Goal: Task Accomplishment & Management: Complete application form

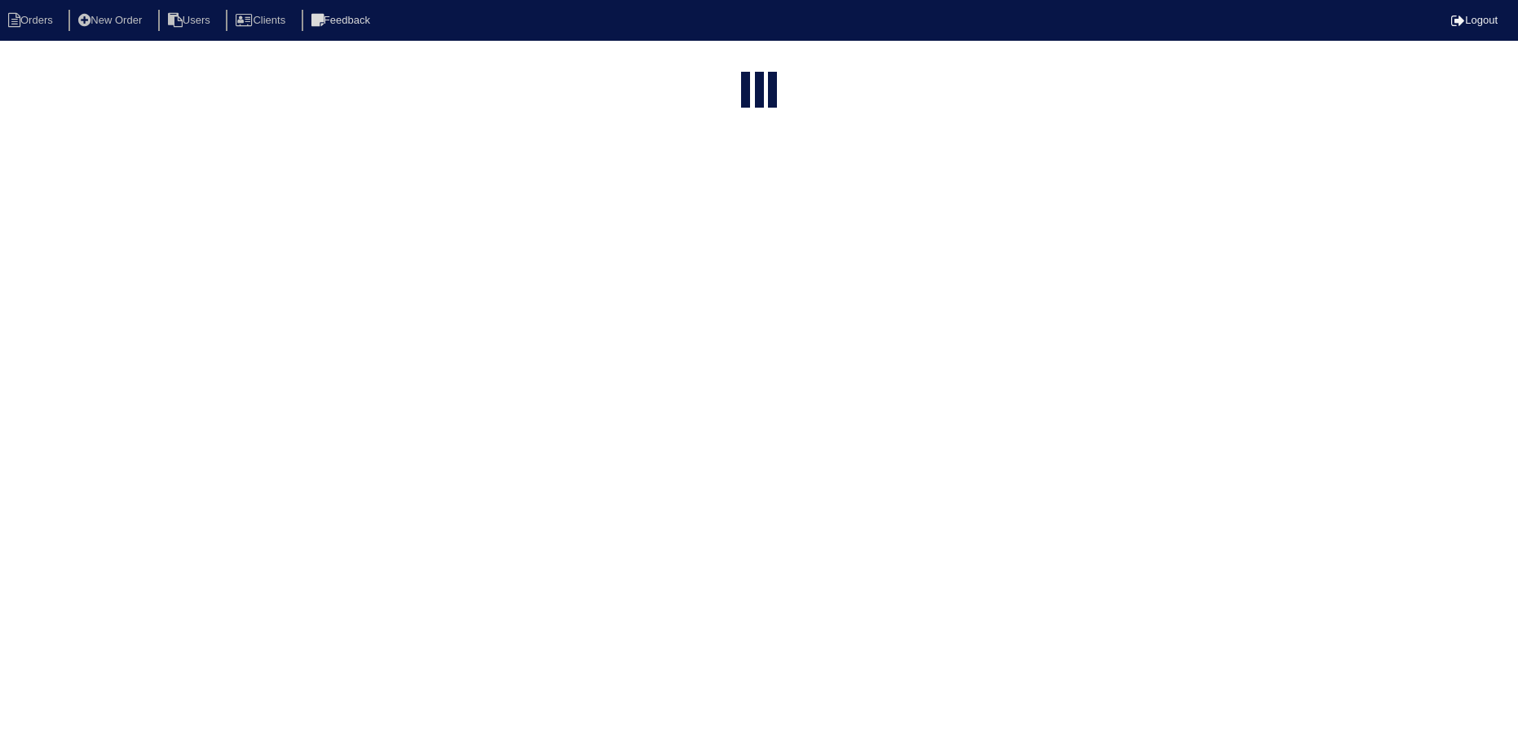
select select "15"
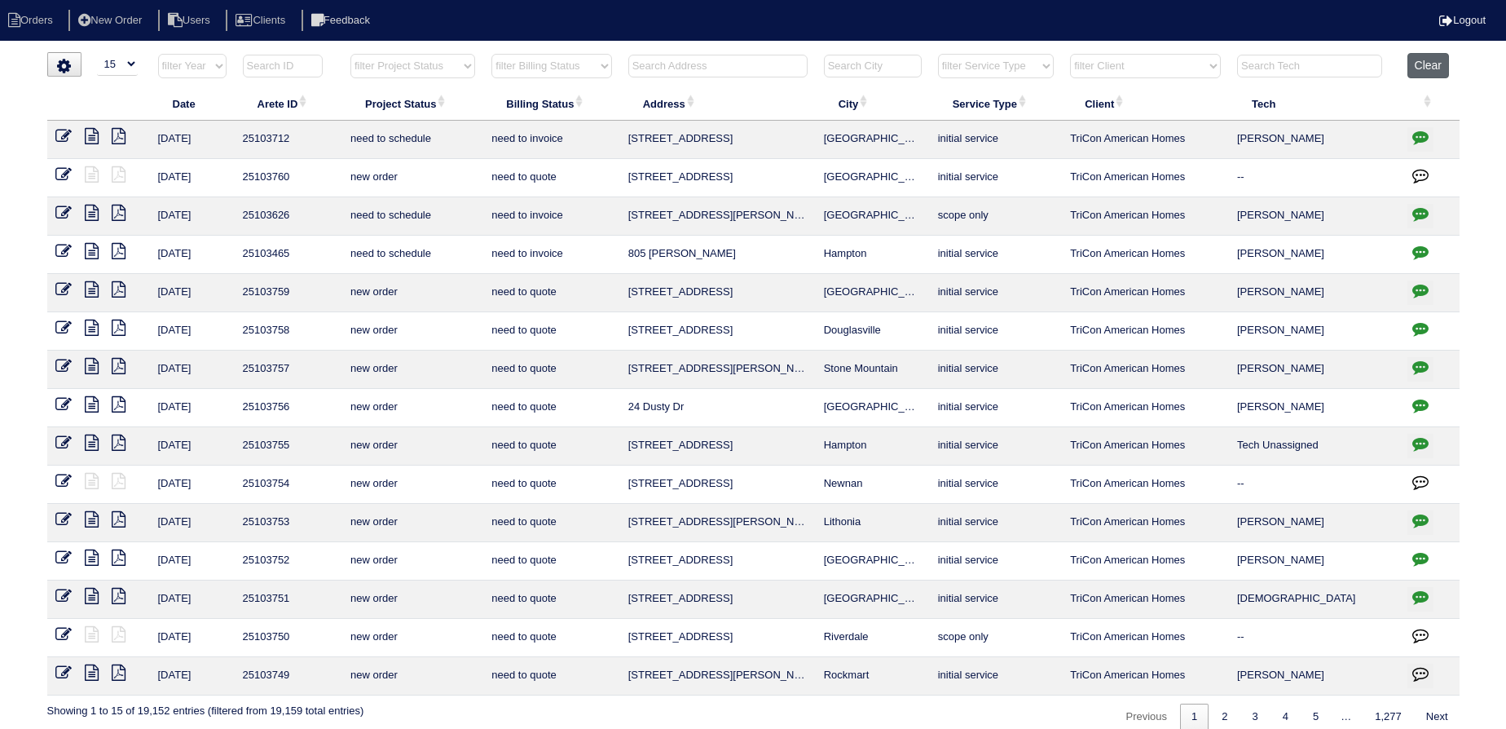
click at [1417, 67] on button "Clear" at bounding box center [1429, 65] width 42 height 25
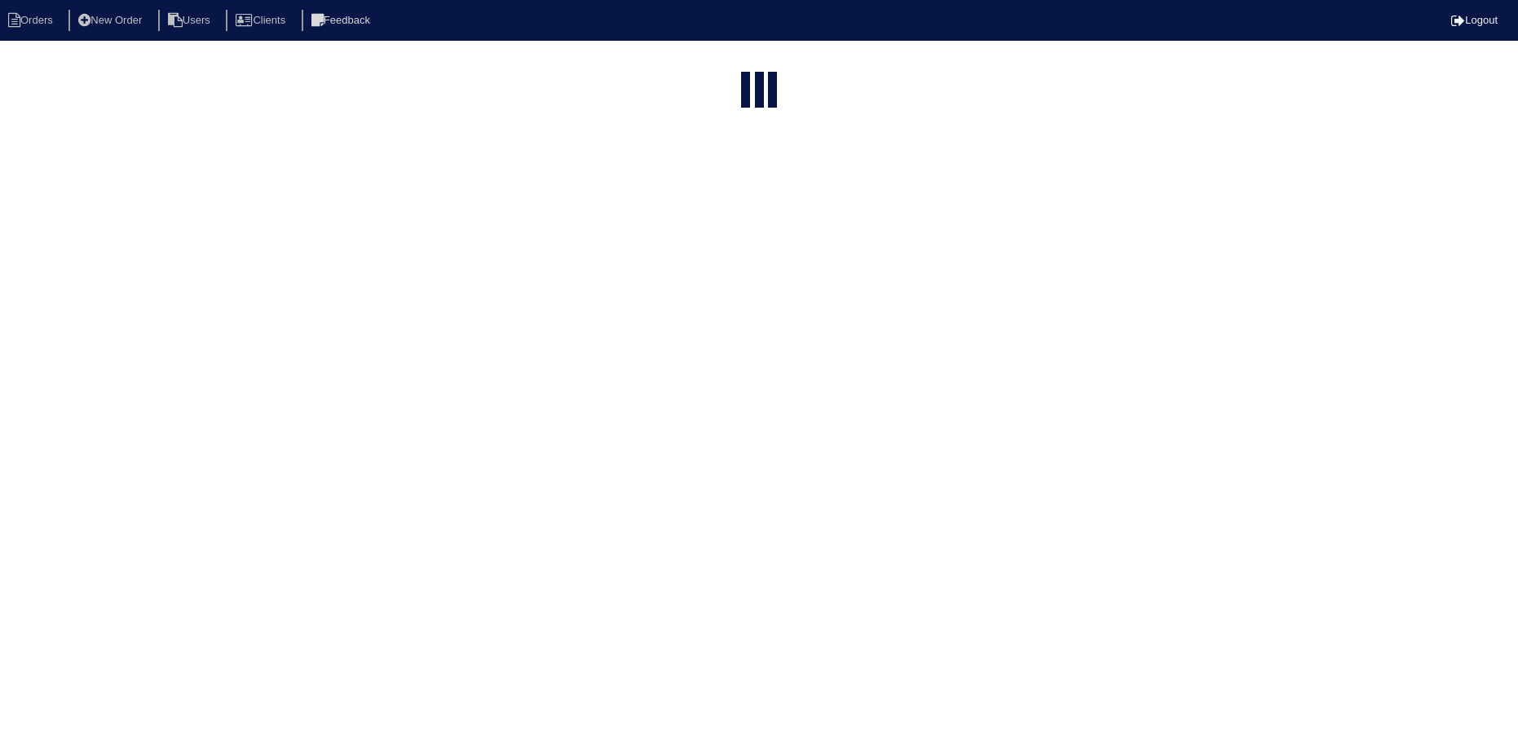
select select "15"
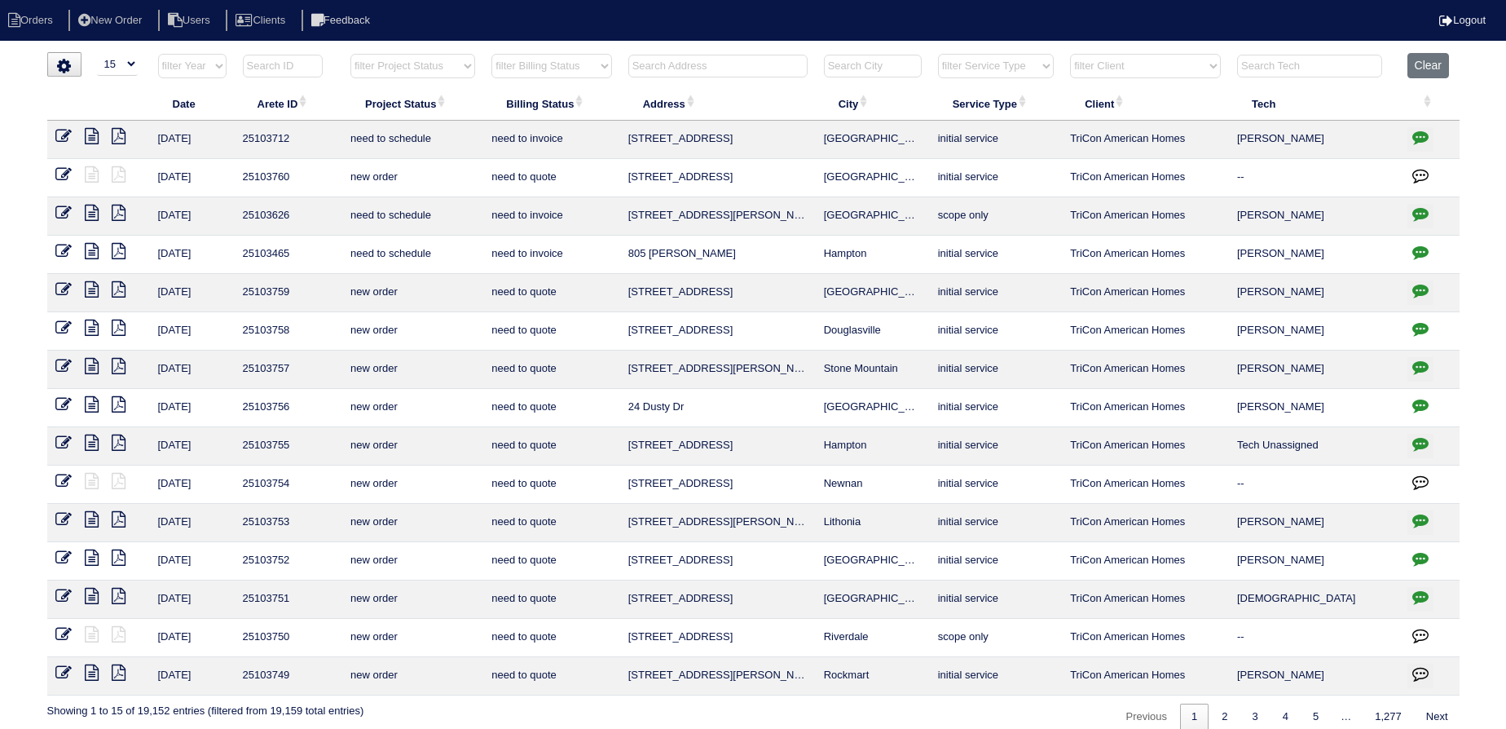
click at [729, 63] on input "text" at bounding box center [717, 66] width 179 height 23
click at [759, 67] on input "text" at bounding box center [717, 66] width 179 height 23
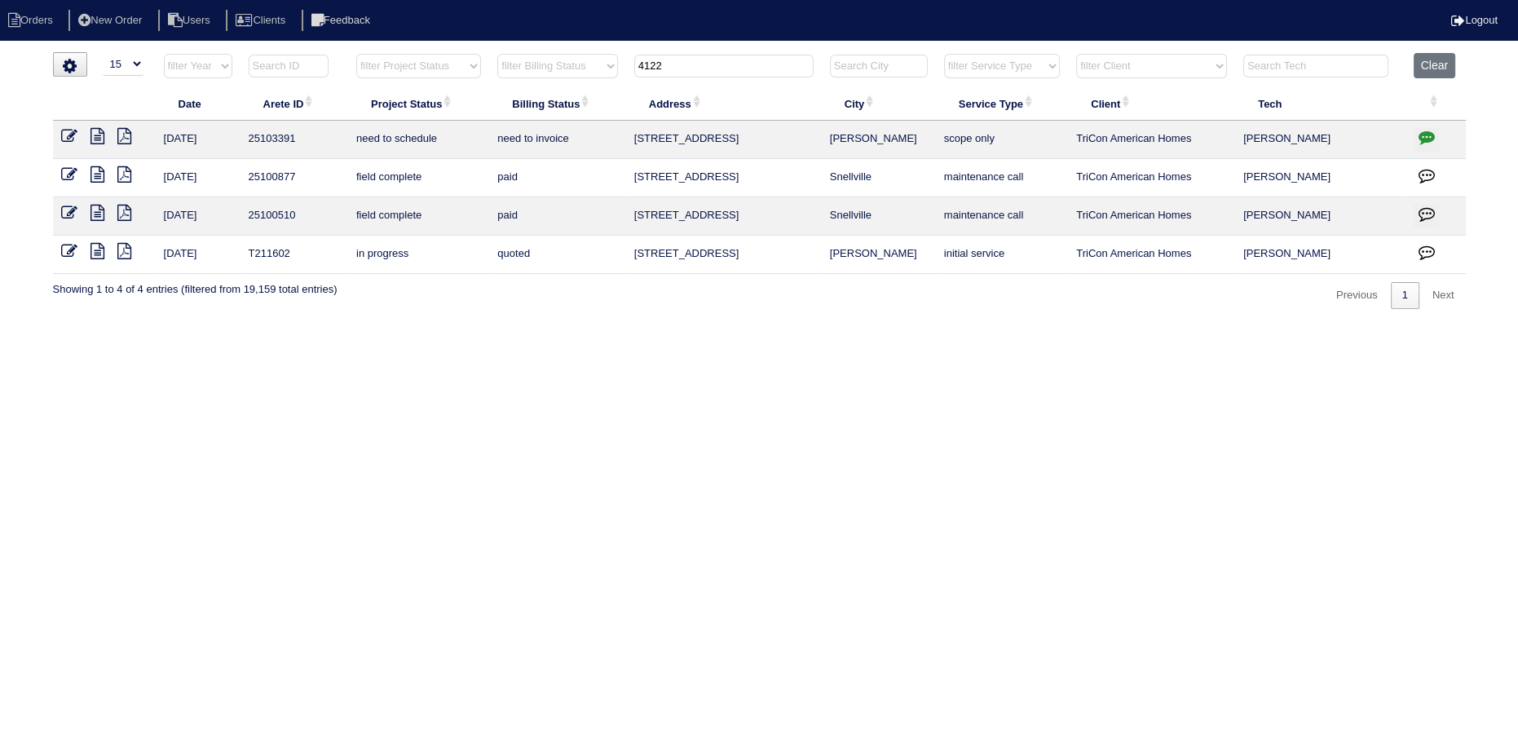
type input "4122"
click at [99, 135] on icon at bounding box center [97, 136] width 14 height 16
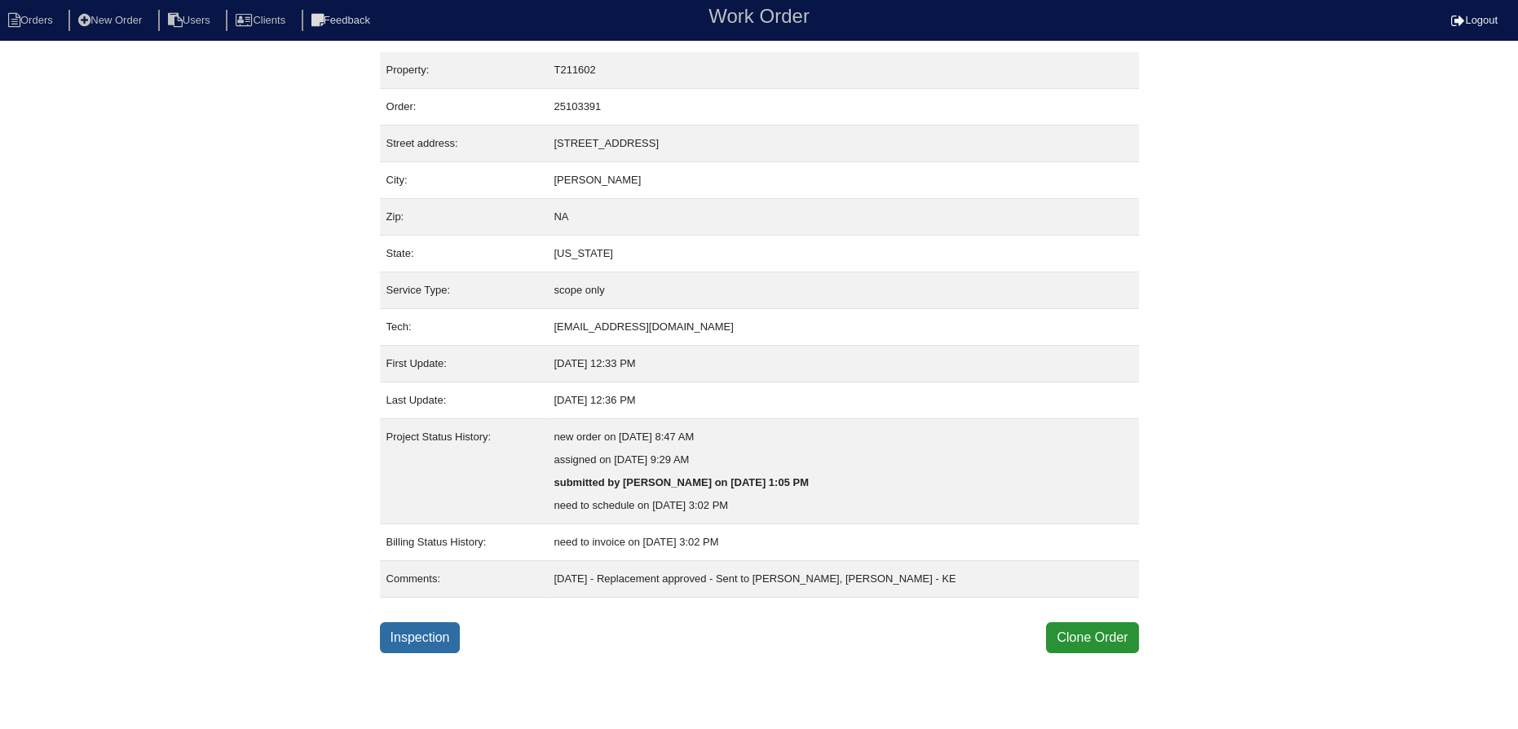
click at [430, 642] on link "Inspection" at bounding box center [420, 637] width 81 height 31
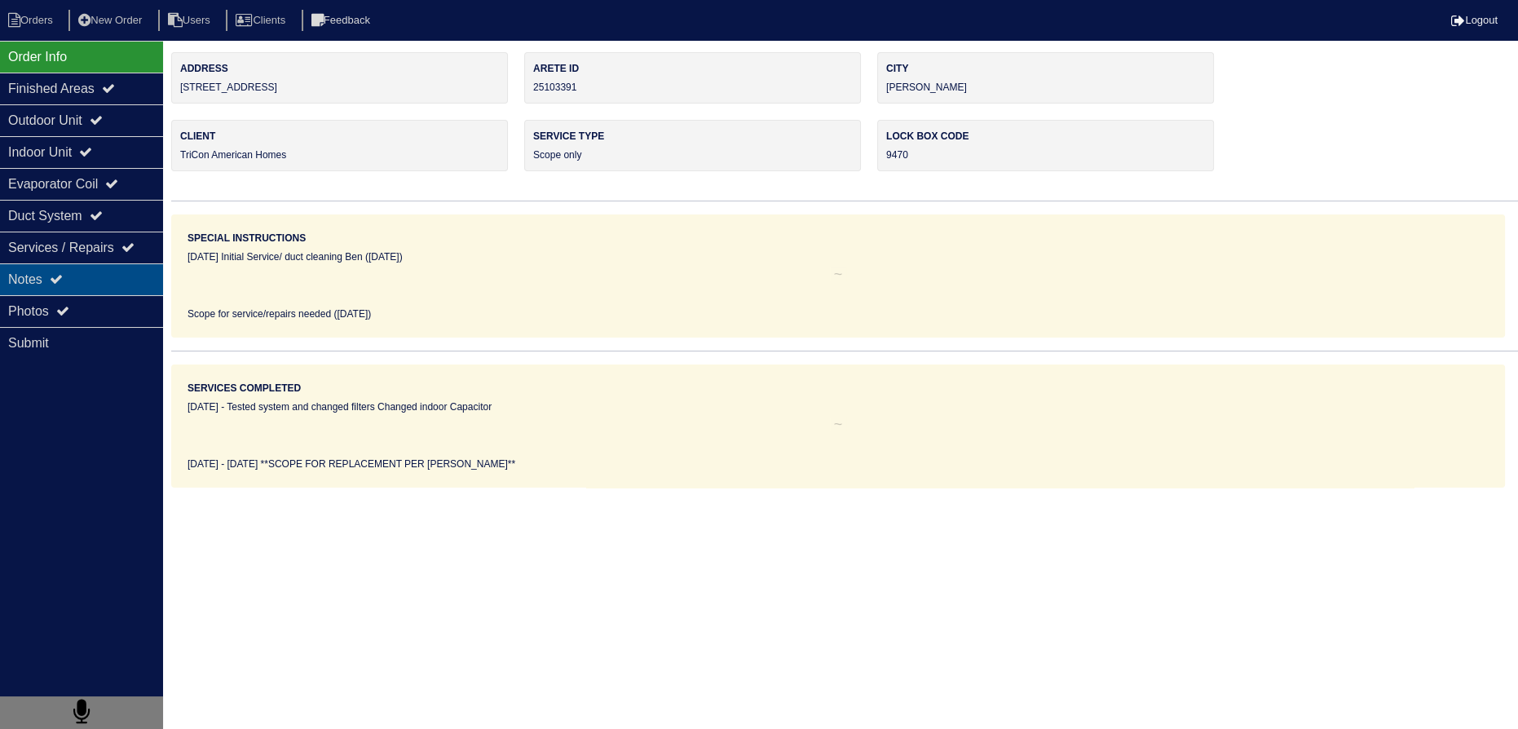
click at [115, 283] on div "Notes" at bounding box center [81, 279] width 163 height 32
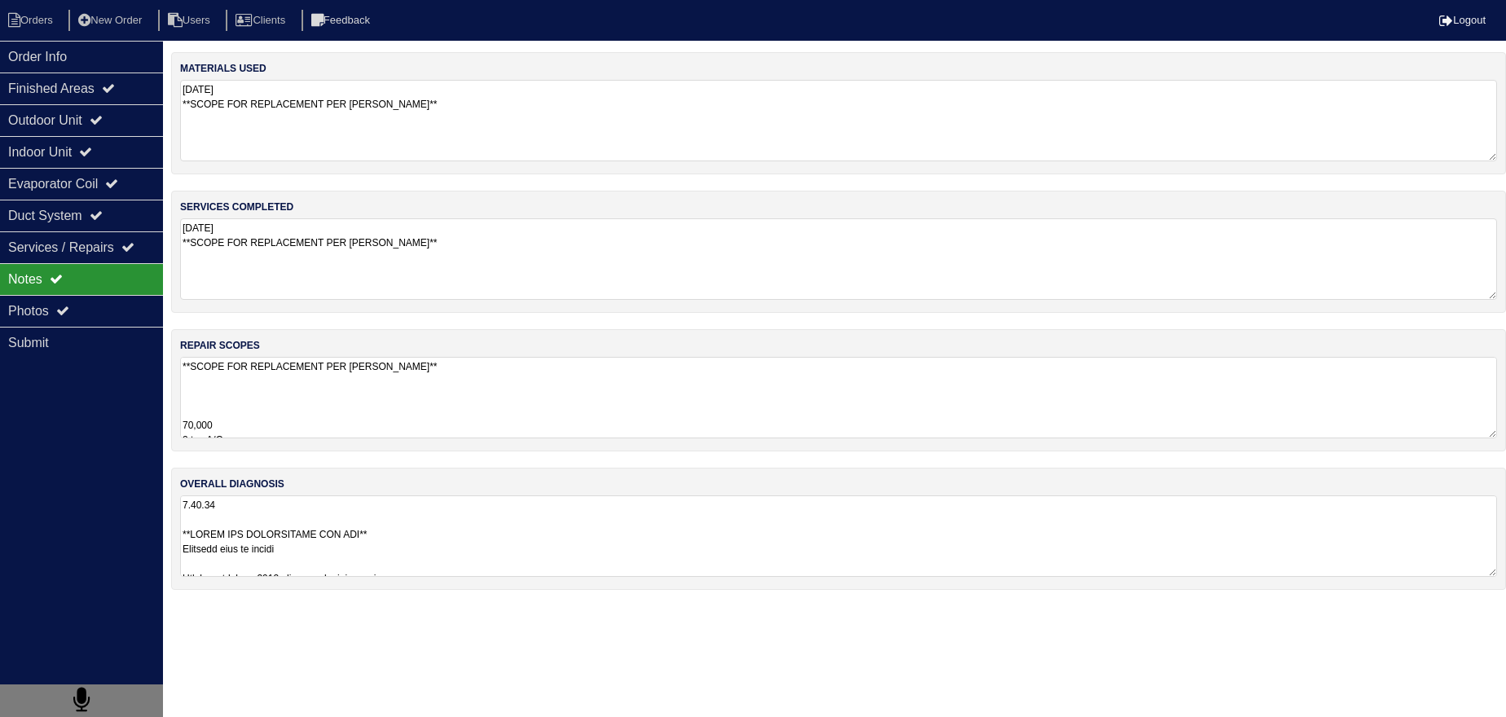
click at [291, 433] on textarea "**SCOPE FOR REPLACEMENT PER DAN** 70,000 3 ton A/C 3 ton coil 17" Pan No hole 3…" at bounding box center [838, 398] width 1317 height 82
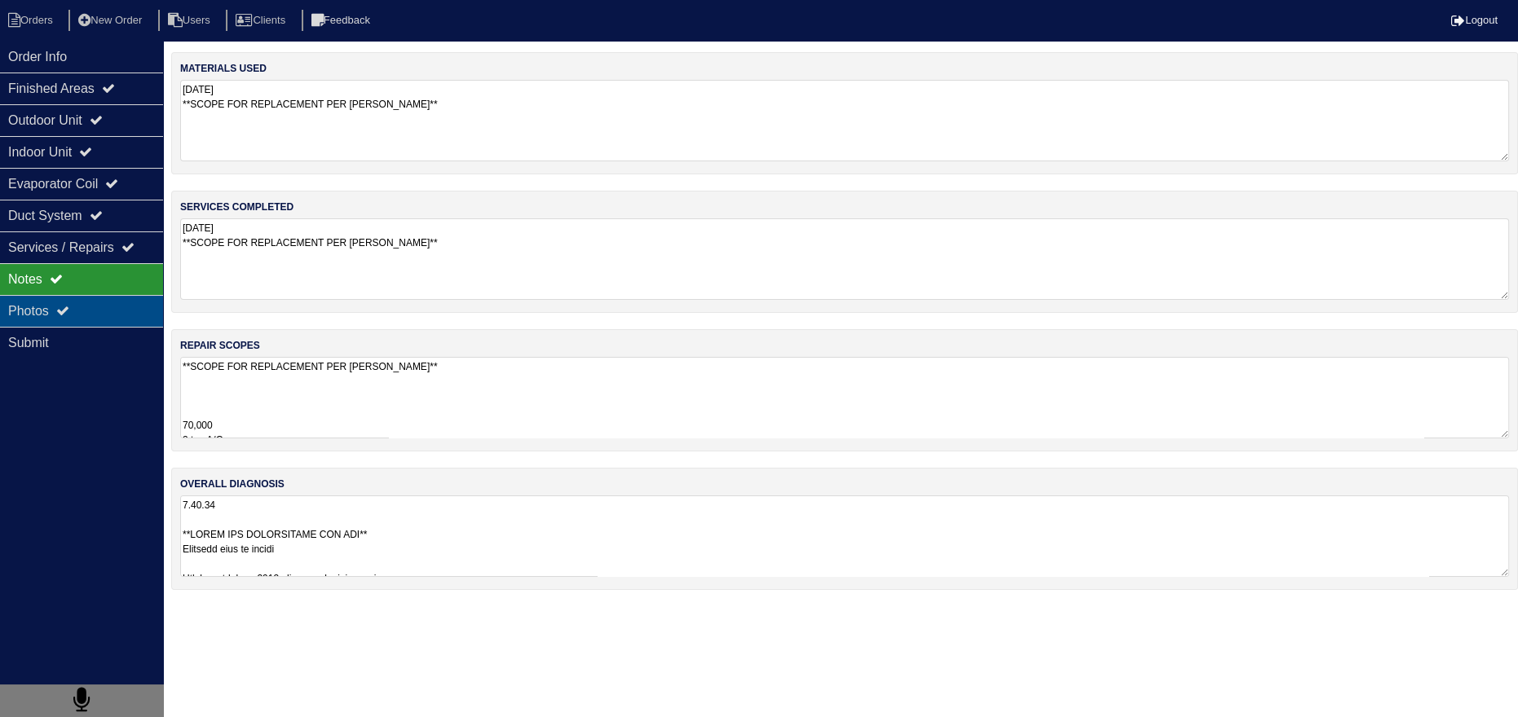
click at [102, 307] on div "Photos" at bounding box center [81, 311] width 163 height 32
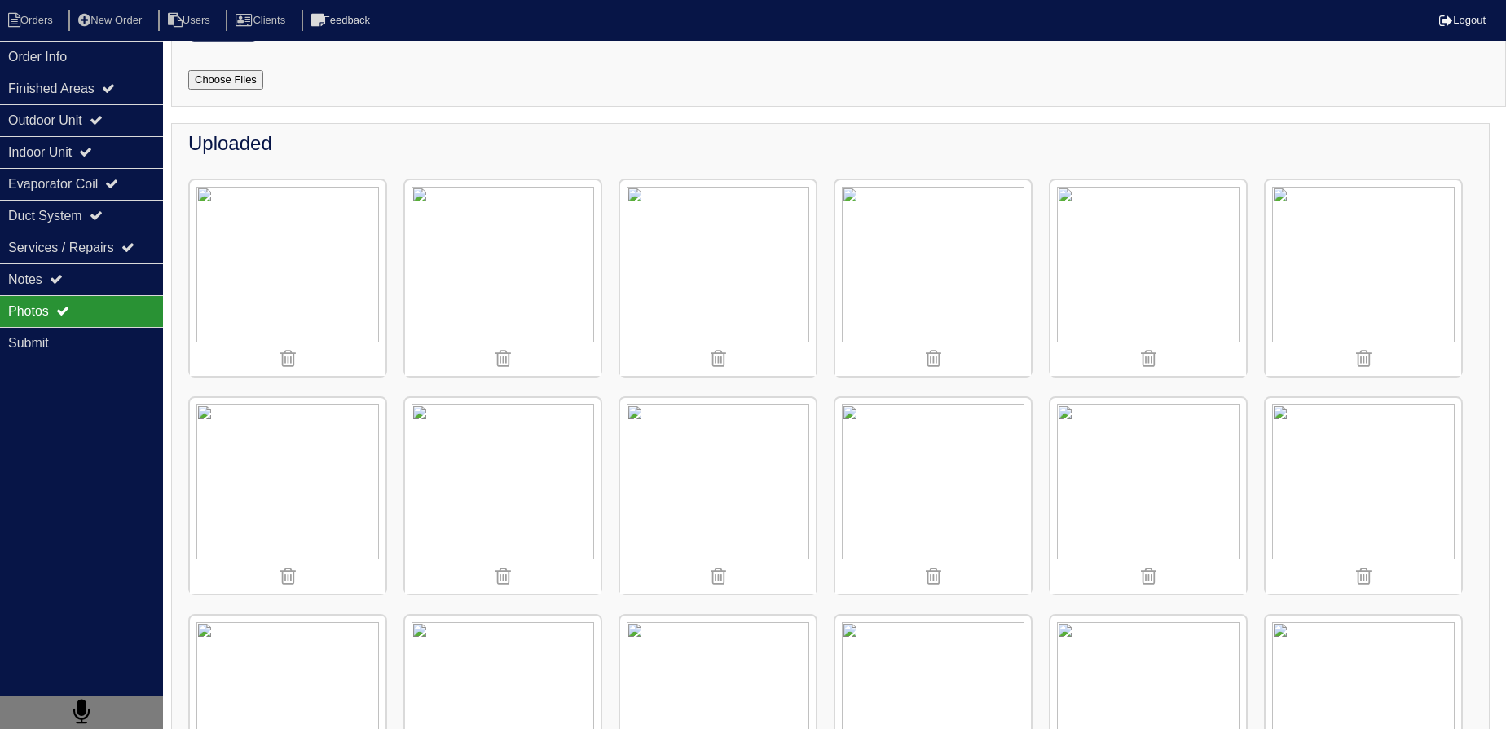
scroll to position [444, 0]
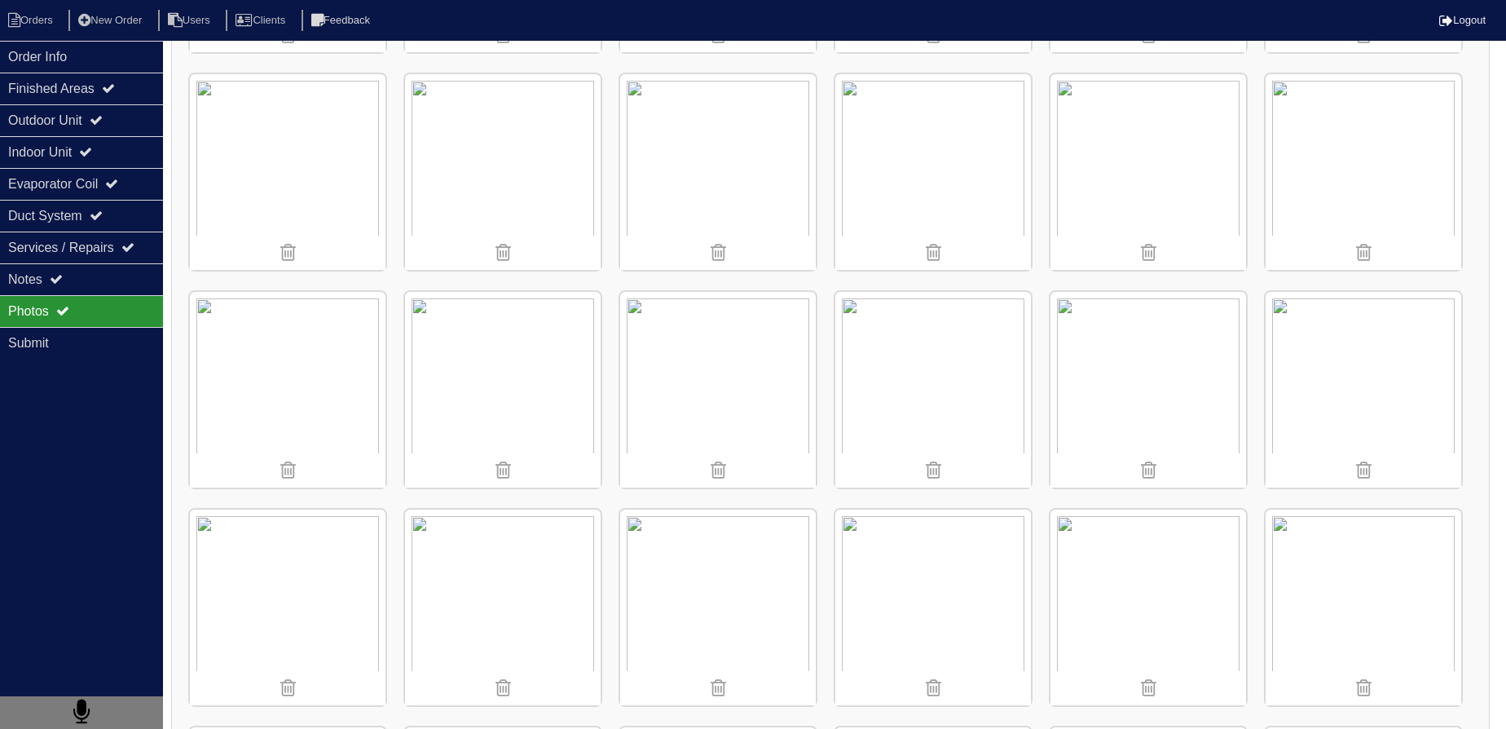
click at [1274, 370] on img at bounding box center [1364, 390] width 196 height 196
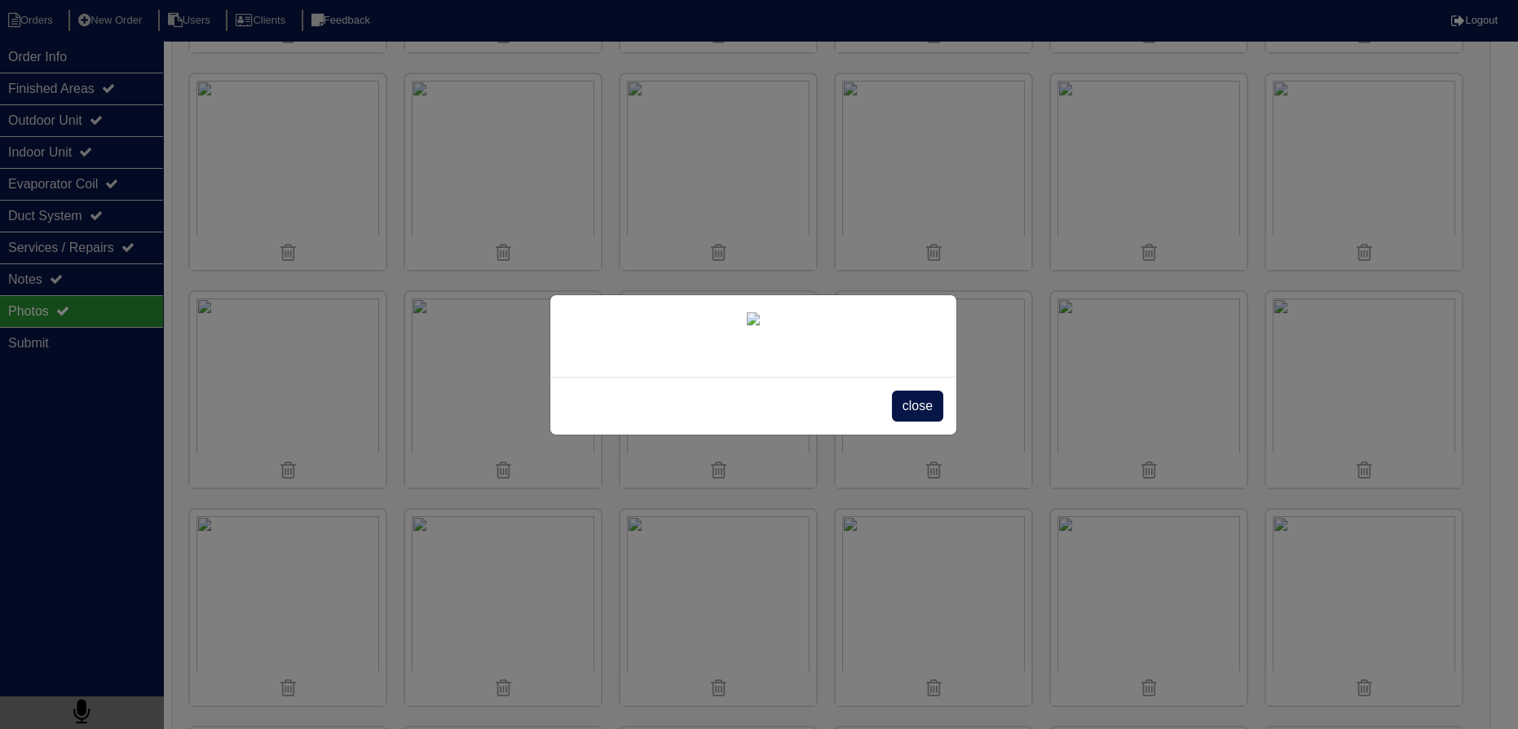
click at [903, 421] on span "close" at bounding box center [917, 405] width 51 height 31
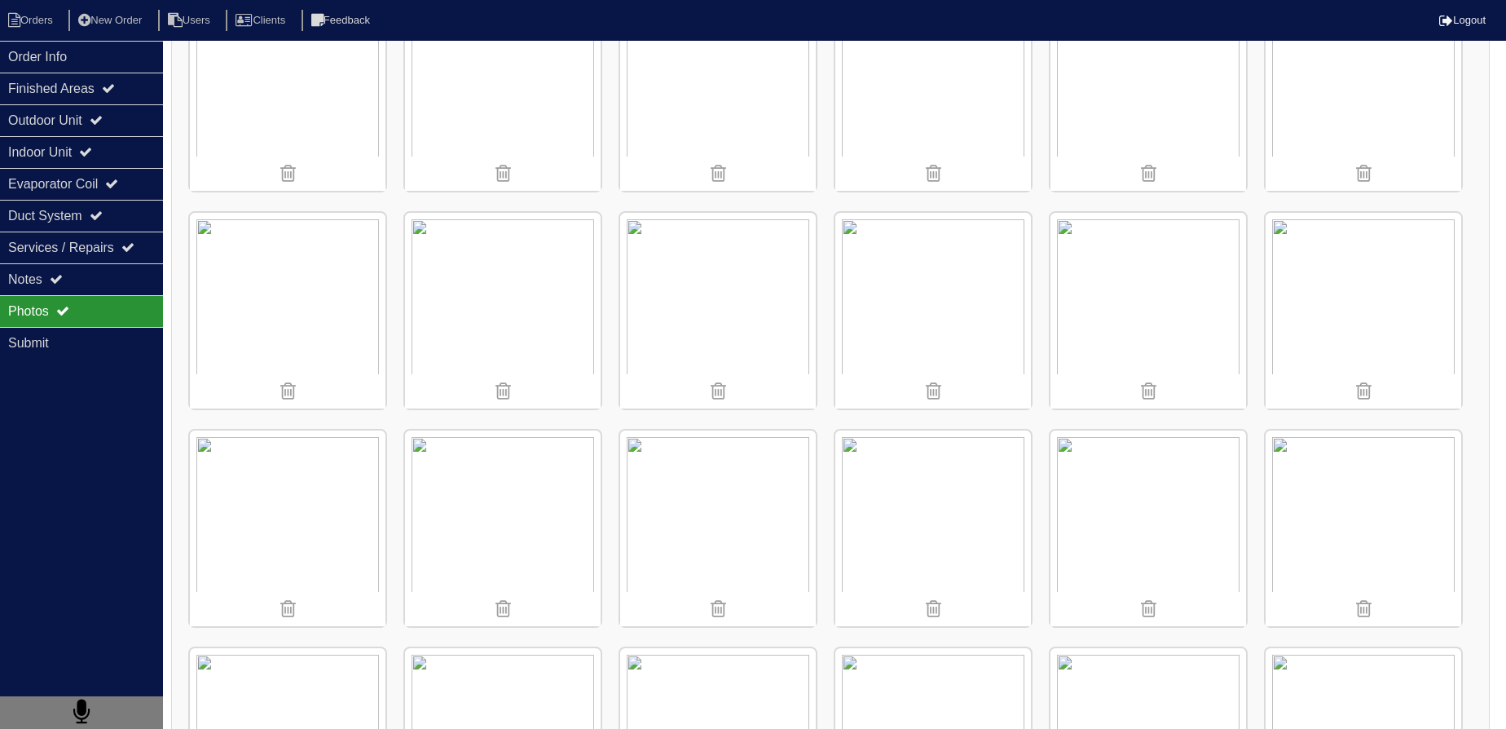
scroll to position [963, 0]
click at [1376, 504] on img at bounding box center [1364, 524] width 196 height 196
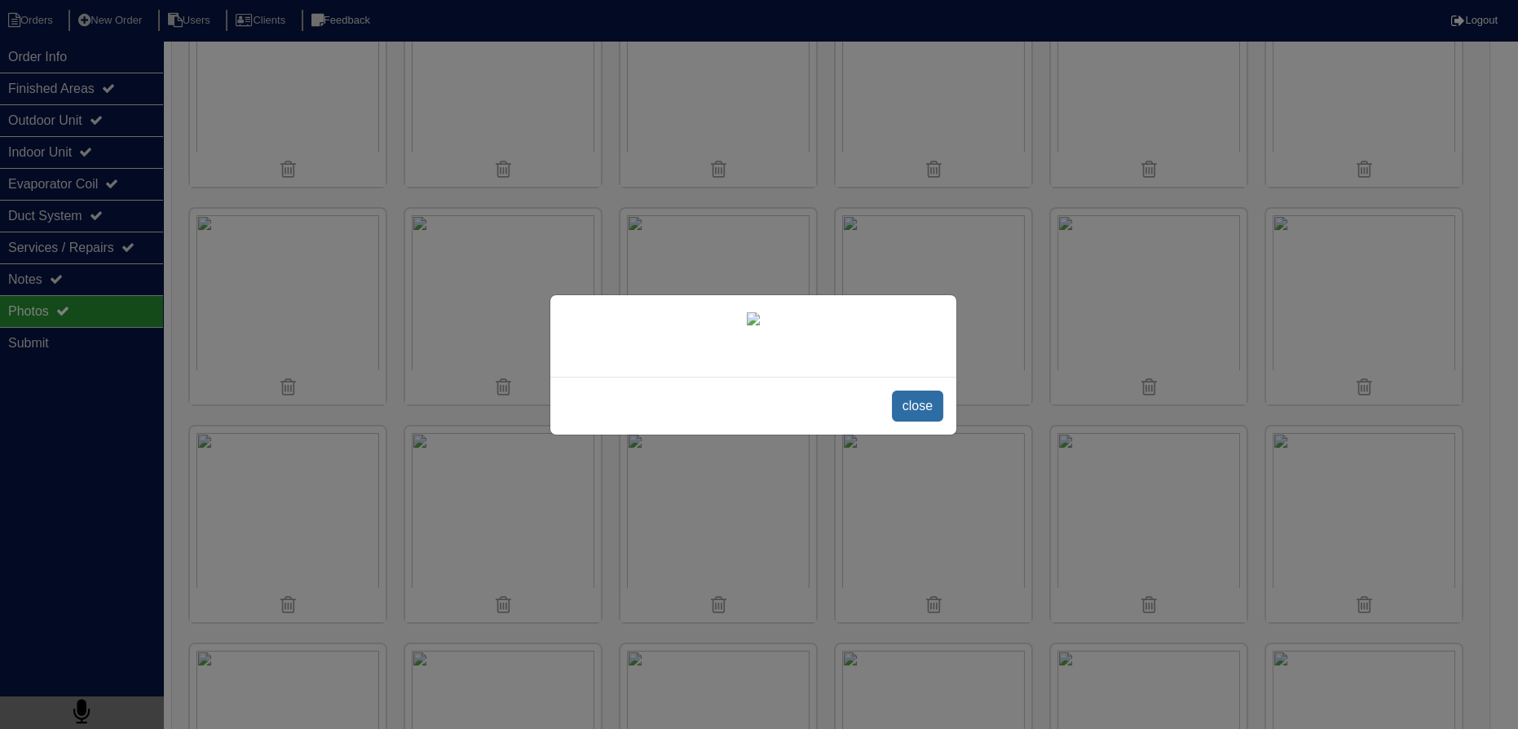
click at [915, 421] on span "close" at bounding box center [917, 405] width 51 height 31
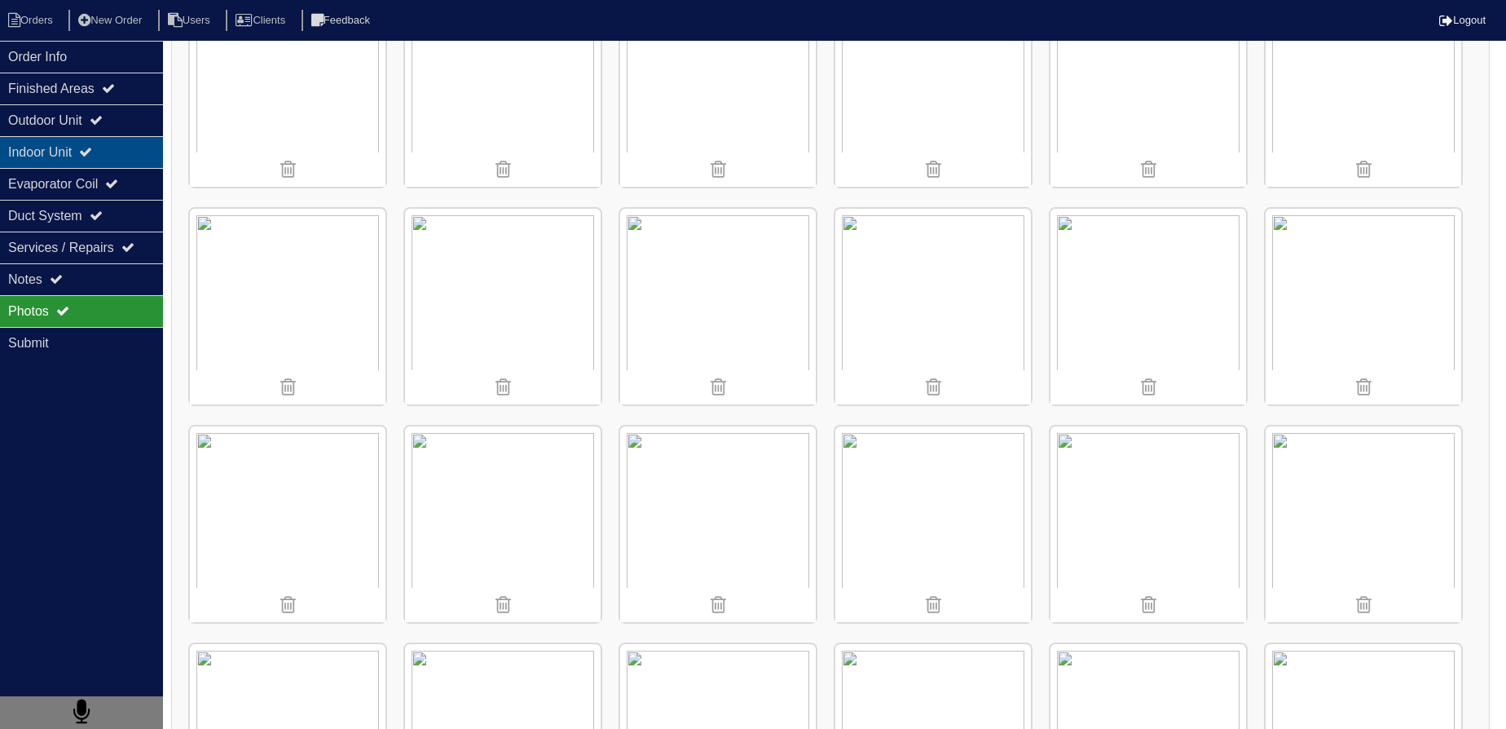
click at [95, 137] on div "Indoor Unit" at bounding box center [81, 152] width 163 height 32
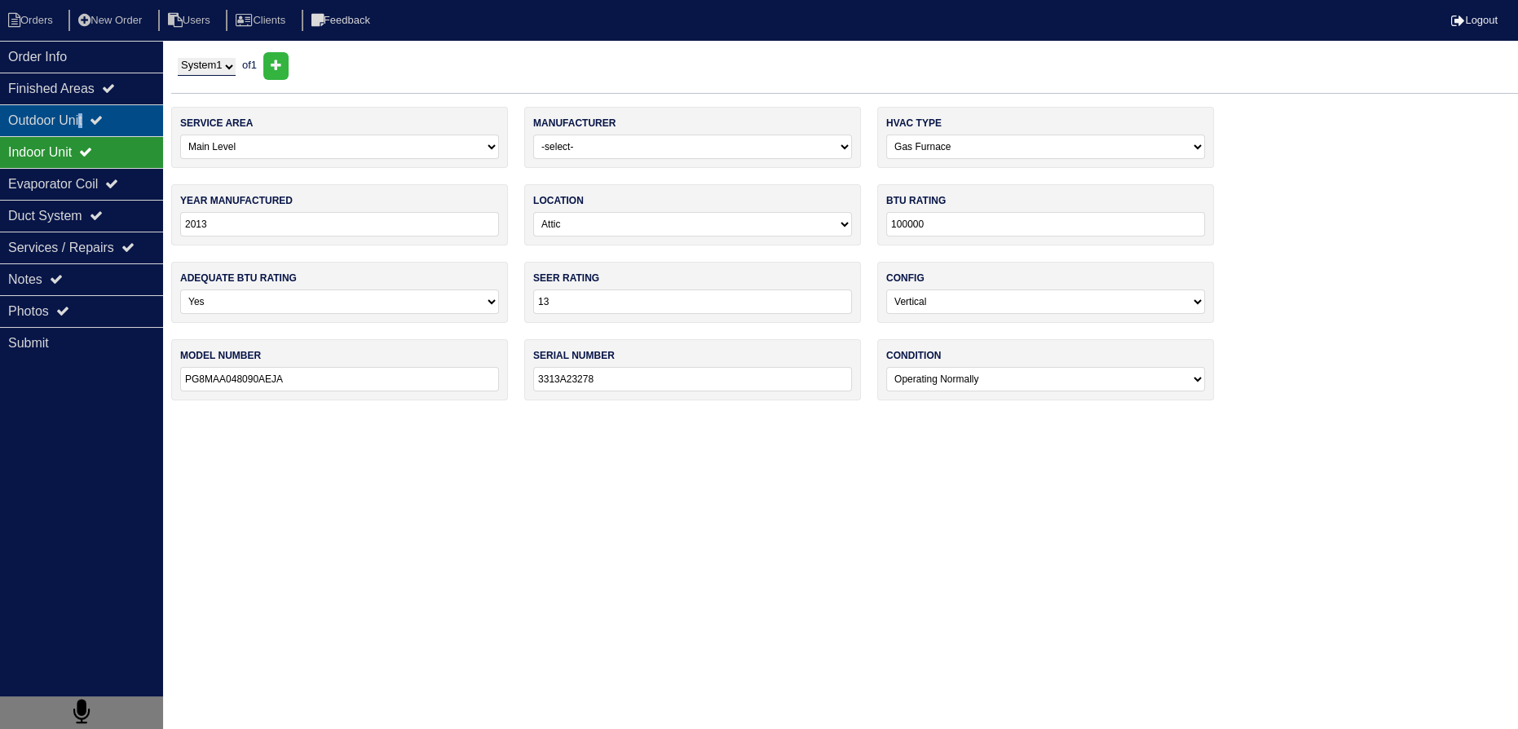
click at [89, 127] on div "Outdoor Unit" at bounding box center [81, 120] width 163 height 32
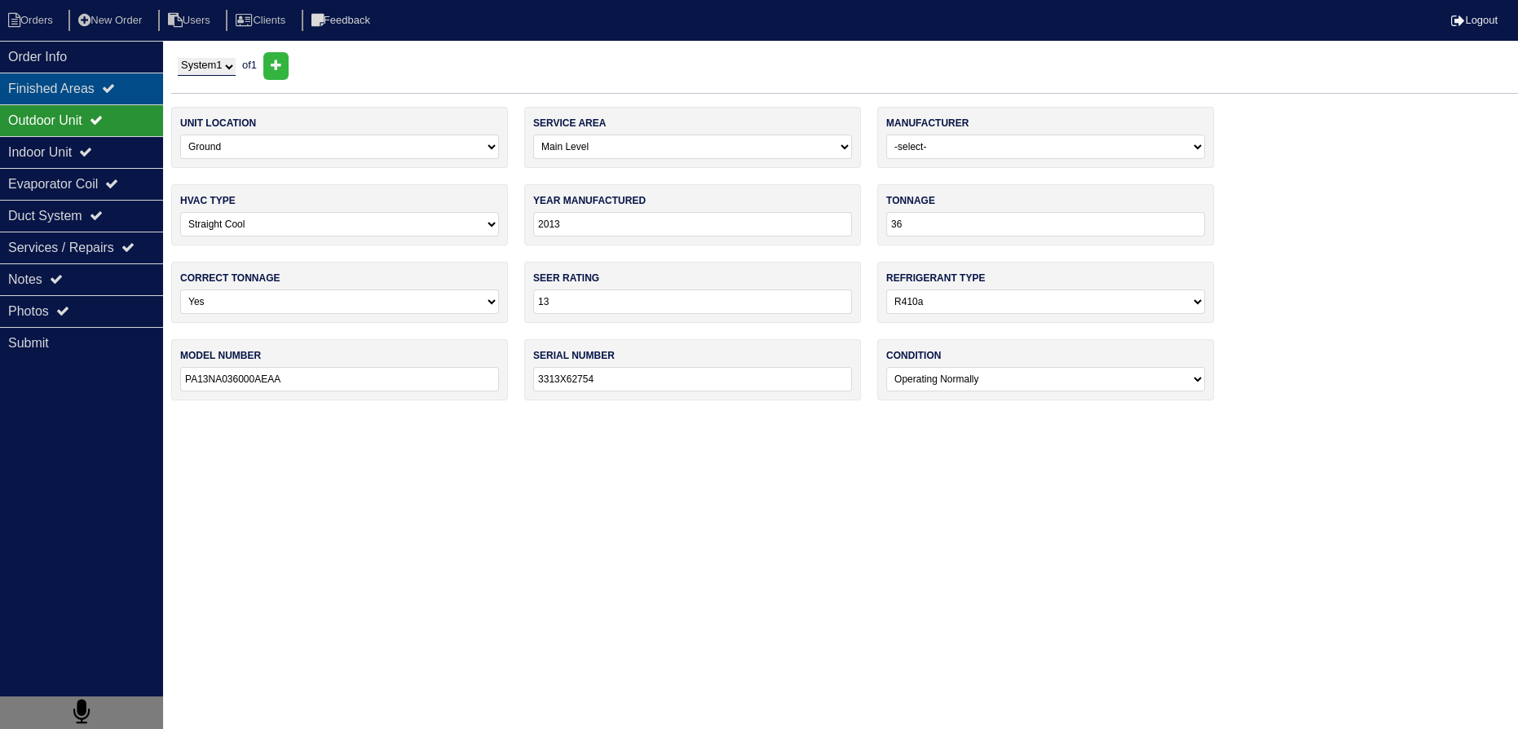
click at [94, 89] on div "Finished Areas" at bounding box center [81, 89] width 163 height 32
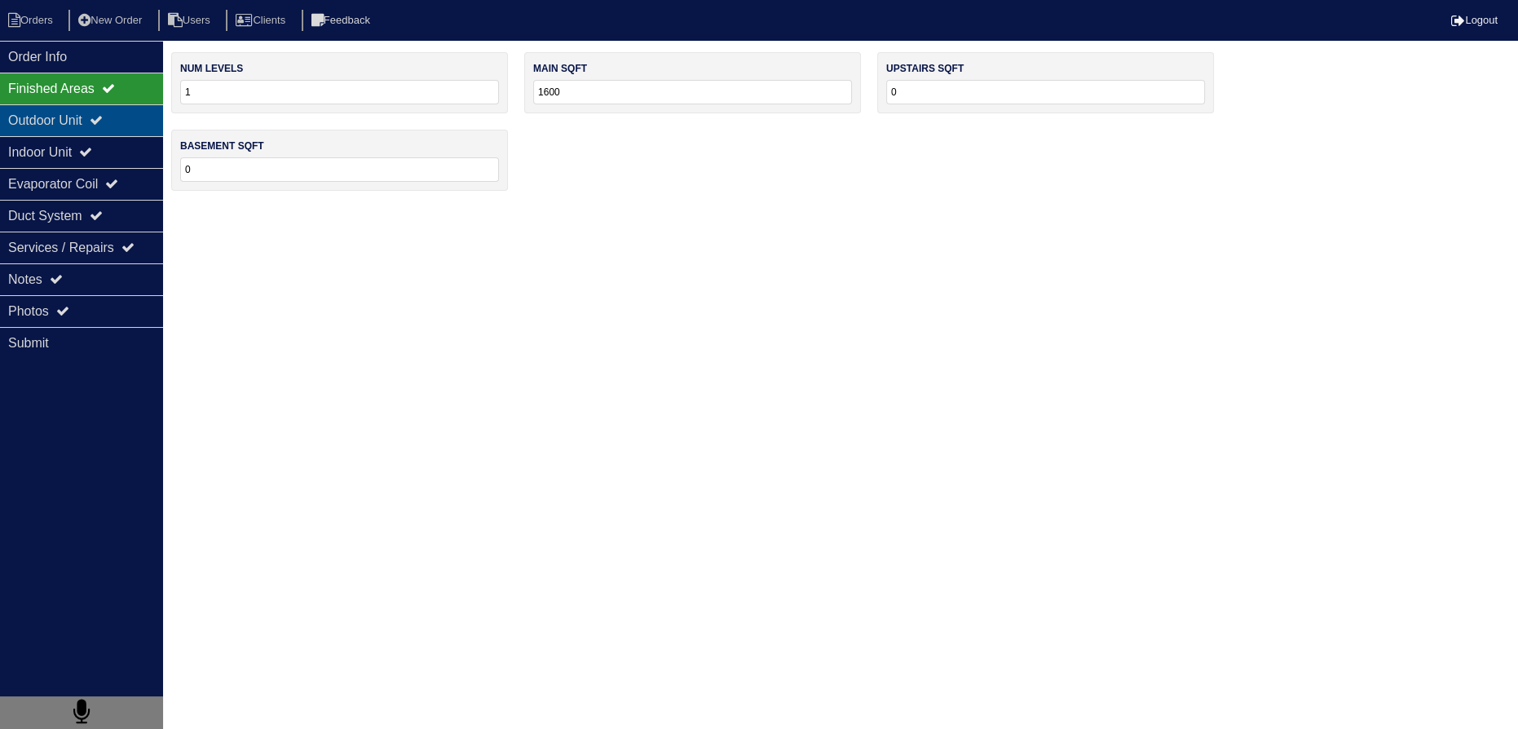
click at [92, 116] on div "Outdoor Unit" at bounding box center [81, 120] width 163 height 32
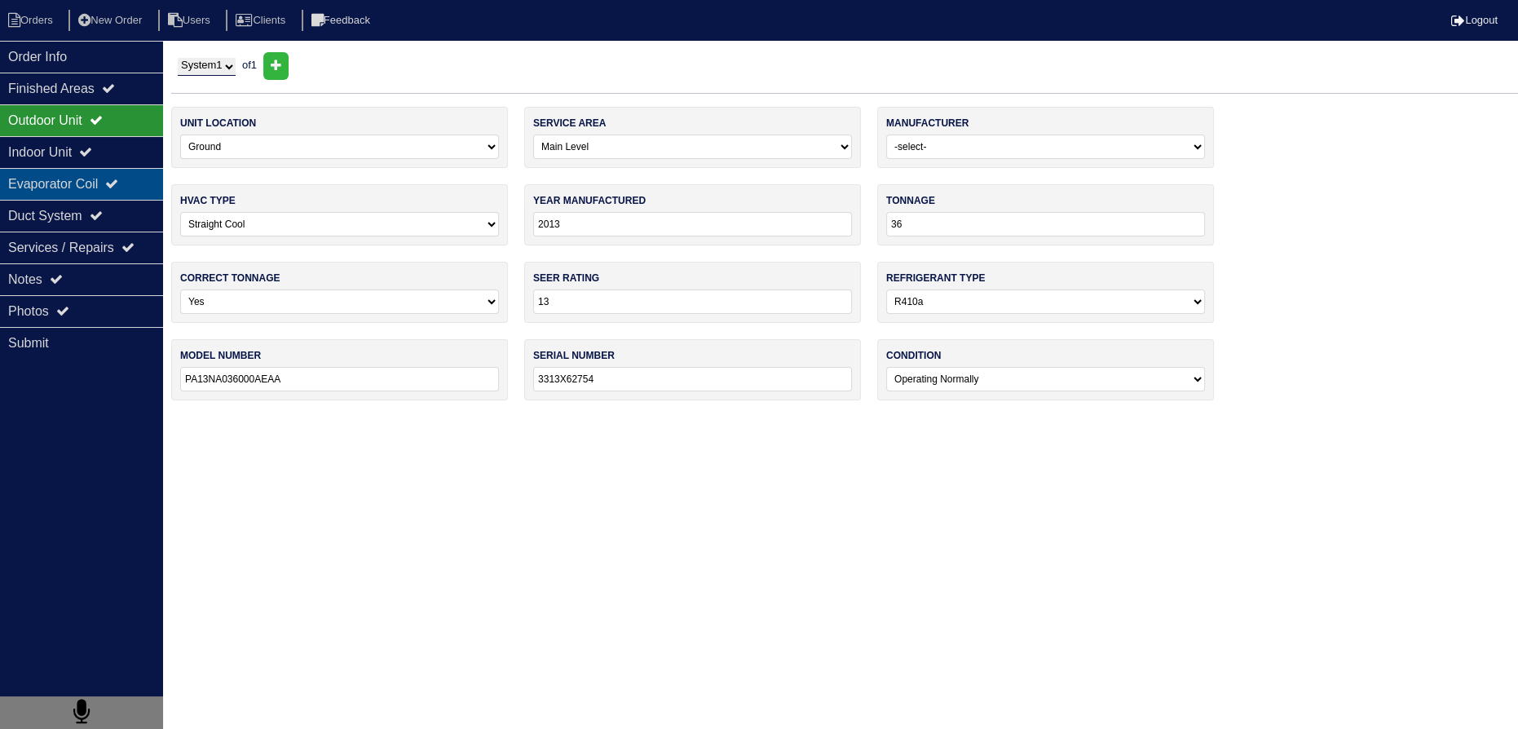
drag, startPoint x: 93, startPoint y: 150, endPoint x: 120, endPoint y: 188, distance: 46.8
click at [92, 150] on icon at bounding box center [85, 151] width 13 height 13
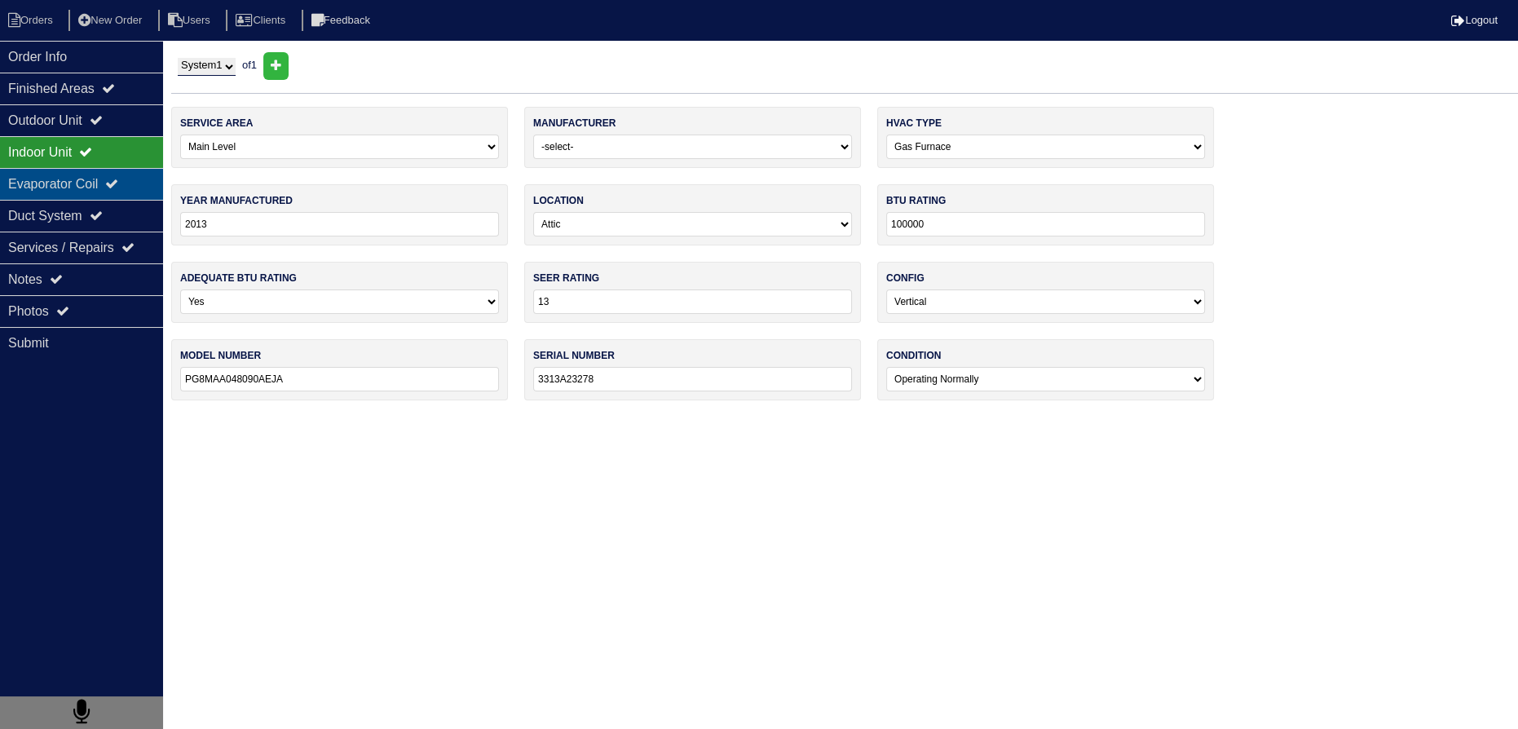
click at [118, 188] on icon at bounding box center [111, 183] width 13 height 13
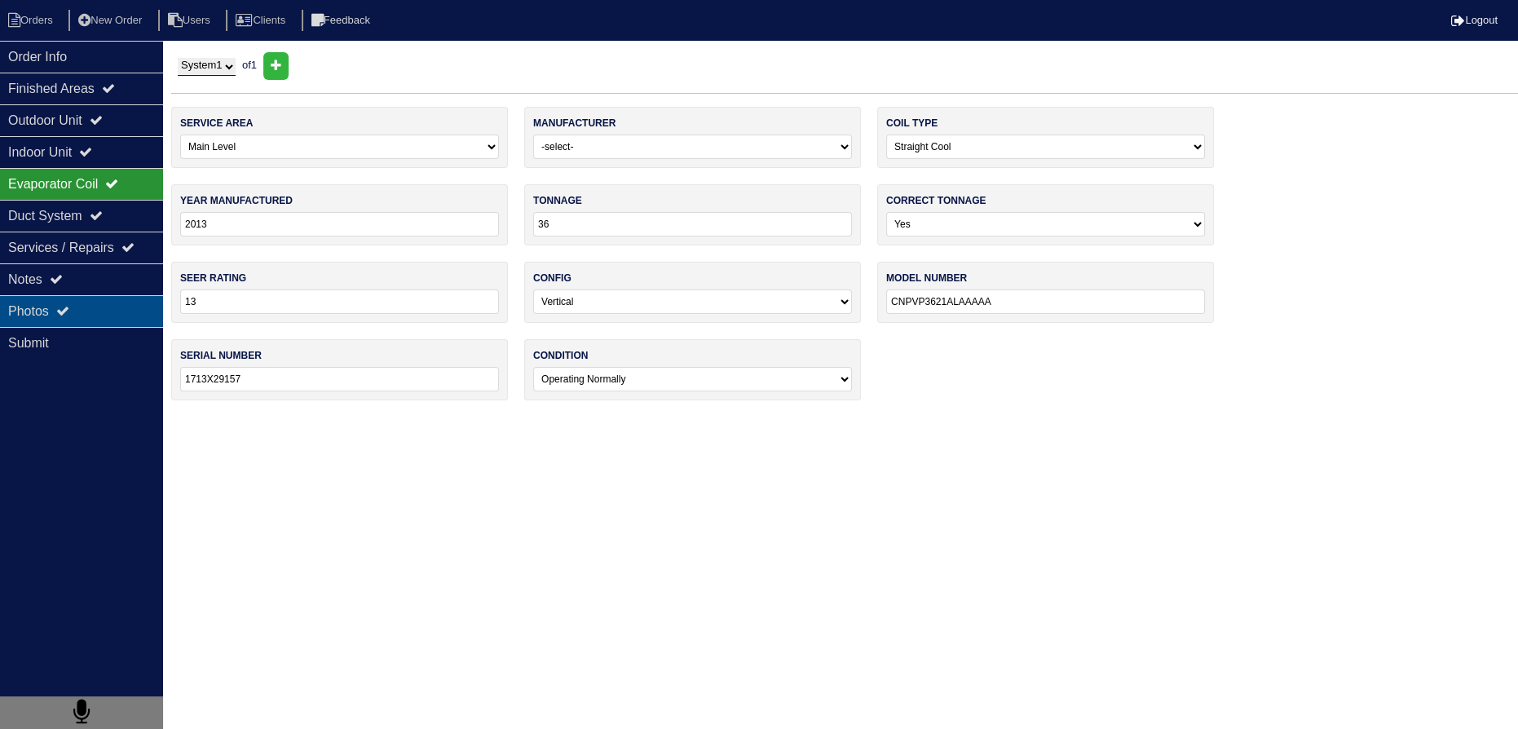
drag, startPoint x: 92, startPoint y: 232, endPoint x: 104, endPoint y: 323, distance: 91.2
click at [92, 234] on div "Services / Repairs" at bounding box center [81, 248] width 163 height 32
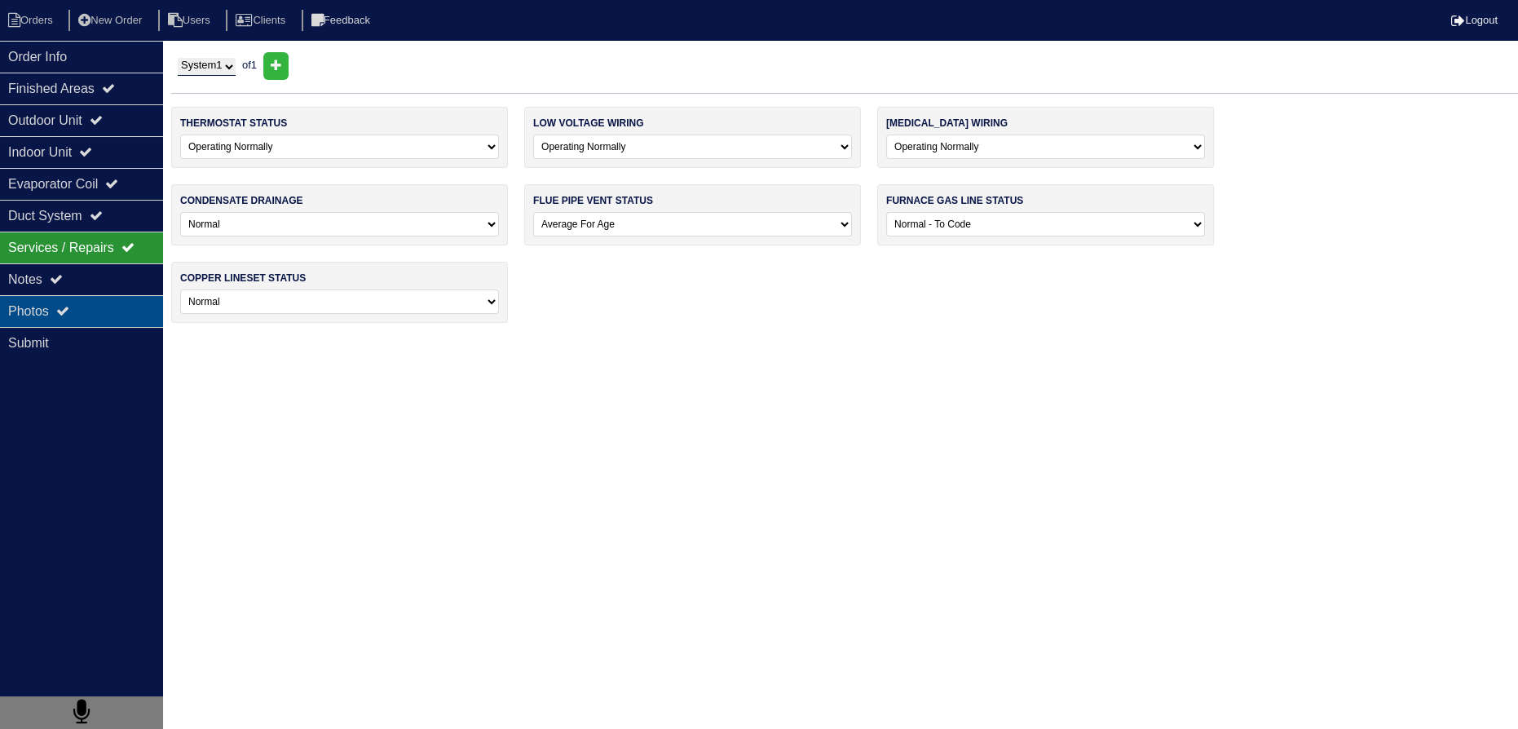
click at [104, 323] on div "Photos" at bounding box center [81, 311] width 163 height 32
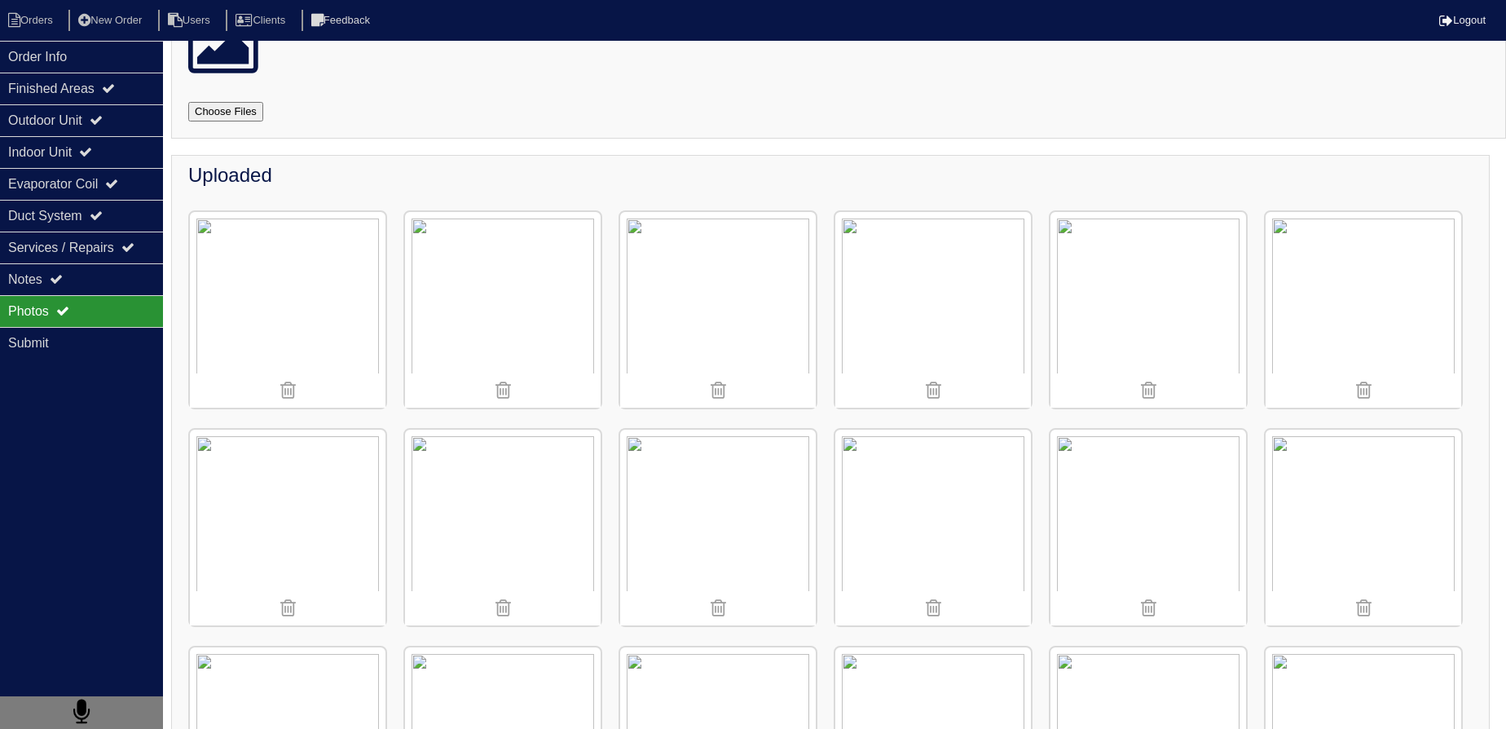
scroll to position [296, 0]
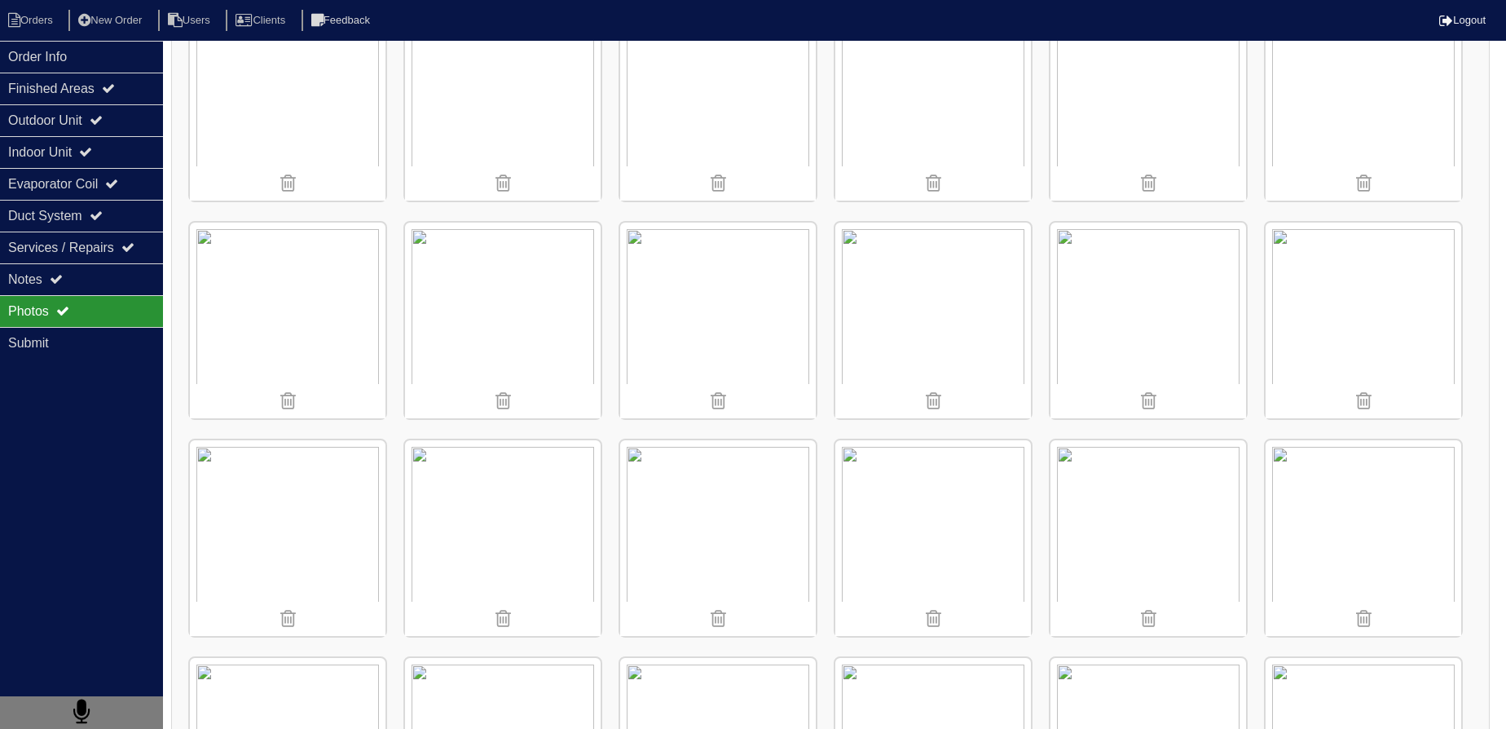
click at [1389, 549] on img at bounding box center [1364, 538] width 196 height 196
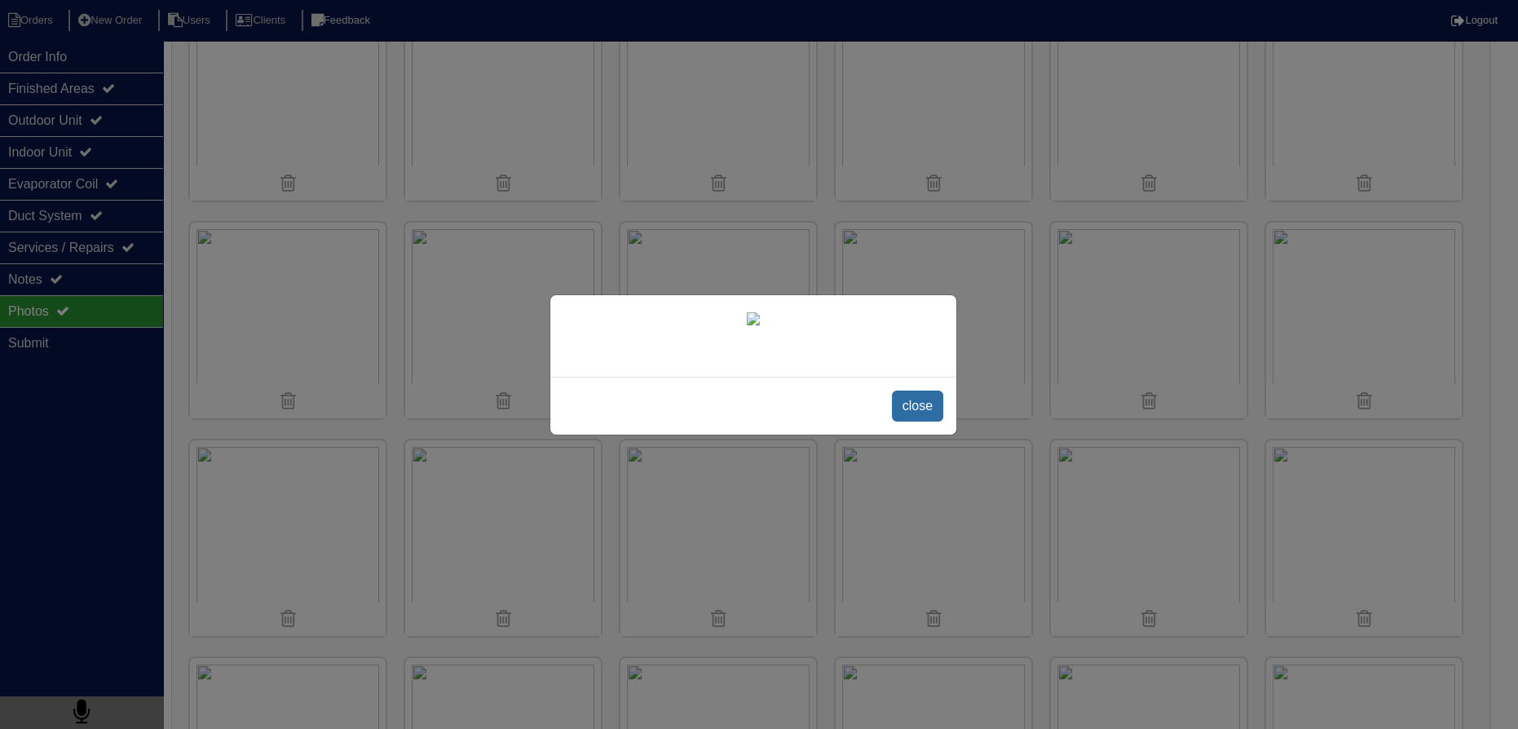
click at [922, 421] on span "close" at bounding box center [917, 405] width 51 height 31
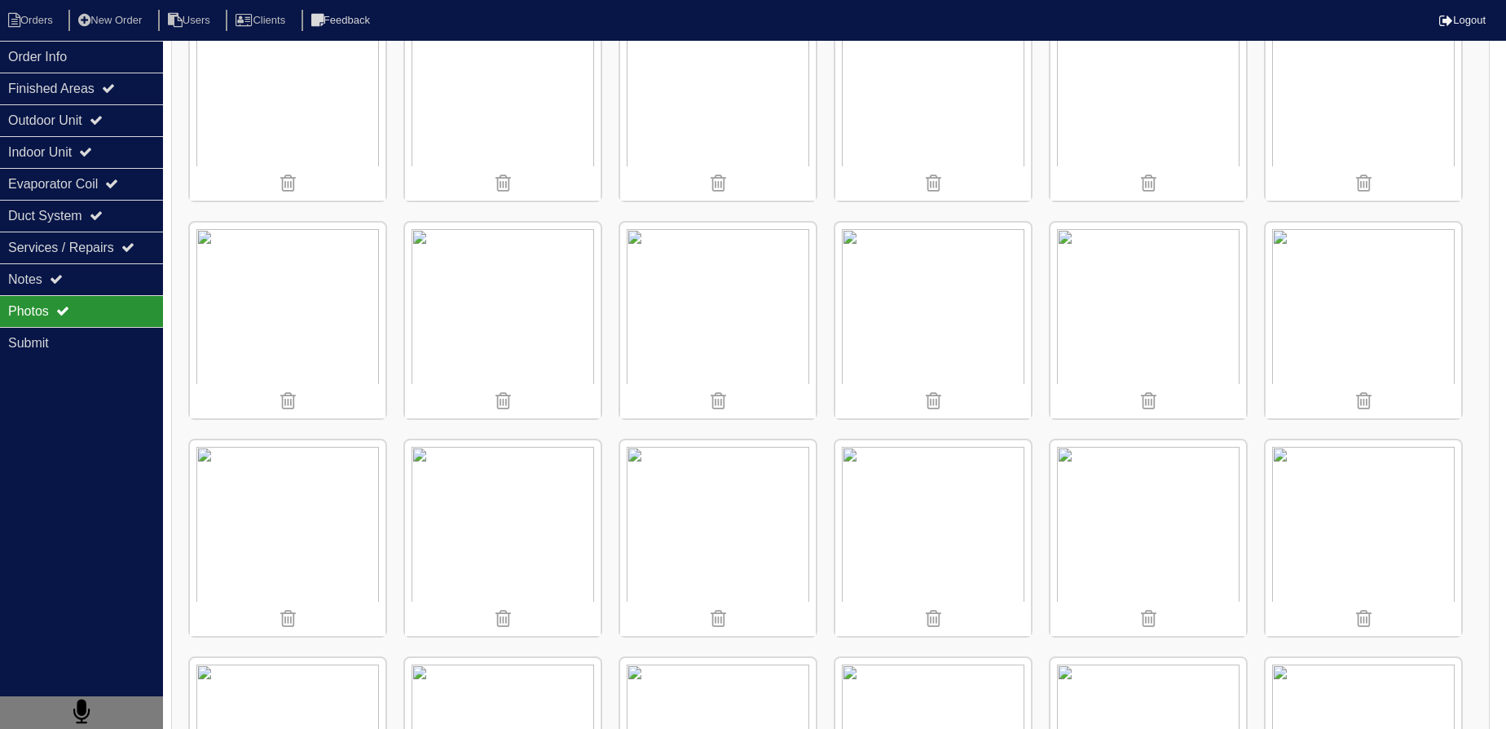
click at [1206, 497] on img at bounding box center [1149, 538] width 196 height 196
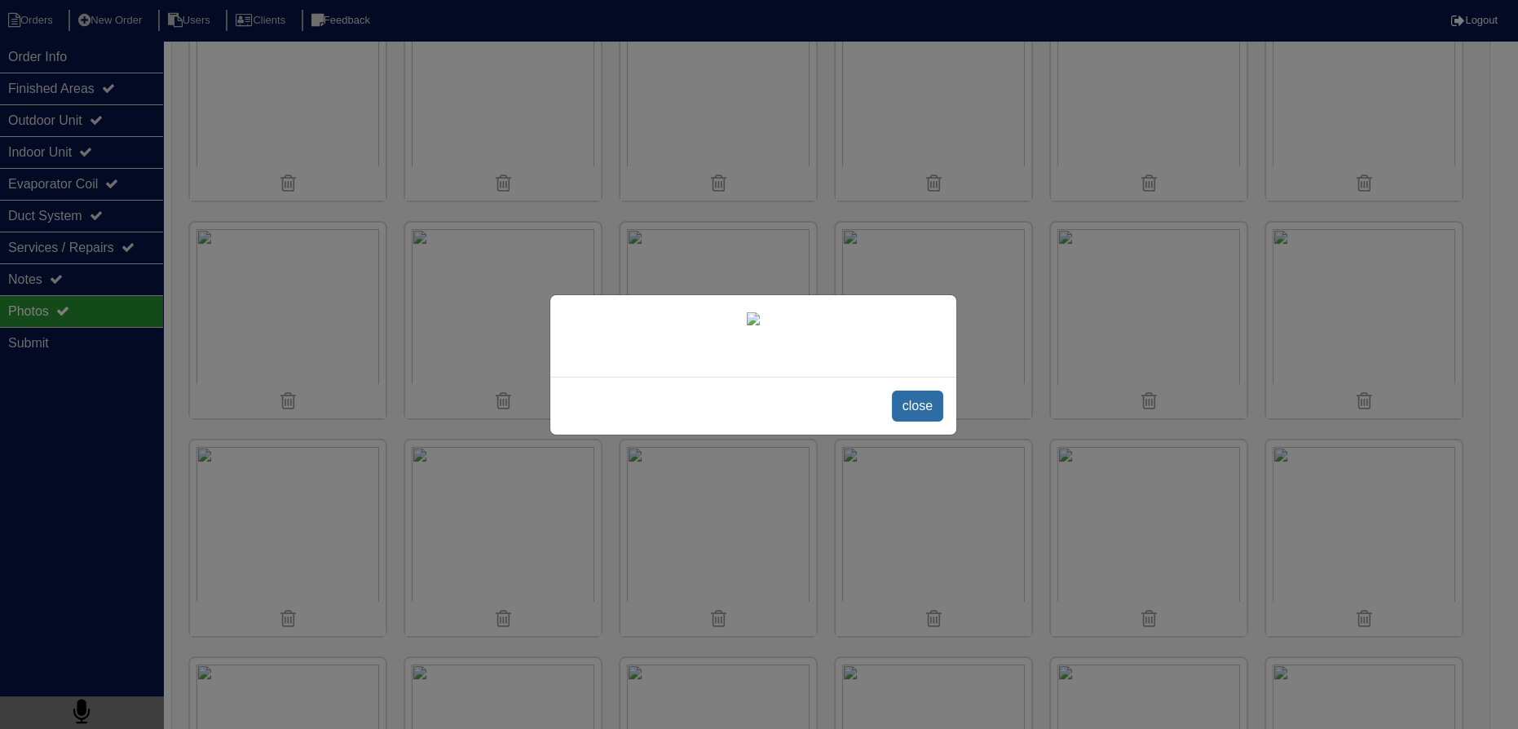
click at [934, 421] on span "close" at bounding box center [917, 405] width 51 height 31
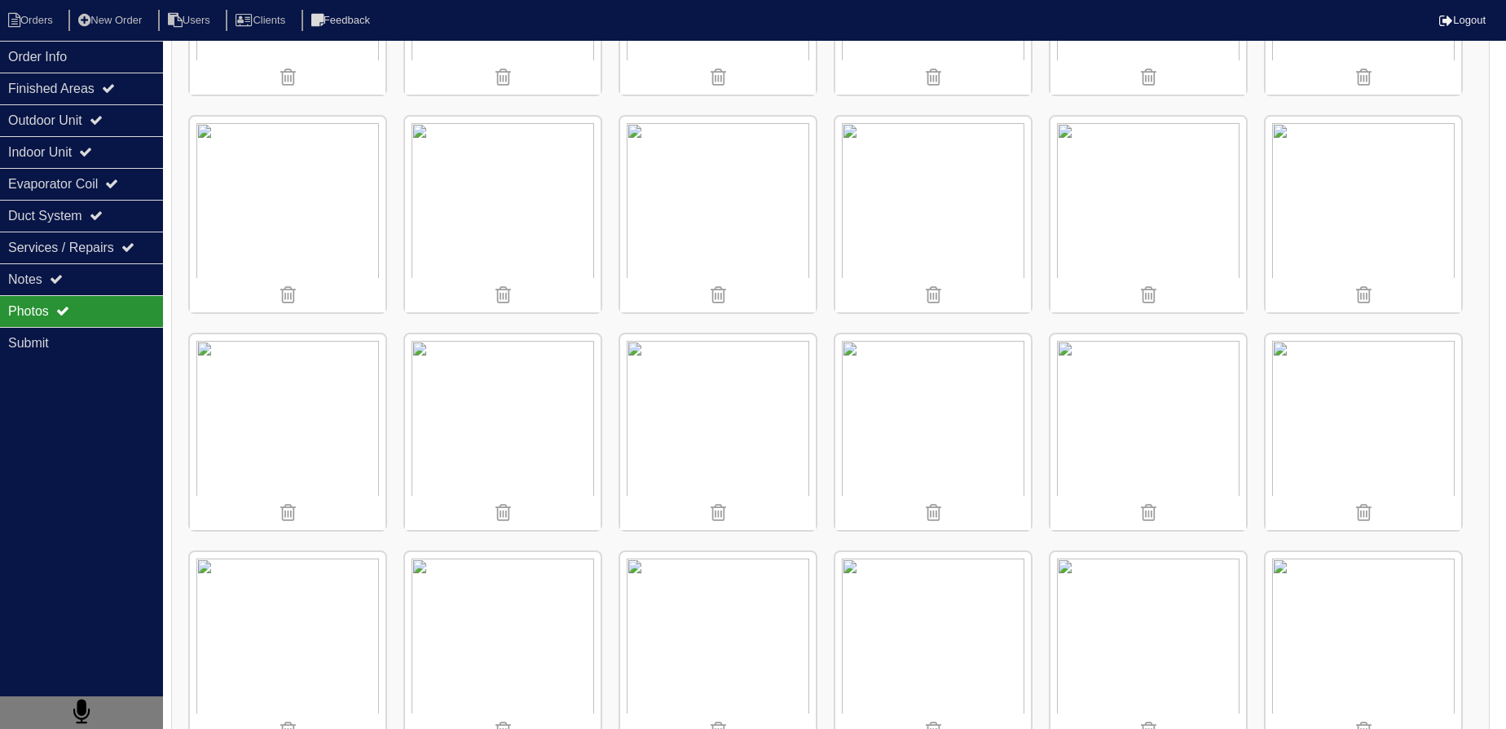
scroll to position [889, 0]
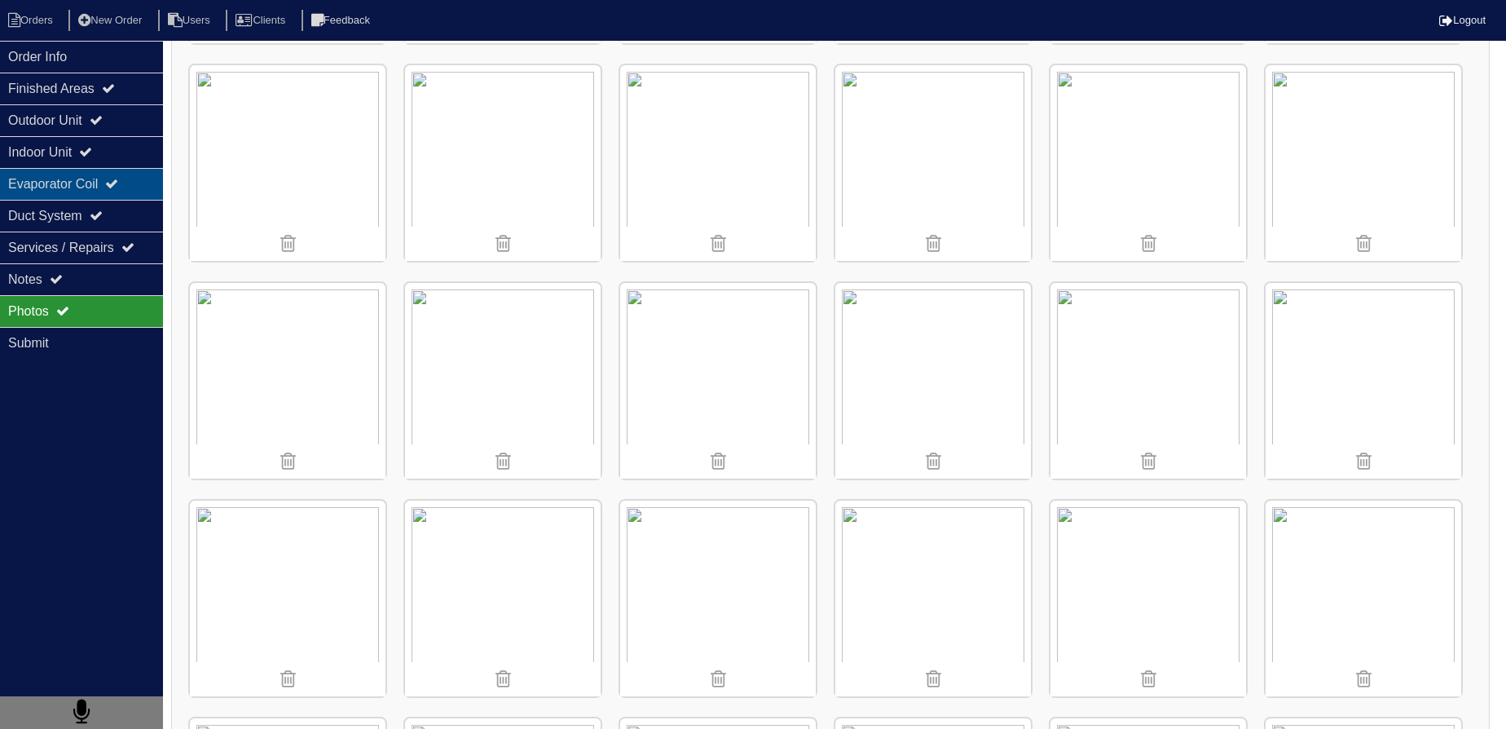
click at [77, 170] on div "Evaporator Coil" at bounding box center [81, 184] width 163 height 32
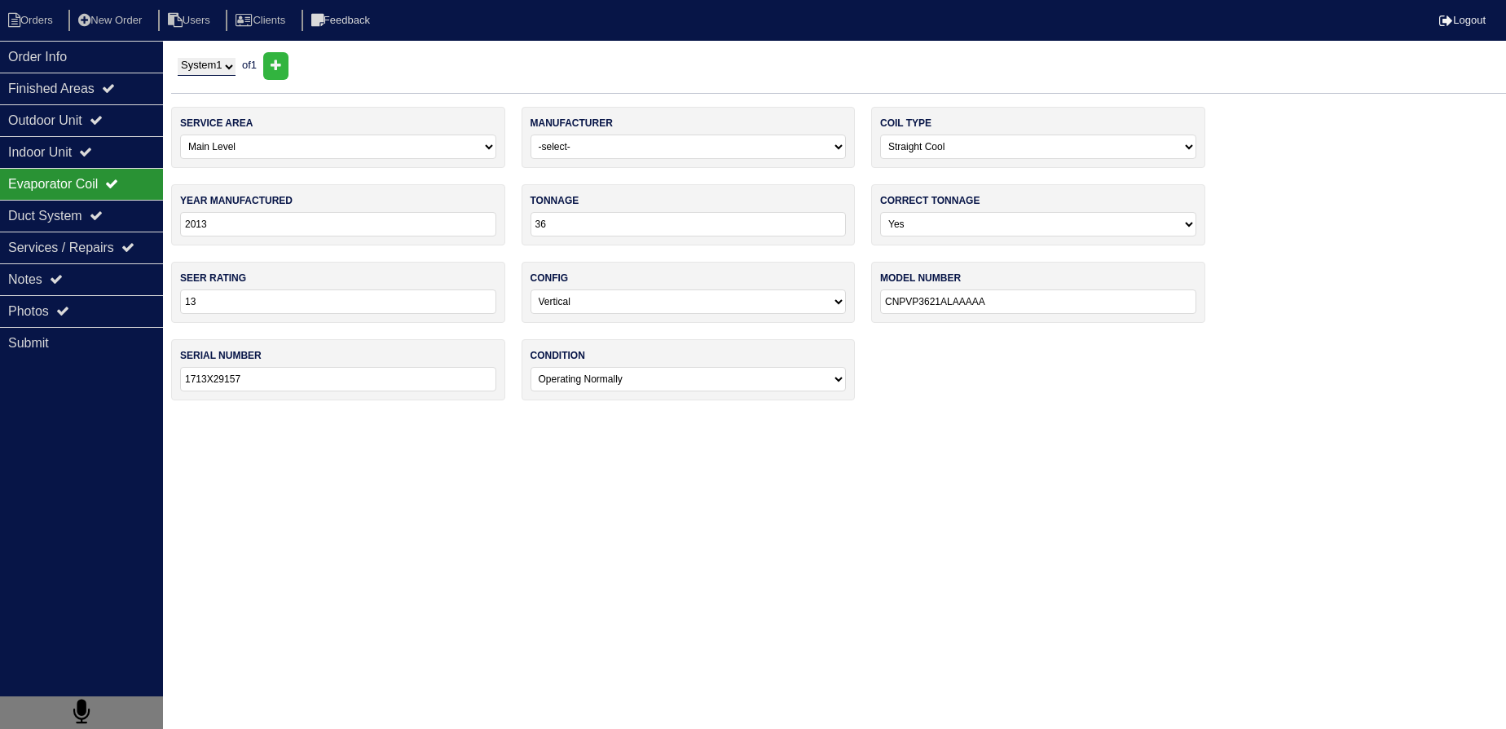
scroll to position [0, 0]
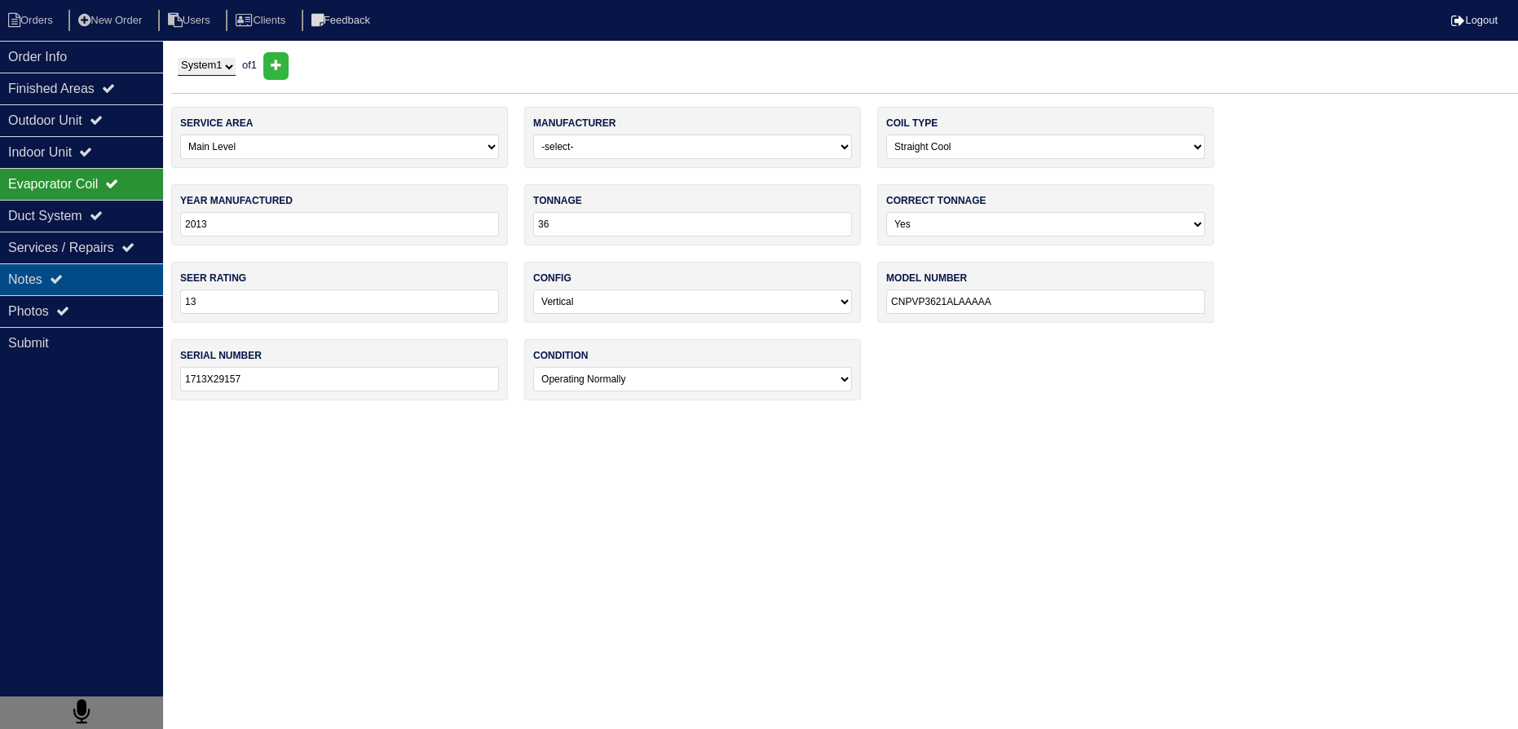
click at [104, 276] on div "Notes" at bounding box center [81, 279] width 163 height 32
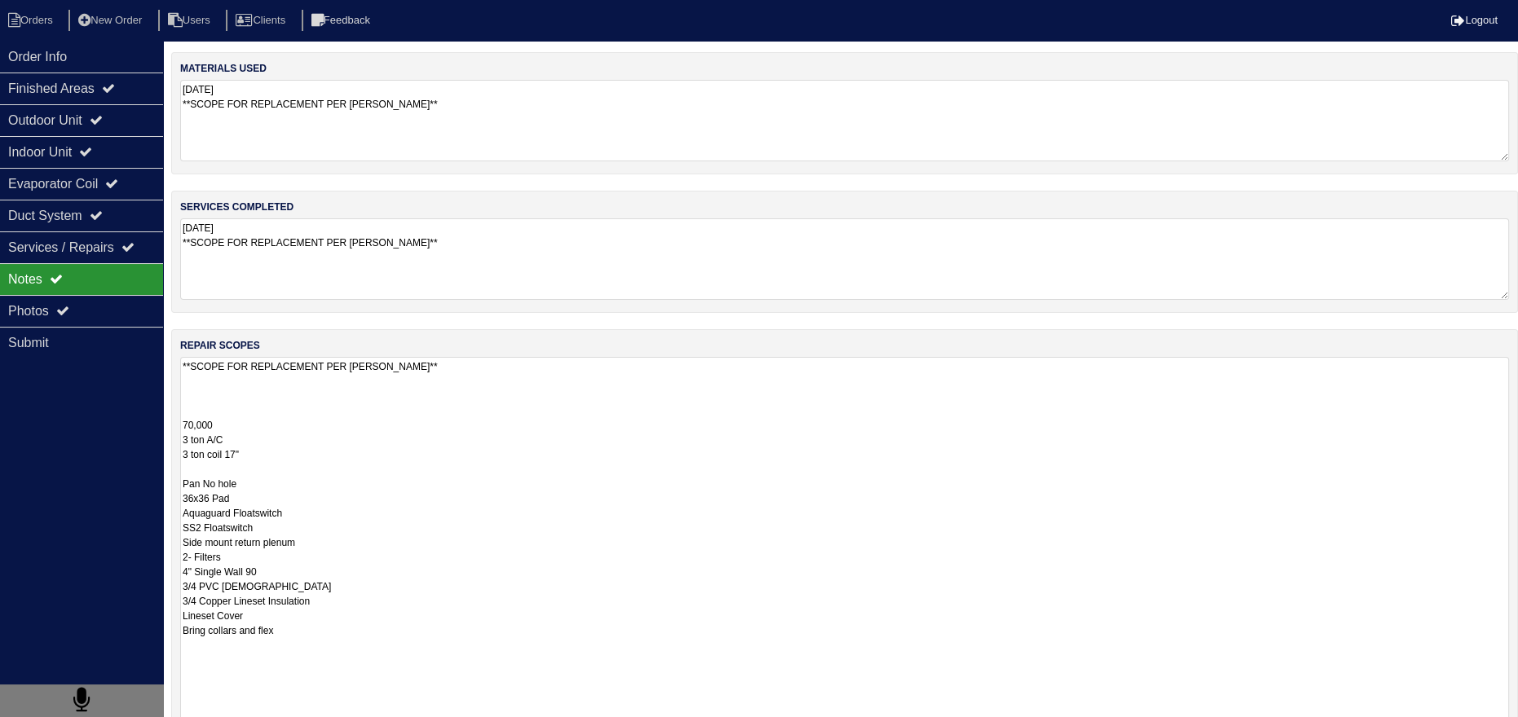
click at [135, 272] on div "Notes" at bounding box center [81, 279] width 163 height 32
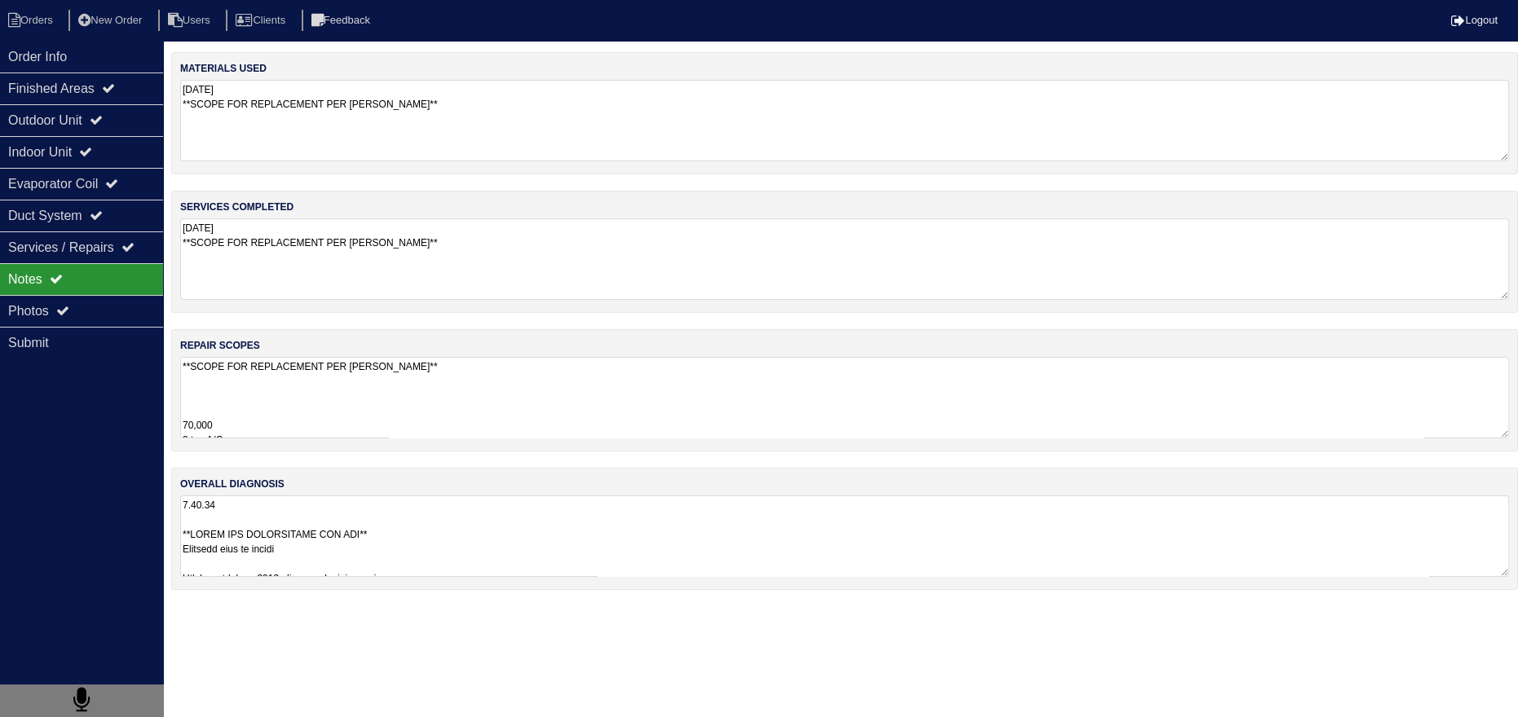
click at [126, 290] on div "Notes" at bounding box center [81, 279] width 163 height 32
click at [130, 298] on div "Photos" at bounding box center [81, 311] width 163 height 32
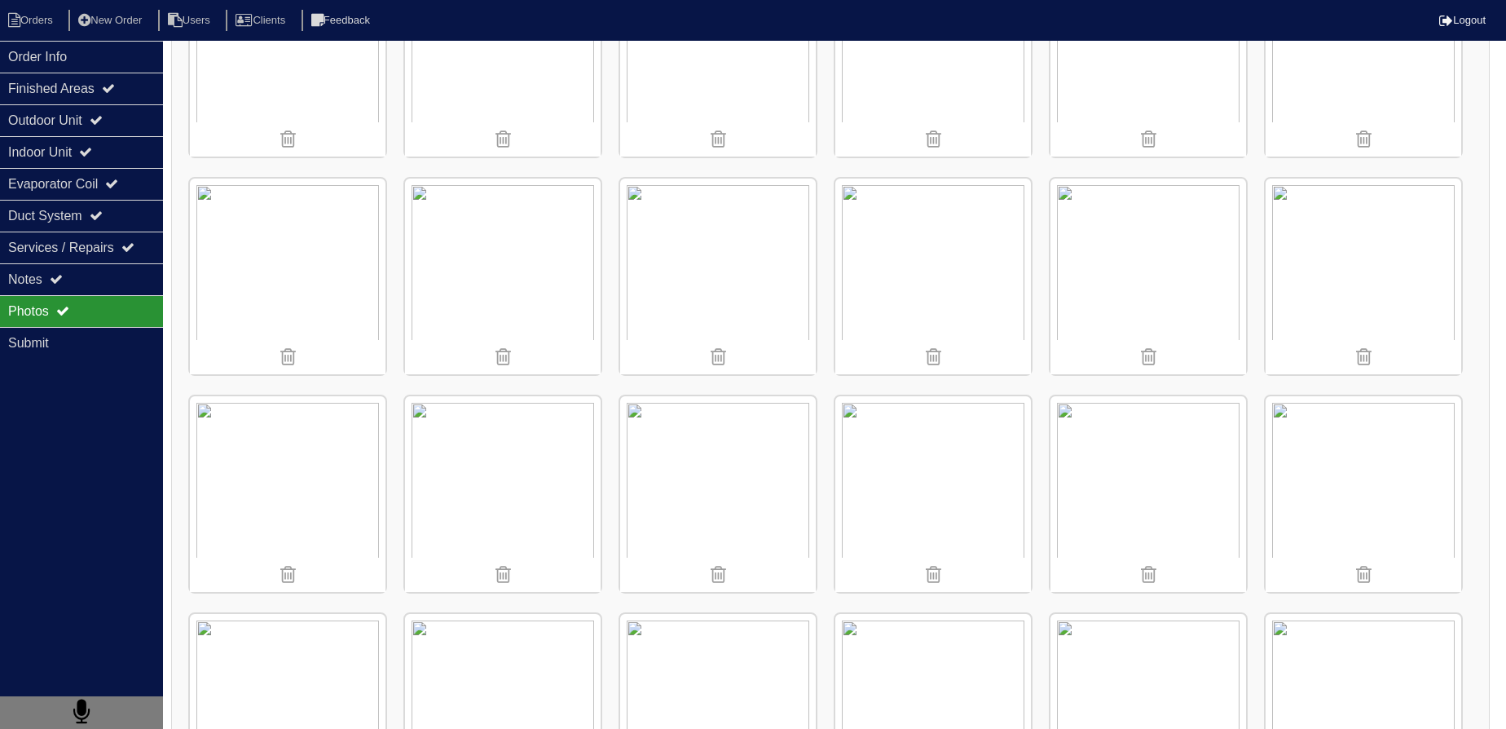
scroll to position [815, 0]
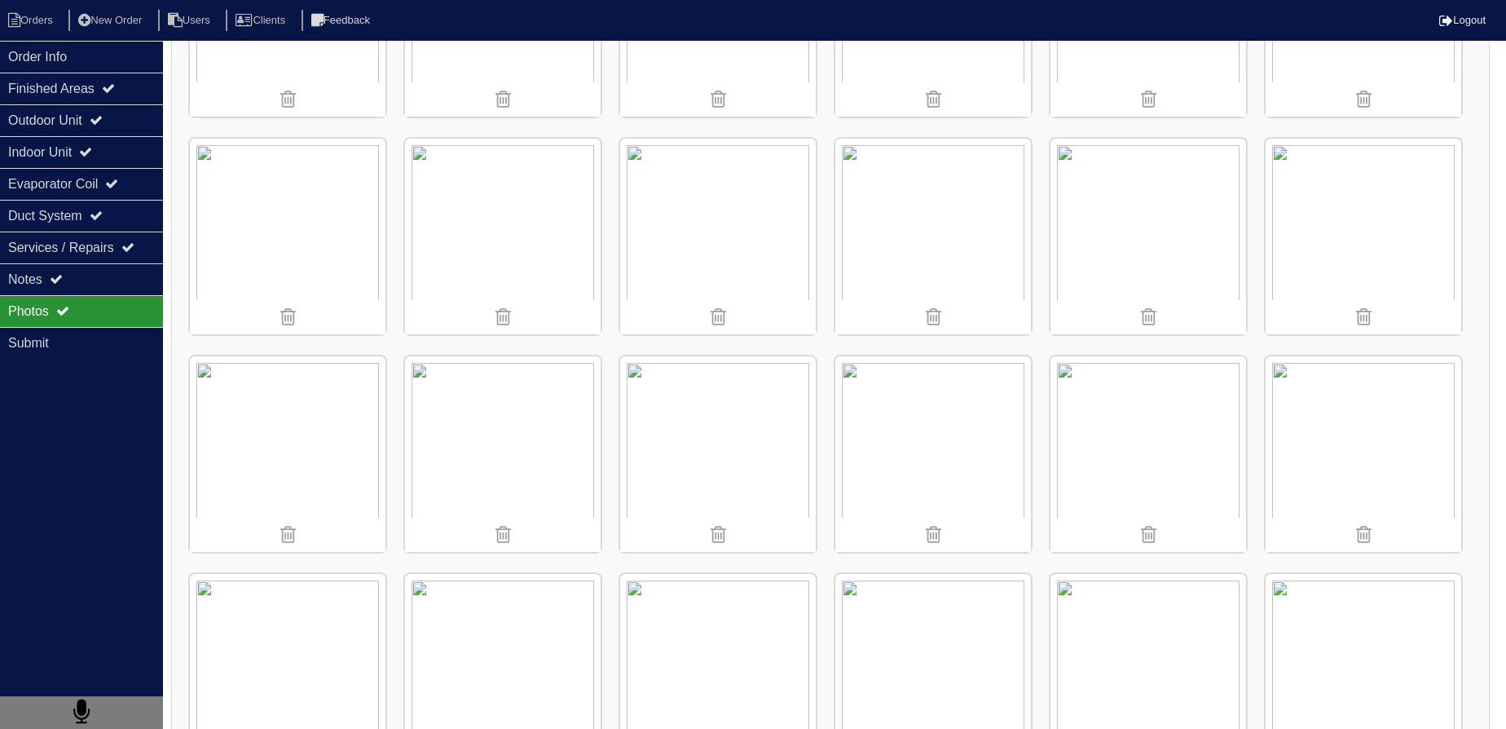
click at [943, 447] on img at bounding box center [934, 454] width 196 height 196
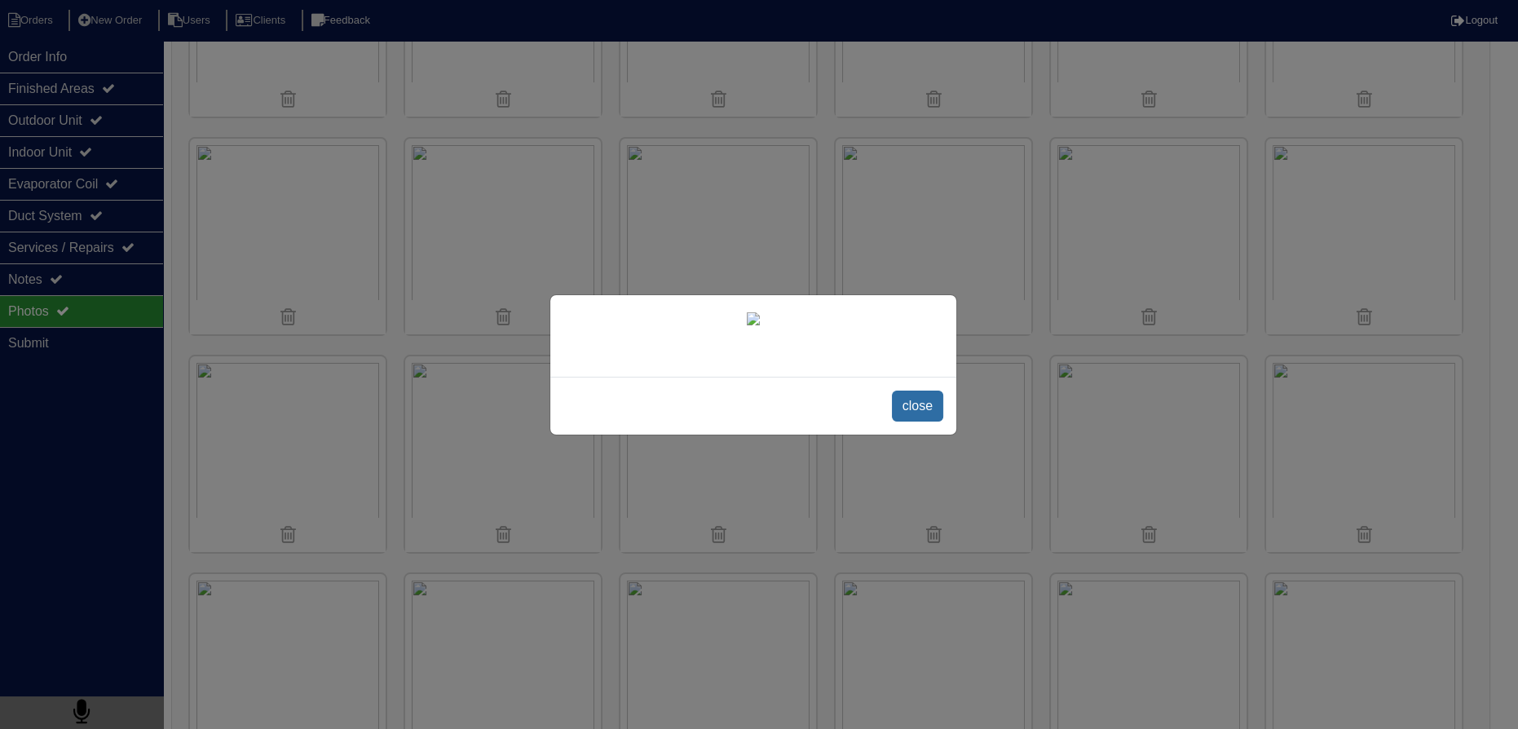
click at [916, 421] on span "close" at bounding box center [917, 405] width 51 height 31
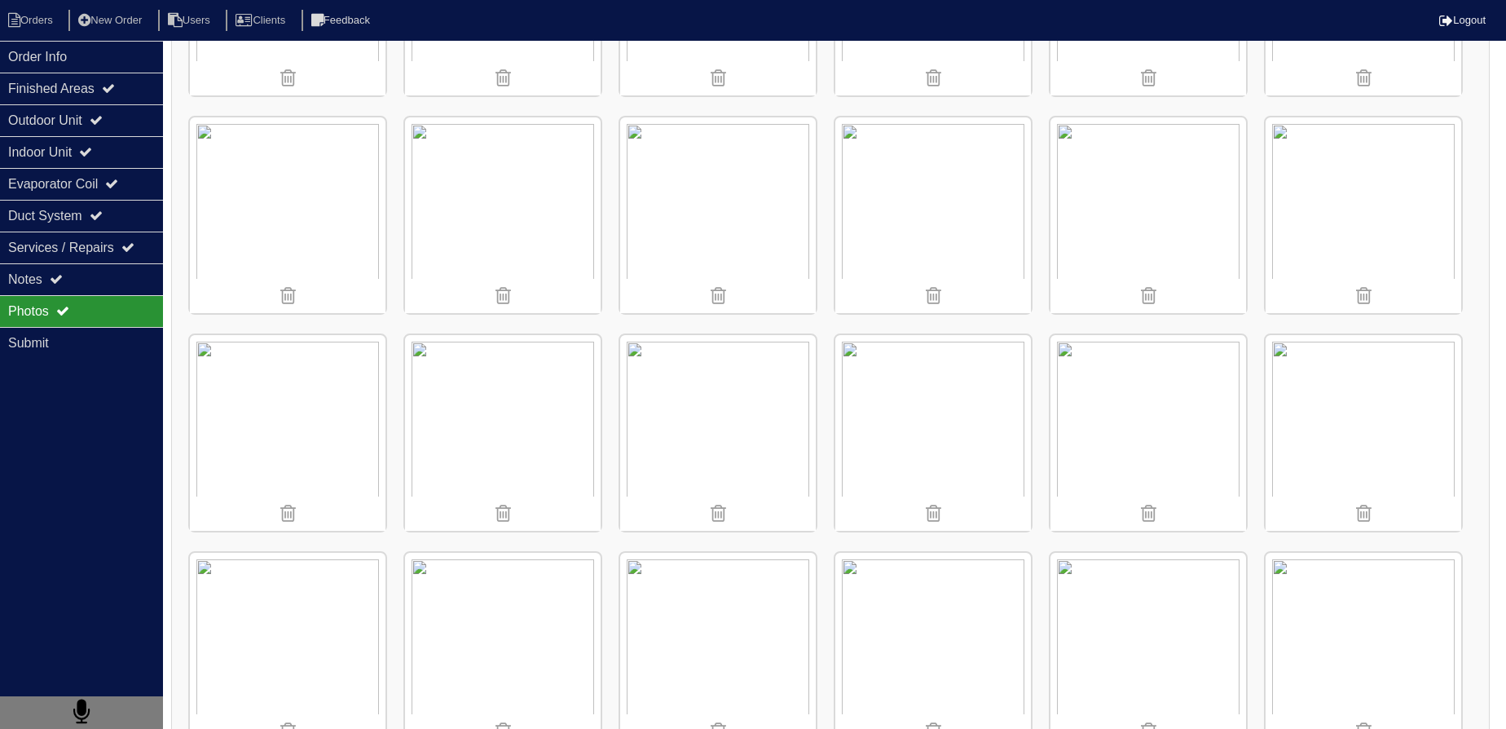
scroll to position [889, 0]
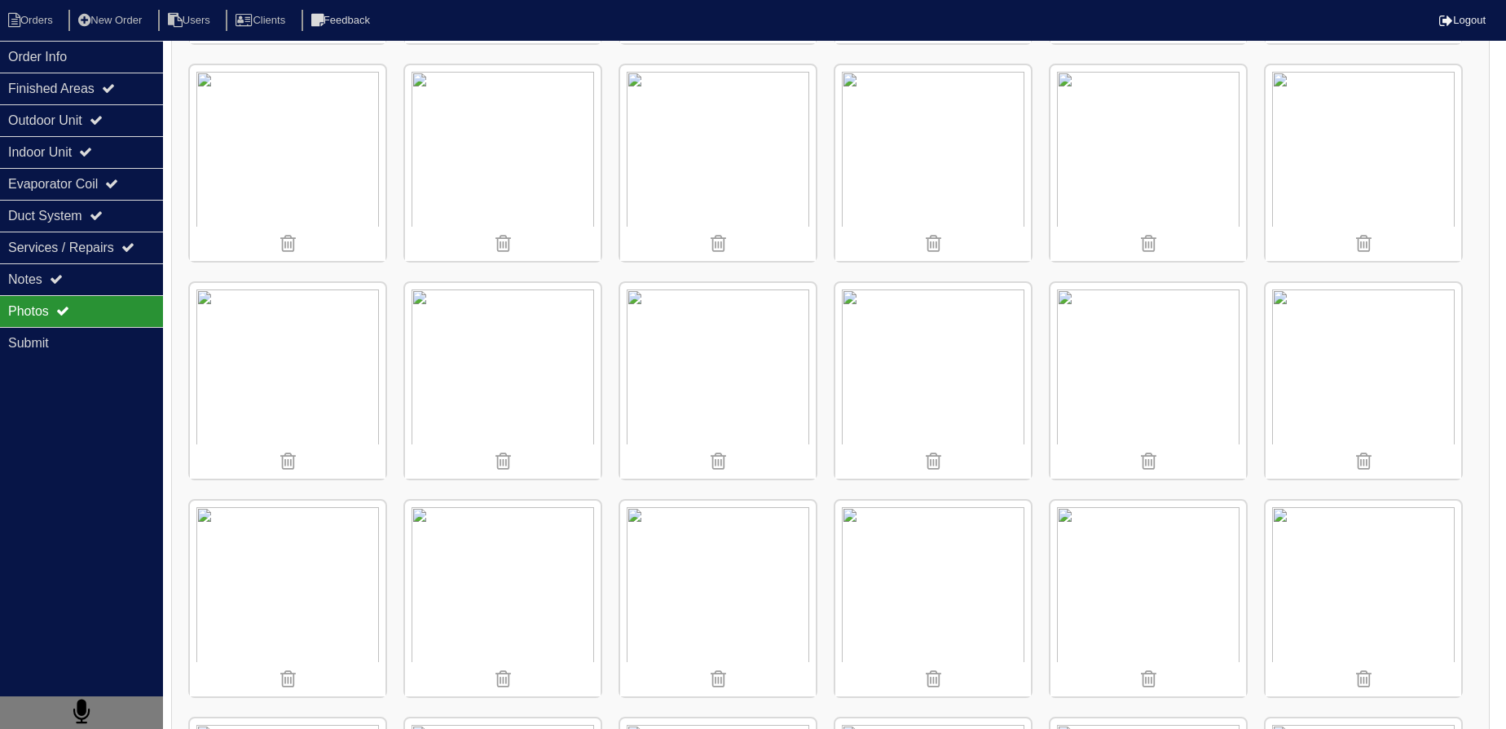
click at [1371, 567] on img at bounding box center [1364, 599] width 196 height 196
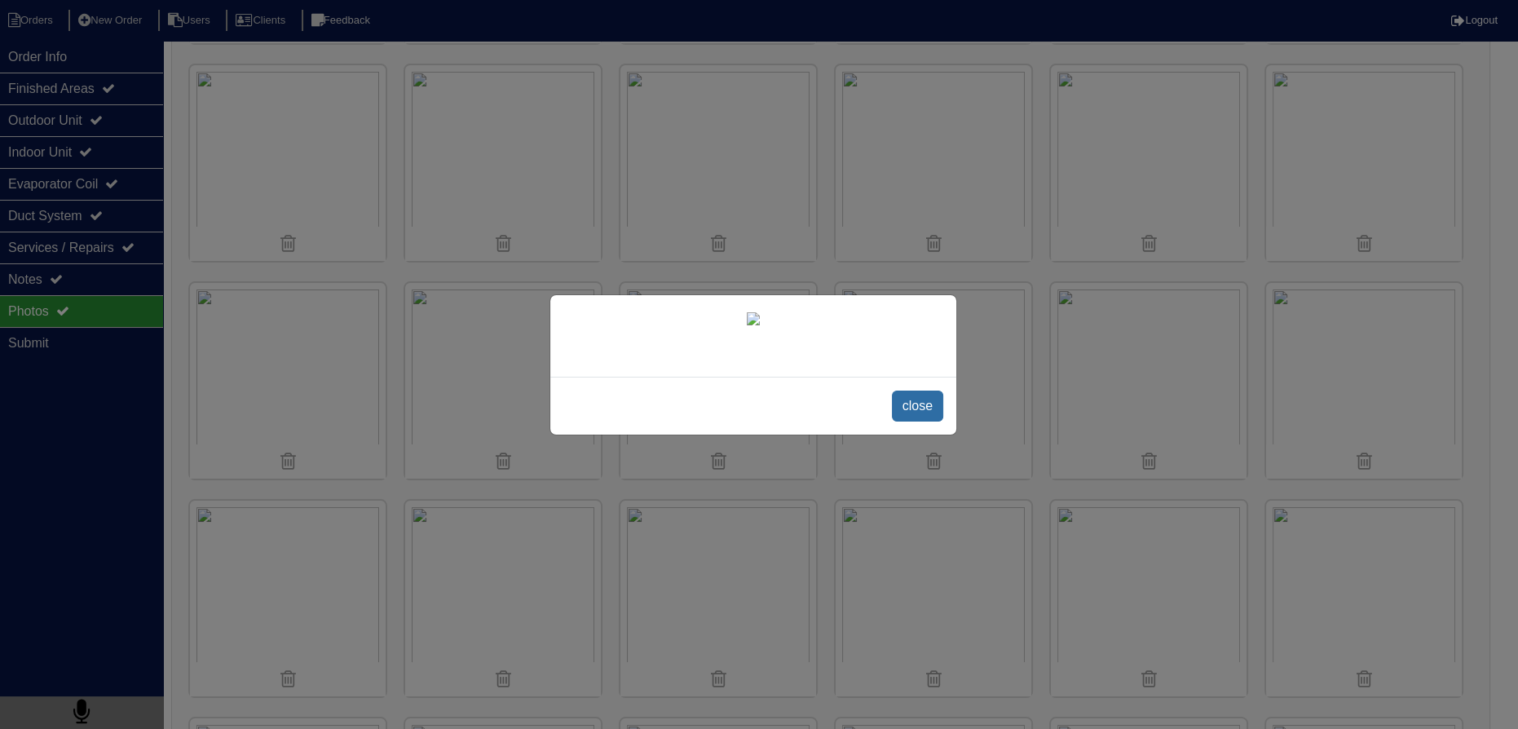
click at [914, 421] on span "close" at bounding box center [917, 405] width 51 height 31
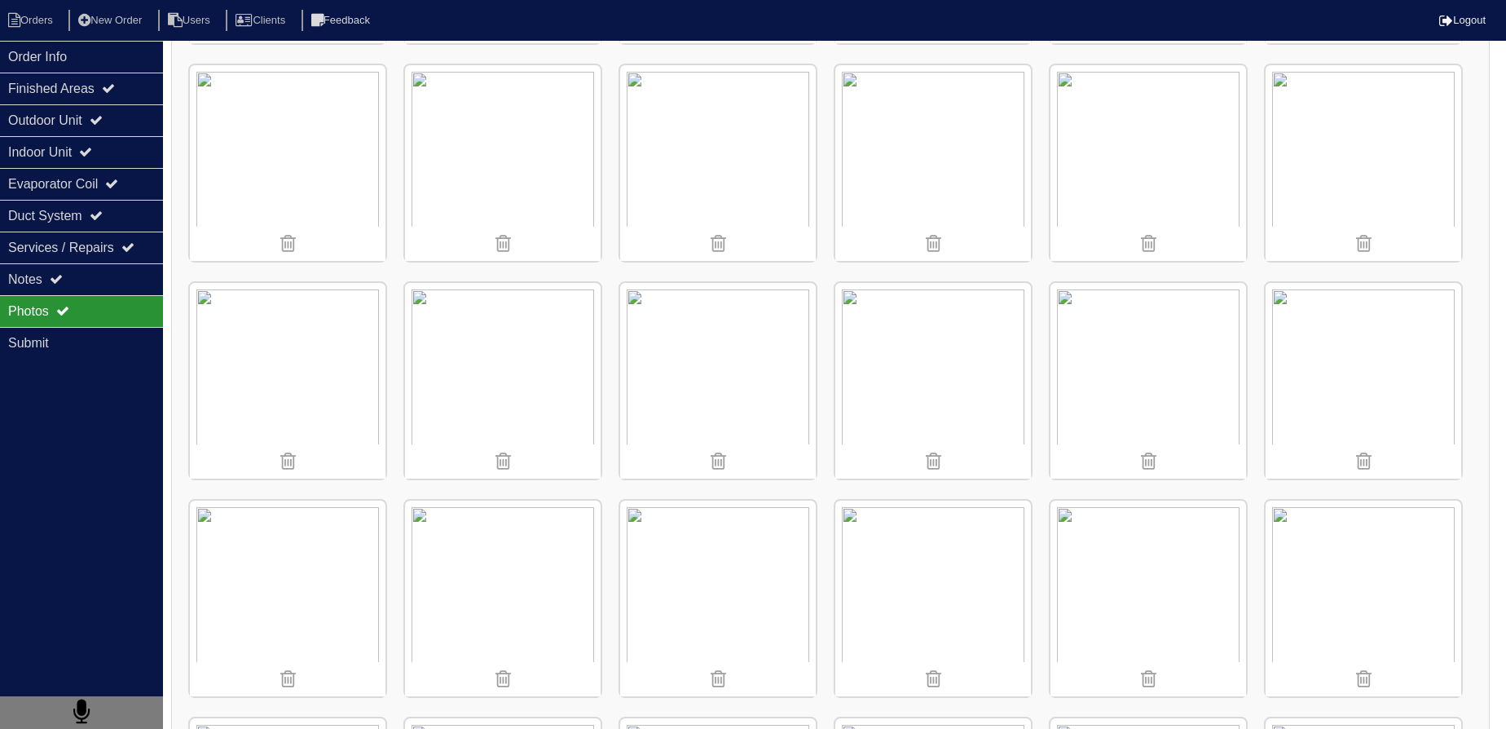
click at [952, 421] on img at bounding box center [934, 381] width 196 height 196
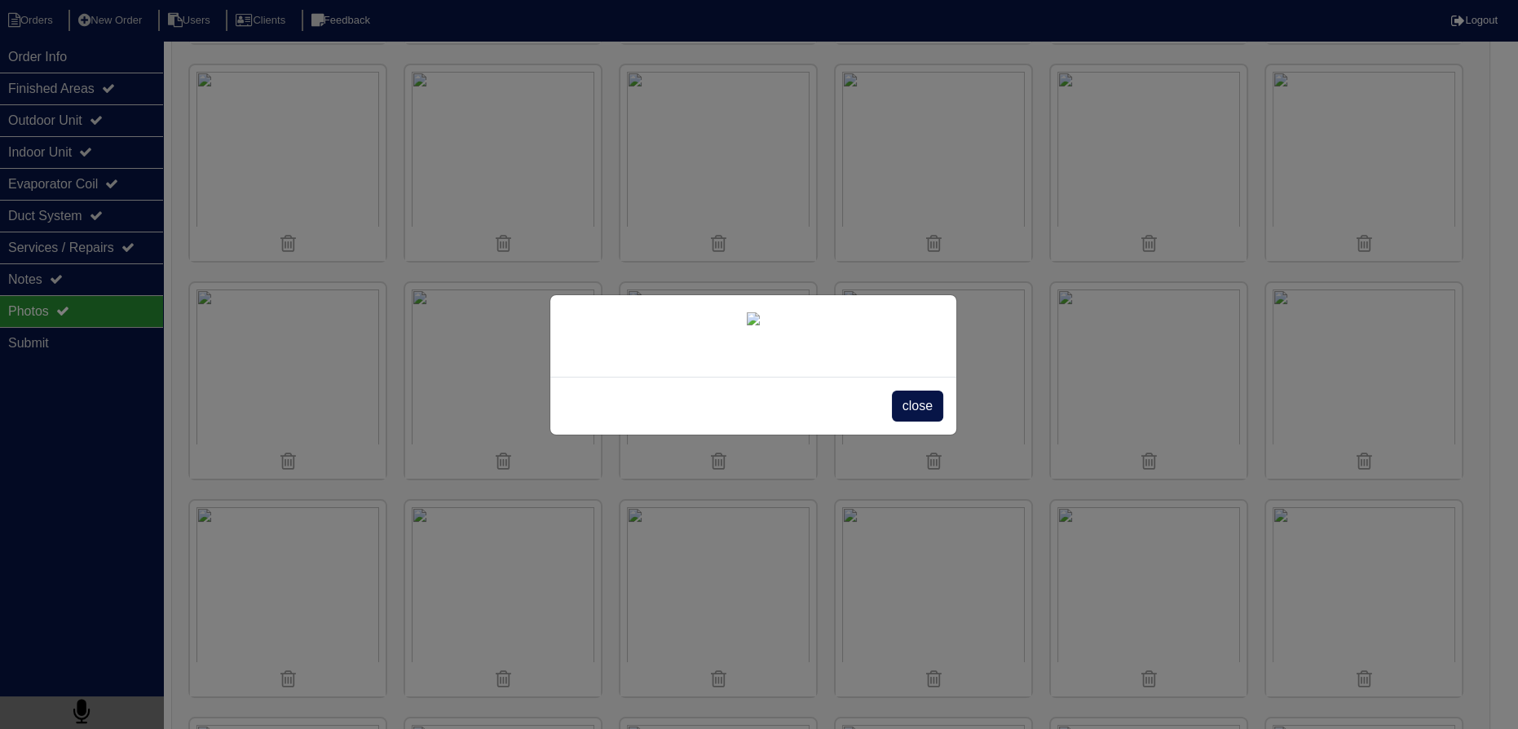
click at [909, 434] on div "close" at bounding box center [753, 406] width 406 height 58
click at [916, 421] on span "close" at bounding box center [917, 405] width 51 height 31
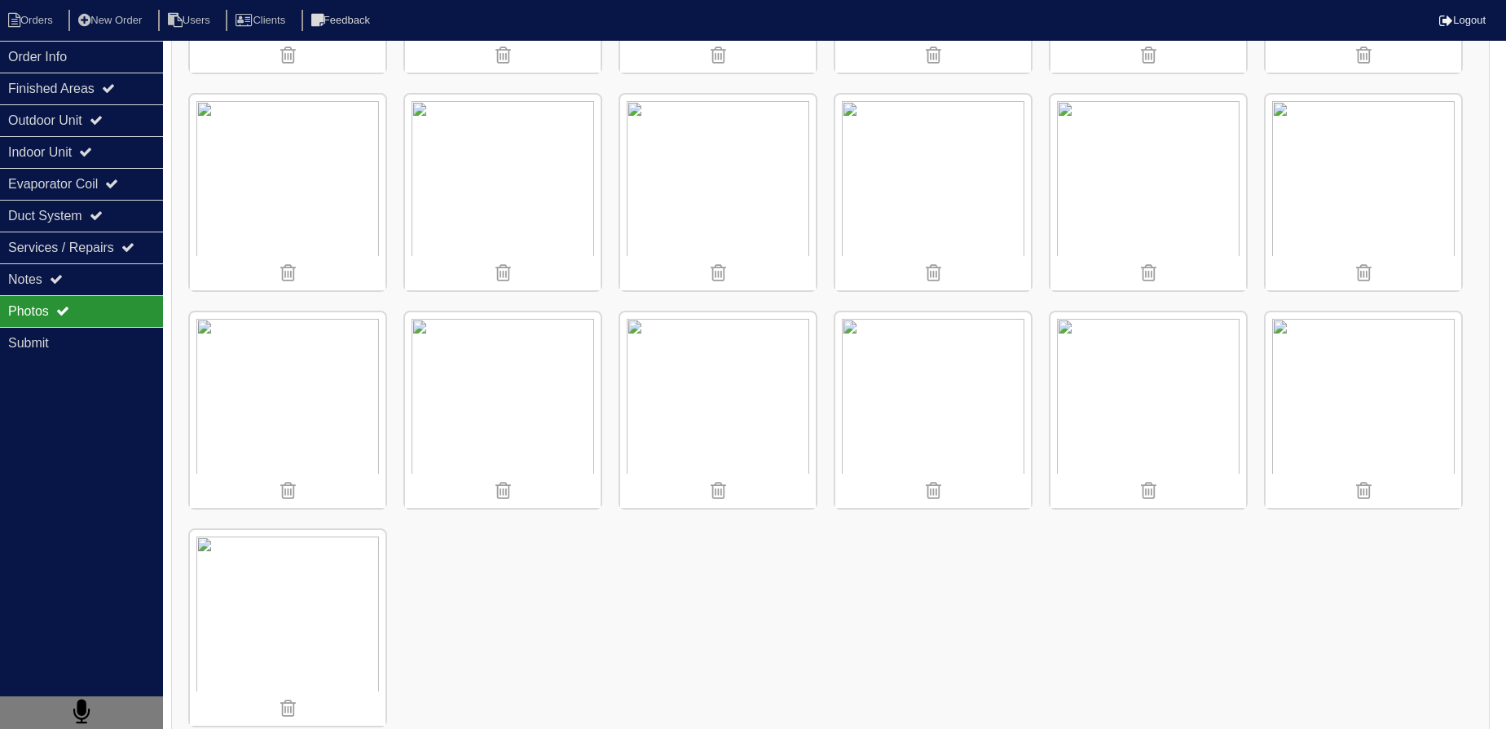
scroll to position [3482, 0]
click at [663, 333] on img at bounding box center [718, 399] width 196 height 196
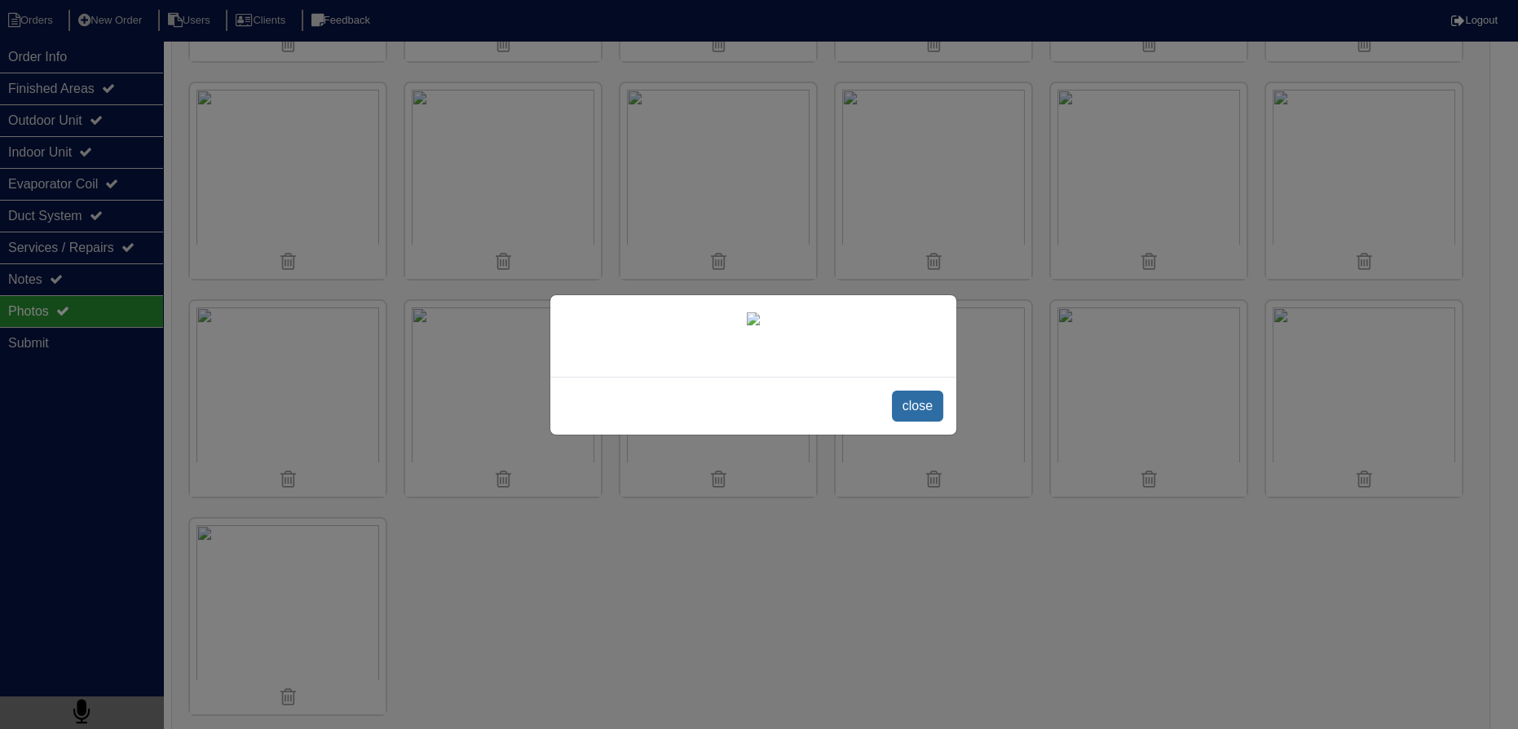
click at [899, 421] on span "close" at bounding box center [917, 405] width 51 height 31
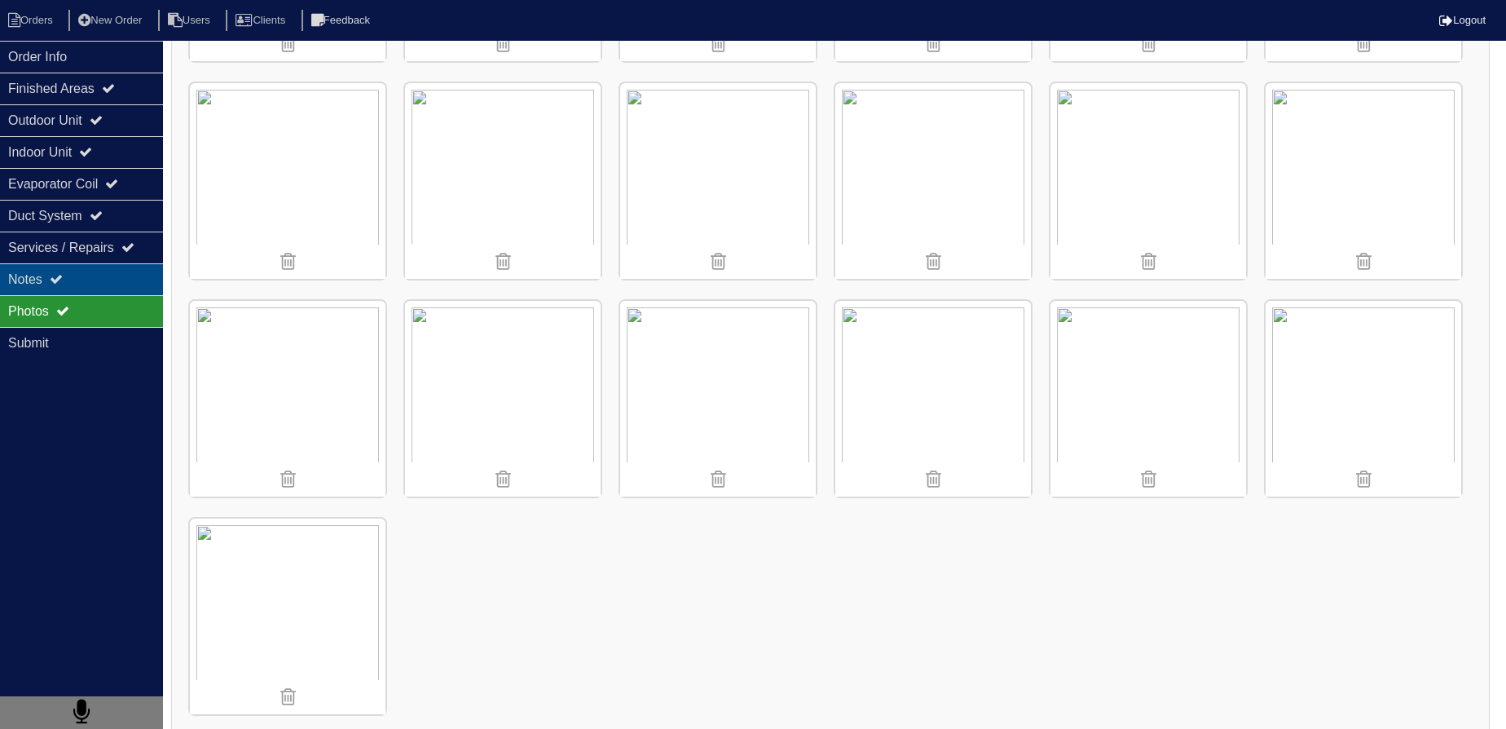
click at [96, 282] on div "Notes" at bounding box center [81, 279] width 163 height 32
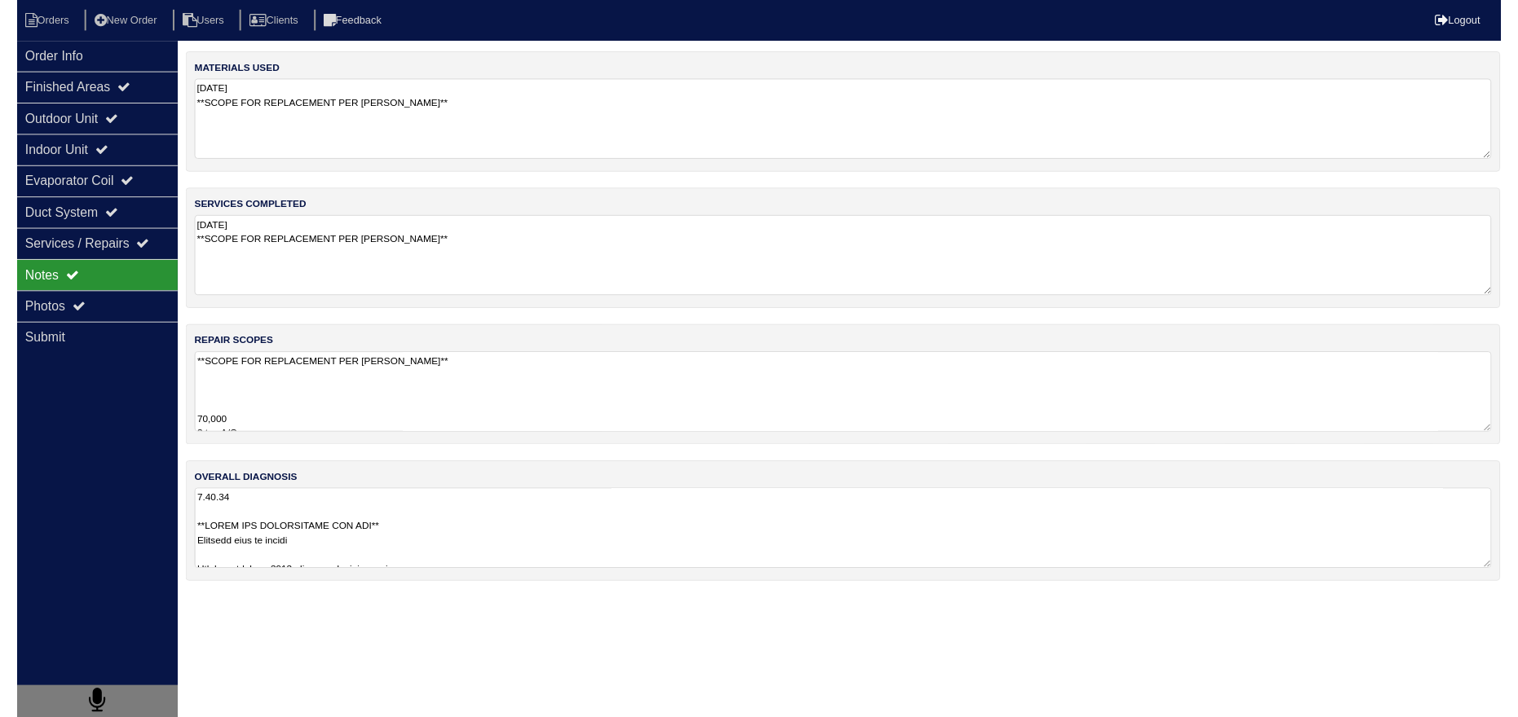
scroll to position [0, 0]
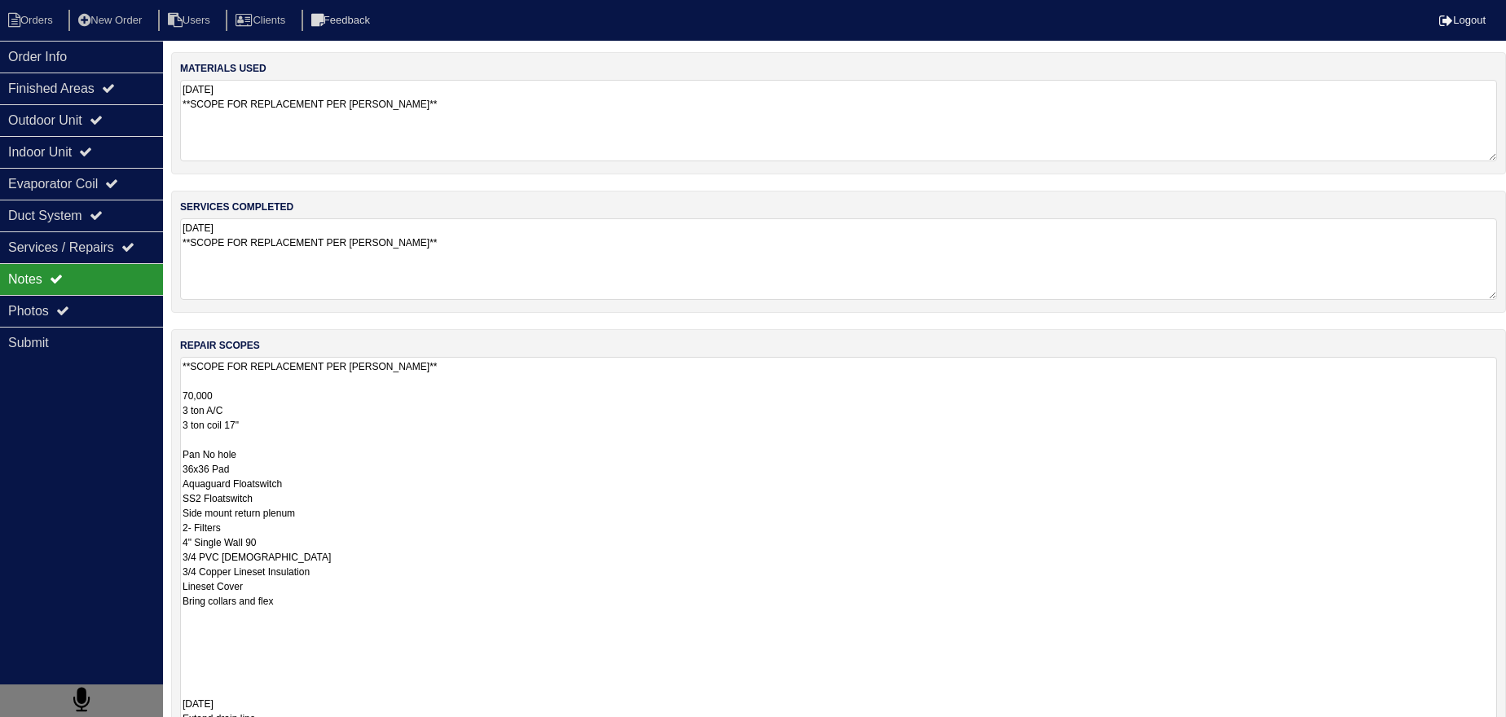
type textarea "**SCOPE FOR REPLACEMENT PER DAN** 70,000 3 ton A/C 3 ton coil 17" Pan No hole 3…"
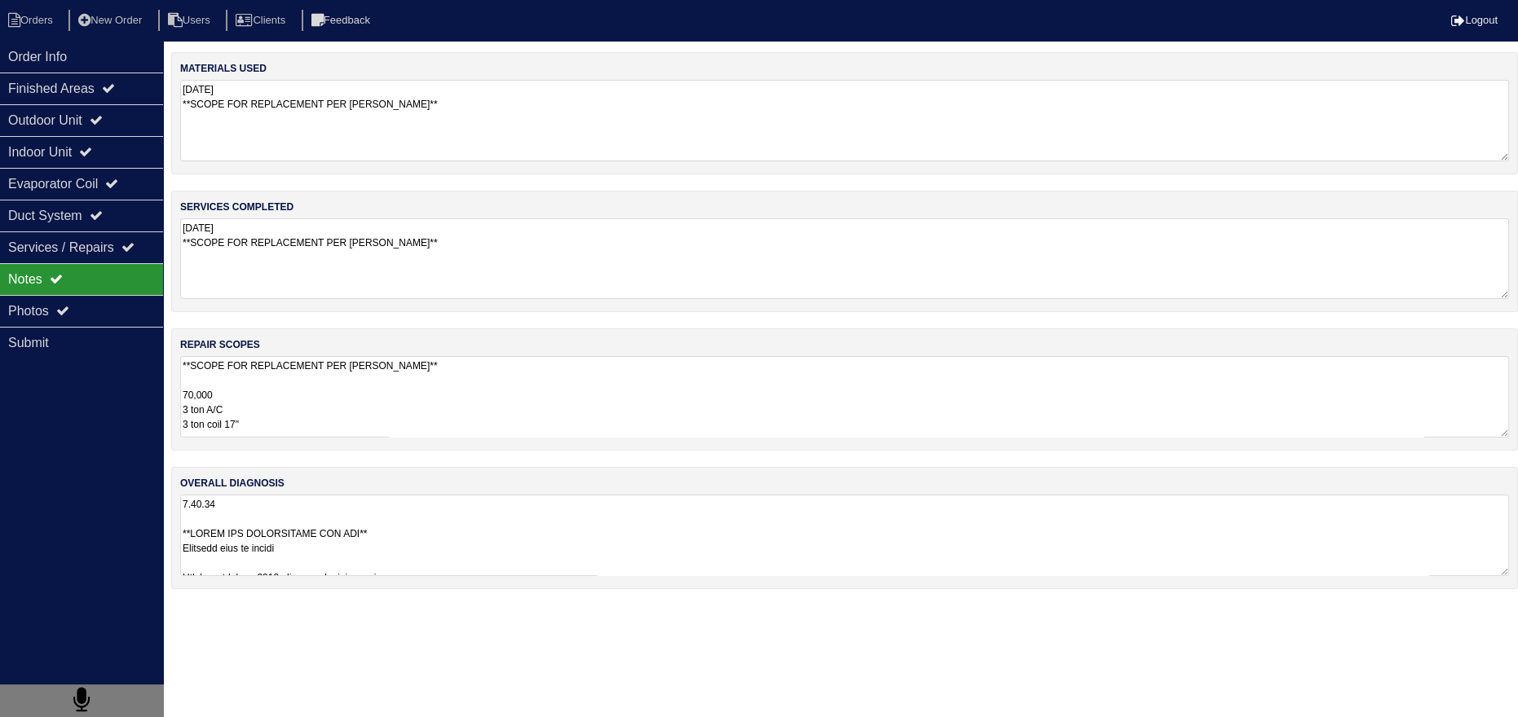
click at [417, 240] on textarea "9.15.25 **SCOPE FOR REPLACEMENT PER DAN**" at bounding box center [844, 258] width 1329 height 81
click at [395, 267] on textarea "9.15.25 **SCOPE FOR REPLACEMENT PER DAN**" at bounding box center [844, 258] width 1329 height 81
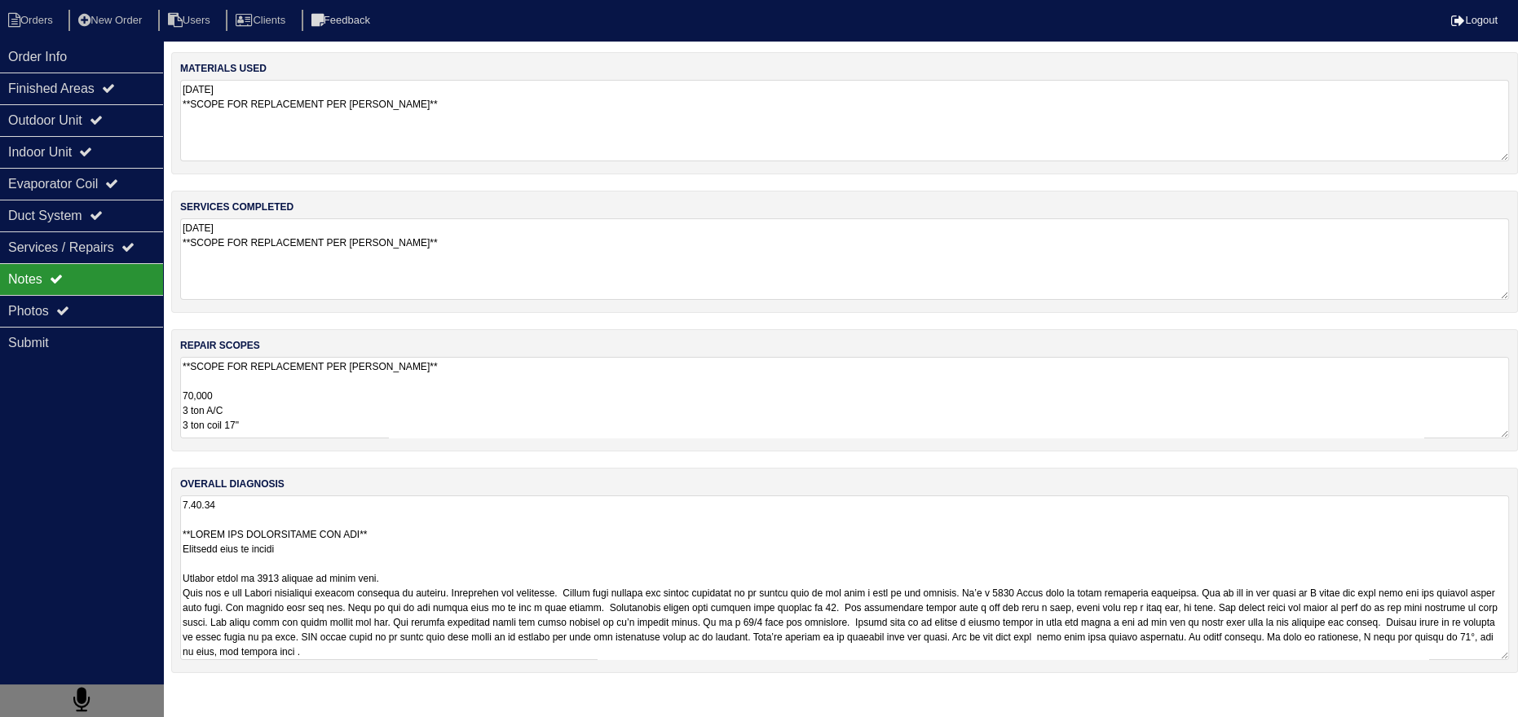
click at [333, 536] on textarea at bounding box center [844, 578] width 1329 height 165
click at [298, 549] on textarea at bounding box center [844, 578] width 1329 height 165
click at [276, 560] on textarea at bounding box center [844, 578] width 1329 height 165
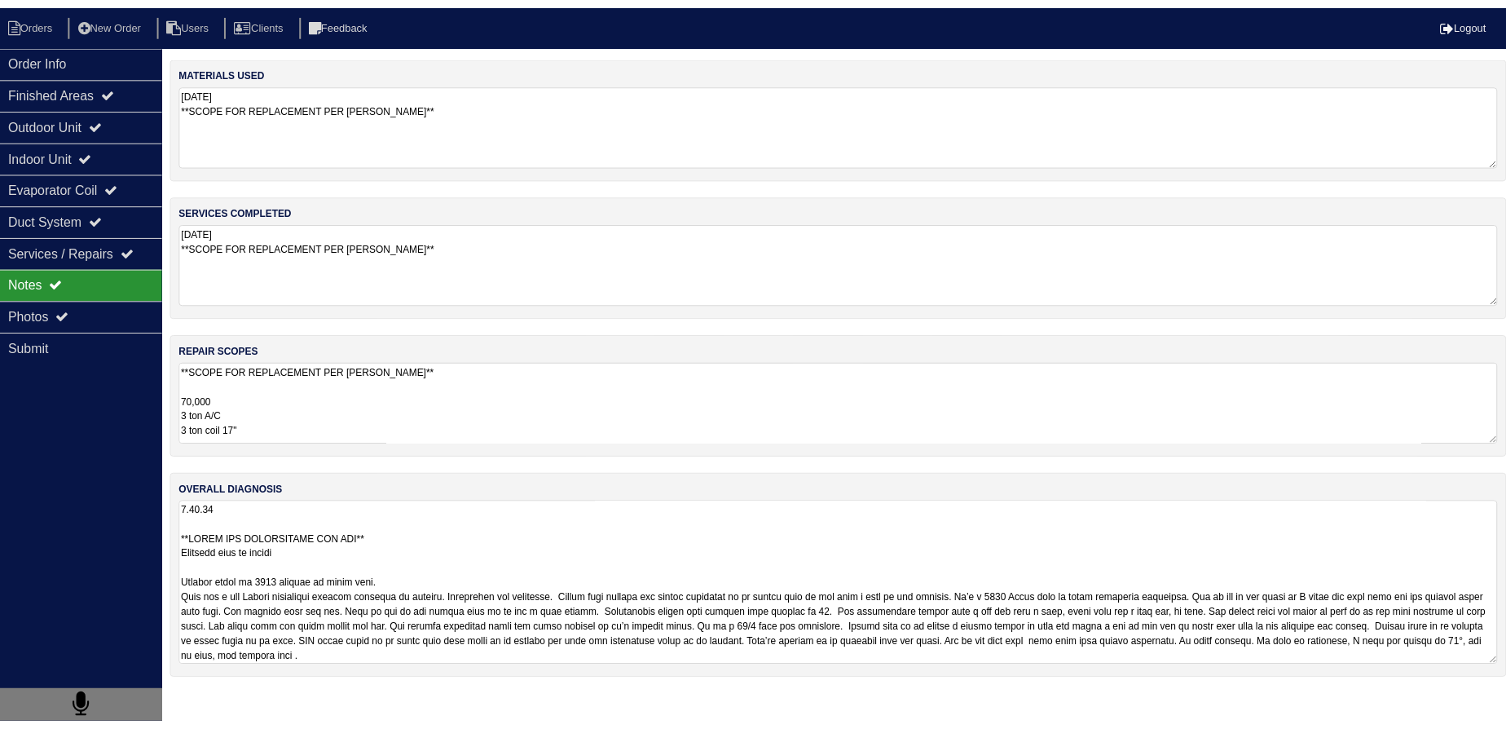
scroll to position [1, 0]
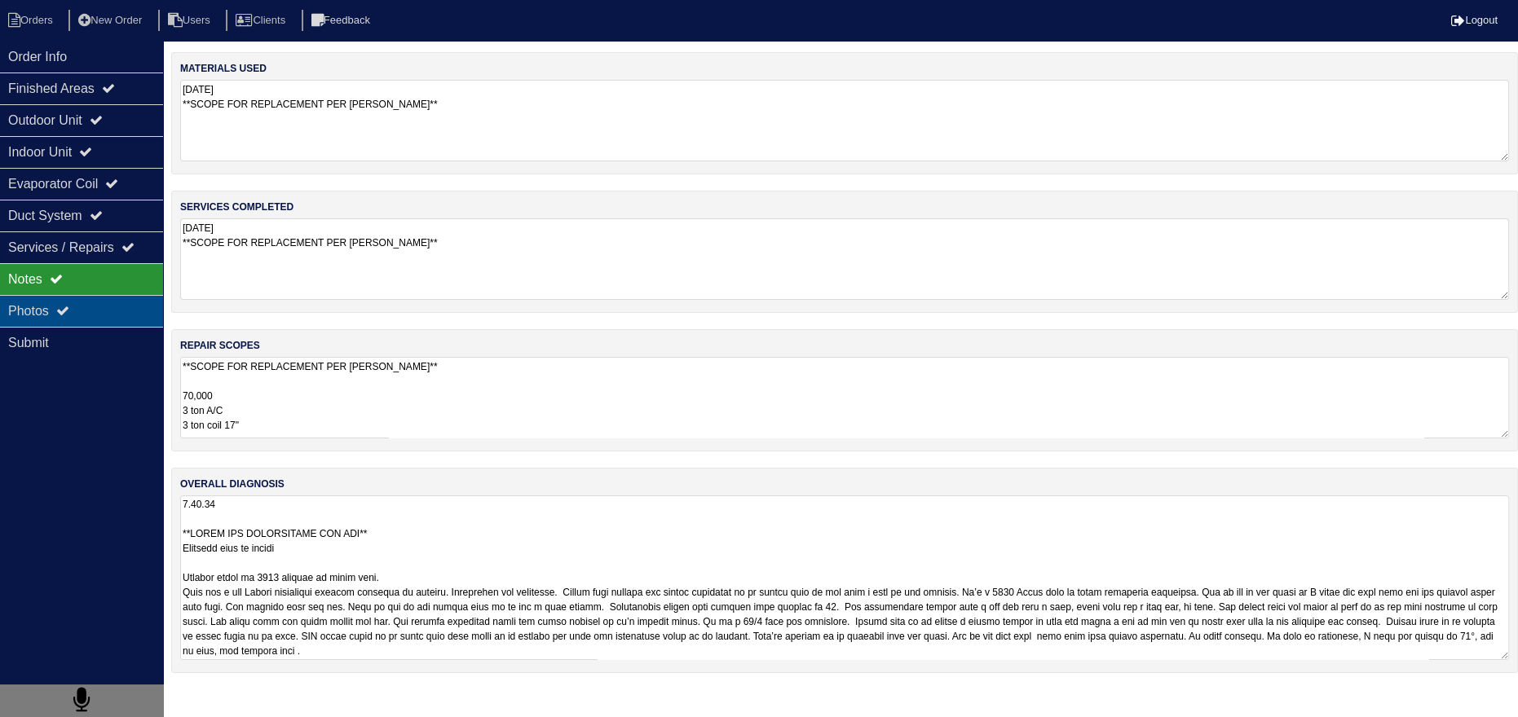
click at [34, 319] on div "Photos" at bounding box center [81, 311] width 163 height 32
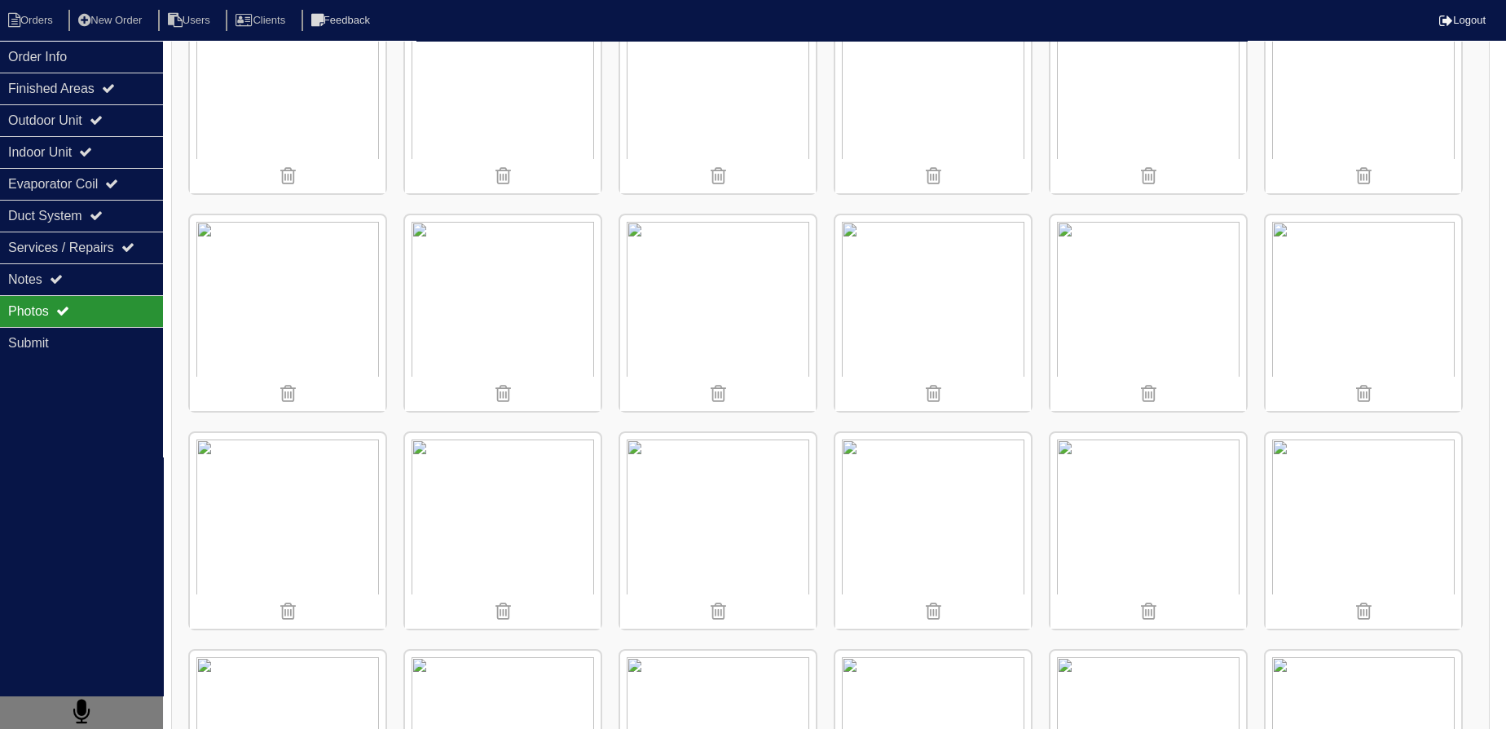
scroll to position [1408, 0]
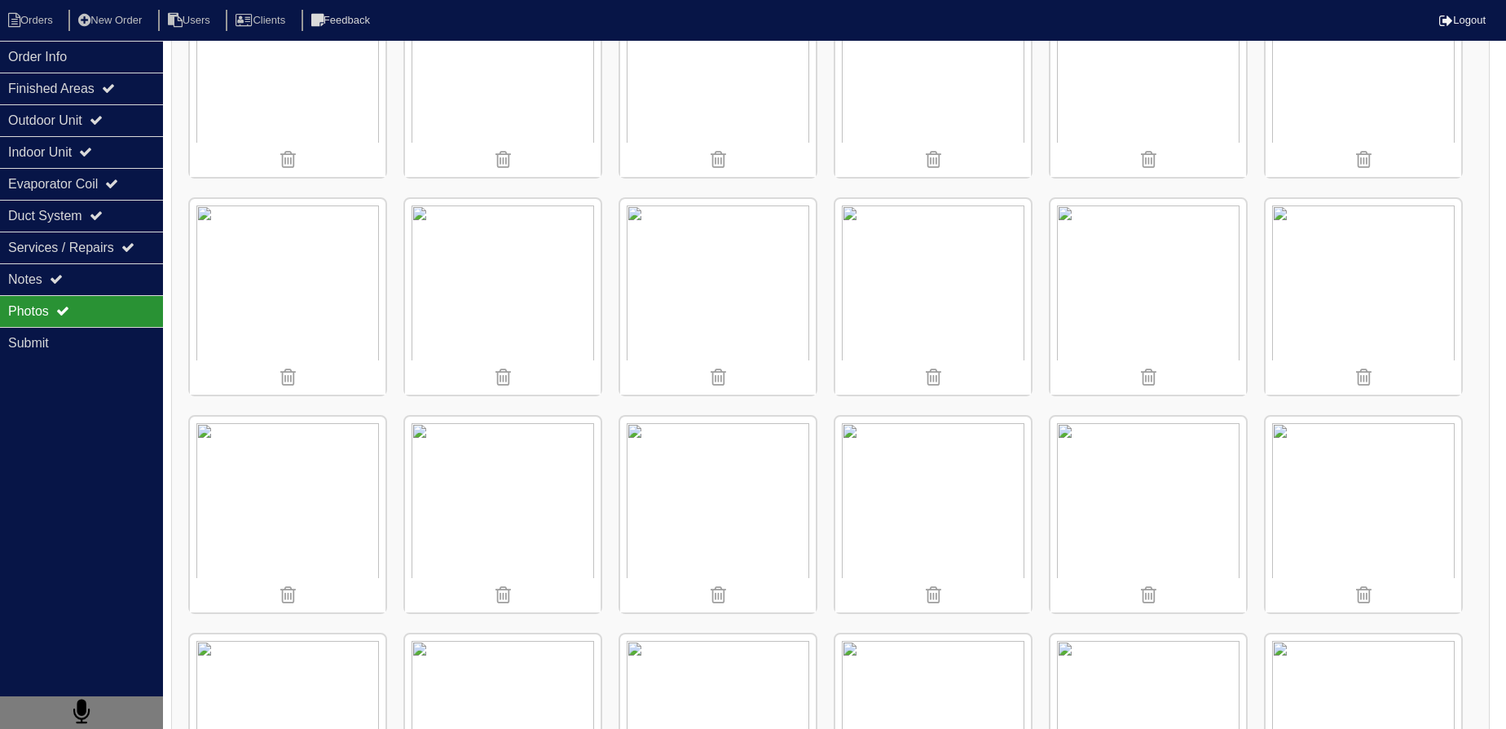
click at [56, 30] on li "Orders" at bounding box center [33, 21] width 66 height 22
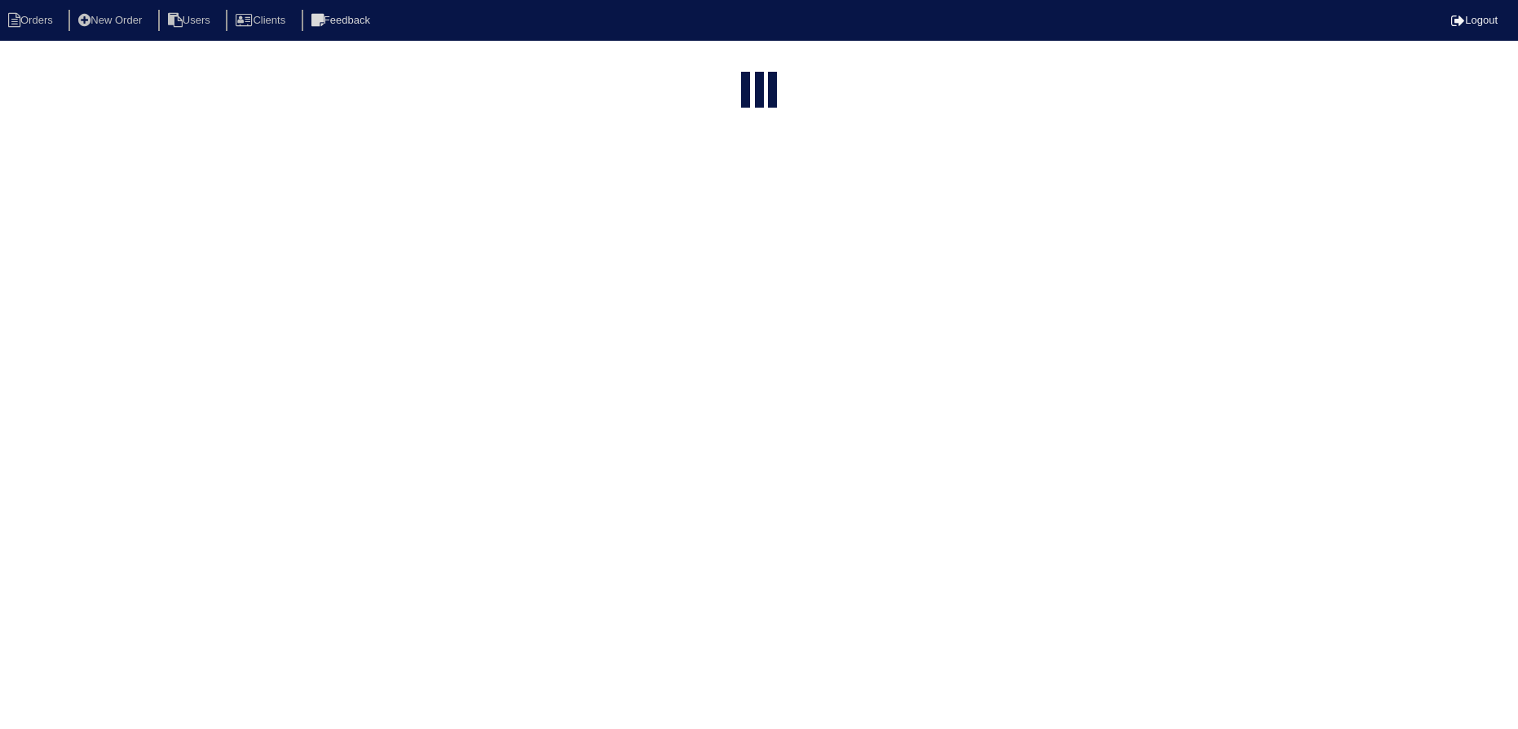
select select "15"
click at [713, 62] on html "Orders New Order Users Clients Feedback Logout Orders New Order Users Clients M…" at bounding box center [759, 228] width 1518 height 456
click at [713, 186] on input "4122" at bounding box center [723, 197] width 179 height 23
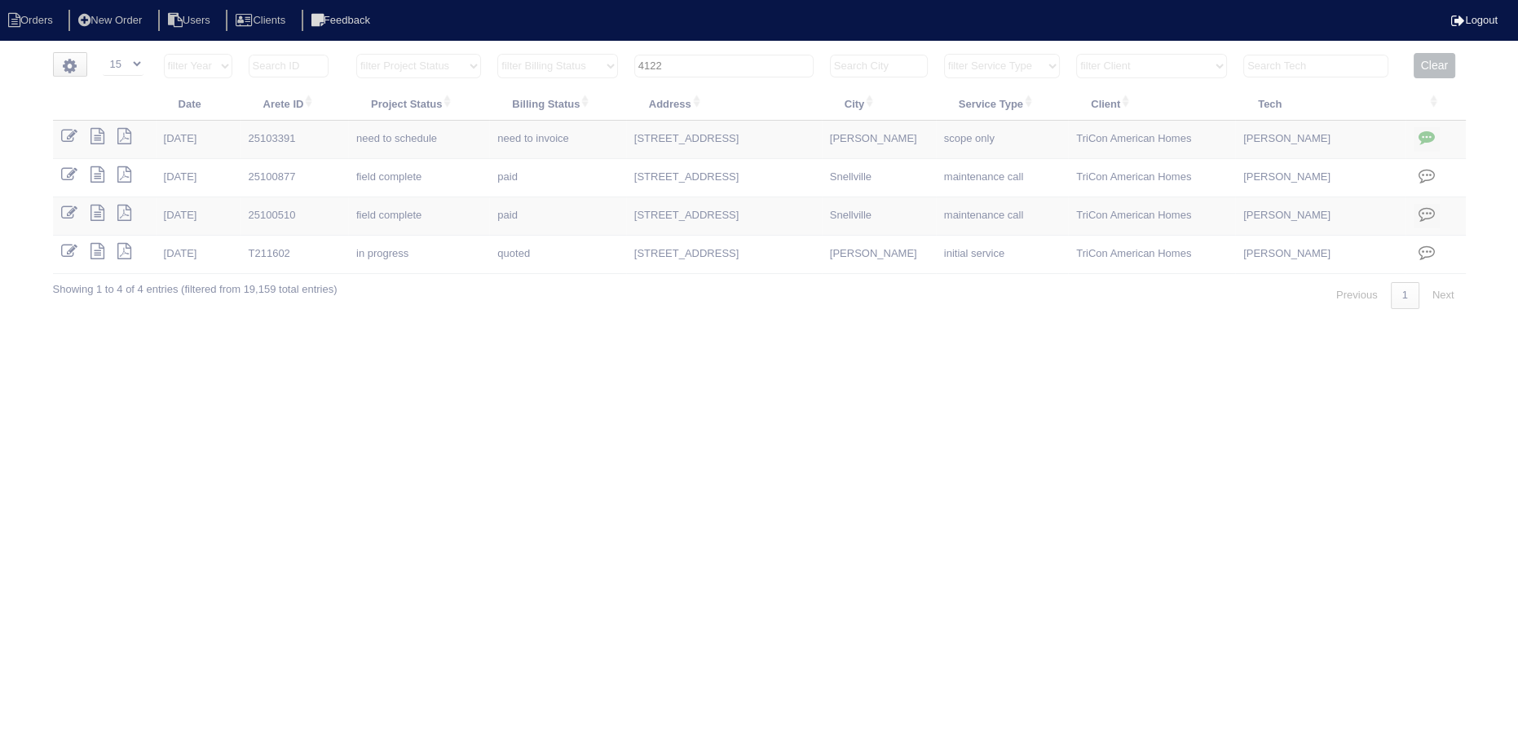
click at [713, 62] on input "4122" at bounding box center [723, 66] width 179 height 23
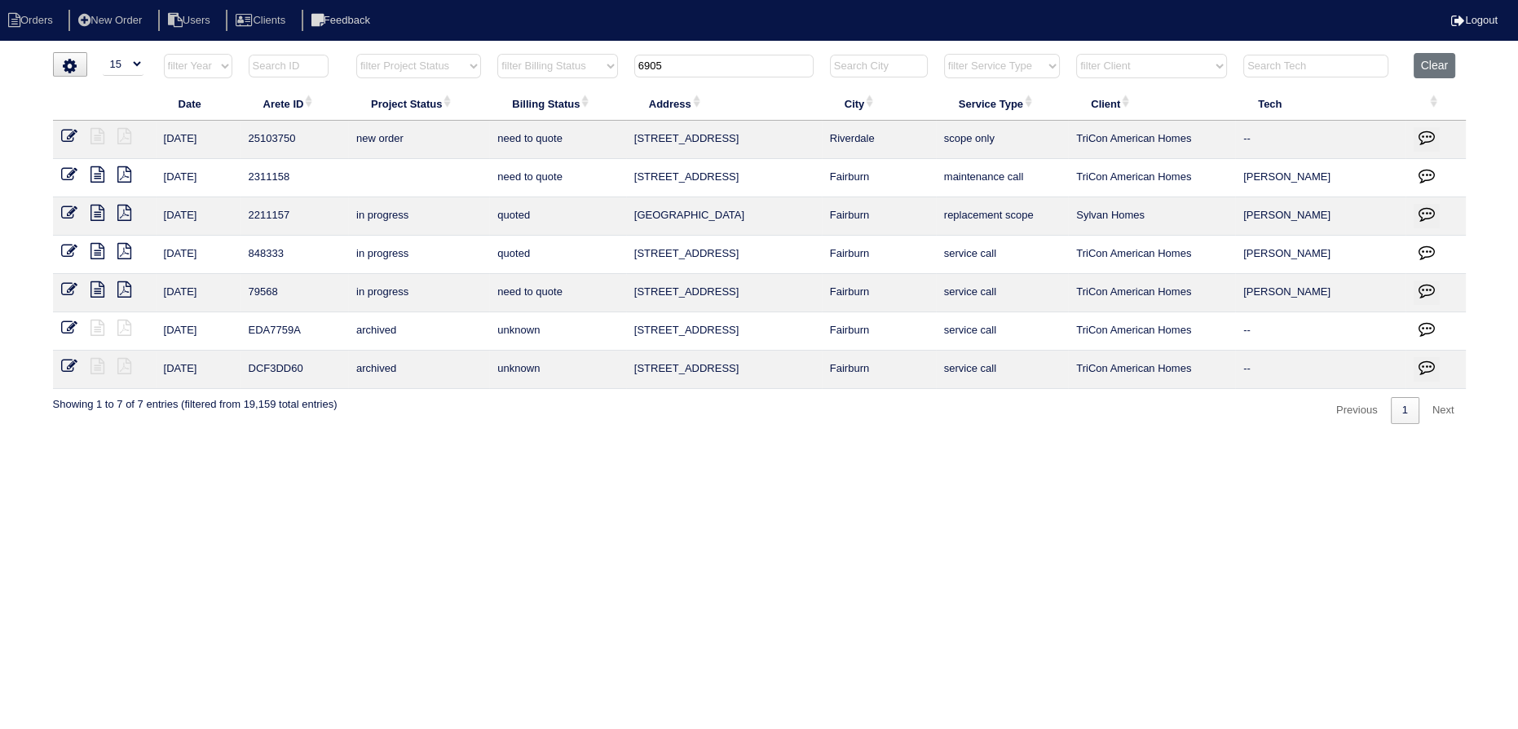
type input "6905"
click at [69, 128] on icon at bounding box center [69, 136] width 16 height 16
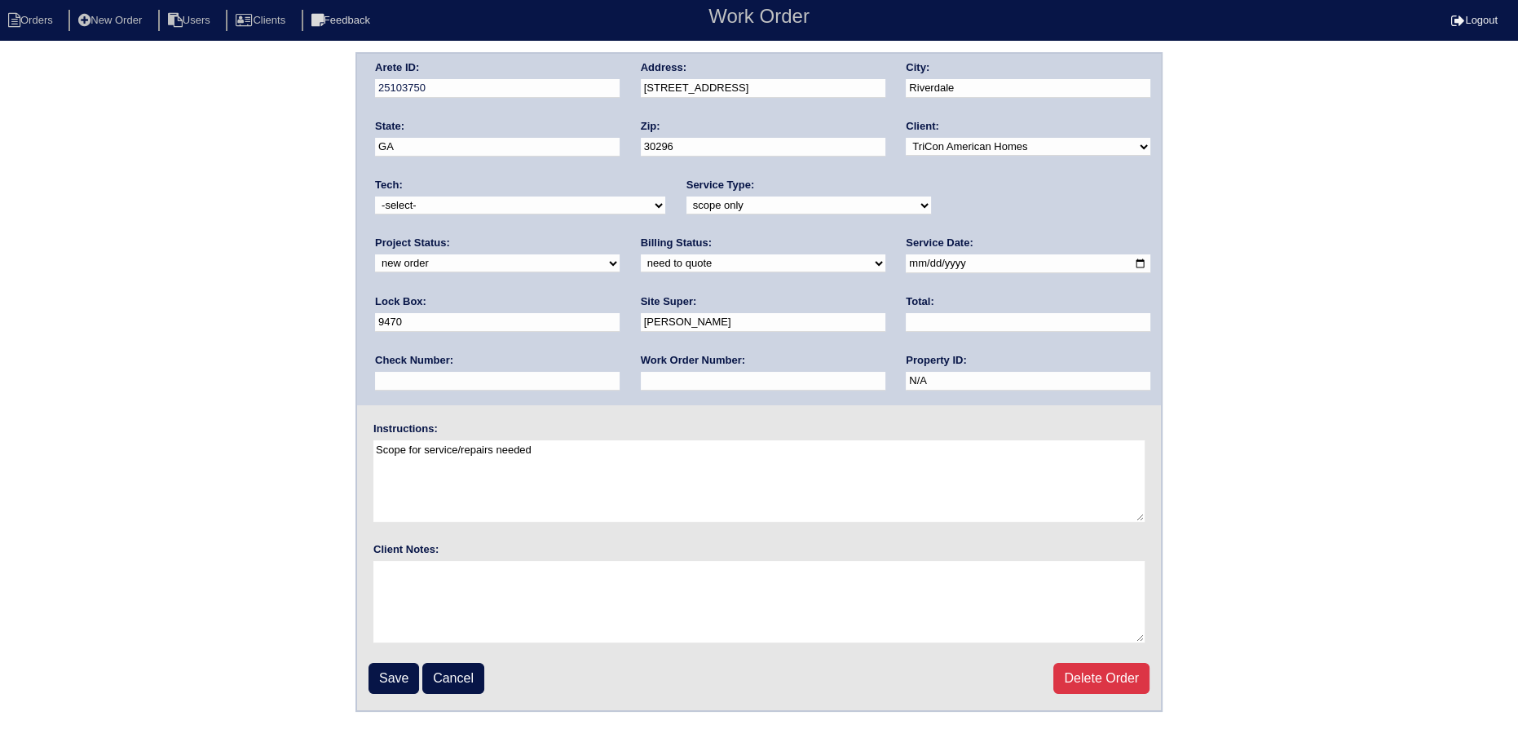
drag, startPoint x: 975, startPoint y: 201, endPoint x: 982, endPoint y: 212, distance: 12.9
click at [620, 254] on select "new order assigned in progress field complete need to schedule admin review arc…" at bounding box center [497, 263] width 245 height 18
select select "assigned"
click at [620, 254] on select "new order assigned in progress field complete need to schedule admin review arc…" at bounding box center [497, 263] width 245 height 18
click at [906, 267] on input "[DATE]" at bounding box center [1028, 263] width 245 height 19
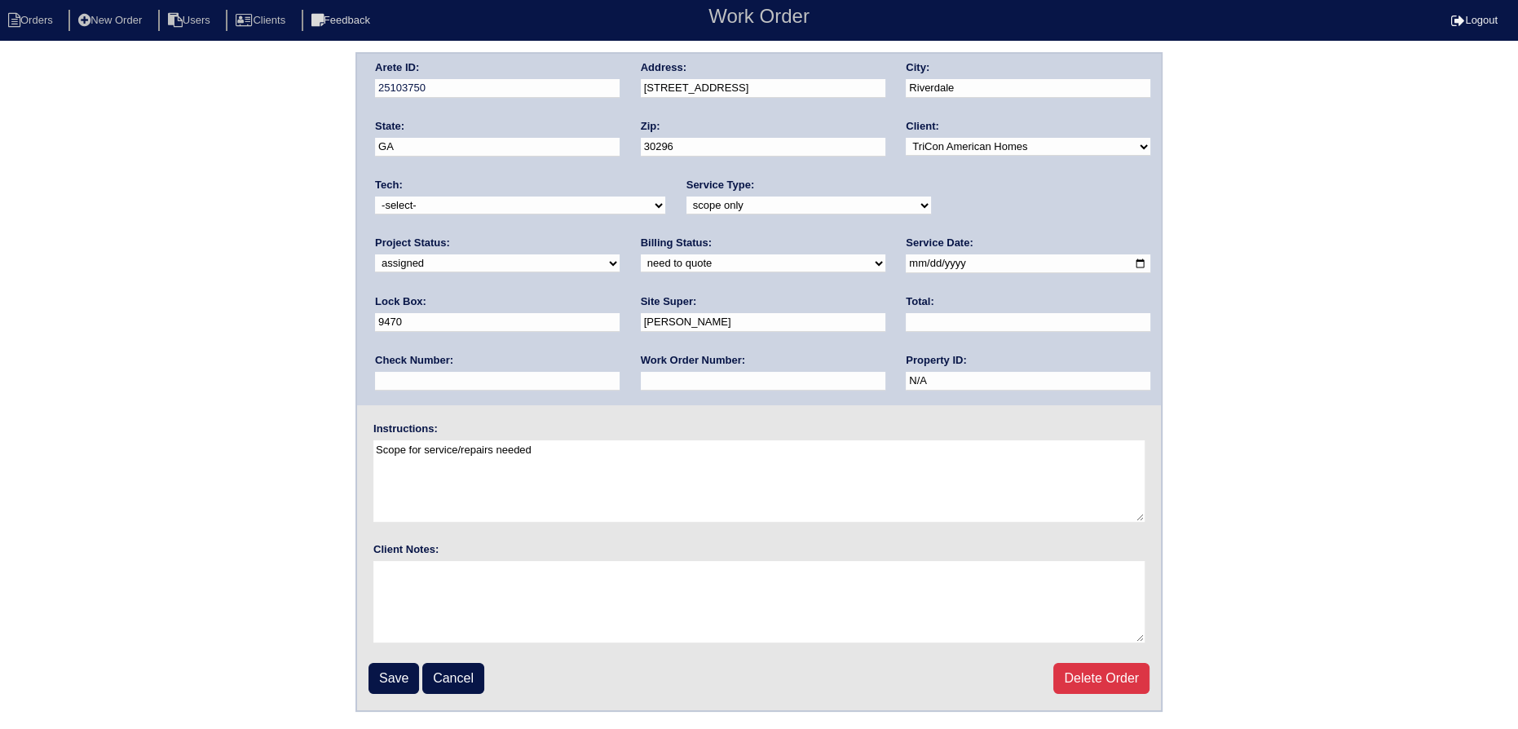
type input "[DATE]"
click at [545, 212] on select "-select- aretesmg+backup-tech@gmail.com benjohnholt88@gmail.com callisonhvac@ya…" at bounding box center [520, 205] width 290 height 18
select select "80"
click at [375, 196] on select "-select- aretesmg+backup-tech@gmail.com benjohnholt88@gmail.com callisonhvac@ya…" at bounding box center [520, 205] width 290 height 18
click at [399, 680] on input "Save" at bounding box center [393, 678] width 51 height 31
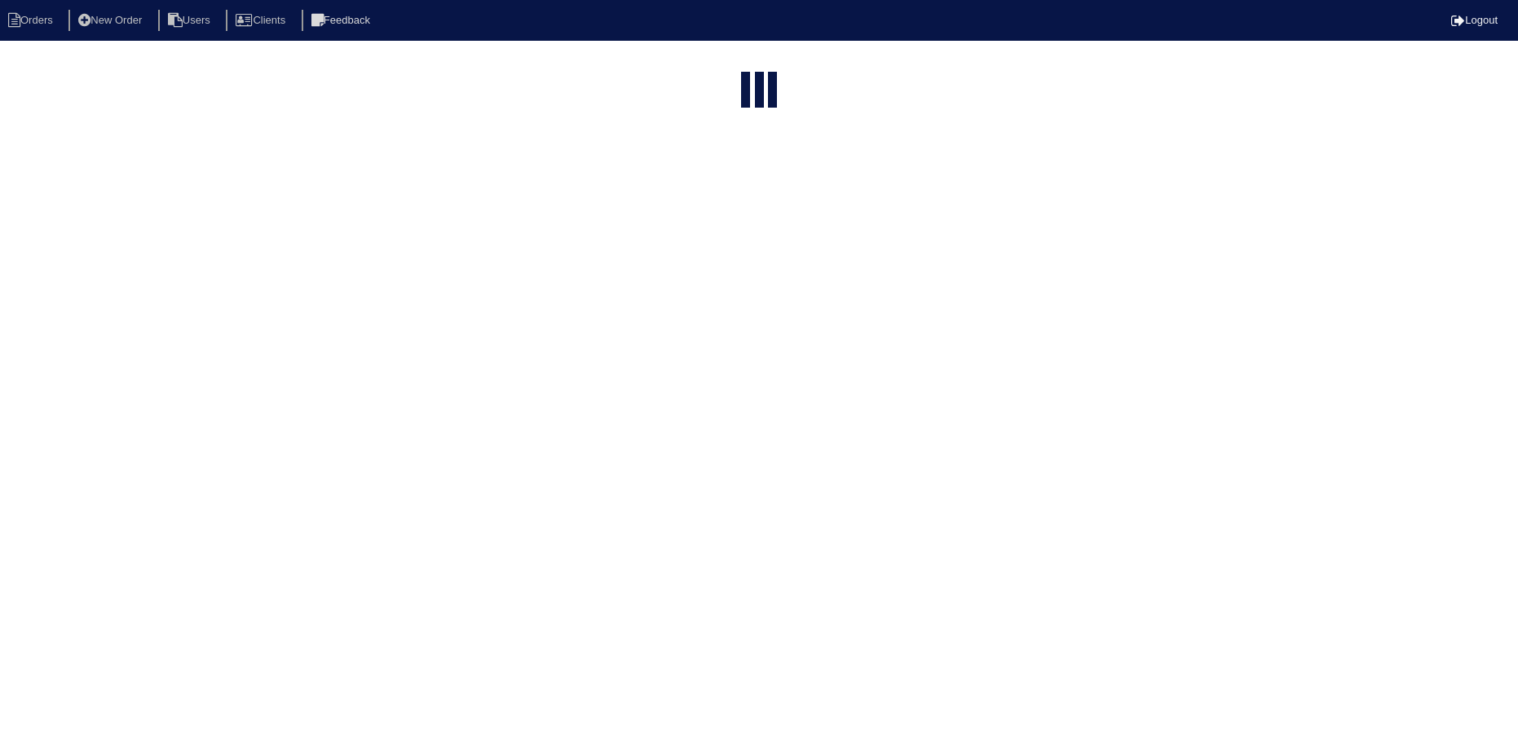
select select "15"
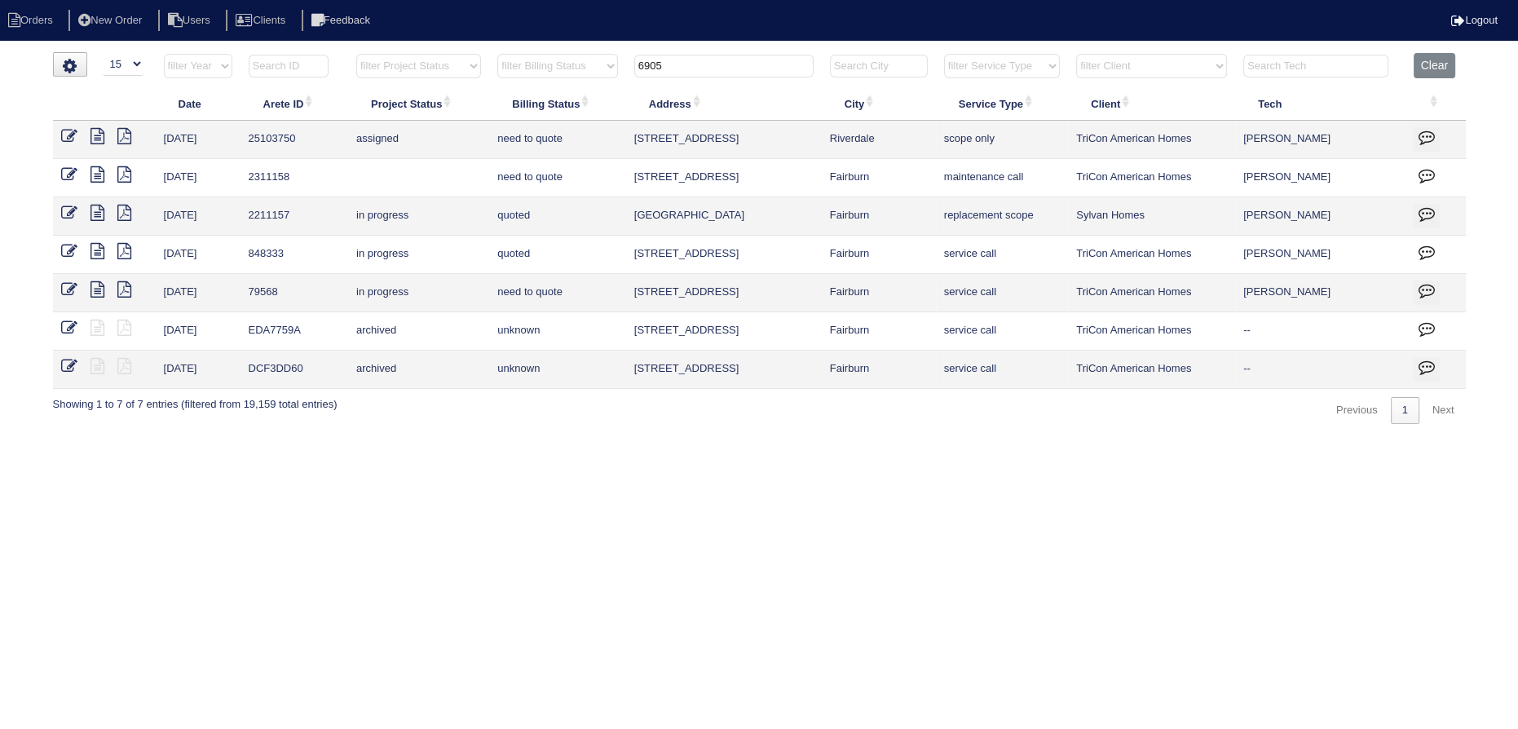
click at [728, 68] on input "6905" at bounding box center [723, 66] width 179 height 23
click at [728, 67] on input "6905" at bounding box center [723, 66] width 179 height 23
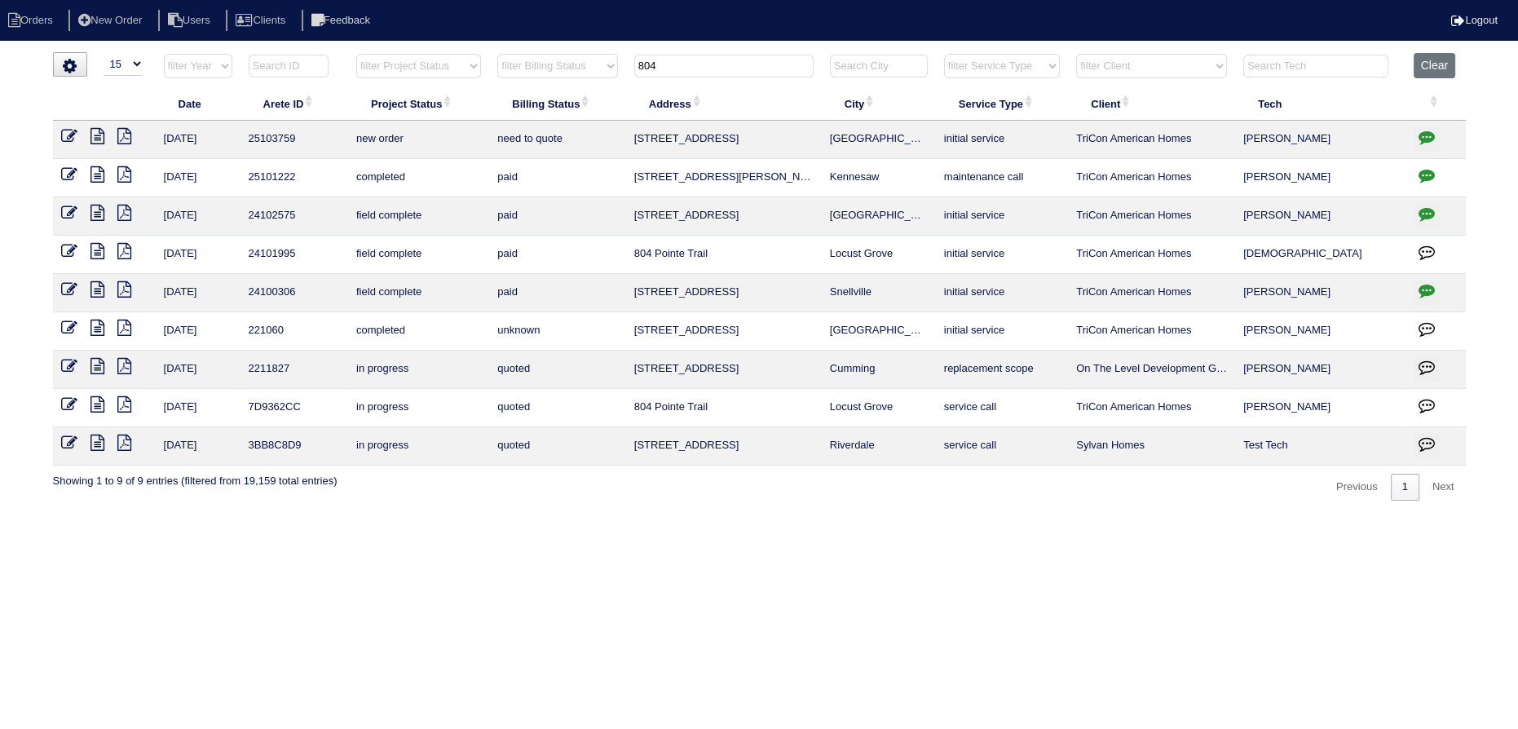
type input "804"
click at [61, 136] on icon at bounding box center [69, 136] width 16 height 16
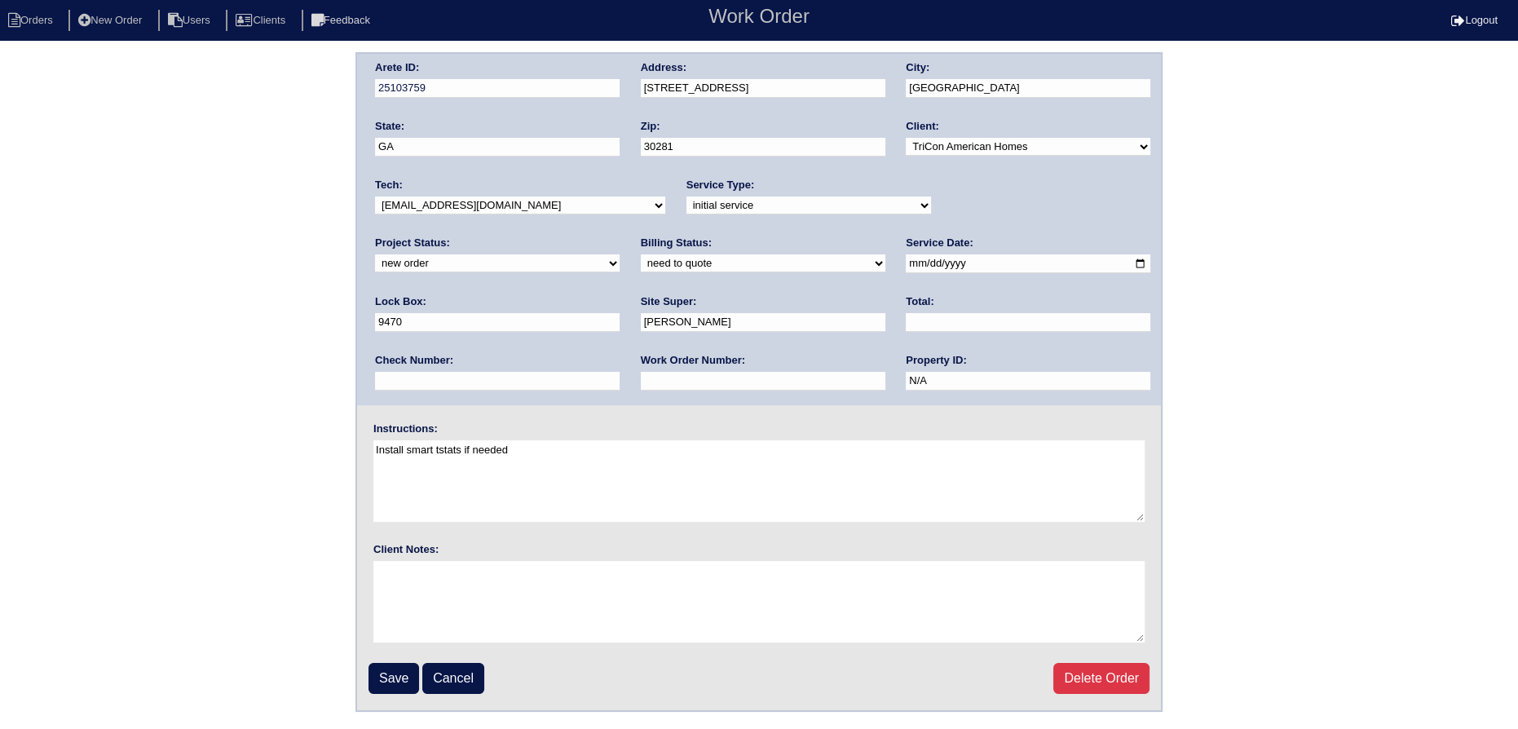
click at [620, 254] on select "new order assigned in progress field complete need to schedule admin review arc…" at bounding box center [497, 263] width 245 height 18
select select "assigned"
click at [620, 254] on select "new order assigned in progress field complete need to schedule admin review arc…" at bounding box center [497, 263] width 245 height 18
click at [906, 266] on input "[DATE]" at bounding box center [1028, 263] width 245 height 19
type input "[DATE]"
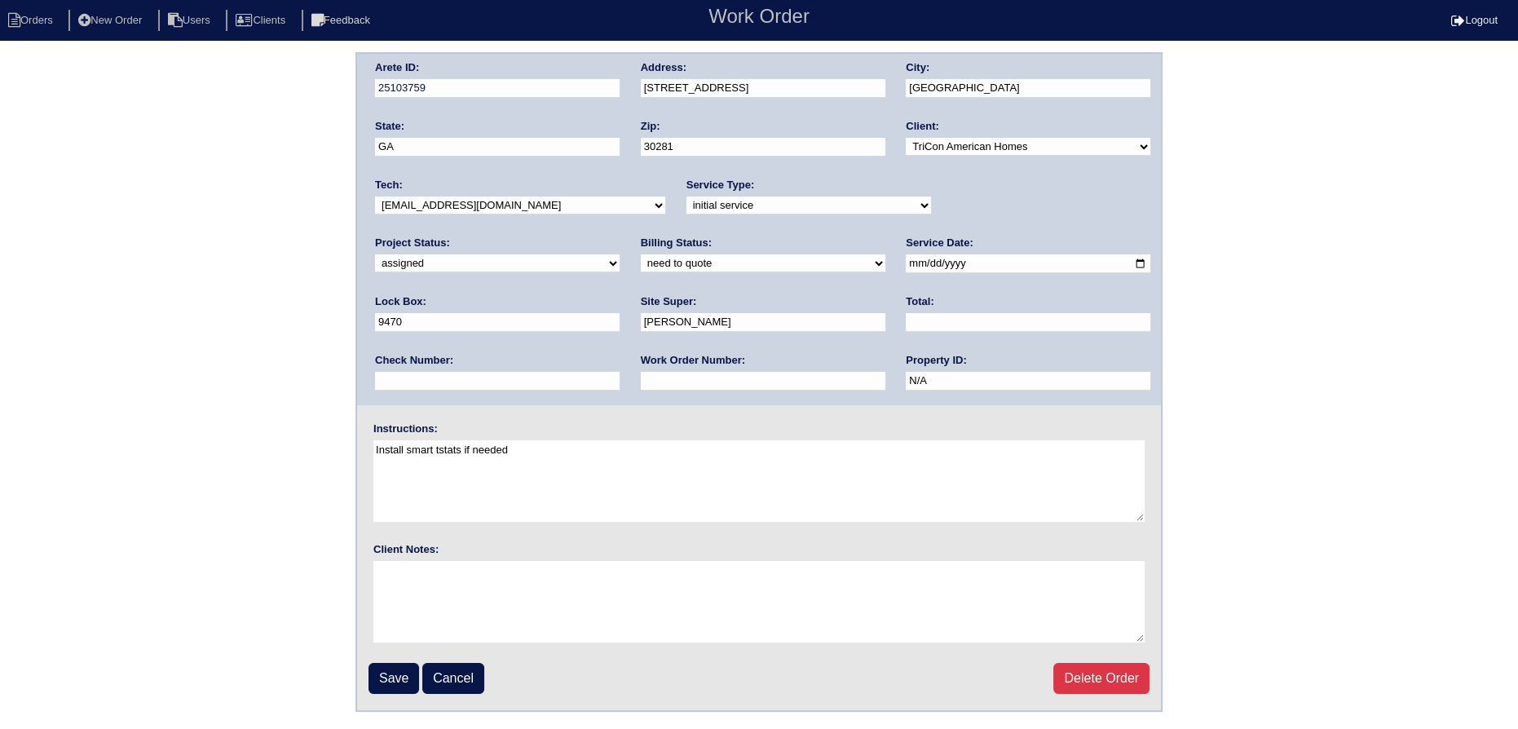
click at [486, 205] on select "-select- aretesmg+backup-tech@gmail.com benjohnholt88@gmail.com callisonhvac@ya…" at bounding box center [520, 205] width 290 height 18
select select "80"
click at [375, 196] on select "-select- aretesmg+backup-tech@gmail.com benjohnholt88@gmail.com callisonhvac@ya…" at bounding box center [520, 205] width 290 height 18
click at [377, 664] on input "Save" at bounding box center [393, 678] width 51 height 31
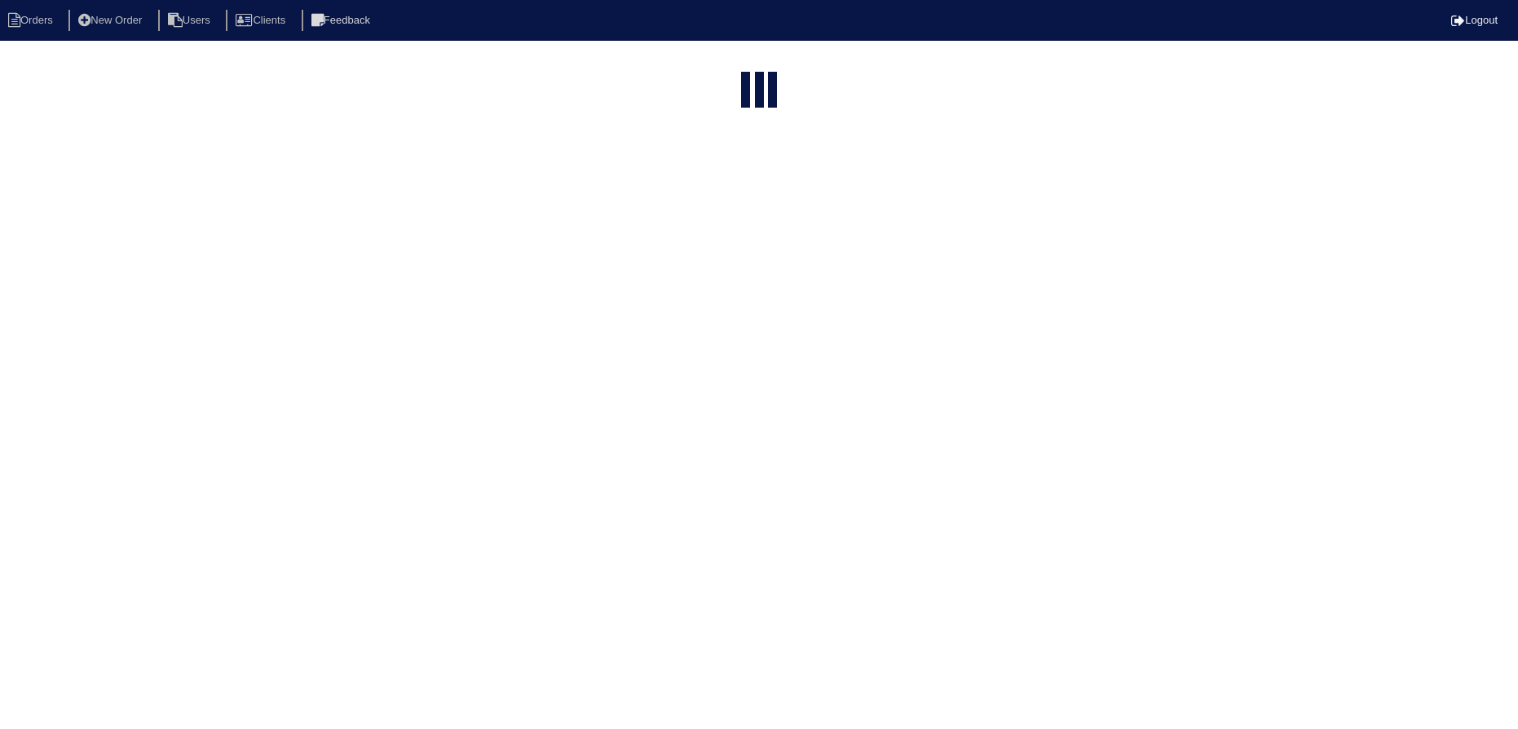
select select "15"
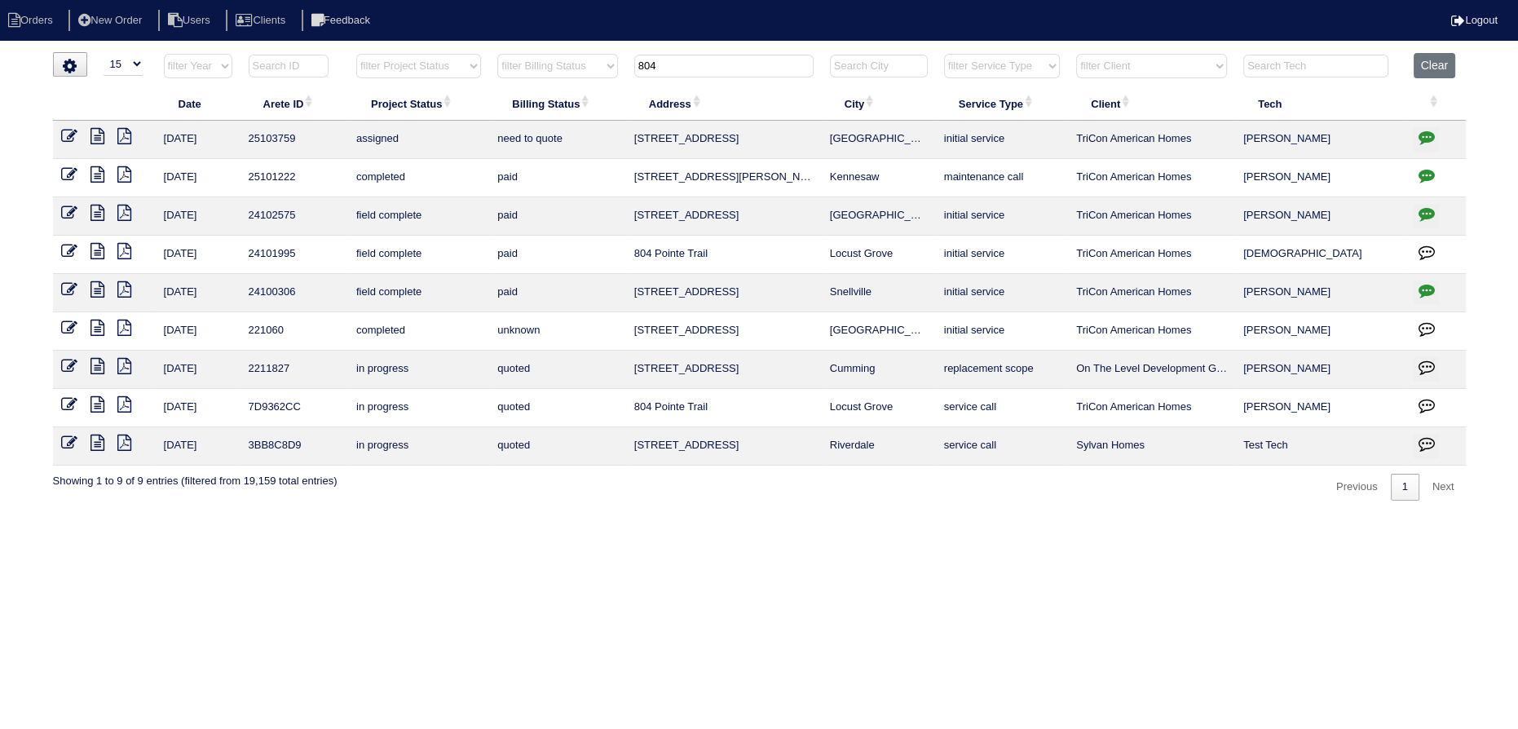
click at [695, 62] on input "804" at bounding box center [723, 66] width 179 height 23
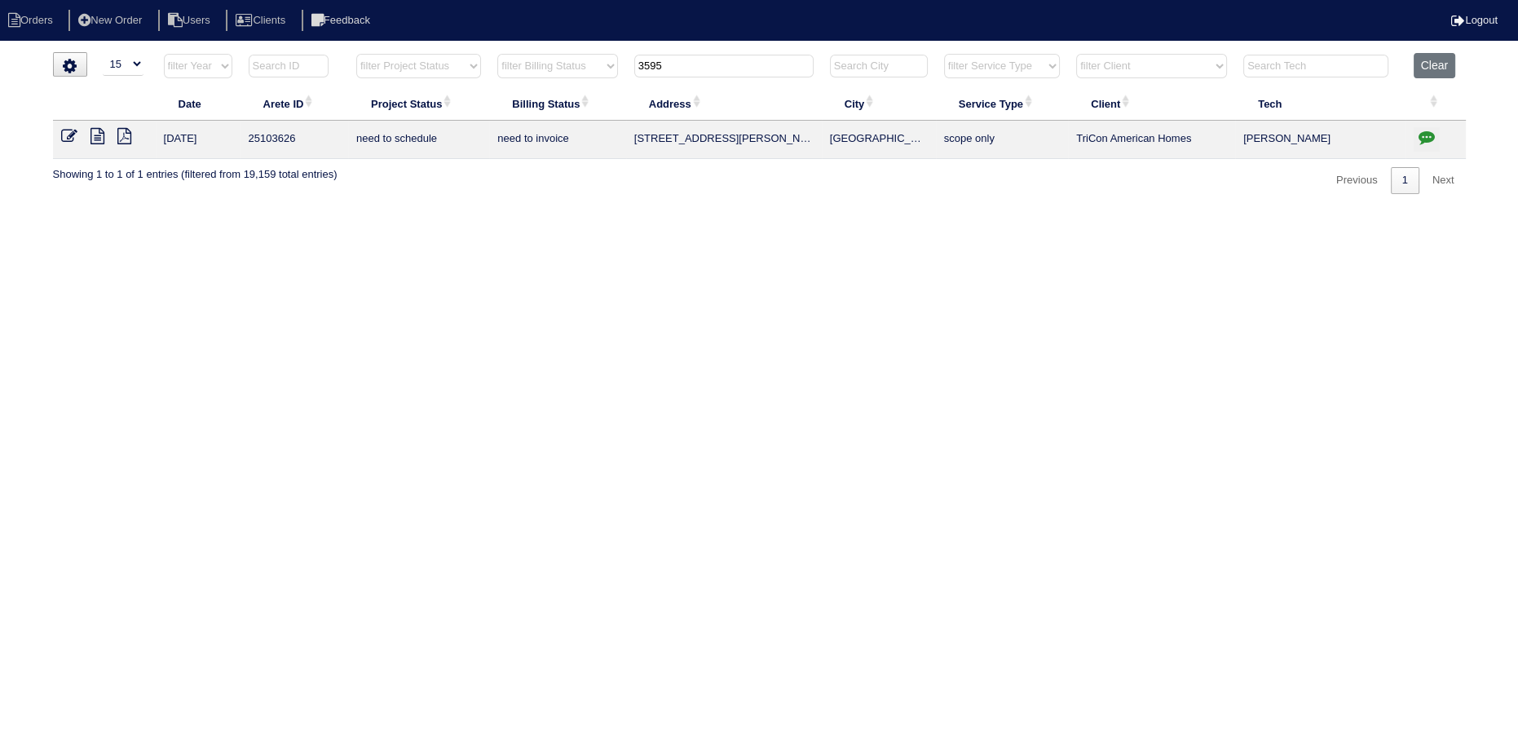
type input "3595"
click at [72, 136] on icon at bounding box center [69, 136] width 16 height 16
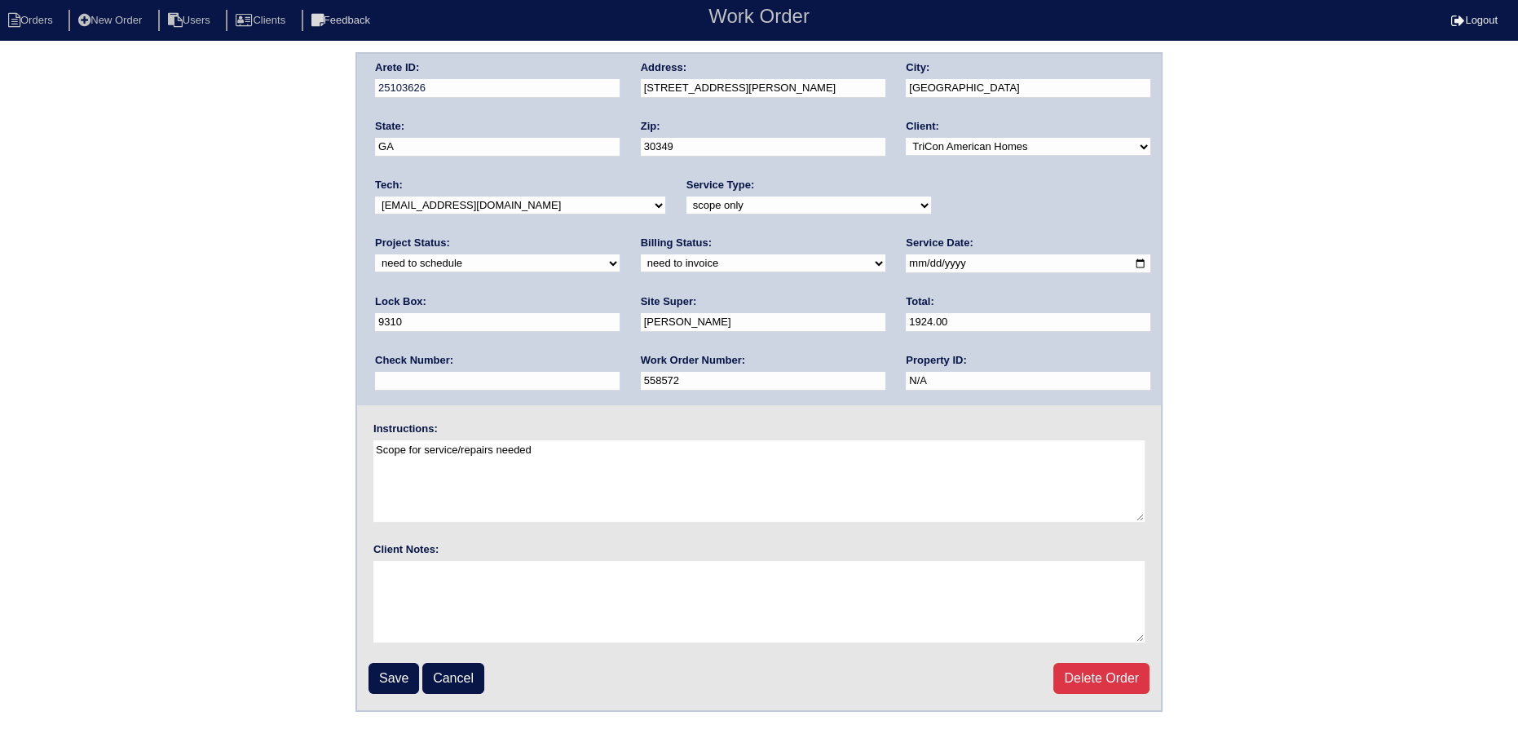
click at [620, 254] on select "new order assigned in progress field complete need to schedule admin review arc…" at bounding box center [497, 263] width 245 height 18
select select "assigned"
click at [620, 254] on select "new order assigned in progress field complete need to schedule admin review arc…" at bounding box center [497, 263] width 245 height 18
click at [906, 258] on input "2025-10-11" at bounding box center [1028, 263] width 245 height 19
type input "[DATE]"
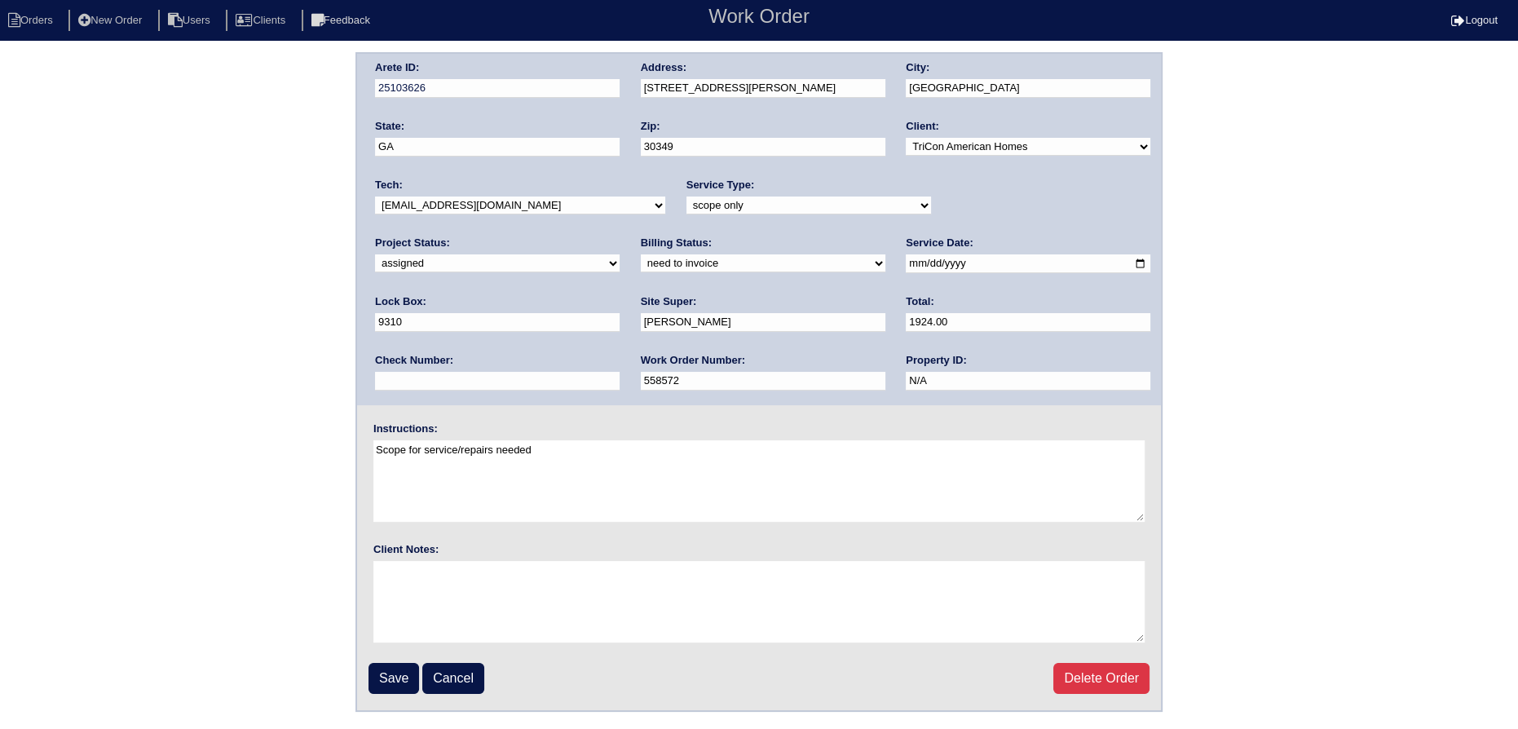
click at [537, 207] on select "-select- aretesmg+backup-tech@gmail.com benjohnholt88@gmail.com callisonhvac@ya…" at bounding box center [520, 205] width 290 height 18
select select "80"
click at [375, 196] on select "-select- aretesmg+backup-tech@gmail.com benjohnholt88@gmail.com callisonhvac@ya…" at bounding box center [520, 205] width 290 height 18
click at [906, 262] on input "2025-10-13" at bounding box center [1028, 263] width 245 height 19
drag, startPoint x: 877, startPoint y: 267, endPoint x: 853, endPoint y: 284, distance: 29.4
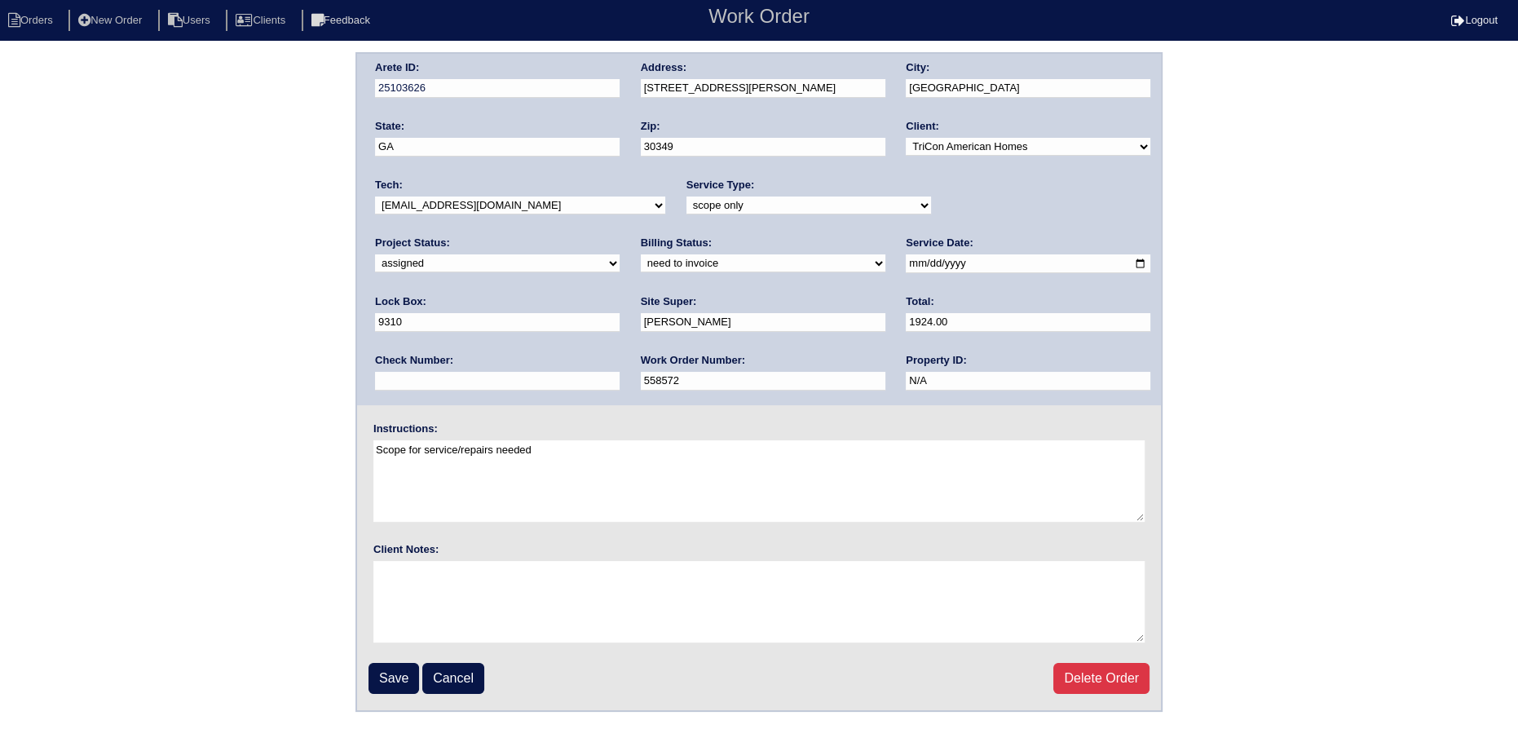
click at [906, 268] on input "2025-10-13" at bounding box center [1028, 263] width 245 height 19
click at [415, 654] on fieldset "Arete ID: 25103626 Address: 3595 Emily Way SW City: College Park State: GA Zip:…" at bounding box center [759, 382] width 804 height 656
click at [398, 663] on input "Save" at bounding box center [393, 678] width 51 height 31
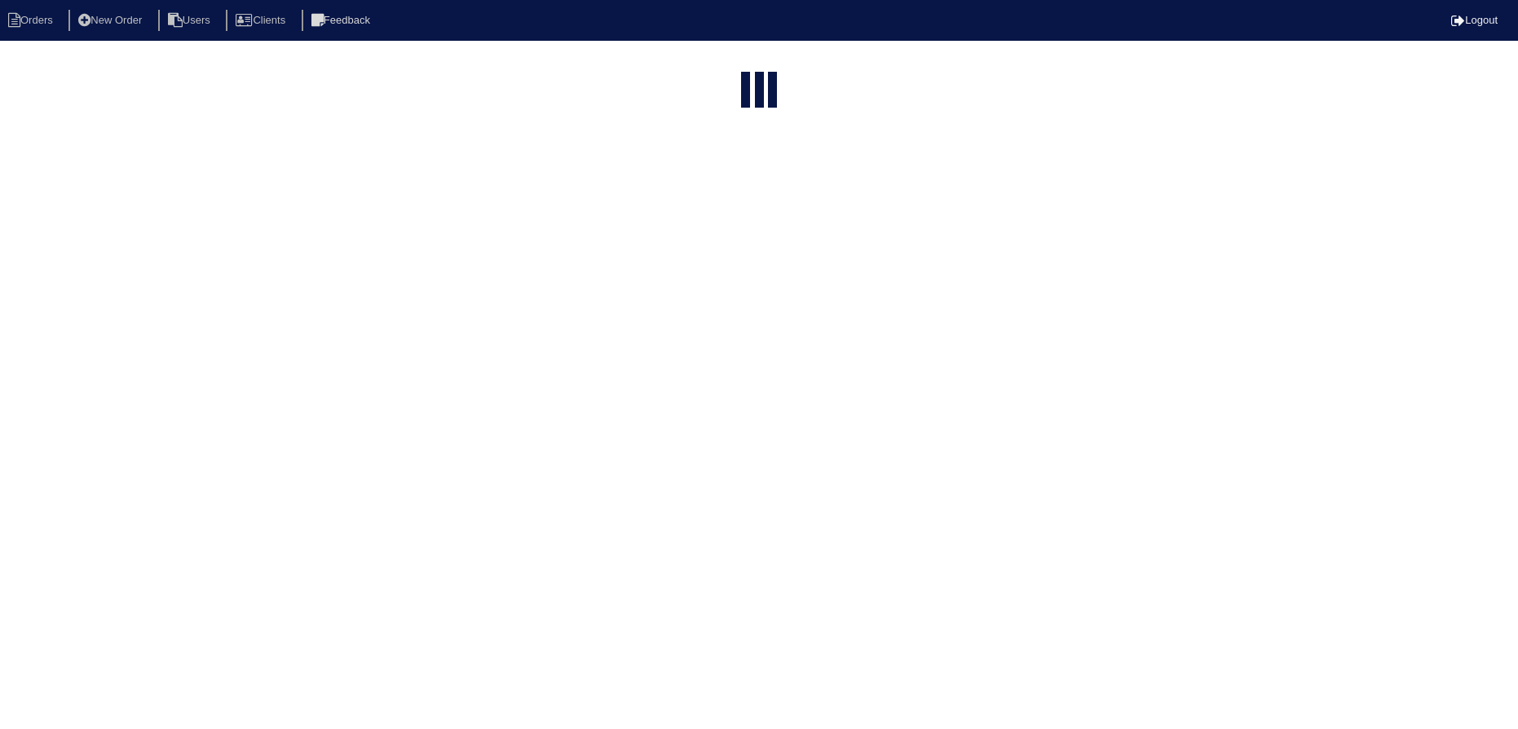
select select "15"
type input "3595"
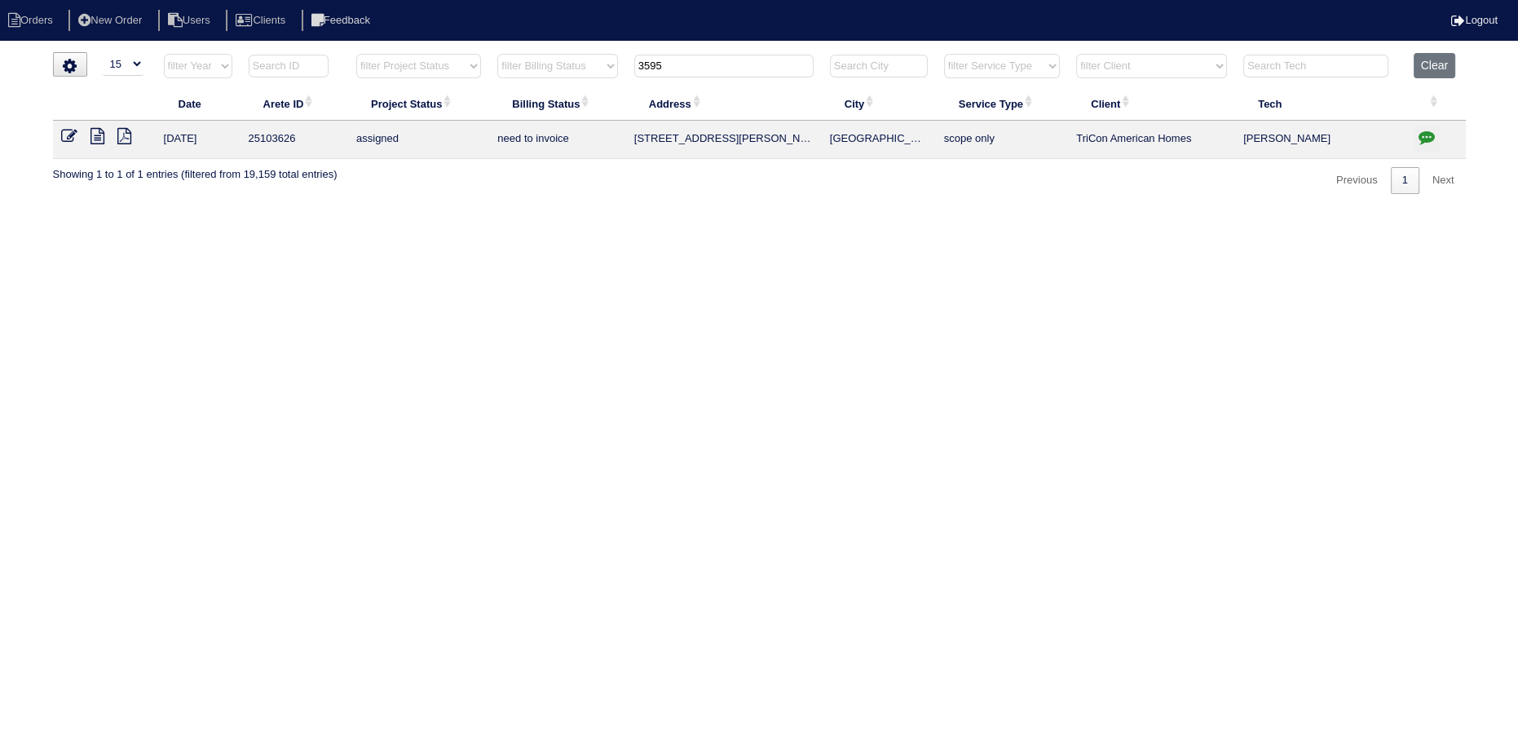
click at [691, 72] on input "3595" at bounding box center [723, 66] width 179 height 23
click at [690, 71] on input "3595" at bounding box center [723, 66] width 179 height 23
click at [689, 71] on input "3595" at bounding box center [723, 66] width 179 height 23
click at [702, 70] on input "3595" at bounding box center [723, 66] width 179 height 23
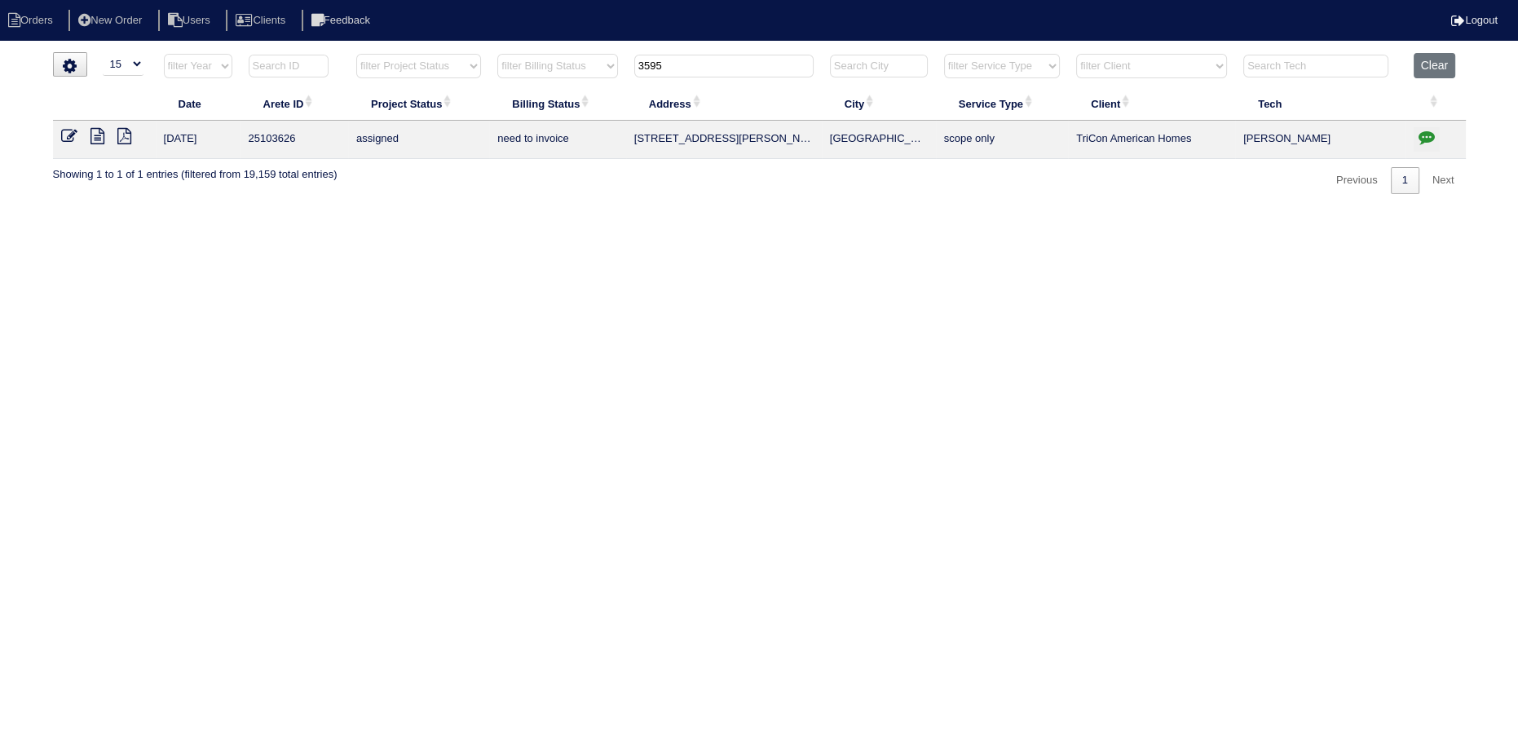
click at [702, 70] on input "3595" at bounding box center [723, 66] width 179 height 23
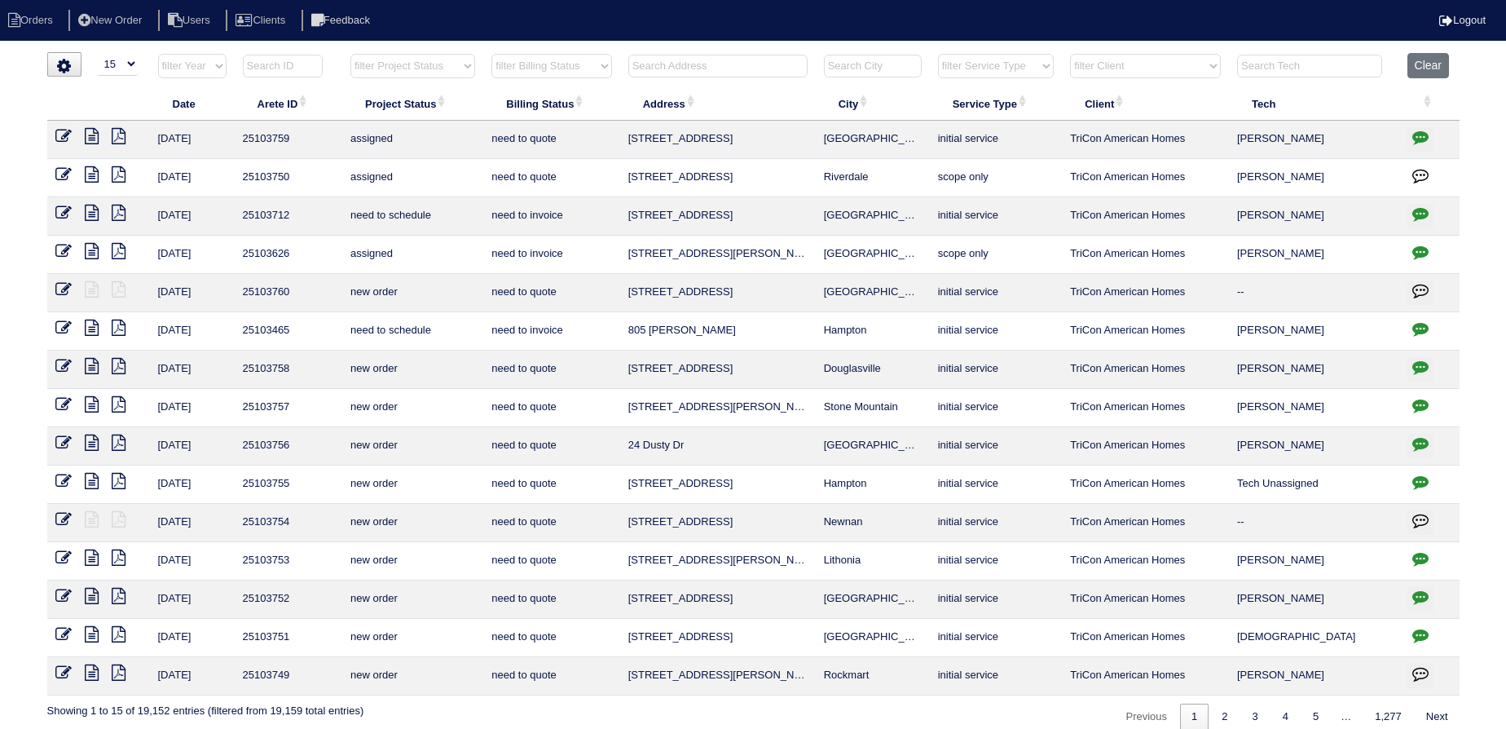
click at [680, 55] on input "text" at bounding box center [717, 66] width 179 height 23
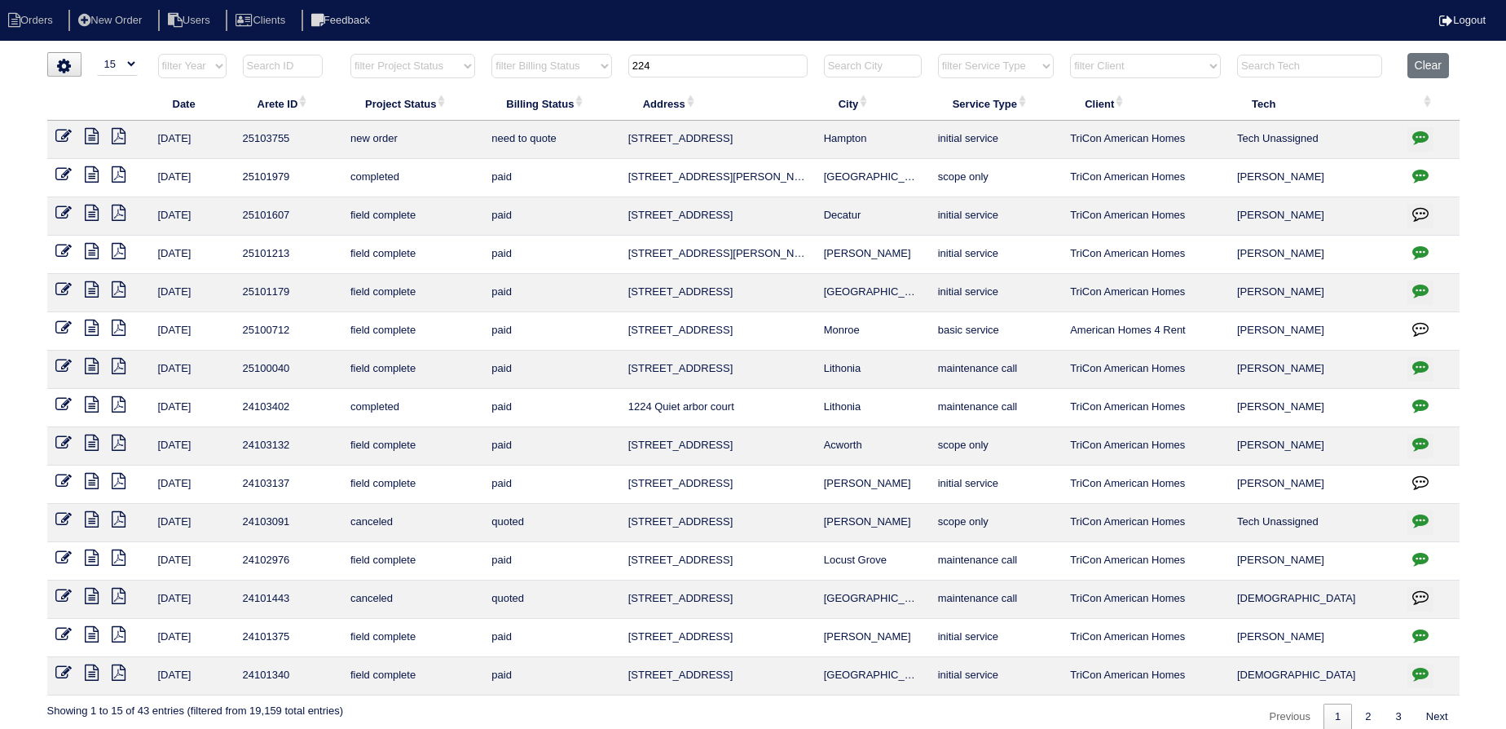
type input "224"
click at [67, 132] on icon at bounding box center [63, 136] width 16 height 16
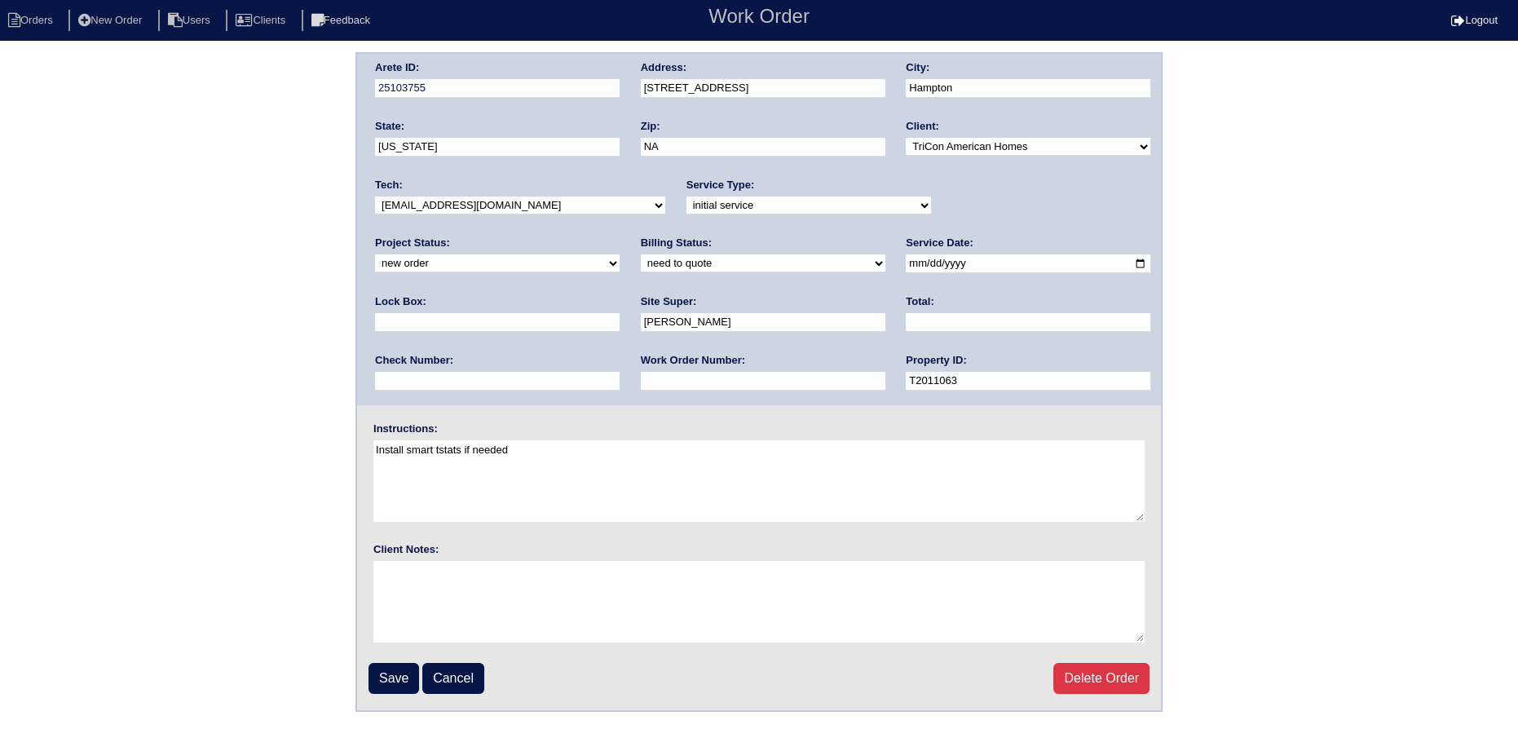
drag, startPoint x: 1042, startPoint y: 214, endPoint x: 1000, endPoint y: 208, distance: 42.1
click at [620, 236] on div "Project Status: new order assigned in progress field complete need to schedule …" at bounding box center [497, 258] width 245 height 45
drag, startPoint x: 991, startPoint y: 195, endPoint x: 986, endPoint y: 212, distance: 17.8
click at [620, 254] on select "new order assigned in progress field complete need to schedule admin review arc…" at bounding box center [497, 263] width 245 height 18
select select "assigned"
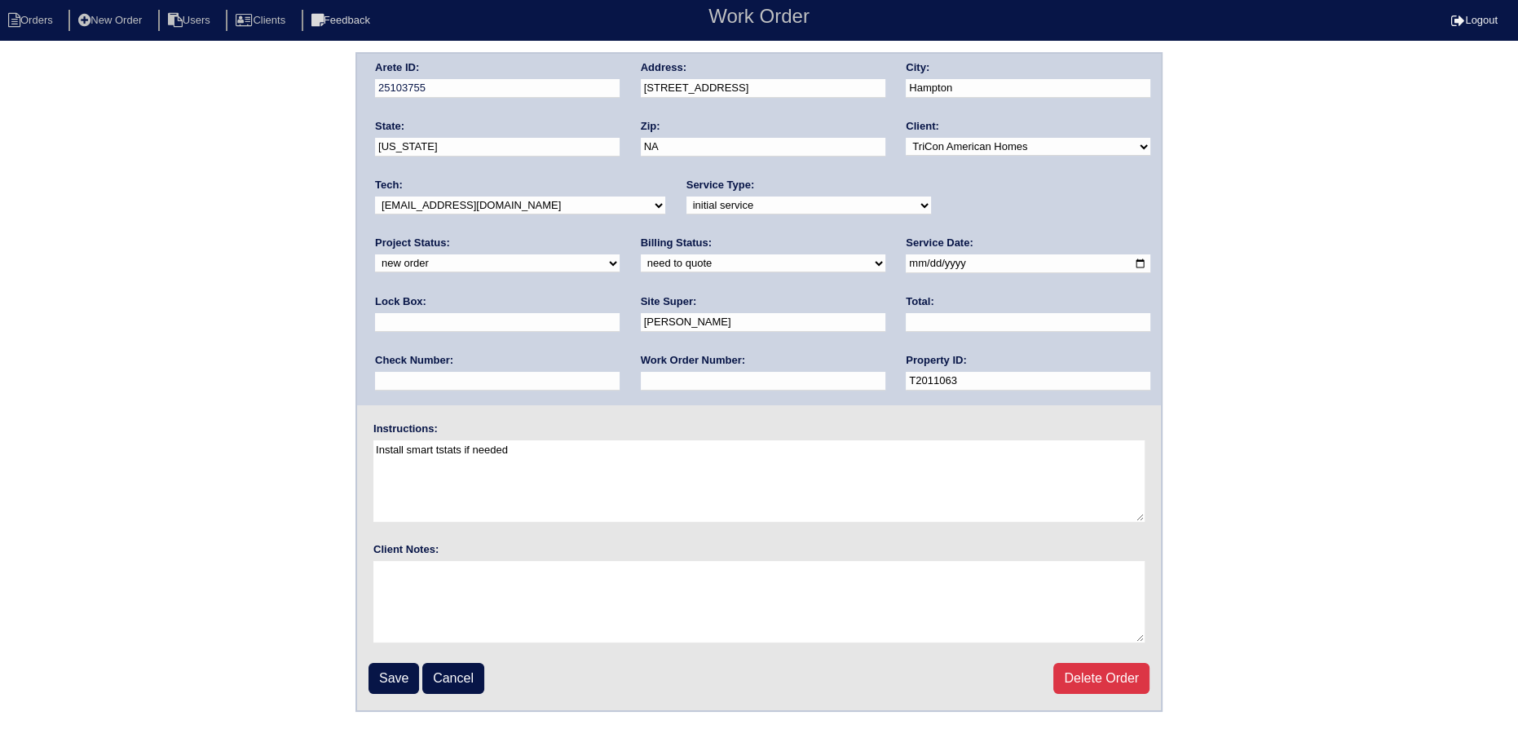
click at [620, 254] on select "new order assigned in progress field complete need to schedule admin review arc…" at bounding box center [497, 263] width 245 height 18
click at [906, 263] on input "2025-10-10" at bounding box center [1028, 263] width 245 height 19
type input "2025-10-13"
click at [548, 210] on select "-select- aretesmg+backup-tech@gmail.com benjohnholt88@gmail.com callisonhvac@ya…" at bounding box center [520, 205] width 290 height 18
select select "75"
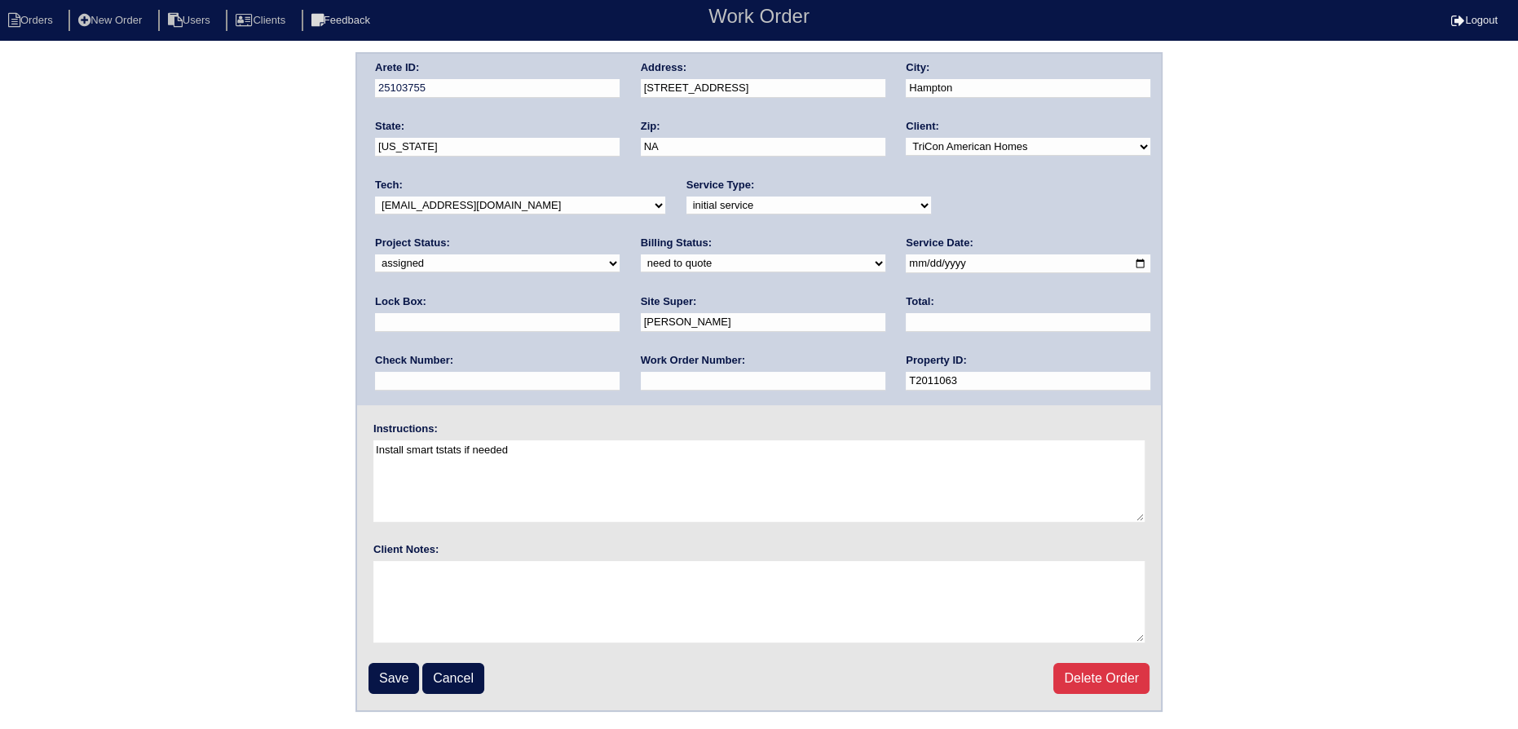
click at [375, 196] on select "-select- aretesmg+backup-tech@gmail.com benjohnholt88@gmail.com callisonhvac@ya…" at bounding box center [520, 205] width 290 height 18
click at [405, 682] on input "Save" at bounding box center [393, 678] width 51 height 31
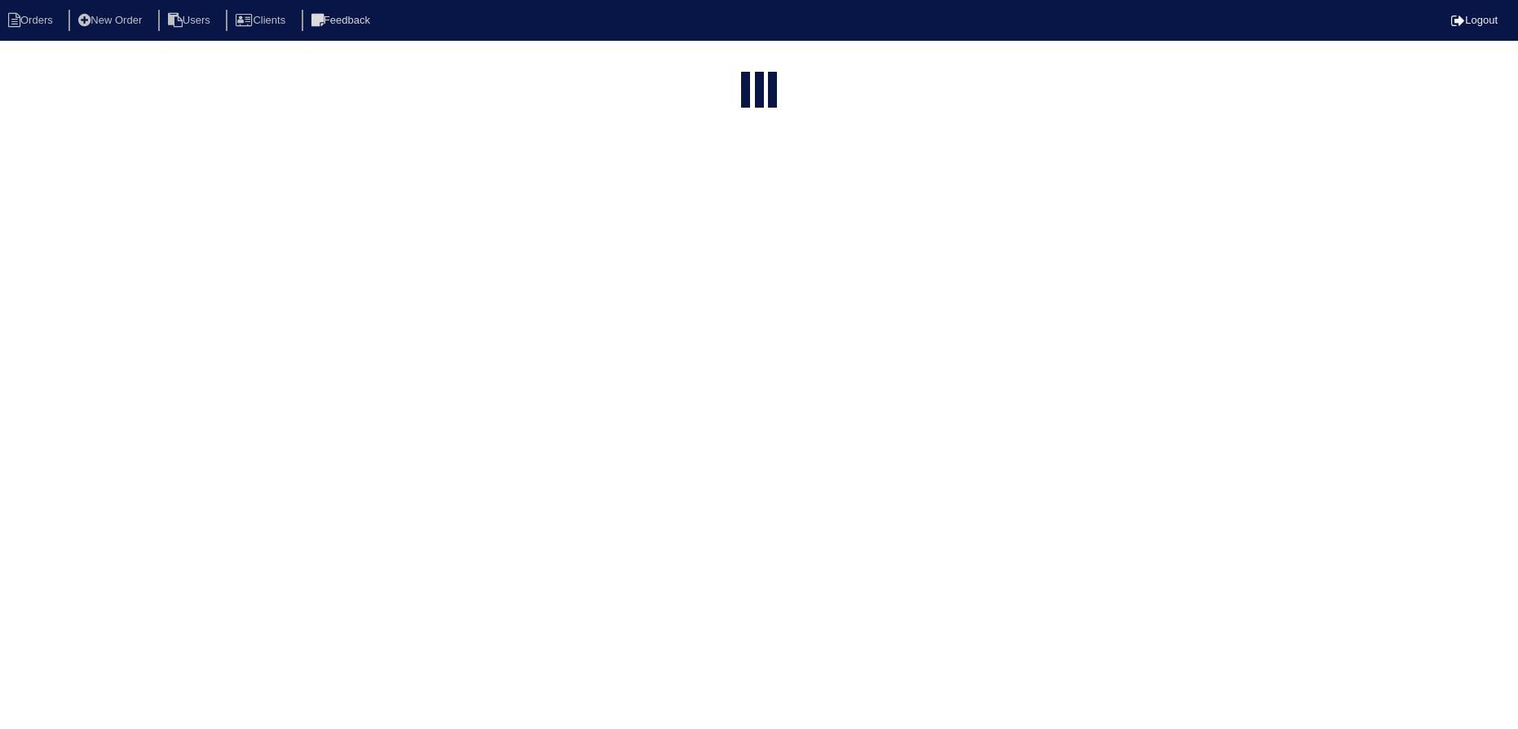
select select "15"
type input "224"
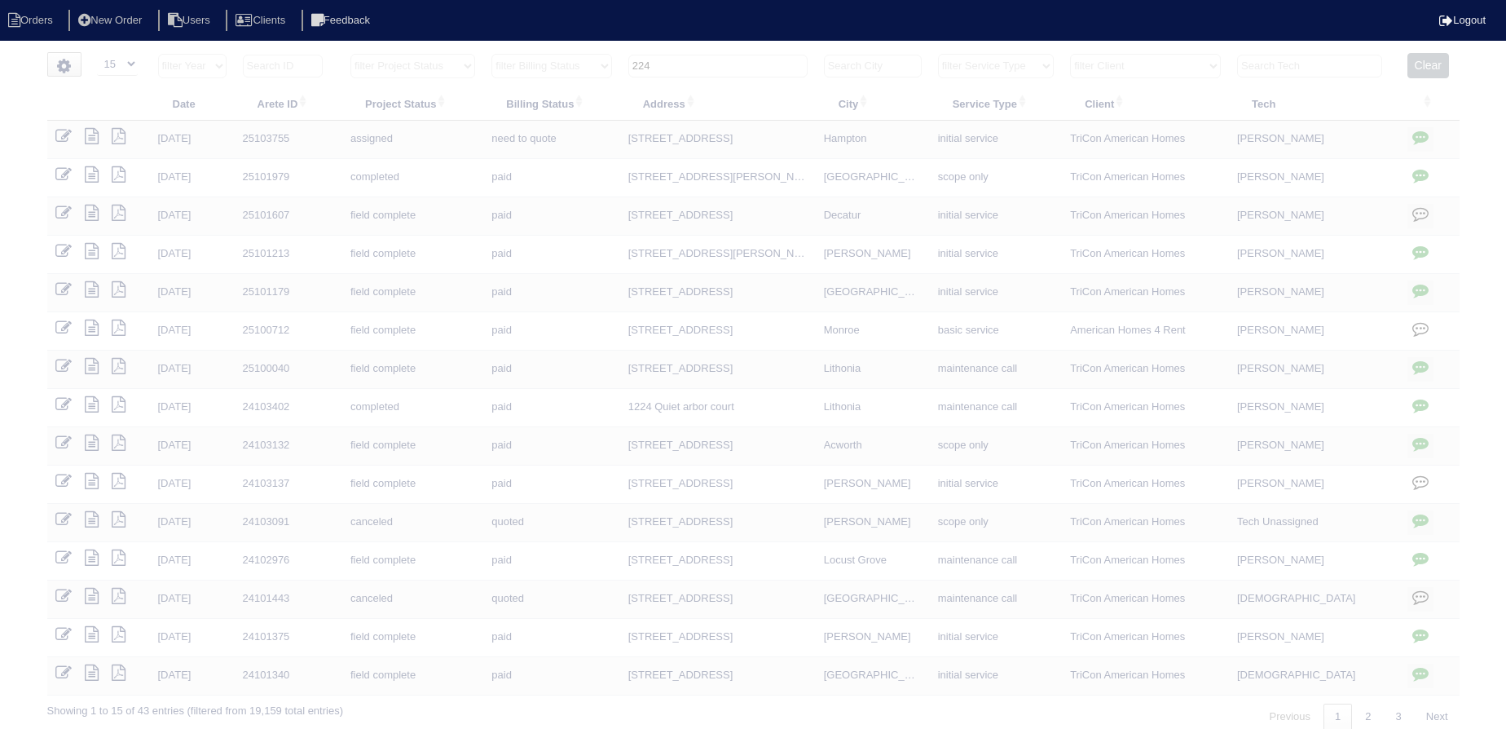
click at [731, 60] on input "224" at bounding box center [717, 66] width 179 height 23
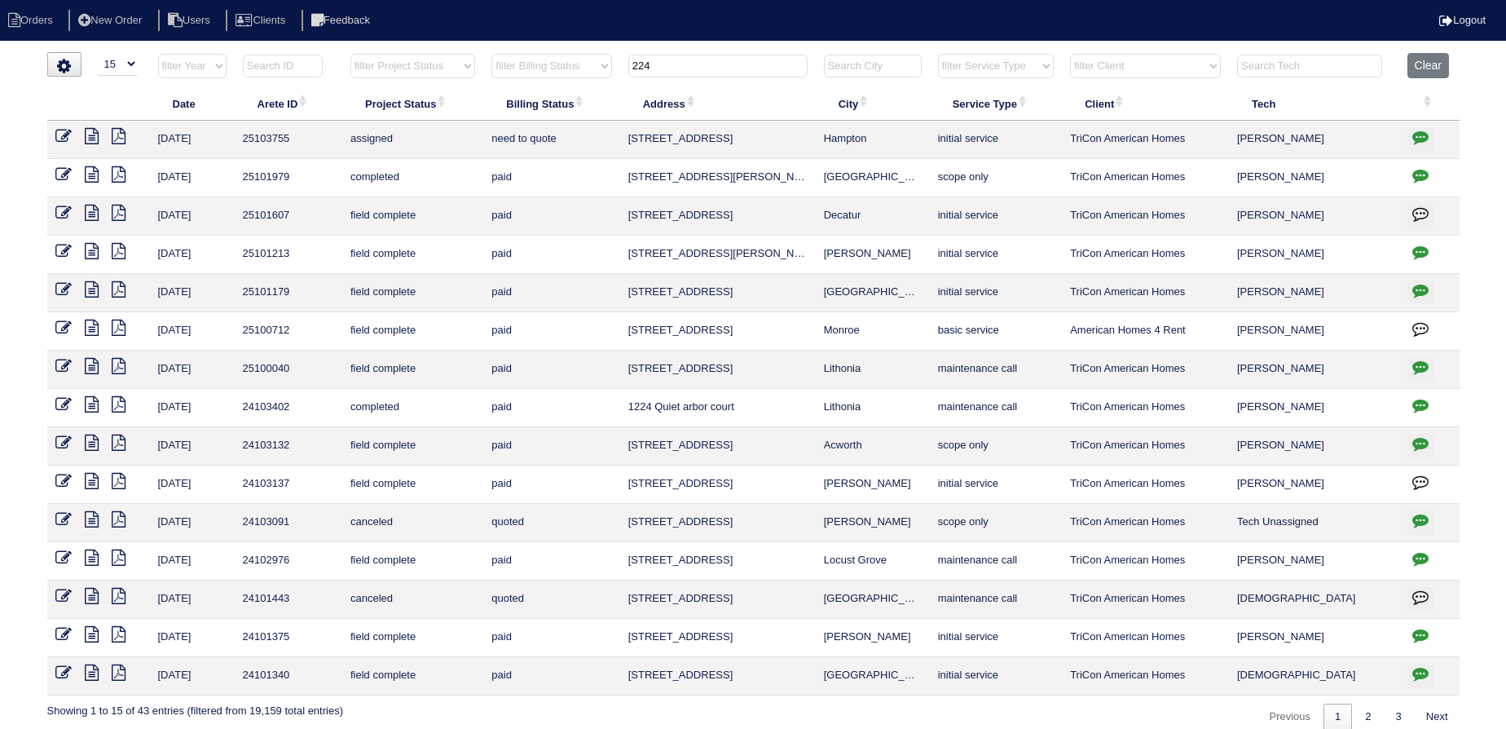
click at [731, 60] on input "224" at bounding box center [717, 66] width 179 height 23
type input "1"
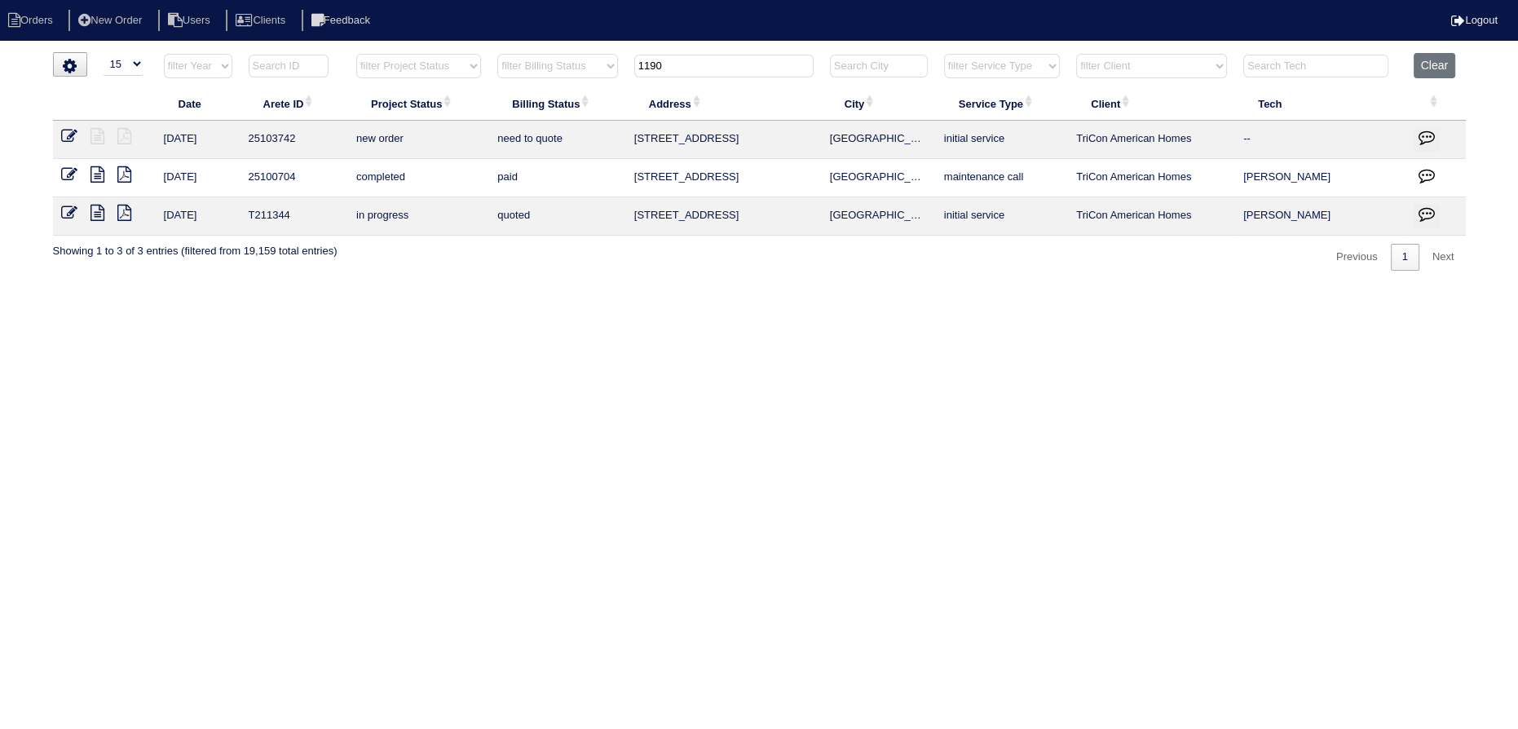
type input "1190"
click at [71, 132] on icon at bounding box center [69, 136] width 16 height 16
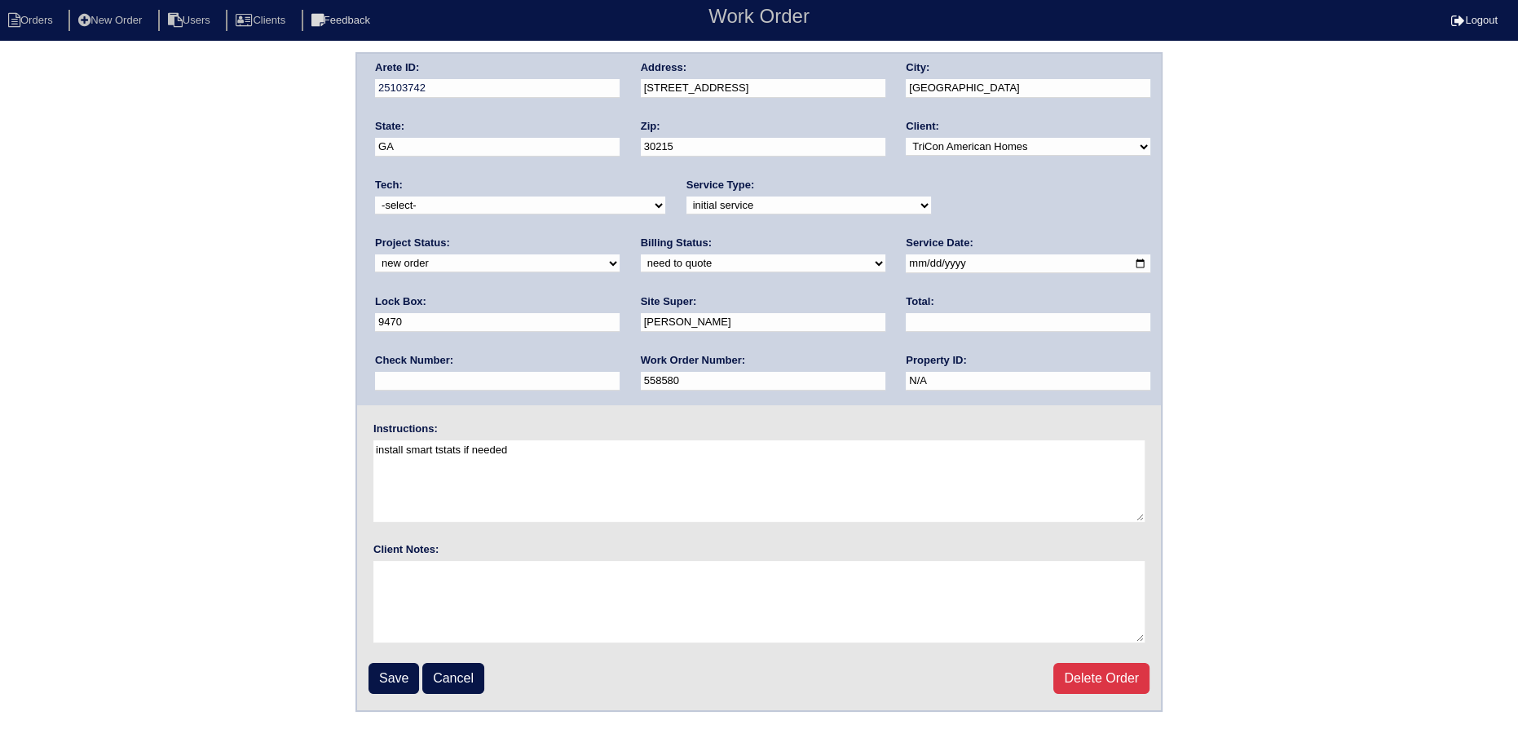
click at [620, 254] on select "new order assigned in progress field complete need to schedule admin review arc…" at bounding box center [497, 263] width 245 height 18
select select "assigned"
click at [620, 254] on select "new order assigned in progress field complete need to schedule admin review arc…" at bounding box center [497, 263] width 245 height 18
click at [906, 266] on input "[DATE]" at bounding box center [1028, 263] width 245 height 19
click at [906, 257] on input "[DATE]" at bounding box center [1028, 263] width 245 height 19
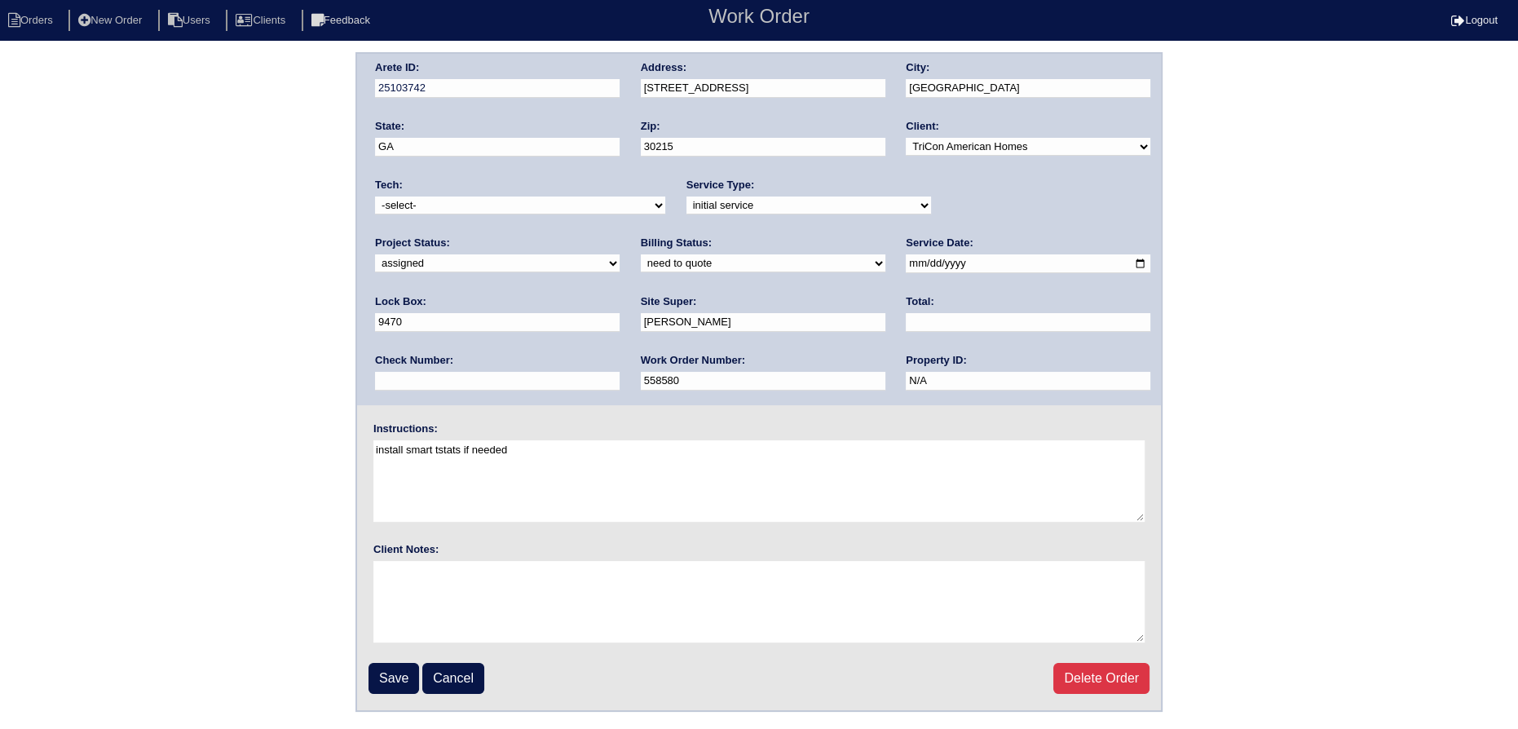
click at [906, 258] on input "[DATE]" at bounding box center [1028, 263] width 245 height 19
type input "[DATE]"
click at [548, 218] on div "Tech: -select- aretesmg+backup-tech@gmail.com benjohnholt88@gmail.com callisonh…" at bounding box center [520, 200] width 290 height 45
drag, startPoint x: 539, startPoint y: 206, endPoint x: 536, endPoint y: 216, distance: 10.1
click at [536, 216] on div "Tech: -select- aretesmg+backup-tech@gmail.com benjohnholt88@gmail.com callisonh…" at bounding box center [520, 200] width 290 height 45
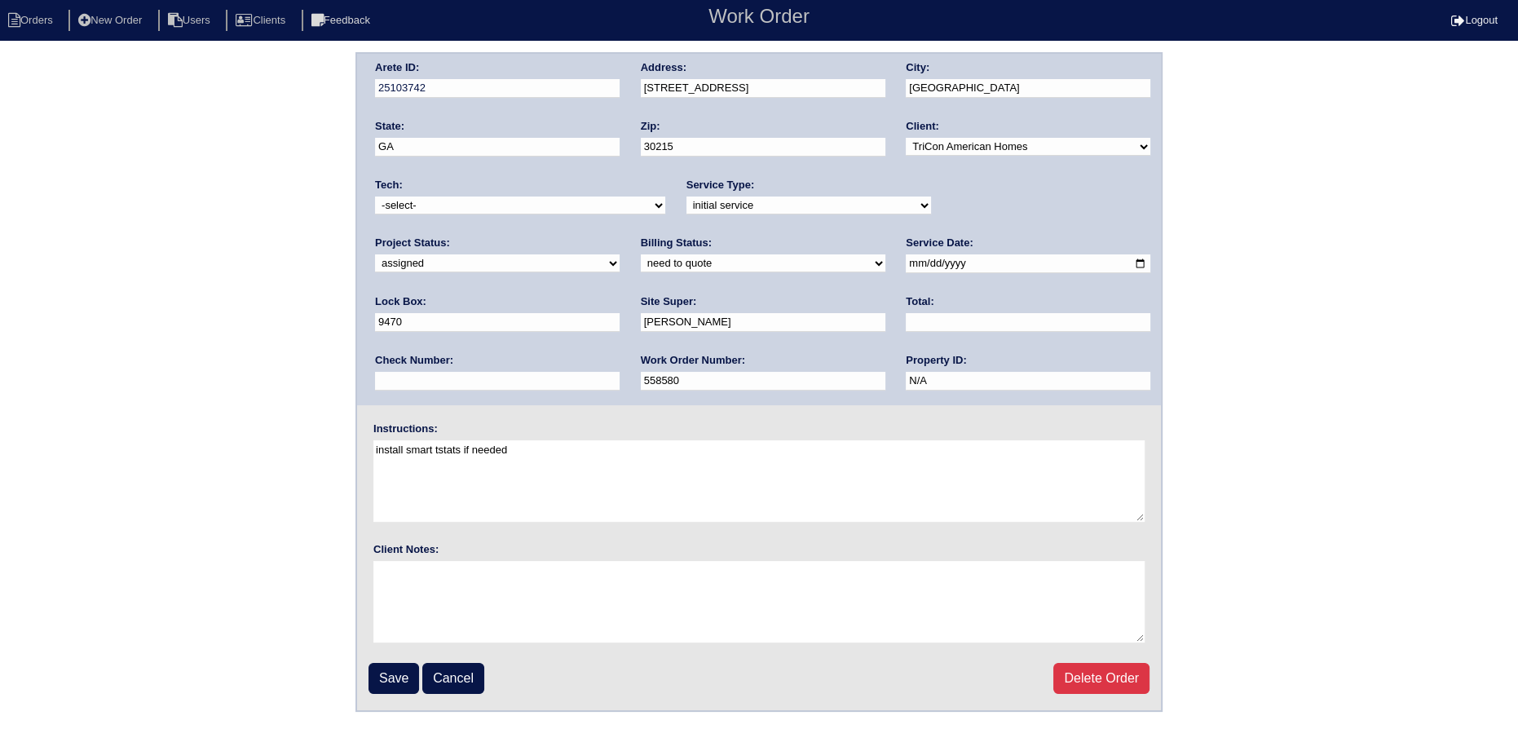
select select "75"
click at [375, 196] on select "-select- aretesmg+backup-tech@gmail.com benjohnholt88@gmail.com callisonhvac@ya…" at bounding box center [520, 205] width 290 height 18
click at [391, 677] on input "Save" at bounding box center [393, 678] width 51 height 31
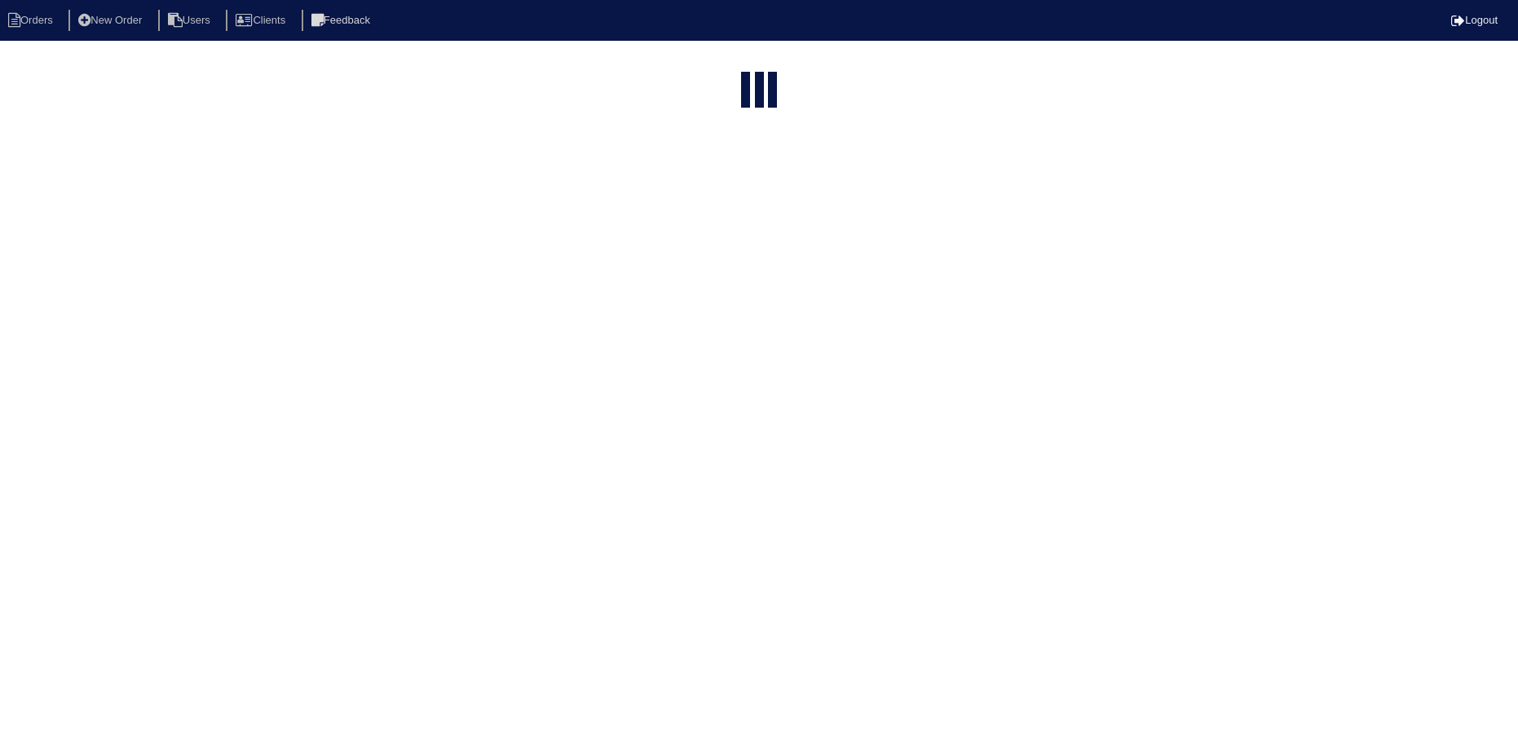
select select "15"
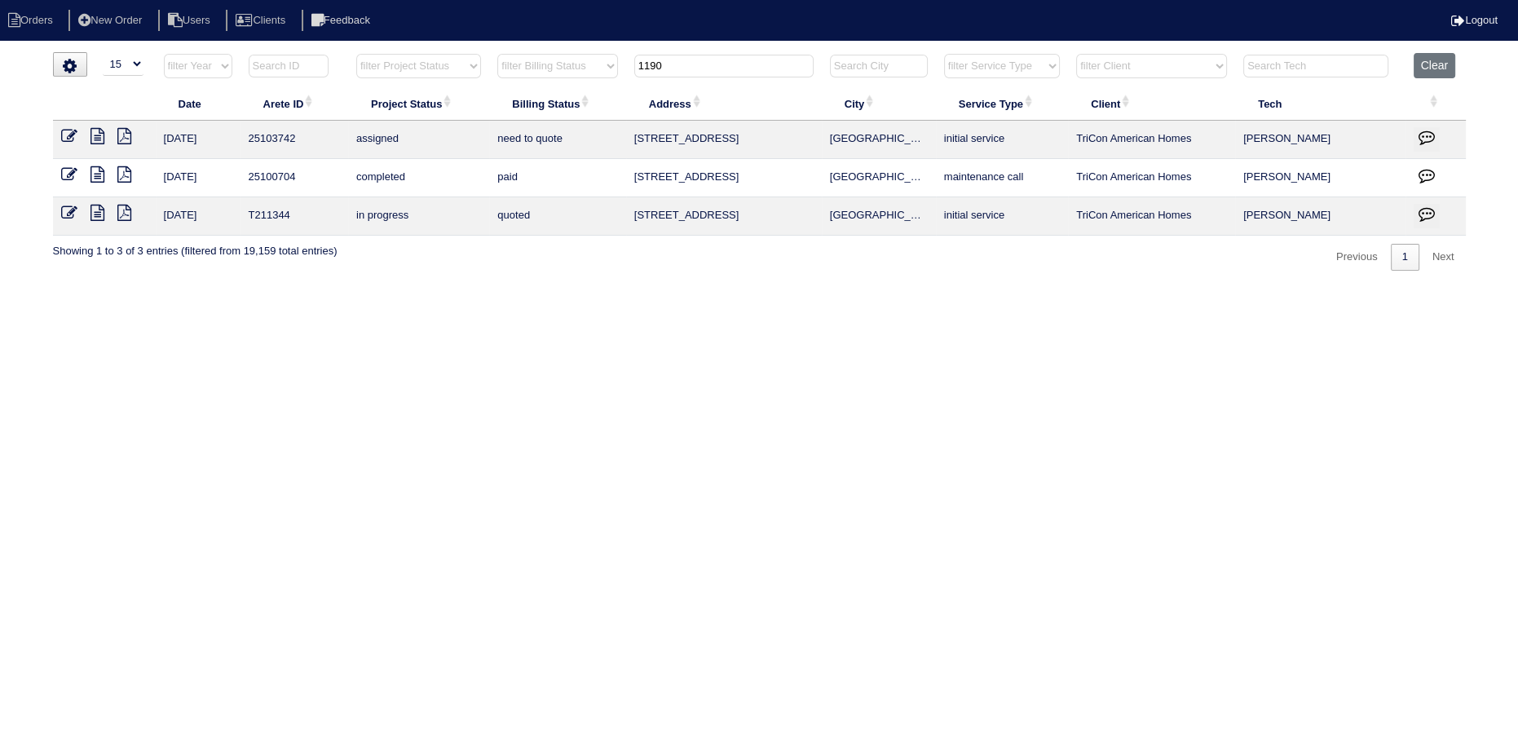
click at [708, 71] on input "1190" at bounding box center [723, 66] width 179 height 23
click at [699, 70] on input "1190" at bounding box center [723, 66] width 179 height 23
click at [699, 71] on input "1190" at bounding box center [723, 66] width 179 height 23
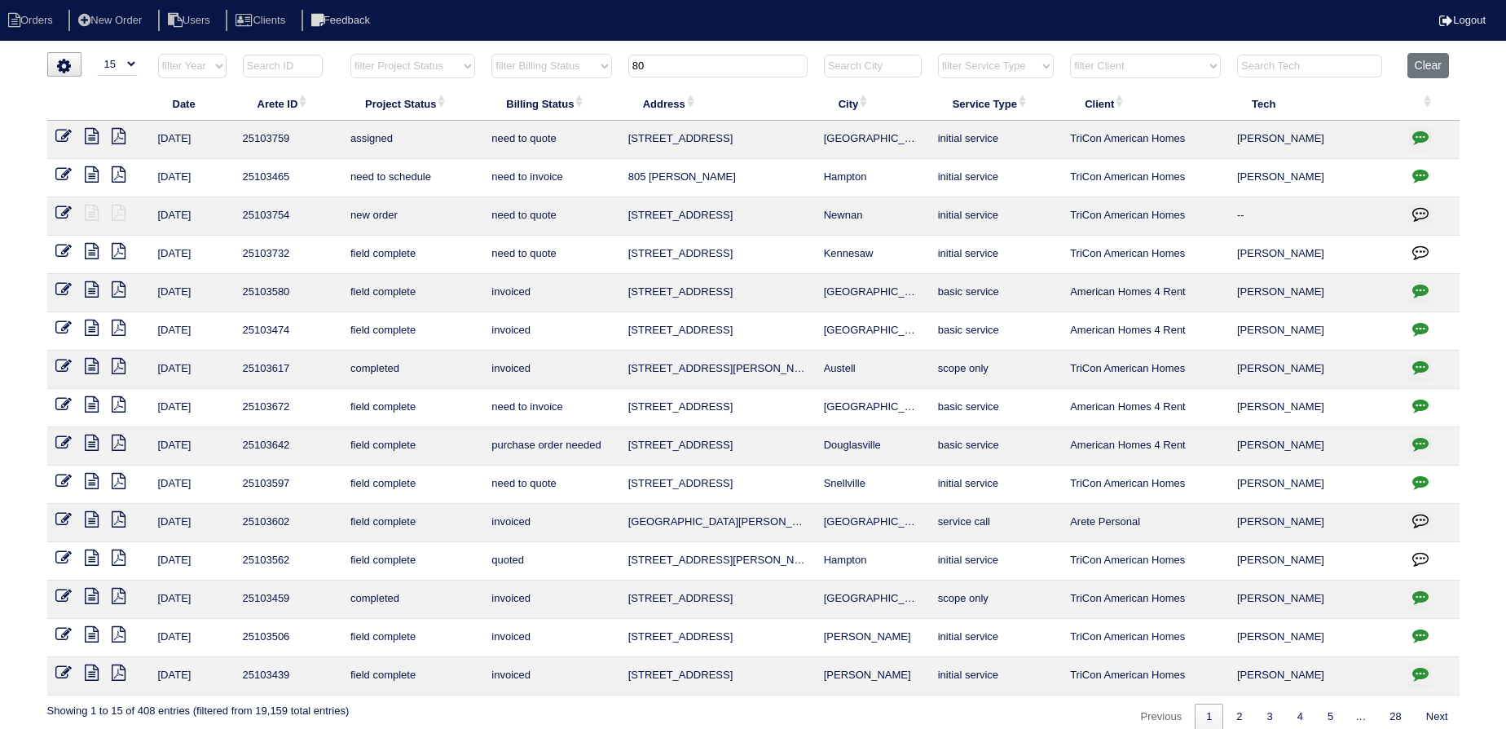
type input "80"
click at [69, 210] on icon at bounding box center [63, 213] width 16 height 16
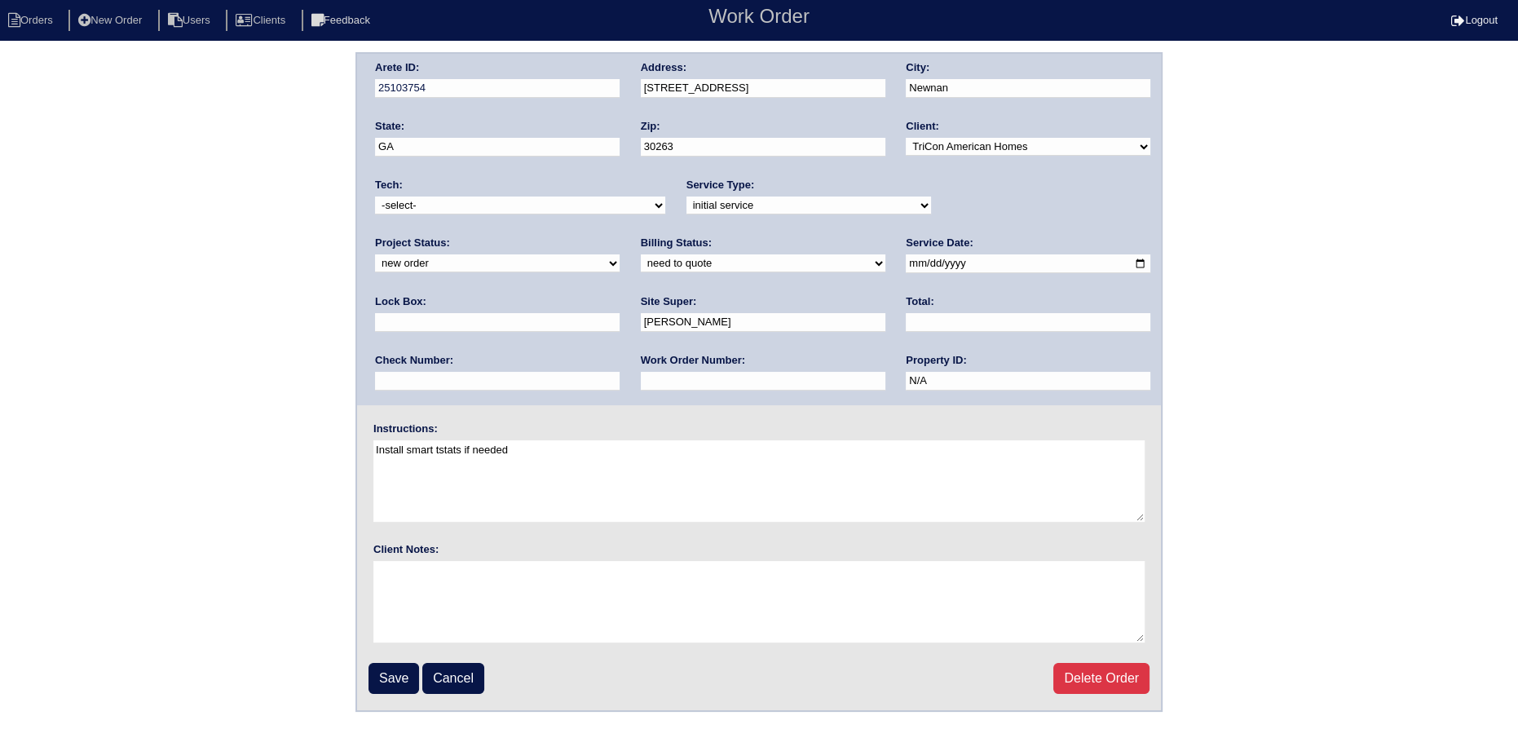
drag, startPoint x: 1063, startPoint y: 196, endPoint x: 1049, endPoint y: 212, distance: 20.8
click at [620, 254] on select "new order assigned in progress field complete need to schedule admin review arc…" at bounding box center [497, 263] width 245 height 18
click at [620, 236] on div "Project Status: new order assigned in progress field complete need to schedule …" at bounding box center [497, 258] width 245 height 45
select select "assigned"
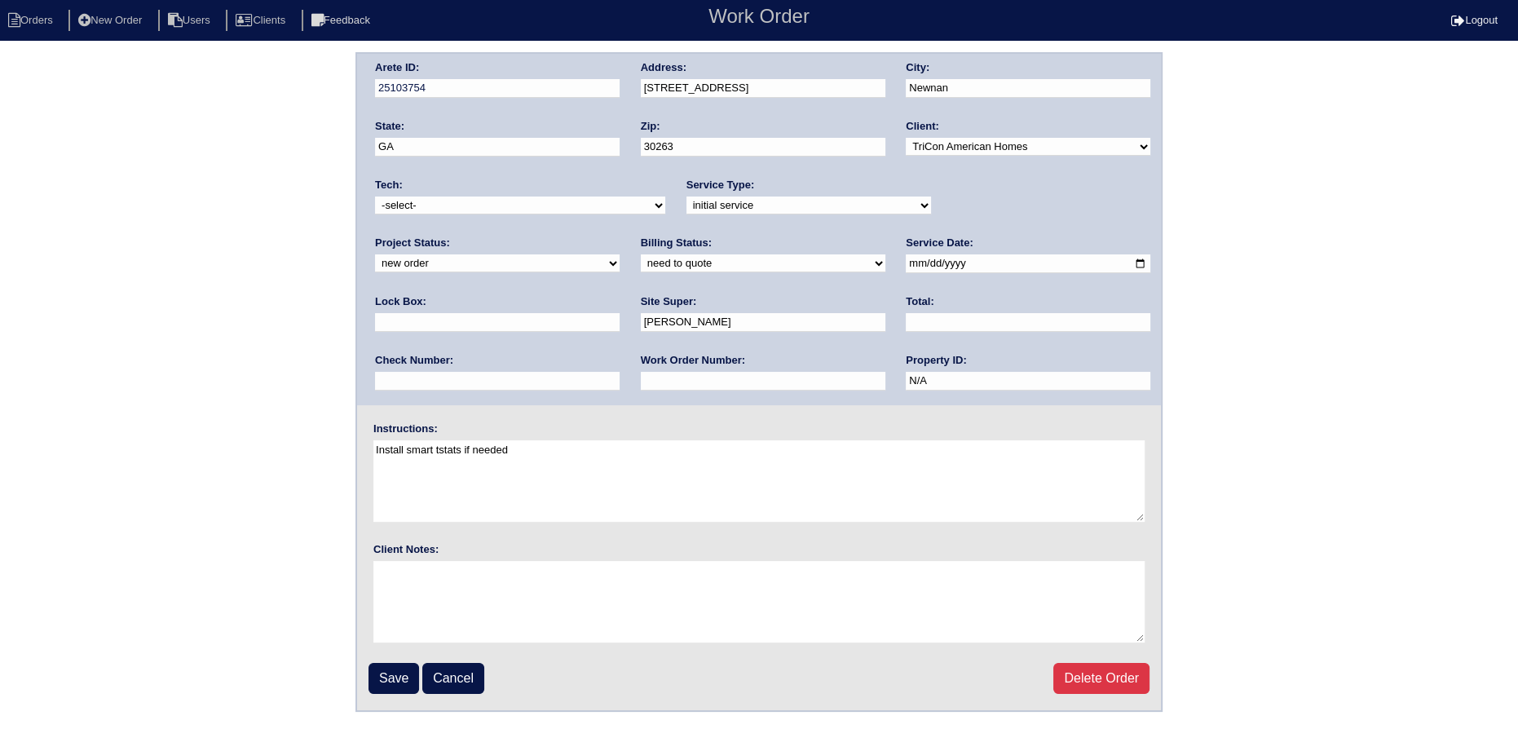
click at [620, 254] on select "new order assigned in progress field complete need to schedule admin review arc…" at bounding box center [497, 263] width 245 height 18
click at [549, 212] on select "-select- aretesmg+backup-tech@gmail.com benjohnholt88@gmail.com callisonhvac@ya…" at bounding box center [520, 205] width 290 height 18
select select "75"
click at [375, 196] on select "-select- aretesmg+backup-tech@gmail.com benjohnholt88@gmail.com callisonhvac@ya…" at bounding box center [520, 205] width 290 height 18
drag, startPoint x: 886, startPoint y: 264, endPoint x: 875, endPoint y: 264, distance: 10.6
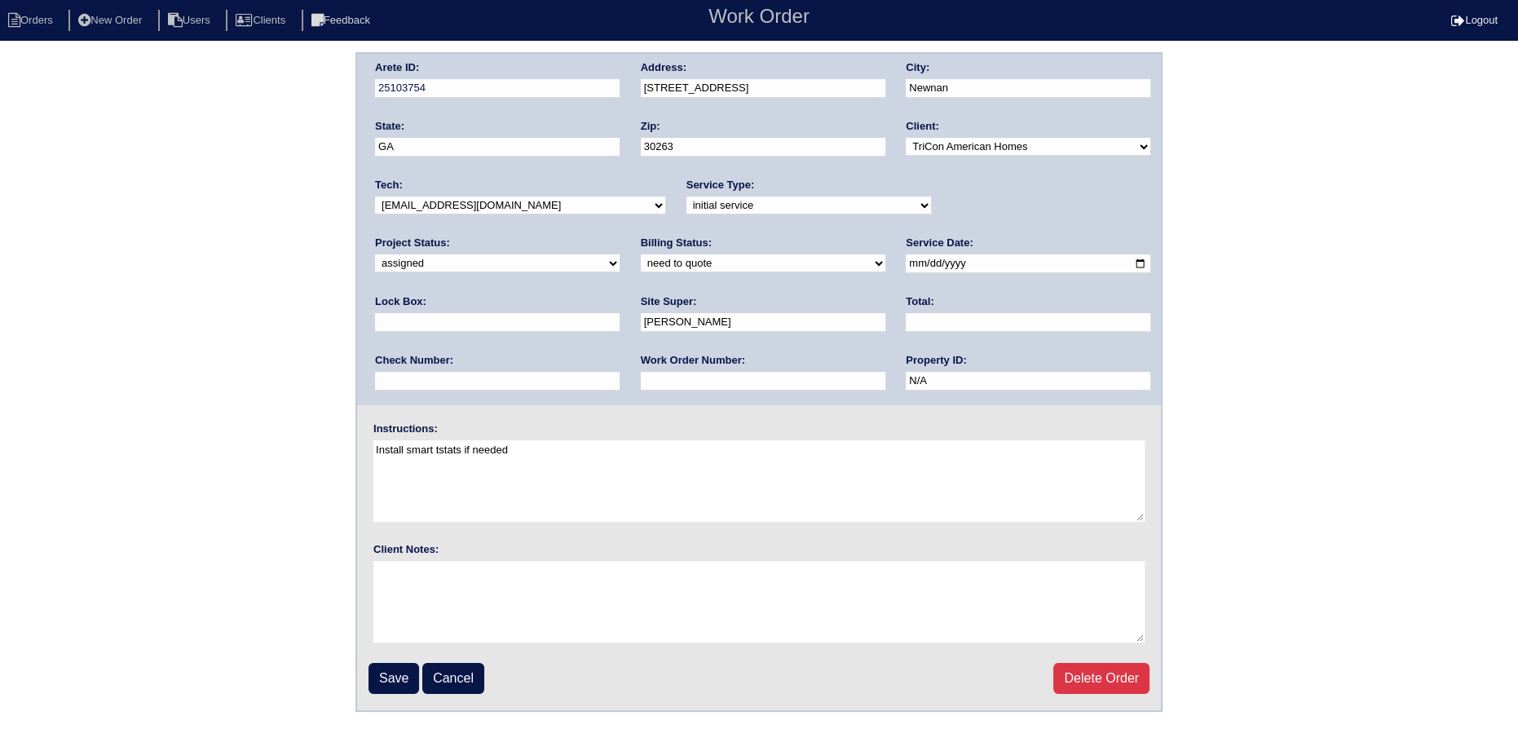
click at [884, 264] on div "Arete ID: 25103754 Address: 80 Stony Oak Dr City: Newnan State: GA Zip: 30263 C…" at bounding box center [759, 229] width 804 height 351
drag, startPoint x: 873, startPoint y: 264, endPoint x: 861, endPoint y: 289, distance: 27.3
click at [906, 267] on input "2025-10-10" at bounding box center [1028, 263] width 245 height 19
type input "[DATE]"
drag, startPoint x: 385, startPoint y: 681, endPoint x: 390, endPoint y: 671, distance: 10.9
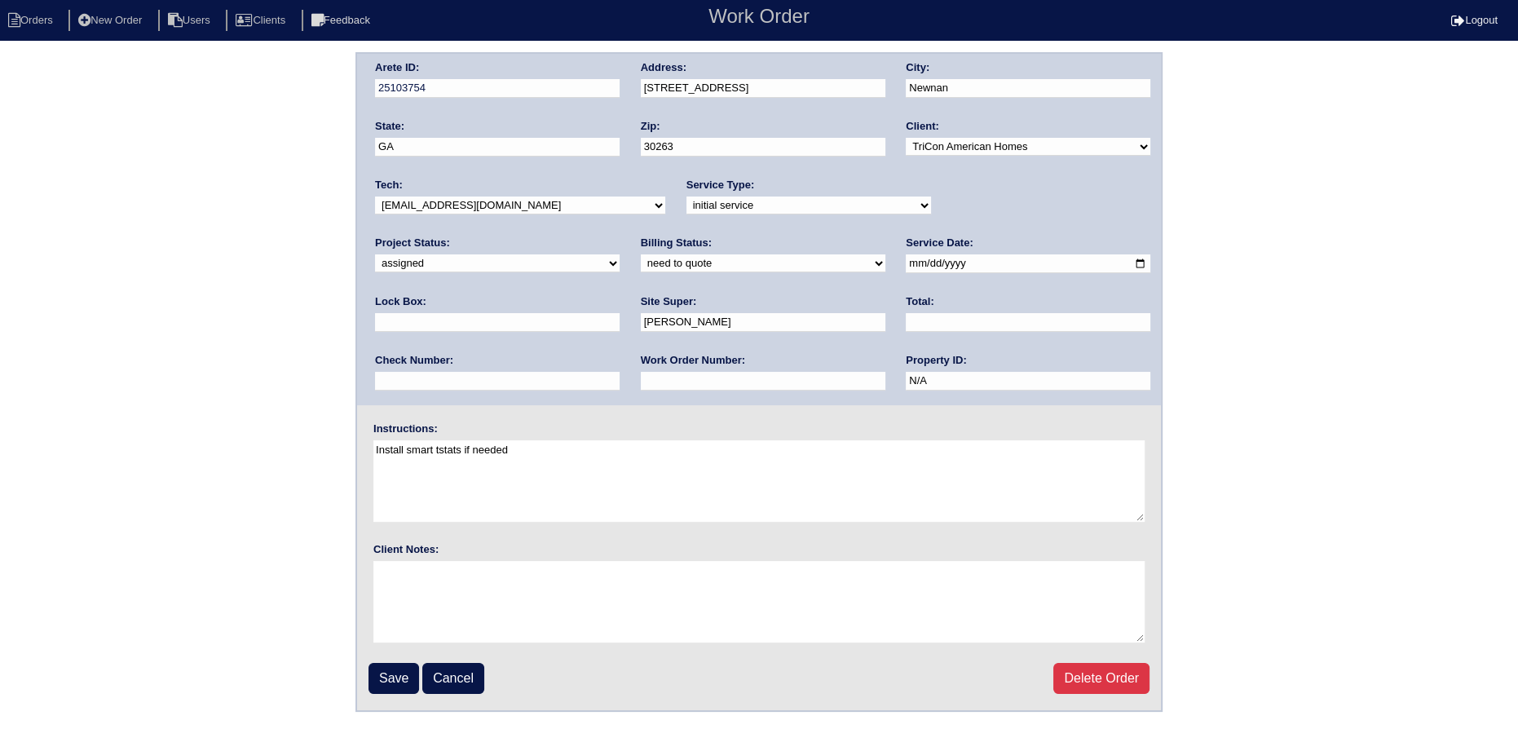
click at [385, 680] on input "Save" at bounding box center [393, 678] width 51 height 31
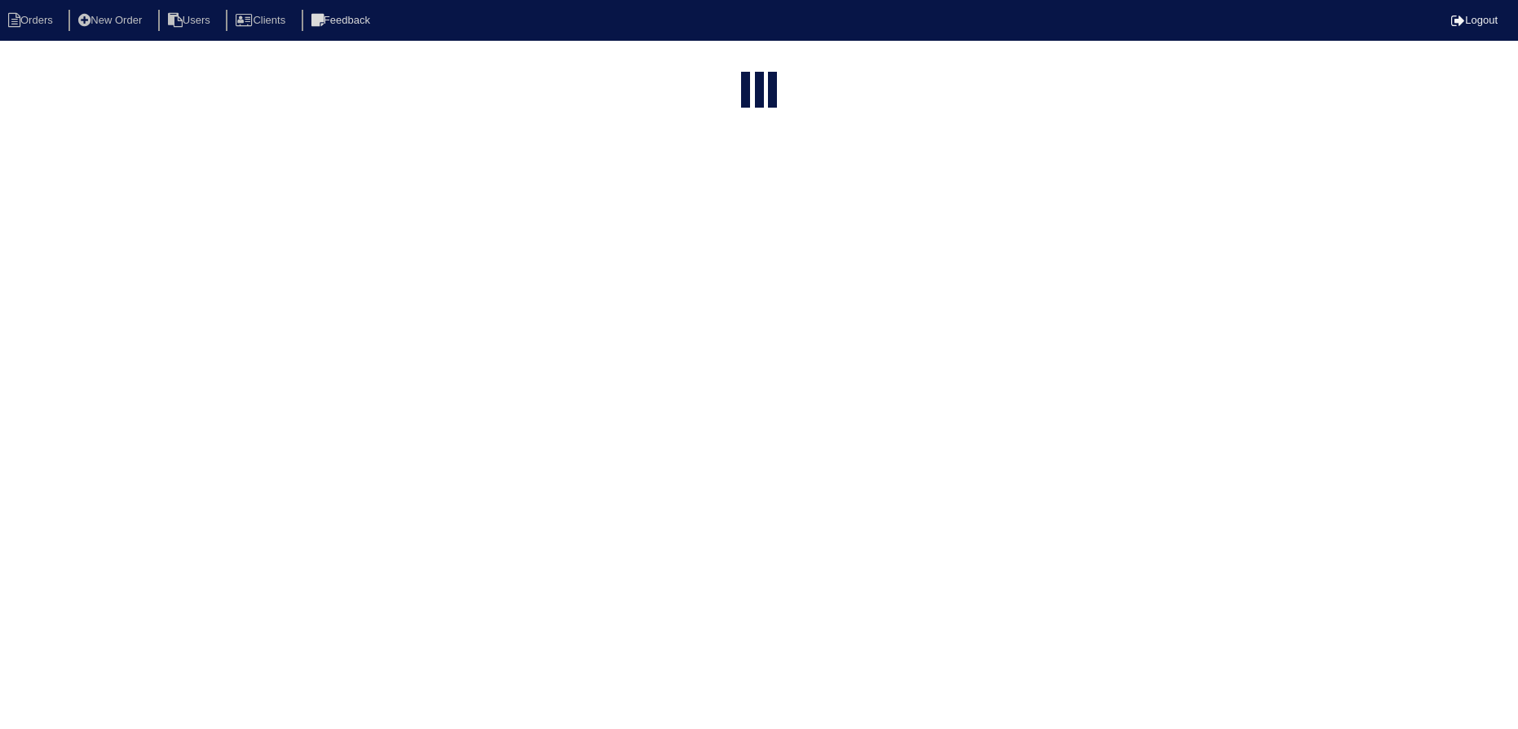
select select "15"
click at [720, 60] on input "80" at bounding box center [717, 66] width 179 height 23
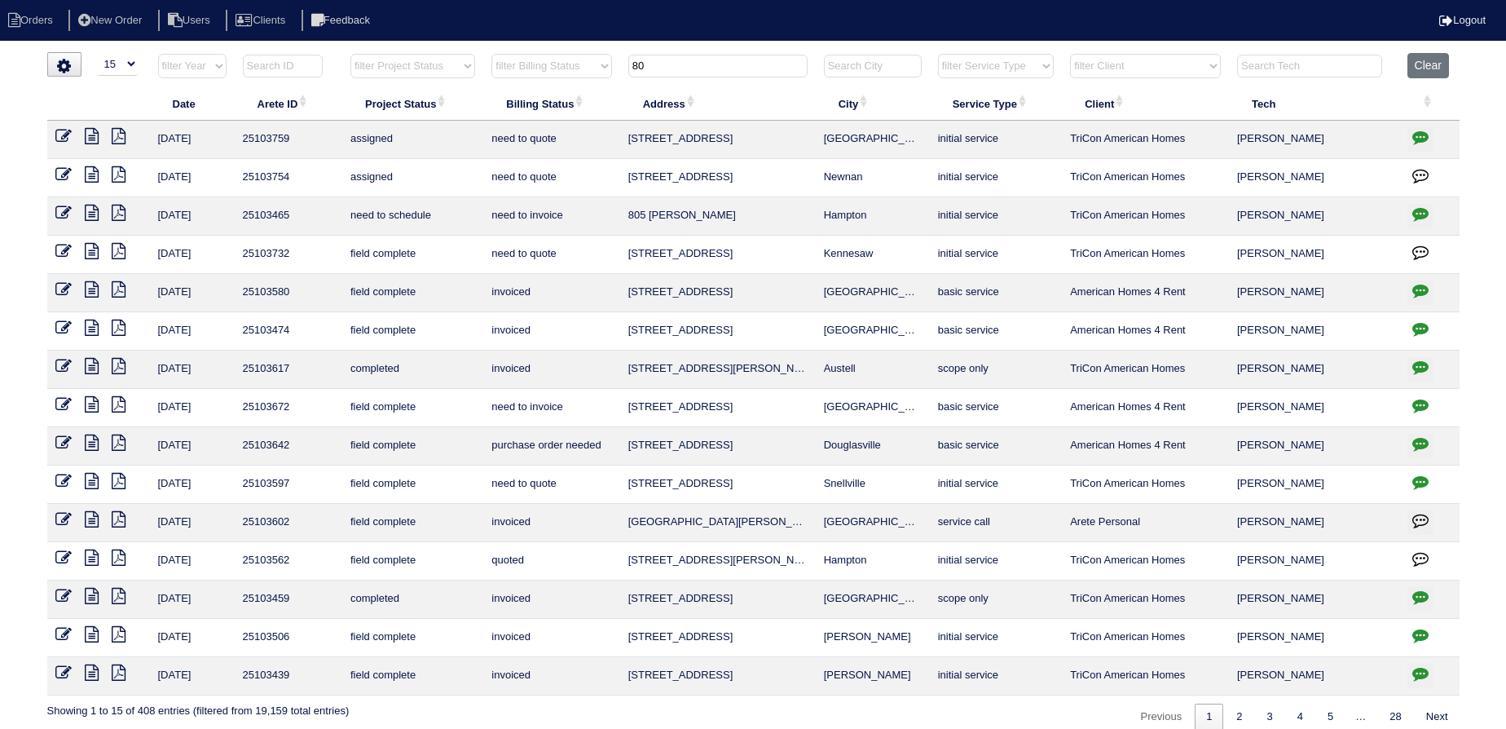
click at [719, 60] on input "80" at bounding box center [717, 66] width 179 height 23
click at [721, 62] on input "80" at bounding box center [717, 66] width 179 height 23
click at [723, 62] on input "80" at bounding box center [717, 66] width 179 height 23
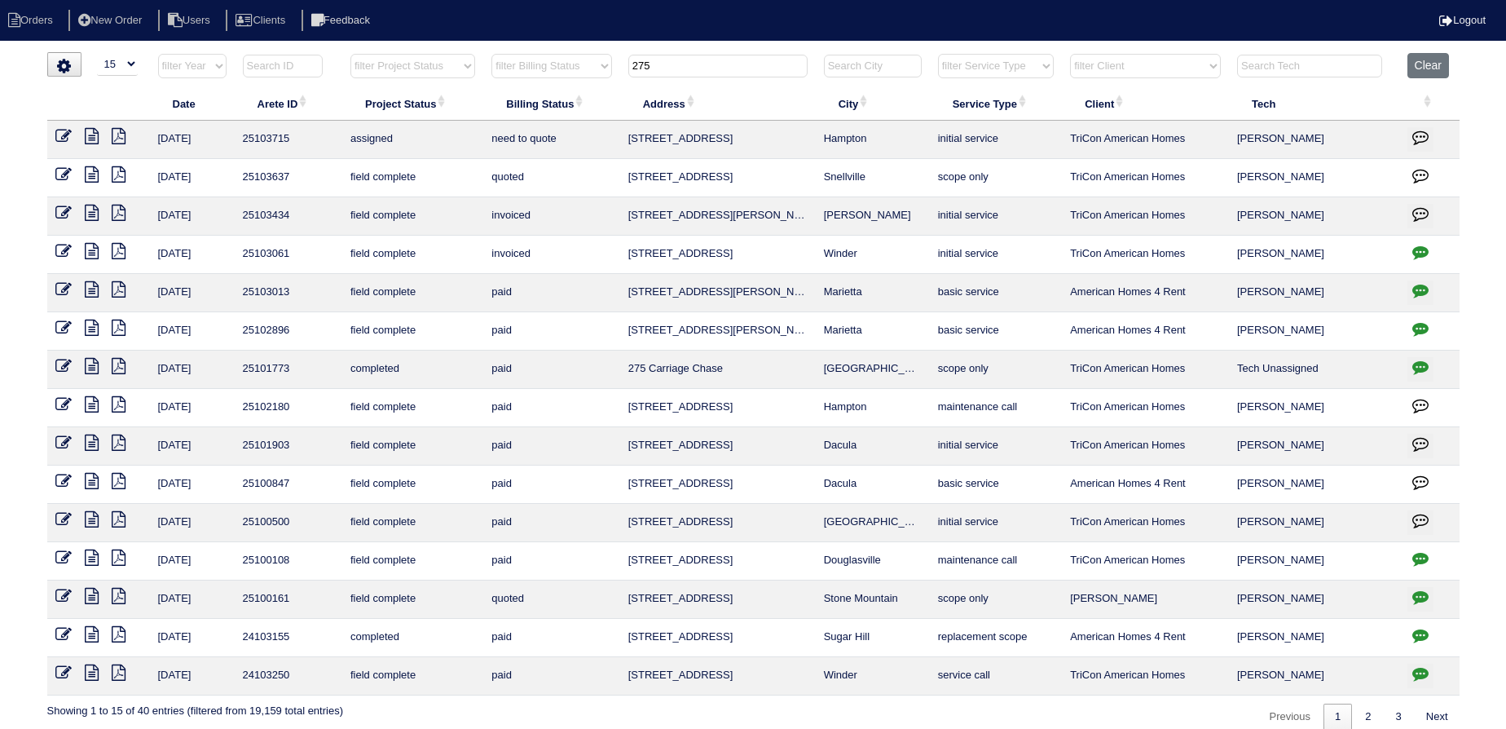
type input "275"
click at [71, 132] on icon at bounding box center [63, 136] width 16 height 16
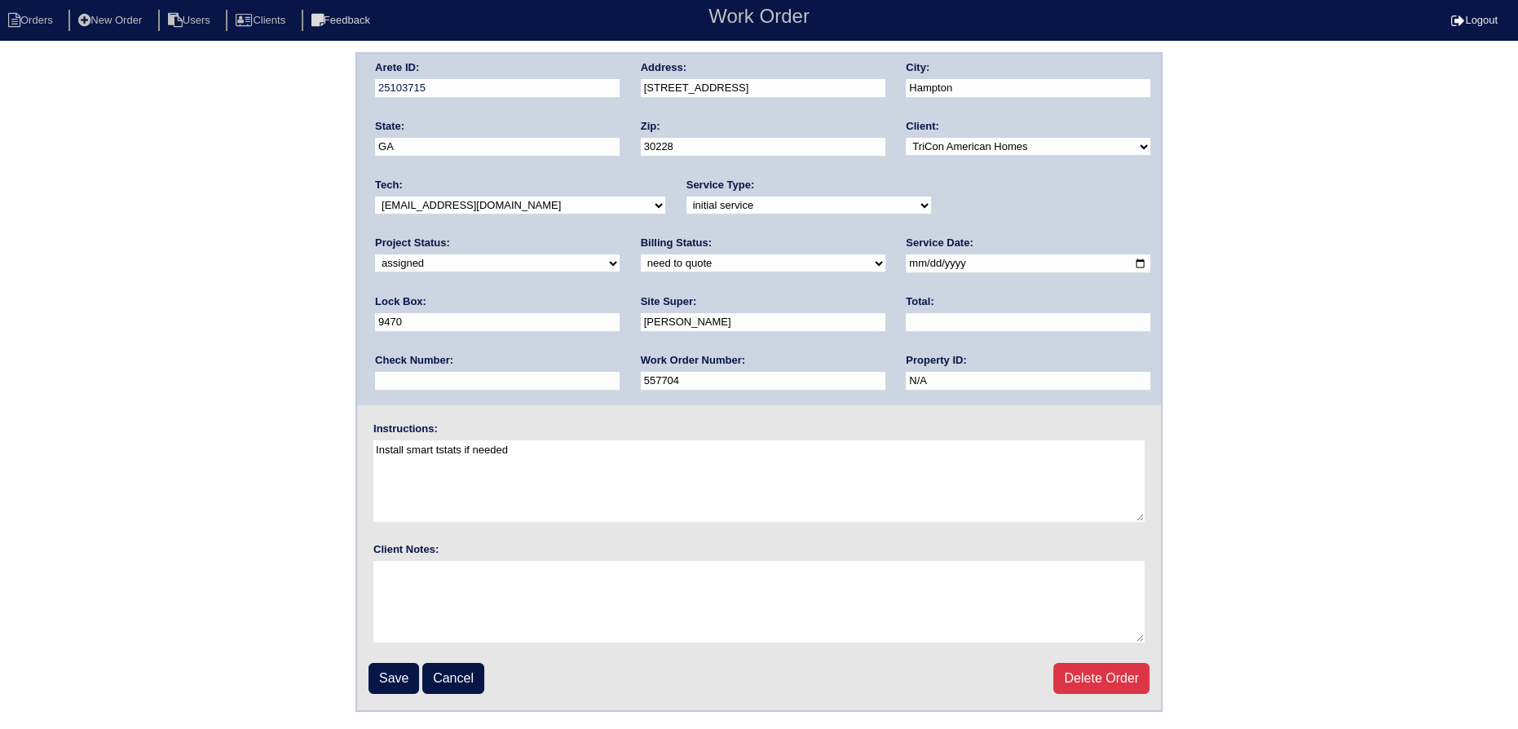
click at [458, 195] on div "Tech: -select- [EMAIL_ADDRESS][DOMAIN_NAME] [EMAIL_ADDRESS][DOMAIN_NAME] [EMAIL…" at bounding box center [520, 200] width 290 height 45
click at [458, 196] on select "-select- [EMAIL_ADDRESS][DOMAIN_NAME] [EMAIL_ADDRESS][DOMAIN_NAME] [EMAIL_ADDRE…" at bounding box center [520, 205] width 290 height 18
select select "75"
click at [375, 196] on select "-select- [EMAIL_ADDRESS][DOMAIN_NAME] [EMAIL_ADDRESS][DOMAIN_NAME] [EMAIL_ADDRE…" at bounding box center [520, 205] width 290 height 18
click at [906, 260] on input "[DATE]" at bounding box center [1028, 263] width 245 height 19
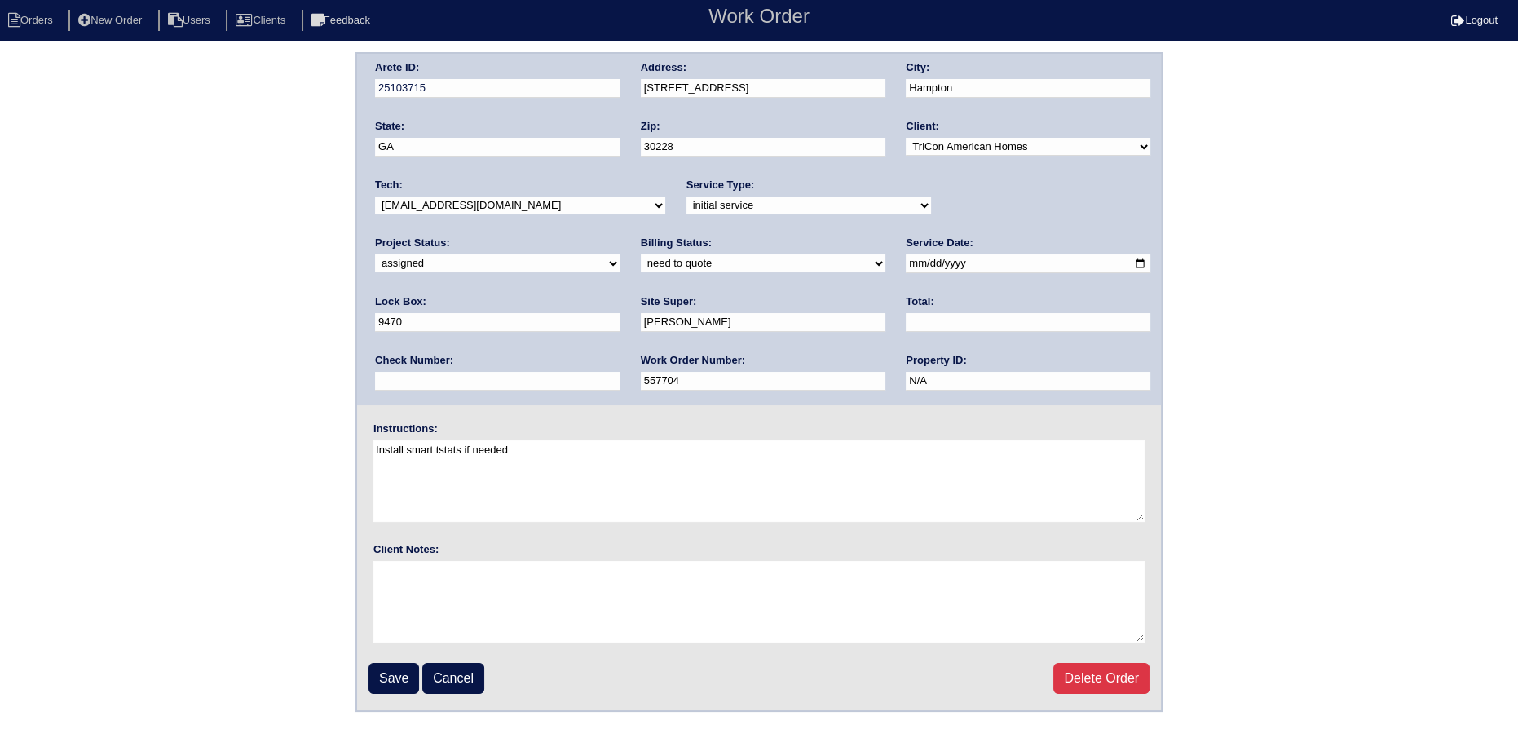
type input "[DATE]"
click at [409, 673] on input "Save" at bounding box center [393, 678] width 51 height 31
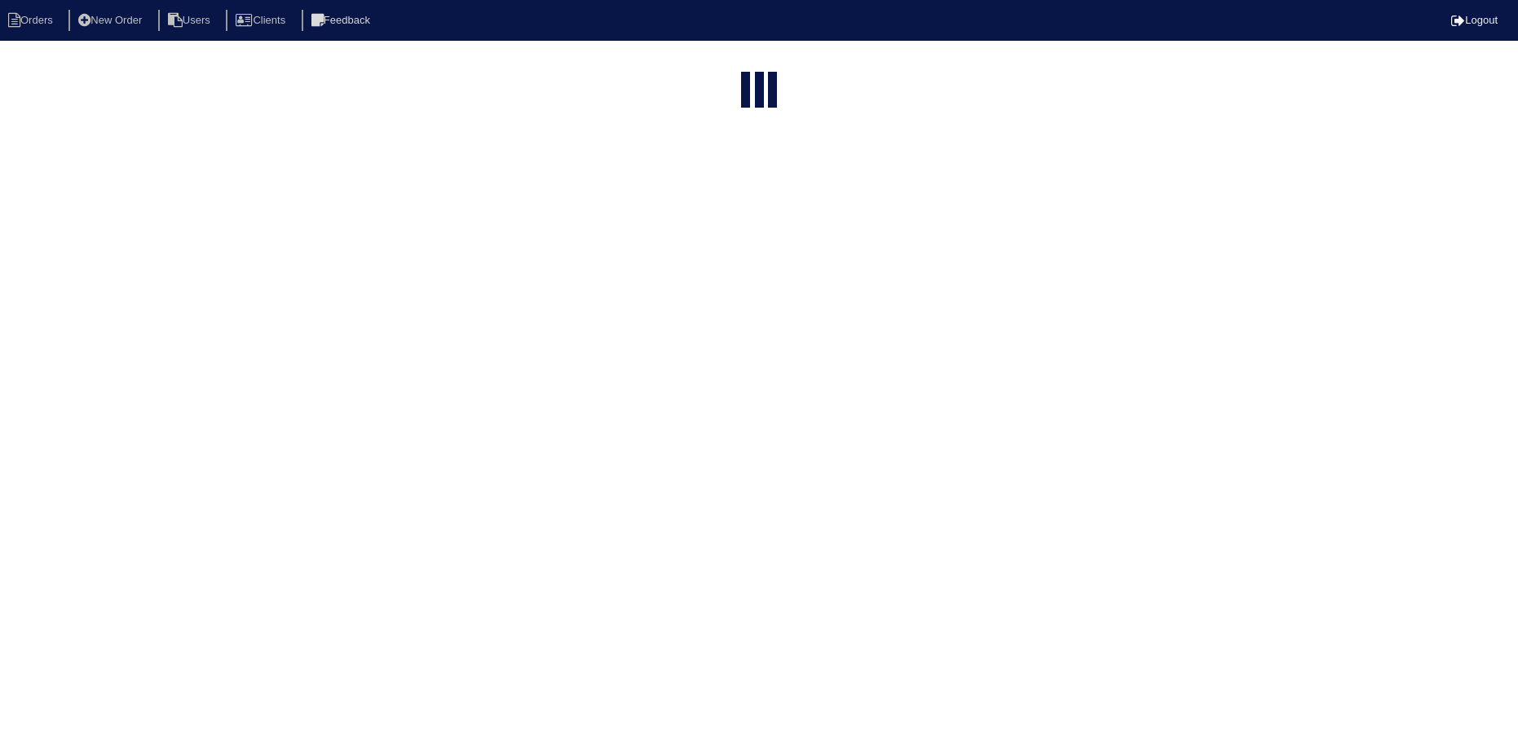
select select "15"
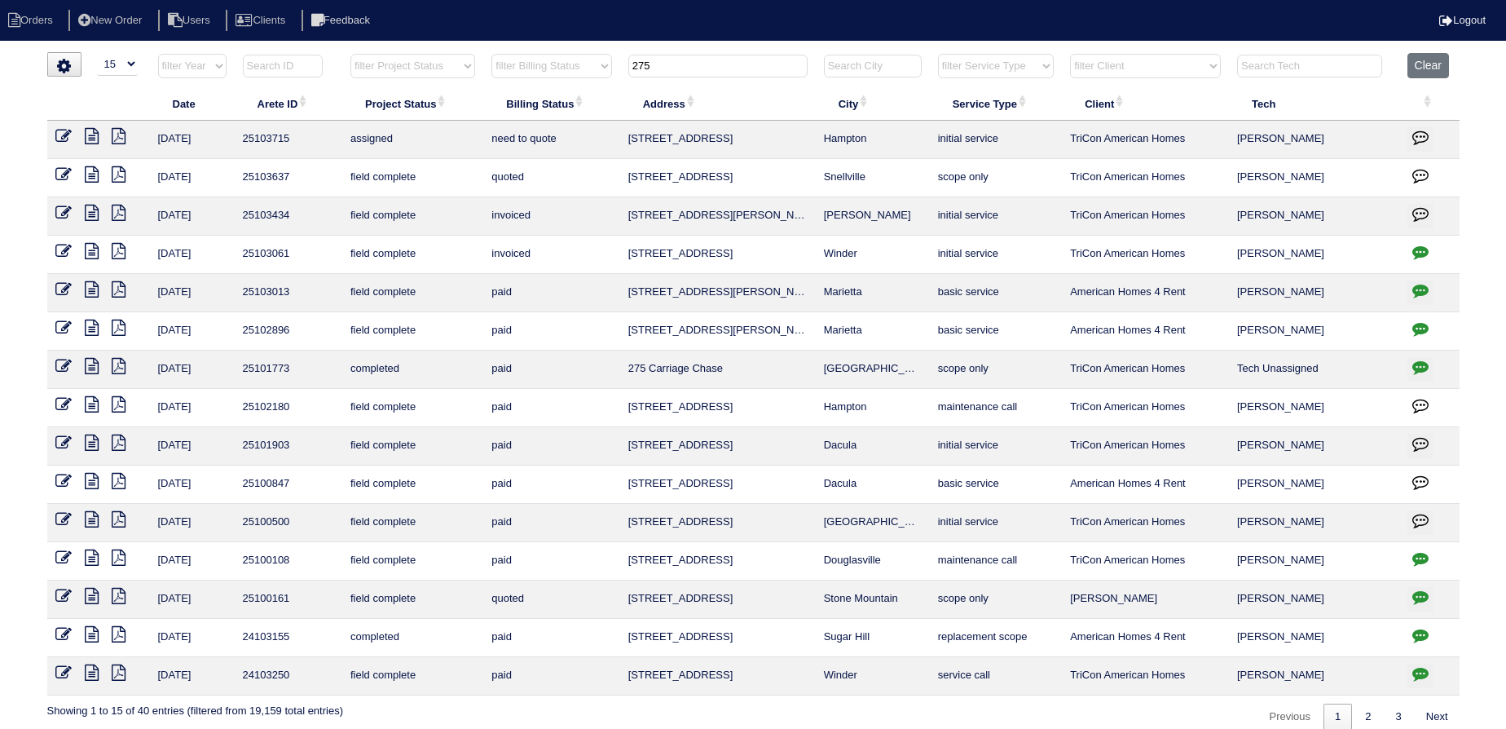
click at [691, 63] on input "275" at bounding box center [717, 66] width 179 height 23
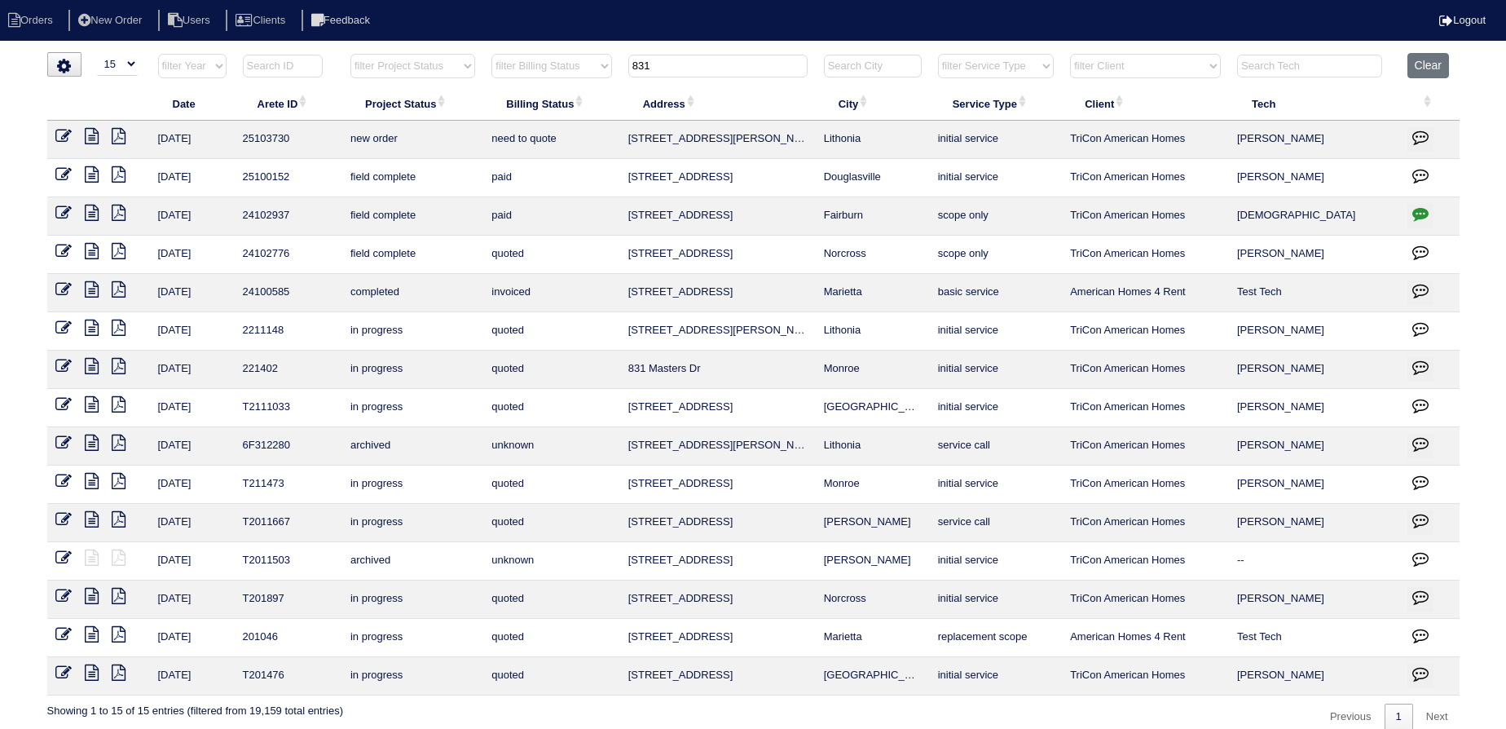
type input "831"
click at [55, 135] on icon at bounding box center [63, 136] width 16 height 16
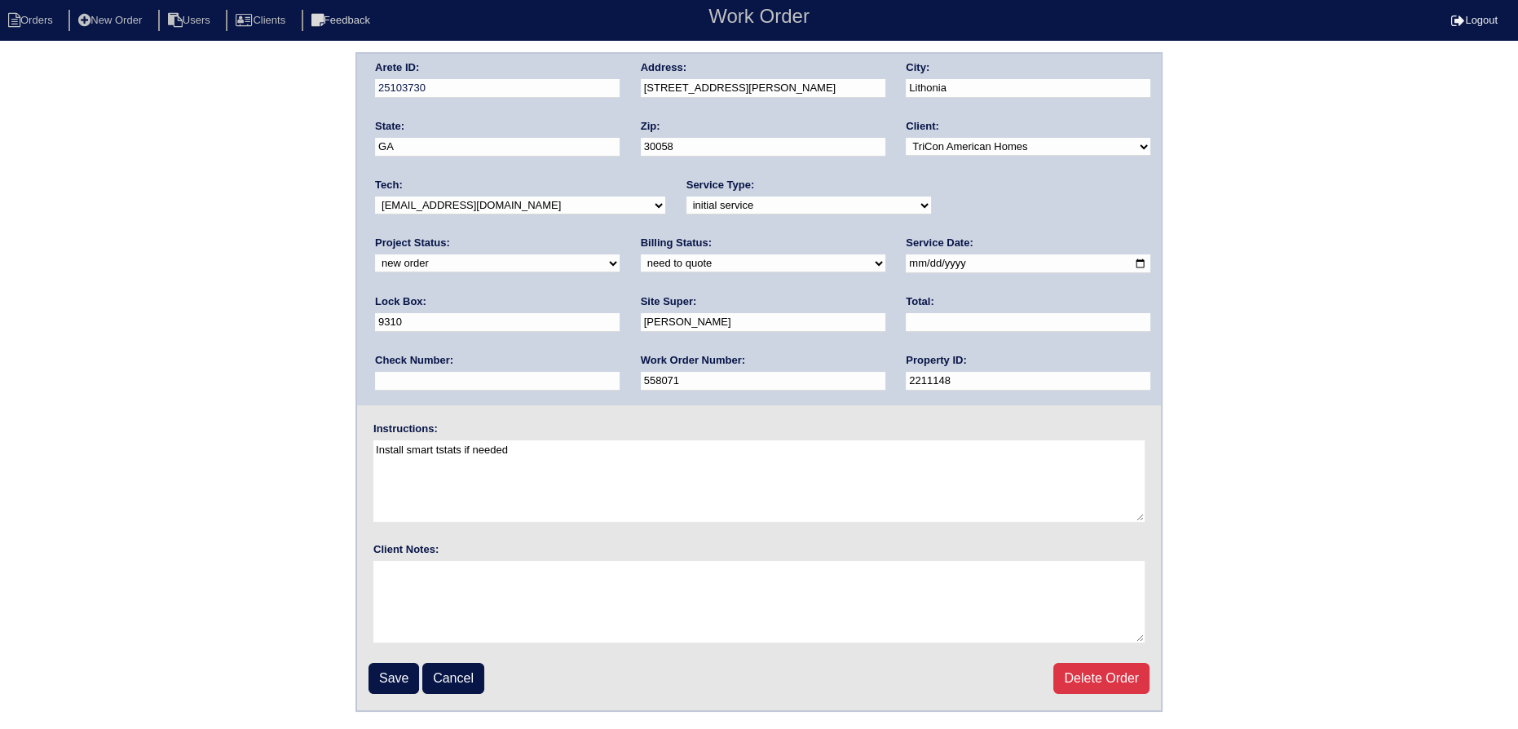
click at [620, 236] on div "Project Status: new order assigned in progress field complete need to schedule …" at bounding box center [497, 258] width 245 height 45
select select "assigned"
click at [620, 254] on select "new order assigned in progress field complete need to schedule admin review arc…" at bounding box center [497, 263] width 245 height 18
click at [906, 259] on input "2025-10-09" at bounding box center [1028, 263] width 245 height 19
type input "2025-10-13"
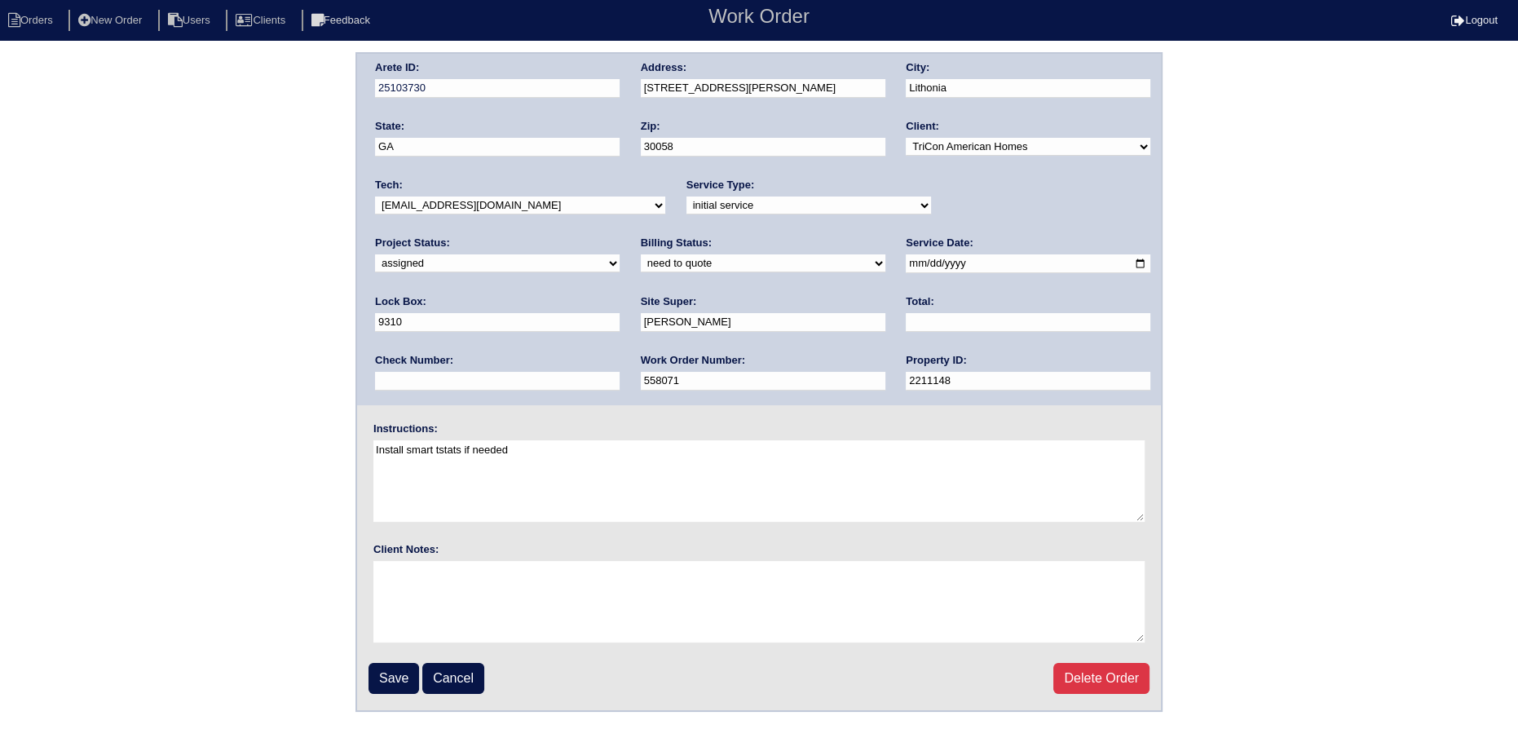
click at [535, 211] on select "-select- aretesmg+backup-tech@gmail.com benjohnholt88@gmail.com callisonhvac@ya…" at bounding box center [520, 205] width 290 height 18
click at [375, 196] on select "-select- [EMAIL_ADDRESS][DOMAIN_NAME] [EMAIL_ADDRESS][DOMAIN_NAME] [EMAIL_ADDRE…" at bounding box center [520, 205] width 290 height 18
click at [407, 664] on input "Save" at bounding box center [393, 678] width 51 height 31
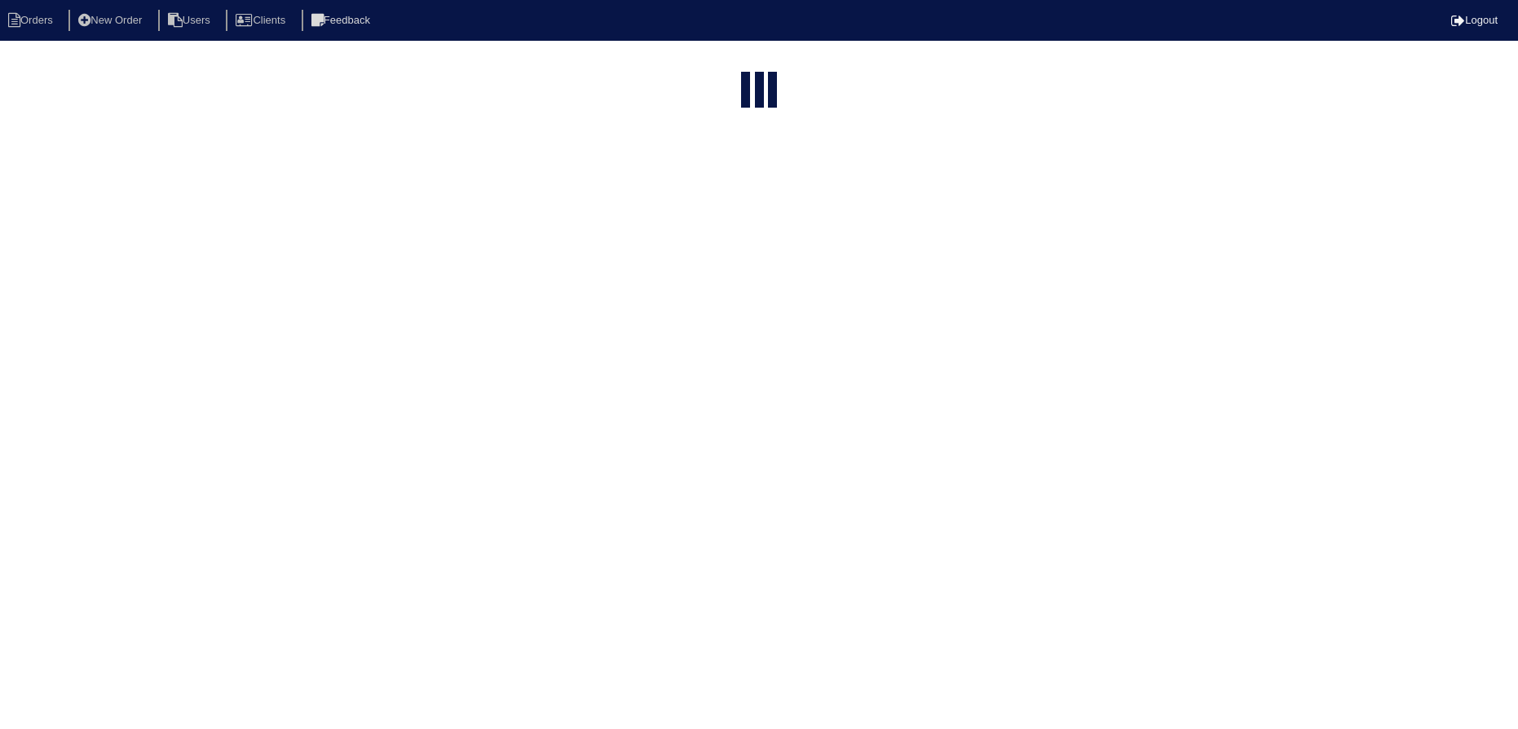
select select "15"
click at [747, 71] on input "831" at bounding box center [717, 66] width 179 height 23
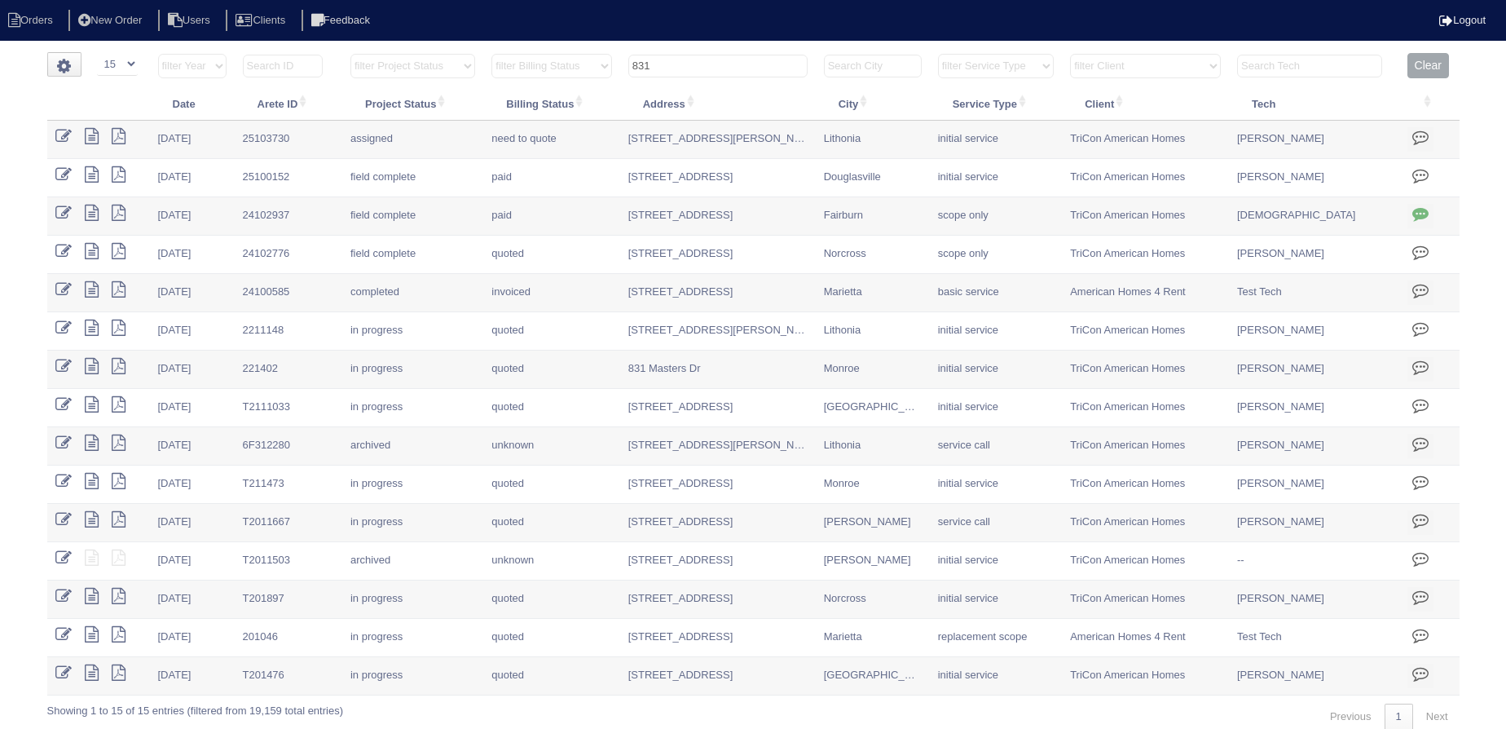
click at [747, 71] on input "831" at bounding box center [717, 66] width 179 height 23
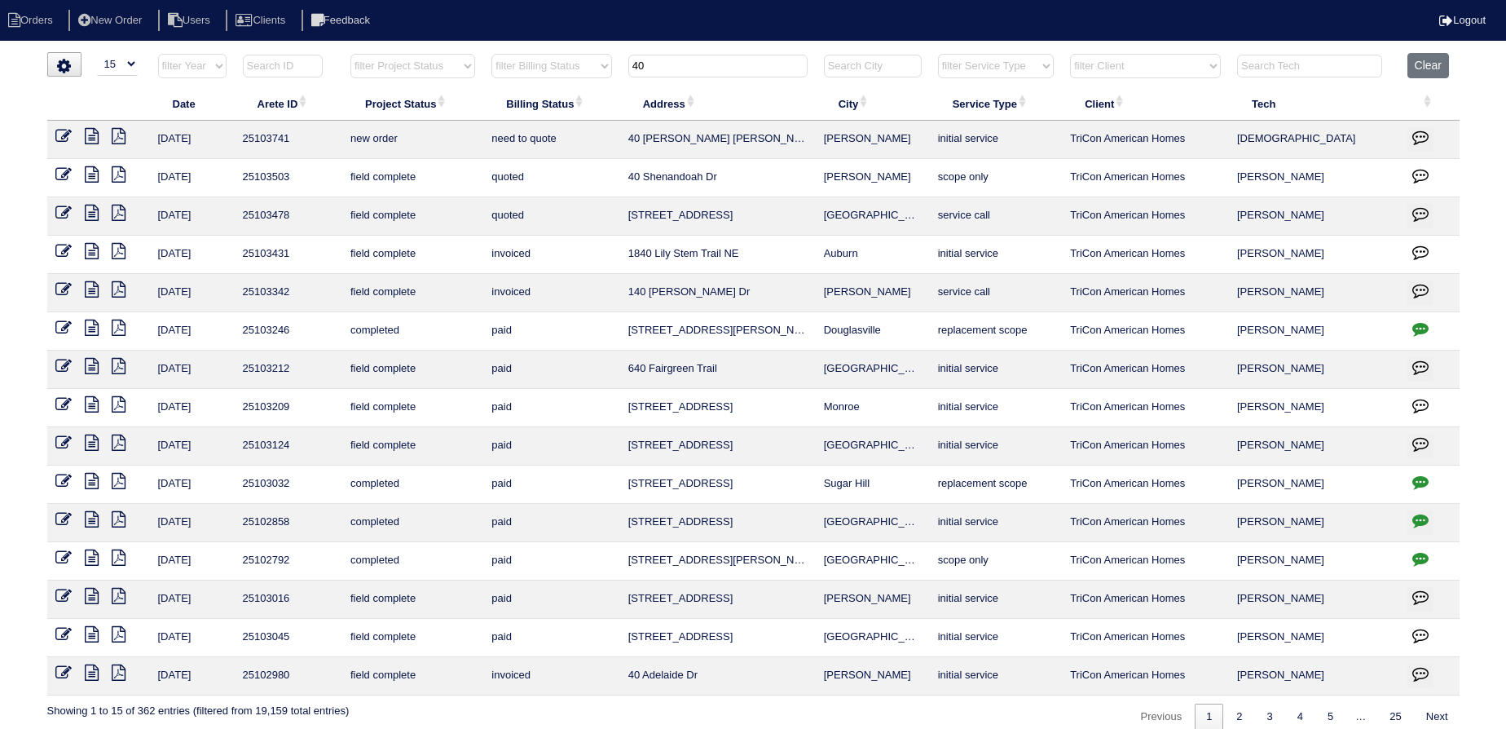
type input "40"
click at [71, 137] on icon at bounding box center [63, 136] width 16 height 16
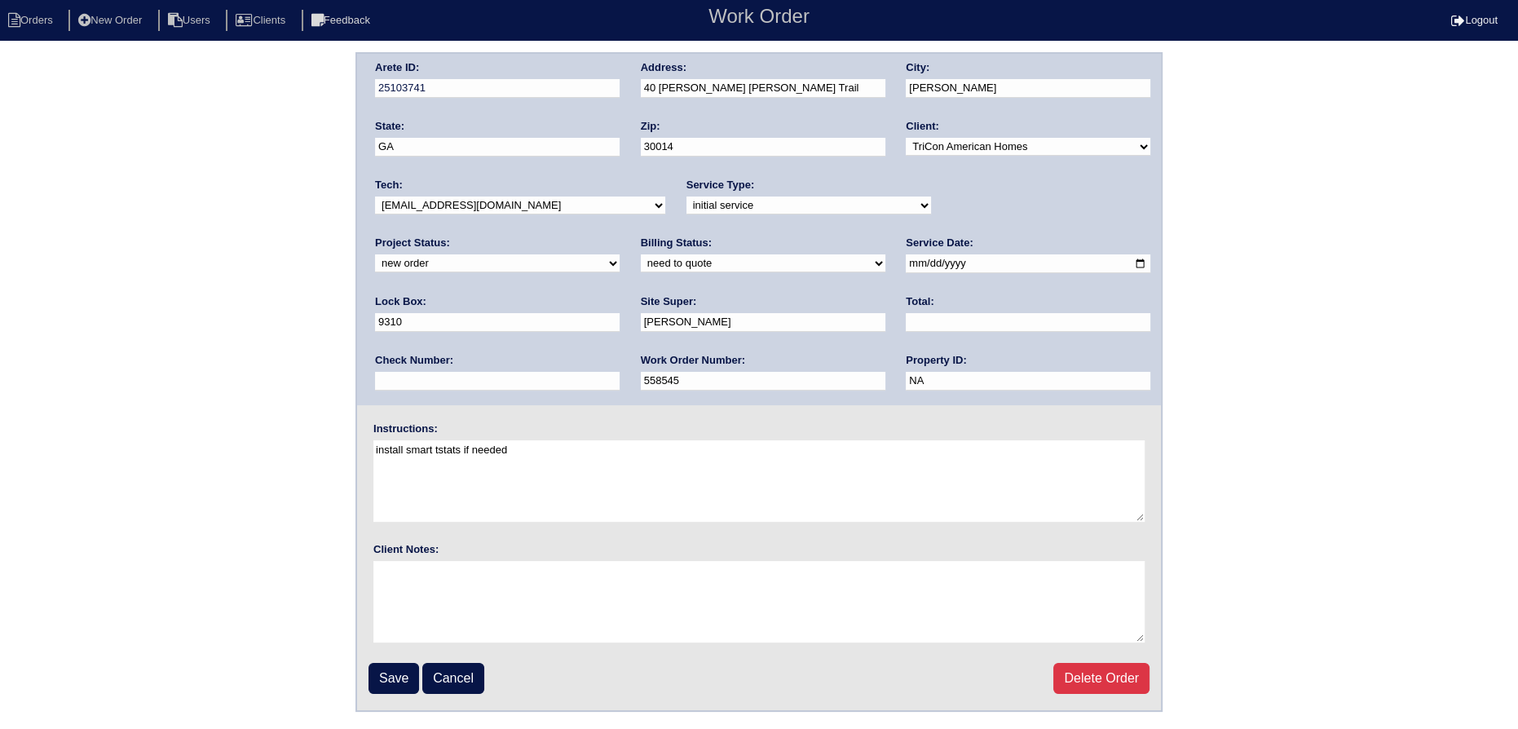
drag, startPoint x: 1004, startPoint y: 221, endPoint x: 995, endPoint y: 208, distance: 15.8
click at [620, 236] on div "Project Status: new order assigned in progress field complete need to schedule …" at bounding box center [497, 258] width 245 height 45
click at [620, 254] on select "new order assigned in progress field complete need to schedule admin review arc…" at bounding box center [497, 263] width 245 height 18
select select "assigned"
click at [620, 254] on select "new order assigned in progress field complete need to schedule admin review arc…" at bounding box center [497, 263] width 245 height 18
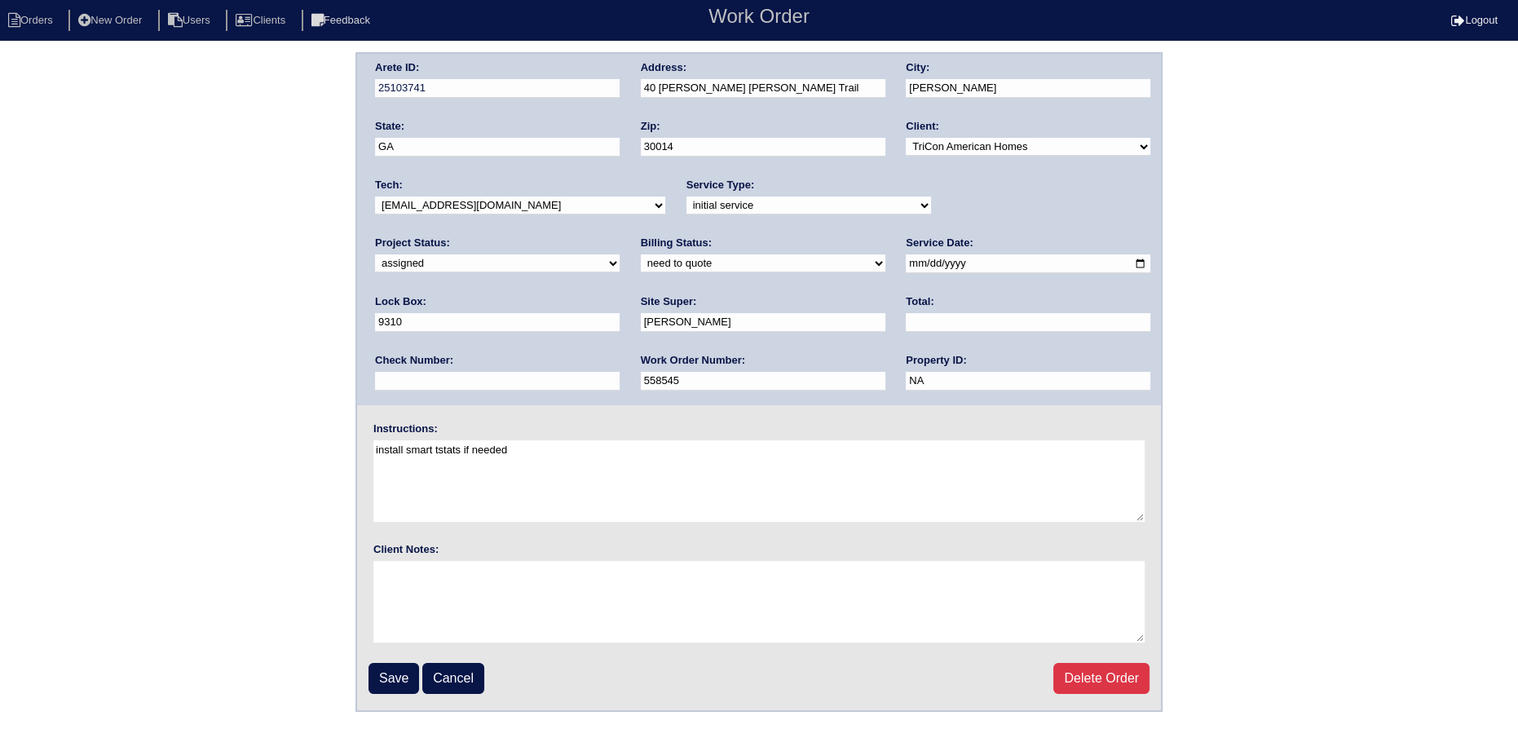
click at [906, 263] on input "[DATE]" at bounding box center [1028, 263] width 245 height 19
type input "[DATE]"
click at [570, 193] on div "Tech: -select- aretesmg+backup-tech@gmail.com benjohnholt88@gmail.com callisonh…" at bounding box center [520, 200] width 290 height 45
click at [571, 205] on select "-select- [EMAIL_ADDRESS][DOMAIN_NAME] [EMAIL_ADDRESS][DOMAIN_NAME] [EMAIL_ADDRE…" at bounding box center [520, 205] width 290 height 18
select select "27"
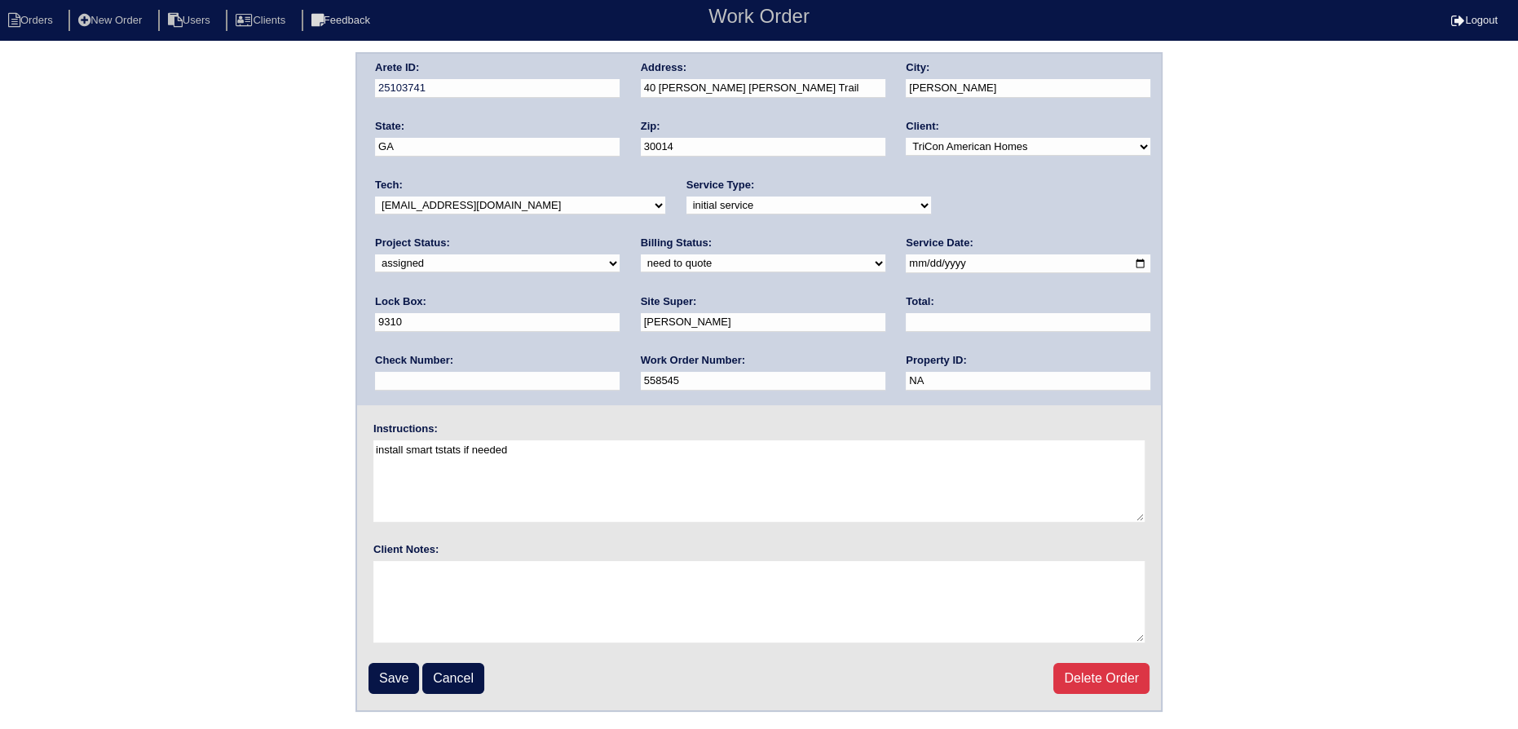
click at [375, 196] on select "-select- [EMAIL_ADDRESS][DOMAIN_NAME] [EMAIL_ADDRESS][DOMAIN_NAME] [EMAIL_ADDRE…" at bounding box center [520, 205] width 290 height 18
click at [385, 686] on input "Save" at bounding box center [393, 678] width 51 height 31
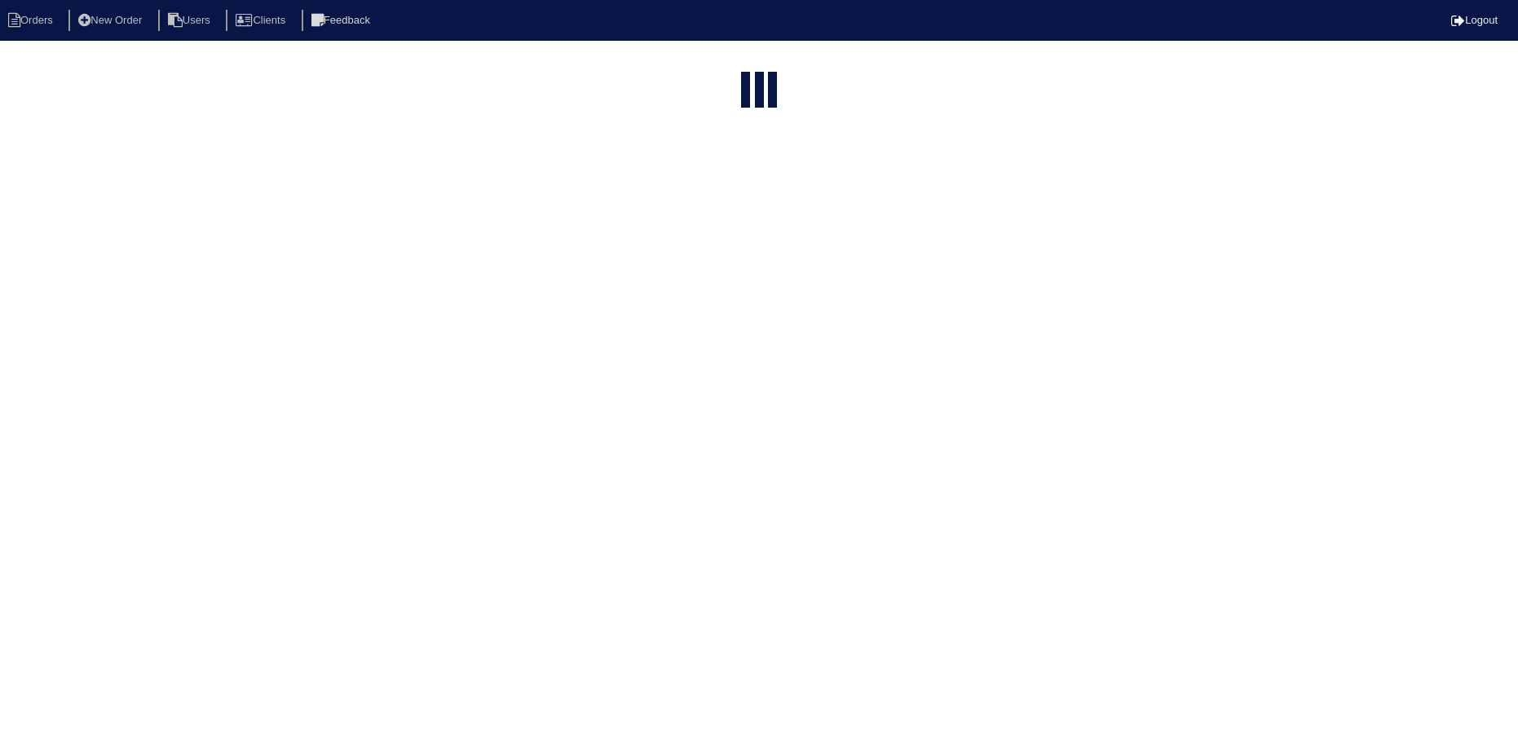
select select "15"
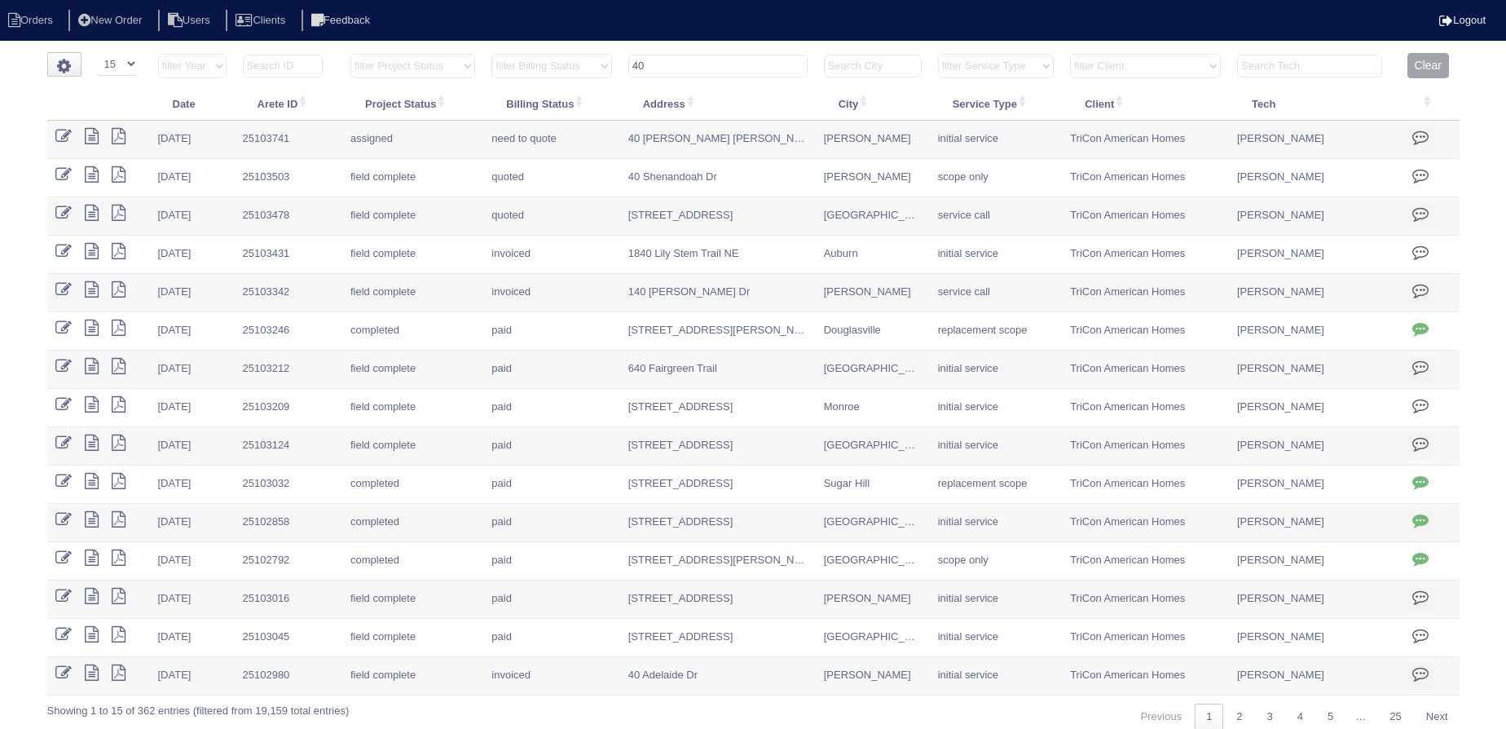
click at [705, 57] on input "40" at bounding box center [717, 66] width 179 height 23
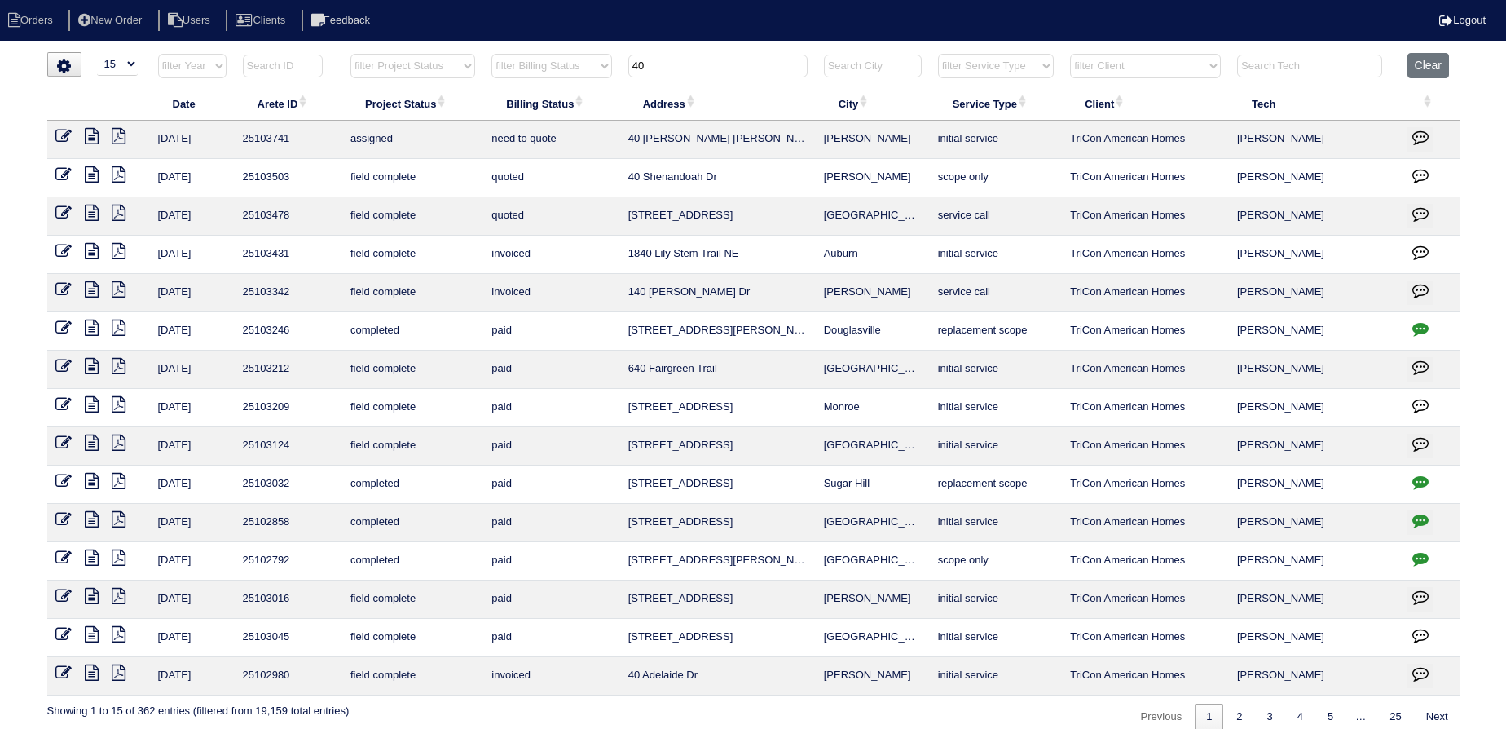
click at [705, 57] on input "40" at bounding box center [717, 66] width 179 height 23
click at [699, 55] on input "40" at bounding box center [717, 66] width 179 height 23
click at [698, 55] on input "40" at bounding box center [717, 66] width 179 height 23
click at [699, 55] on input "40" at bounding box center [717, 66] width 179 height 23
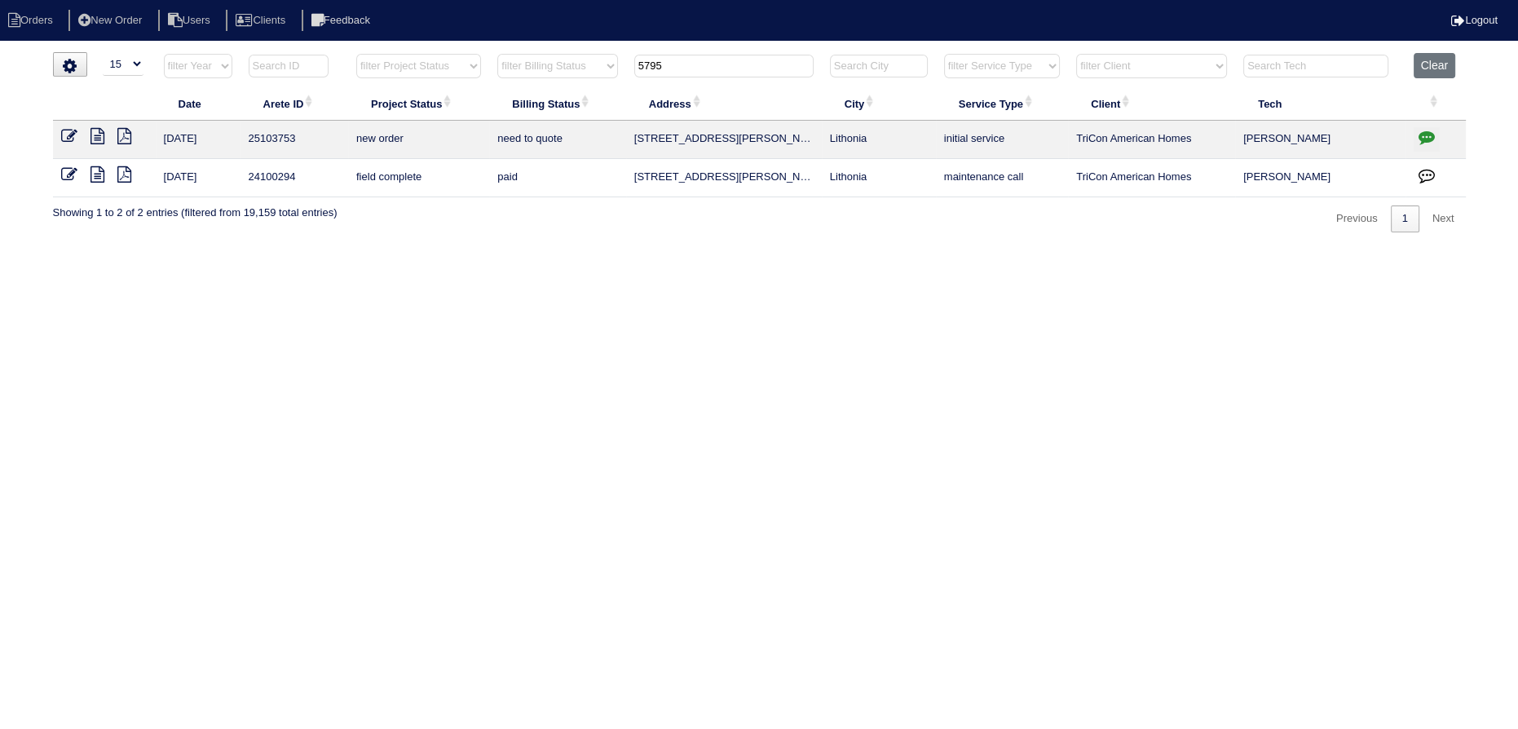
type input "5795"
click at [64, 142] on icon at bounding box center [69, 136] width 16 height 16
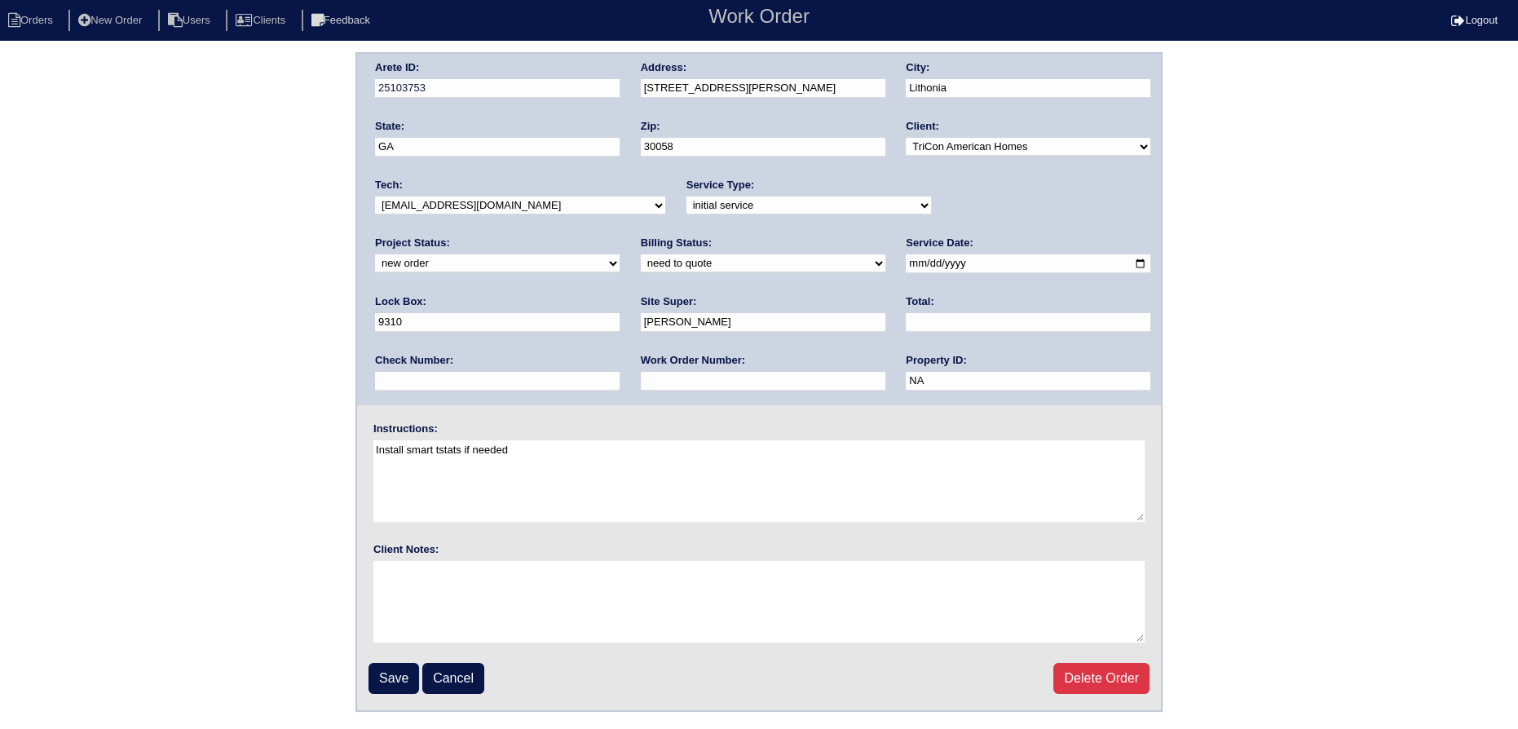
click at [620, 254] on select "new order assigned in progress field complete need to schedule admin review arc…" at bounding box center [497, 263] width 245 height 18
select select "assigned"
click at [620, 254] on select "new order assigned in progress field complete need to schedule admin review arc…" at bounding box center [497, 263] width 245 height 18
click at [906, 258] on input "[DATE]" at bounding box center [1028, 263] width 245 height 19
type input "[DATE]"
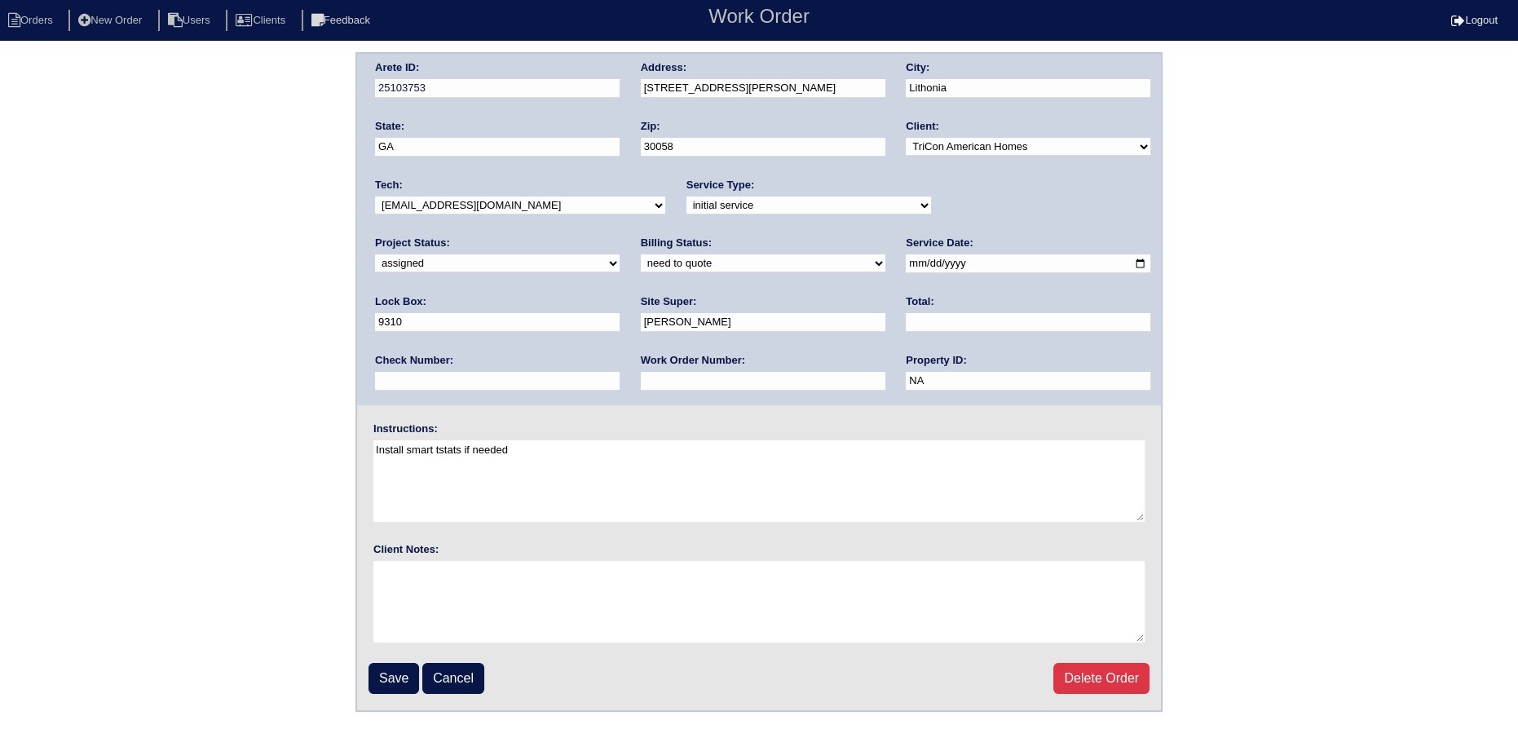
click at [533, 206] on select "-select- [EMAIL_ADDRESS][DOMAIN_NAME] [EMAIL_ADDRESS][DOMAIN_NAME] [EMAIL_ADDRE…" at bounding box center [520, 205] width 290 height 18
select select "27"
click at [375, 196] on select "-select- [EMAIL_ADDRESS][DOMAIN_NAME] [EMAIL_ADDRESS][DOMAIN_NAME] [EMAIL_ADDRE…" at bounding box center [520, 205] width 290 height 18
click at [399, 673] on input "Save" at bounding box center [393, 678] width 51 height 31
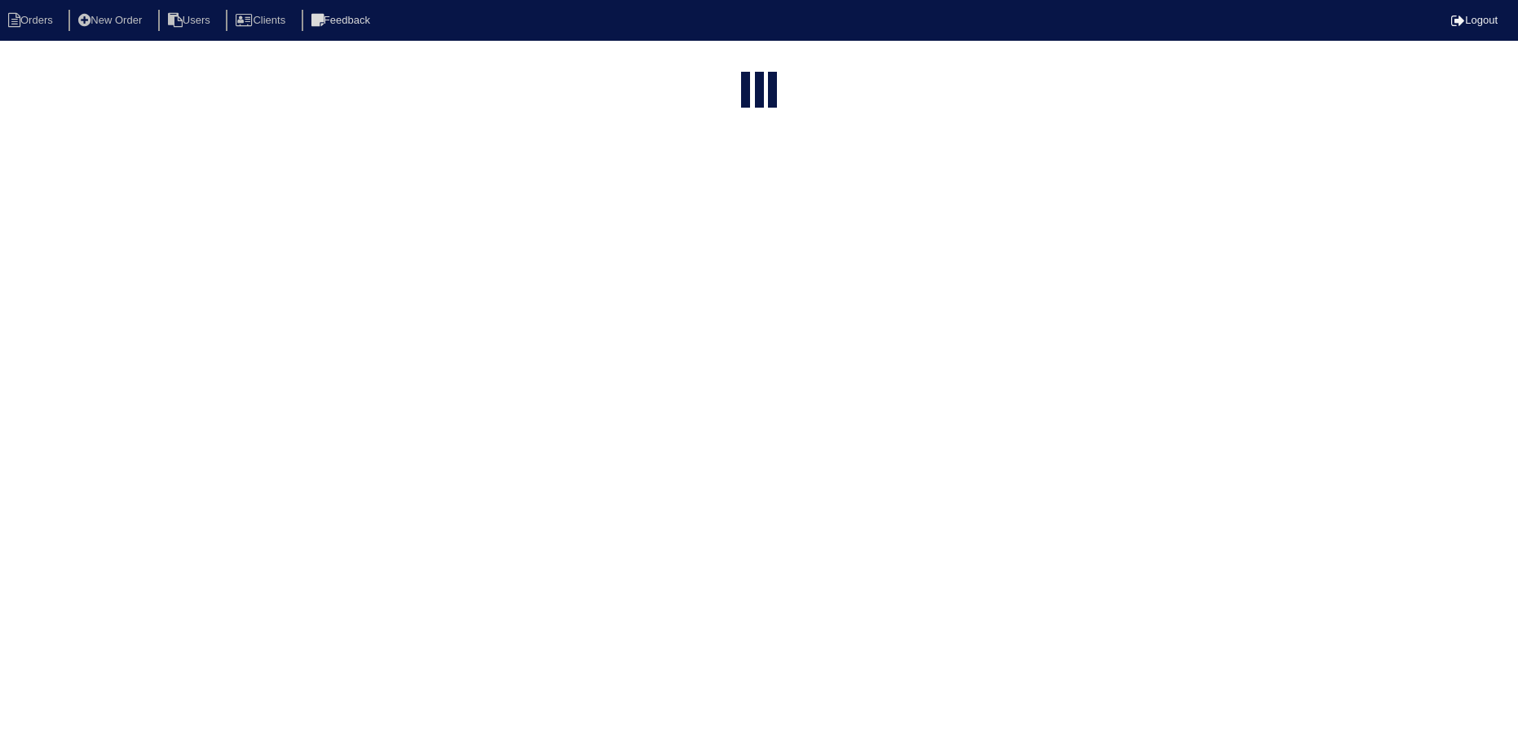
select select "15"
click at [732, 67] on input "5795" at bounding box center [723, 66] width 179 height 23
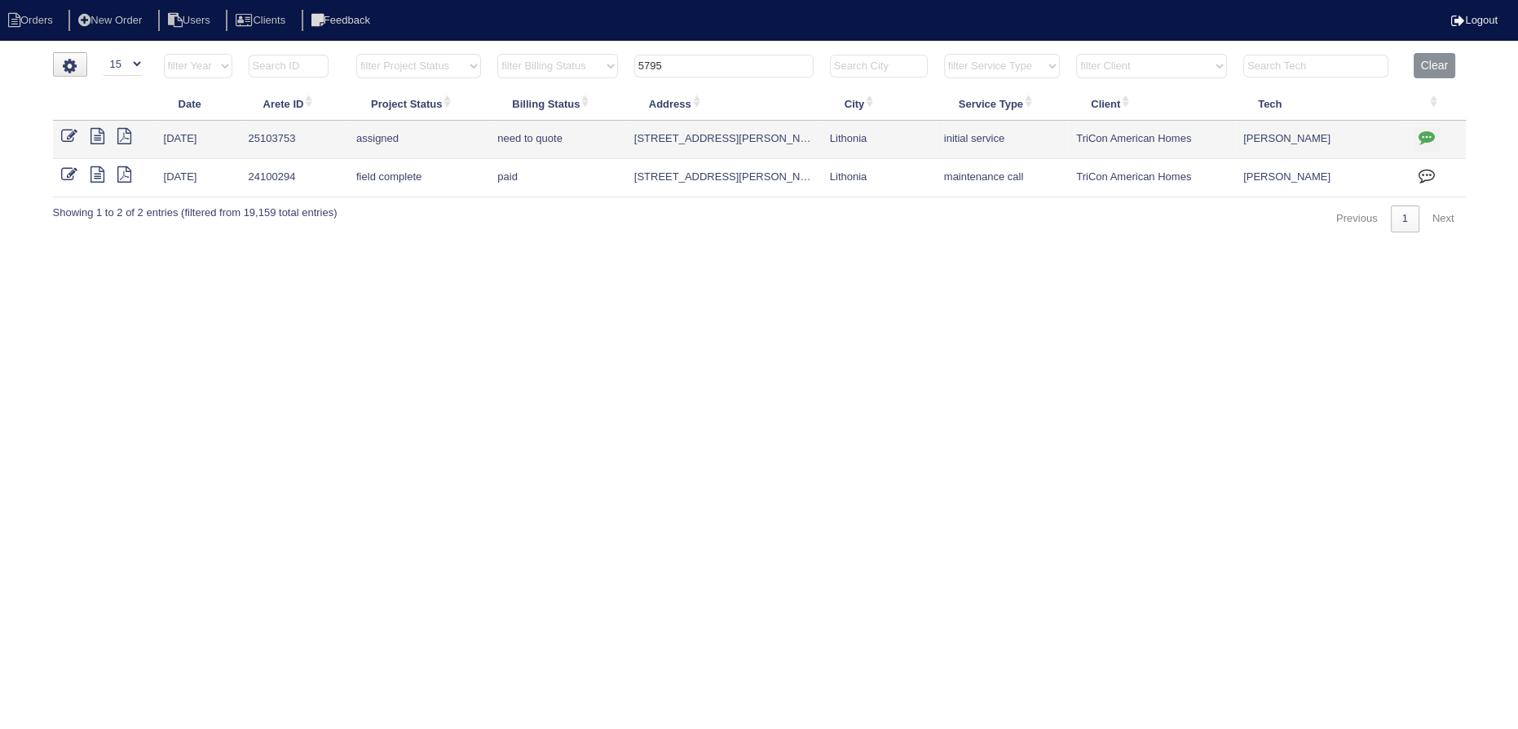
click at [732, 67] on input "5795" at bounding box center [723, 66] width 179 height 23
type input "1456"
click at [73, 135] on icon at bounding box center [69, 136] width 16 height 16
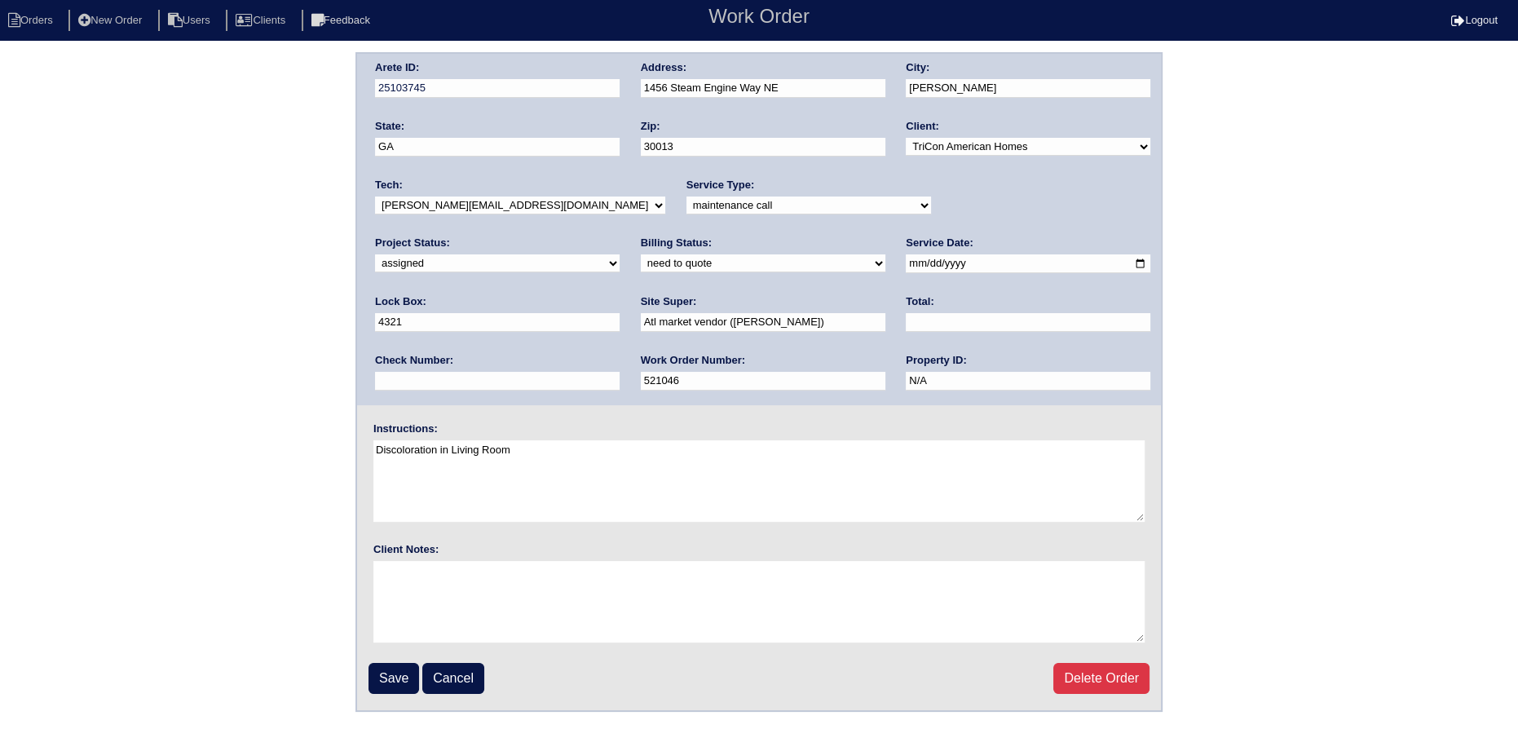
click at [527, 208] on select "-select- [EMAIL_ADDRESS][DOMAIN_NAME] [EMAIL_ADDRESS][DOMAIN_NAME] [EMAIL_ADDRE…" at bounding box center [520, 205] width 290 height 18
select select "27"
click at [375, 196] on select "-select- [EMAIL_ADDRESS][DOMAIN_NAME] [EMAIL_ADDRESS][DOMAIN_NAME] [EMAIL_ADDRE…" at bounding box center [520, 205] width 290 height 18
click at [906, 261] on input "2025-10-10" at bounding box center [1028, 263] width 245 height 19
type input "[DATE]"
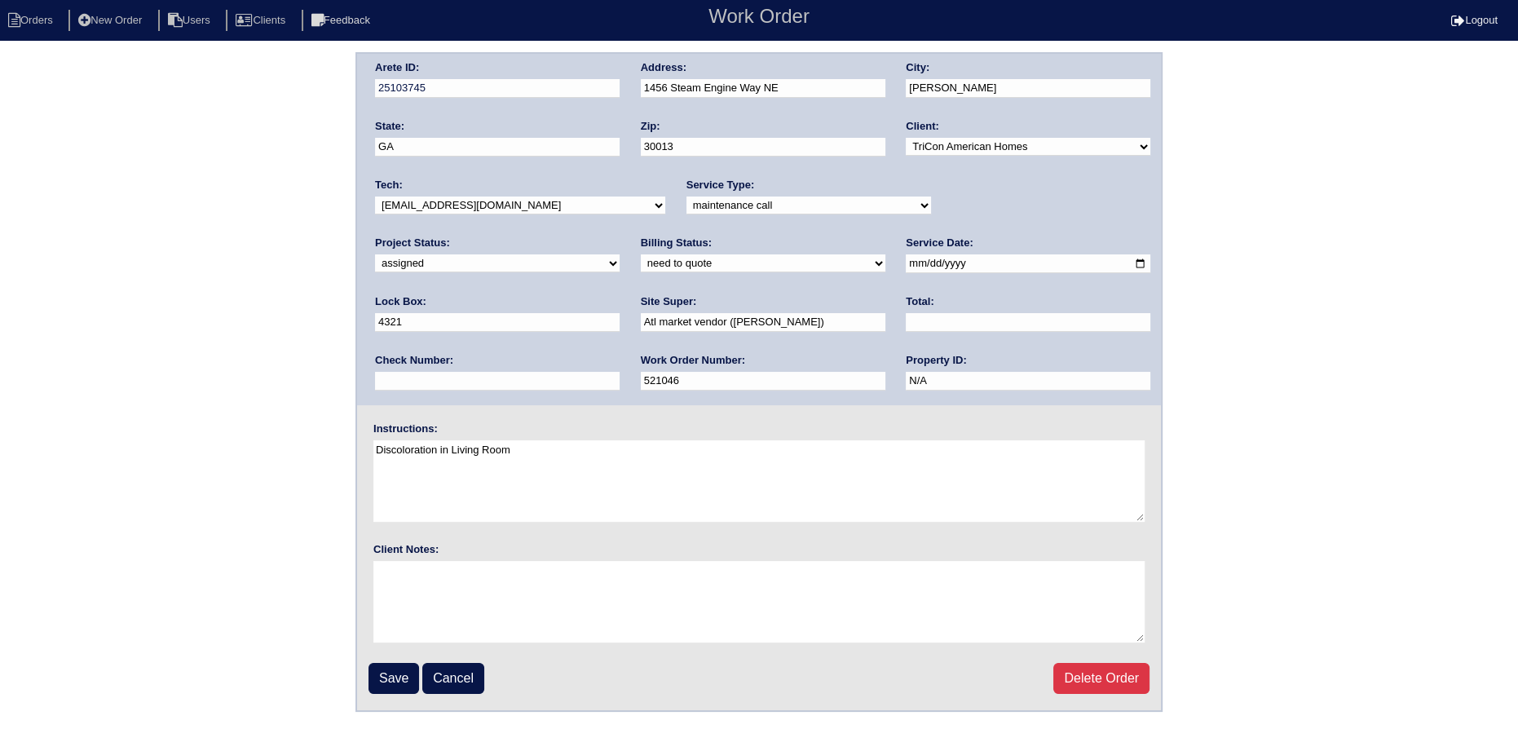
click at [377, 668] on input "Save" at bounding box center [393, 678] width 51 height 31
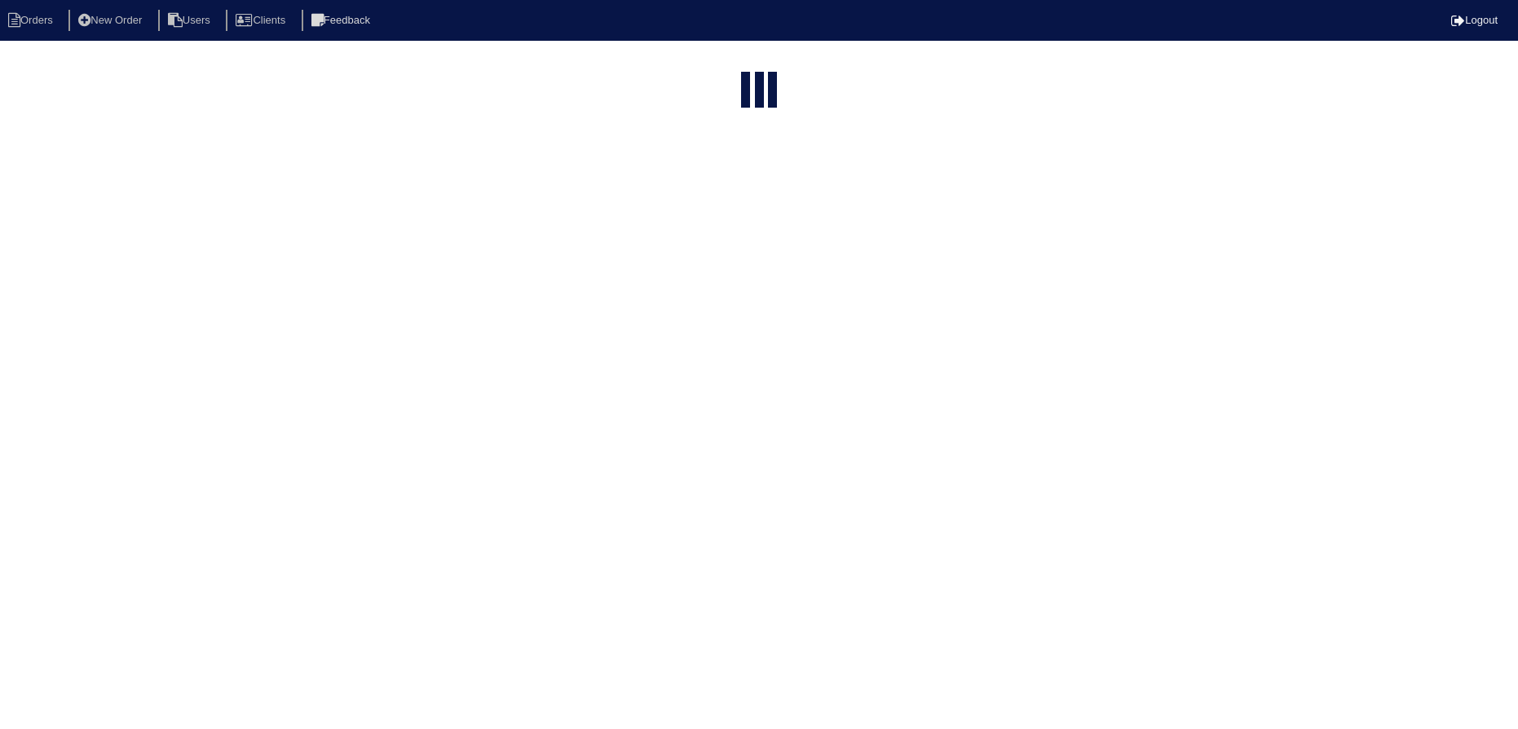
select select "15"
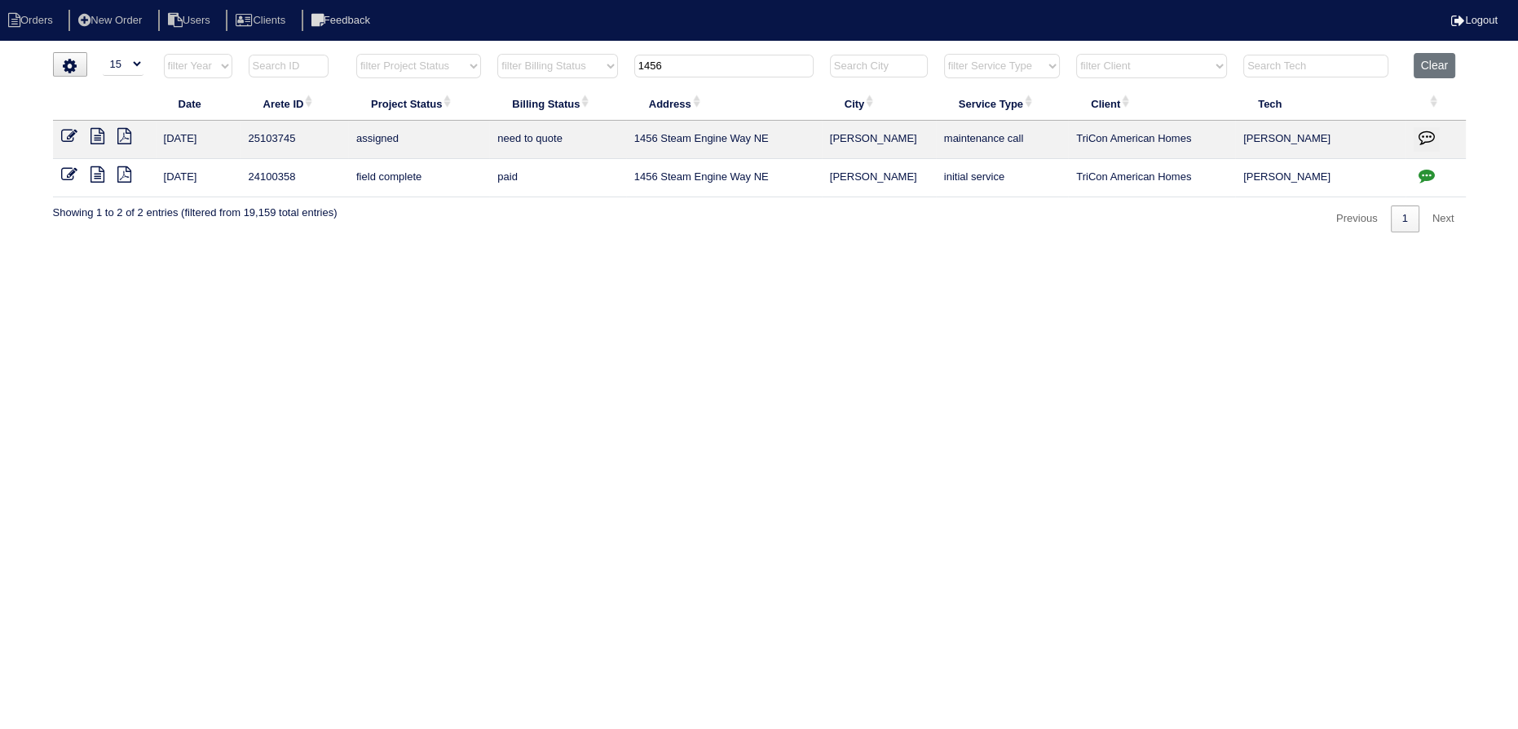
click at [73, 138] on icon at bounding box center [69, 136] width 16 height 16
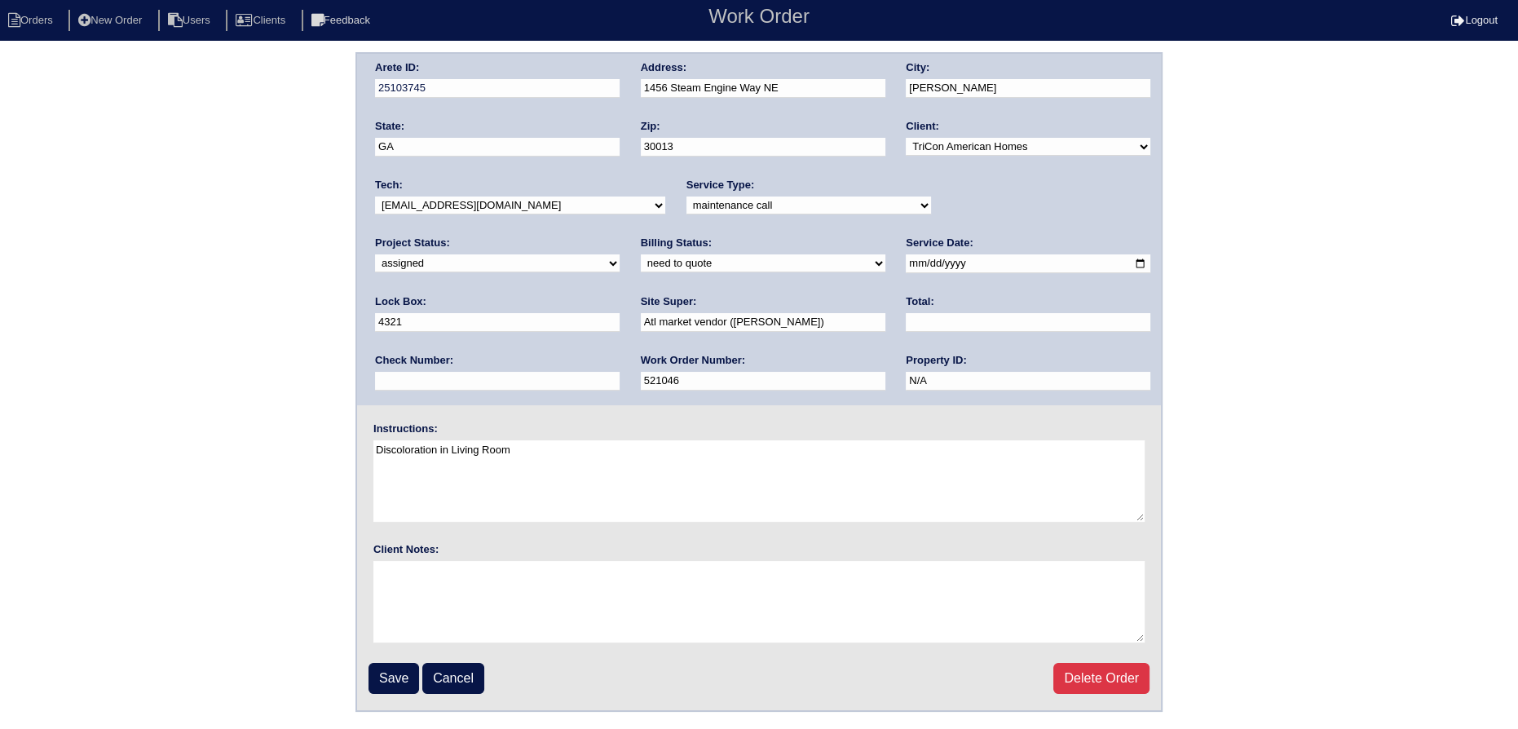
click at [533, 205] on select "-select- [EMAIL_ADDRESS][DOMAIN_NAME] [EMAIL_ADDRESS][DOMAIN_NAME] [EMAIL_ADDRE…" at bounding box center [520, 205] width 290 height 18
click at [530, 205] on select "-select- [EMAIL_ADDRESS][DOMAIN_NAME] [EMAIL_ADDRESS][DOMAIN_NAME] [EMAIL_ADDRE…" at bounding box center [520, 205] width 290 height 18
click at [374, 684] on input "Save" at bounding box center [393, 678] width 51 height 31
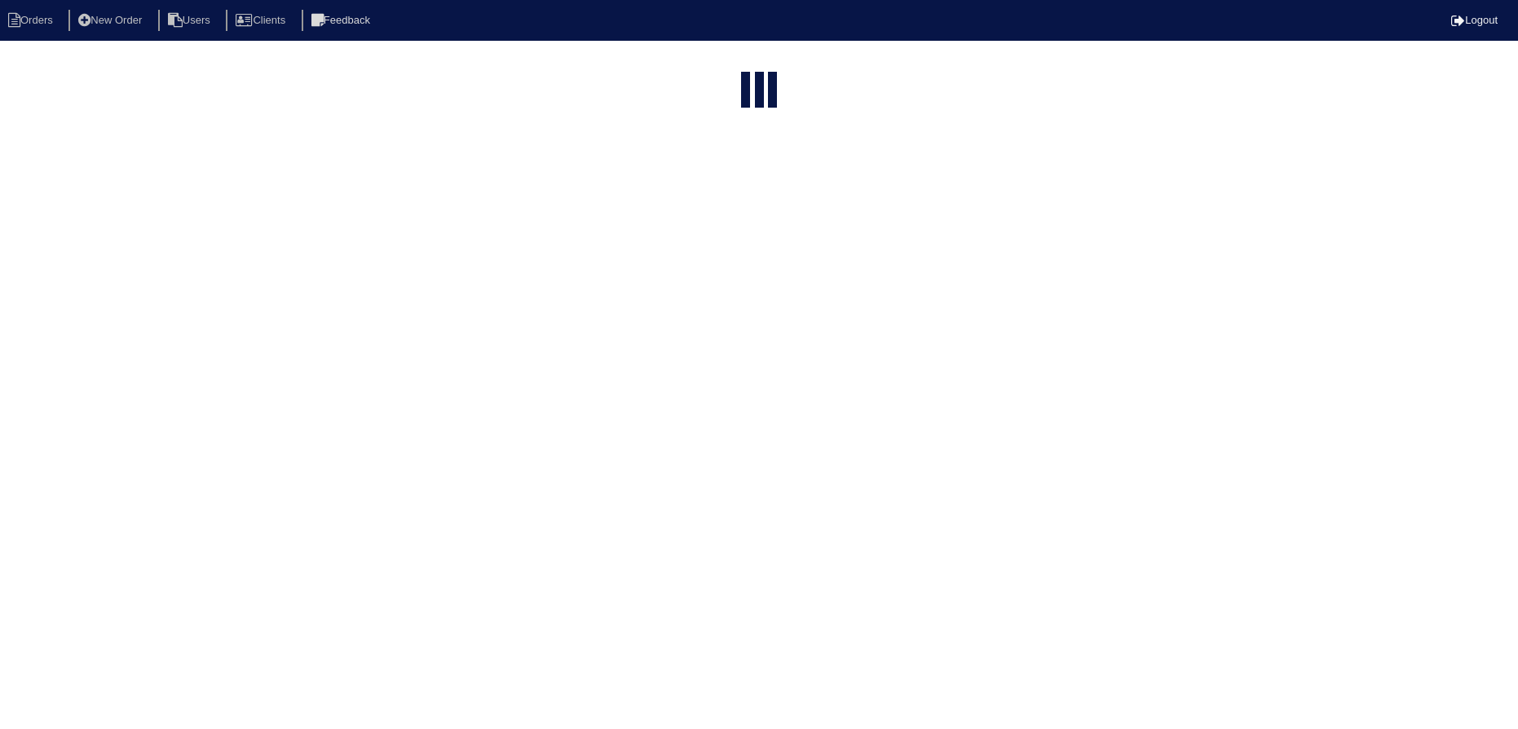
select select "15"
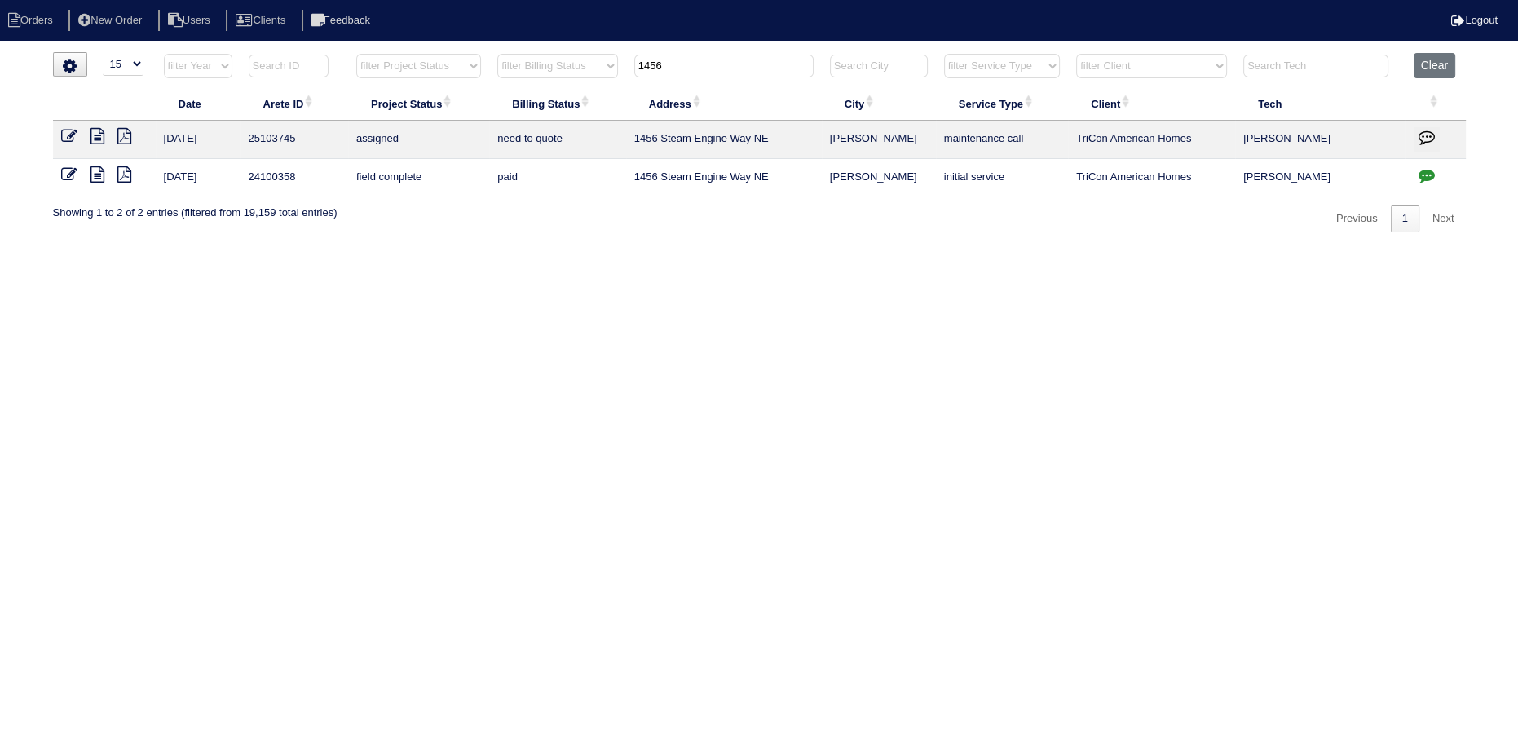
click at [741, 66] on input "1456" at bounding box center [723, 66] width 179 height 23
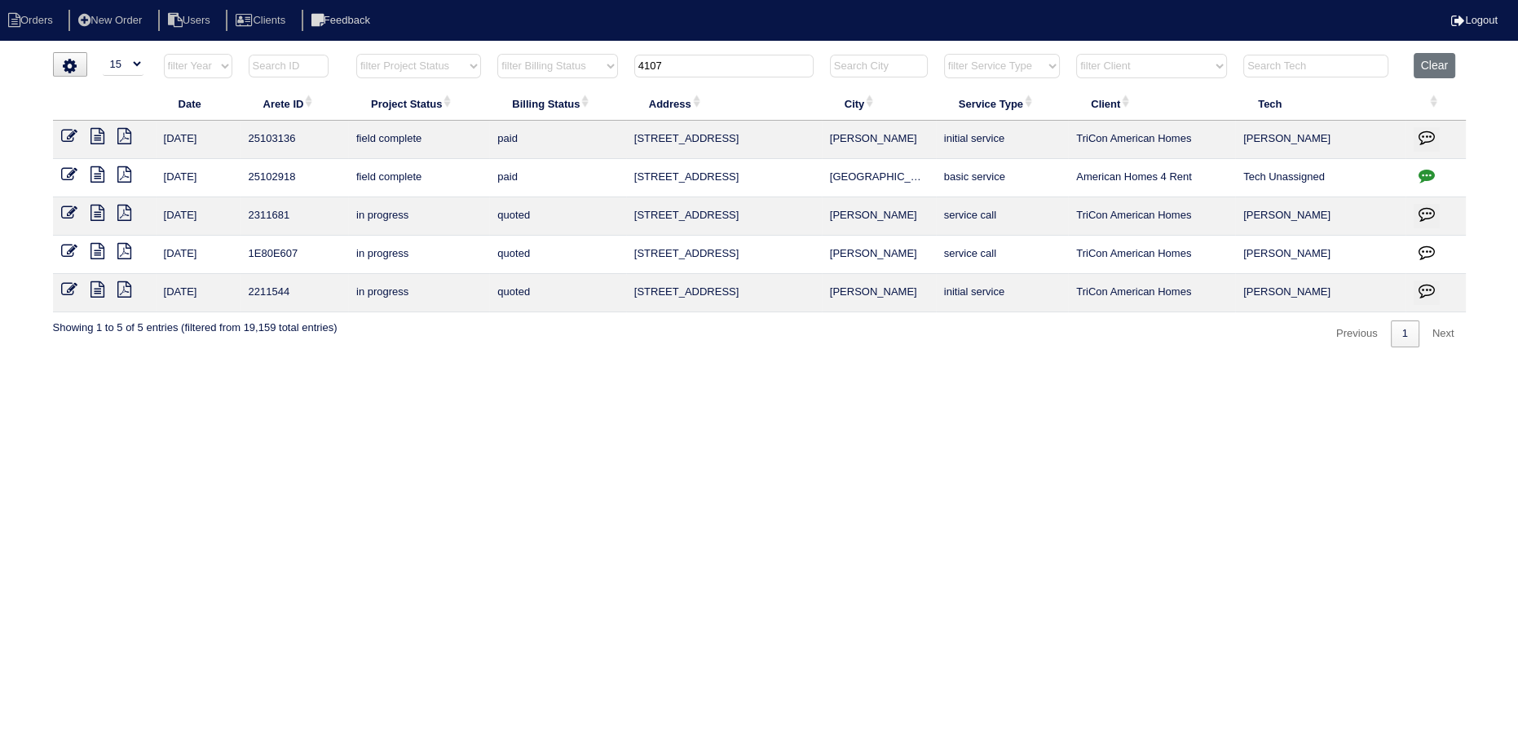
type input "4107"
click at [95, 139] on icon at bounding box center [97, 136] width 14 height 16
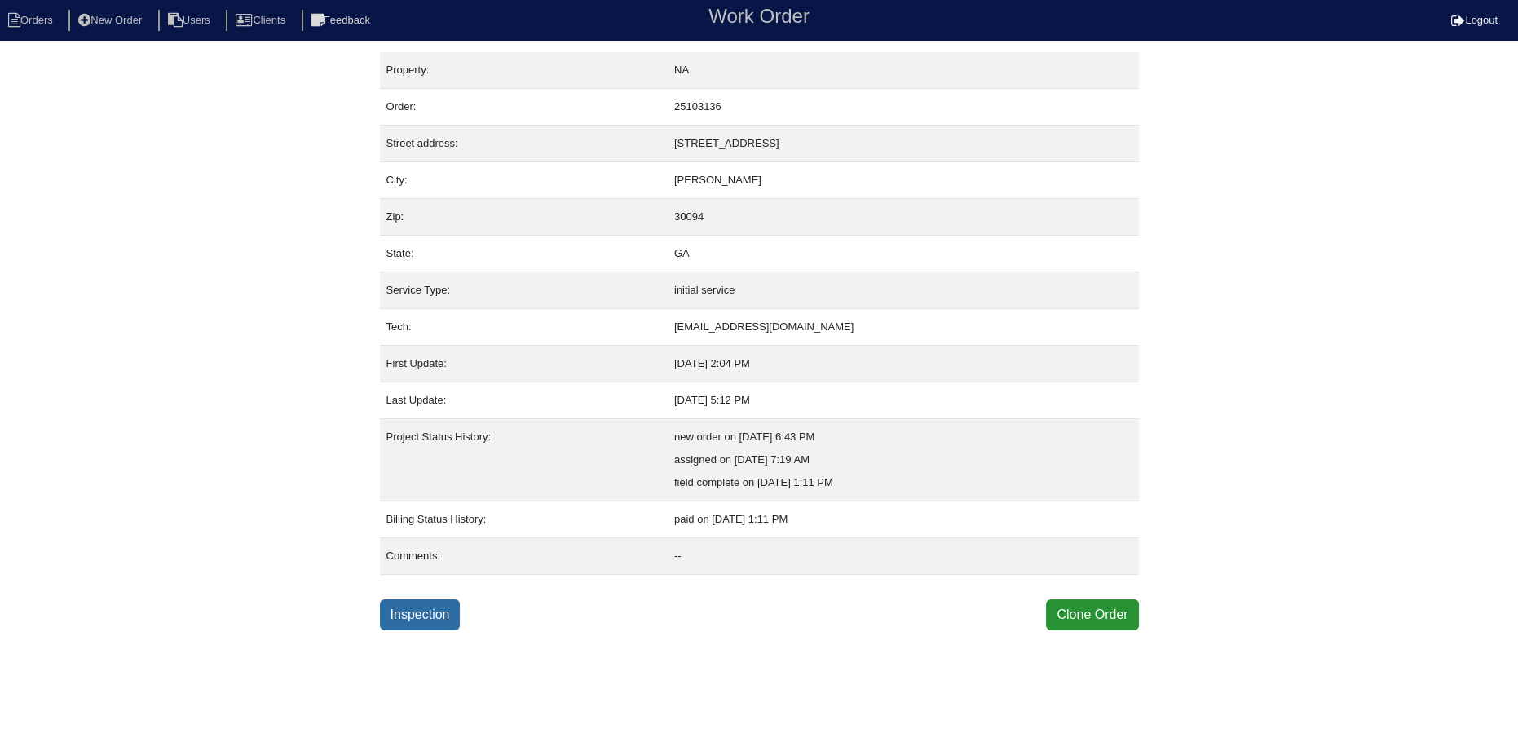
click at [404, 621] on link "Inspection" at bounding box center [420, 614] width 81 height 31
select select "0"
select select "[PERSON_NAME]"
select select "0"
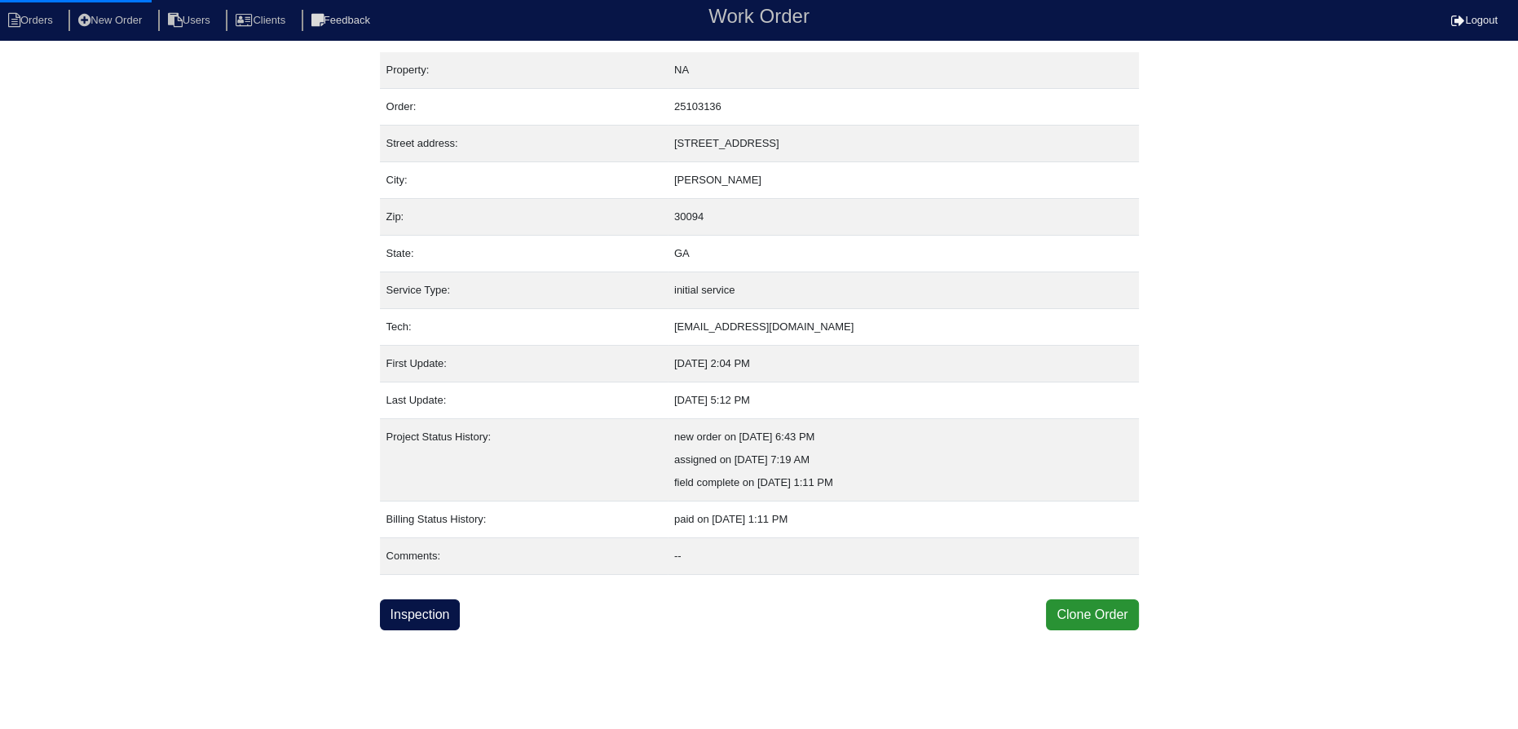
select select "0"
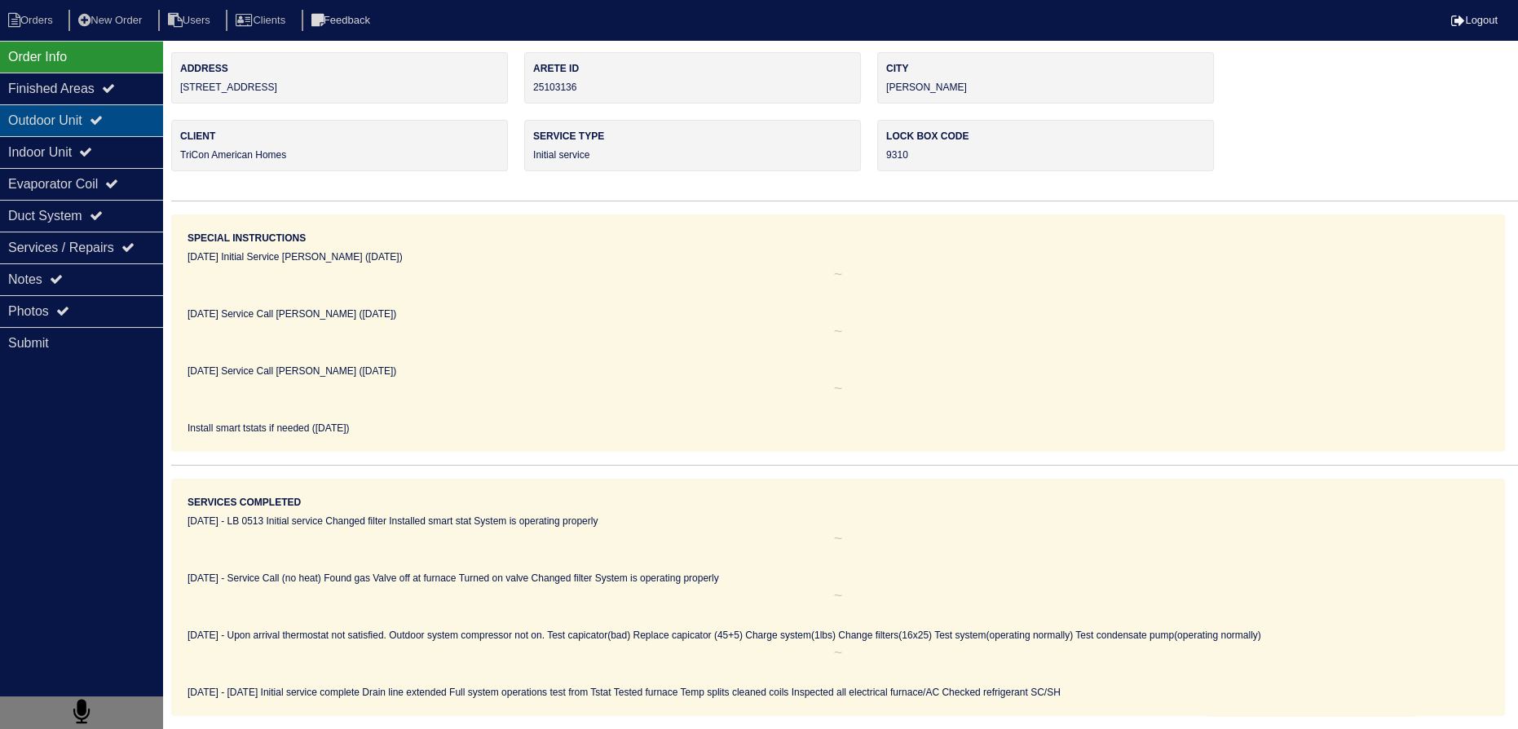
click at [142, 126] on div "Outdoor Unit" at bounding box center [81, 120] width 163 height 32
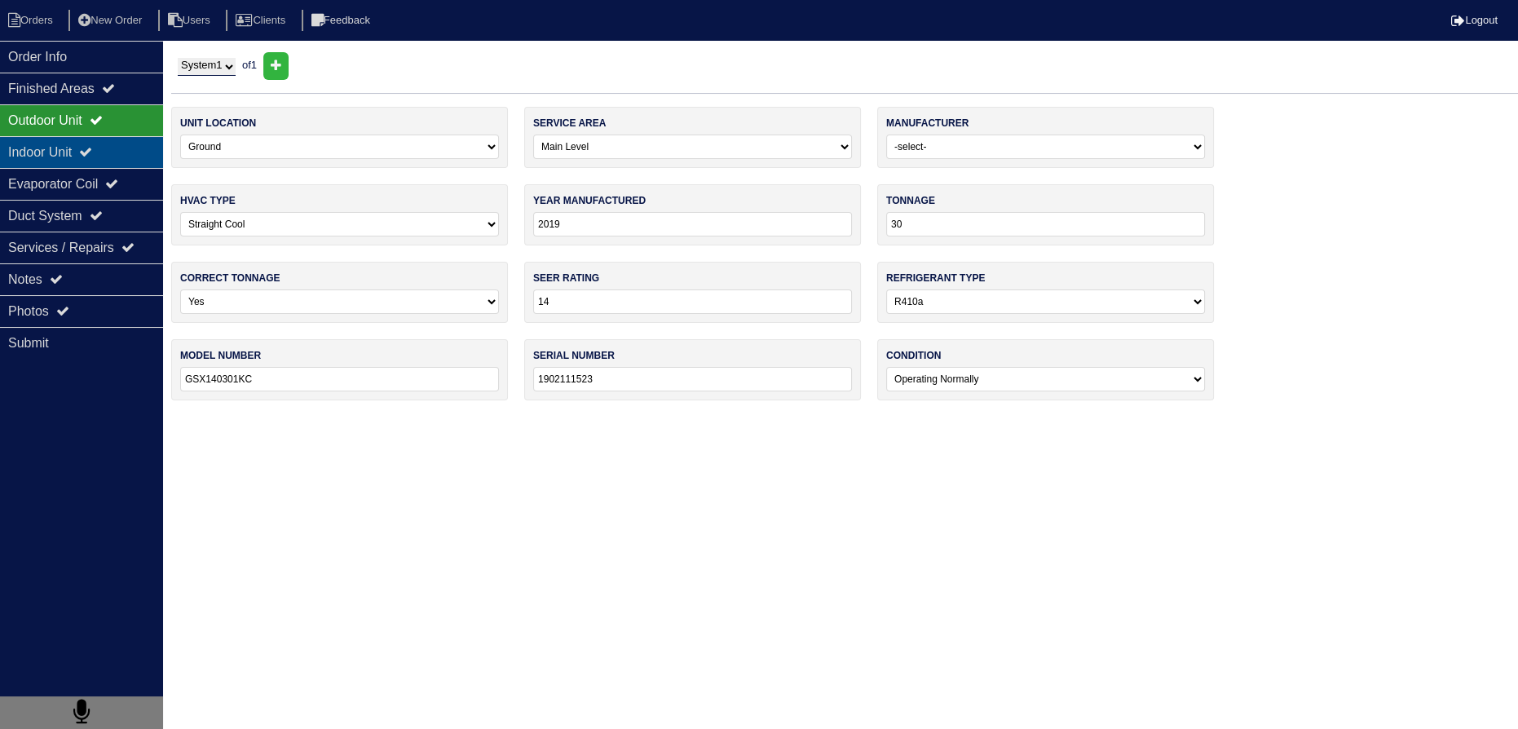
click at [132, 148] on div "Indoor Unit" at bounding box center [81, 152] width 163 height 32
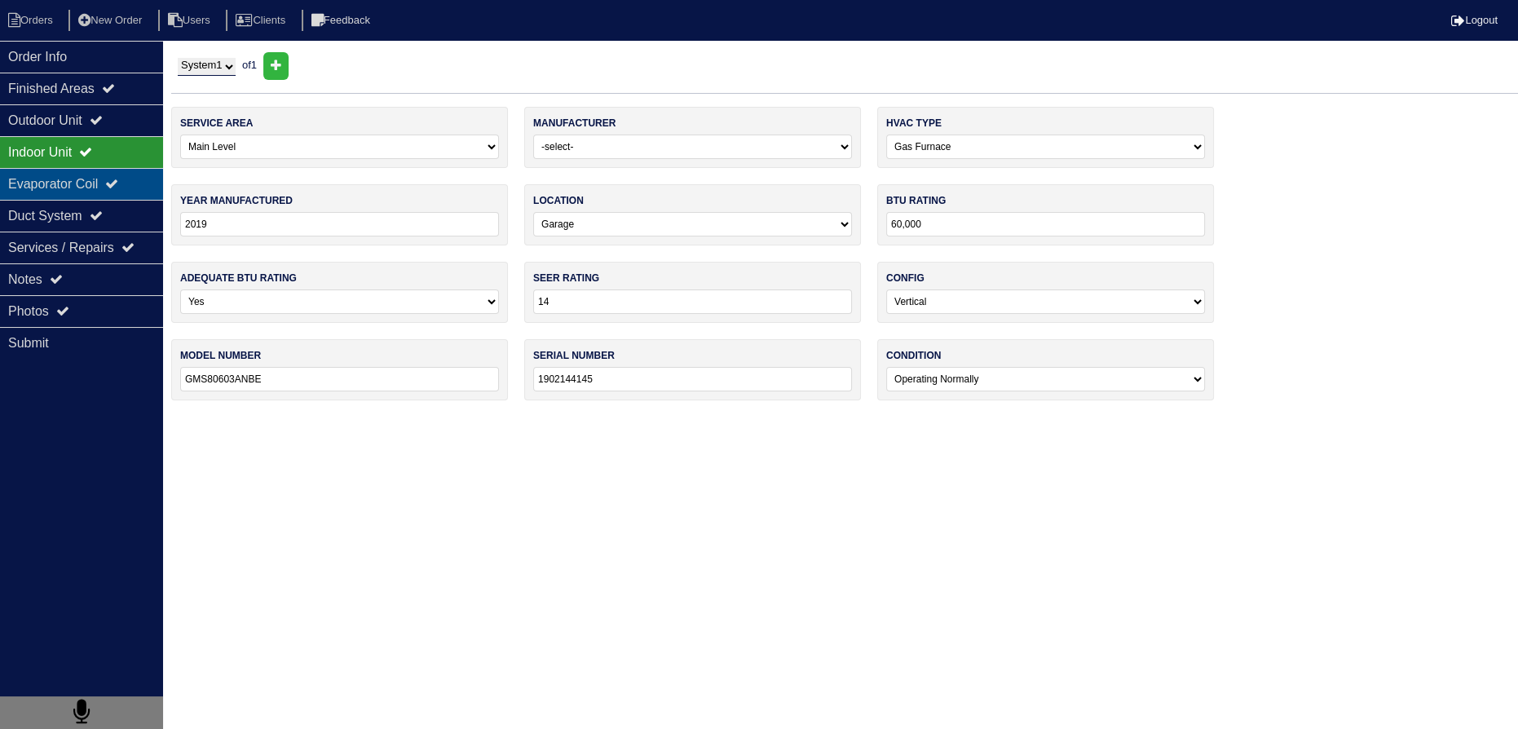
click at [115, 169] on div "Evaporator Coil" at bounding box center [81, 184] width 163 height 32
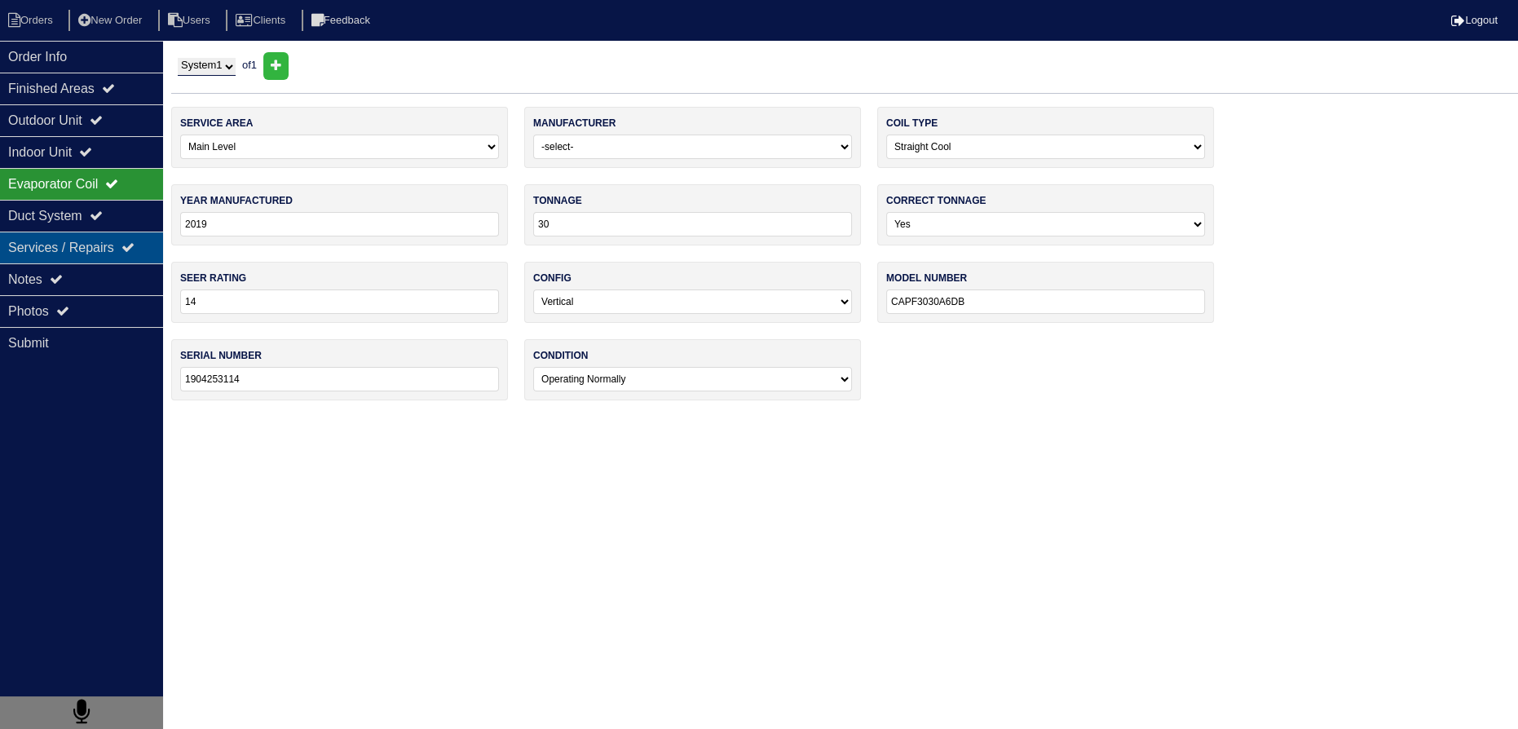
click at [112, 251] on div "Services / Repairs" at bounding box center [81, 248] width 163 height 32
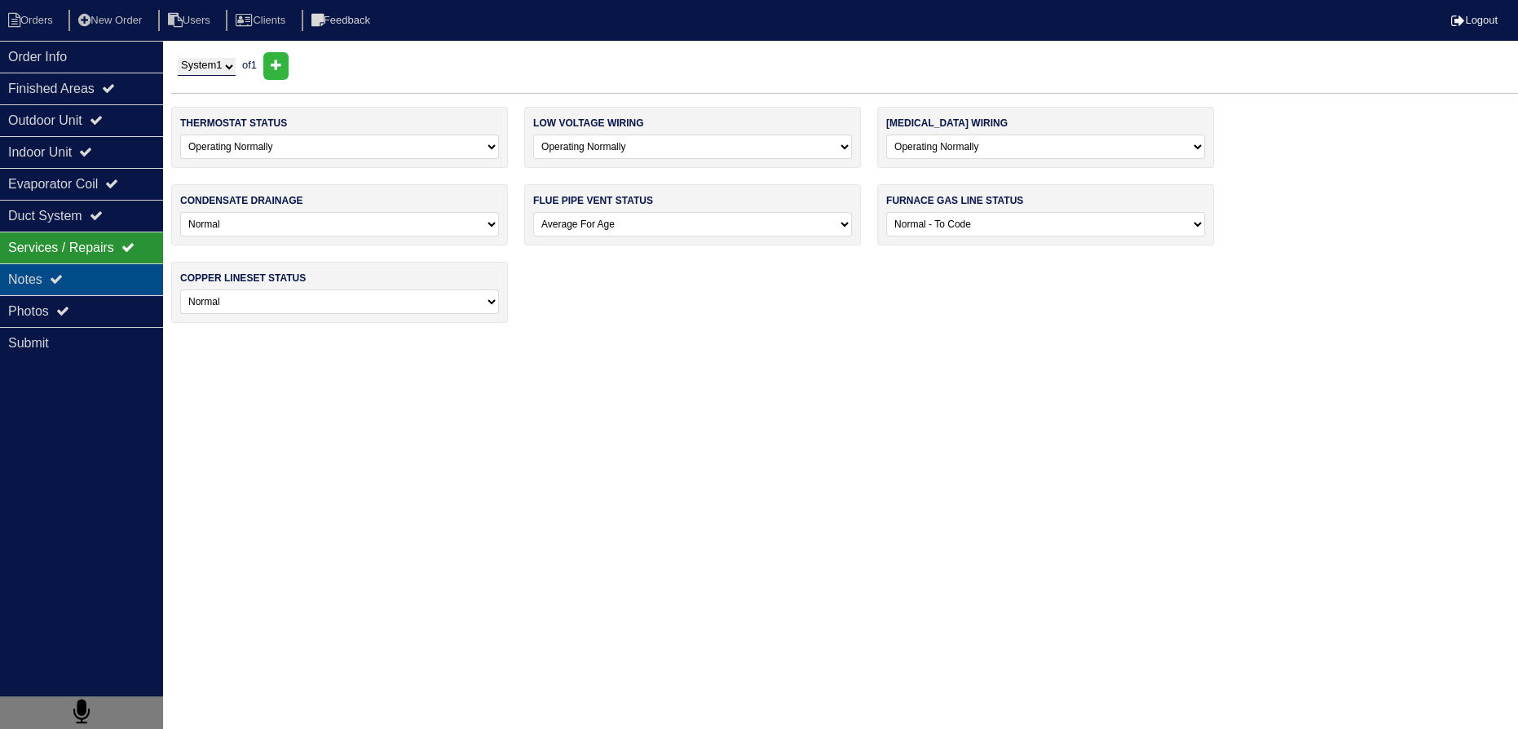
click at [114, 270] on div "Notes" at bounding box center [81, 279] width 163 height 32
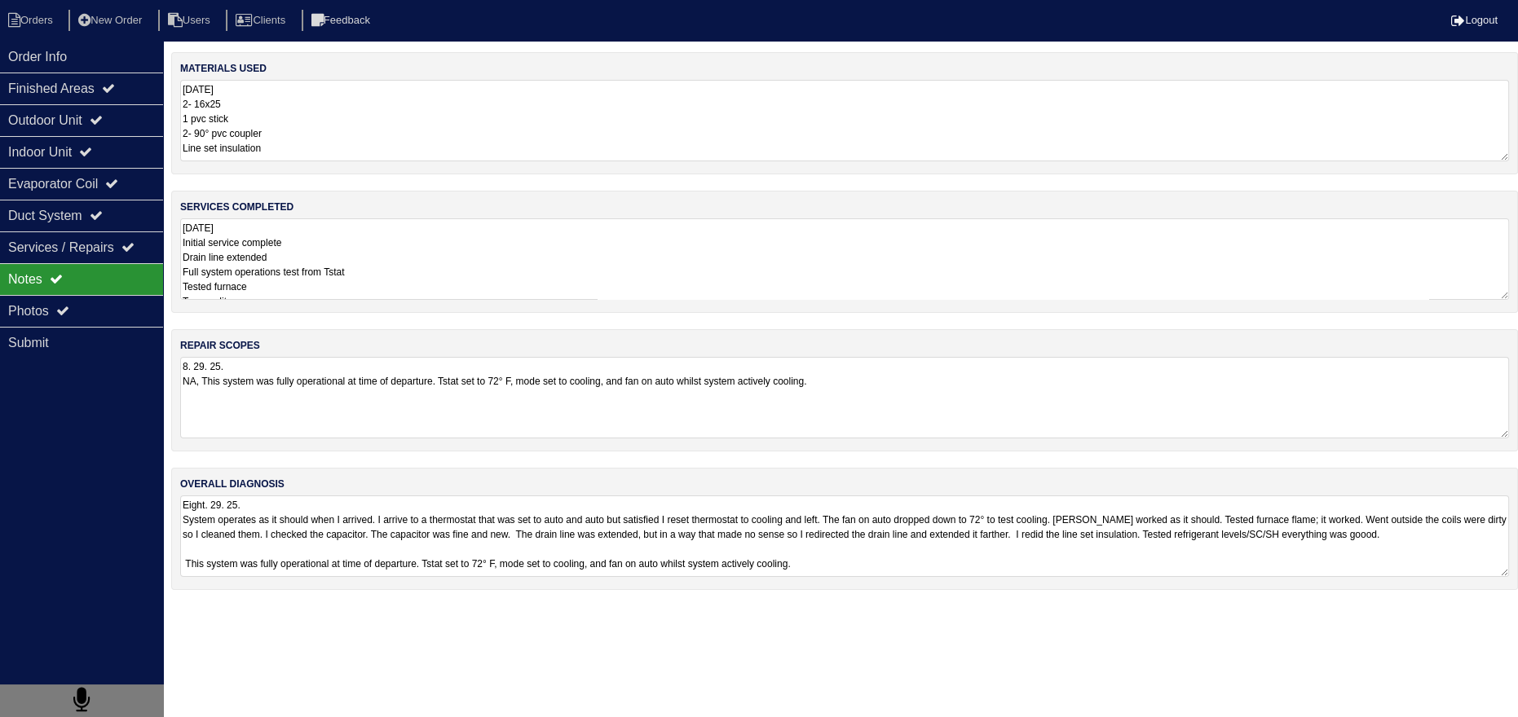
click at [326, 375] on textarea "8. 29. 25. NA, This system was fully operational at time of departure. Tstat se…" at bounding box center [844, 398] width 1329 height 82
click at [347, 535] on textarea "Eight. 29. 25. System operates as it should when I arrived. I arrive to a therm…" at bounding box center [844, 536] width 1329 height 82
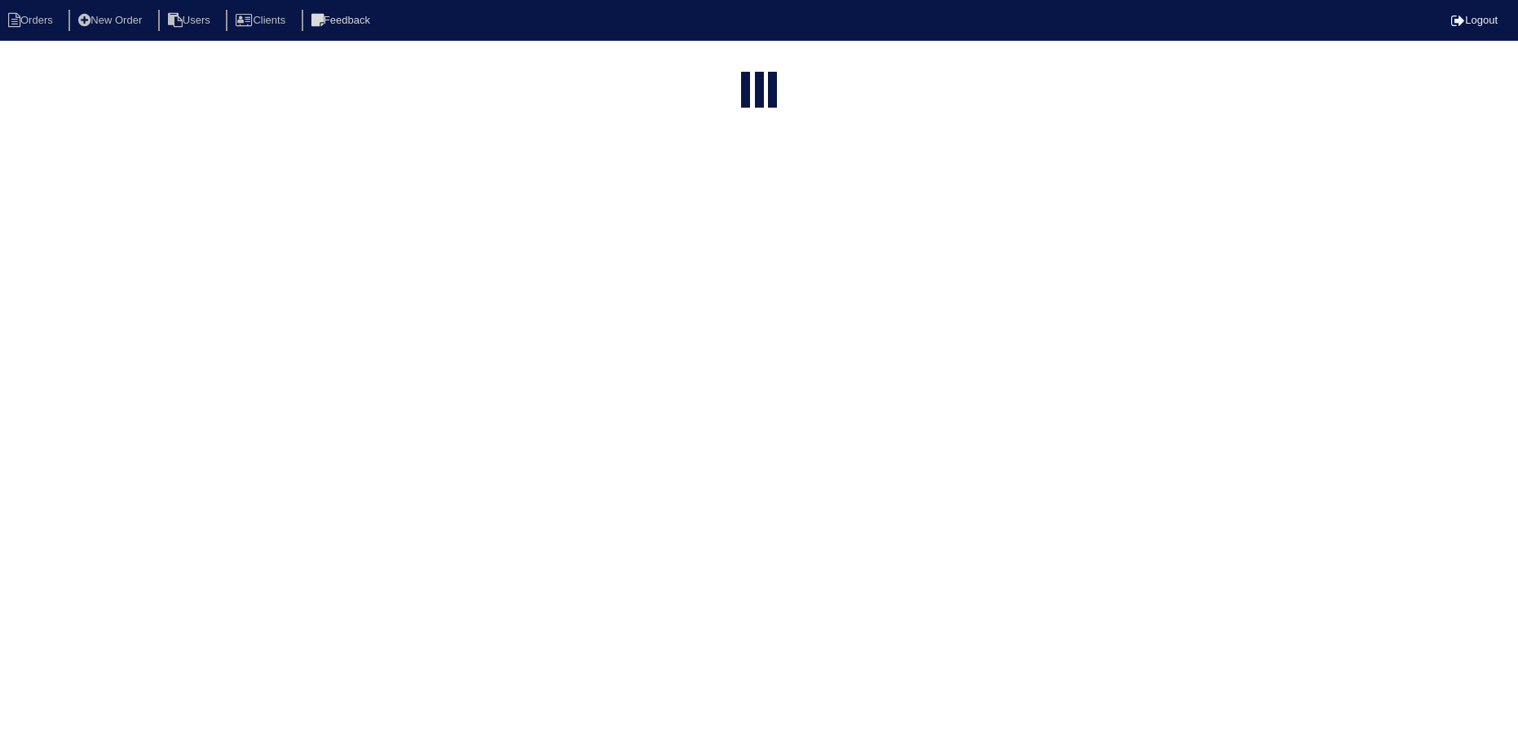
select select "15"
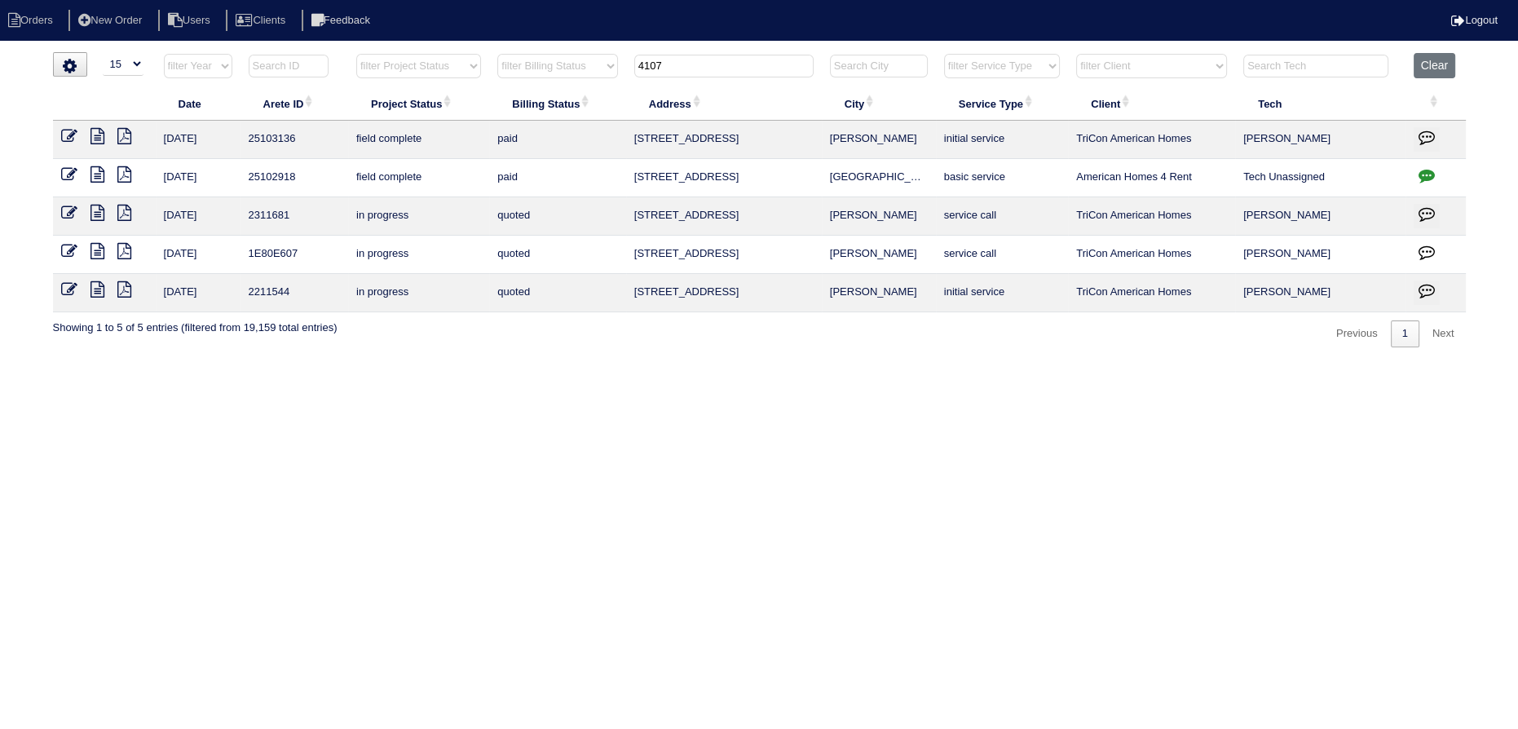
click at [99, 137] on icon at bounding box center [97, 136] width 14 height 16
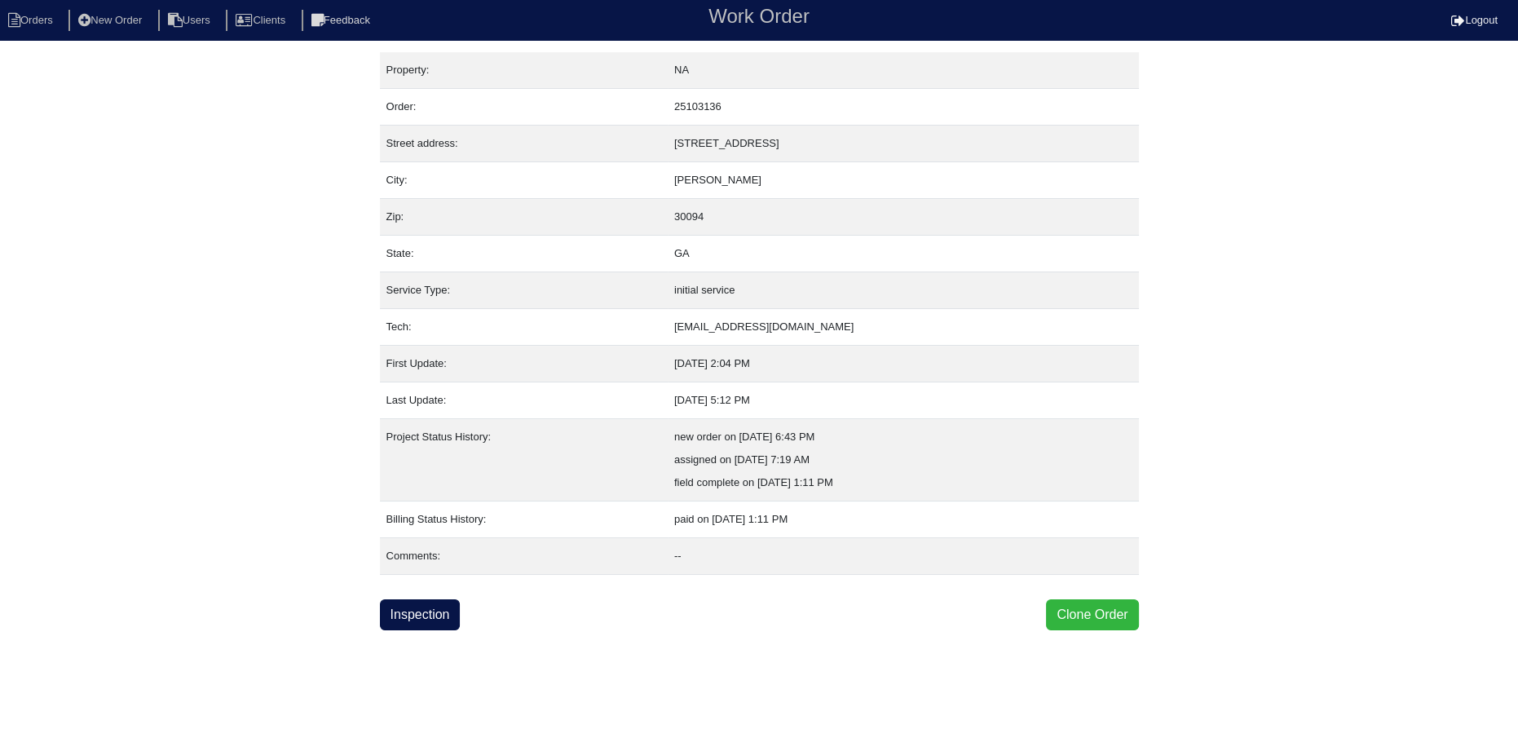
click at [1094, 610] on button "Clone Order" at bounding box center [1092, 614] width 92 height 31
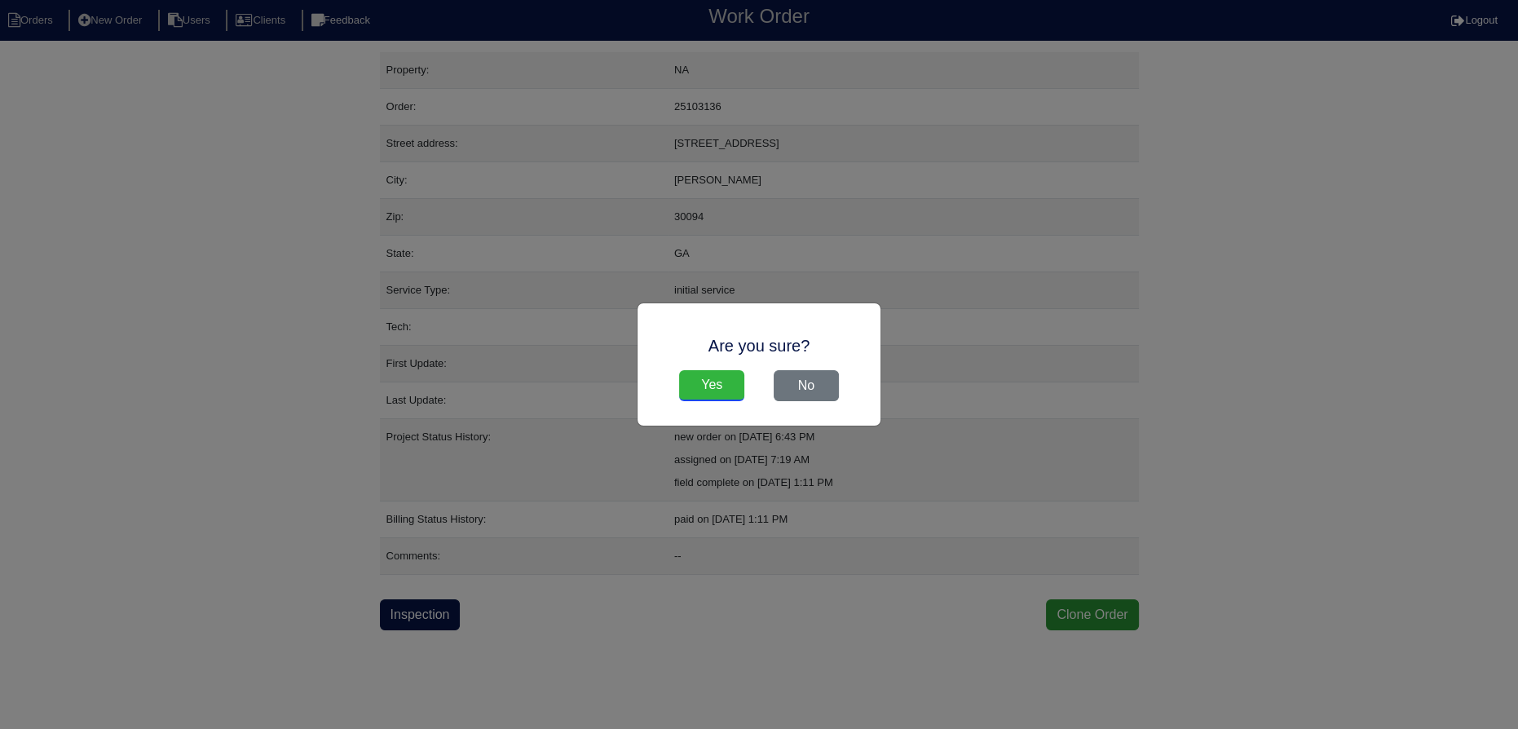
click at [734, 390] on input "Yes" at bounding box center [711, 385] width 65 height 31
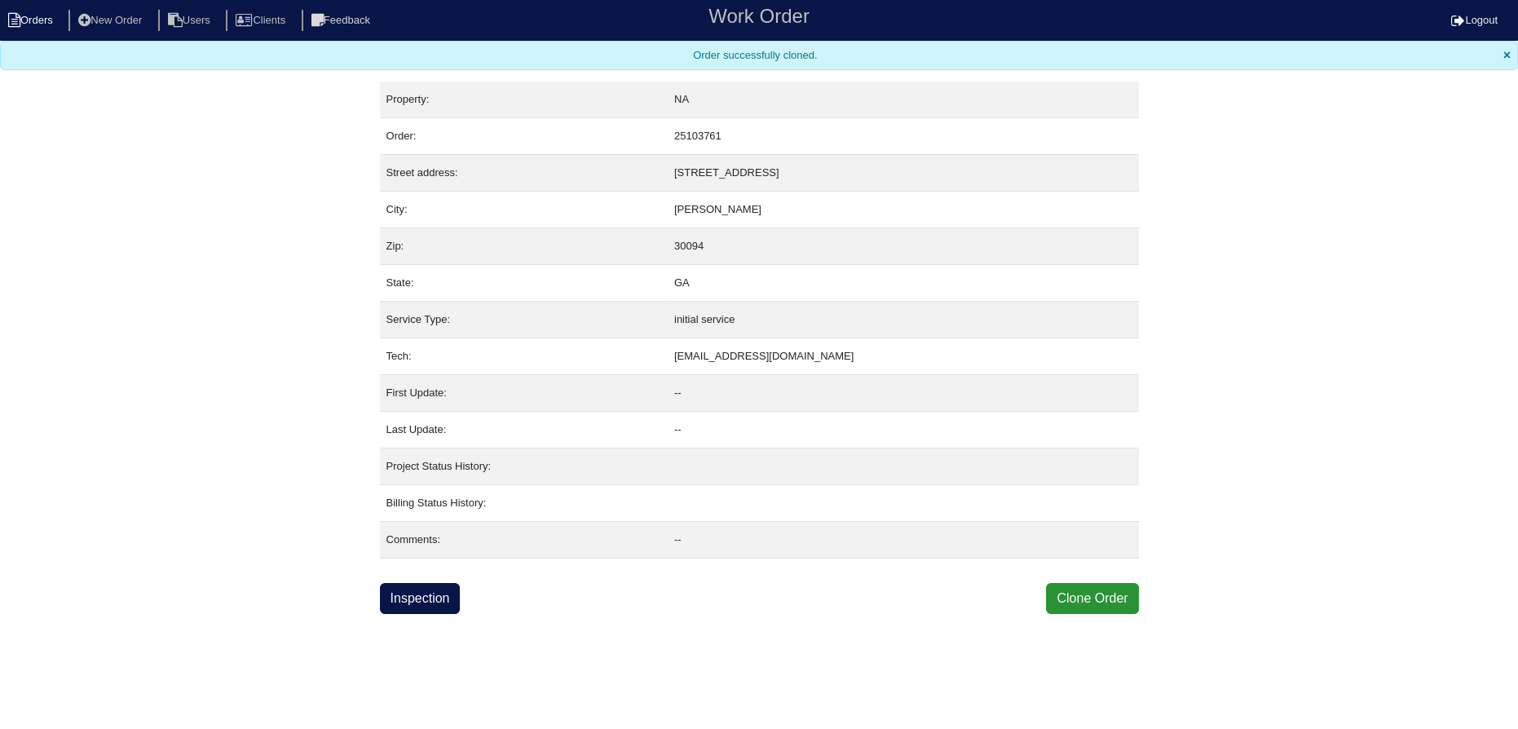
click at [46, 26] on li "Orders" at bounding box center [33, 21] width 66 height 22
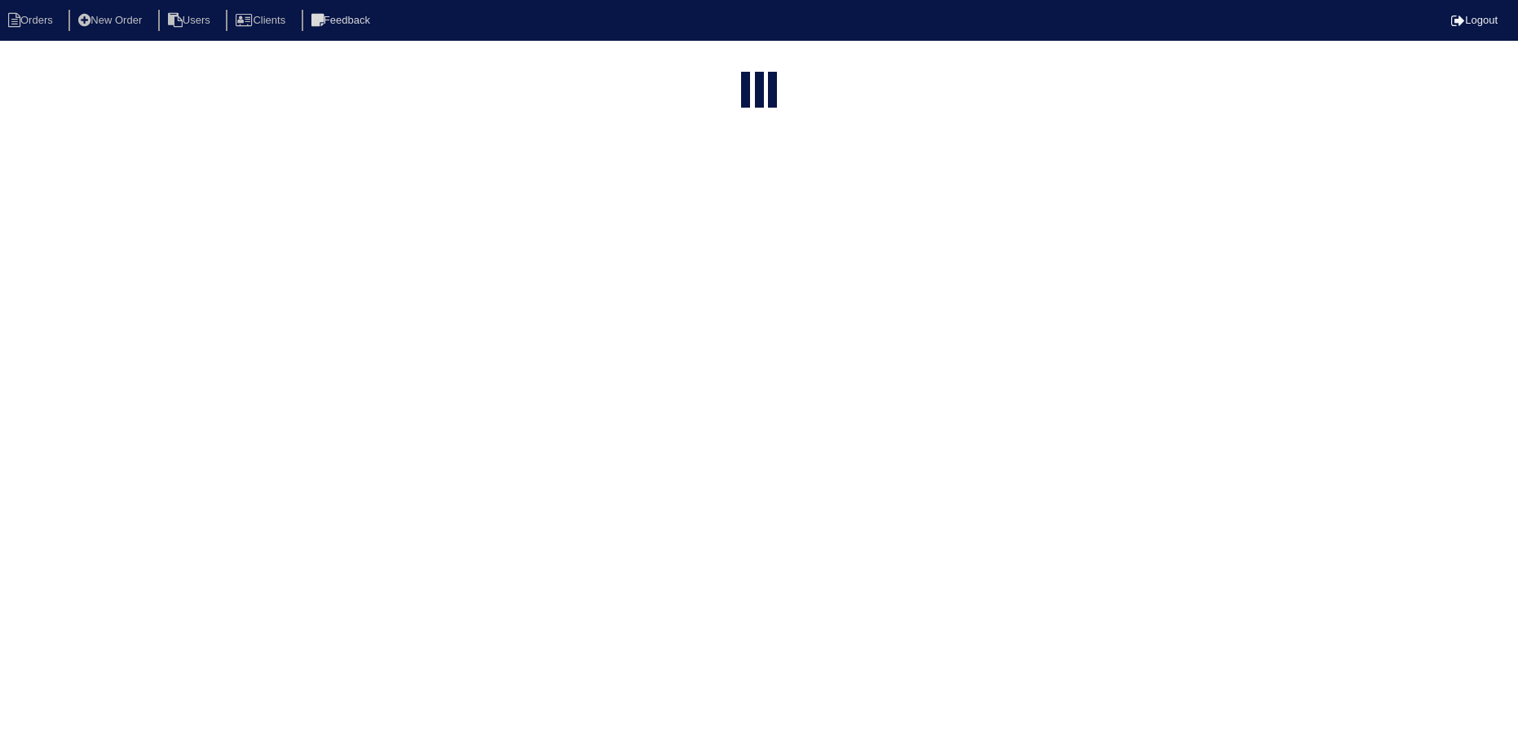
select select "15"
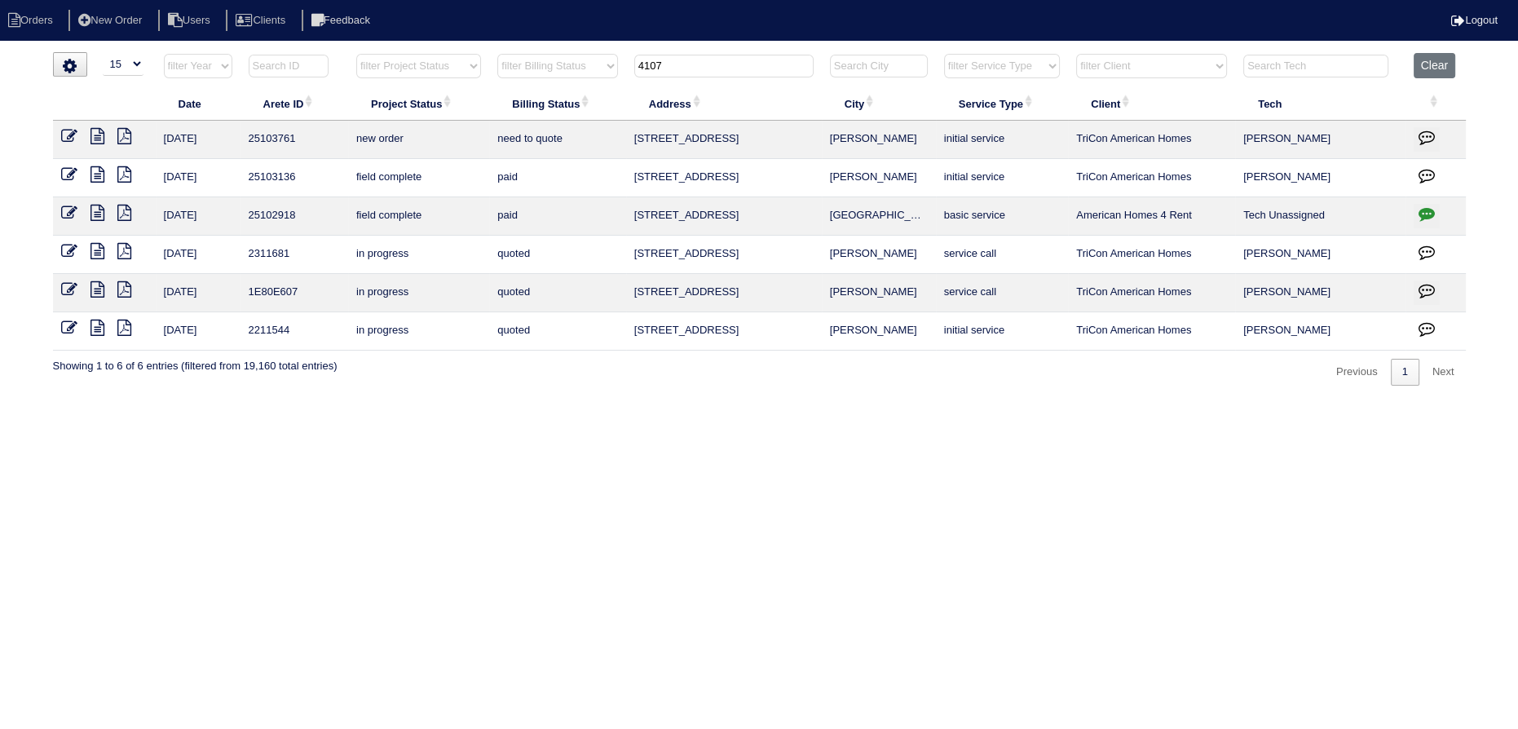
click at [73, 137] on icon at bounding box center [69, 136] width 16 height 16
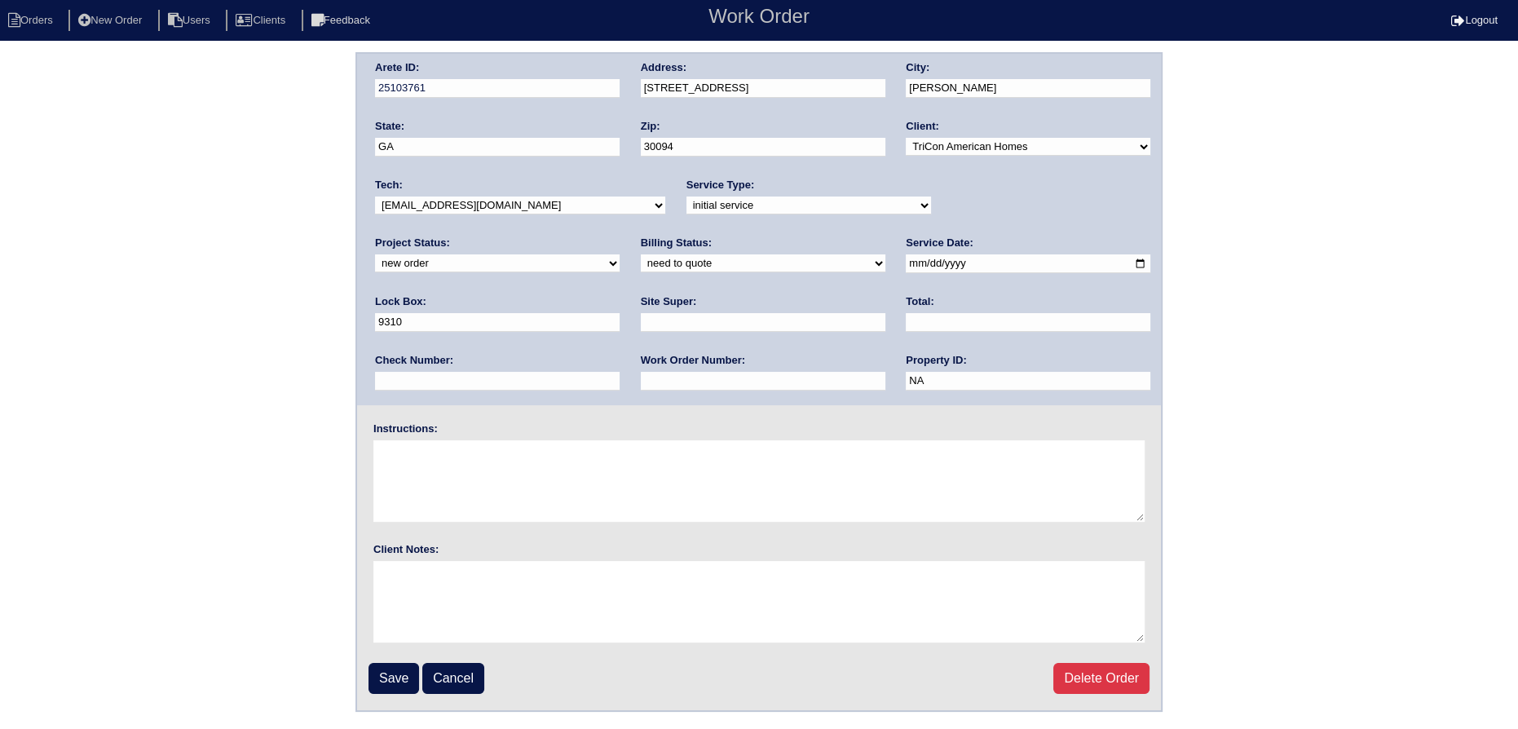
click at [417, 197] on select "-select- aretesmg+backup-tech@gmail.com benjohnholt88@gmail.com callisonhvac@ya…" at bounding box center [520, 205] width 290 height 18
select select "27"
click at [375, 196] on select "-select- aretesmg+backup-tech@gmail.com benjohnholt88@gmail.com callisonhvac@ya…" at bounding box center [520, 205] width 290 height 18
click at [620, 236] on div "Project Status: new order assigned in progress field complete need to schedule …" at bounding box center [497, 258] width 245 height 45
drag, startPoint x: 1008, startPoint y: 197, endPoint x: 1008, endPoint y: 212, distance: 14.7
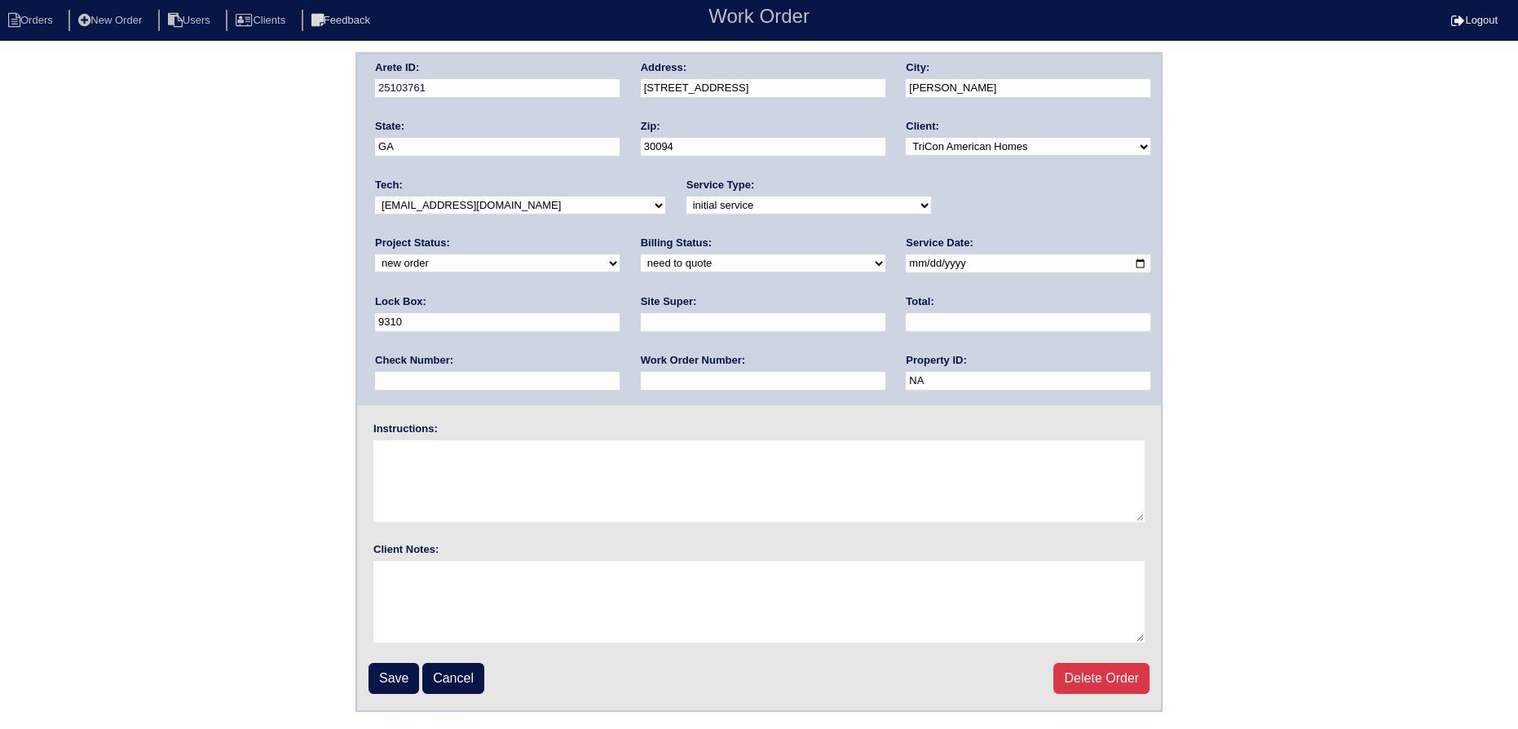
click at [620, 254] on select "new order assigned in progress field complete need to schedule admin review arc…" at bounding box center [497, 263] width 245 height 18
select select "assigned"
click at [620, 254] on select "new order assigned in progress field complete need to schedule admin review arc…" at bounding box center [497, 263] width 245 height 18
click at [906, 262] on input "[DATE]" at bounding box center [1028, 263] width 245 height 19
click at [378, 677] on input "Save" at bounding box center [393, 678] width 51 height 31
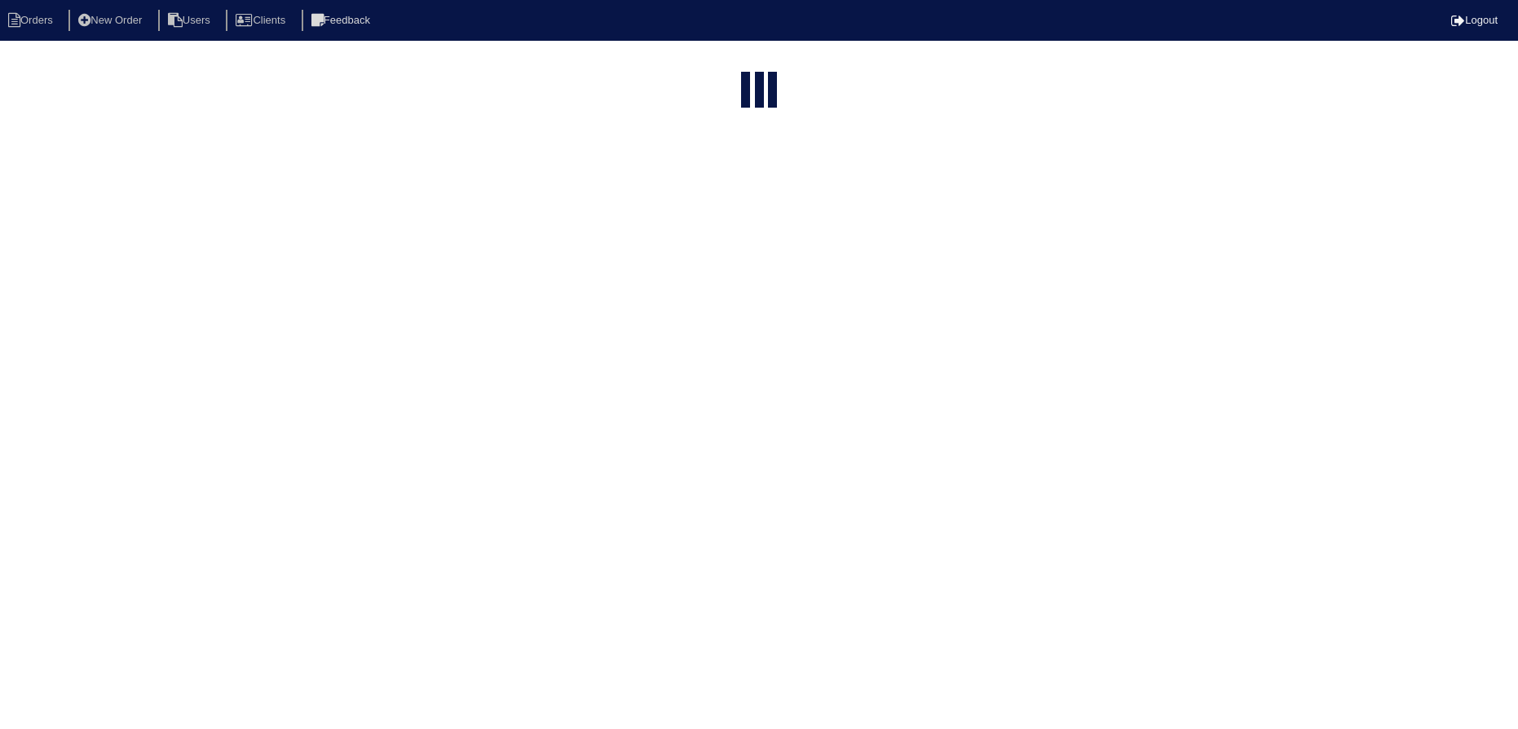
select select "15"
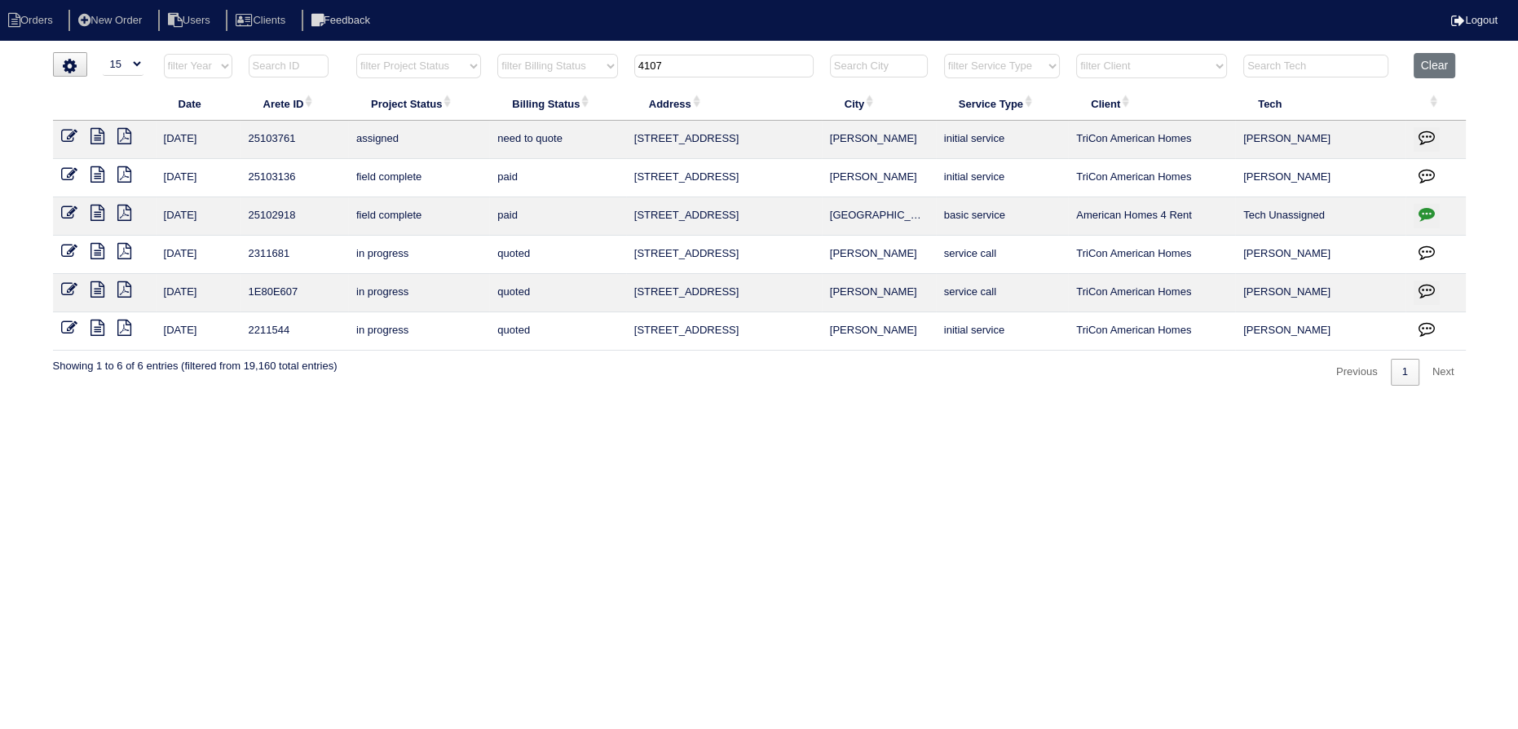
click at [669, 75] on input "4107" at bounding box center [723, 66] width 179 height 23
click at [670, 75] on input "4107" at bounding box center [723, 66] width 179 height 23
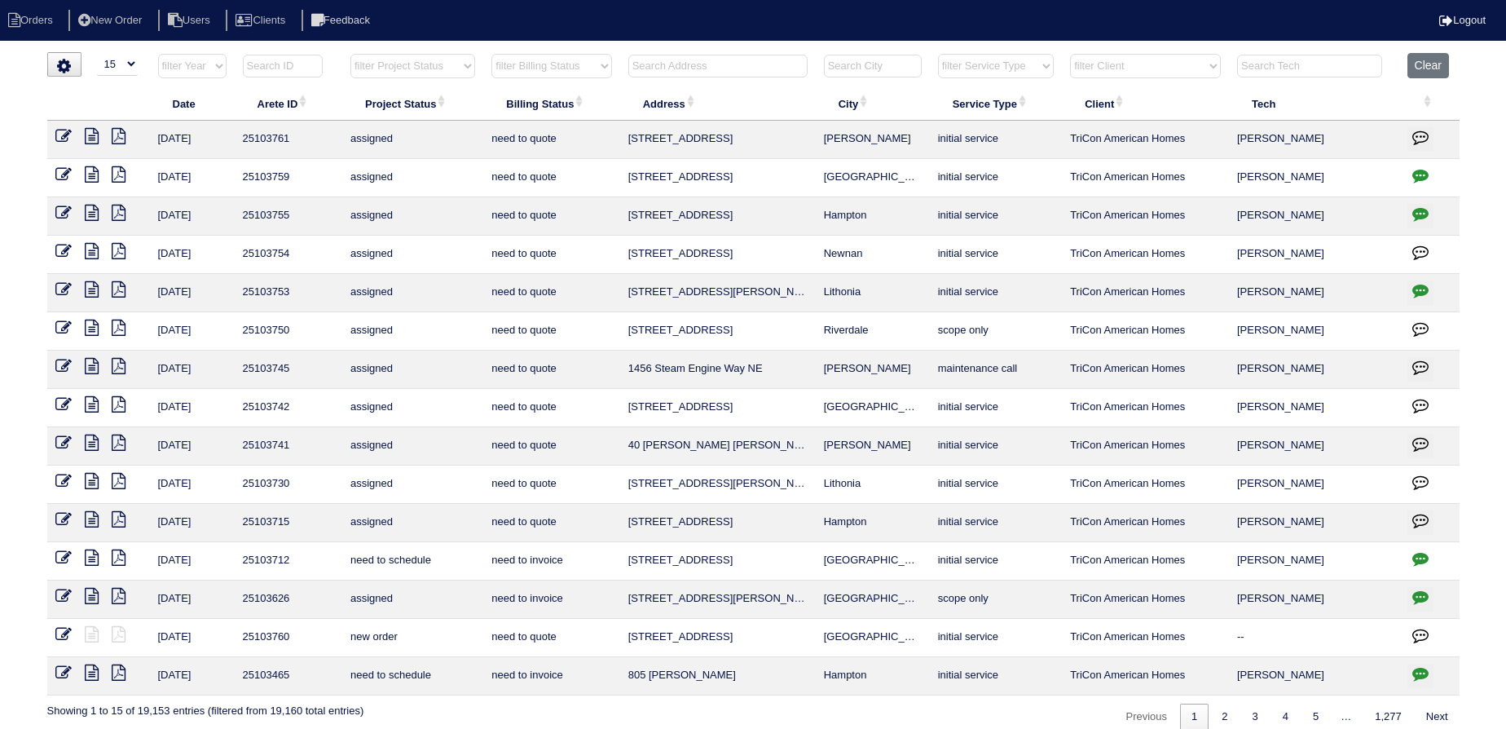
click at [667, 53] on th at bounding box center [718, 69] width 196 height 33
click at [674, 56] on input "text" at bounding box center [717, 66] width 179 height 23
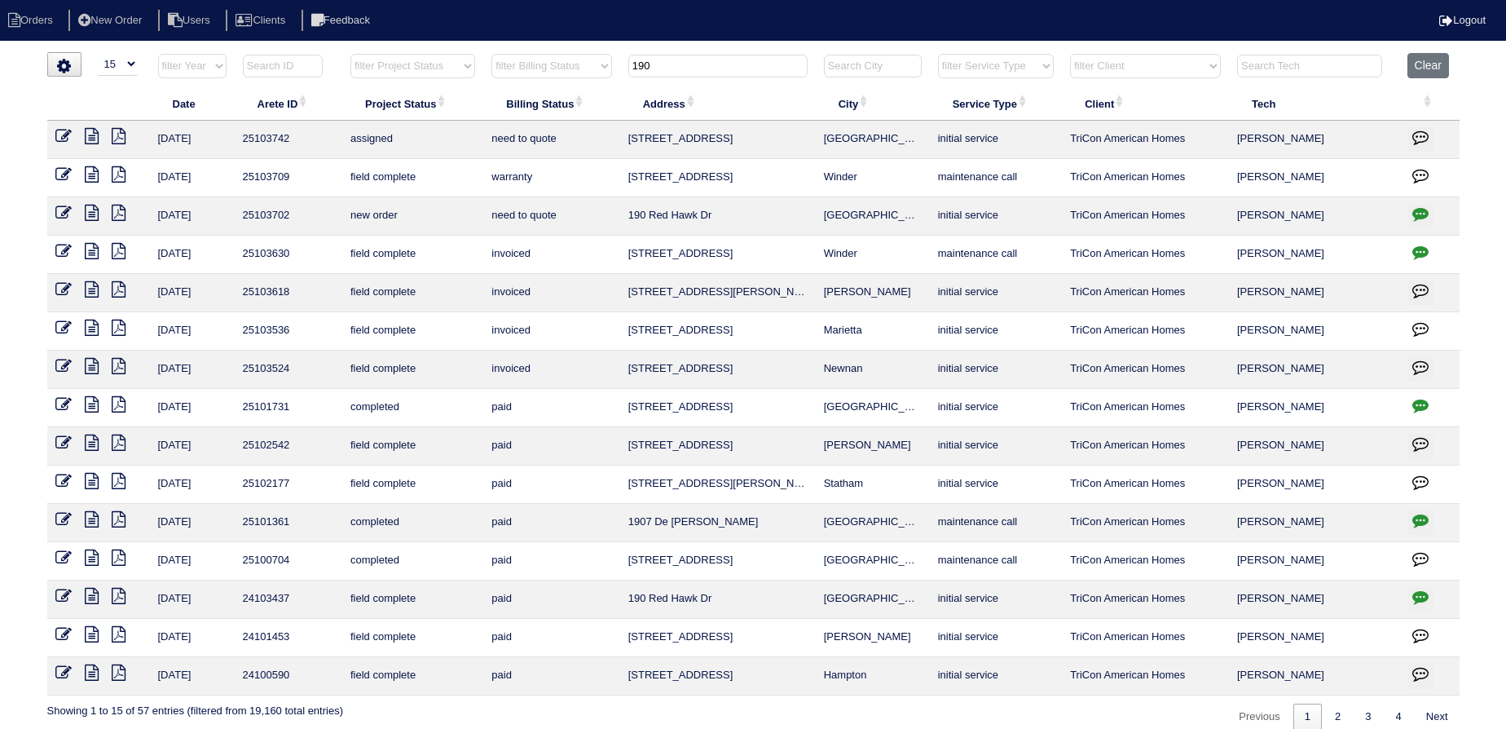
type input "190"
click at [59, 205] on icon at bounding box center [63, 213] width 16 height 16
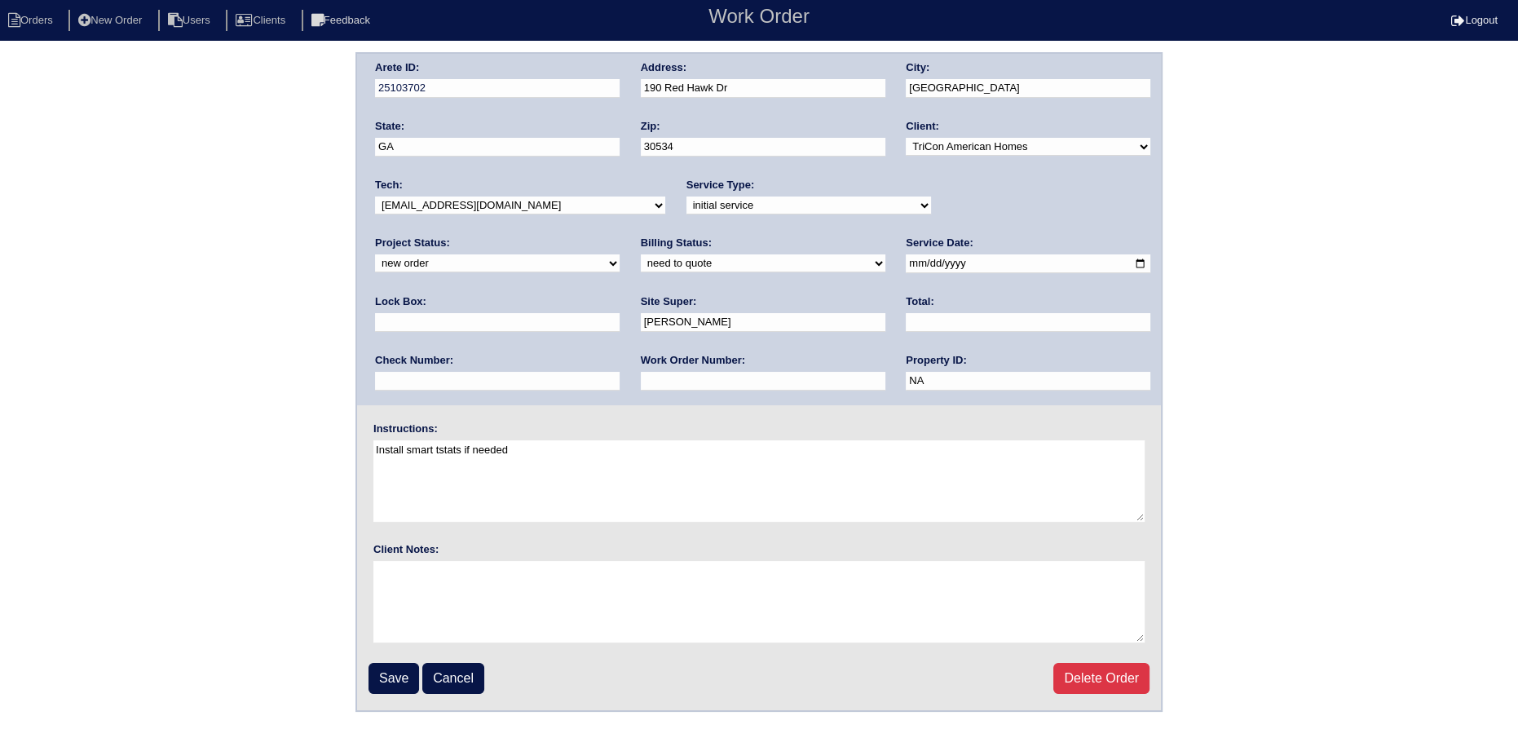
drag, startPoint x: 1045, startPoint y: 201, endPoint x: 1028, endPoint y: 212, distance: 20.1
click at [620, 254] on select "new order assigned in progress field complete need to schedule admin review arc…" at bounding box center [497, 263] width 245 height 18
select select "assigned"
click at [620, 254] on select "new order assigned in progress field complete need to schedule admin review arc…" at bounding box center [497, 263] width 245 height 18
drag, startPoint x: 558, startPoint y: 201, endPoint x: 557, endPoint y: 212, distance: 10.7
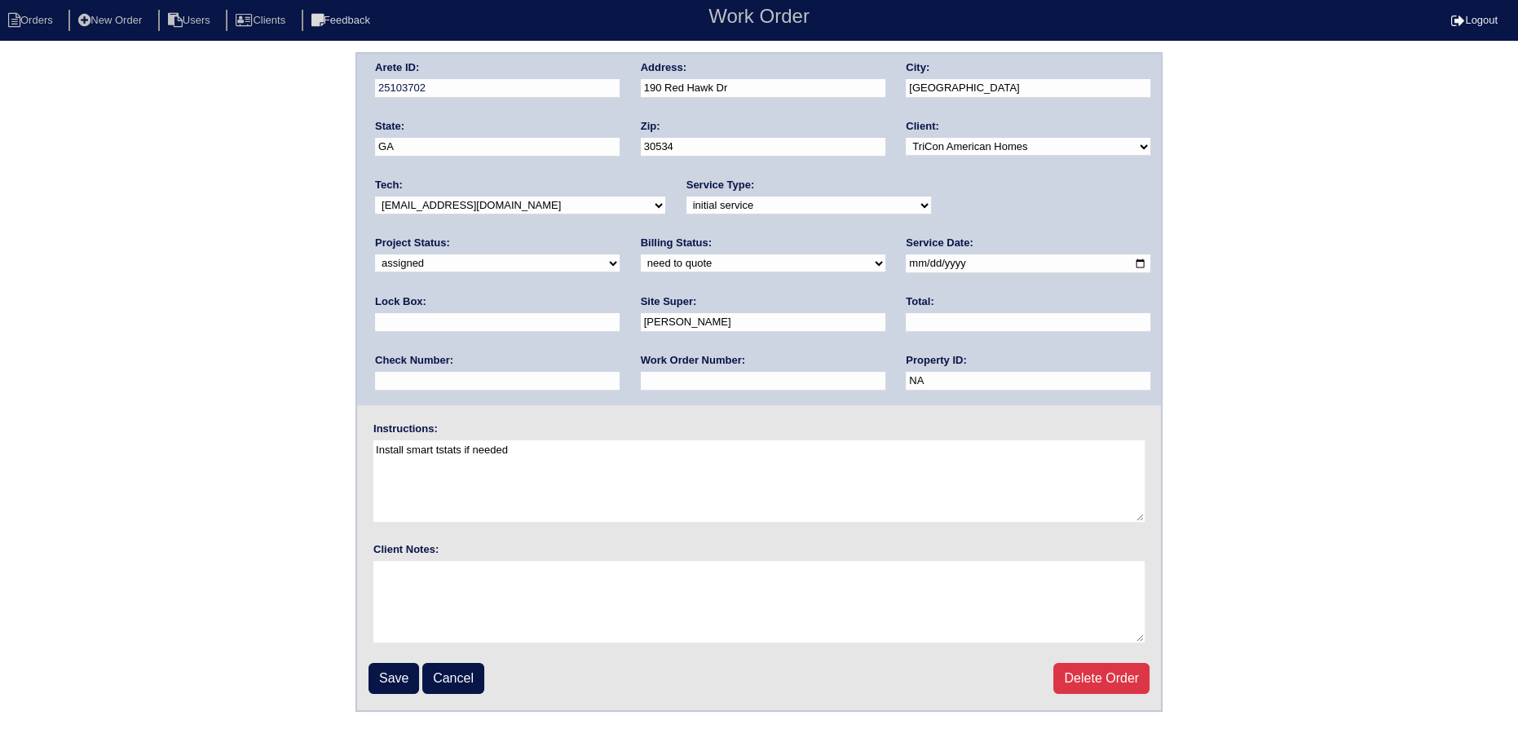
click at [558, 203] on select "-select- aretesmg+backup-tech@gmail.com benjohnholt88@gmail.com callisonhvac@ya…" at bounding box center [520, 205] width 290 height 18
select select "151"
click at [375, 196] on select "-select- aretesmg+backup-tech@gmail.com benjohnholt88@gmail.com callisonhvac@ya…" at bounding box center [520, 205] width 290 height 18
click at [906, 259] on input "2025-10-08" at bounding box center [1028, 263] width 245 height 19
type input "2025-10-13"
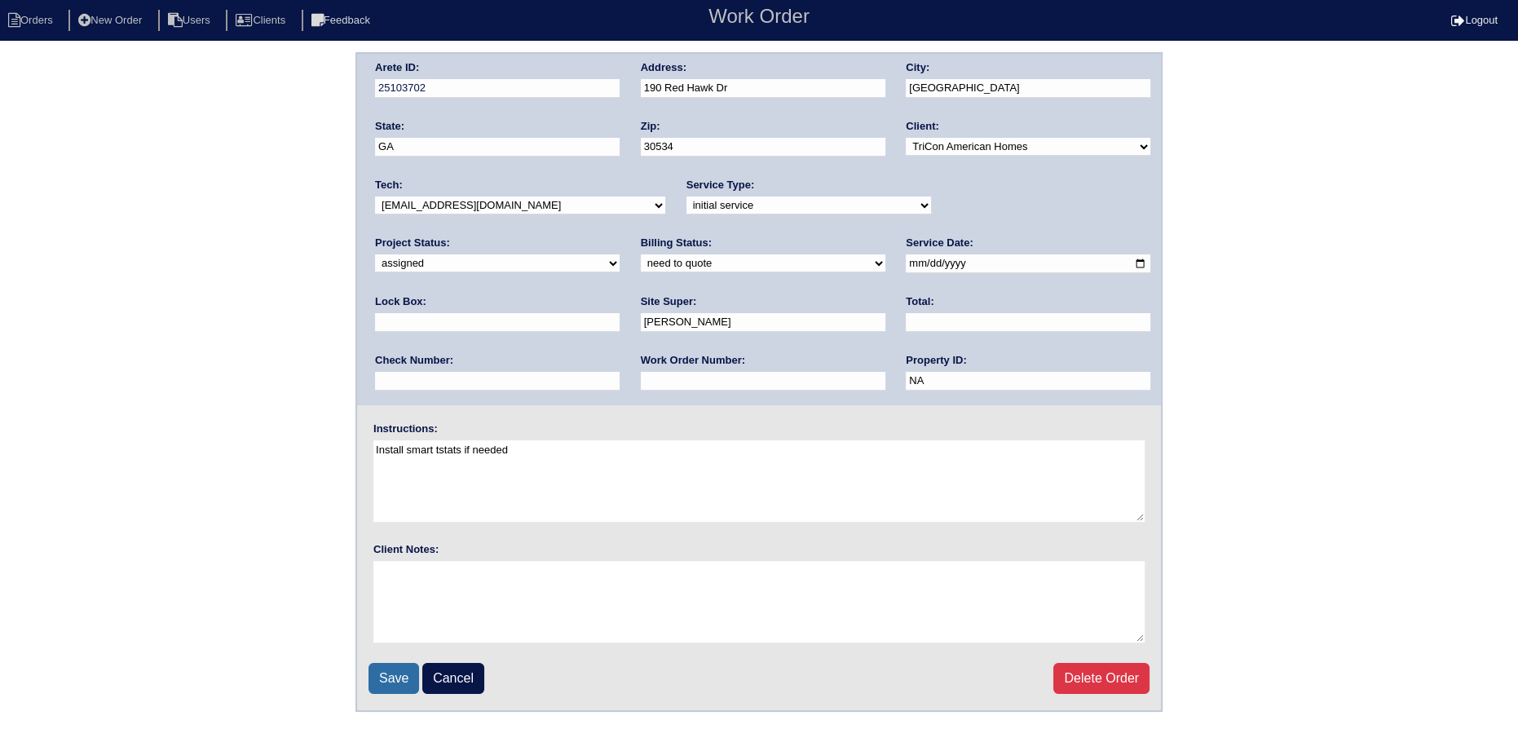
click at [390, 685] on input "Save" at bounding box center [393, 678] width 51 height 31
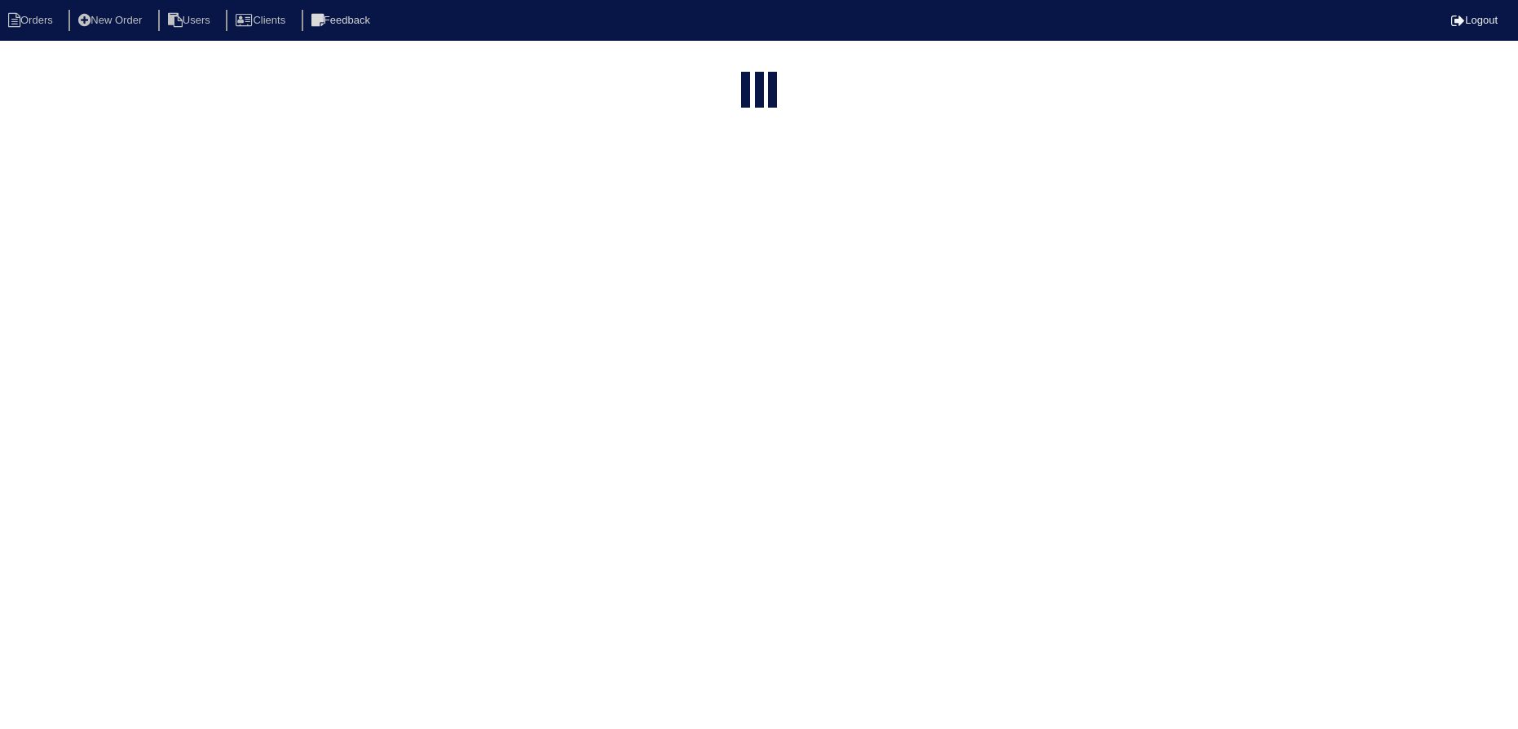
select select "15"
click at [695, 68] on input "190" at bounding box center [717, 66] width 179 height 23
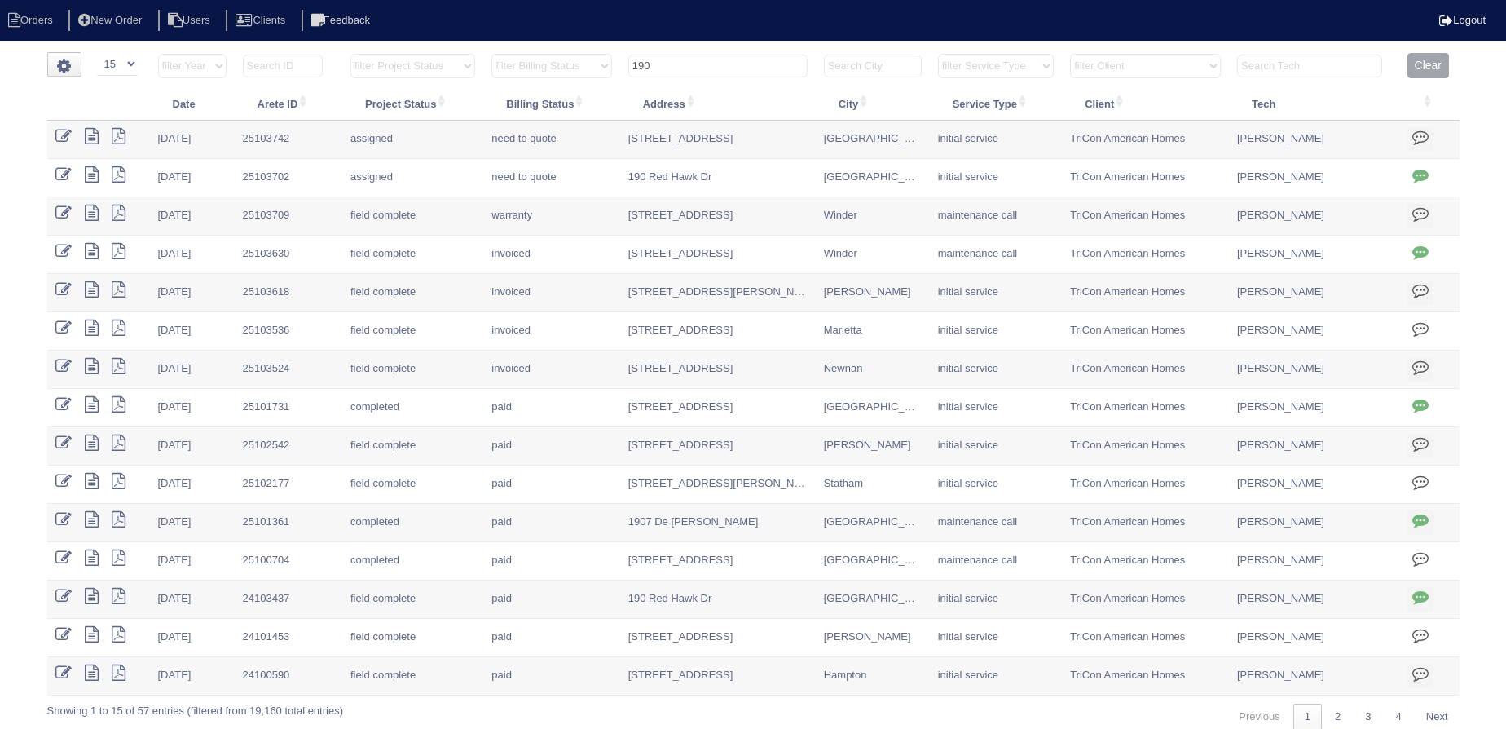
click at [695, 68] on input "190" at bounding box center [717, 66] width 179 height 23
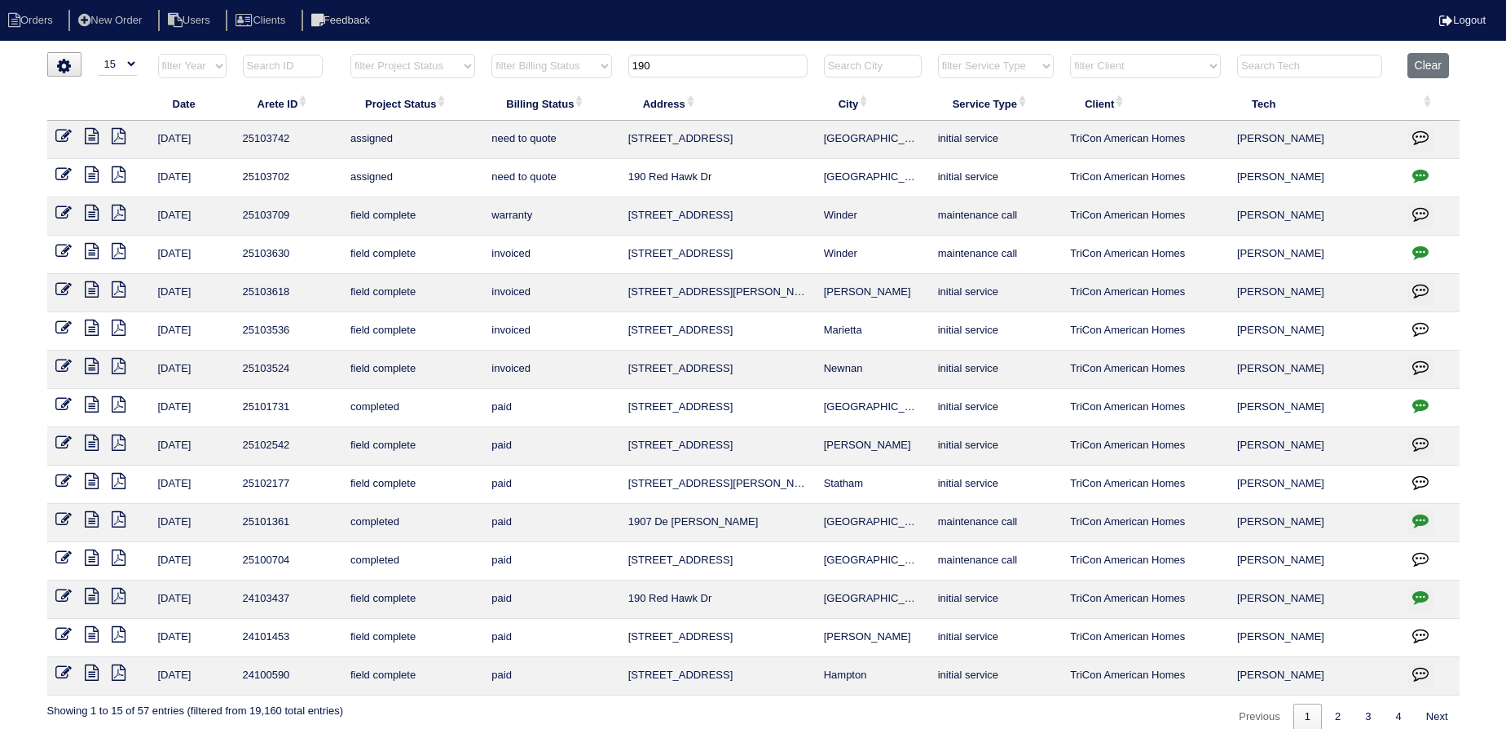
type input "7"
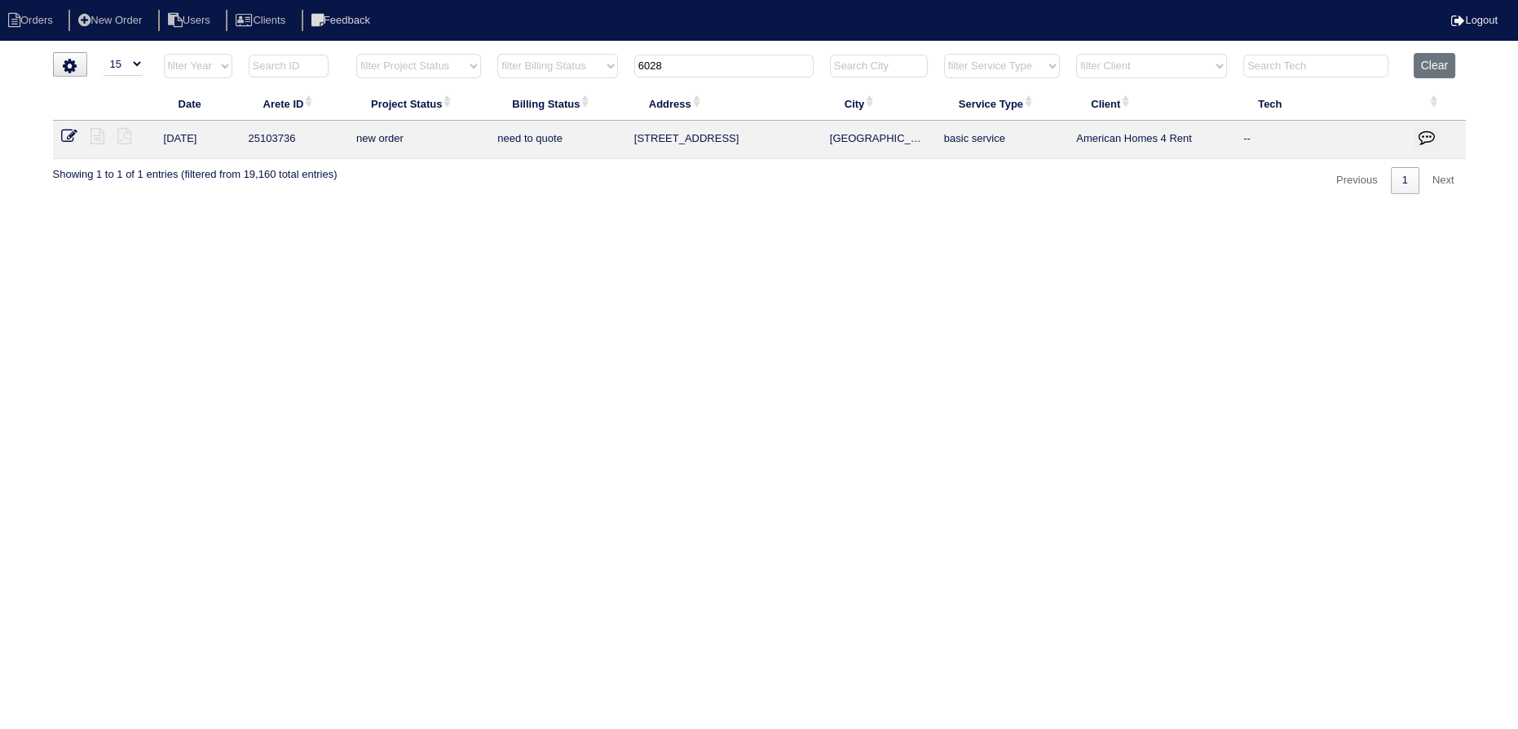
type input "6028"
click at [73, 138] on icon at bounding box center [69, 136] width 16 height 16
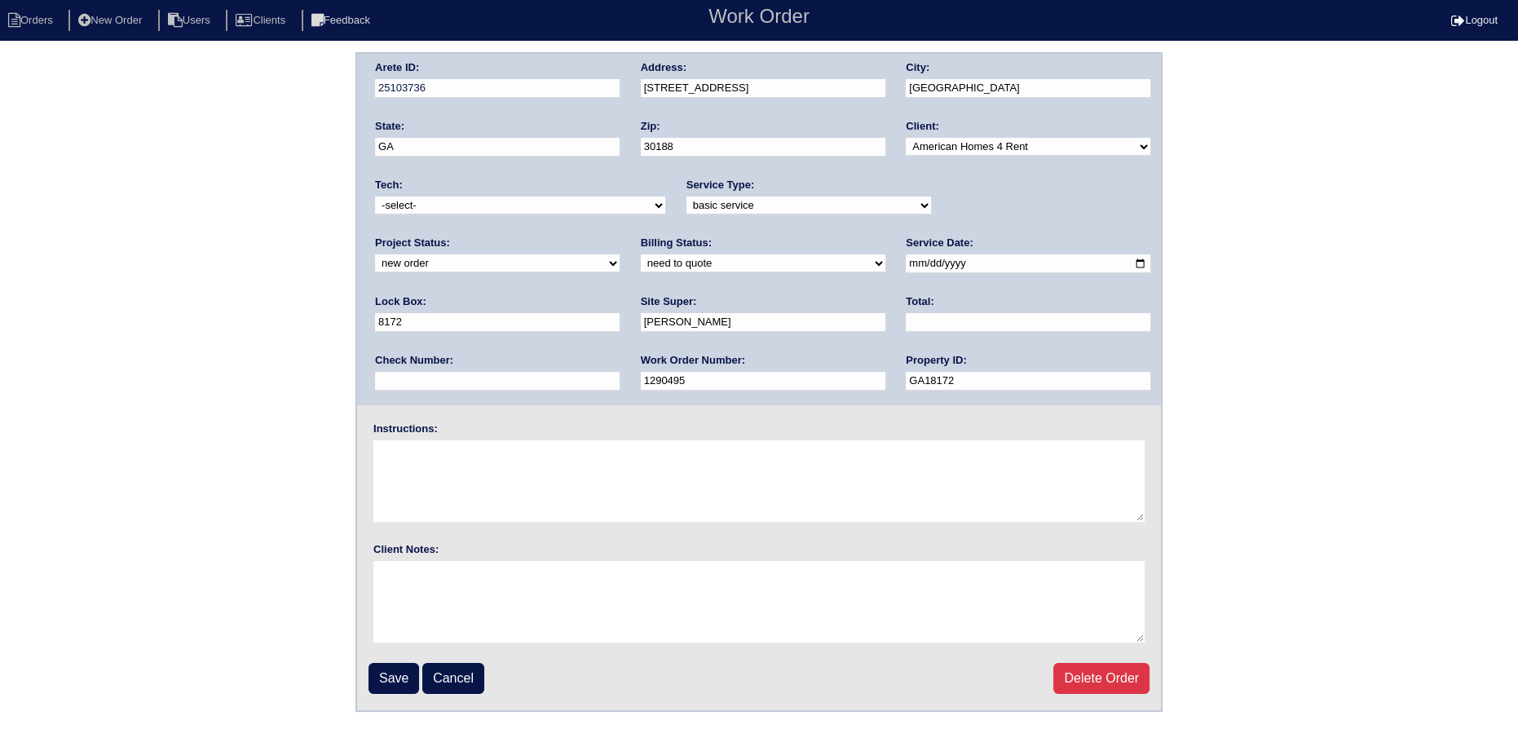
click at [620, 254] on select "new order assigned in progress field complete need to schedule admin review arc…" at bounding box center [497, 263] width 245 height 18
select select "assigned"
click at [620, 254] on select "new order assigned in progress field complete need to schedule admin review arc…" at bounding box center [497, 263] width 245 height 18
click at [906, 255] on input "2025-10-09" at bounding box center [1028, 263] width 245 height 19
click at [906, 256] on input "2025-10-09" at bounding box center [1028, 263] width 245 height 19
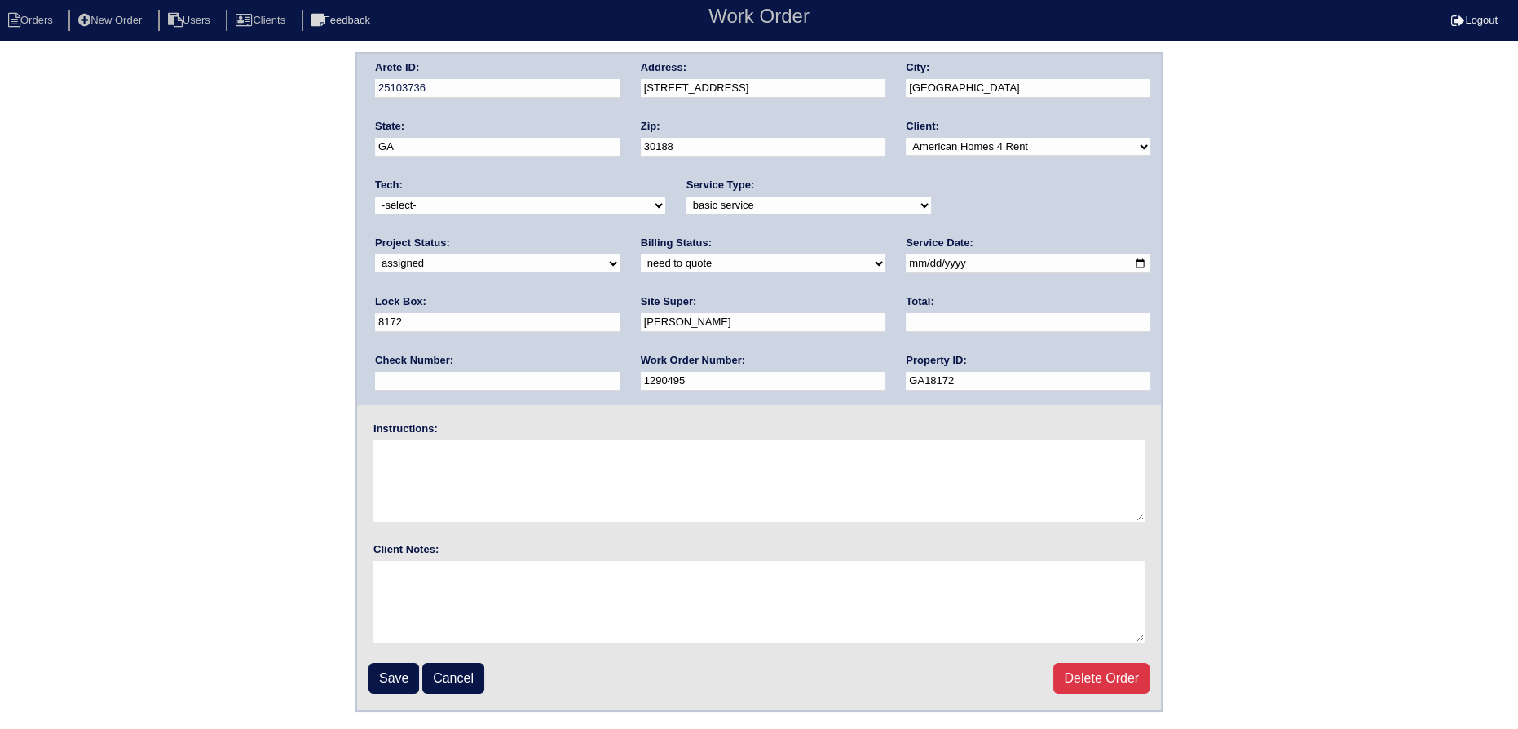
type input "2025-10-13"
drag, startPoint x: 533, startPoint y: 195, endPoint x: 535, endPoint y: 208, distance: 13.1
click at [532, 197] on select "-select- aretesmg+backup-tech@gmail.com benjohnholt88@gmail.com callisonhvac@ya…" at bounding box center [520, 205] width 290 height 18
select select "151"
click at [375, 196] on select "-select- aretesmg+backup-tech@gmail.com benjohnholt88@gmail.com callisonhvac@ya…" at bounding box center [520, 205] width 290 height 18
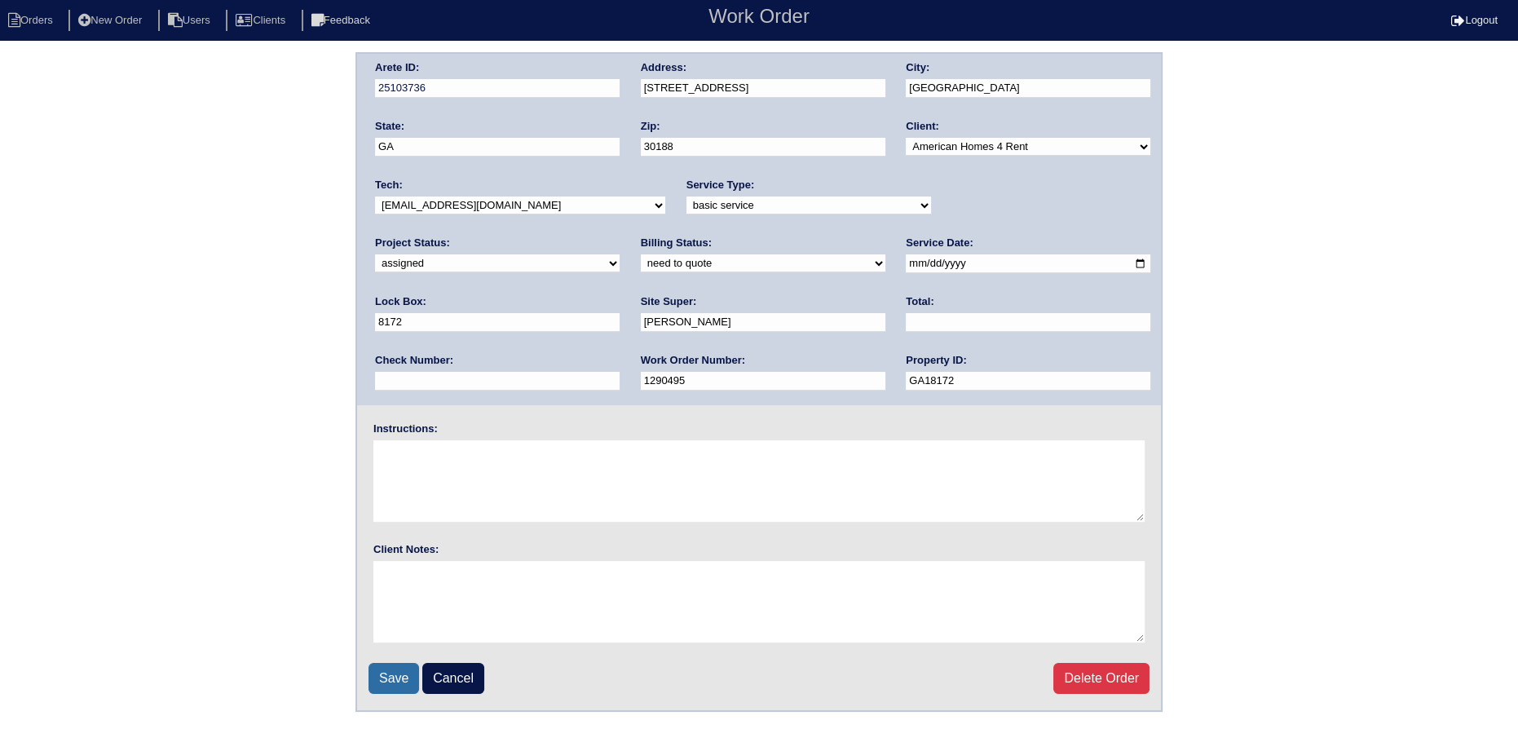
click at [399, 663] on input "Save" at bounding box center [393, 678] width 51 height 31
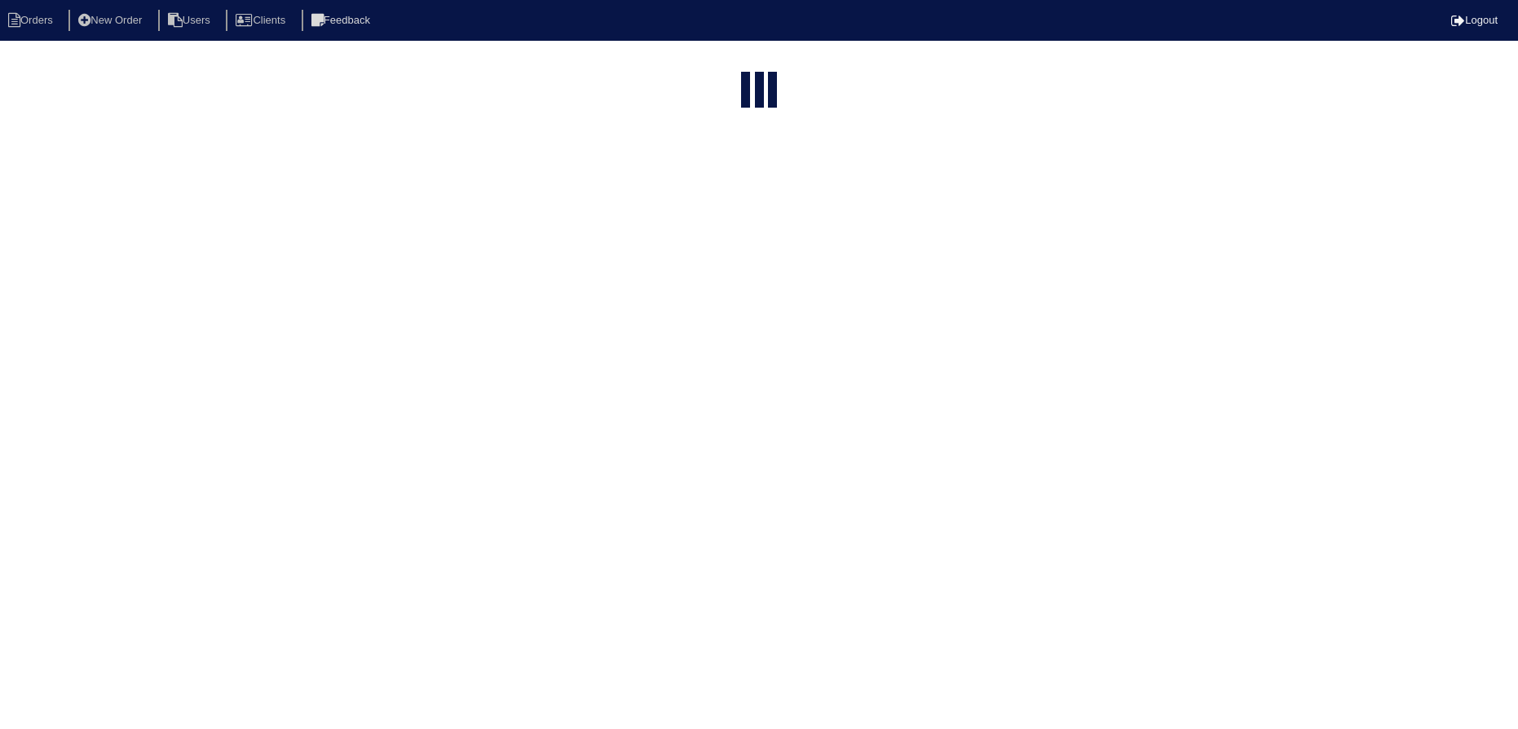
select select "15"
click at [717, 68] on input "6028" at bounding box center [723, 66] width 179 height 23
click at [717, 67] on input "6028" at bounding box center [723, 66] width 179 height 23
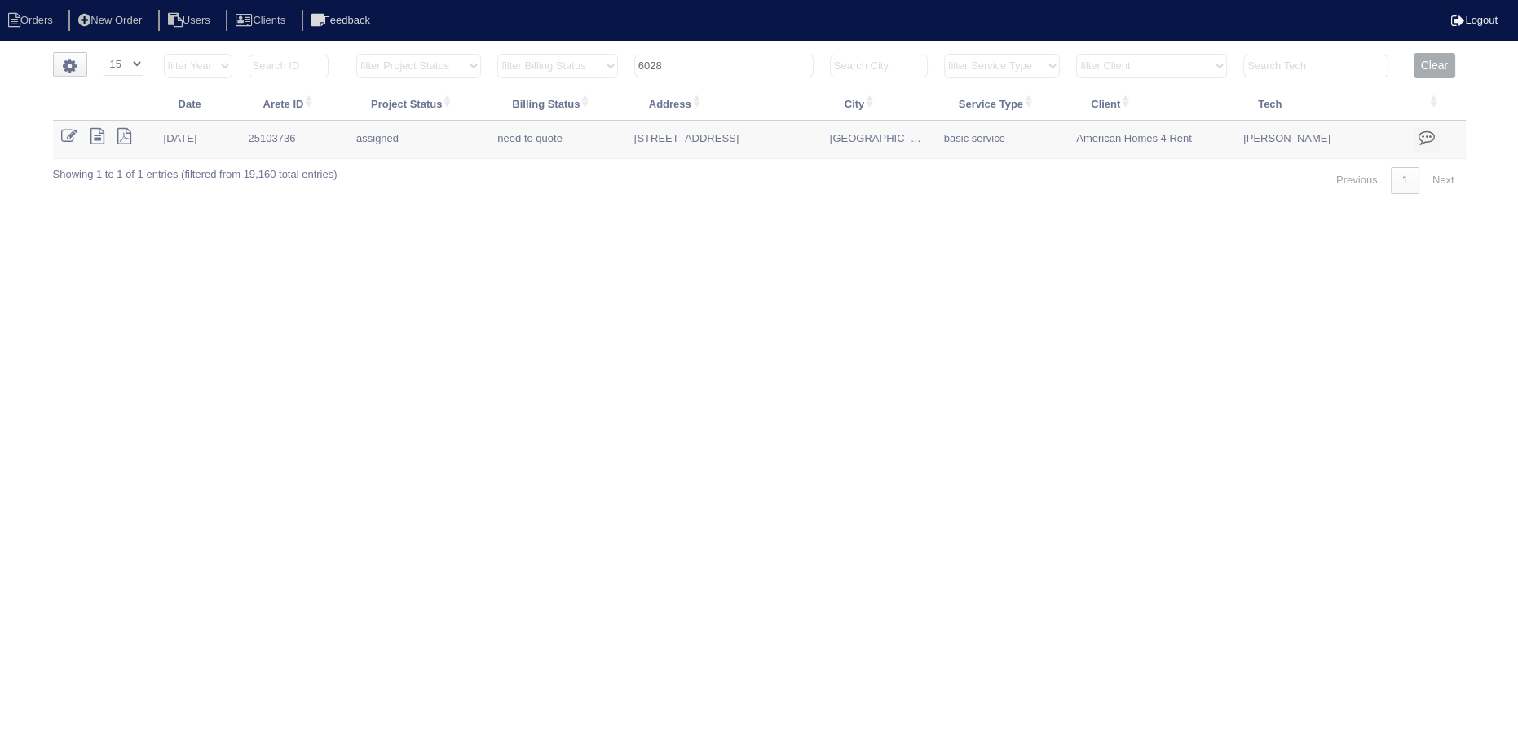
click at [717, 67] on input "6028" at bounding box center [723, 66] width 179 height 23
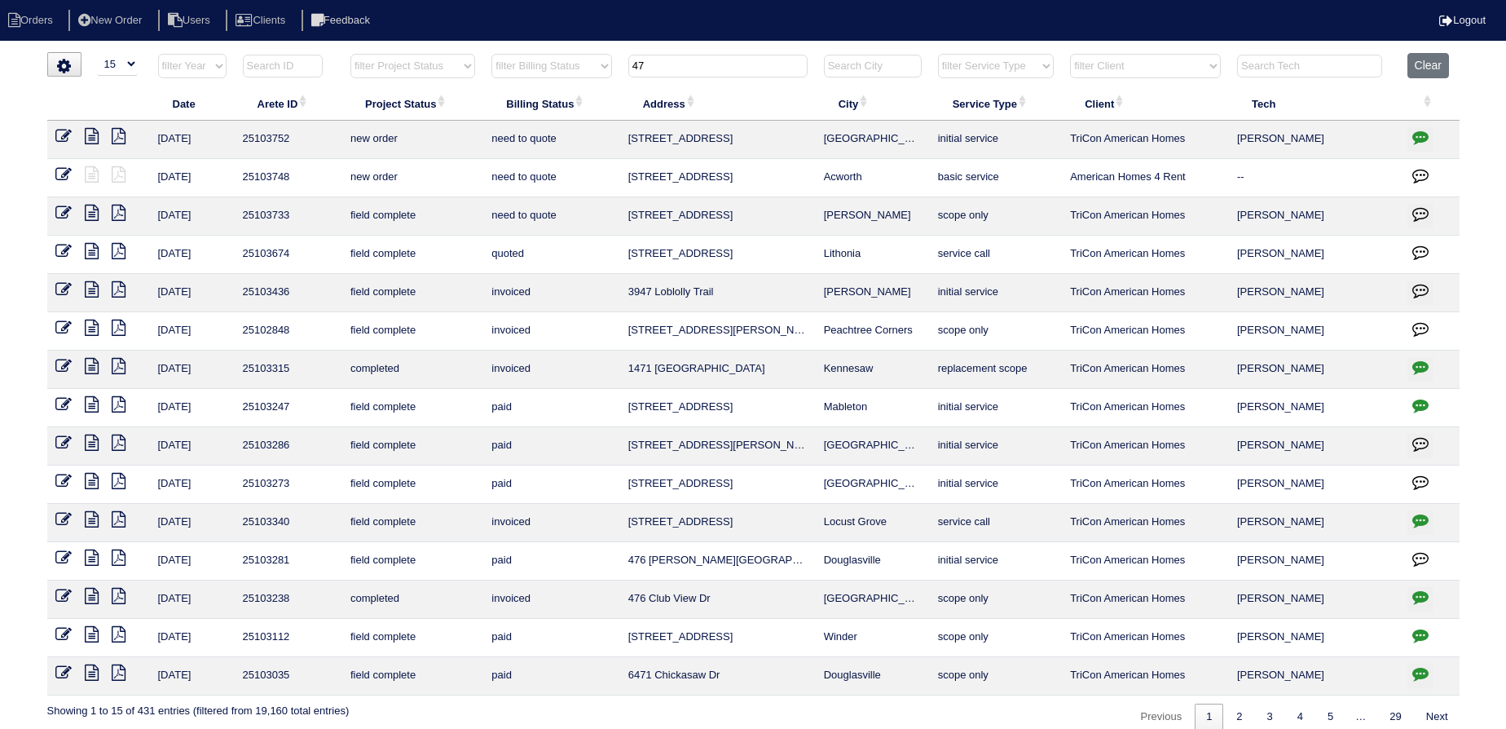
type input "47"
click at [60, 135] on icon at bounding box center [63, 136] width 16 height 16
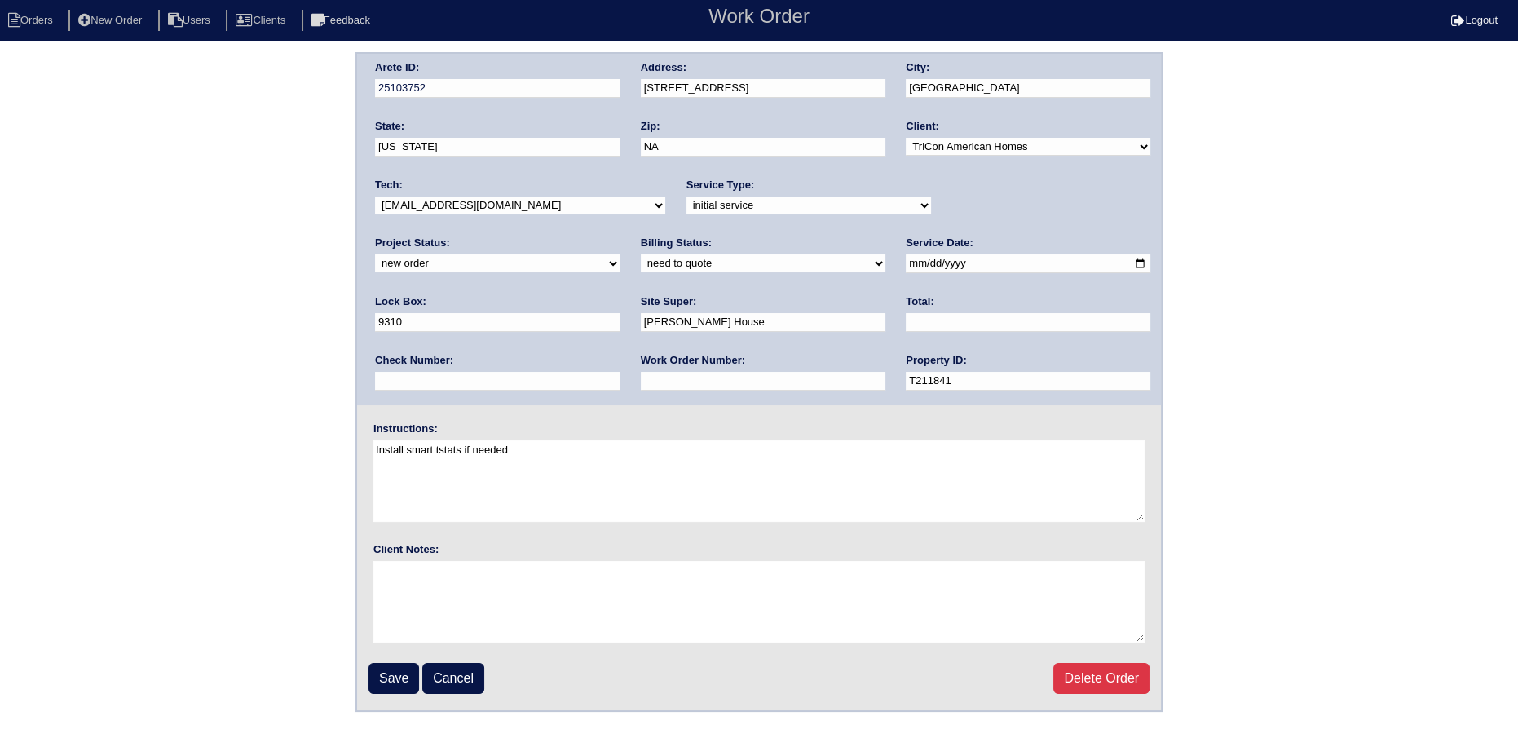
click at [995, 224] on div "Arete ID: 25103752 Address: 47 Wyndham Court City: Cartersville State: Georgia …" at bounding box center [759, 229] width 804 height 351
click at [620, 254] on select "new order assigned in progress field complete need to schedule admin review arc…" at bounding box center [497, 263] width 245 height 18
select select "assigned"
click at [620, 254] on select "new order assigned in progress field complete need to schedule admin review arc…" at bounding box center [497, 263] width 245 height 18
click at [906, 266] on input "2025-10-10" at bounding box center [1028, 263] width 245 height 19
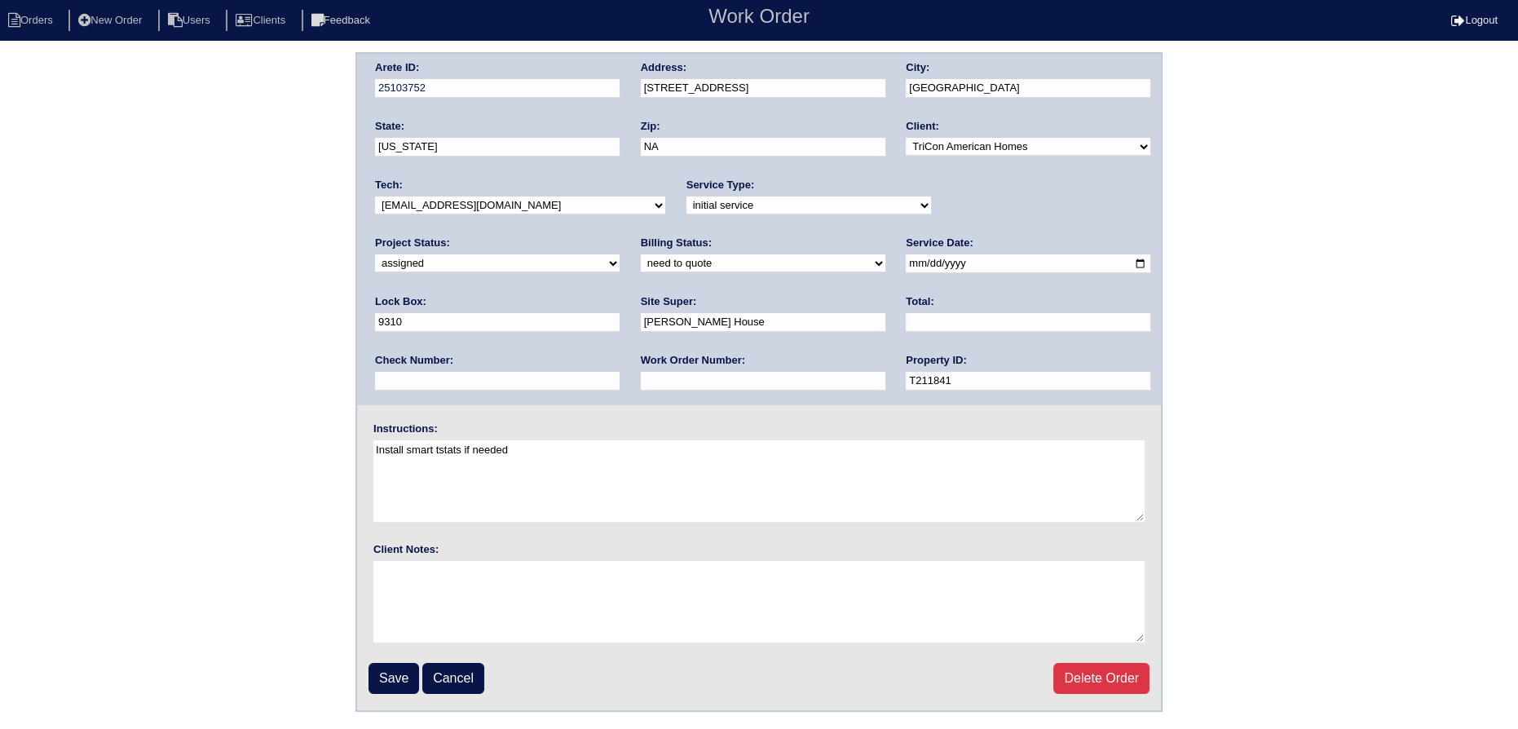
type input "2025-10-13"
click at [513, 212] on select "-select- aretesmg+backup-tech@gmail.com benjohnholt88@gmail.com callisonhvac@ya…" at bounding box center [520, 205] width 290 height 18
select select "151"
click at [375, 196] on select "-select- aretesmg+backup-tech@gmail.com benjohnholt88@gmail.com callisonhvac@ya…" at bounding box center [520, 205] width 290 height 18
click at [389, 664] on input "Save" at bounding box center [393, 678] width 51 height 31
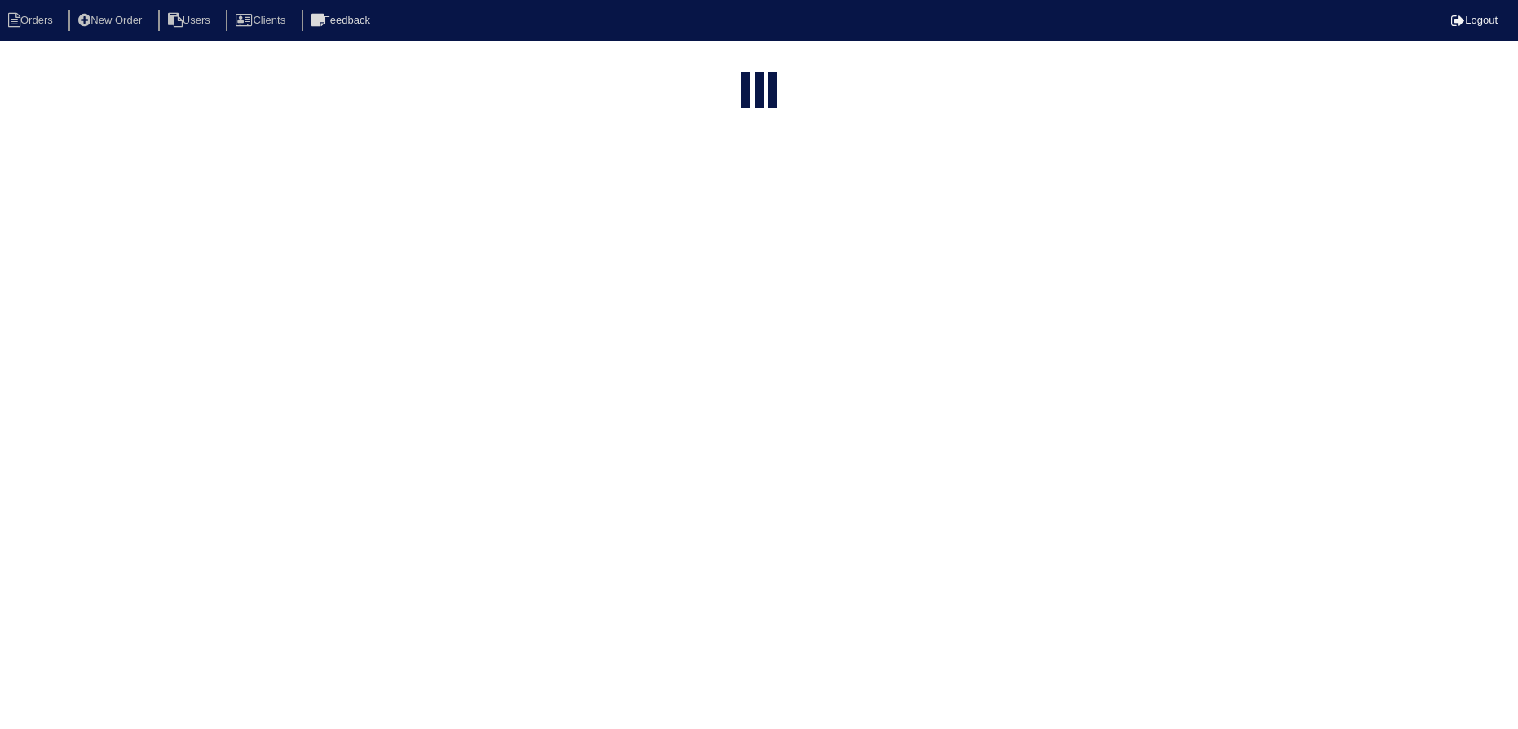
select select "15"
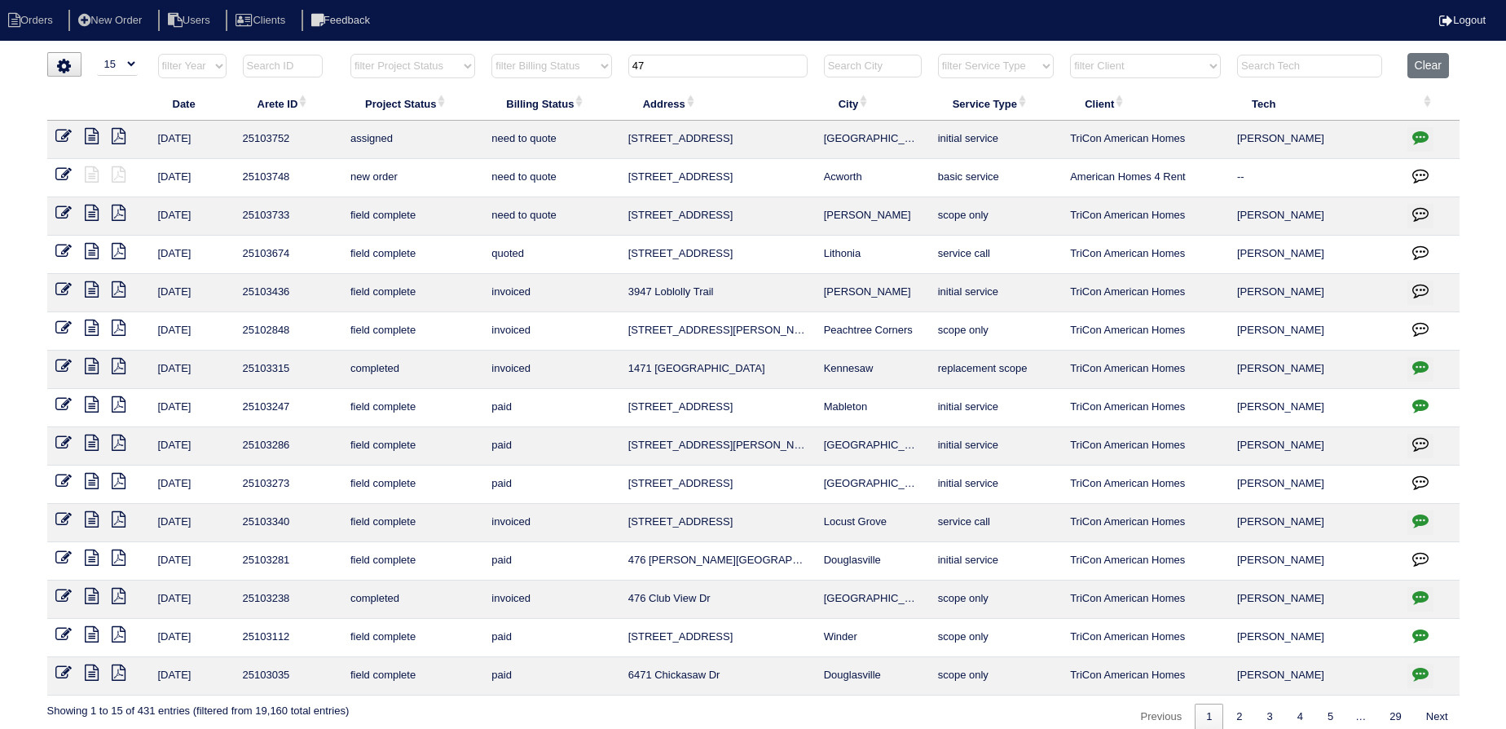
drag, startPoint x: 630, startPoint y: 72, endPoint x: 530, endPoint y: 65, distance: 100.5
click at [527, 67] on tr "filter Year -- Any Year -- 2025 2024 2023 2022 2021 2020 2019 filter Project St…" at bounding box center [753, 69] width 1413 height 33
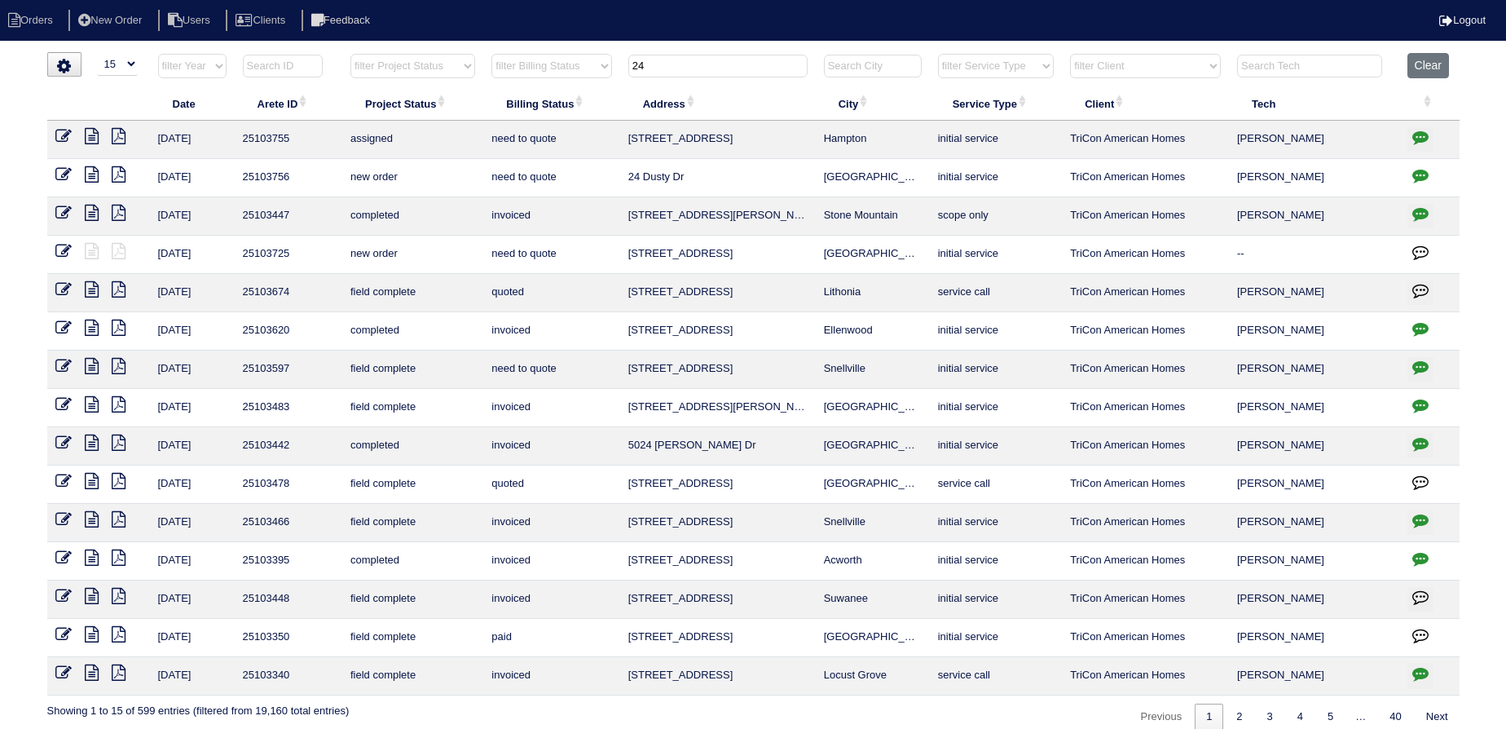
type input "24"
click at [59, 177] on icon at bounding box center [63, 174] width 16 height 16
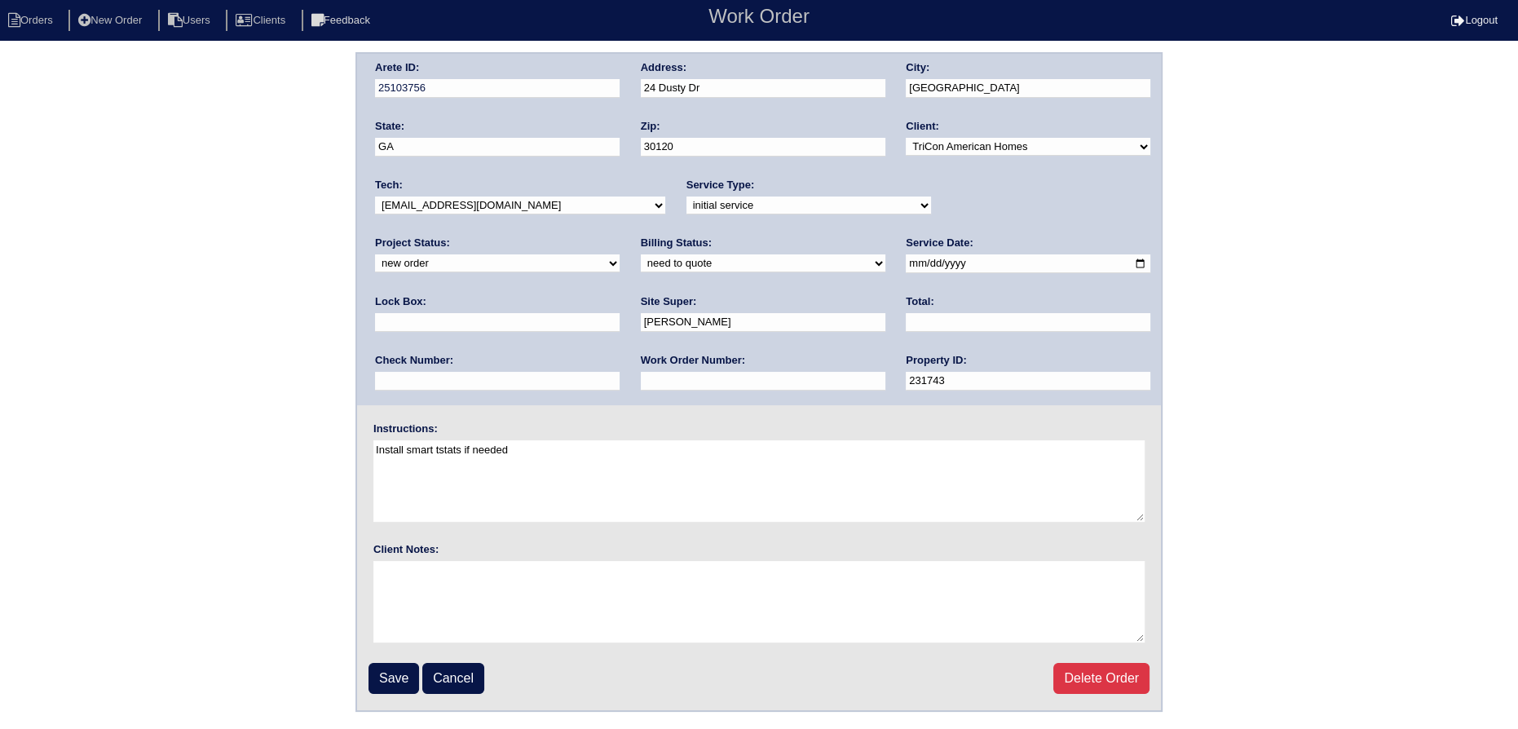
drag, startPoint x: 985, startPoint y: 197, endPoint x: 984, endPoint y: 212, distance: 14.7
click at [620, 254] on select "new order assigned in progress field complete need to schedule admin review arc…" at bounding box center [497, 263] width 245 height 18
select select "assigned"
click at [620, 254] on select "new order assigned in progress field complete need to schedule admin review arc…" at bounding box center [497, 263] width 245 height 18
click at [906, 268] on input "2025-10-10" at bounding box center [1028, 263] width 245 height 19
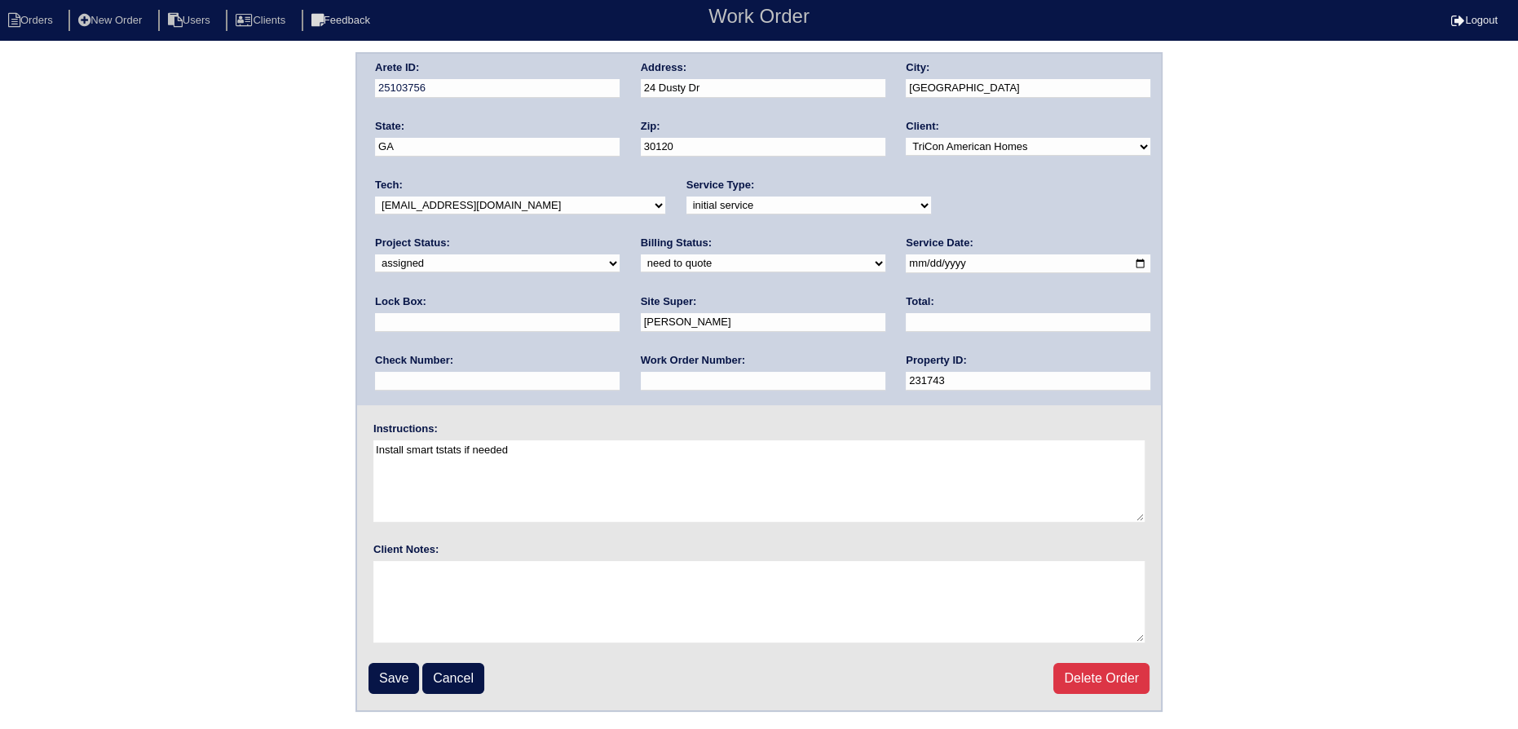
type input "[DATE]"
click at [529, 216] on div "Tech: -select- aretesmg+backup-tech@gmail.com benjohnholt88@gmail.com callisonh…" at bounding box center [520, 200] width 290 height 45
drag, startPoint x: 527, startPoint y: 206, endPoint x: 528, endPoint y: 214, distance: 8.3
click at [528, 214] on div "Tech: -select- aretesmg+backup-tech@gmail.com benjohnholt88@gmail.com callisonh…" at bounding box center [520, 200] width 290 height 45
select select "151"
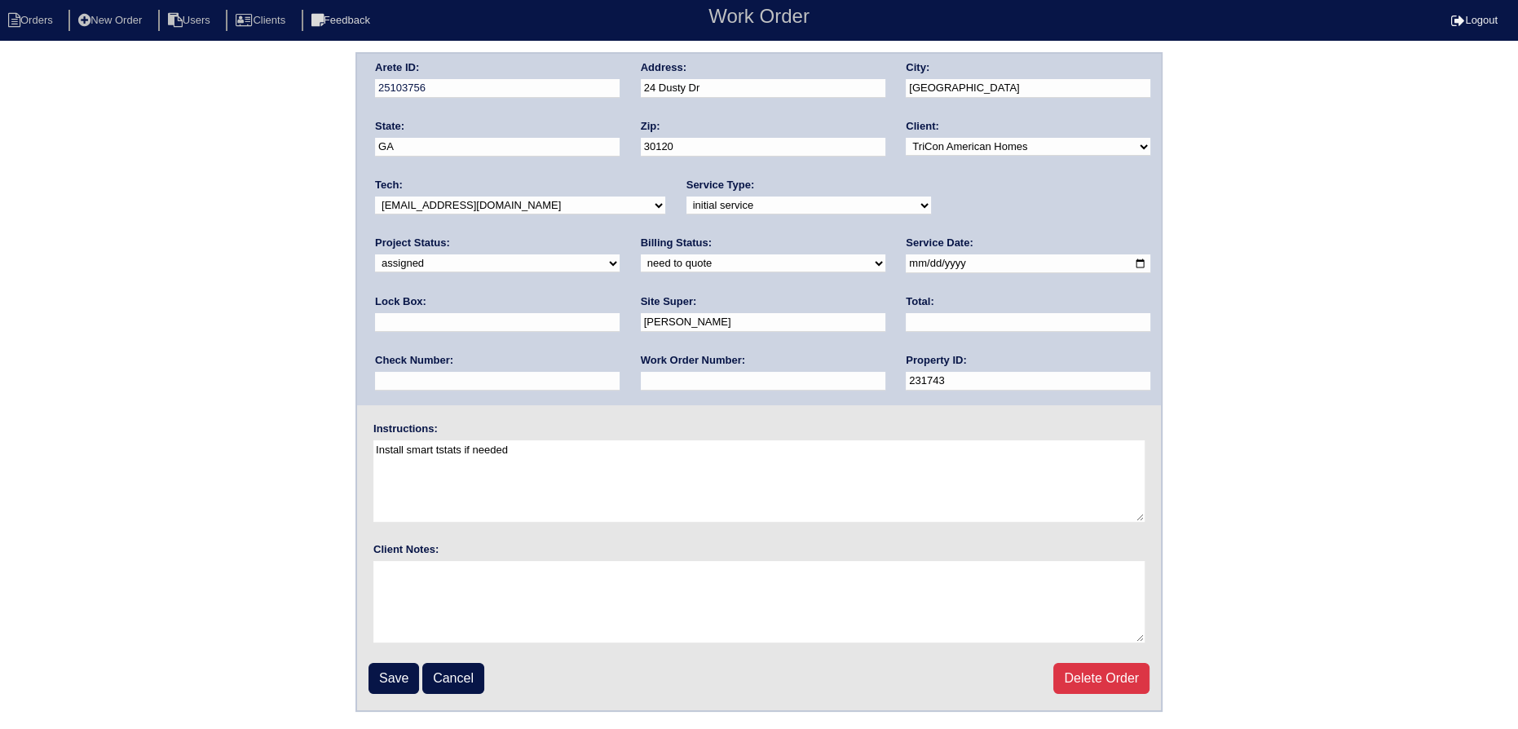
click at [375, 196] on select "-select- aretesmg+backup-tech@gmail.com benjohnholt88@gmail.com callisonhvac@ya…" at bounding box center [520, 205] width 290 height 18
click at [391, 688] on input "Save" at bounding box center [393, 678] width 51 height 31
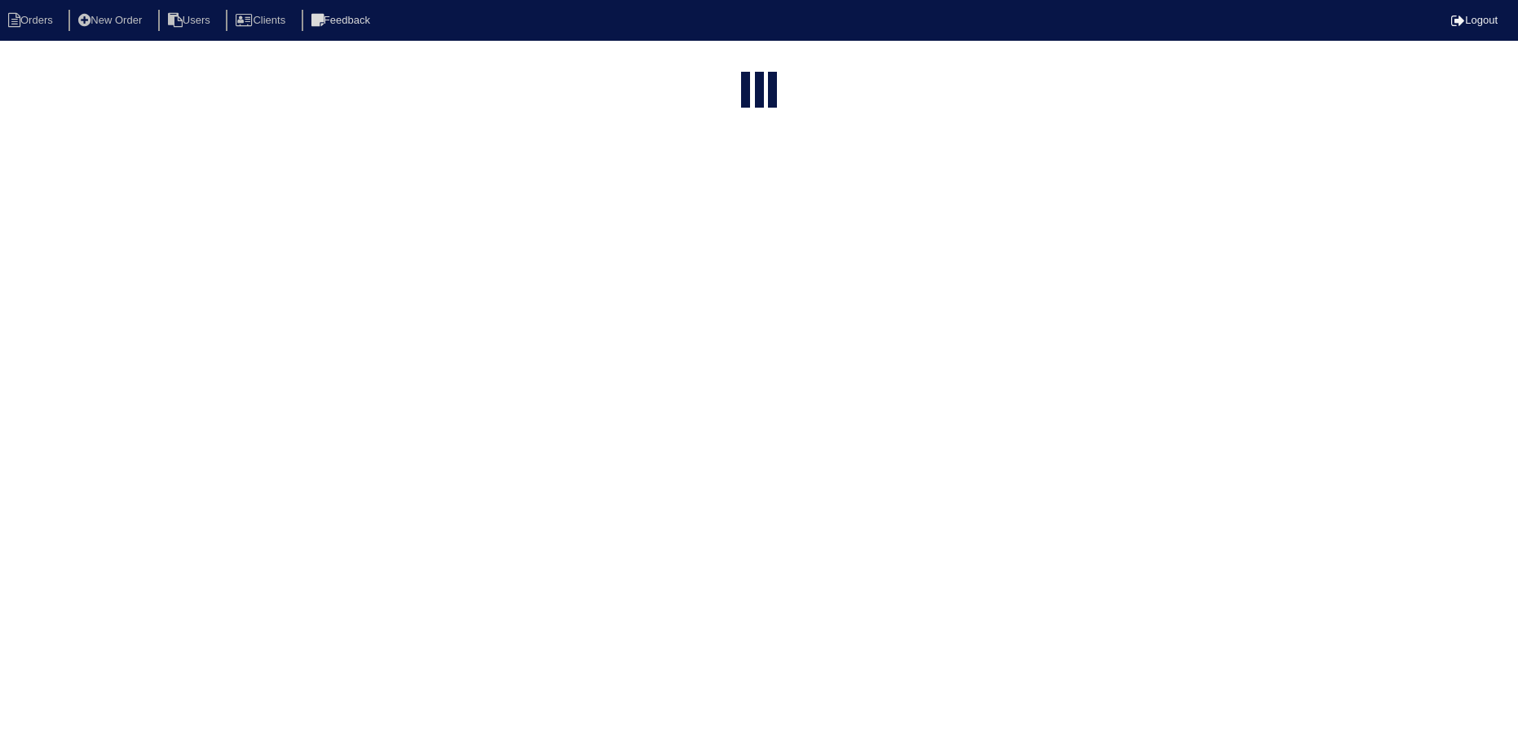
select select "15"
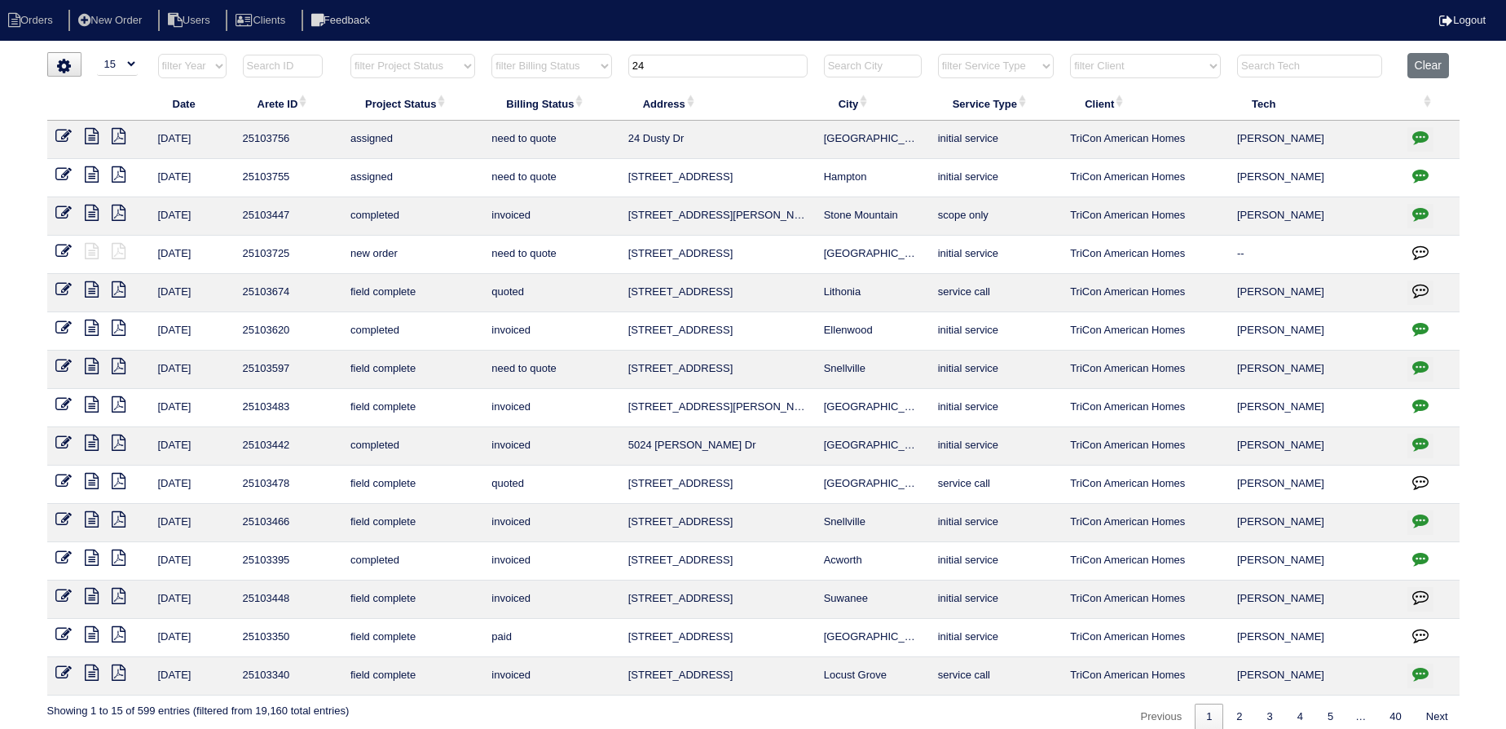
click at [699, 55] on input "24" at bounding box center [717, 66] width 179 height 23
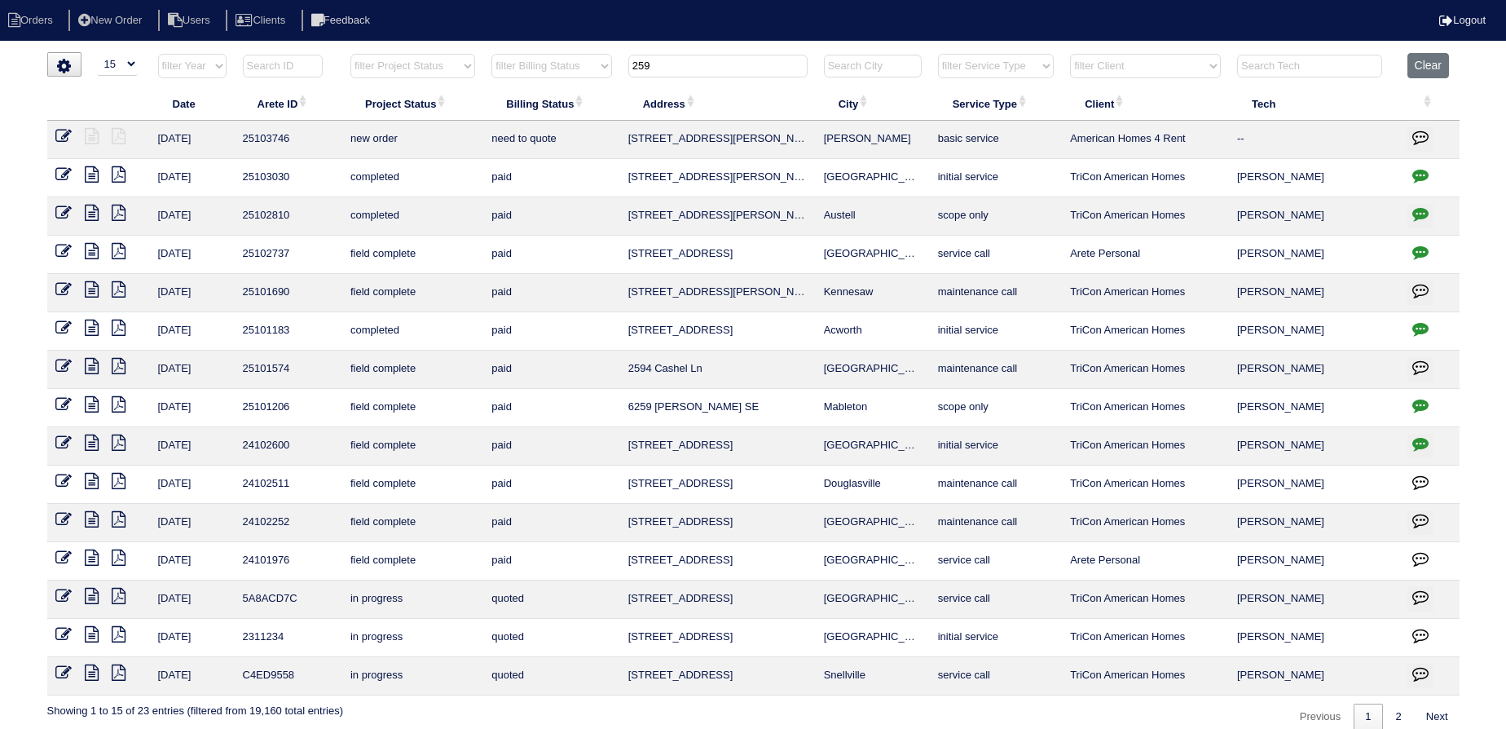
type input "259"
click at [60, 134] on icon at bounding box center [63, 136] width 16 height 16
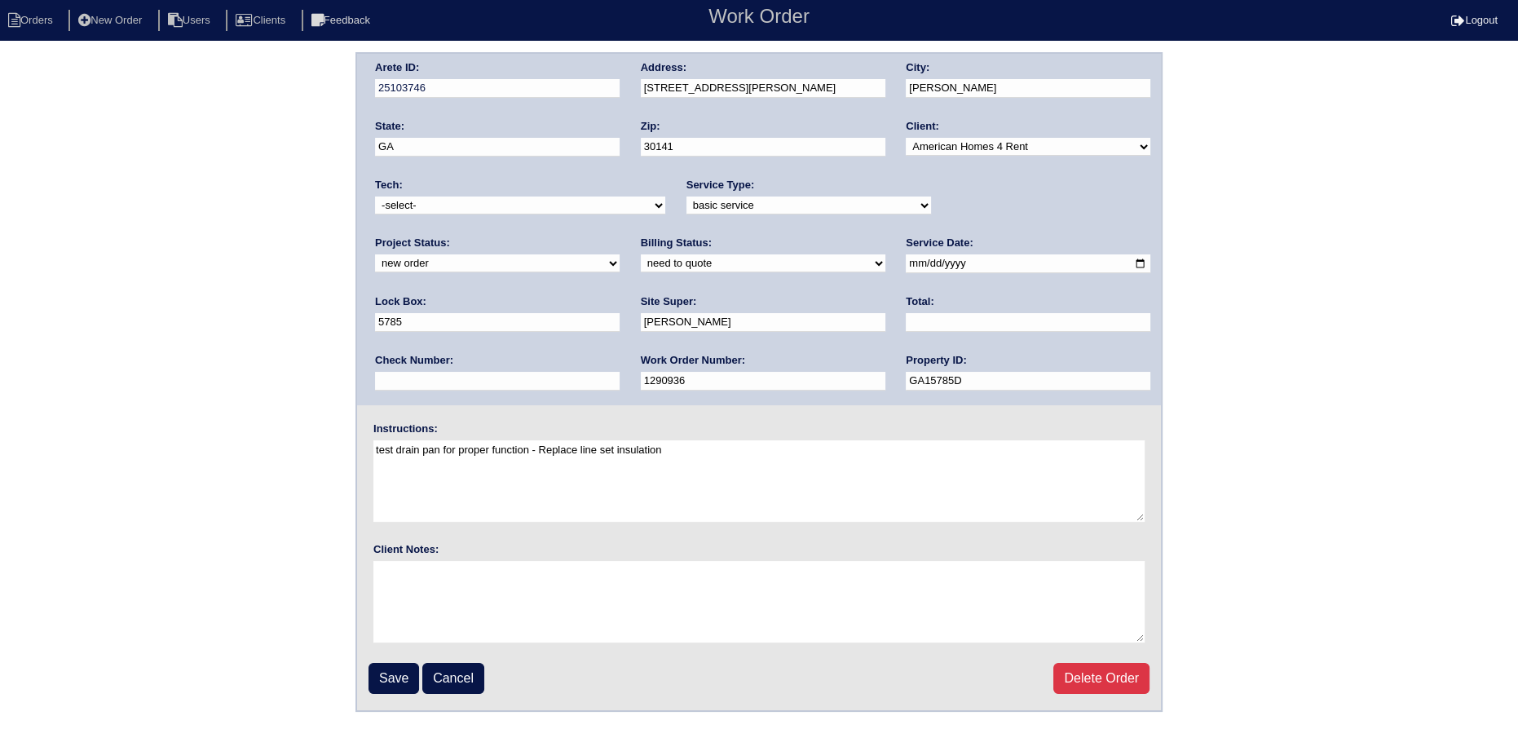
drag, startPoint x: 978, startPoint y: 197, endPoint x: 976, endPoint y: 212, distance: 14.9
click at [620, 254] on select "new order assigned in progress field complete need to schedule admin review arc…" at bounding box center [497, 263] width 245 height 18
select select "assigned"
click at [620, 254] on select "new order assigned in progress field complete need to schedule admin review arc…" at bounding box center [497, 263] width 245 height 18
click at [884, 264] on div "Arete ID: 25103746 Address: [STREET_ADDRESS][PERSON_NAME] City: [PERSON_NAME] S…" at bounding box center [759, 229] width 804 height 351
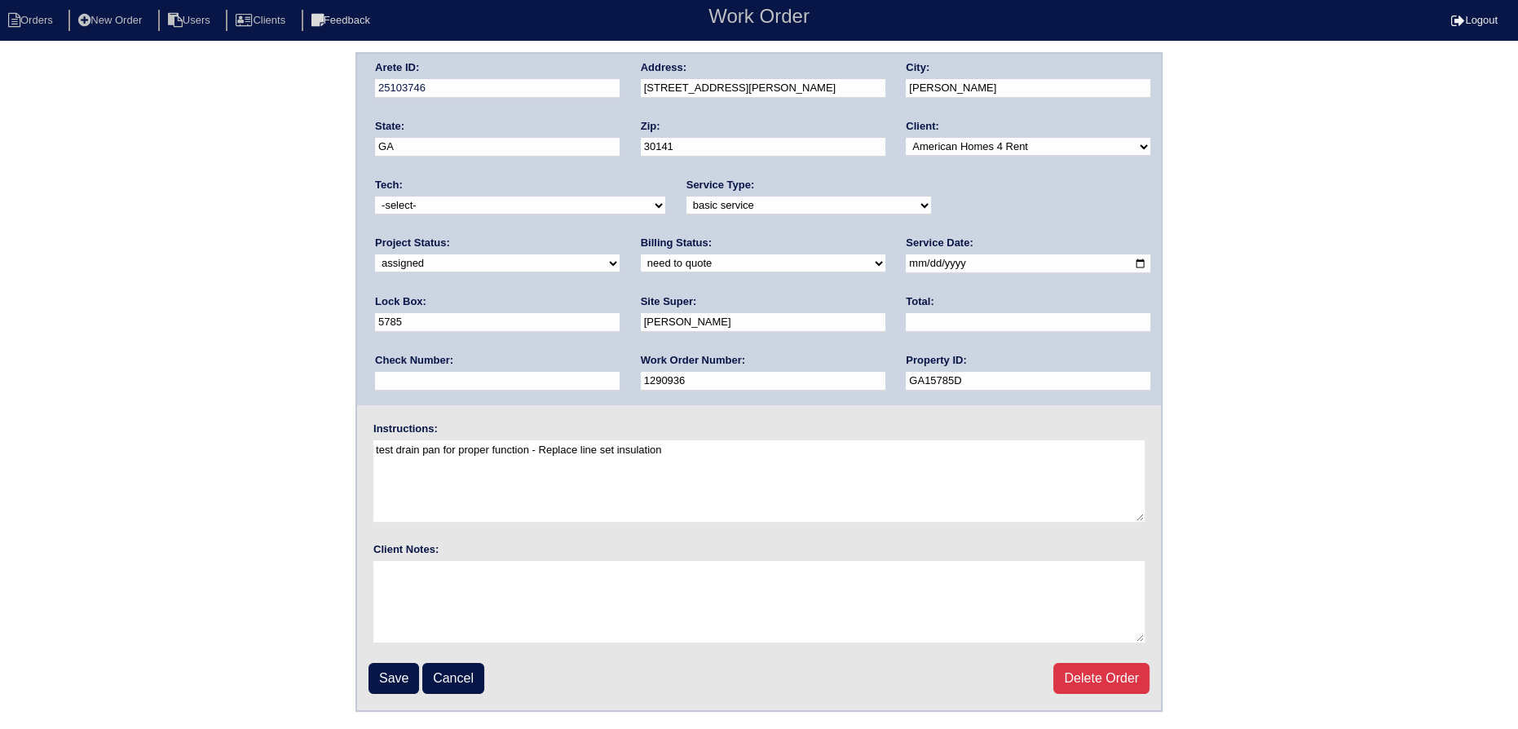
click at [906, 273] on div "Service Date: [DATE]" at bounding box center [1028, 259] width 245 height 46
click at [906, 267] on input "2025-10-10" at bounding box center [1028, 263] width 245 height 19
type input "2025-10-13"
click at [518, 203] on select "-select- aretesmg+backup-tech@gmail.com benjohnholt88@gmail.com callisonhvac@ya…" at bounding box center [520, 205] width 290 height 18
select select "36"
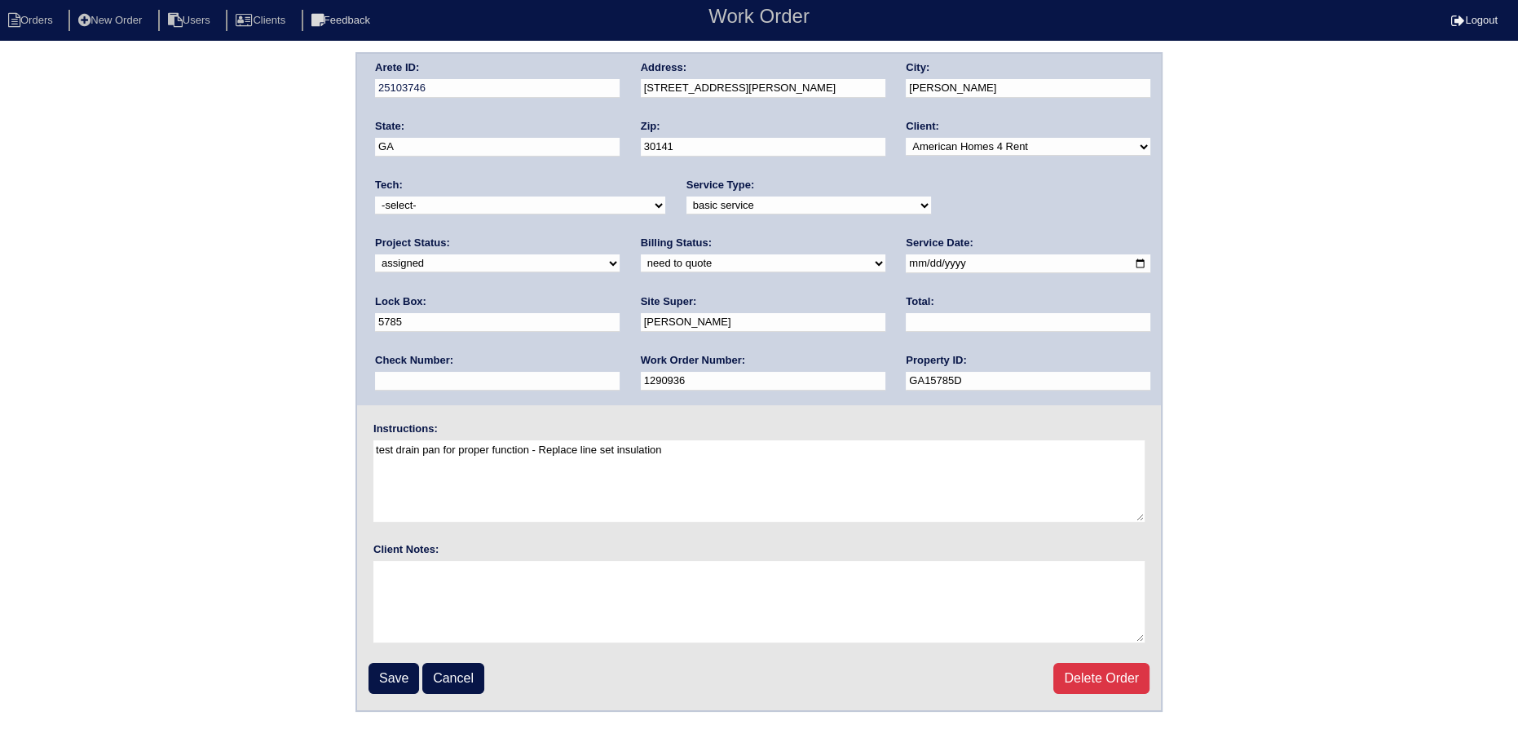
click at [375, 196] on select "-select- aretesmg+backup-tech@gmail.com benjohnholt88@gmail.com callisonhvac@ya…" at bounding box center [520, 205] width 290 height 18
click at [391, 678] on input "Save" at bounding box center [393, 678] width 51 height 31
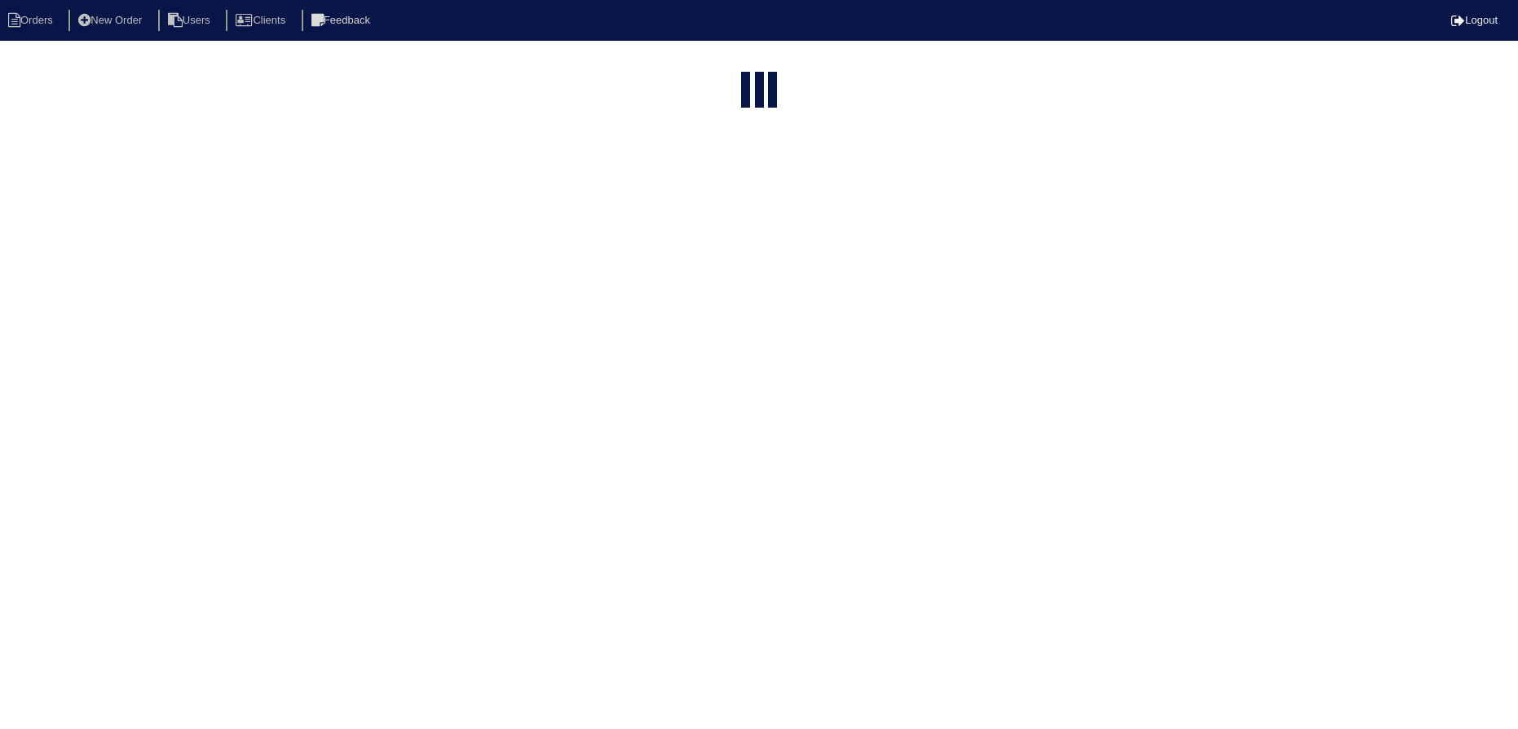
select select "15"
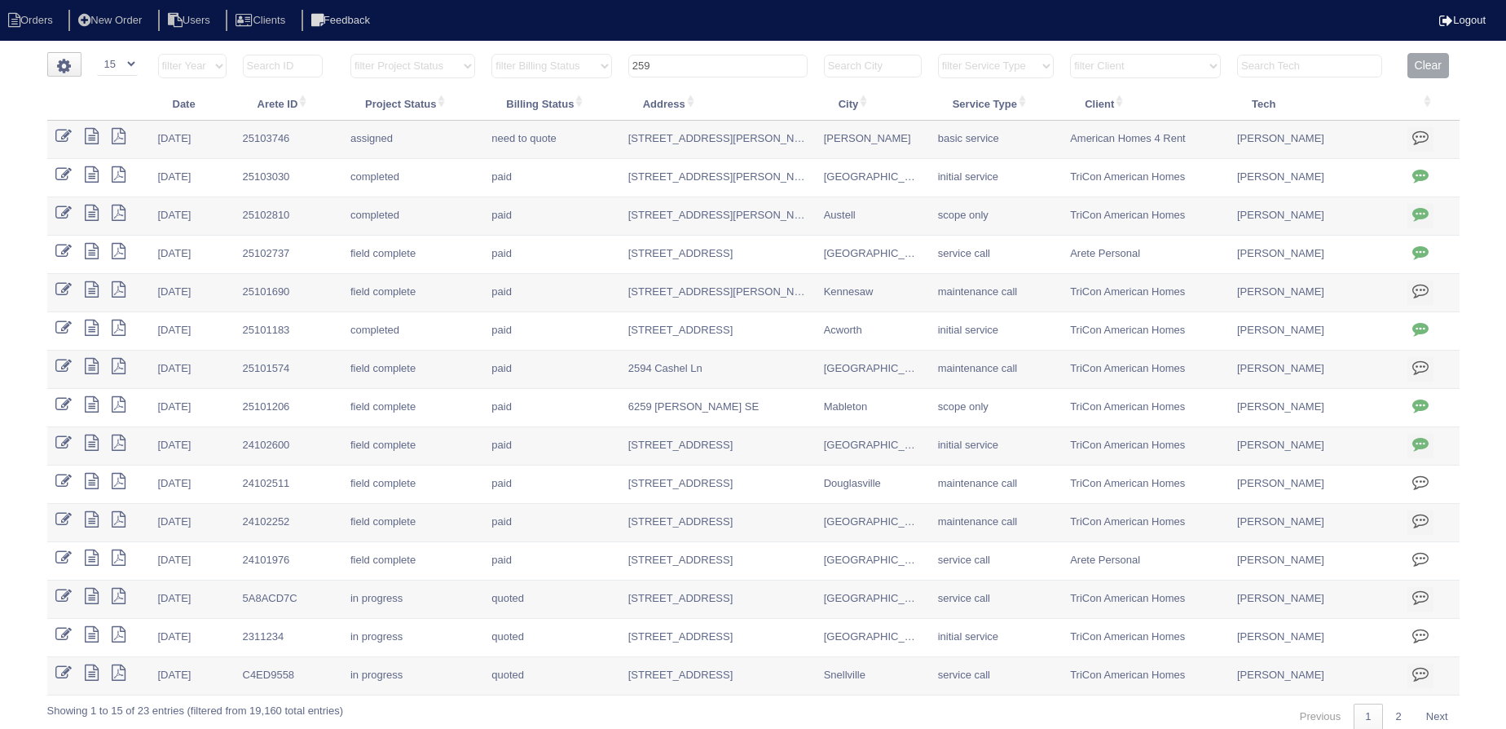
click at [721, 71] on input "259" at bounding box center [717, 66] width 179 height 23
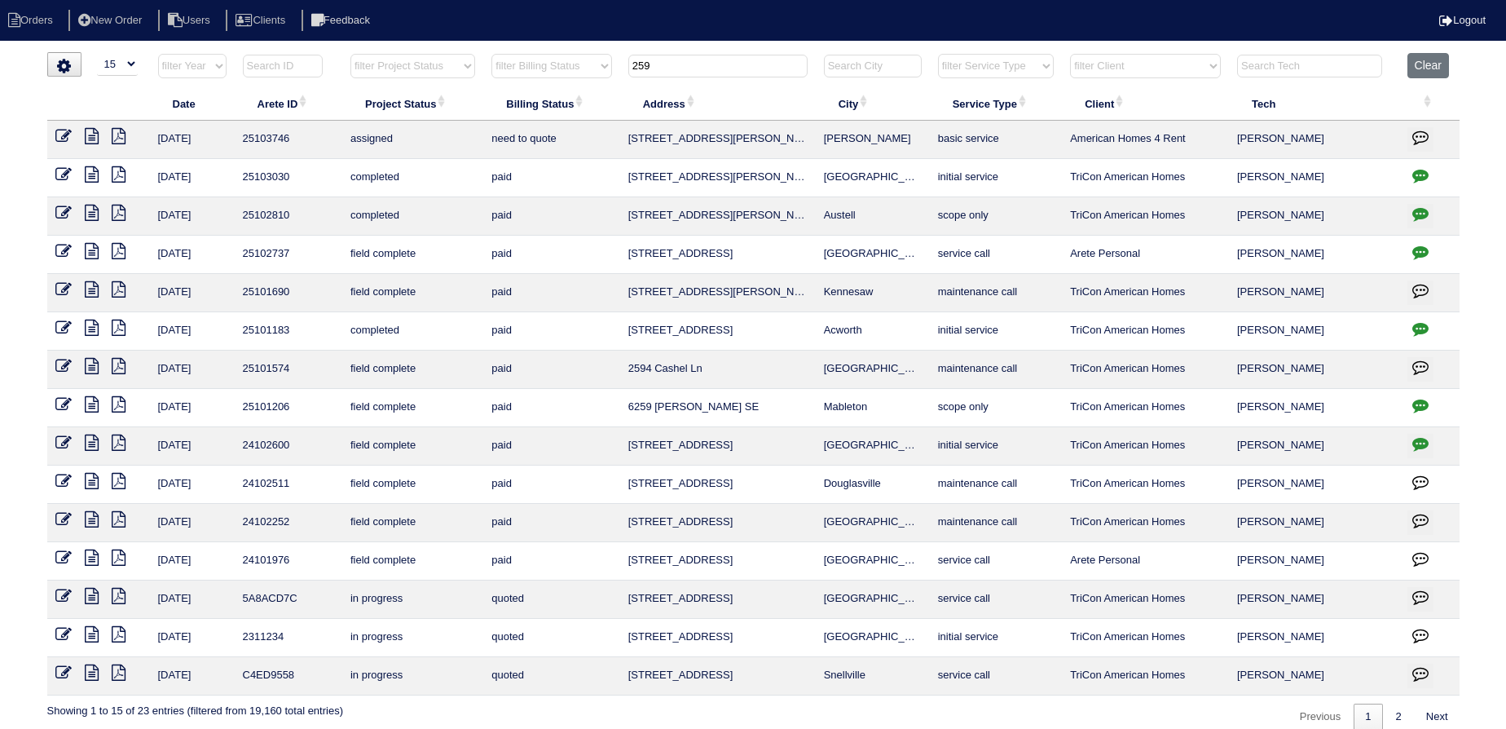
click at [721, 71] on input "259" at bounding box center [717, 66] width 179 height 23
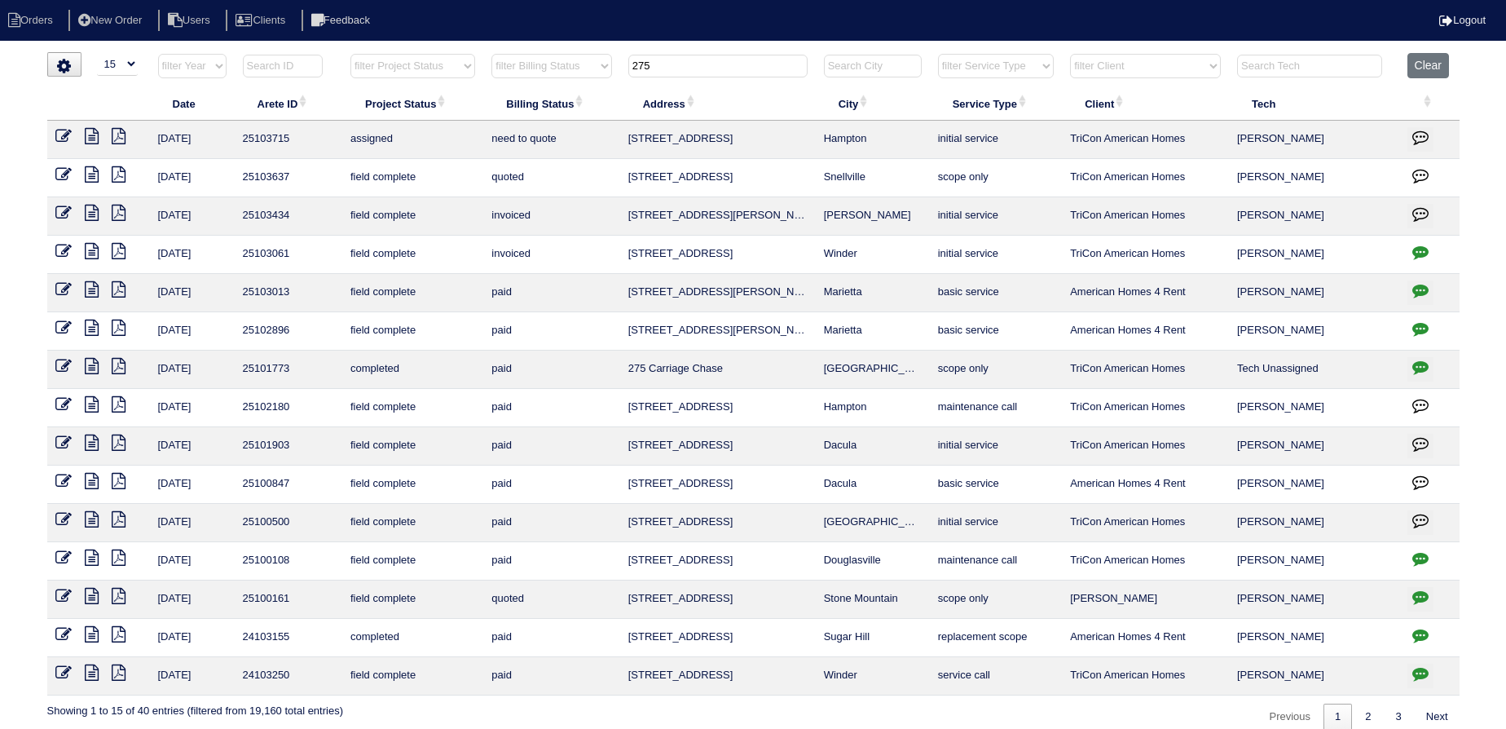
click at [719, 69] on input "275" at bounding box center [717, 66] width 179 height 23
click at [718, 69] on input "275" at bounding box center [717, 66] width 179 height 23
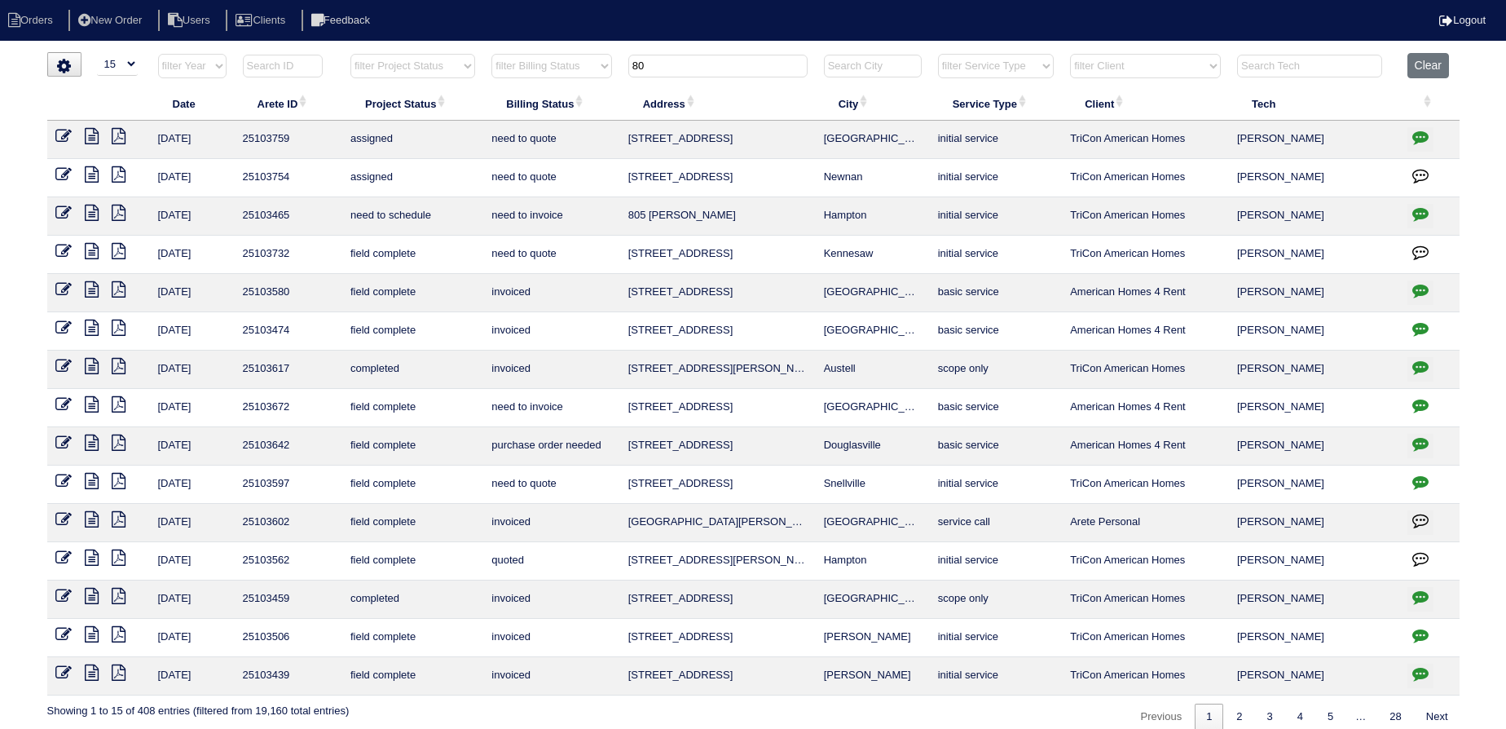
type input "8"
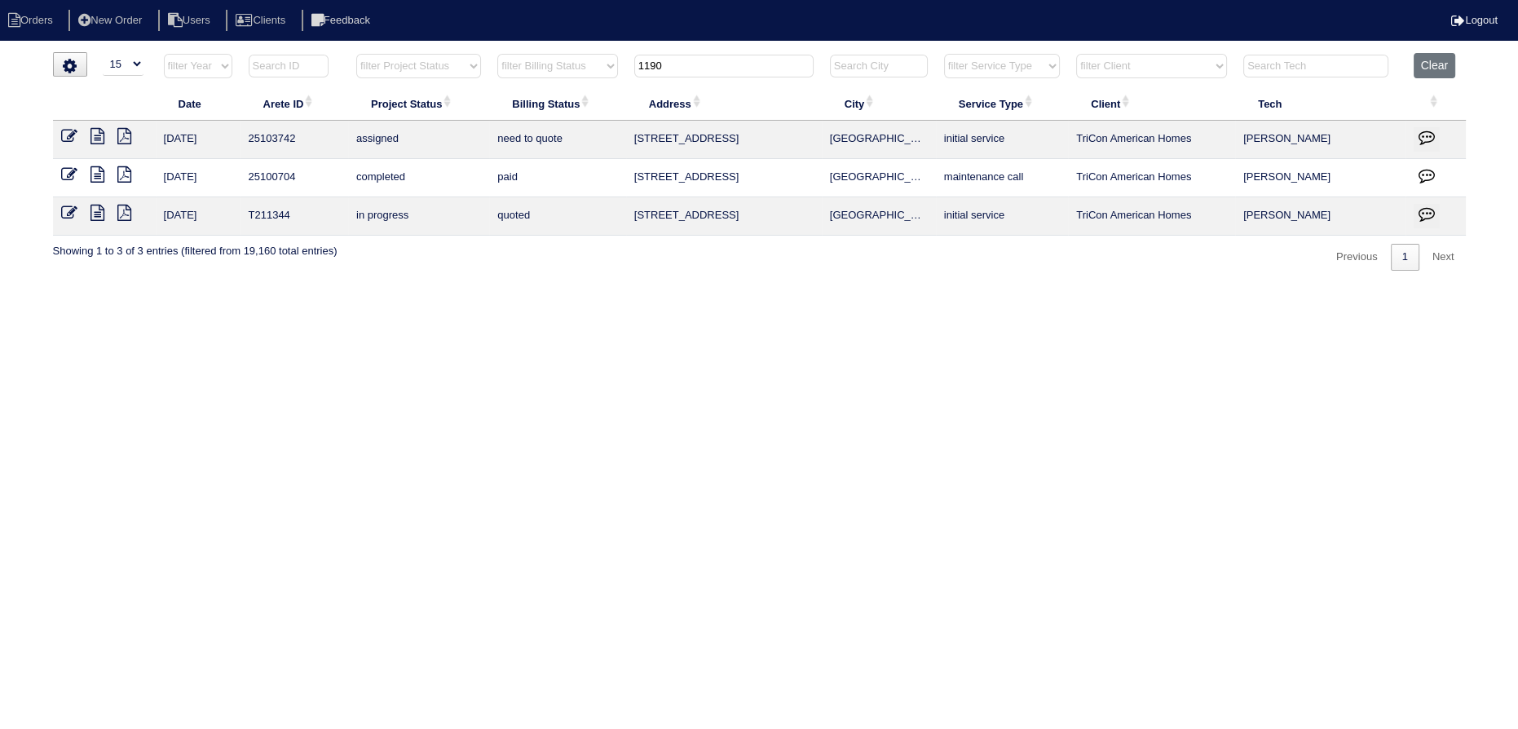
click at [718, 71] on input "1190" at bounding box center [723, 66] width 179 height 23
click at [719, 70] on input "1190" at bounding box center [723, 66] width 179 height 23
click at [720, 70] on input "1190" at bounding box center [723, 66] width 179 height 23
click at [698, 51] on html "Orders New Order Users Clients Feedback Logout Orders New Order Users Clients M…" at bounding box center [759, 143] width 1518 height 287
click at [684, 67] on input "1190" at bounding box center [723, 66] width 179 height 23
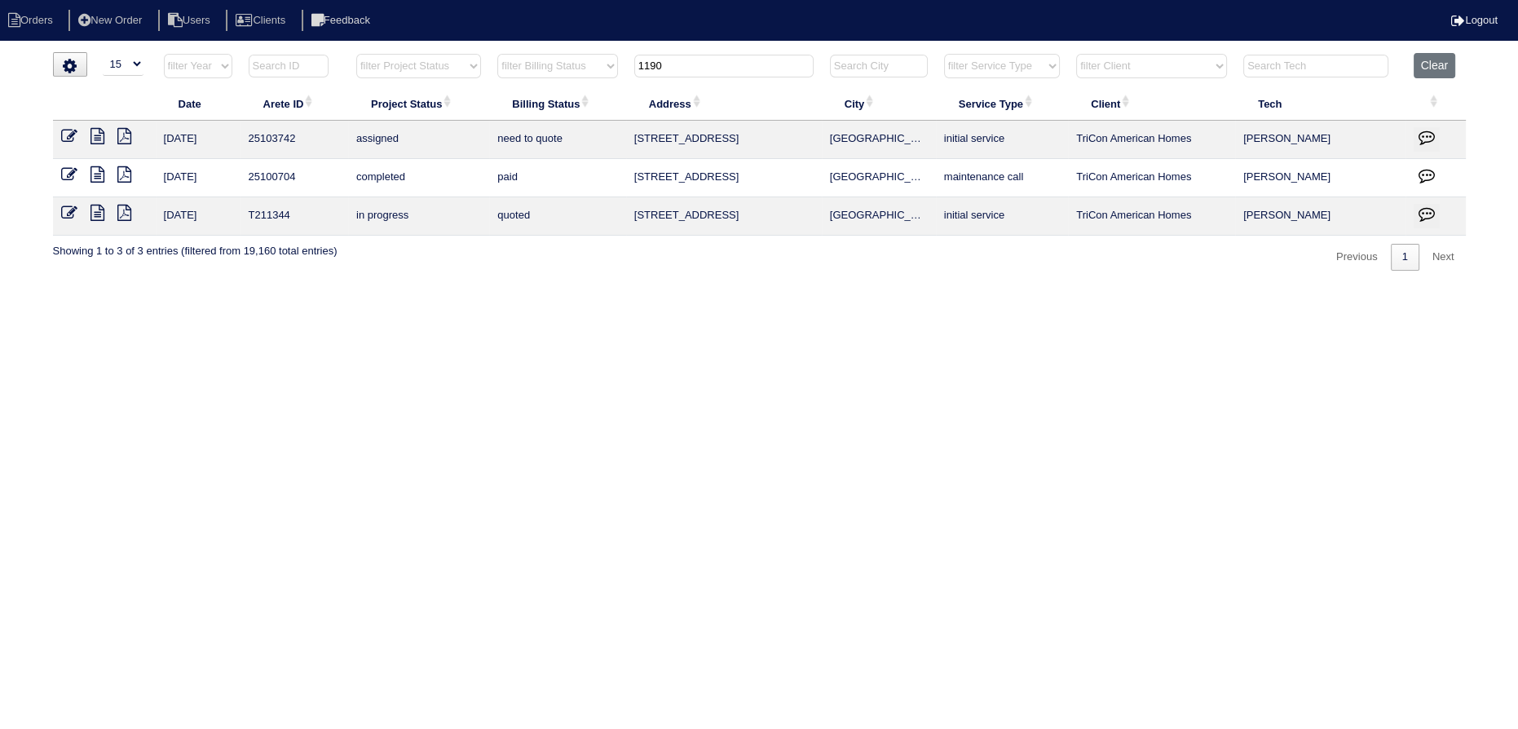
click at [684, 67] on input "1190" at bounding box center [723, 66] width 179 height 23
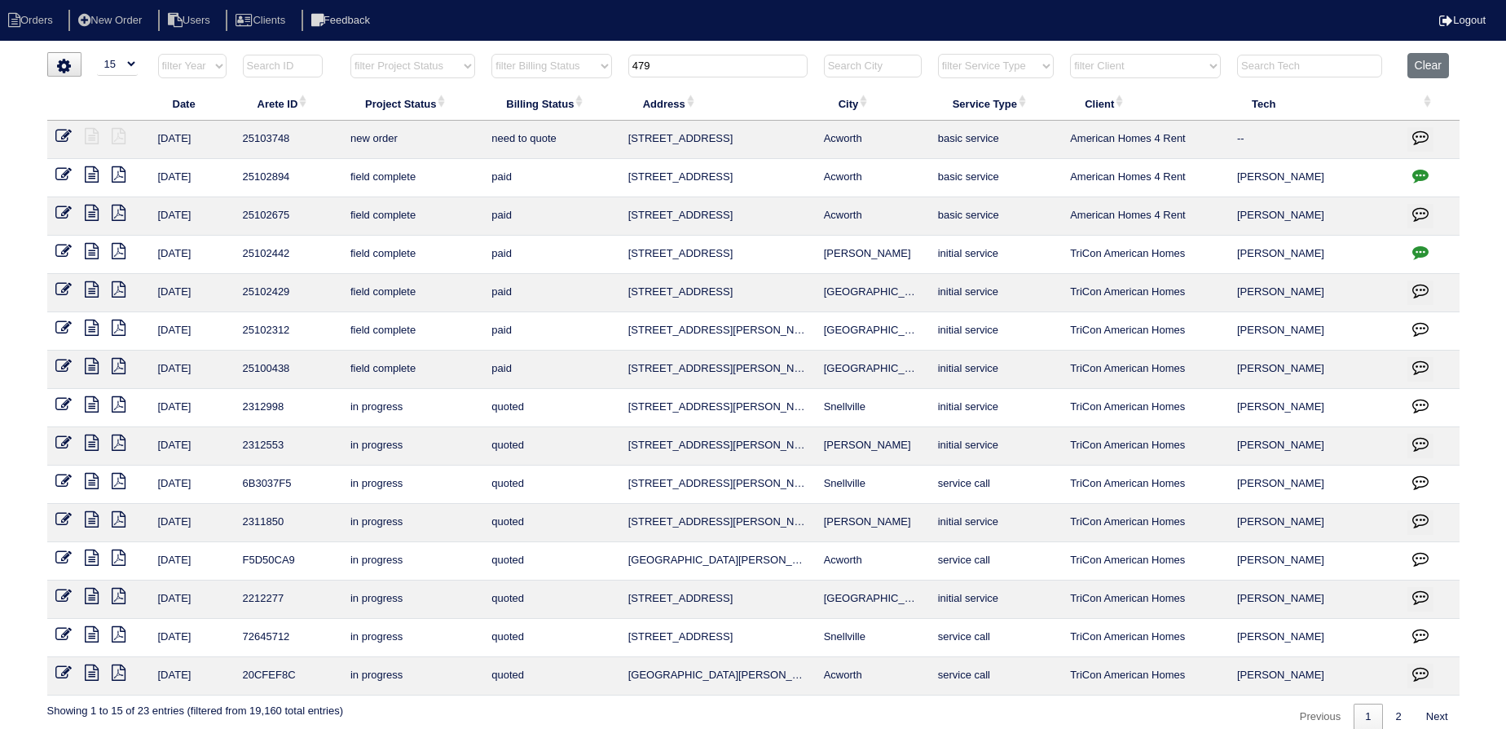
type input "479"
click at [65, 130] on icon at bounding box center [63, 136] width 16 height 16
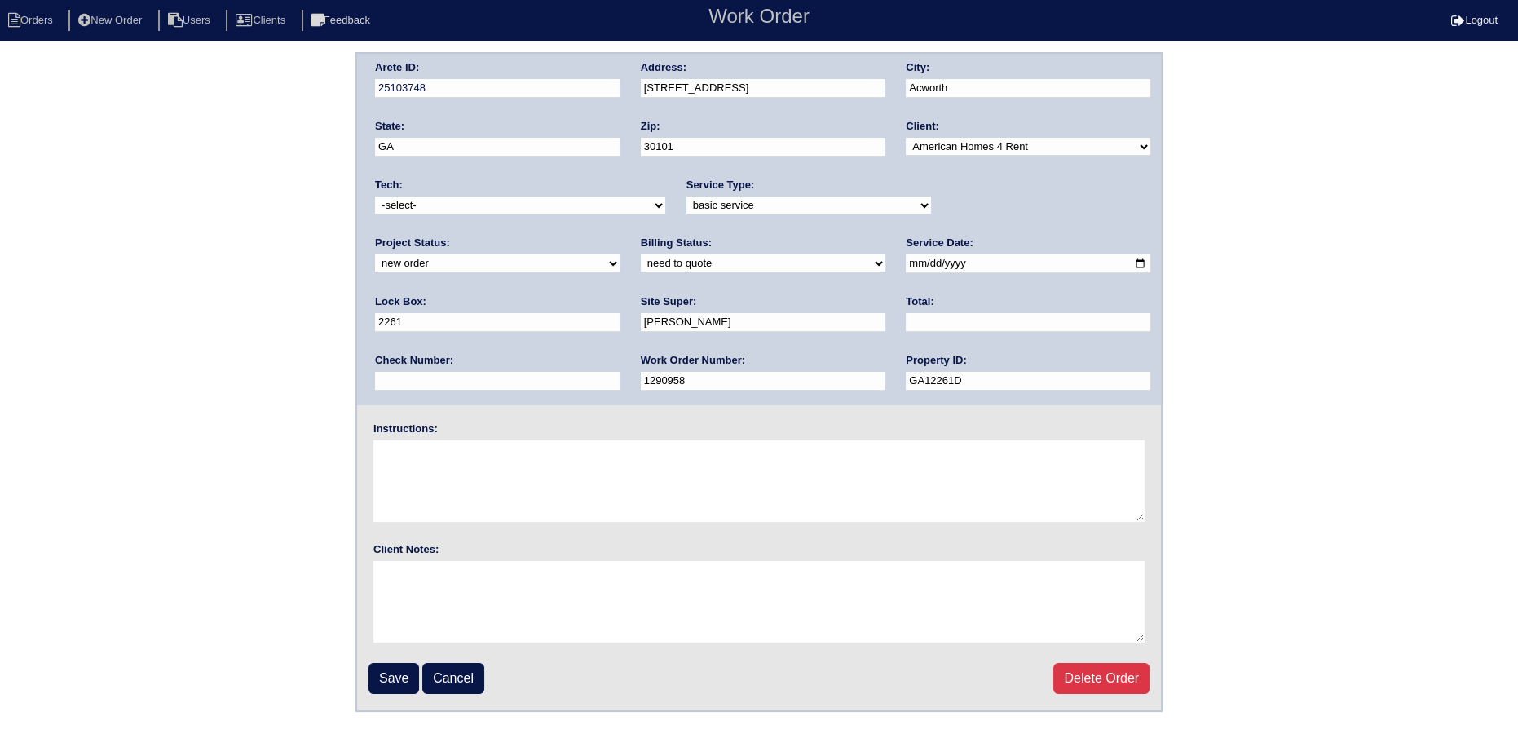
drag, startPoint x: 946, startPoint y: 199, endPoint x: 961, endPoint y: 212, distance: 20.2
click at [620, 254] on select "new order assigned in progress field complete need to schedule admin review arc…" at bounding box center [497, 263] width 245 height 18
select select "assigned"
click at [620, 254] on select "new order assigned in progress field complete need to schedule admin review arc…" at bounding box center [497, 263] width 245 height 18
drag, startPoint x: 568, startPoint y: 201, endPoint x: 565, endPoint y: 212, distance: 11.1
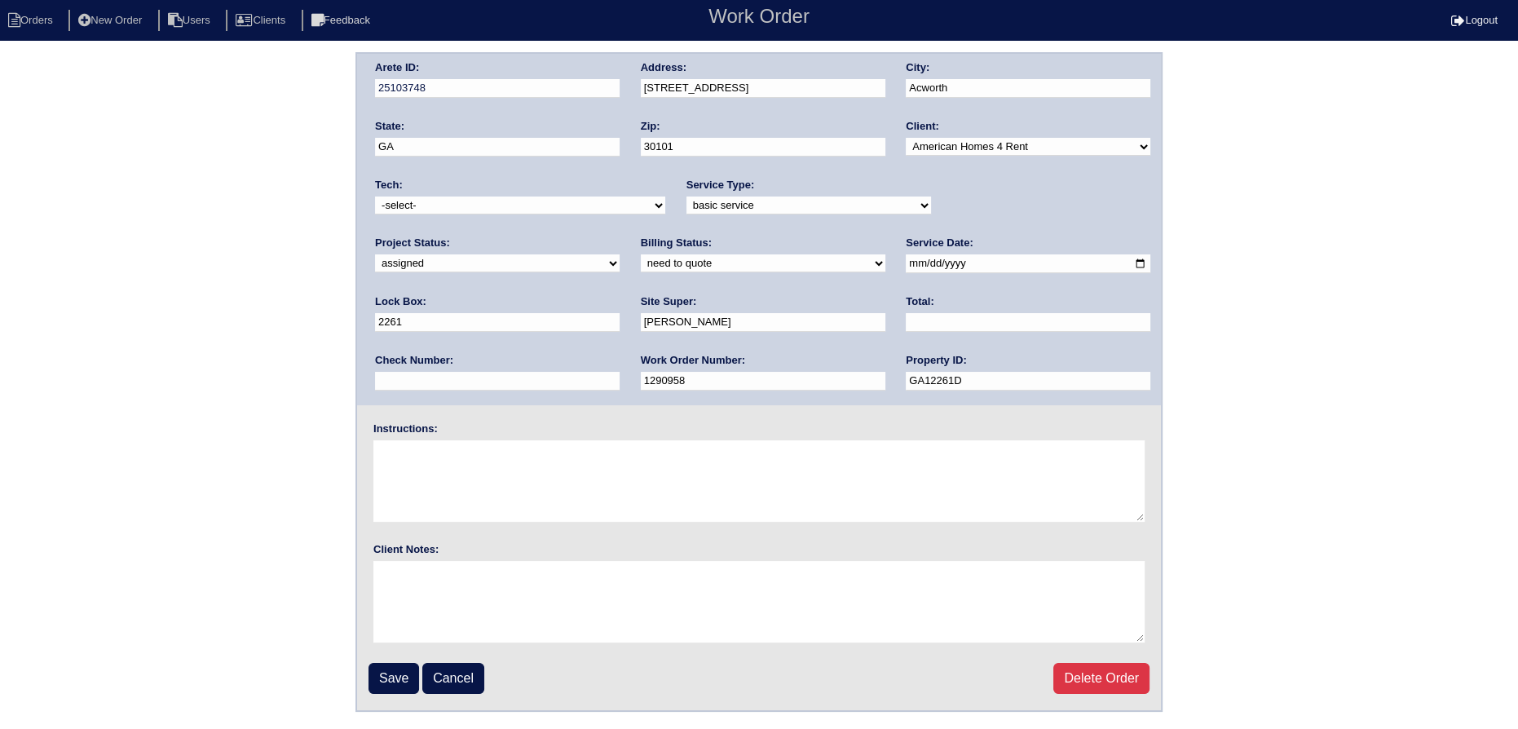
click at [565, 209] on select "-select- aretesmg+backup-tech@gmail.com benjohnholt88@gmail.com callisonhvac@ya…" at bounding box center [520, 205] width 290 height 18
select select "36"
click at [375, 196] on select "-select- aretesmg+backup-tech@gmail.com benjohnholt88@gmail.com callisonhvac@ya…" at bounding box center [520, 205] width 290 height 18
click at [906, 257] on input "[DATE]" at bounding box center [1028, 263] width 245 height 19
click at [906, 258] on input "[DATE]" at bounding box center [1028, 263] width 245 height 19
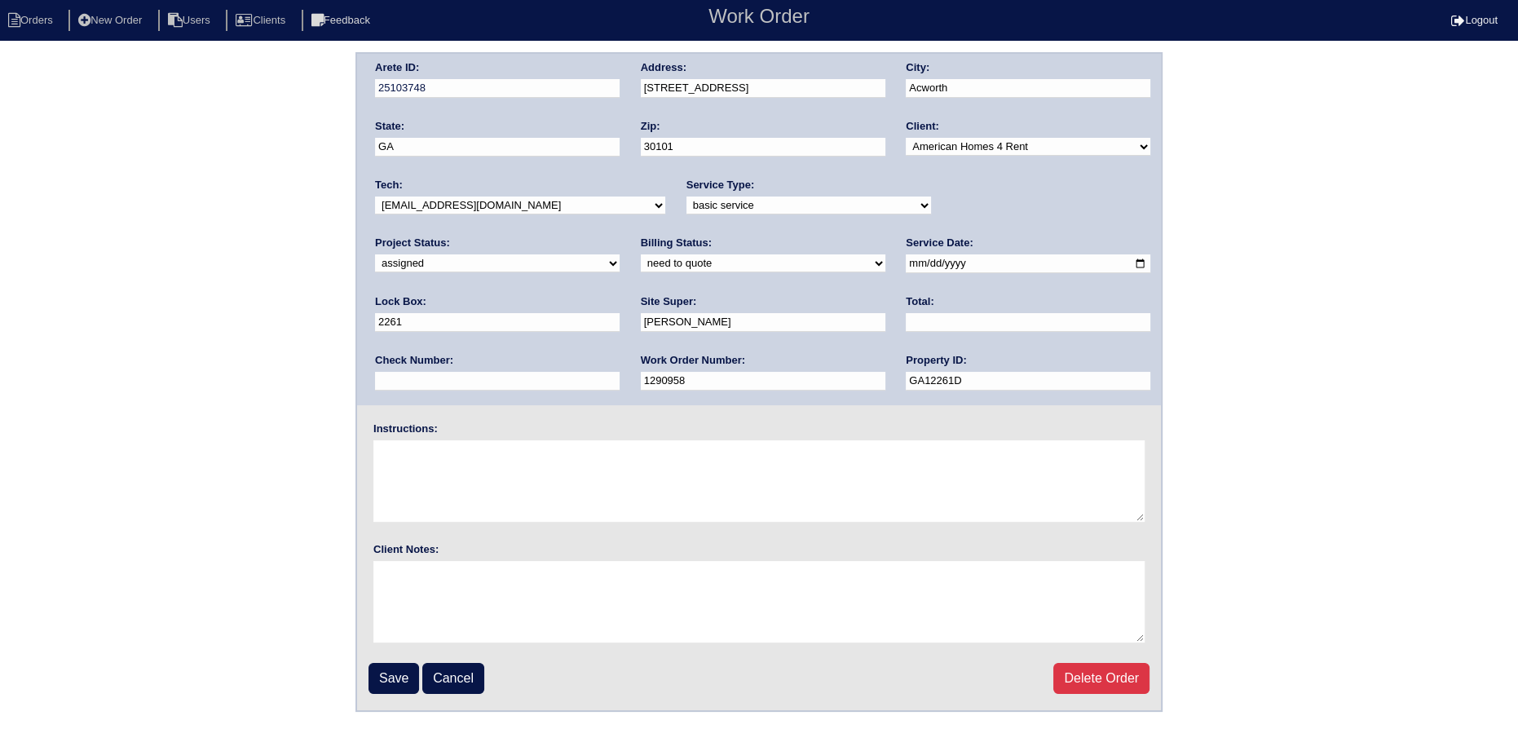
type input "[DATE]"
click at [386, 654] on fieldset "Arete ID: 25103748 Address: 4793 Galloways Farm Ct City: Acworth State: GA Zip:…" at bounding box center [759, 382] width 804 height 656
click at [385, 663] on input "Save" at bounding box center [393, 678] width 51 height 31
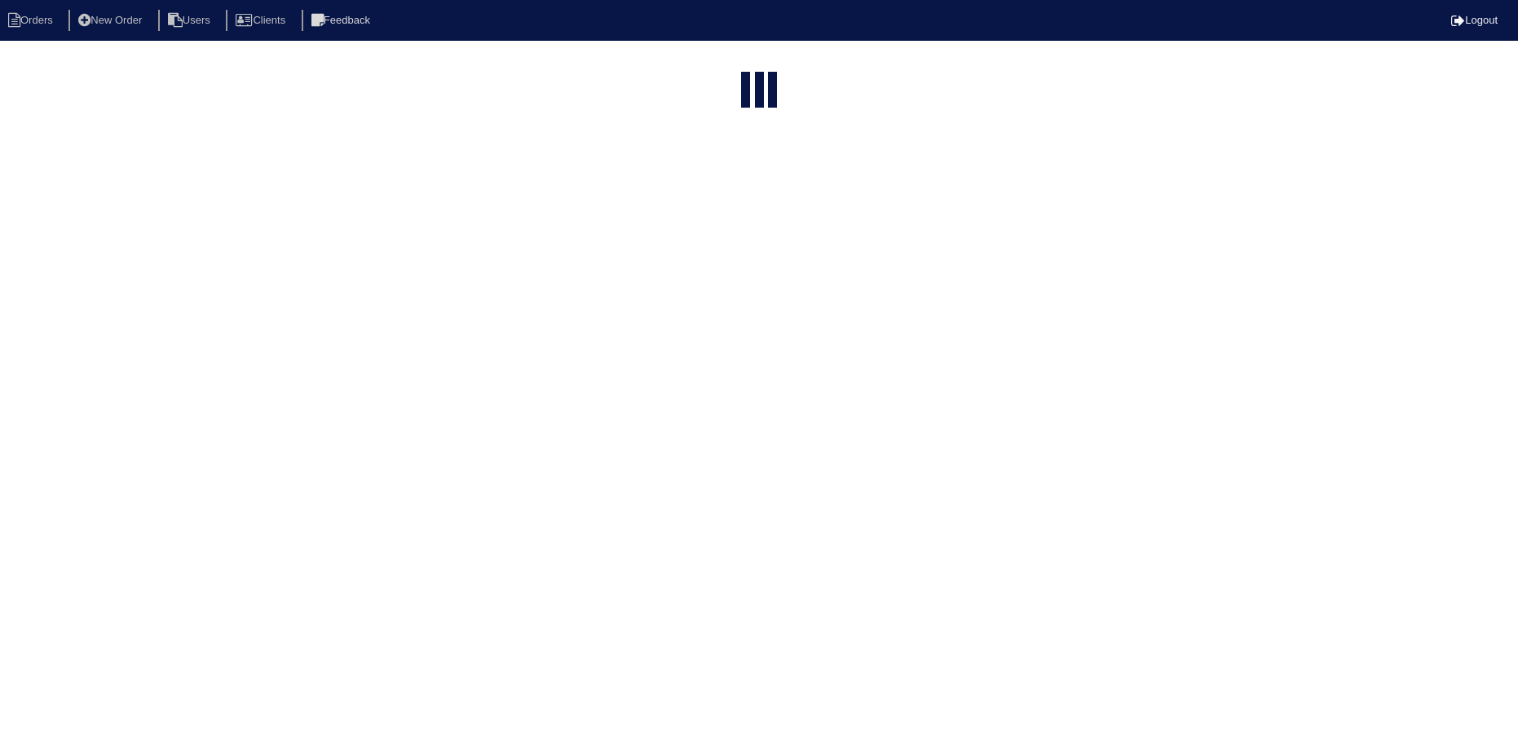
select select "15"
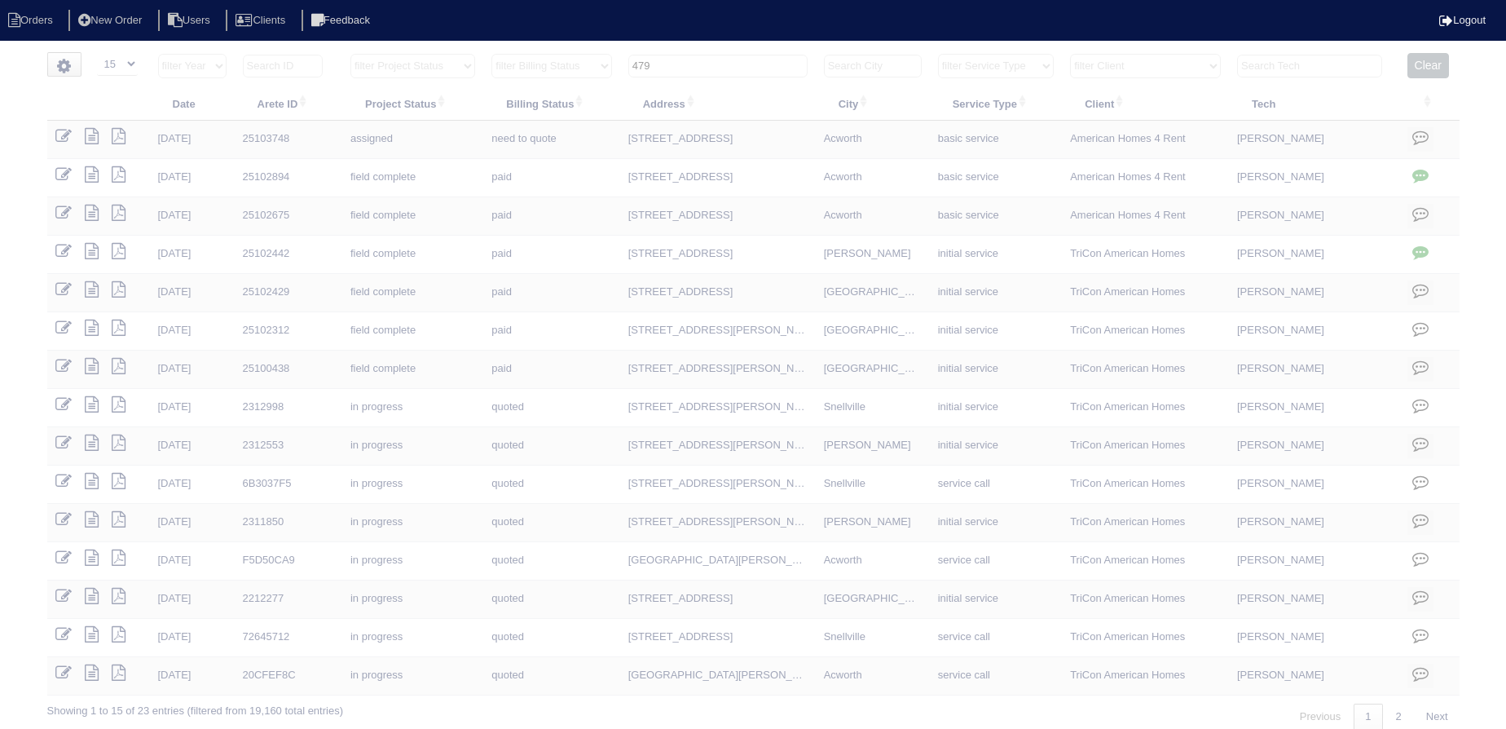
click at [722, 68] on input "479" at bounding box center [717, 66] width 179 height 23
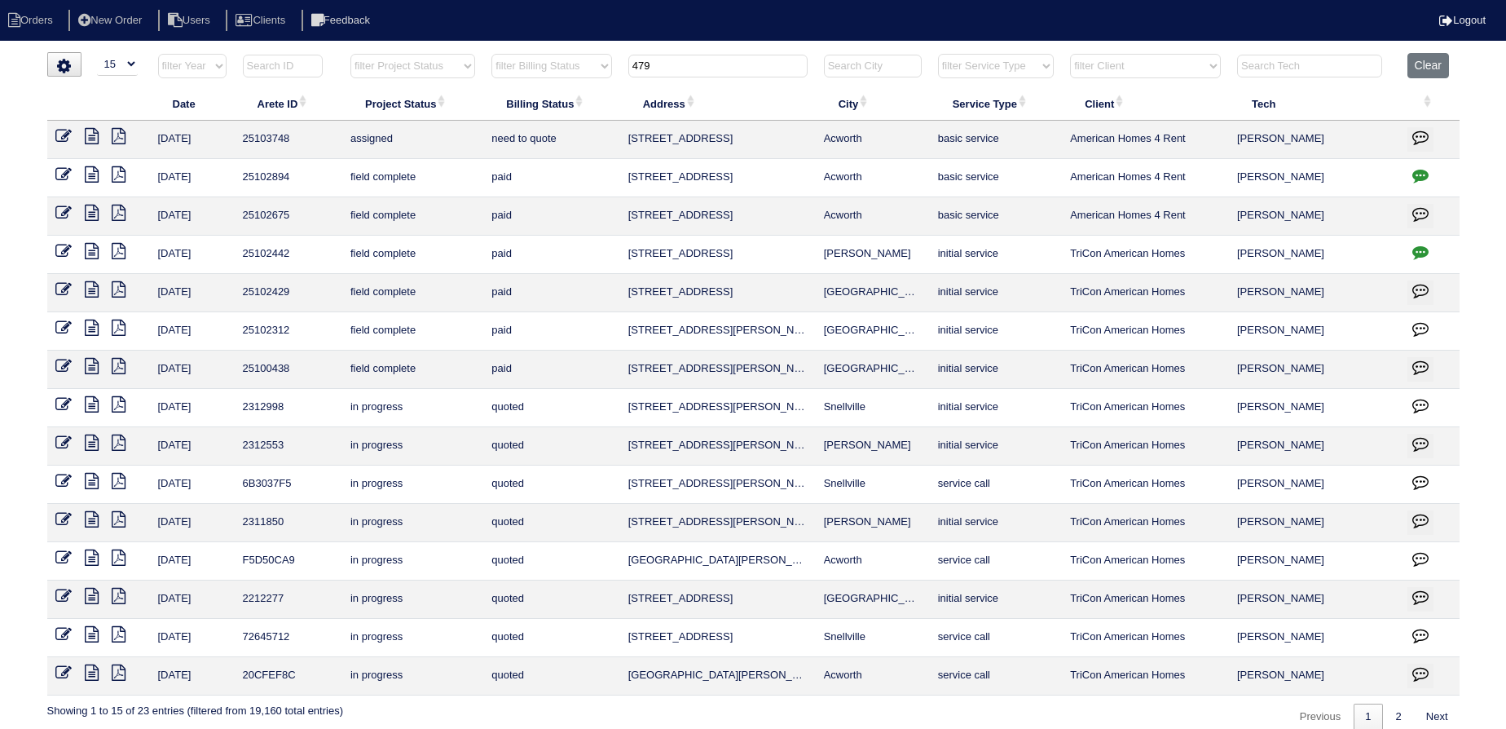
click at [722, 68] on input "479" at bounding box center [717, 66] width 179 height 23
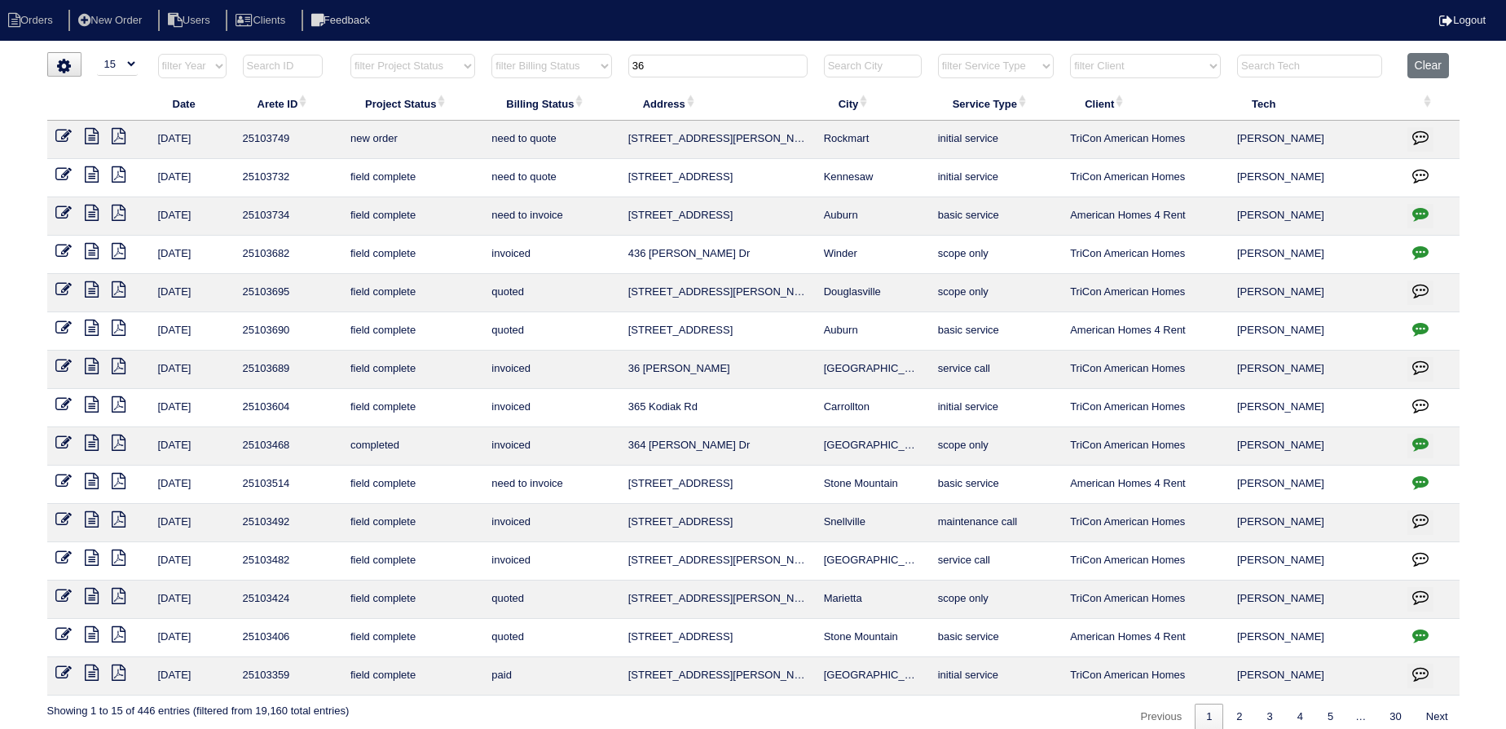
type input "36"
click at [71, 138] on icon at bounding box center [63, 136] width 16 height 16
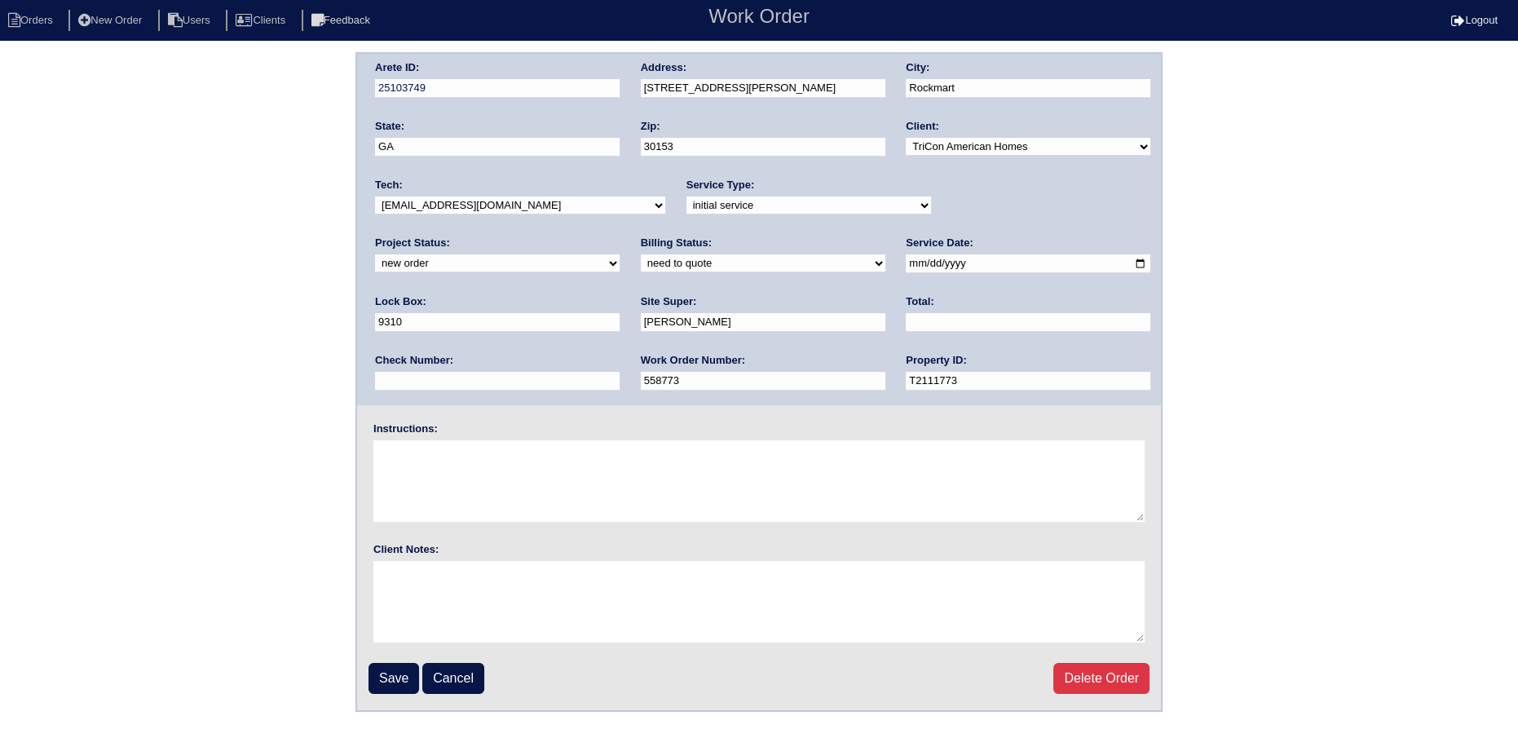
click at [620, 254] on select "new order assigned in progress field complete need to schedule admin review arc…" at bounding box center [497, 263] width 245 height 18
select select "assigned"
click at [620, 254] on select "new order assigned in progress field complete need to schedule admin review arc…" at bounding box center [497, 263] width 245 height 18
click at [906, 258] on input "[DATE]" at bounding box center [1028, 263] width 245 height 19
click at [906, 265] on input "2025-10-10" at bounding box center [1028, 263] width 245 height 19
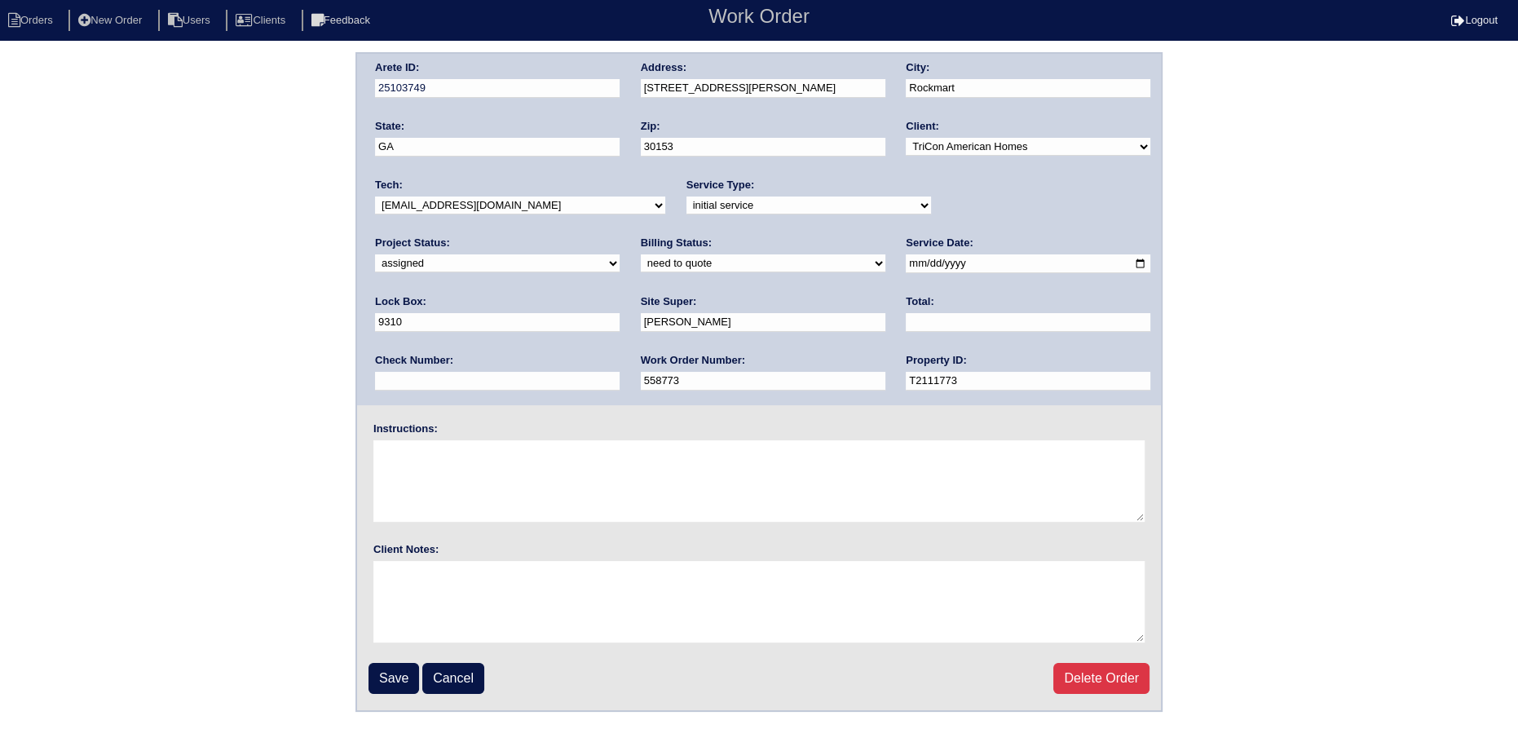
type input "2025-10-13"
click at [537, 210] on select "-select- aretesmg+backup-tech@gmail.com benjohnholt88@gmail.com callisonhvac@ya…" at bounding box center [520, 205] width 290 height 18
select select "36"
click at [375, 196] on select "-select- [EMAIL_ADDRESS][DOMAIN_NAME] [EMAIL_ADDRESS][DOMAIN_NAME] [EMAIL_ADDRE…" at bounding box center [520, 205] width 290 height 18
click at [395, 673] on input "Save" at bounding box center [393, 678] width 51 height 31
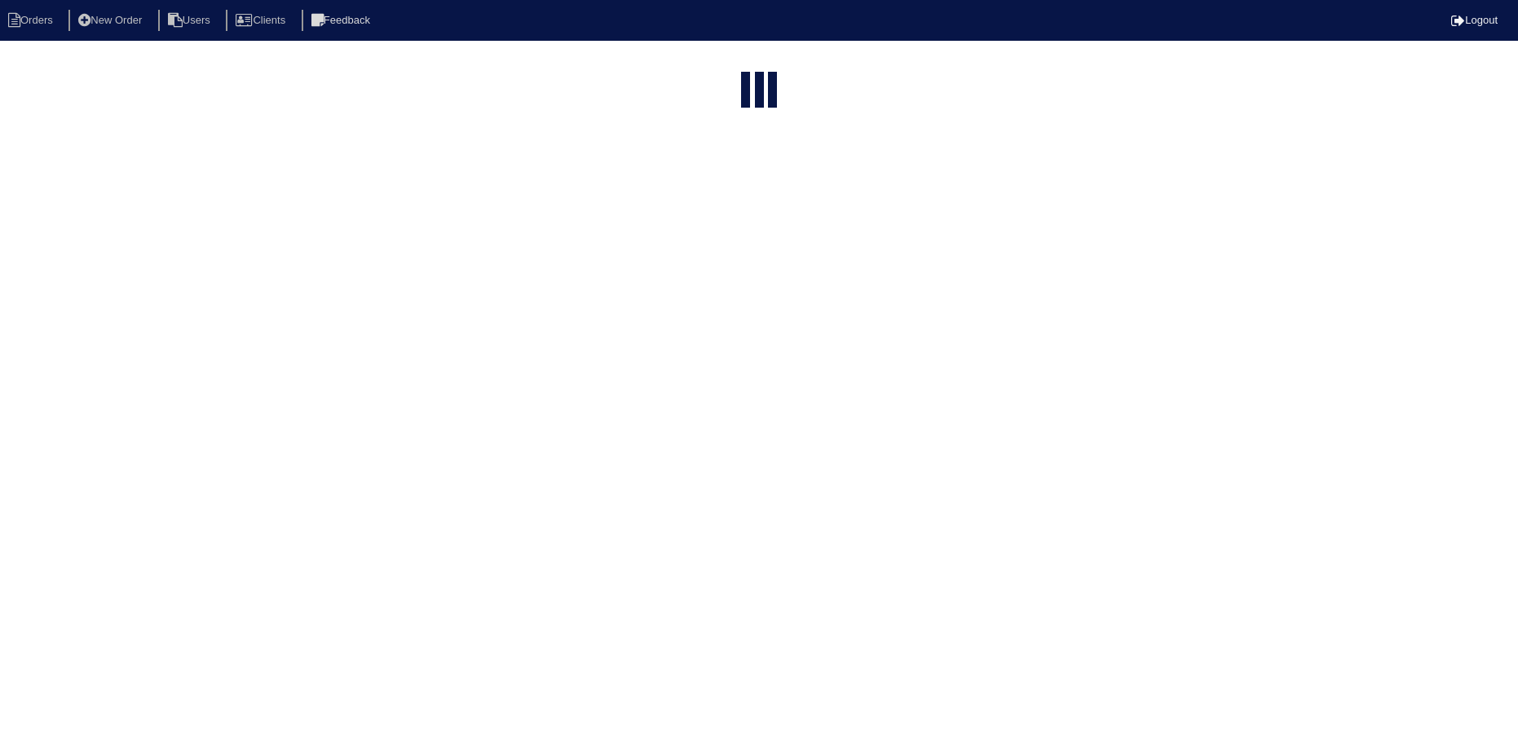
select select "15"
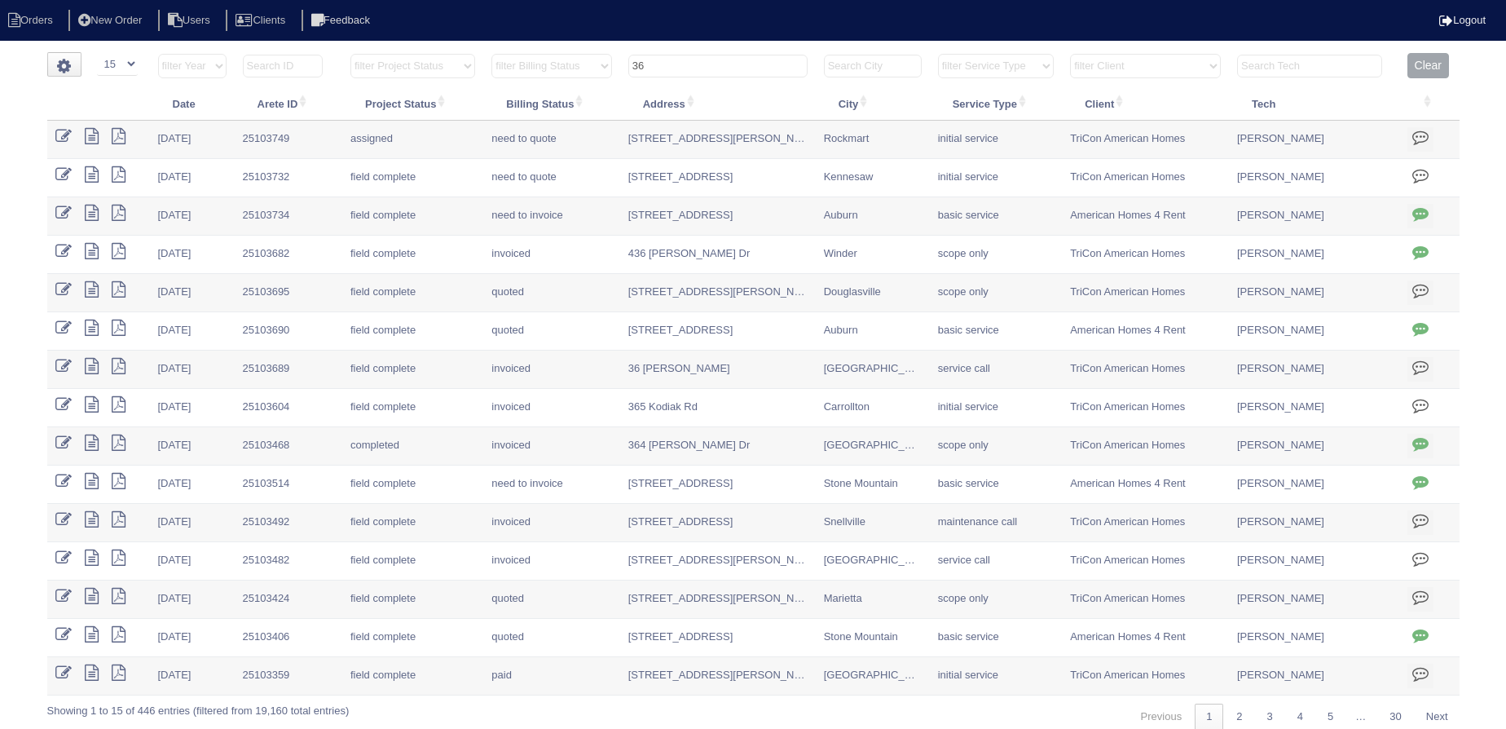
click at [731, 65] on input "36" at bounding box center [717, 66] width 179 height 23
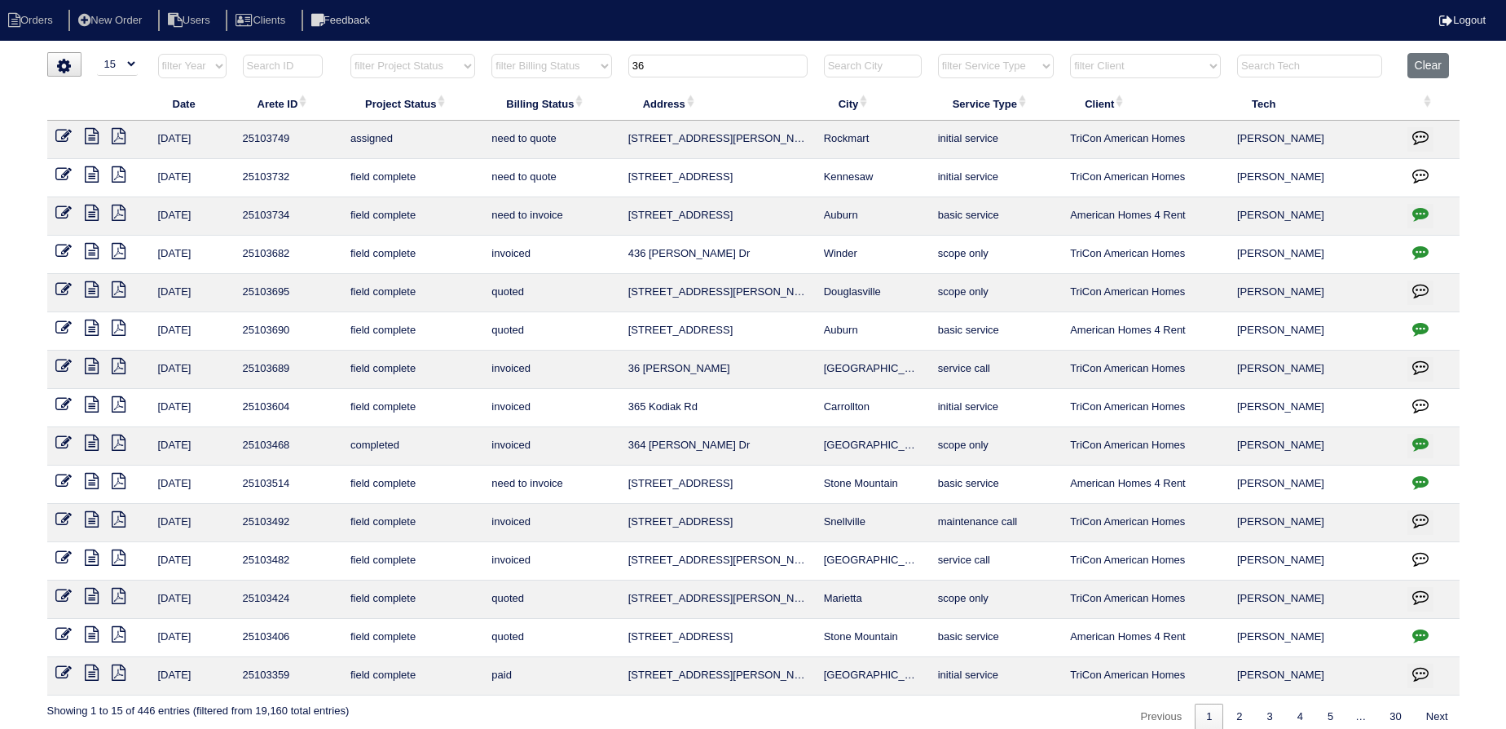
click at [730, 65] on input "36" at bounding box center [717, 66] width 179 height 23
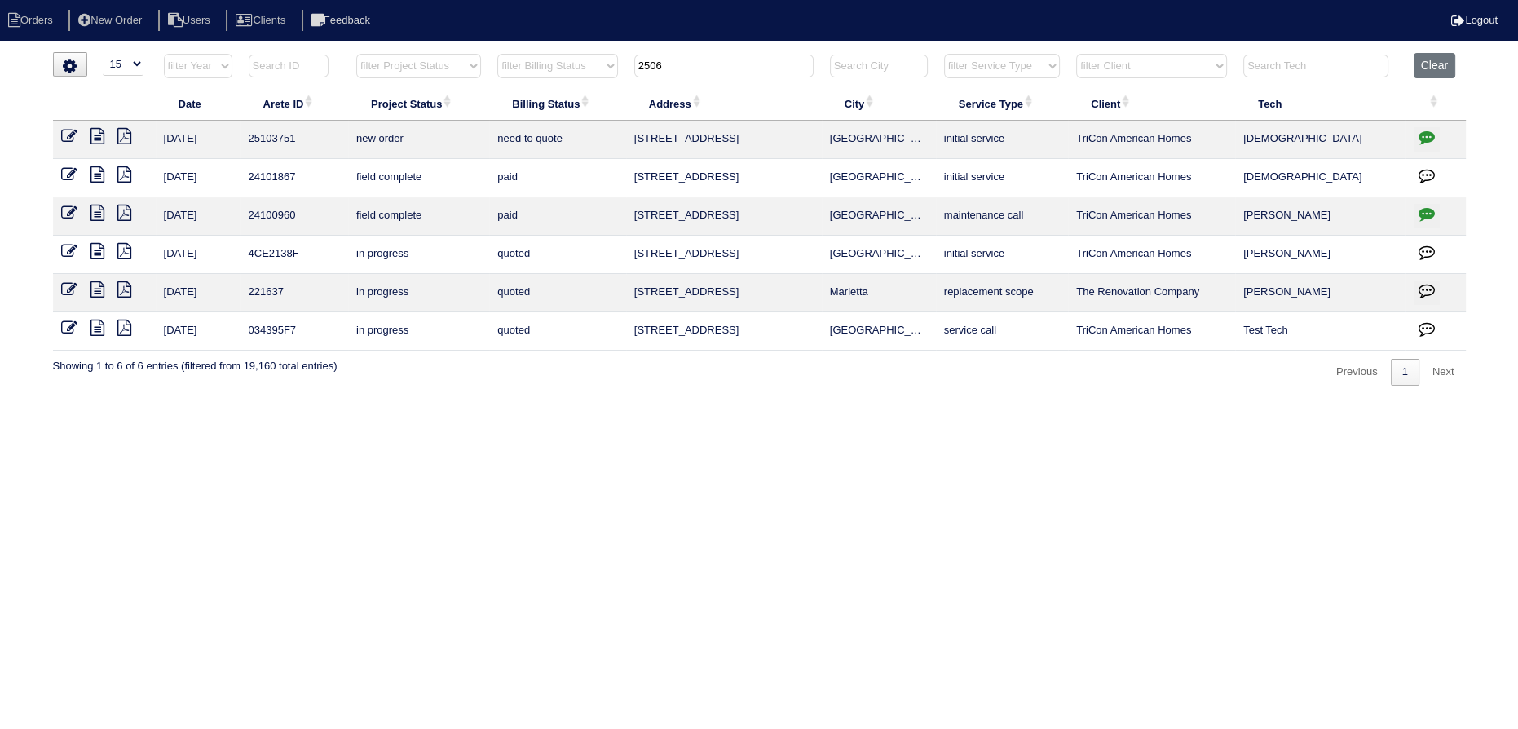
type input "2506"
click at [69, 135] on icon at bounding box center [69, 136] width 16 height 16
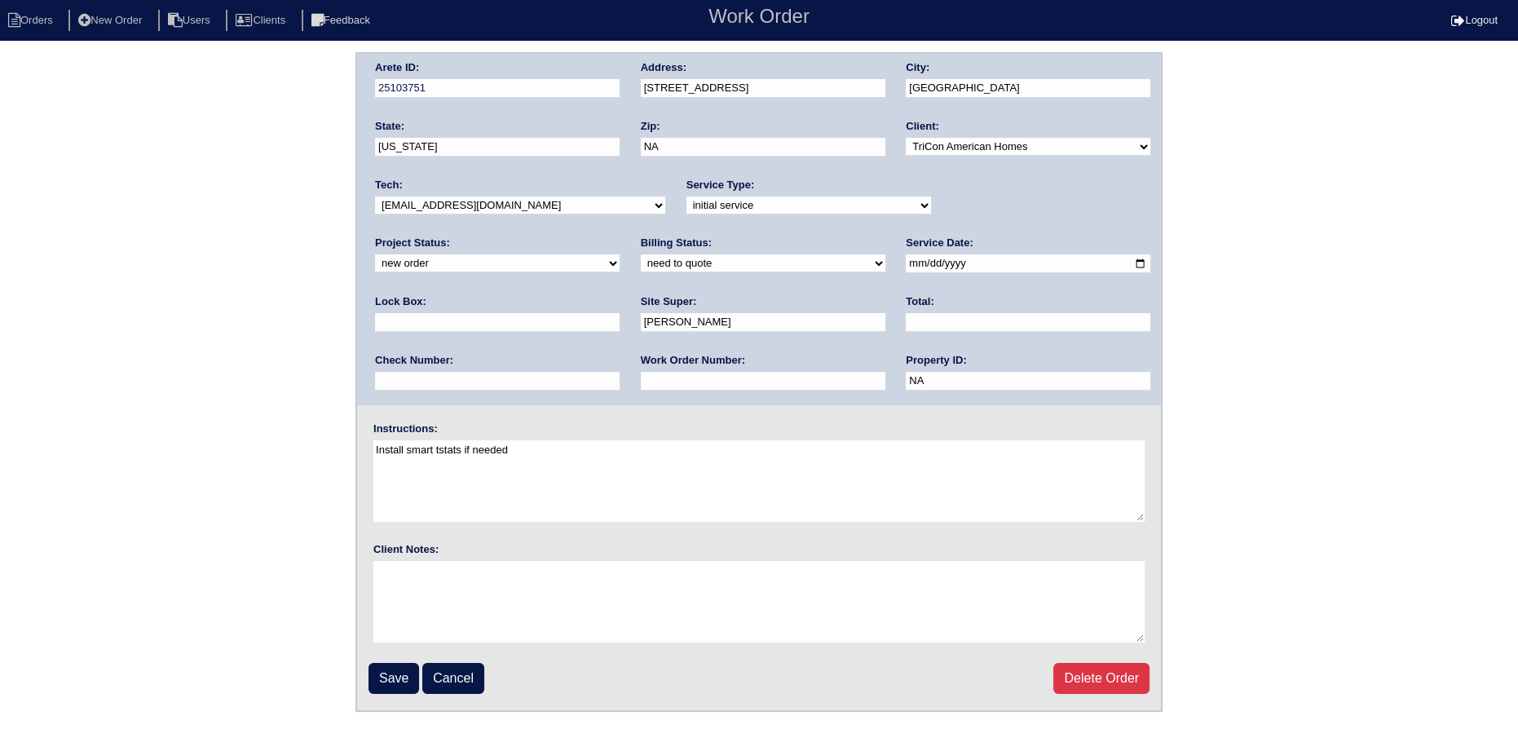
click at [483, 210] on select "-select- [EMAIL_ADDRESS][DOMAIN_NAME] [EMAIL_ADDRESS][DOMAIN_NAME] [EMAIL_ADDRE…" at bounding box center [520, 205] width 290 height 18
select select "36"
click at [375, 196] on select "-select- aretesmg+backup-tech@gmail.com benjohnholt88@gmail.com callisonhvac@ya…" at bounding box center [520, 205] width 290 height 18
click at [620, 254] on select "new order assigned in progress field complete need to schedule admin review arc…" at bounding box center [497, 263] width 245 height 18
select select "assigned"
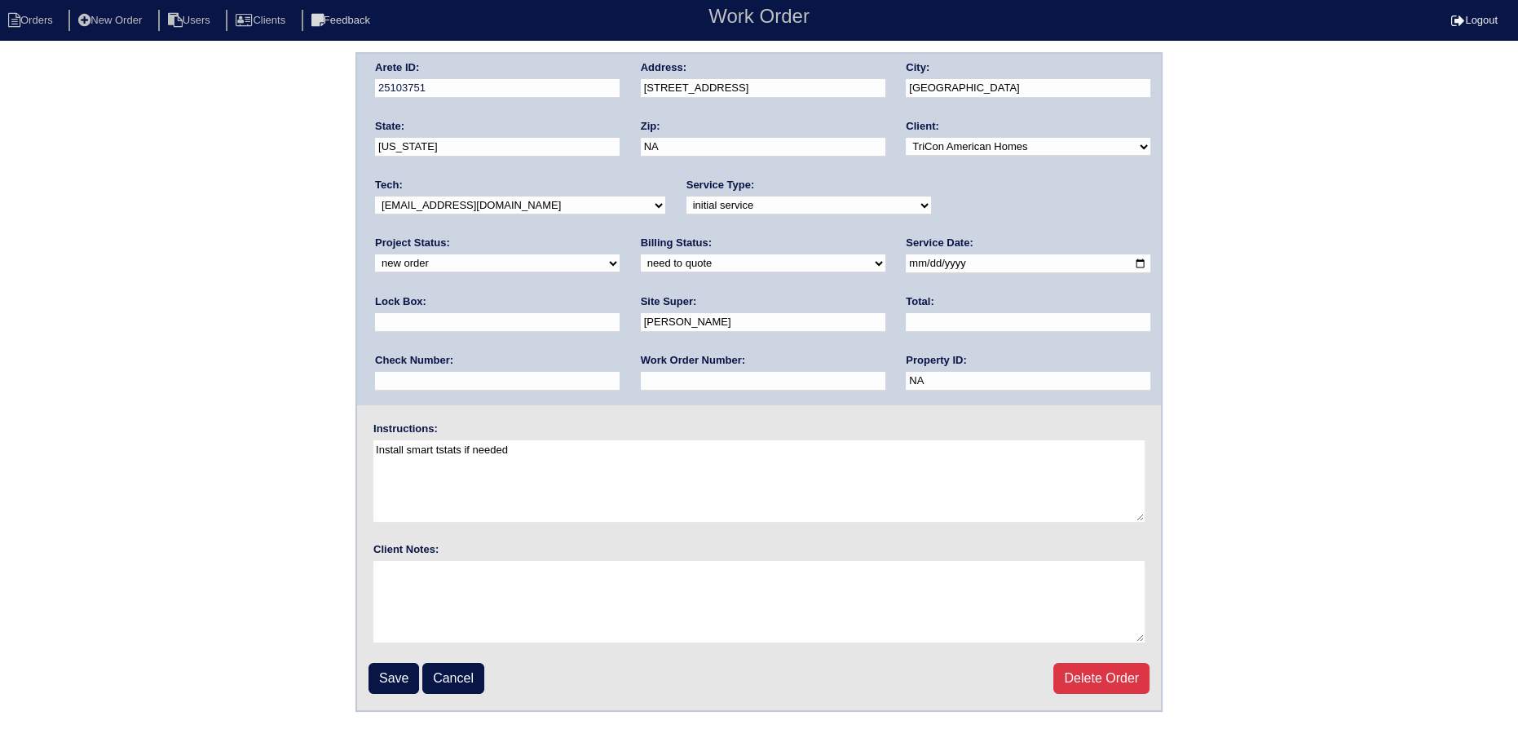
click at [620, 254] on select "new order assigned in progress field complete need to schedule admin review arc…" at bounding box center [497, 263] width 245 height 18
drag, startPoint x: 869, startPoint y: 259, endPoint x: 847, endPoint y: 320, distance: 64.2
click at [906, 260] on input "[DATE]" at bounding box center [1028, 263] width 245 height 19
type input "2025-10-13"
click at [408, 677] on input "Save" at bounding box center [393, 678] width 51 height 31
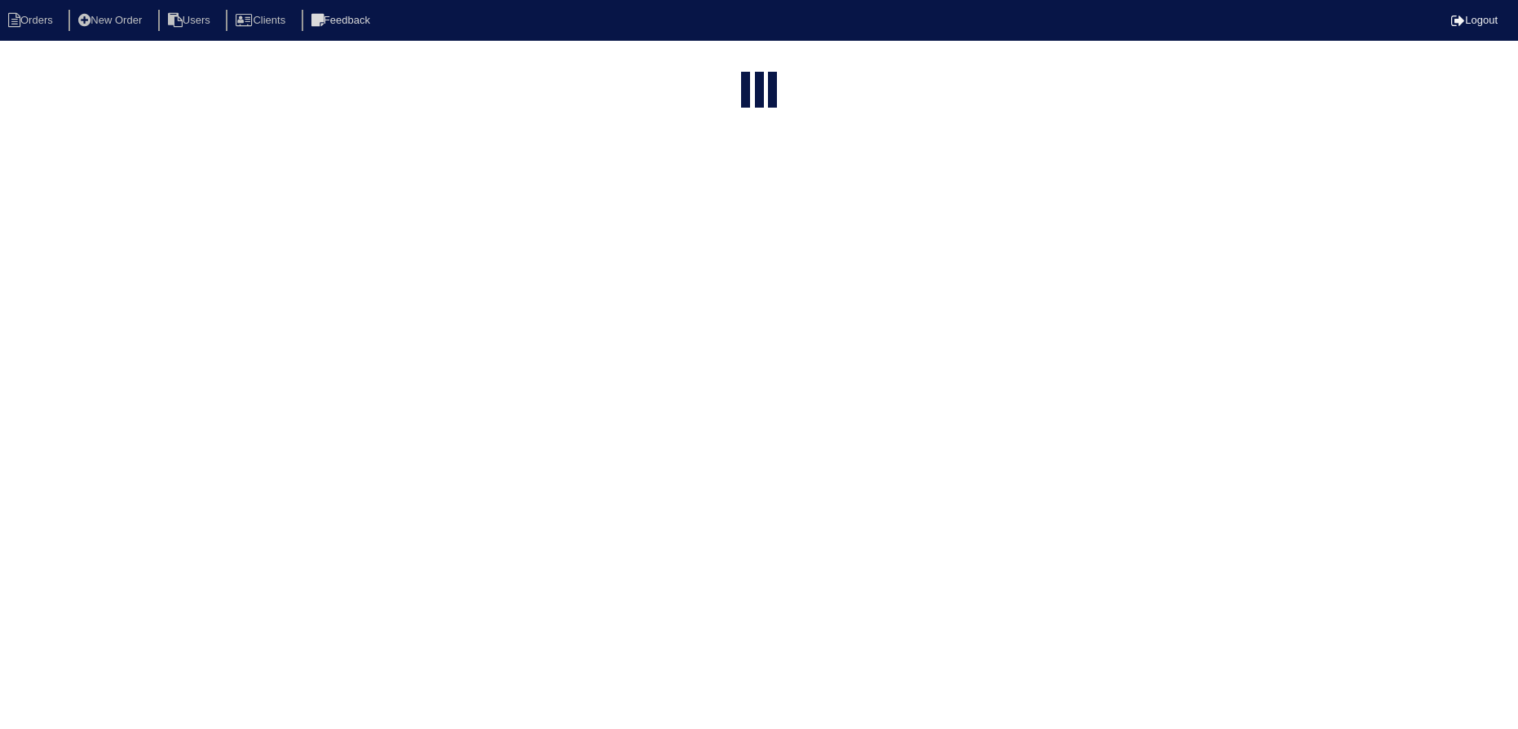
select select "15"
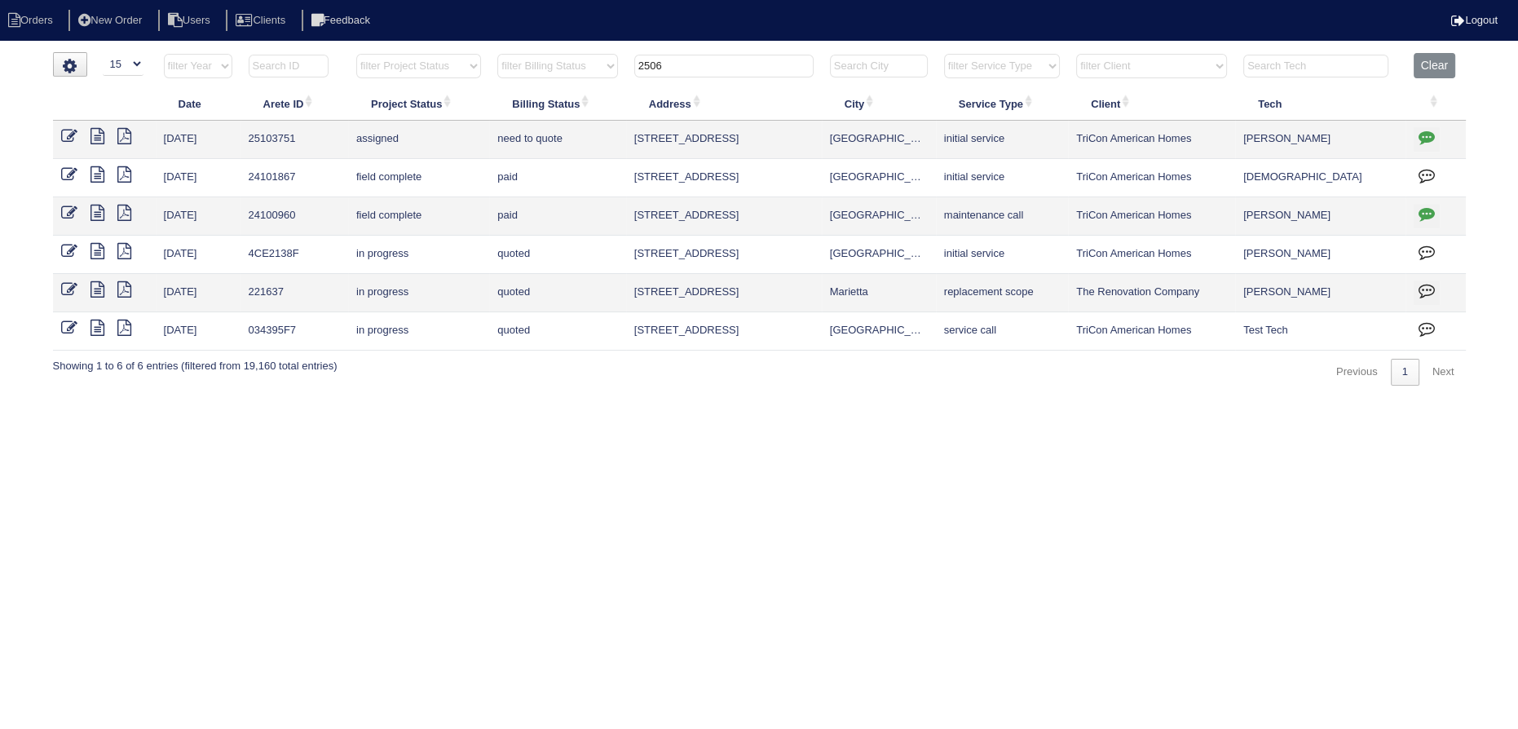
drag, startPoint x: 702, startPoint y: 77, endPoint x: 598, endPoint y: 67, distance: 104.8
click at [567, 70] on tr "filter Year -- Any Year -- 2025 2024 2023 2022 2021 2020 2019 filter Project St…" at bounding box center [759, 69] width 1413 height 33
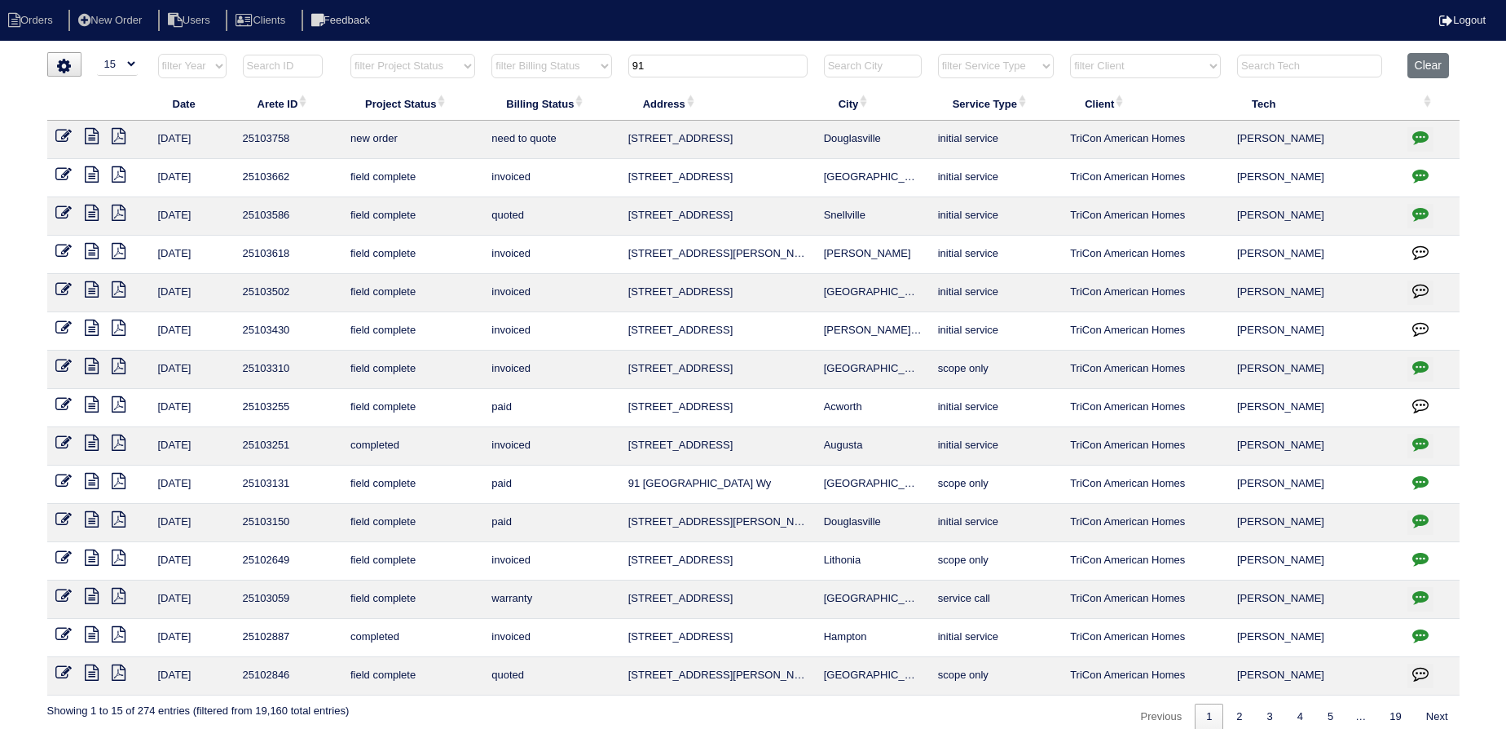
type input "91"
click at [62, 128] on icon at bounding box center [63, 136] width 16 height 16
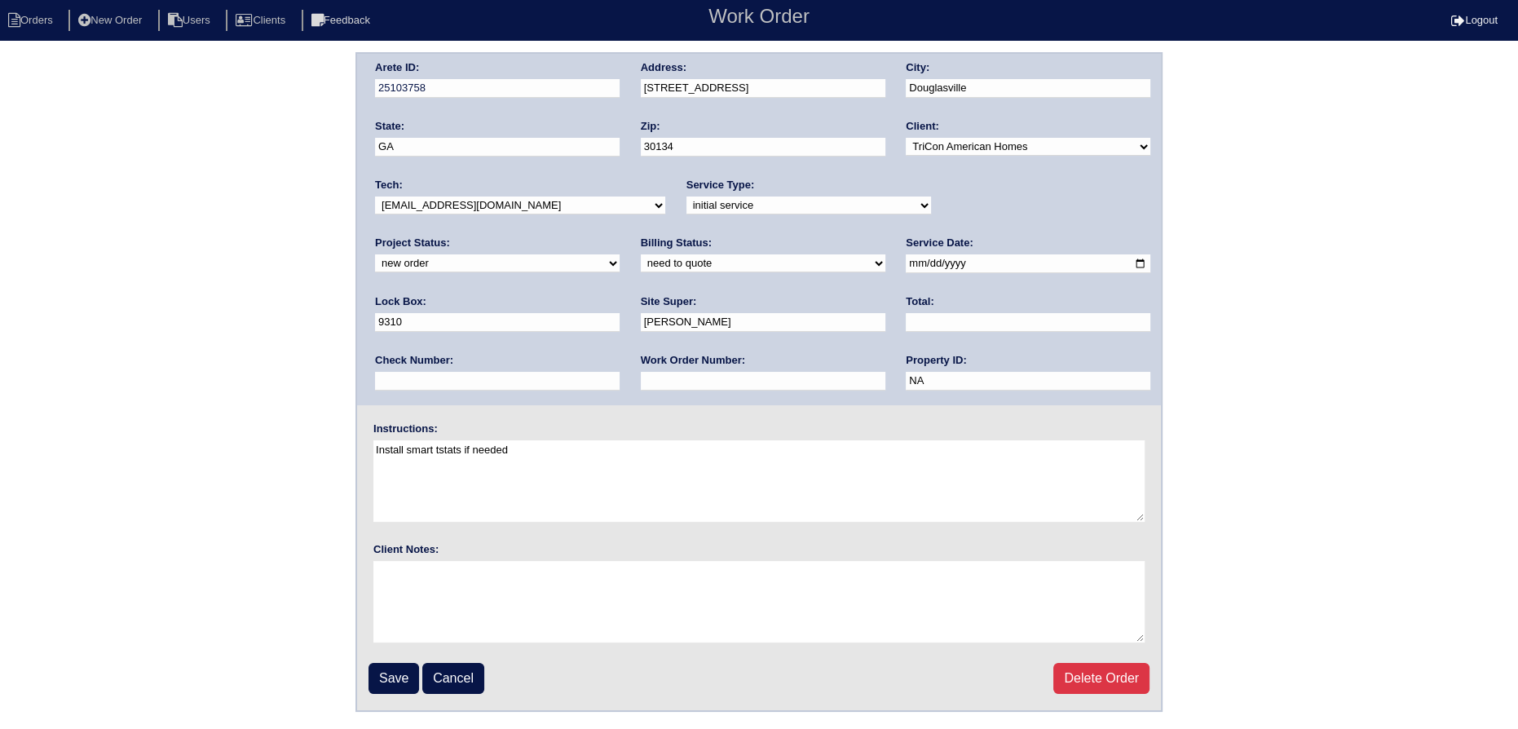
click at [620, 254] on select "new order assigned in progress field complete need to schedule admin review arc…" at bounding box center [497, 263] width 245 height 18
select select "assigned"
click at [620, 254] on select "new order assigned in progress field complete need to schedule admin review arc…" at bounding box center [497, 263] width 245 height 18
click at [906, 255] on input "2025-10-10" at bounding box center [1028, 263] width 245 height 19
click at [906, 262] on input "2025-10-10" at bounding box center [1028, 263] width 245 height 19
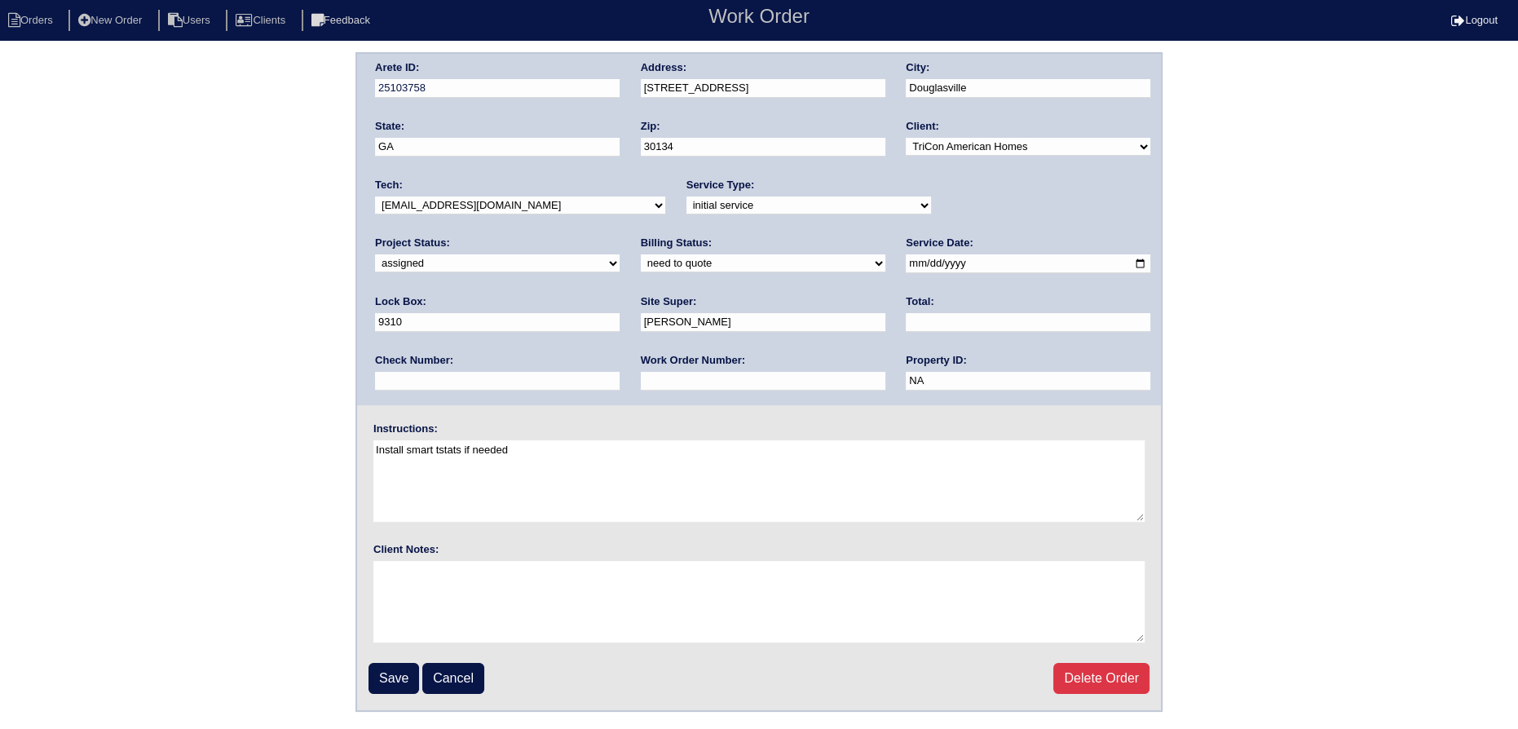
type input "2025-10-13"
click at [499, 204] on select "-select- aretesmg+backup-tech@gmail.com benjohnholt88@gmail.com callisonhvac@ya…" at bounding box center [520, 205] width 290 height 18
select select "36"
click at [375, 196] on select "-select- aretesmg+backup-tech@gmail.com benjohnholt88@gmail.com callisonhvac@ya…" at bounding box center [520, 205] width 290 height 18
click at [389, 681] on input "Save" at bounding box center [393, 678] width 51 height 31
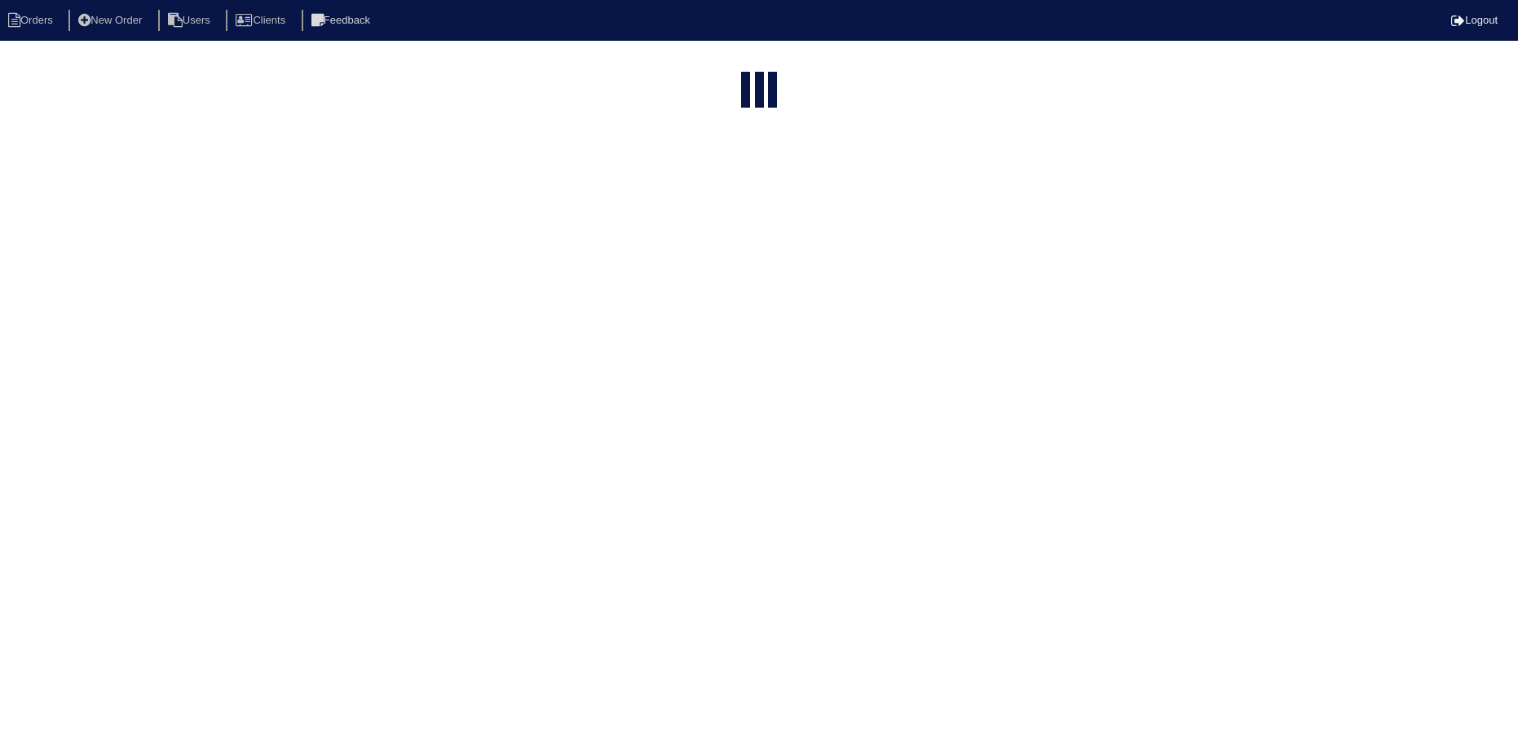
select select "15"
type input "91"
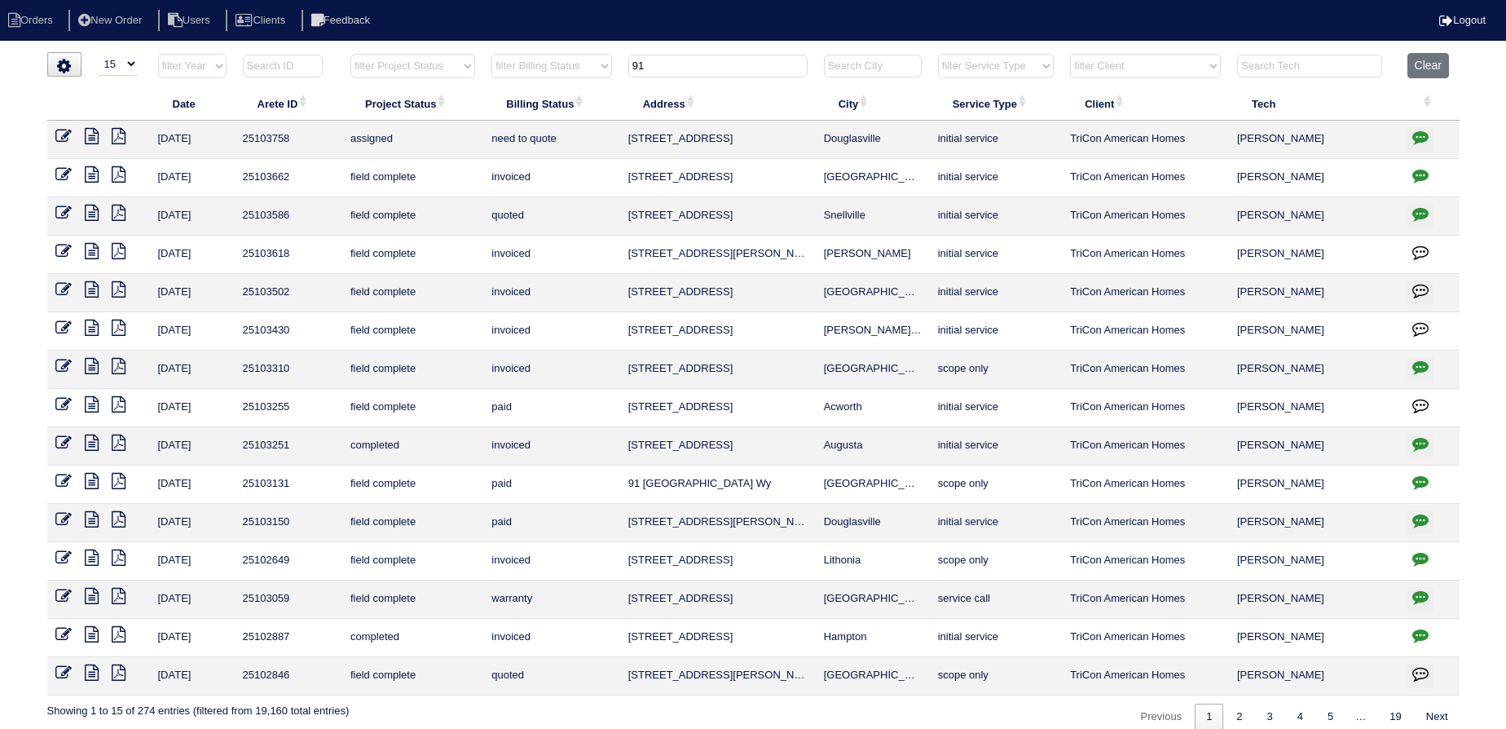
click at [1401, 68] on th "Clear" at bounding box center [1430, 69] width 60 height 33
click at [1433, 74] on button "Clear" at bounding box center [1429, 65] width 42 height 25
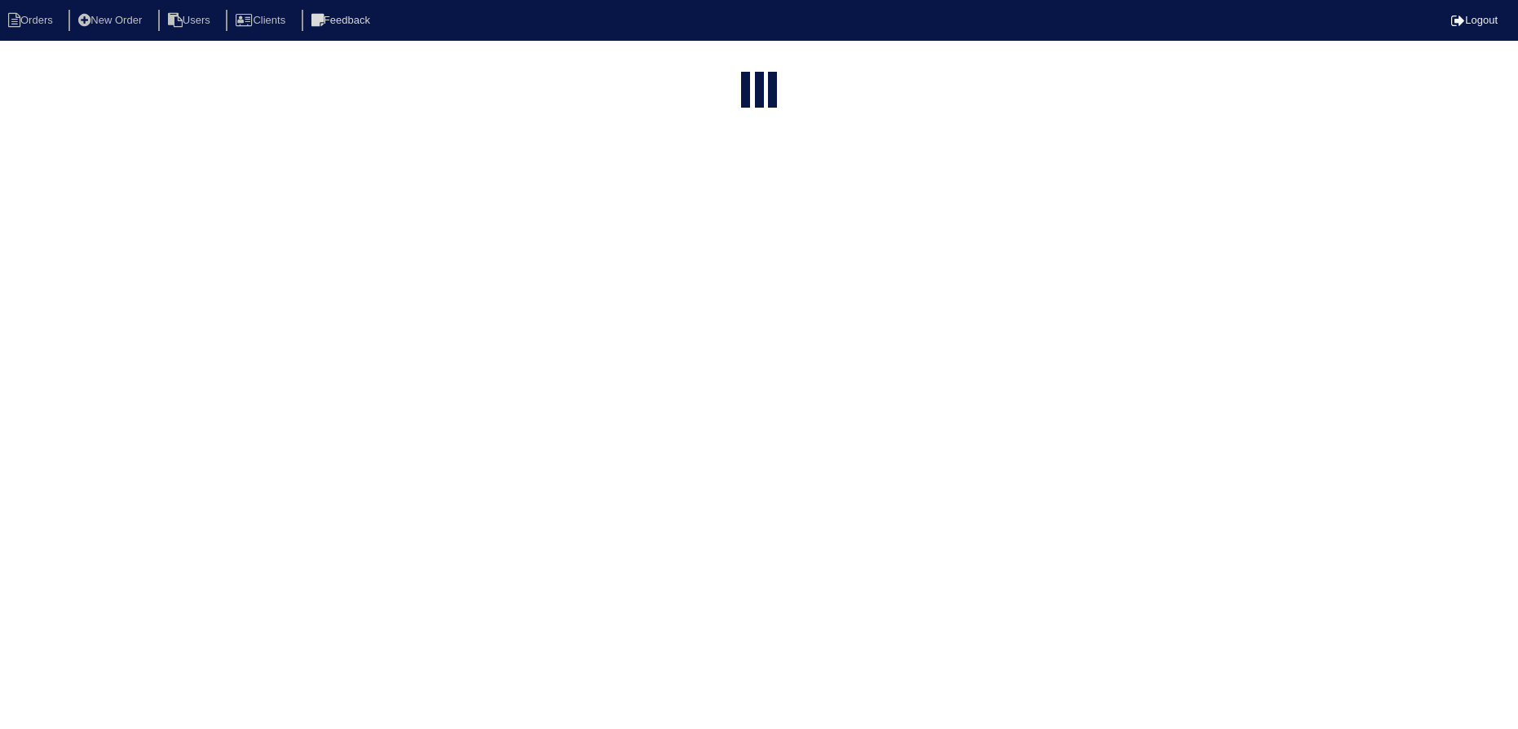
select select "15"
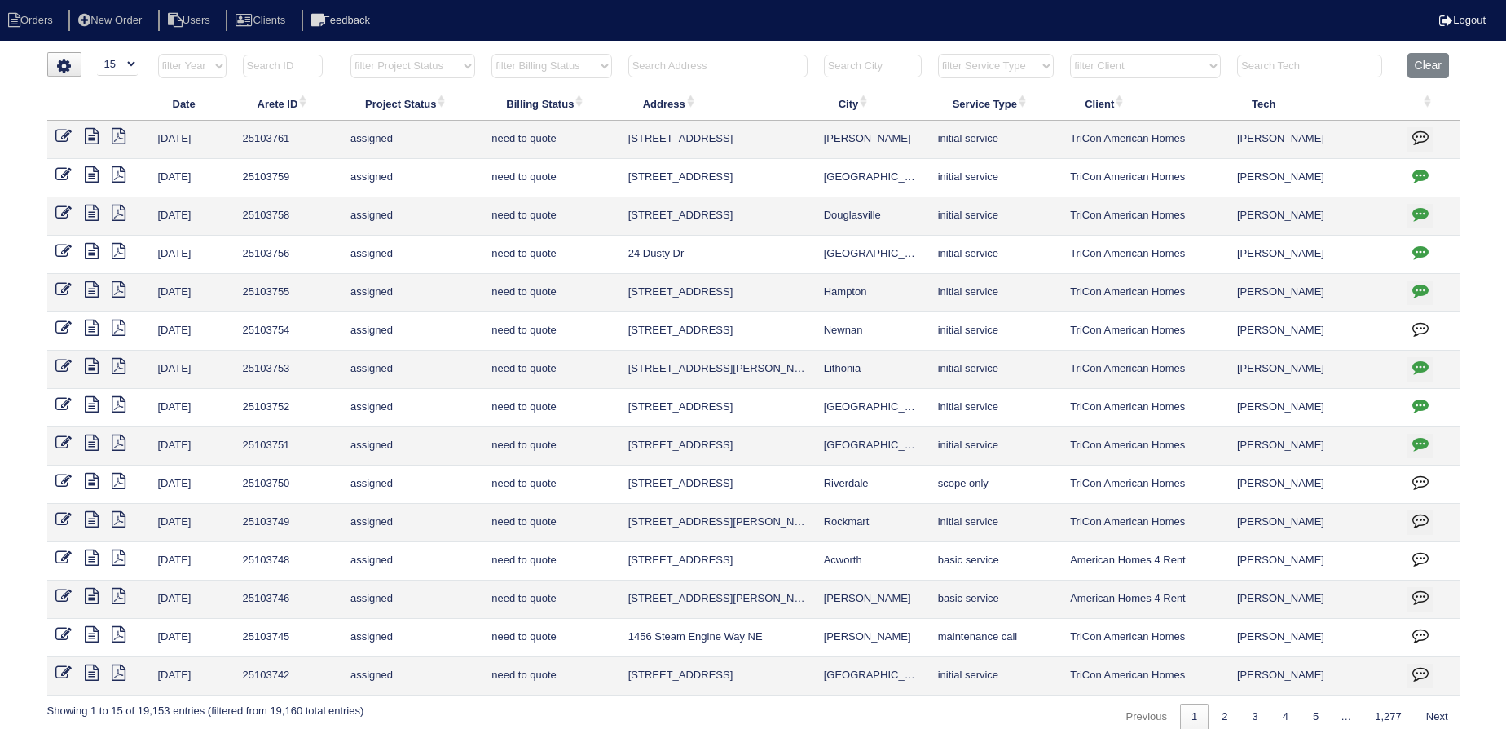
click at [429, 61] on select "filter Project Status -- Any Project Status -- new order assigned in progress f…" at bounding box center [413, 66] width 125 height 24
click at [351, 54] on select "filter Project Status -- Any Project Status -- new order assigned in progress f…" at bounding box center [413, 66] width 125 height 24
click at [415, 77] on select "filter Project Status -- Any Project Status -- new order assigned in progress f…" at bounding box center [413, 66] width 125 height 24
click at [351, 54] on select "filter Project Status -- Any Project Status -- new order assigned in progress f…" at bounding box center [413, 66] width 125 height 24
select select "new order"
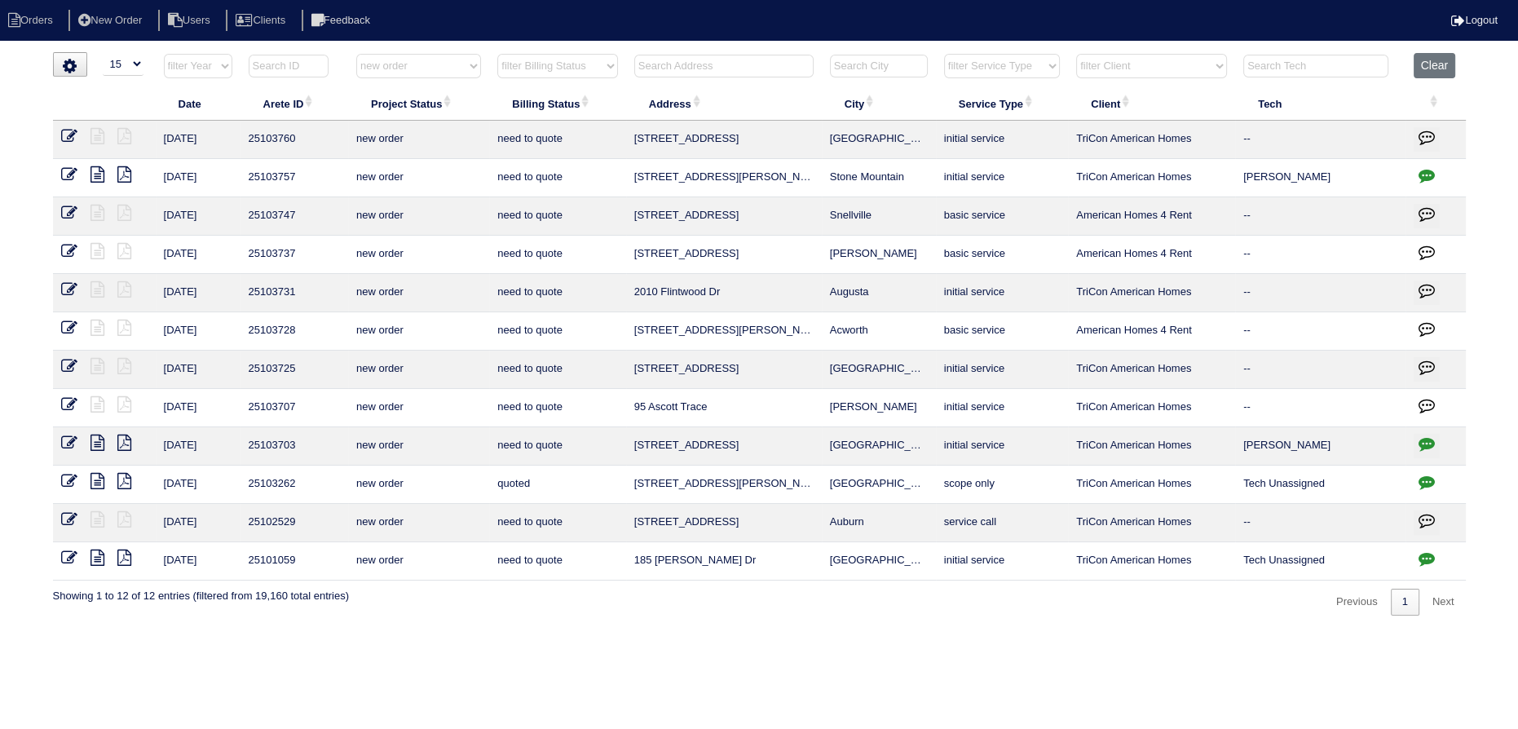
click at [417, 67] on select "filter Project Status -- Any Project Status -- new order assigned in progress f…" at bounding box center [418, 66] width 125 height 24
click at [356, 54] on select "filter Project Status -- Any Project Status -- new order assigned in progress f…" at bounding box center [418, 66] width 125 height 24
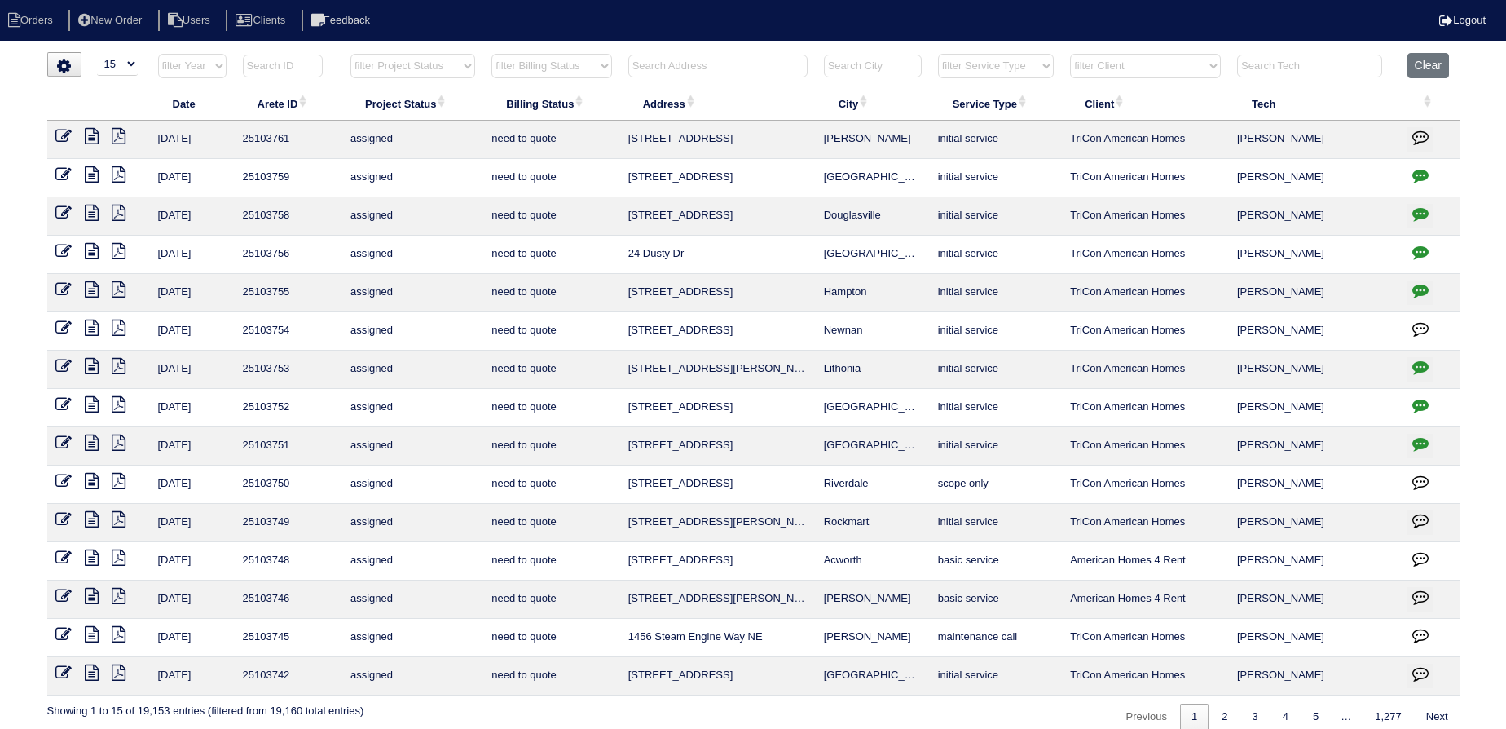
click at [419, 58] on select "filter Project Status -- Any Project Status -- new order assigned in progress f…" at bounding box center [413, 66] width 125 height 24
click at [351, 54] on select "filter Project Status -- Any Project Status -- new order assigned in progress f…" at bounding box center [413, 66] width 125 height 24
click at [1239, 710] on link "2" at bounding box center [1239, 716] width 29 height 27
select select "assigned"
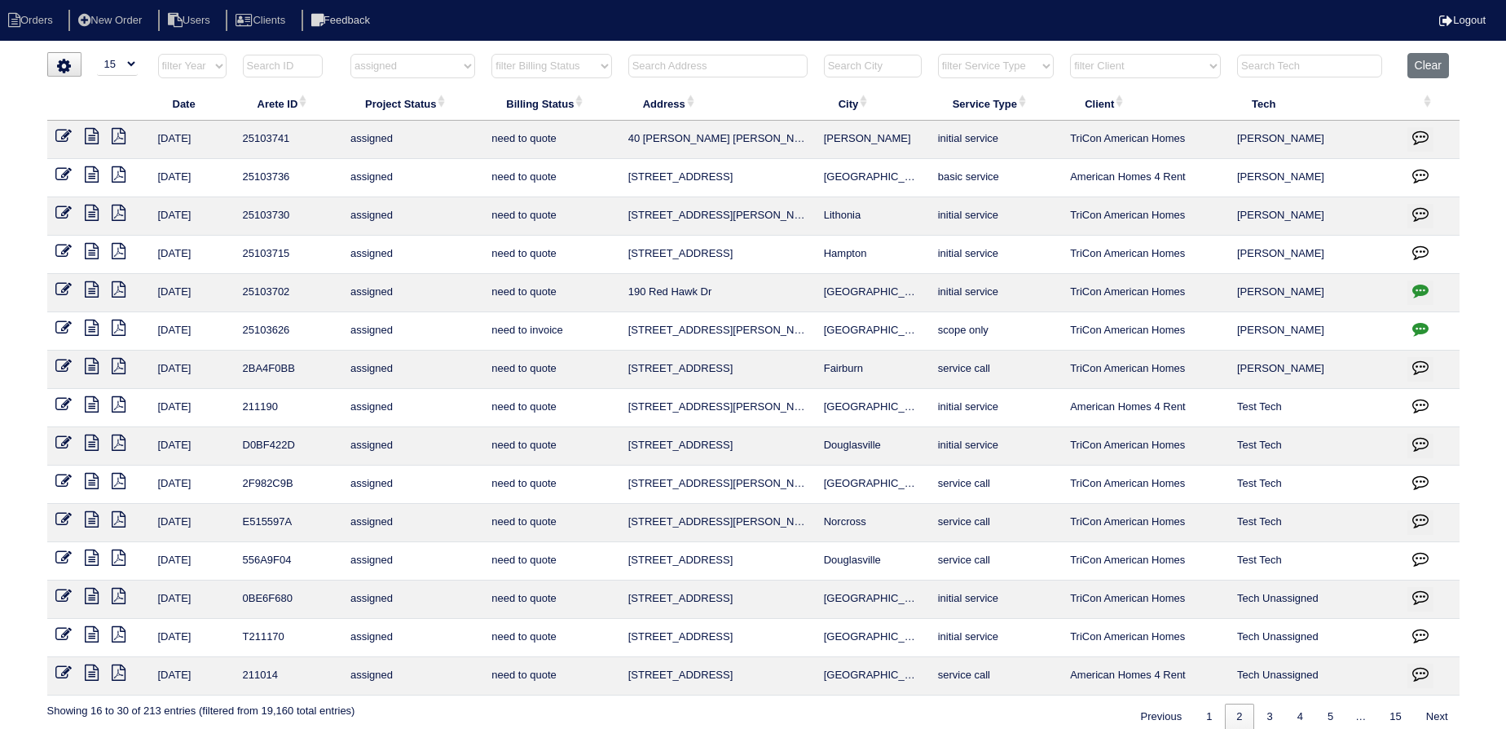
click at [1451, 67] on th "Clear" at bounding box center [1430, 69] width 60 height 33
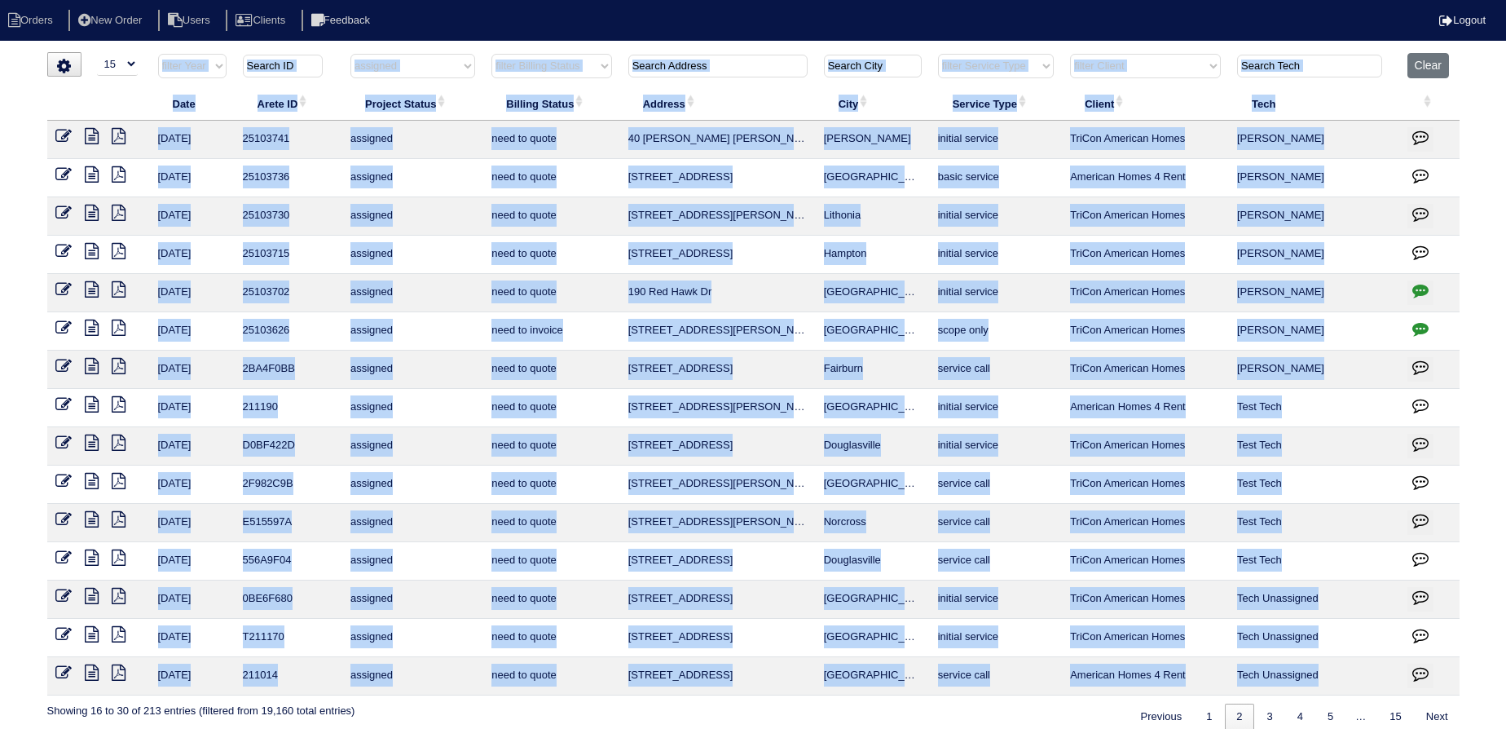
click at [1451, 67] on th "Clear" at bounding box center [1430, 69] width 60 height 33
click at [1449, 64] on button "Clear" at bounding box center [1429, 65] width 42 height 25
select select
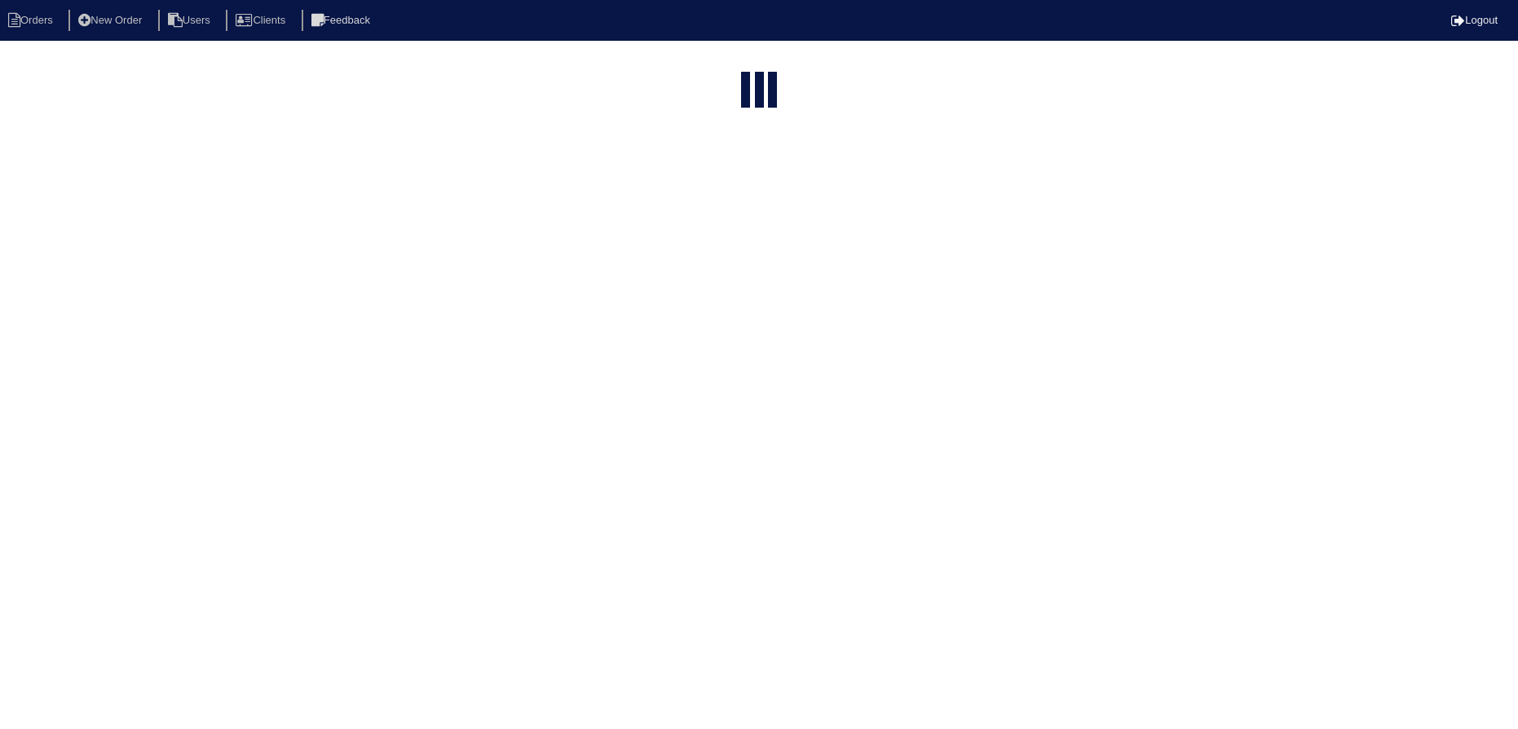
select select "15"
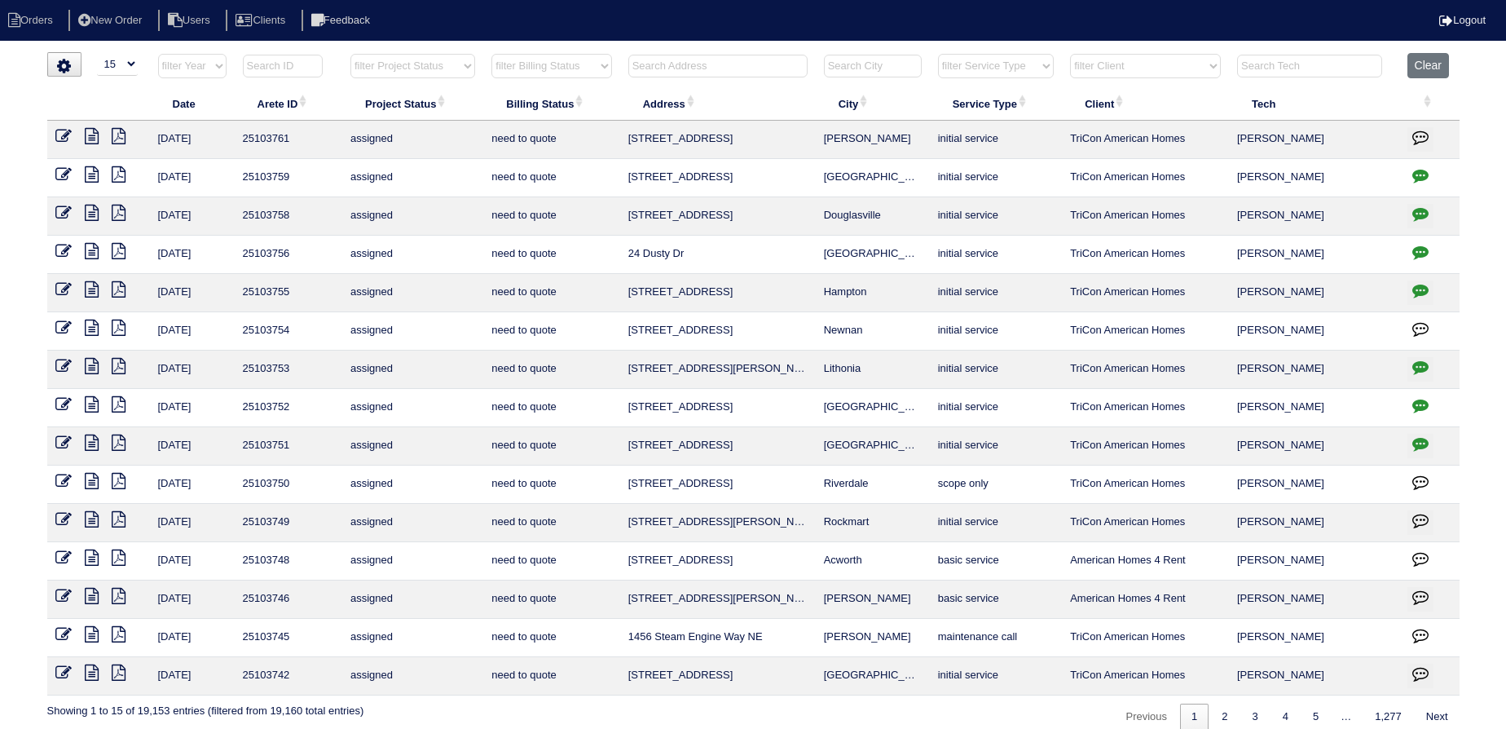
click at [655, 62] on input "text" at bounding box center [717, 66] width 179 height 23
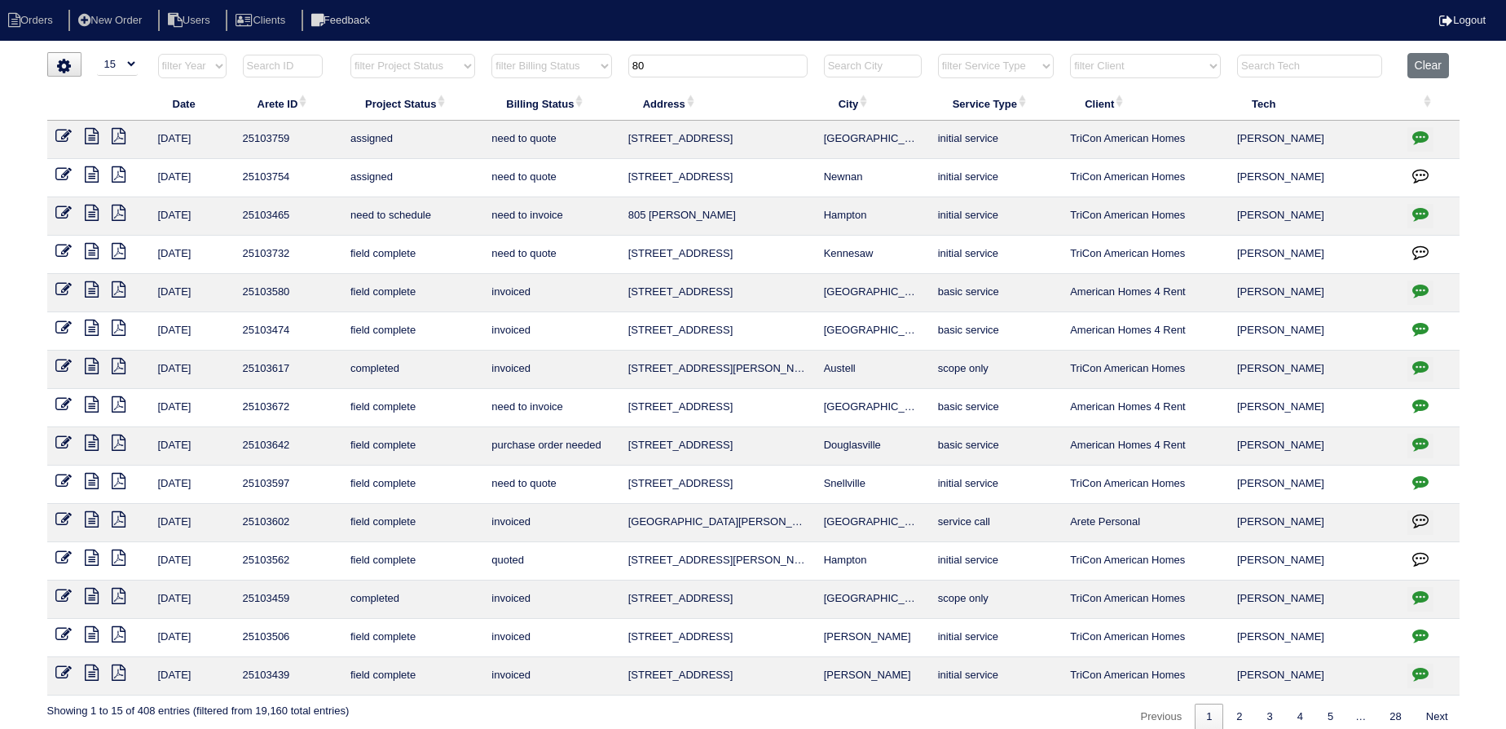
type input "80"
click at [70, 173] on icon at bounding box center [63, 174] width 16 height 16
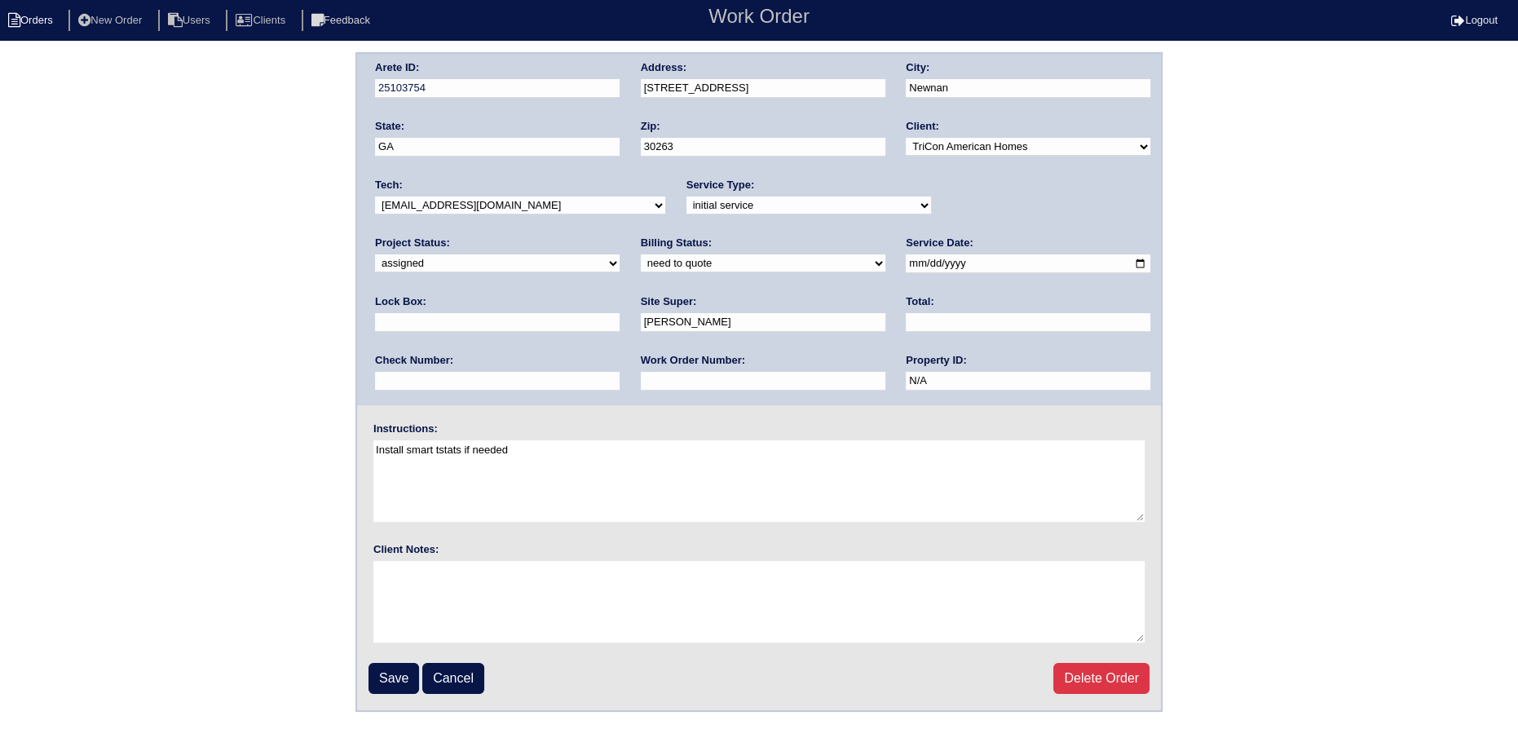
click at [30, 28] on li "Orders" at bounding box center [33, 21] width 66 height 22
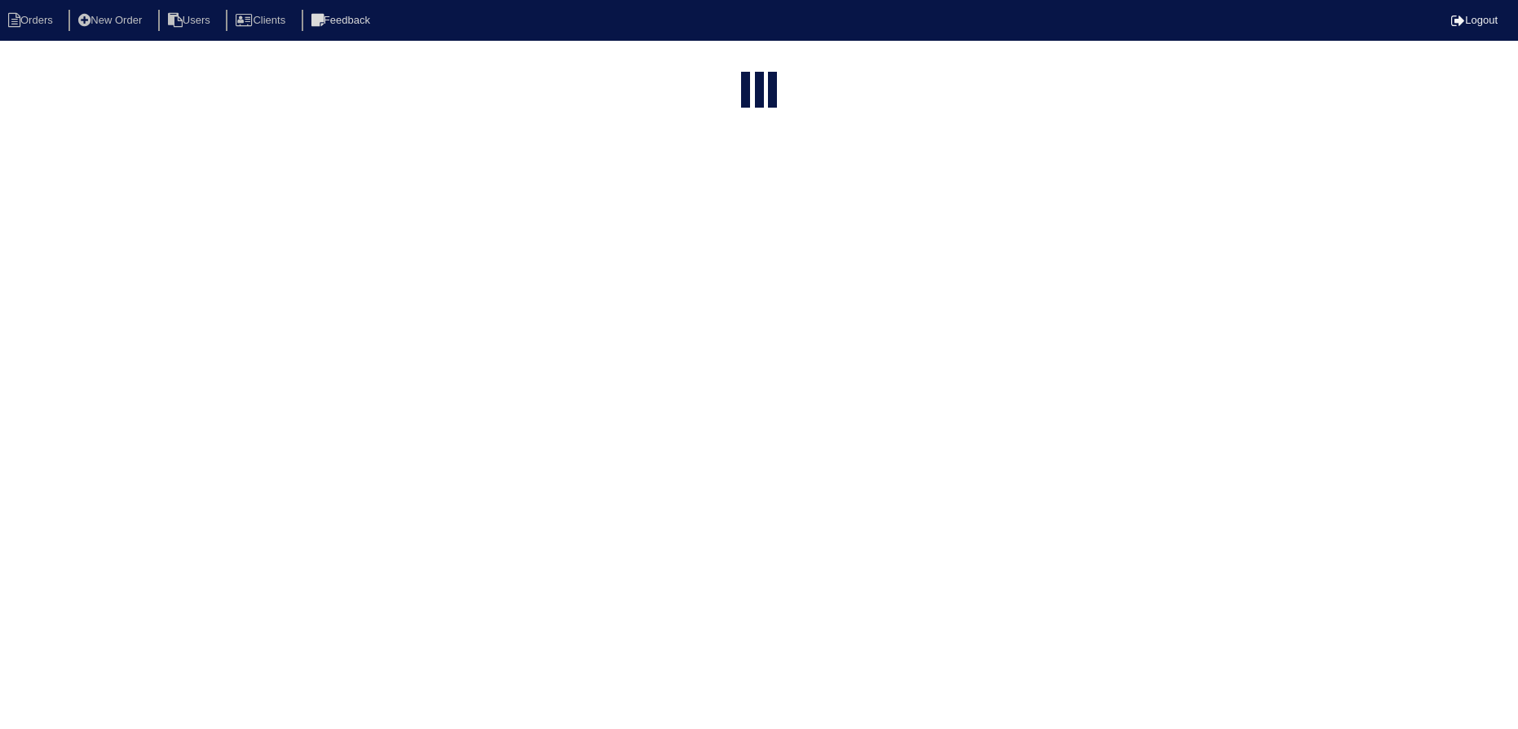
select select "15"
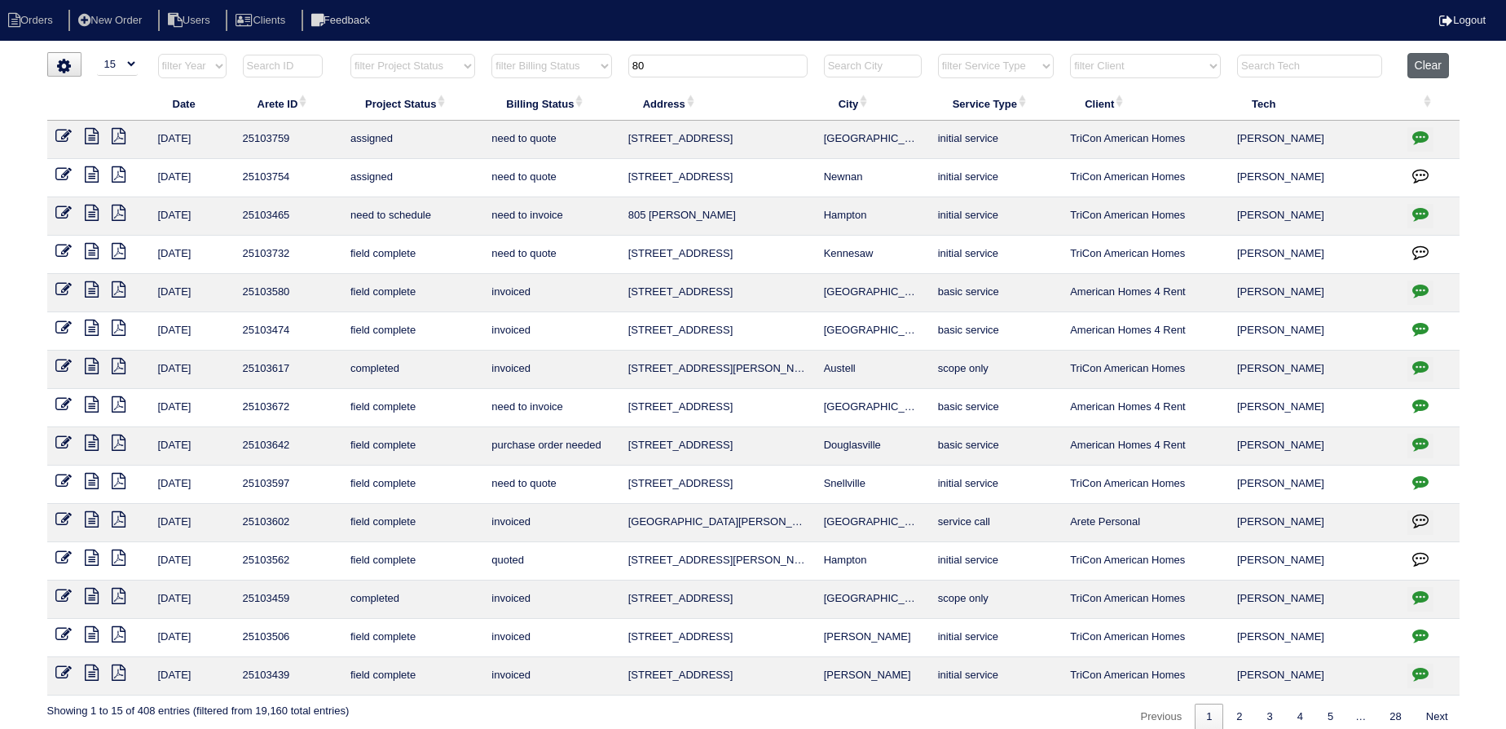
click at [1432, 63] on button "Clear" at bounding box center [1429, 65] width 42 height 25
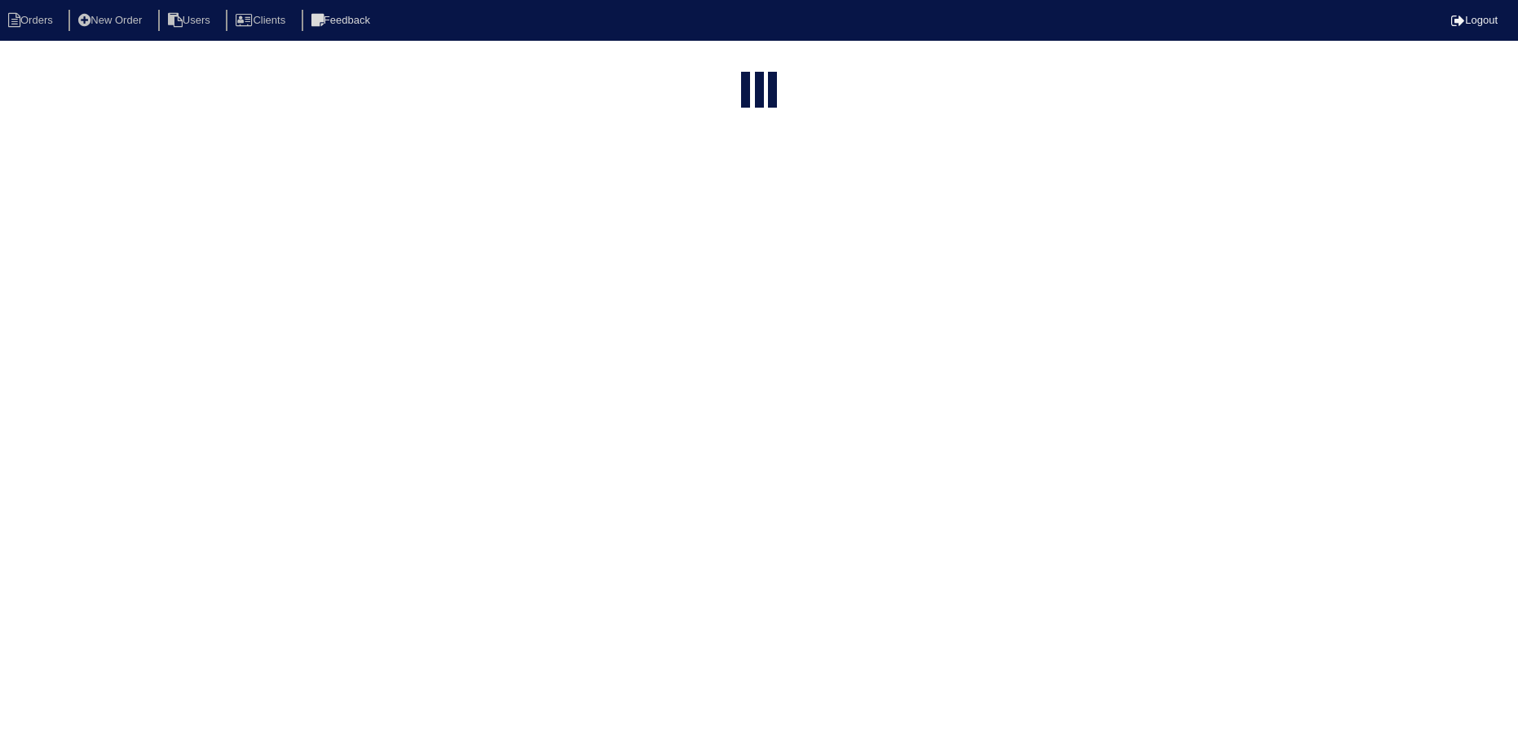
select select "15"
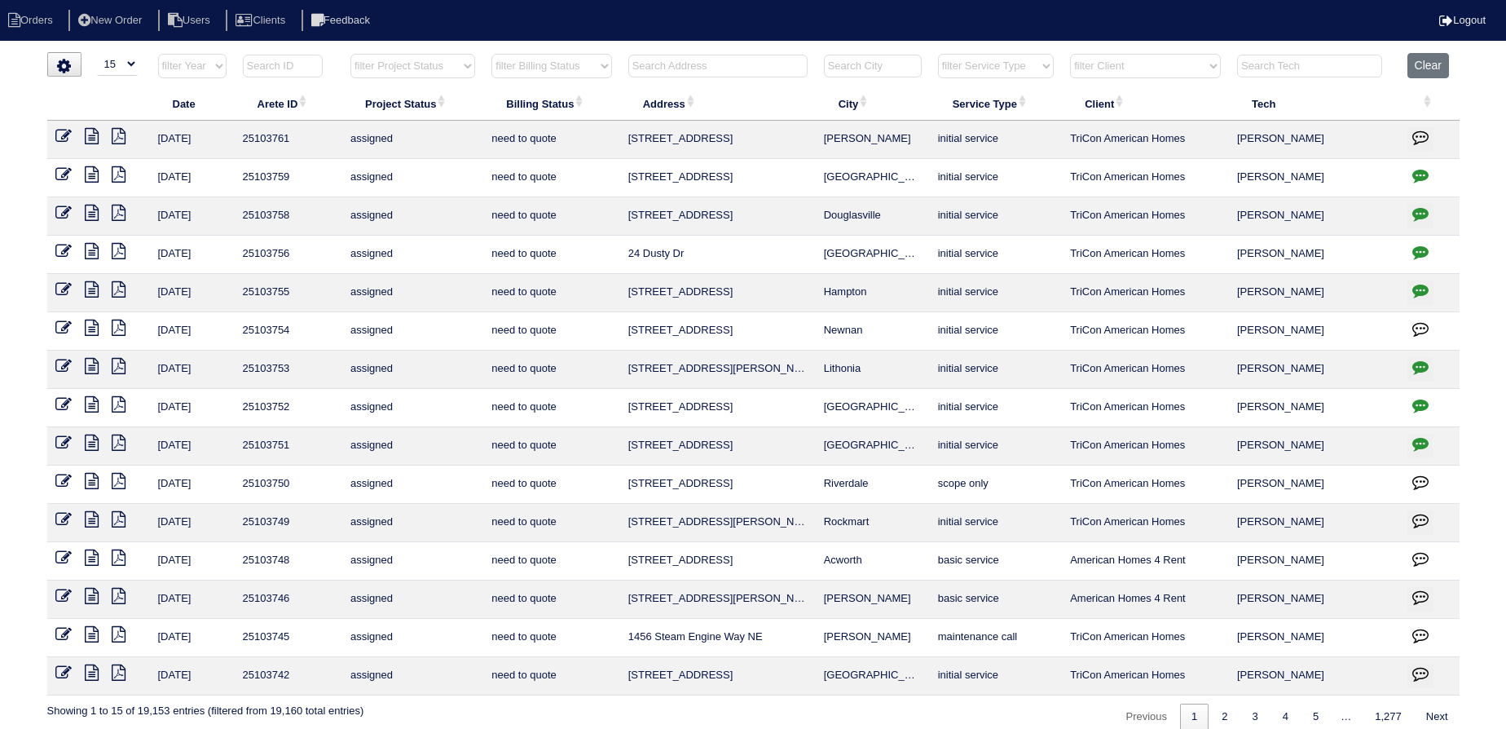
click at [725, 51] on html "Orders New Order Users Clients Feedback Logout Orders New Order Users Clients M…" at bounding box center [753, 373] width 1506 height 747
click at [732, 55] on input "text" at bounding box center [717, 66] width 179 height 23
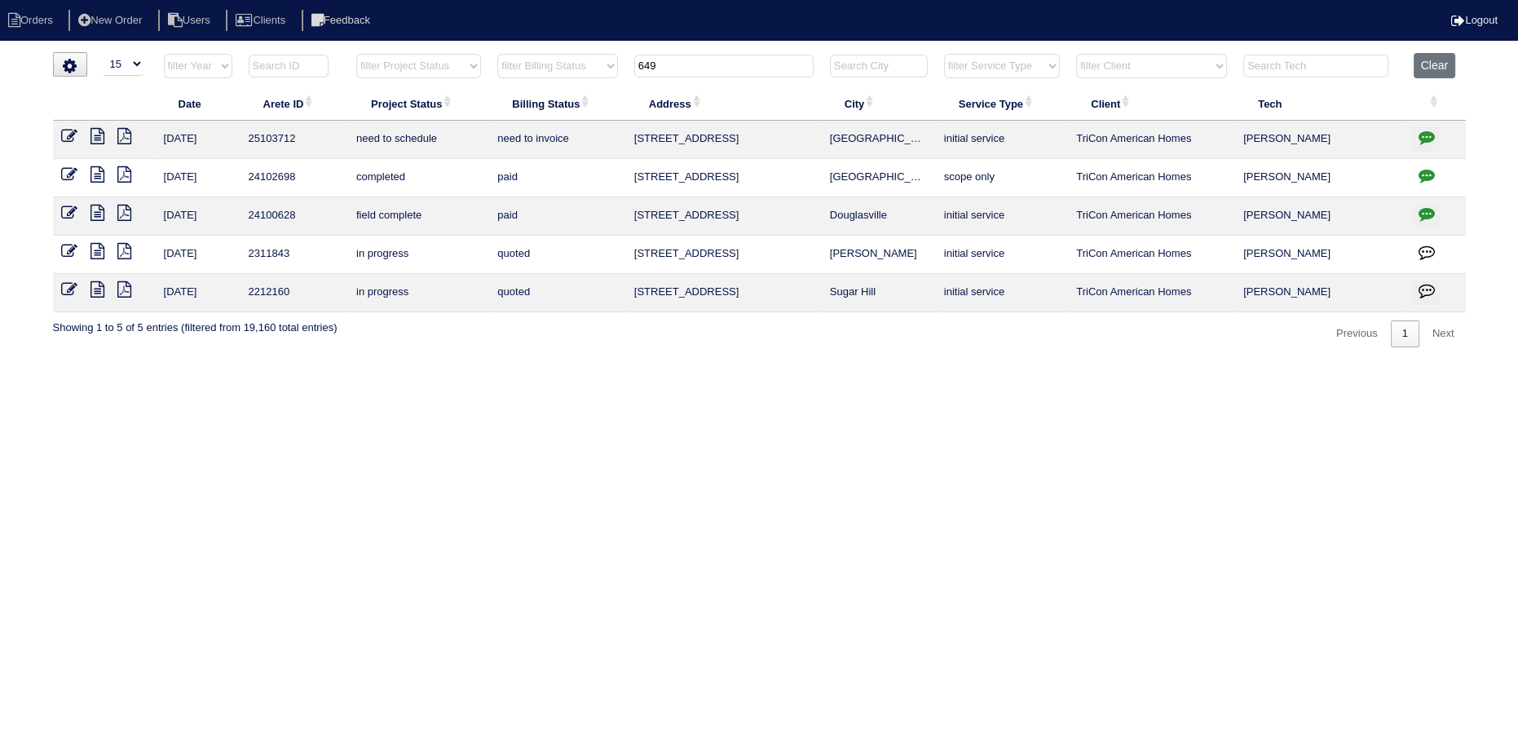
type input "649"
click at [95, 135] on icon at bounding box center [97, 136] width 14 height 16
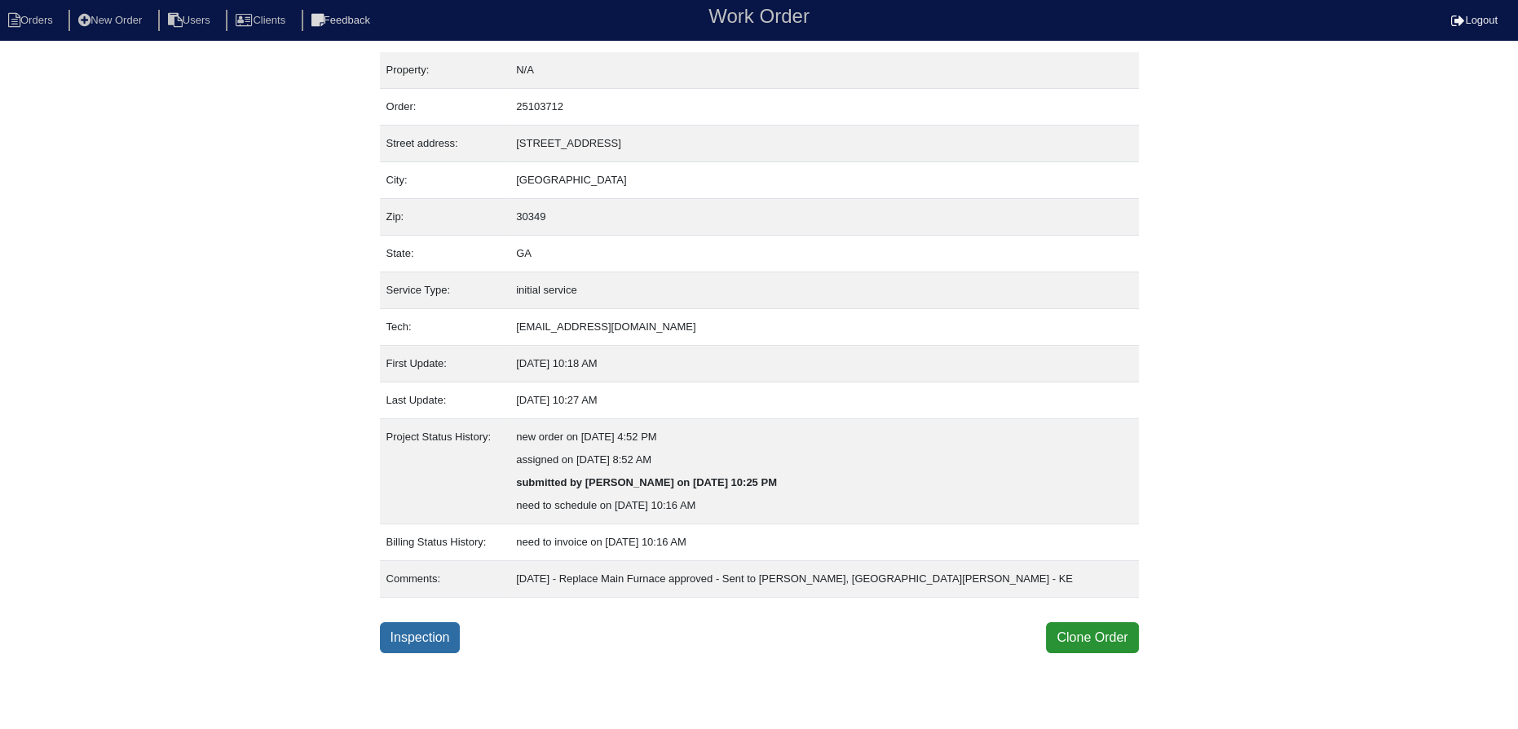
drag, startPoint x: 405, startPoint y: 637, endPoint x: 415, endPoint y: 637, distance: 9.8
click at [407, 637] on link "Inspection" at bounding box center [420, 637] width 81 height 31
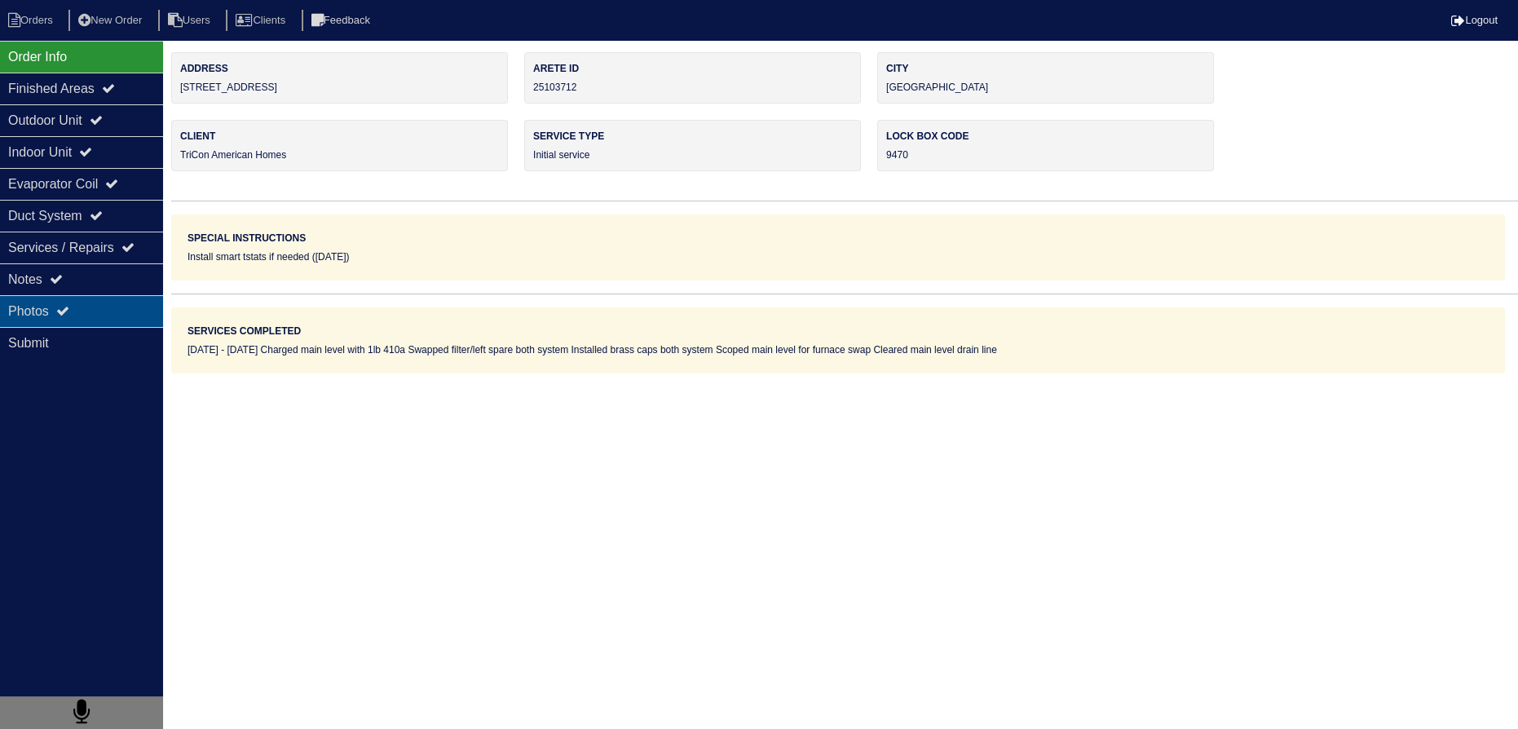
drag, startPoint x: 154, startPoint y: 310, endPoint x: 143, endPoint y: 302, distance: 13.4
click at [143, 302] on div "Photos" at bounding box center [81, 311] width 163 height 32
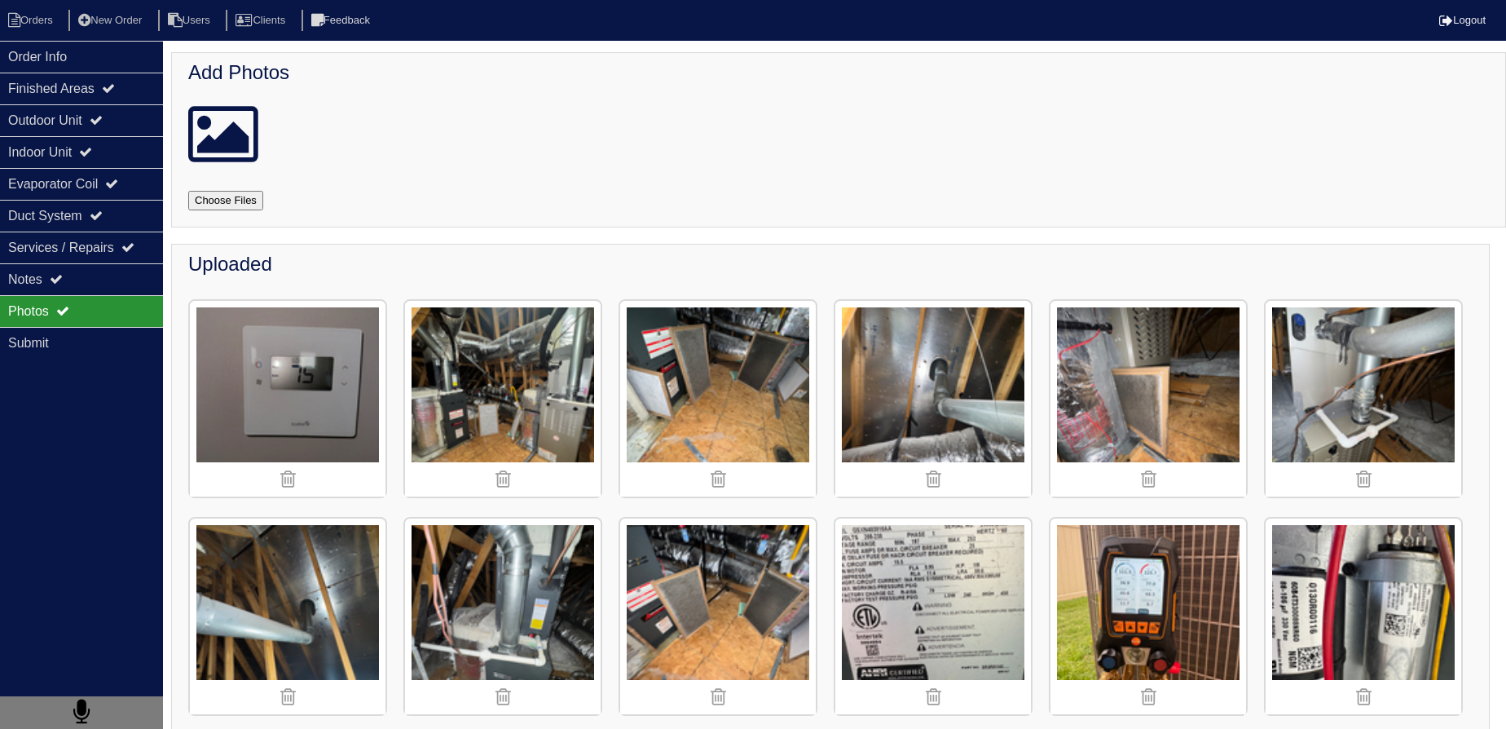
click at [548, 398] on img at bounding box center [503, 399] width 196 height 196
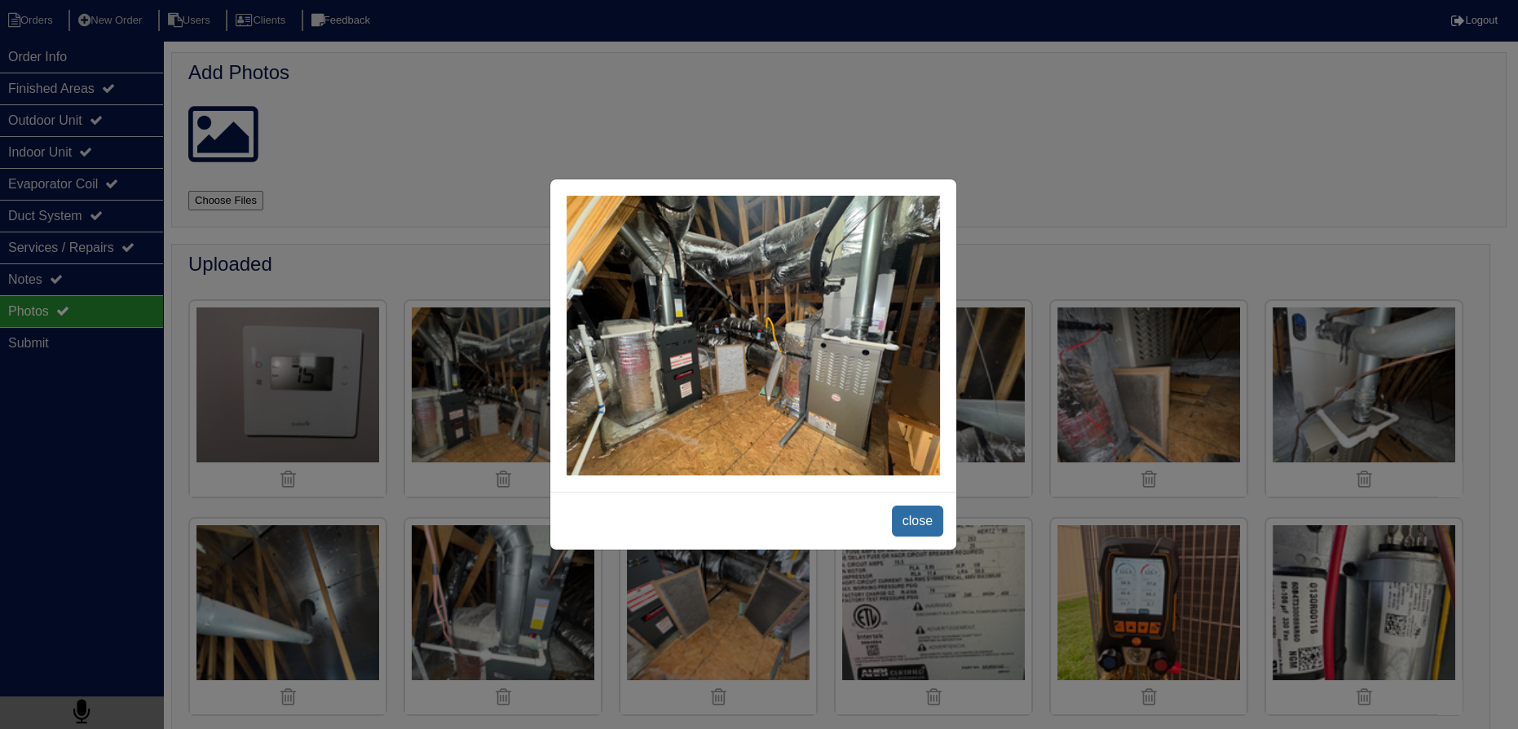
click at [920, 518] on span "close" at bounding box center [917, 520] width 51 height 31
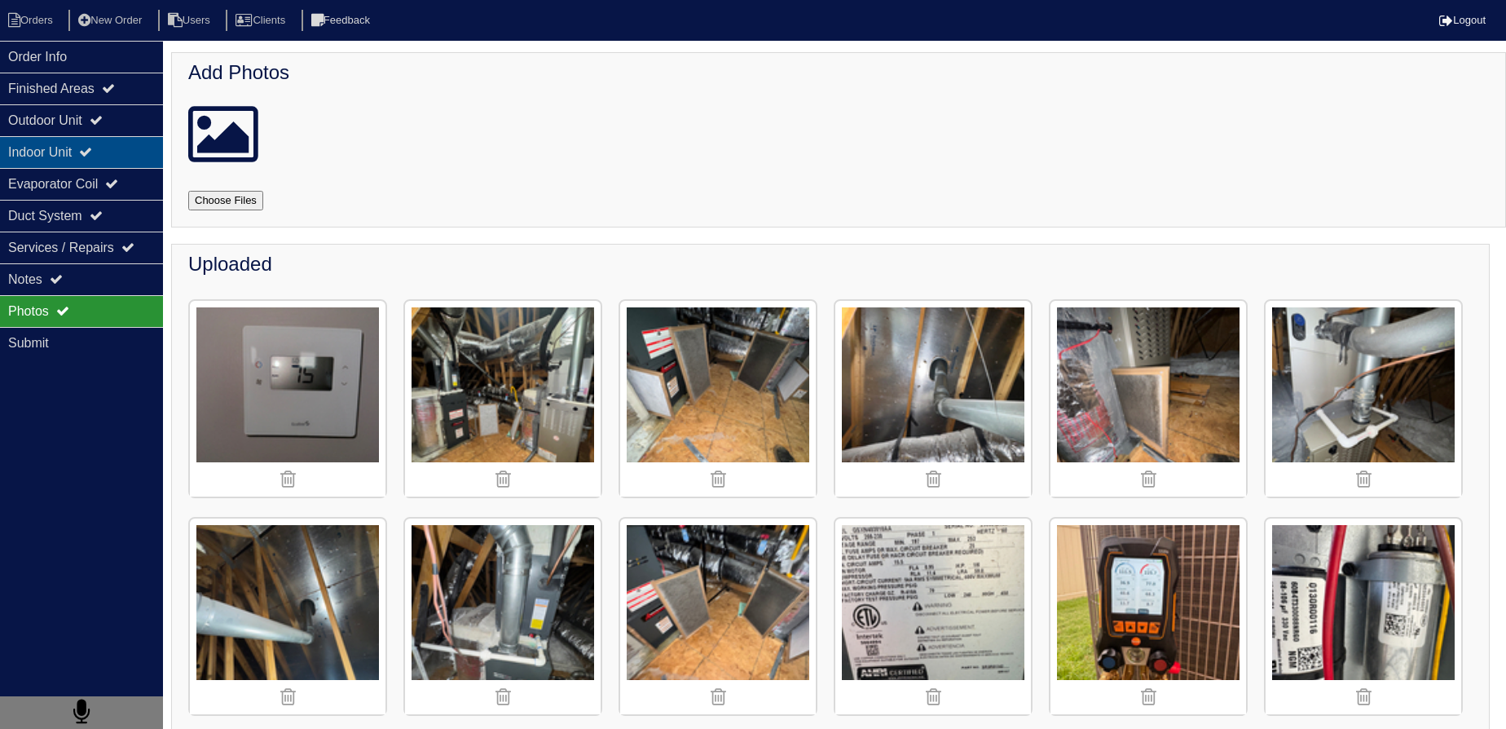
click at [86, 142] on div "Indoor Unit" at bounding box center [81, 152] width 163 height 32
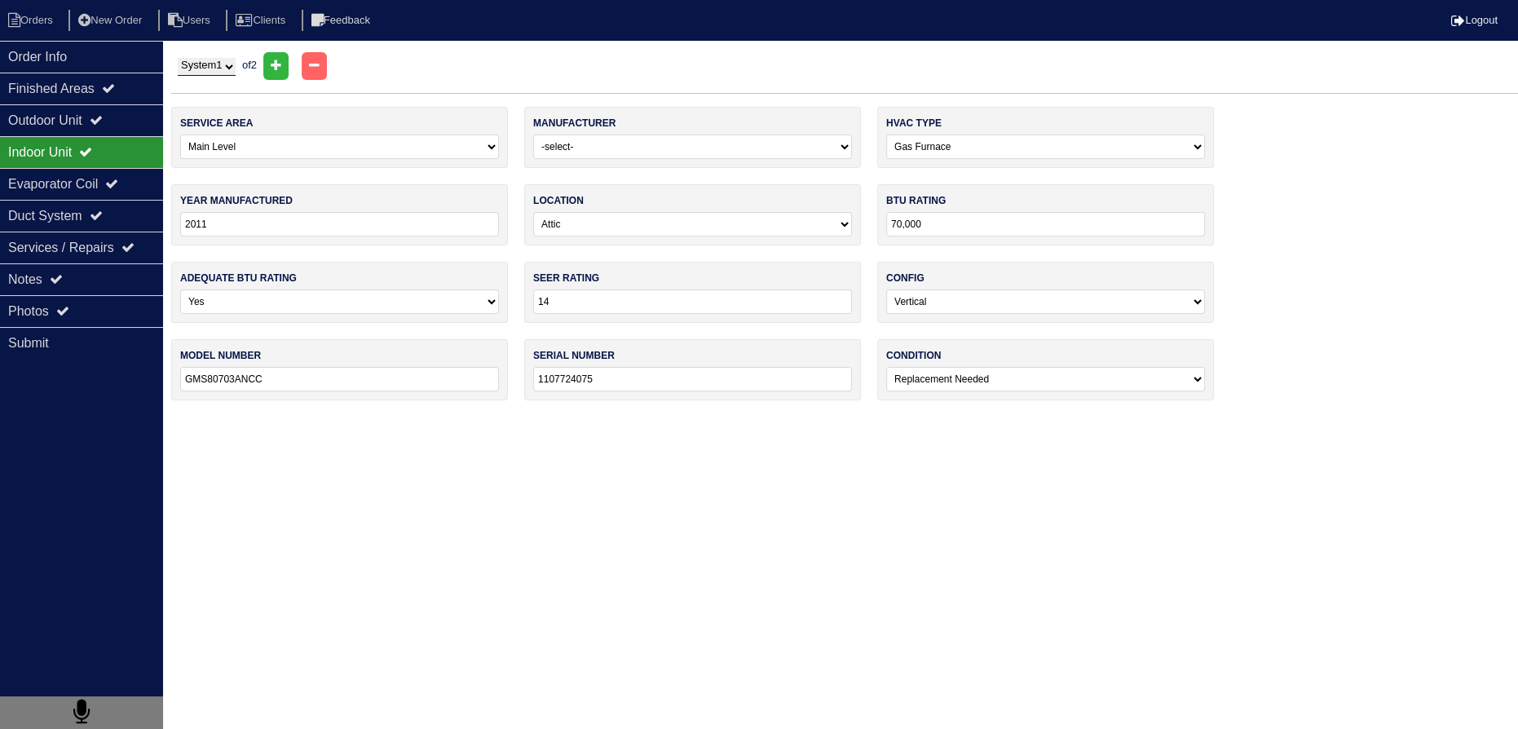
click at [200, 64] on select "System 1 System 2" at bounding box center [207, 67] width 58 height 18
click at [80, 99] on div "Finished Areas" at bounding box center [81, 89] width 163 height 32
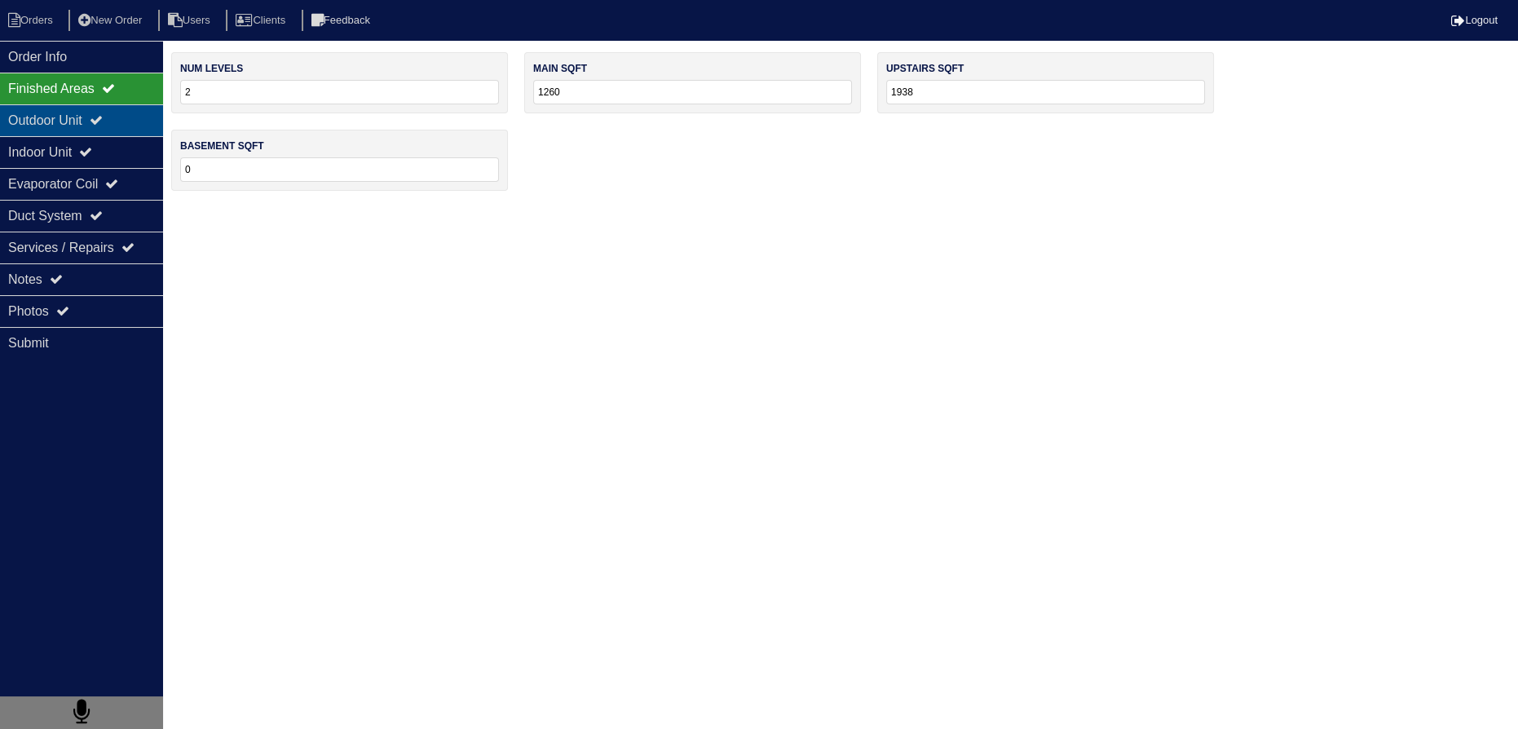
click at [72, 113] on div "Outdoor Unit" at bounding box center [81, 120] width 163 height 32
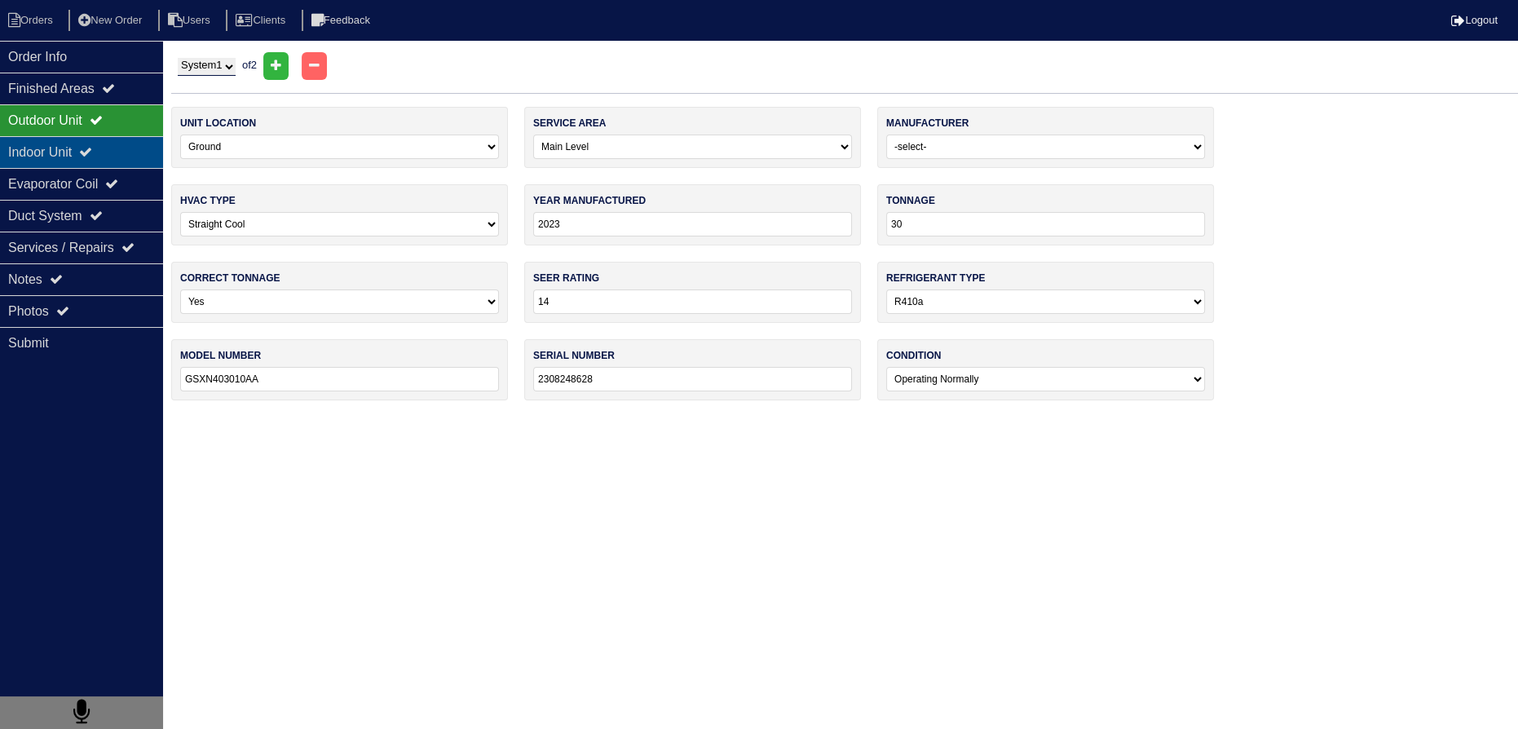
click at [75, 161] on div "Indoor Unit" at bounding box center [81, 152] width 163 height 32
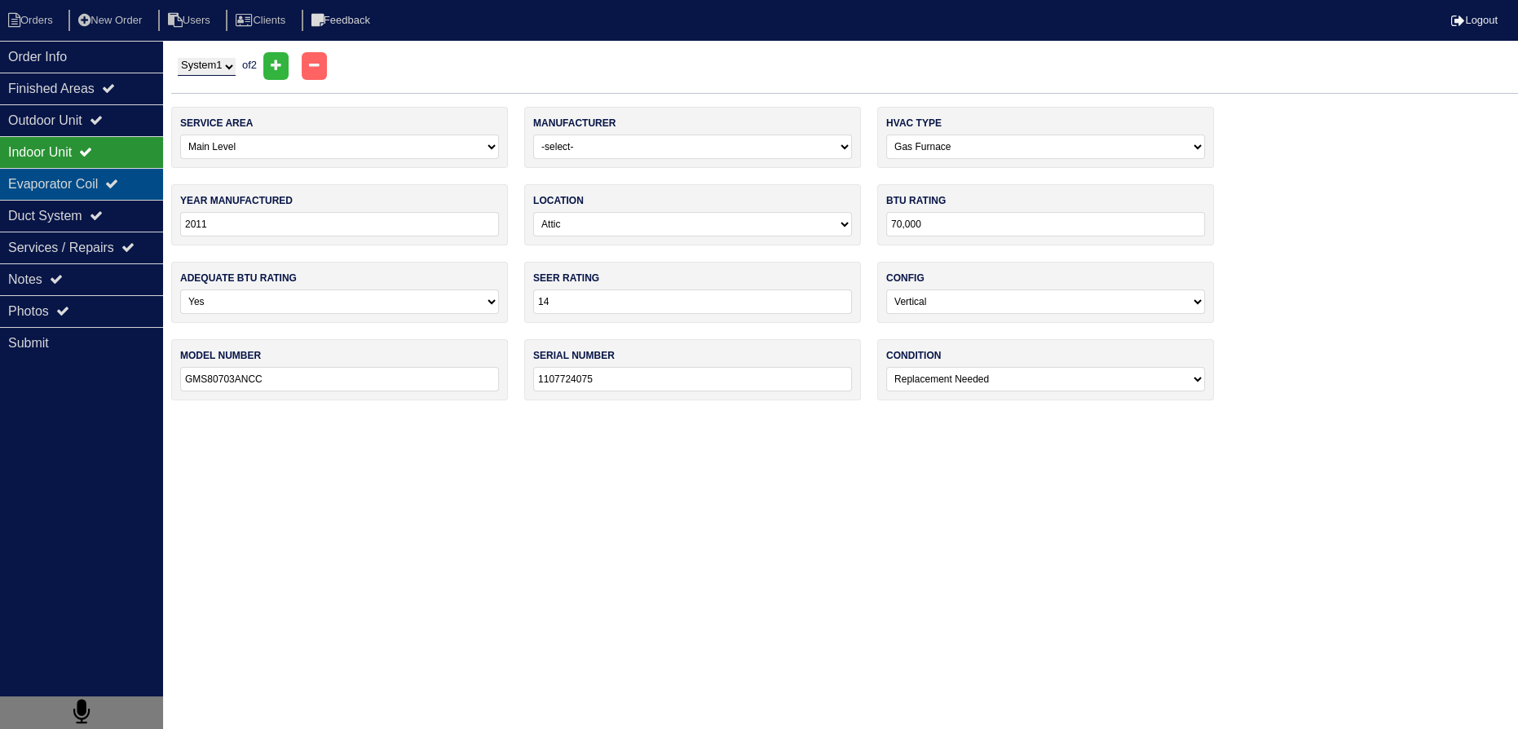
click at [85, 174] on div "Evaporator Coil" at bounding box center [81, 184] width 163 height 32
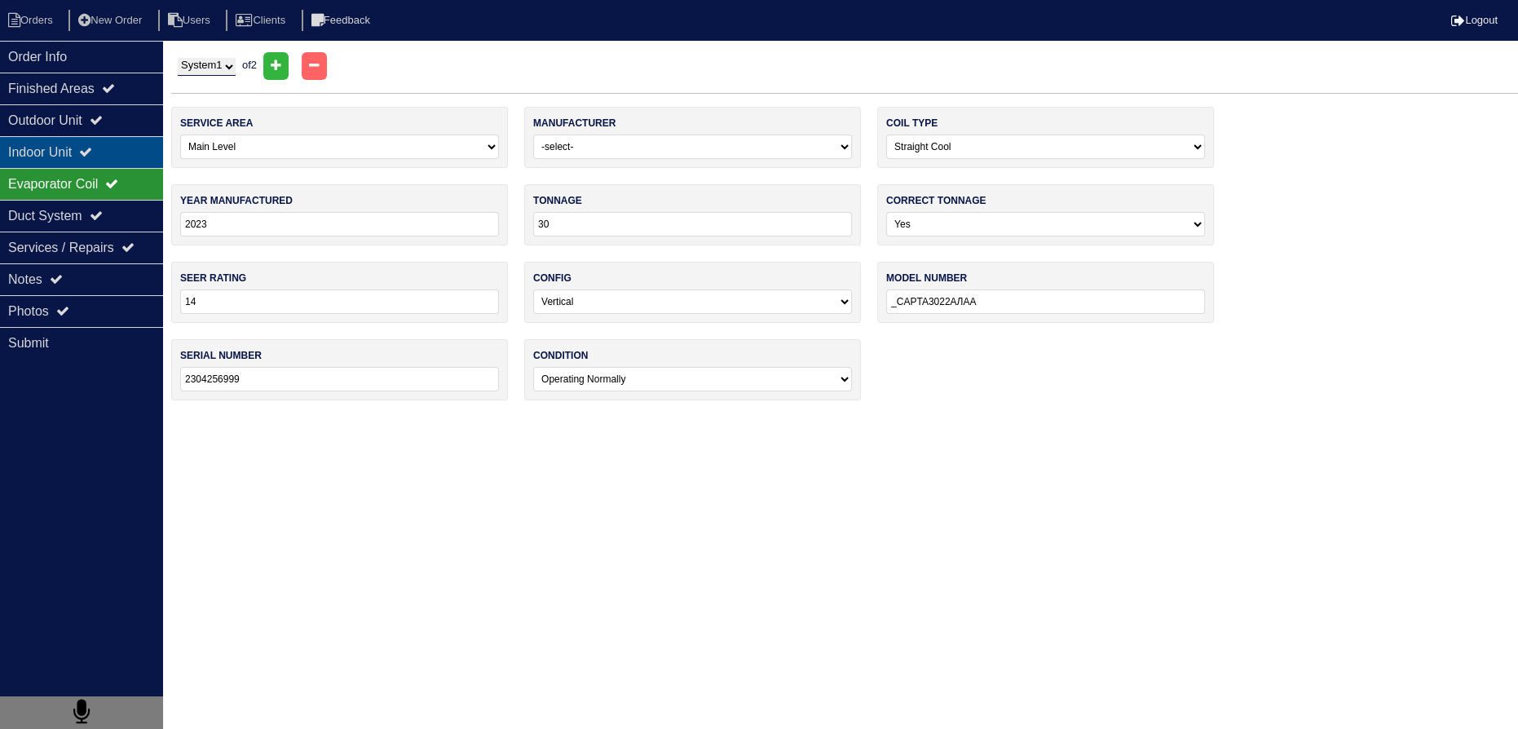
click at [126, 158] on div "Indoor Unit" at bounding box center [81, 152] width 163 height 32
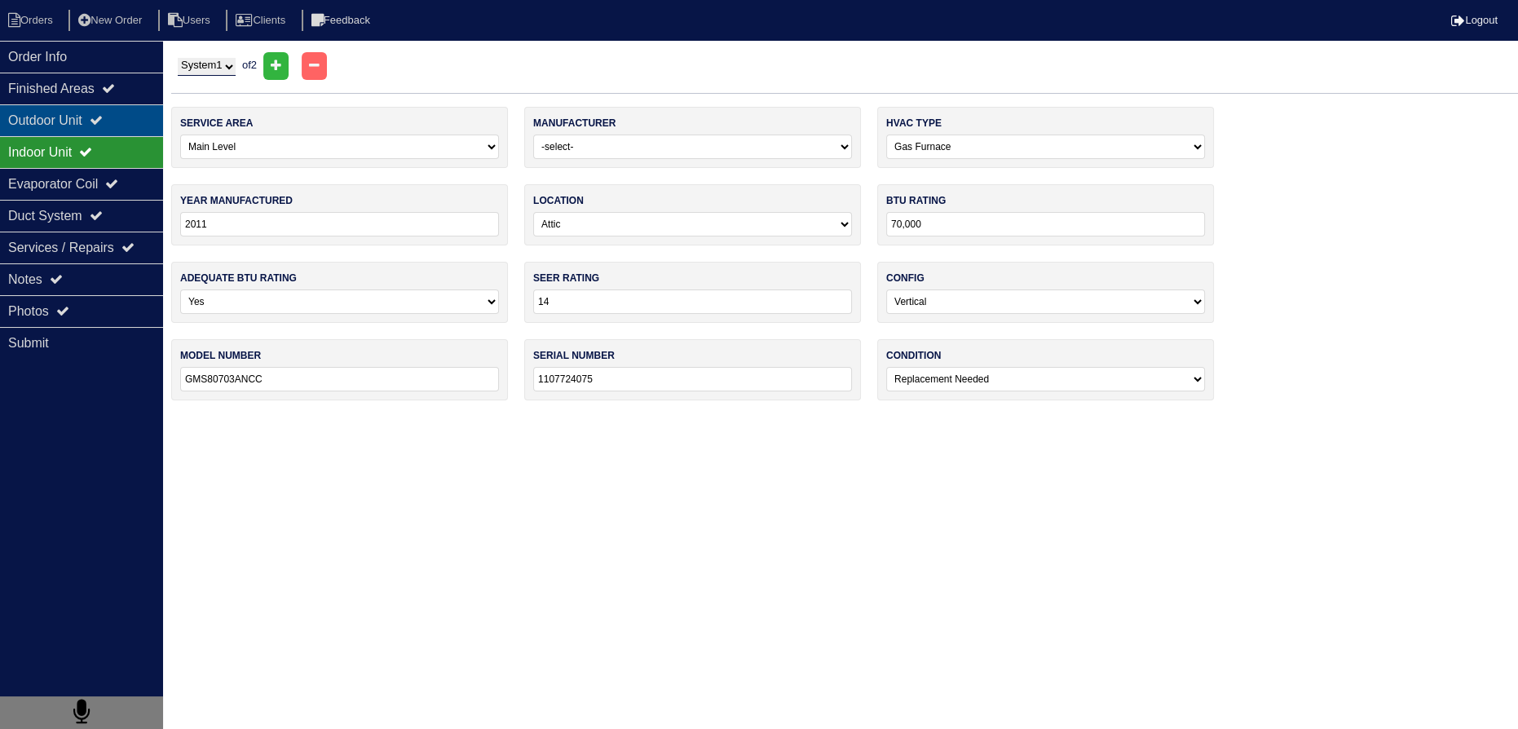
click at [123, 123] on div "Outdoor Unit" at bounding box center [81, 120] width 163 height 32
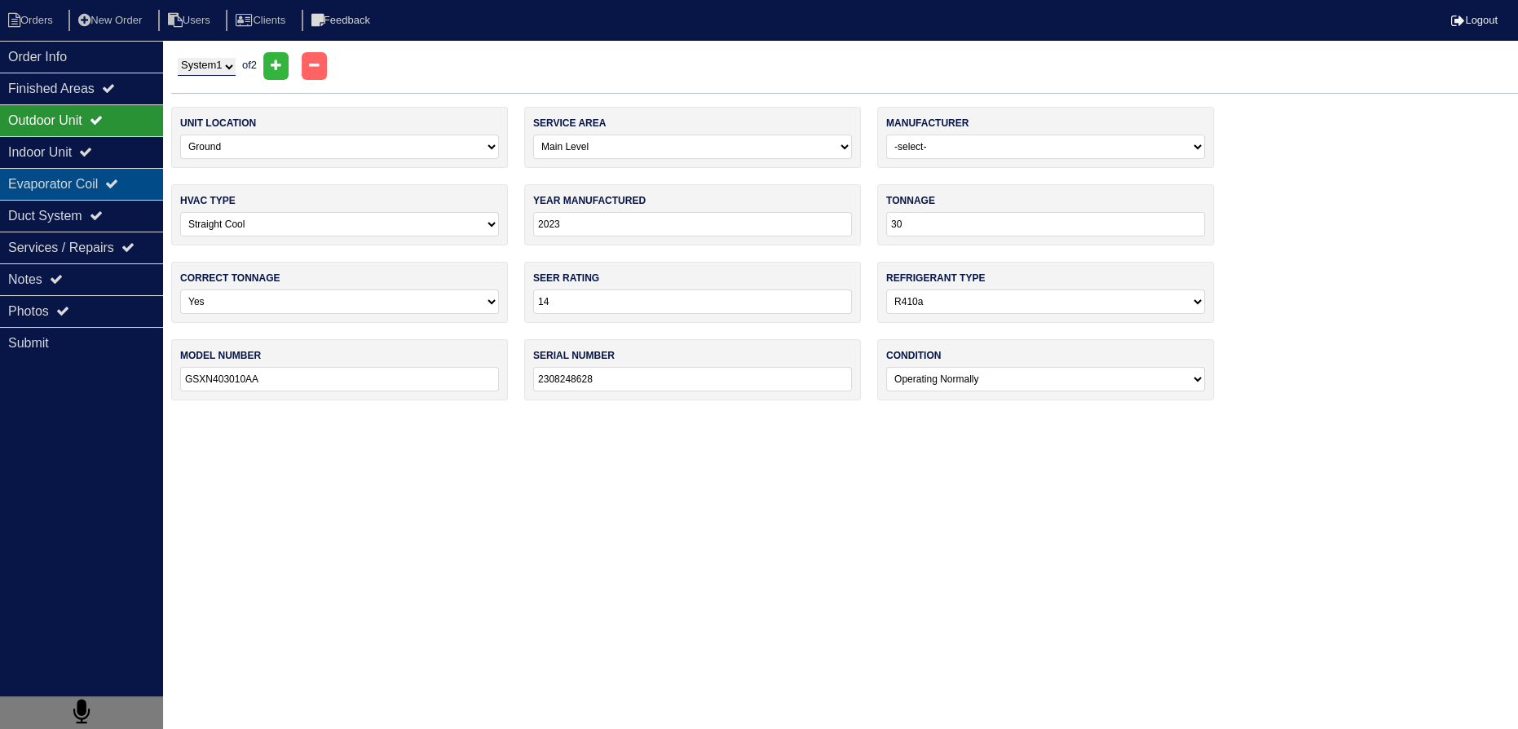
click at [108, 184] on div "Evaporator Coil" at bounding box center [81, 184] width 163 height 32
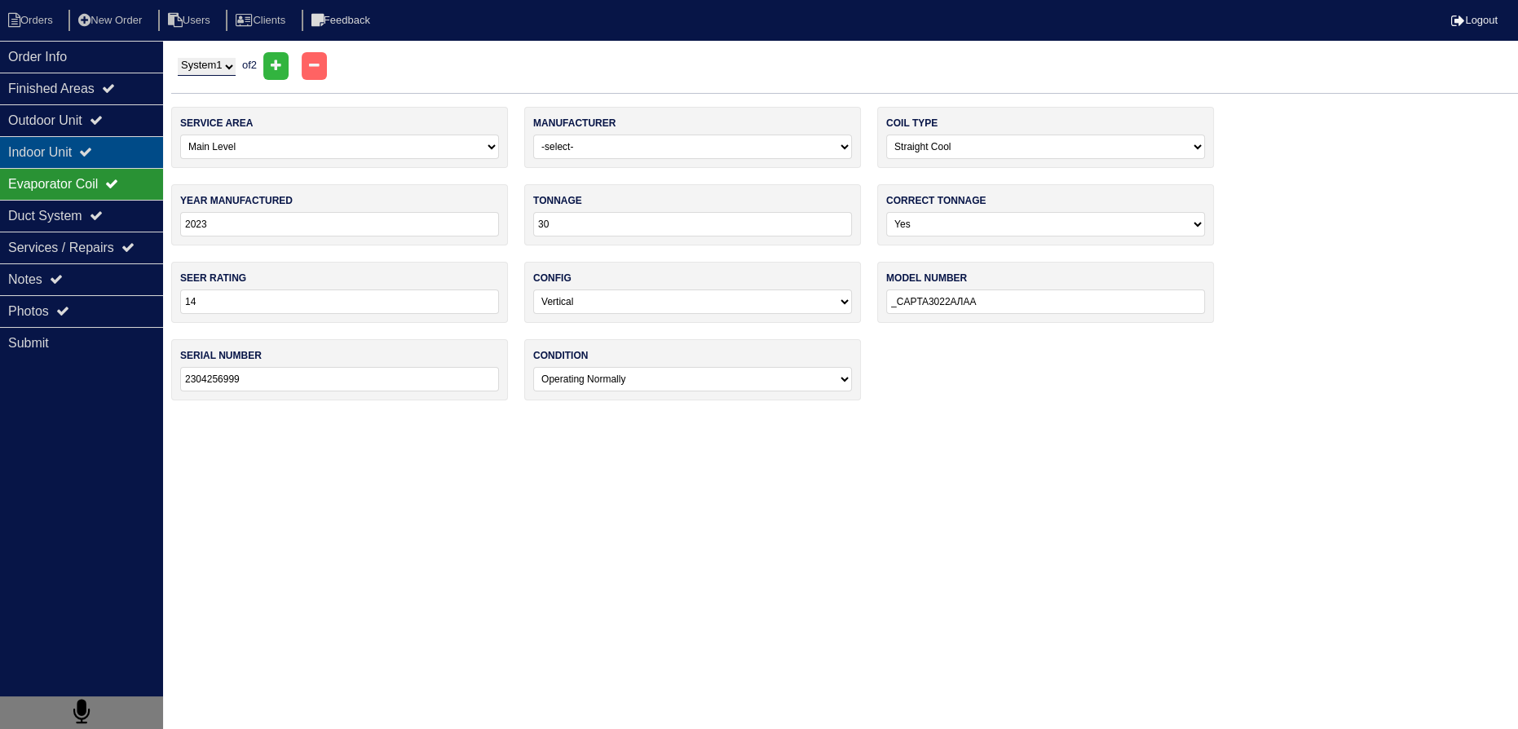
click at [109, 155] on div "Indoor Unit" at bounding box center [81, 152] width 163 height 32
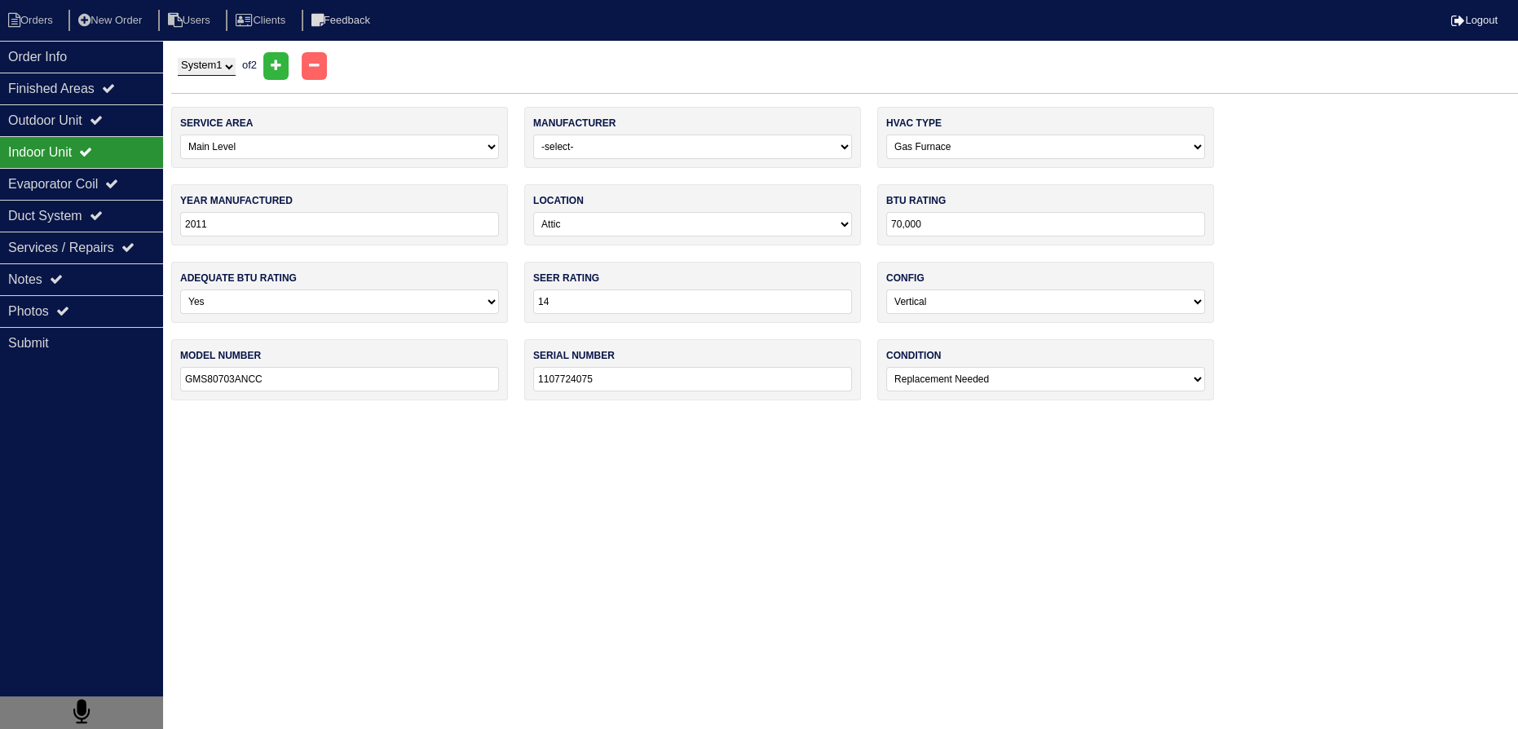
drag, startPoint x: 562, startPoint y: 383, endPoint x: 531, endPoint y: 383, distance: 31.0
click at [531, 384] on div "serial number 1107724075" at bounding box center [692, 369] width 337 height 61
click at [402, 417] on html "Orders New Order Users Clients Feedback Logout Orders New Order Users Clients M…" at bounding box center [759, 208] width 1518 height 417
click at [62, 298] on div "Photos" at bounding box center [81, 311] width 163 height 32
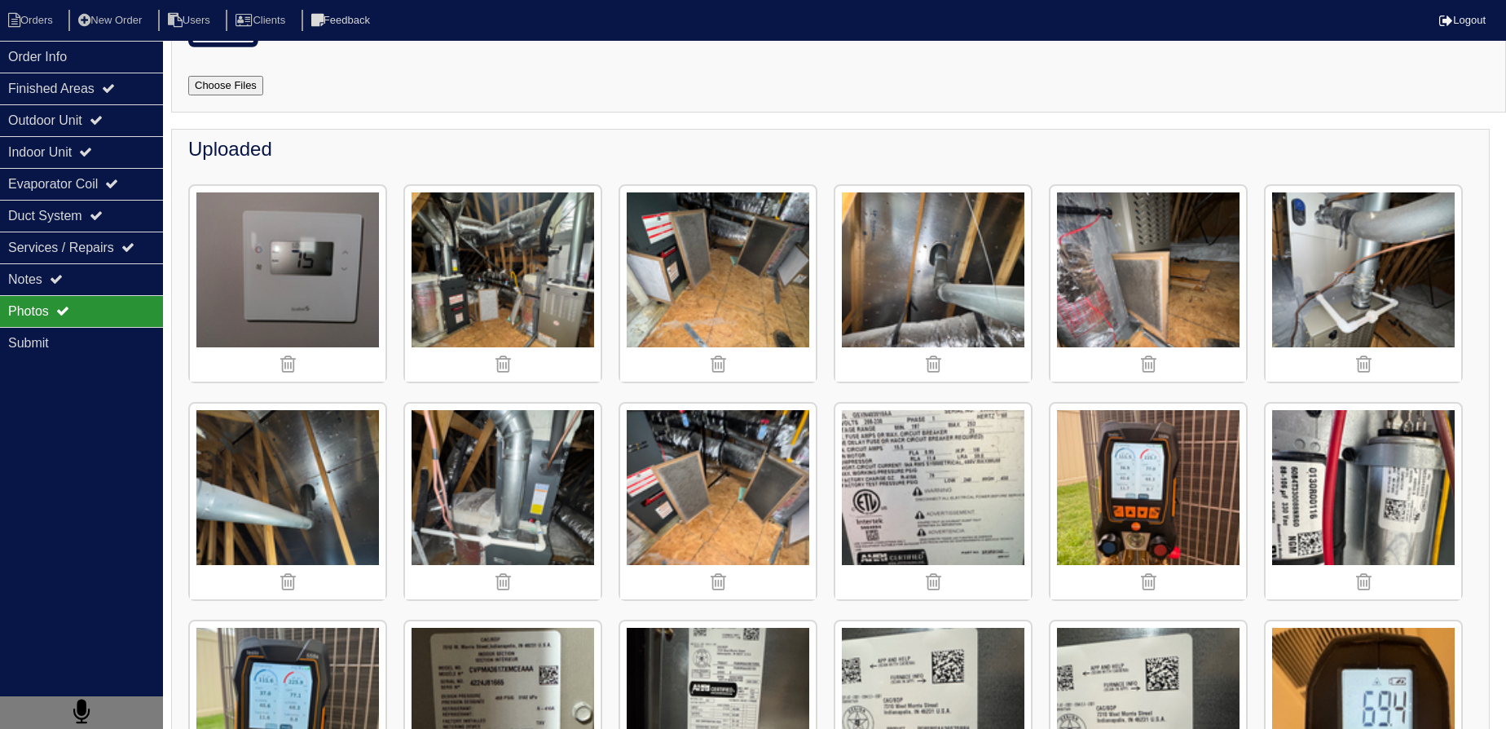
scroll to position [148, 0]
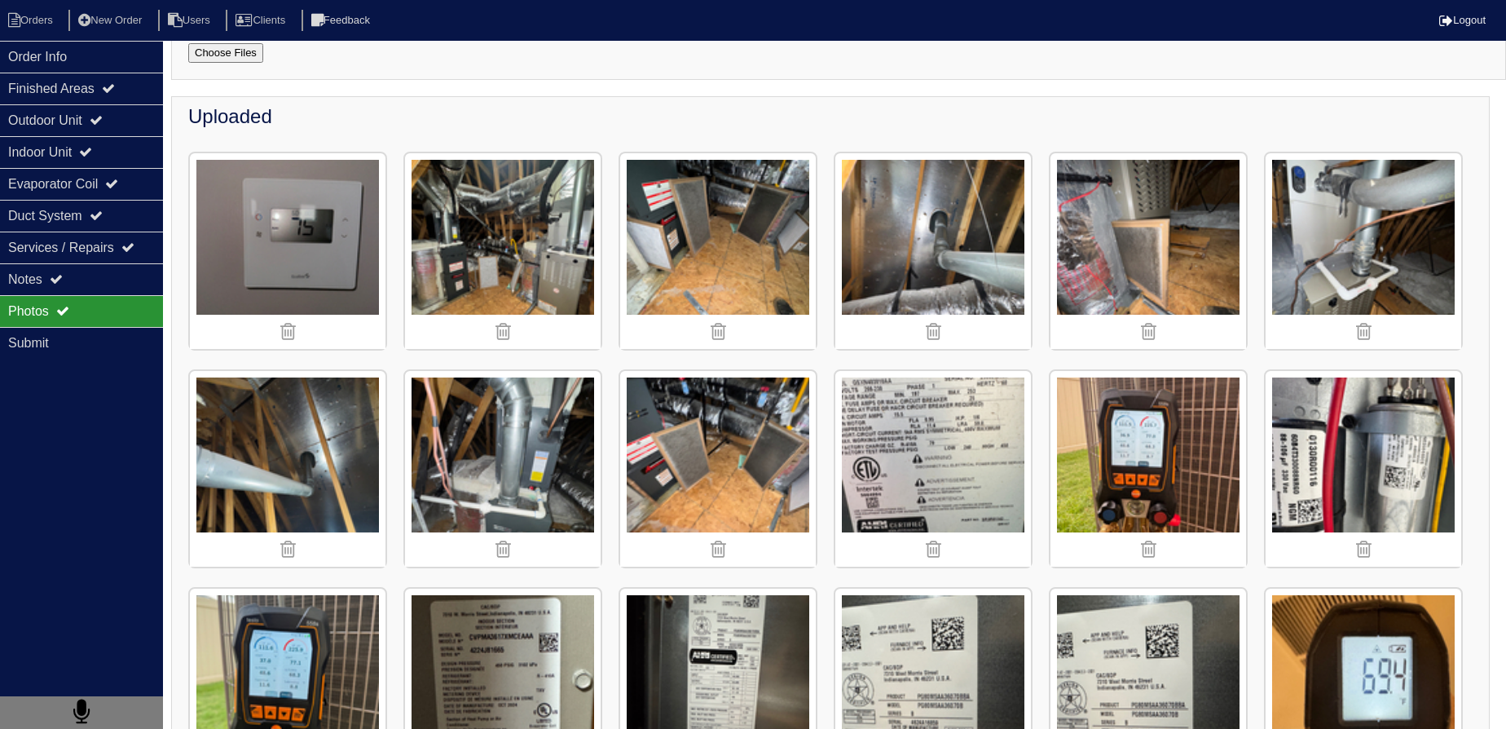
click at [567, 492] on img at bounding box center [503, 469] width 196 height 196
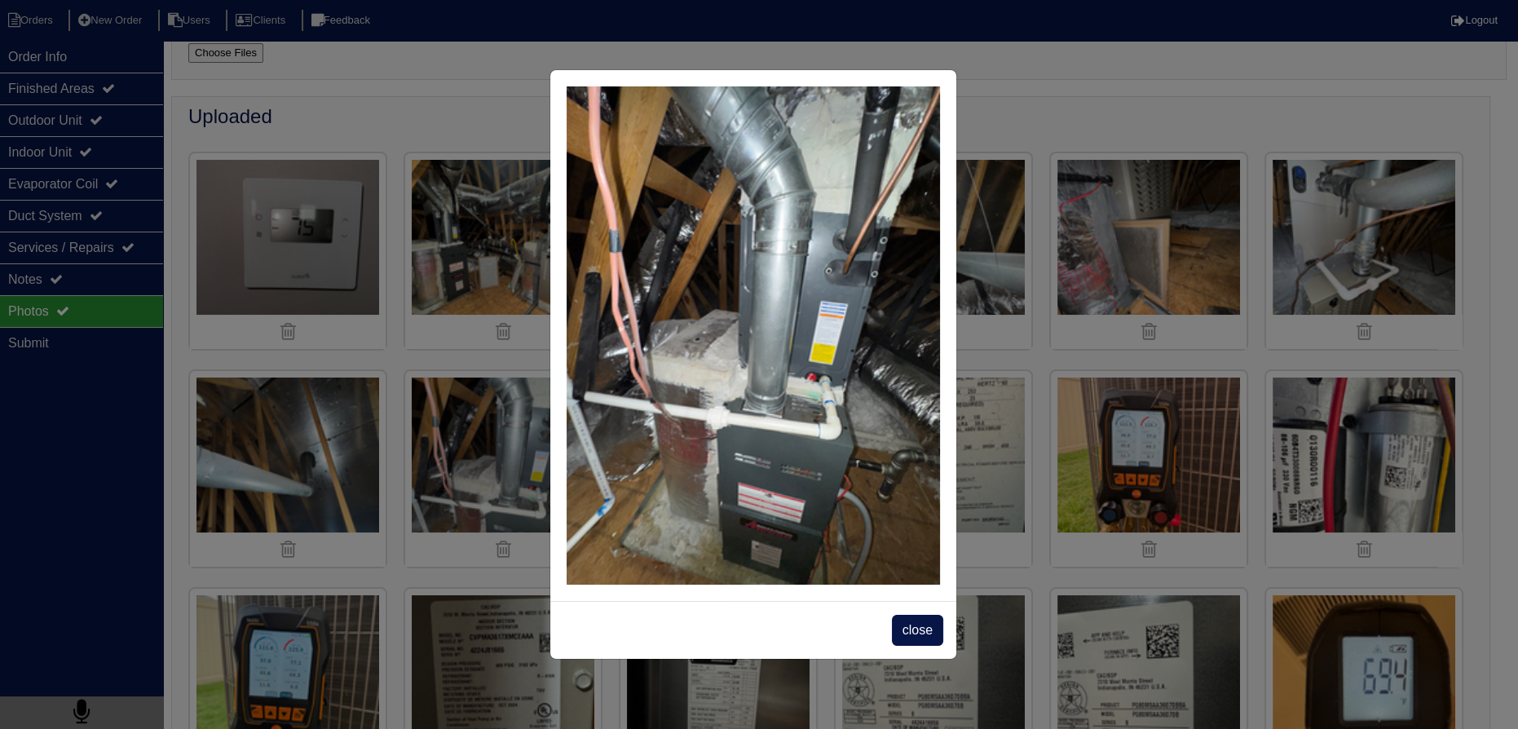
drag, startPoint x: 929, startPoint y: 638, endPoint x: 875, endPoint y: 642, distance: 54.8
click at [928, 638] on span "close" at bounding box center [917, 630] width 51 height 31
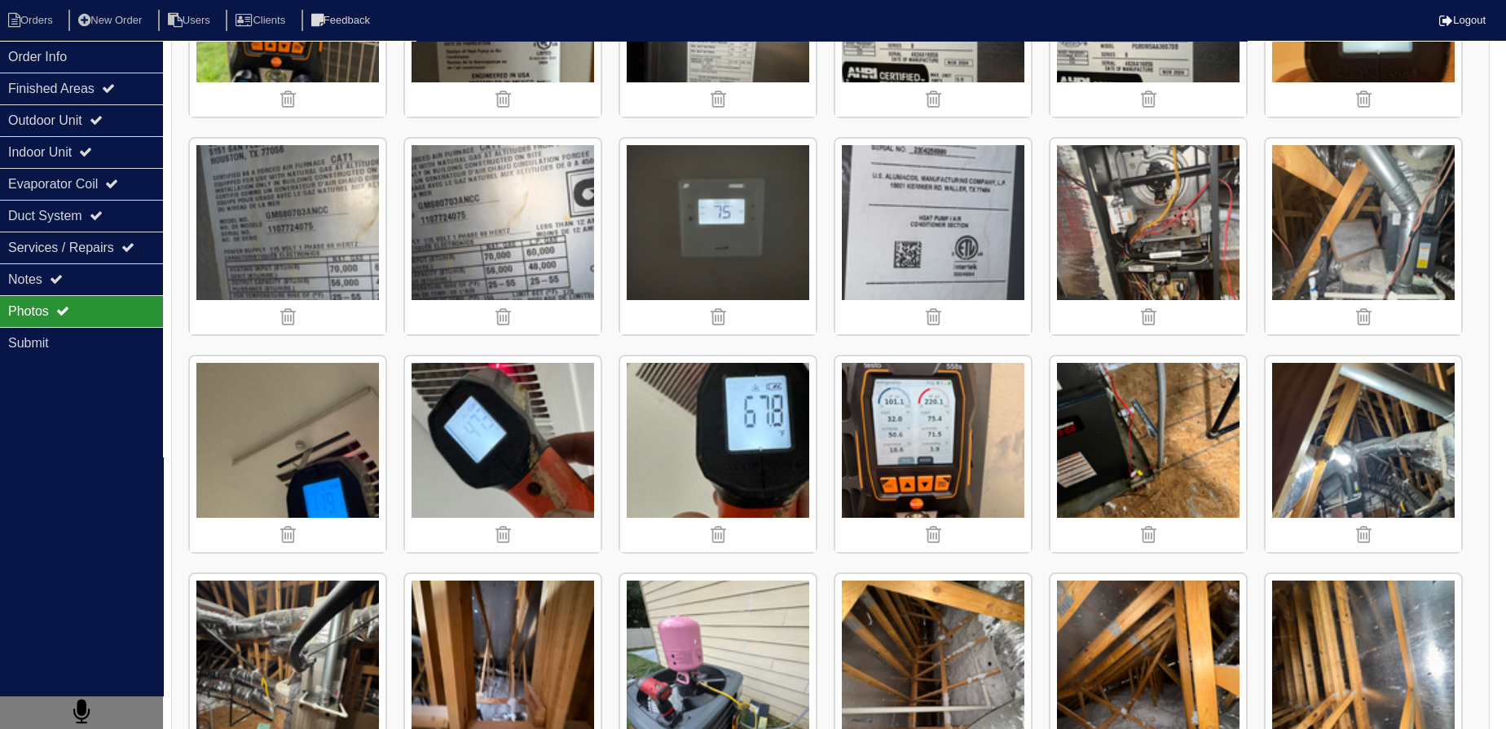
scroll to position [1111, 0]
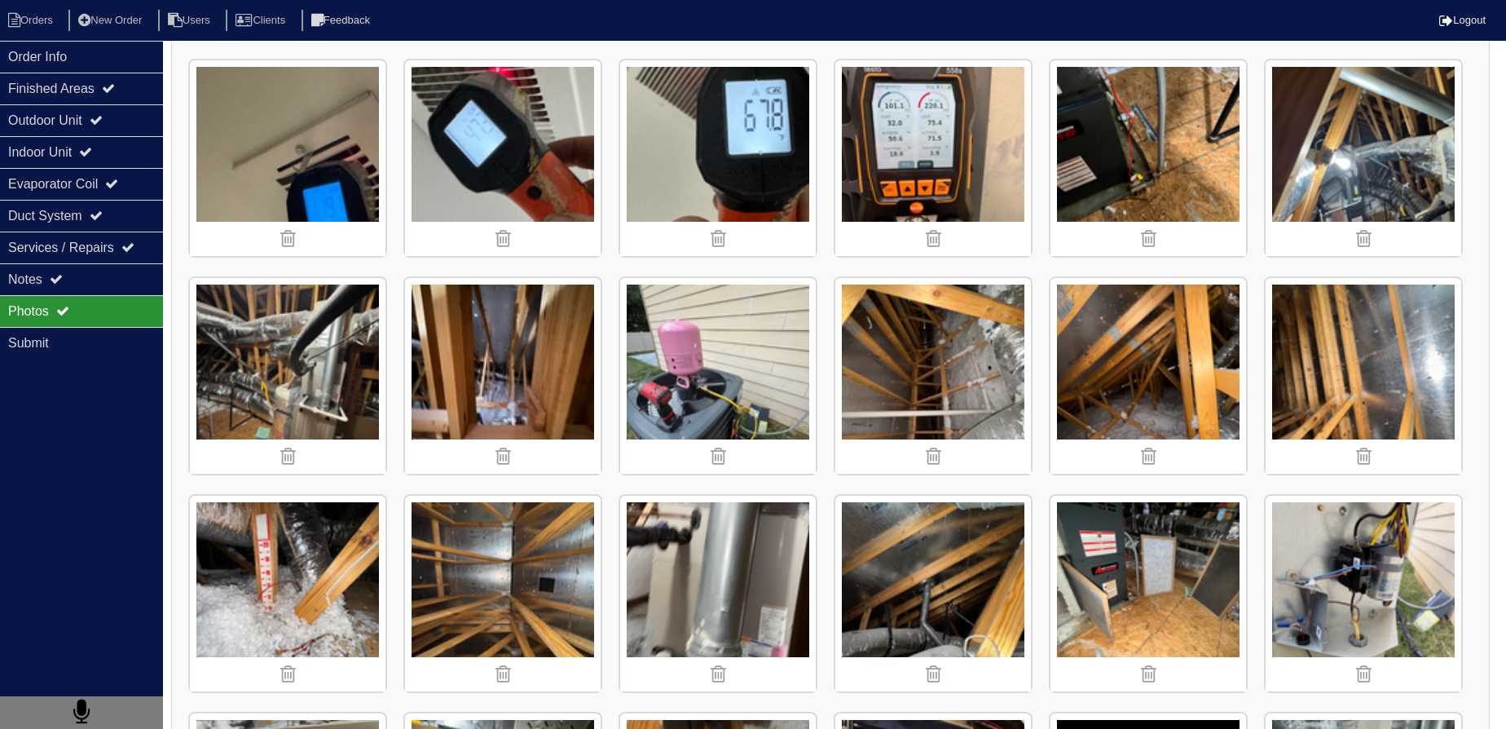
click at [713, 367] on img at bounding box center [718, 376] width 196 height 196
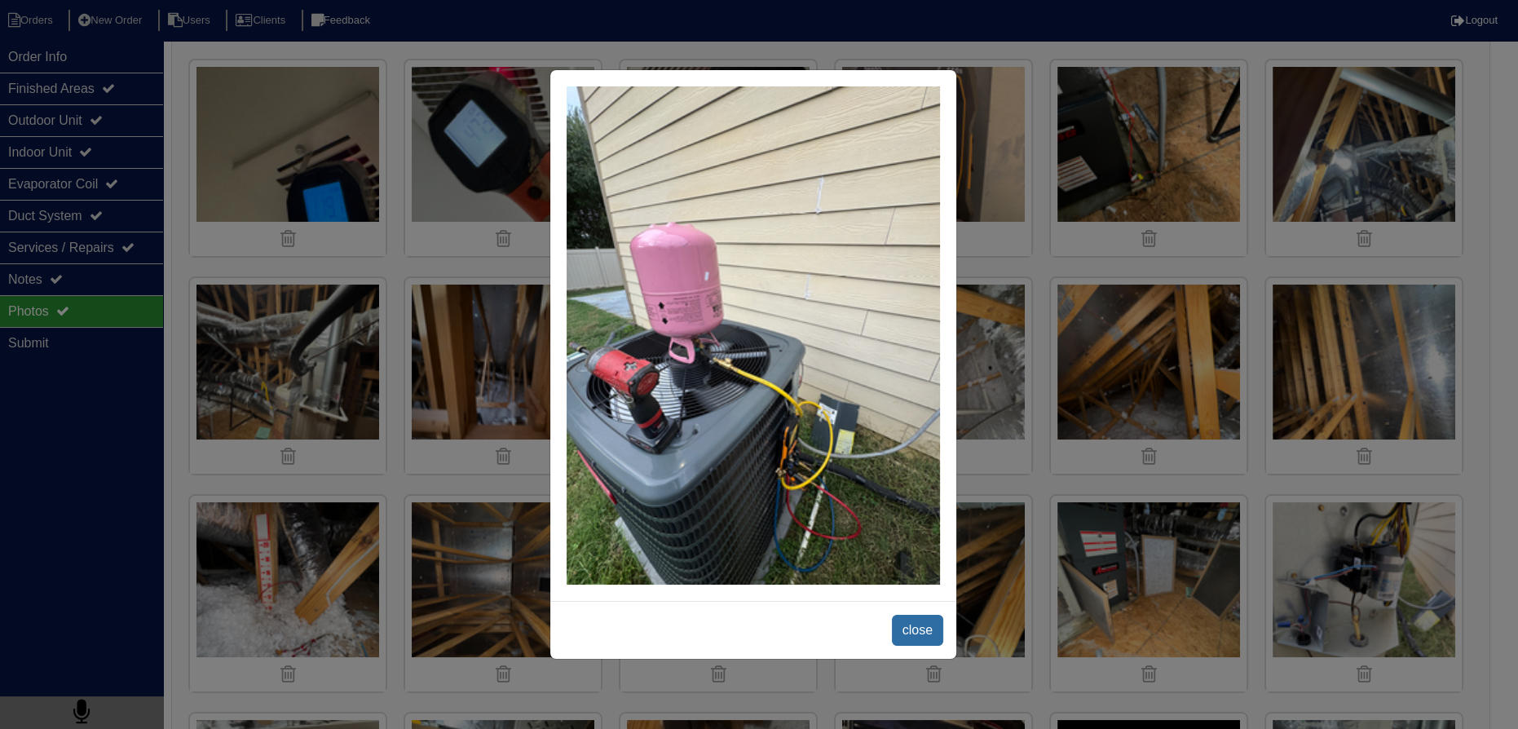
click at [915, 637] on span "close" at bounding box center [917, 630] width 51 height 31
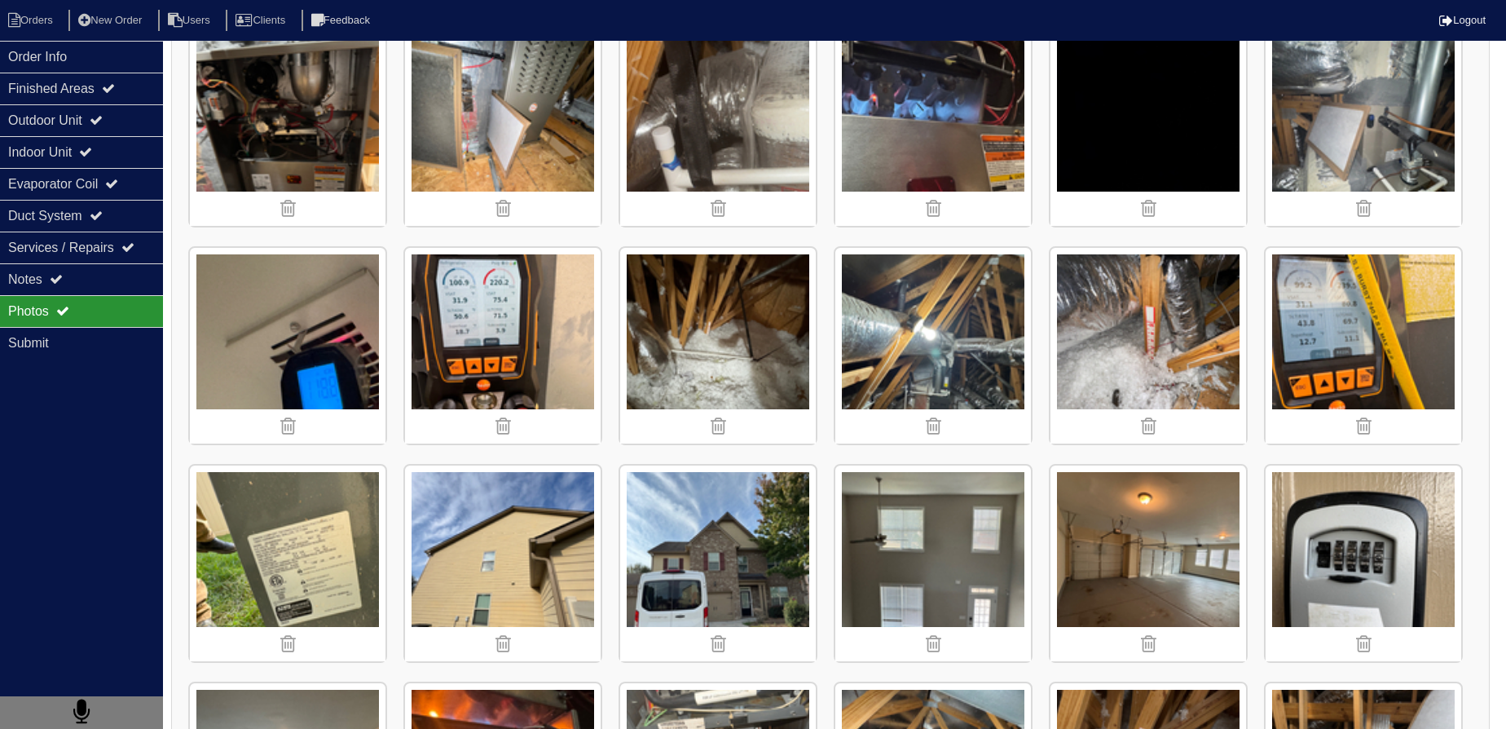
scroll to position [1573, 0]
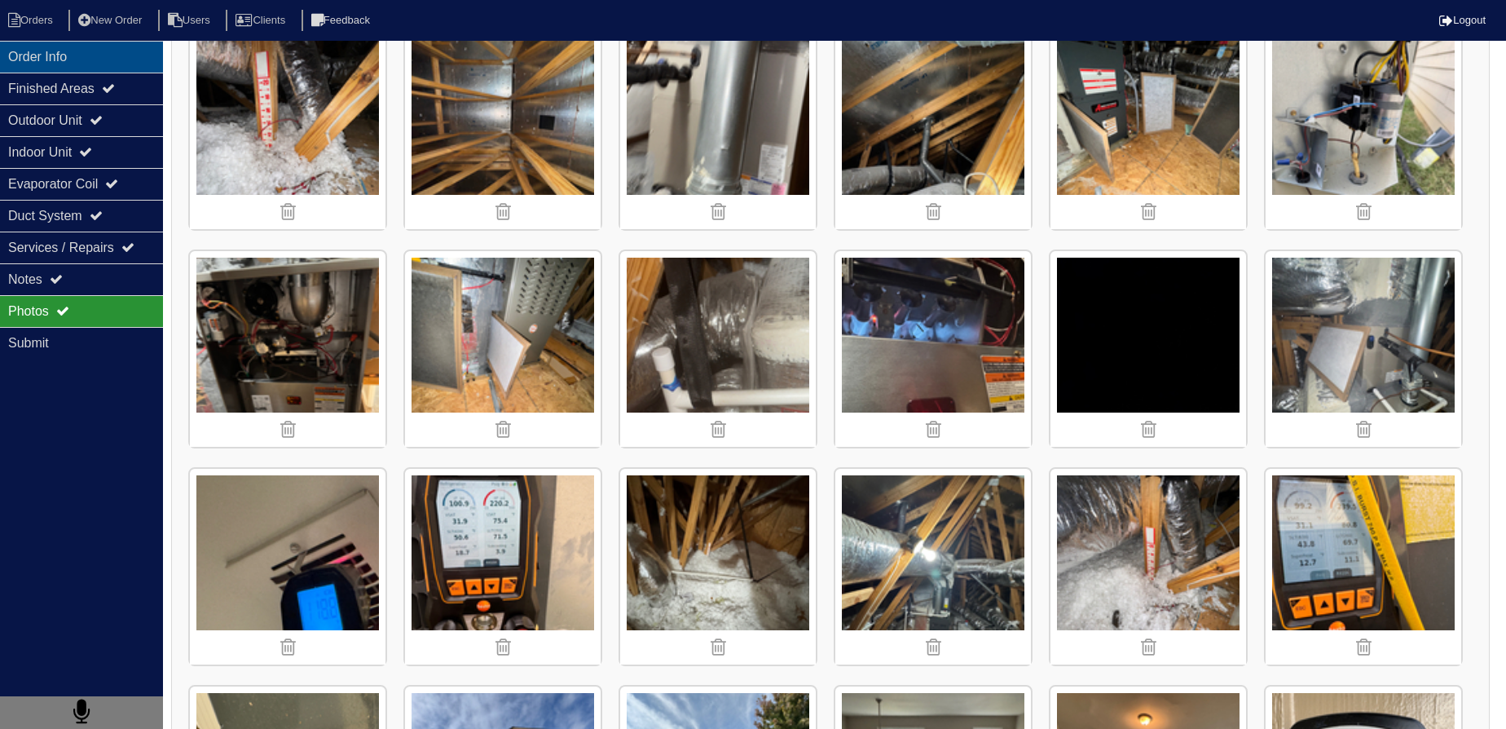
click at [123, 64] on div "Order Info" at bounding box center [81, 57] width 163 height 32
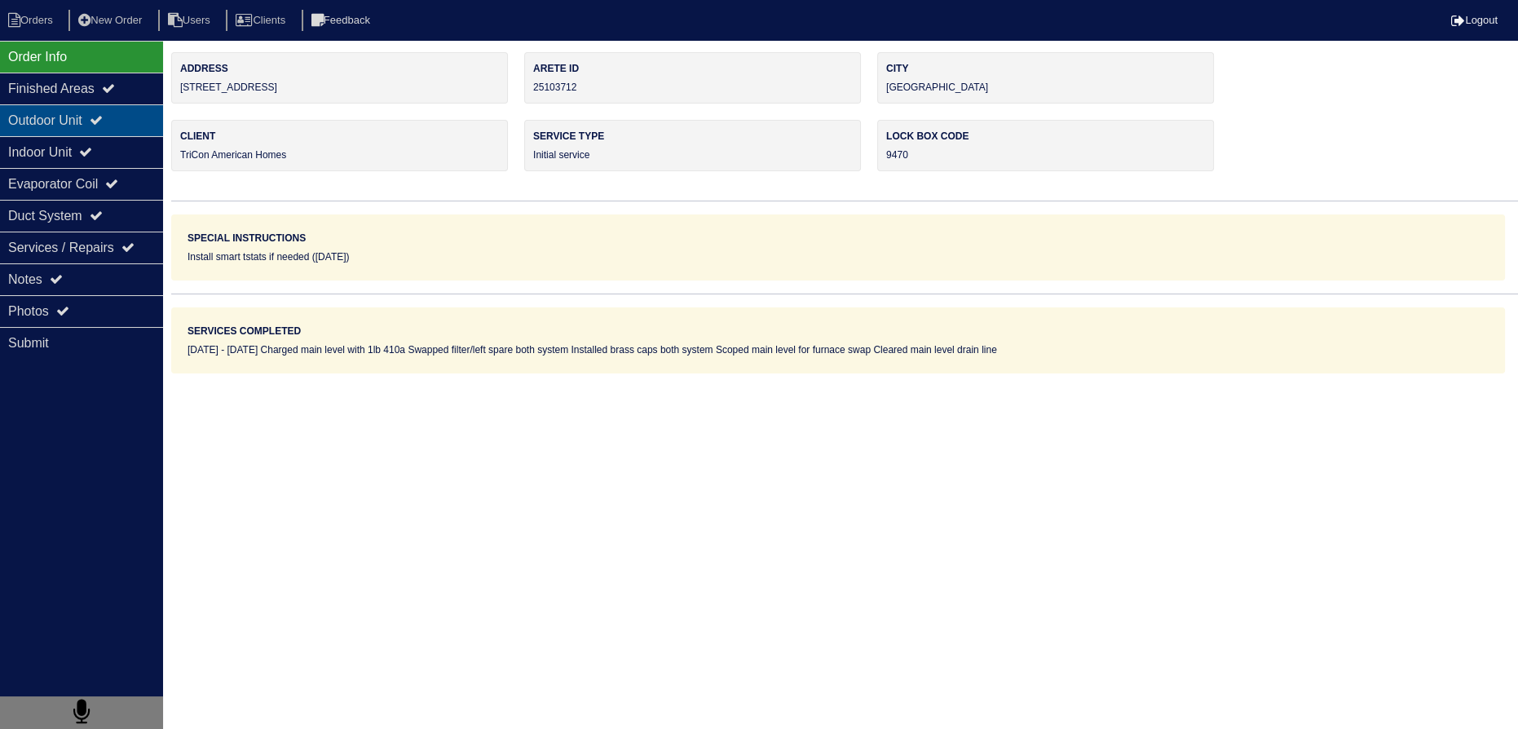
click at [119, 104] on div "Outdoor Unit" at bounding box center [81, 120] width 163 height 32
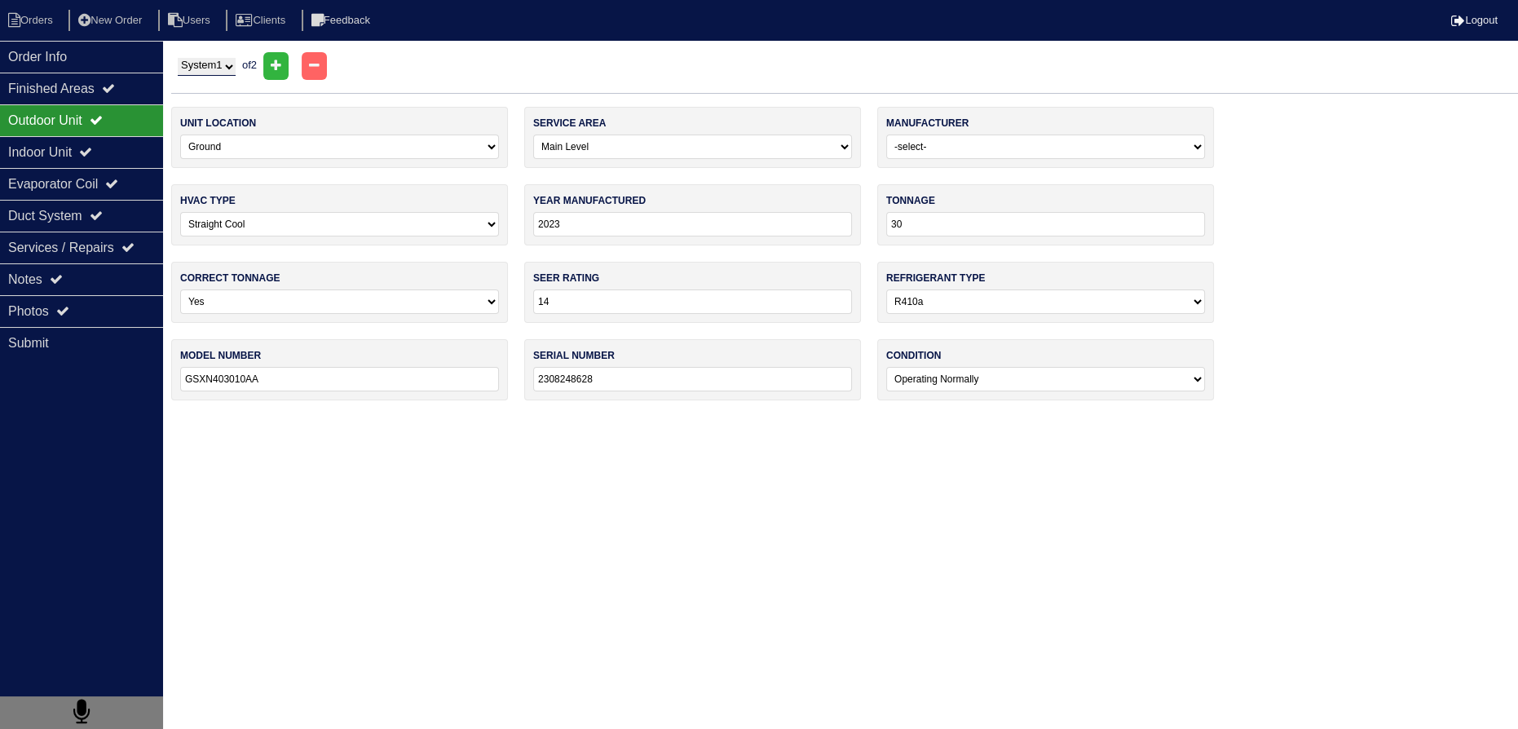
click at [222, 75] on div "System 1 System 2 of 2" at bounding box center [844, 66] width 1347 height 28
click at [222, 77] on div "System 1 System 2 of 2" at bounding box center [844, 66] width 1347 height 28
select select "2"
click at [178, 58] on select "System 1 System 2" at bounding box center [207, 67] width 58 height 18
select select "1"
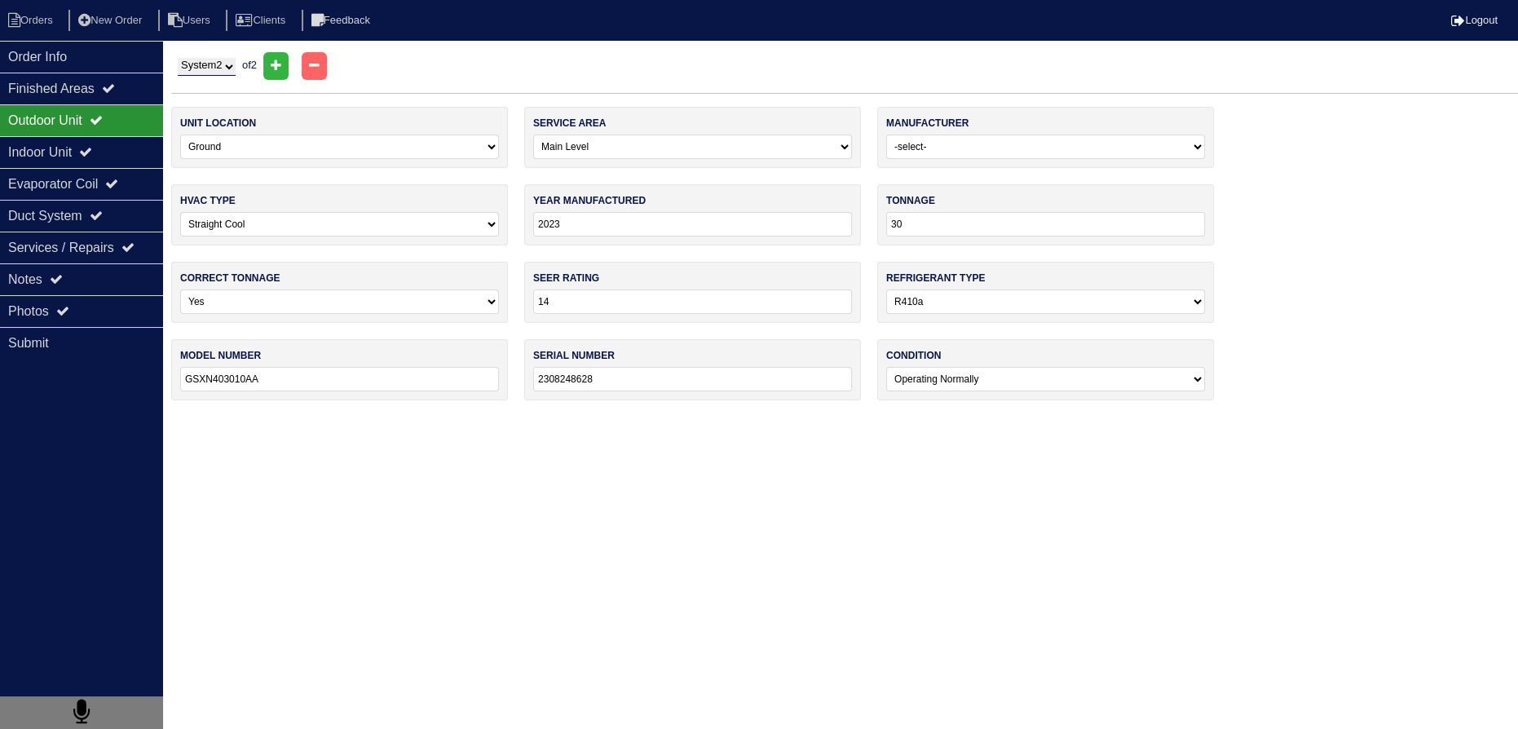
select select "Payne"
type input "2024"
type input "36"
type input "PASSAN436-A"
type input "4424C45808"
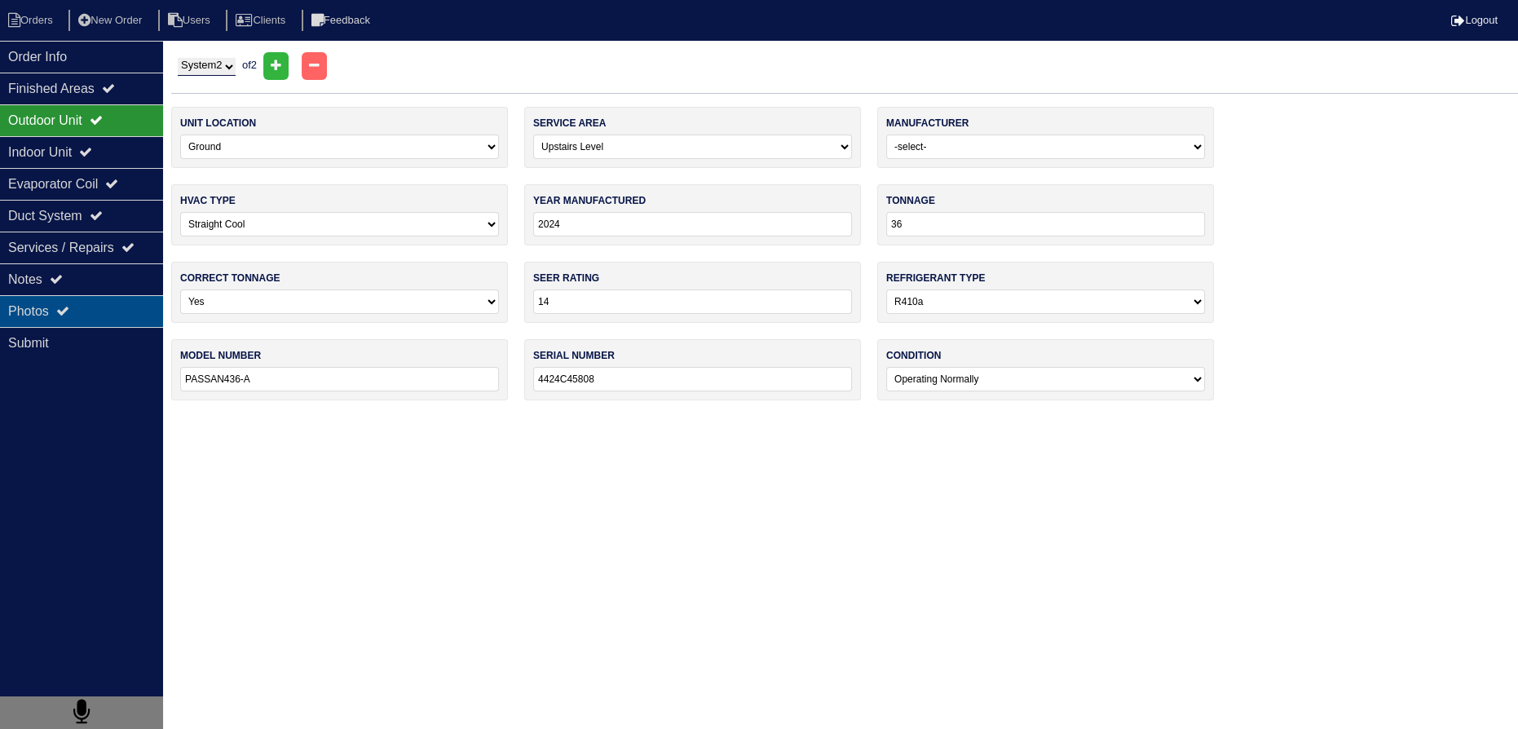
click at [114, 305] on div "Photos" at bounding box center [81, 311] width 163 height 32
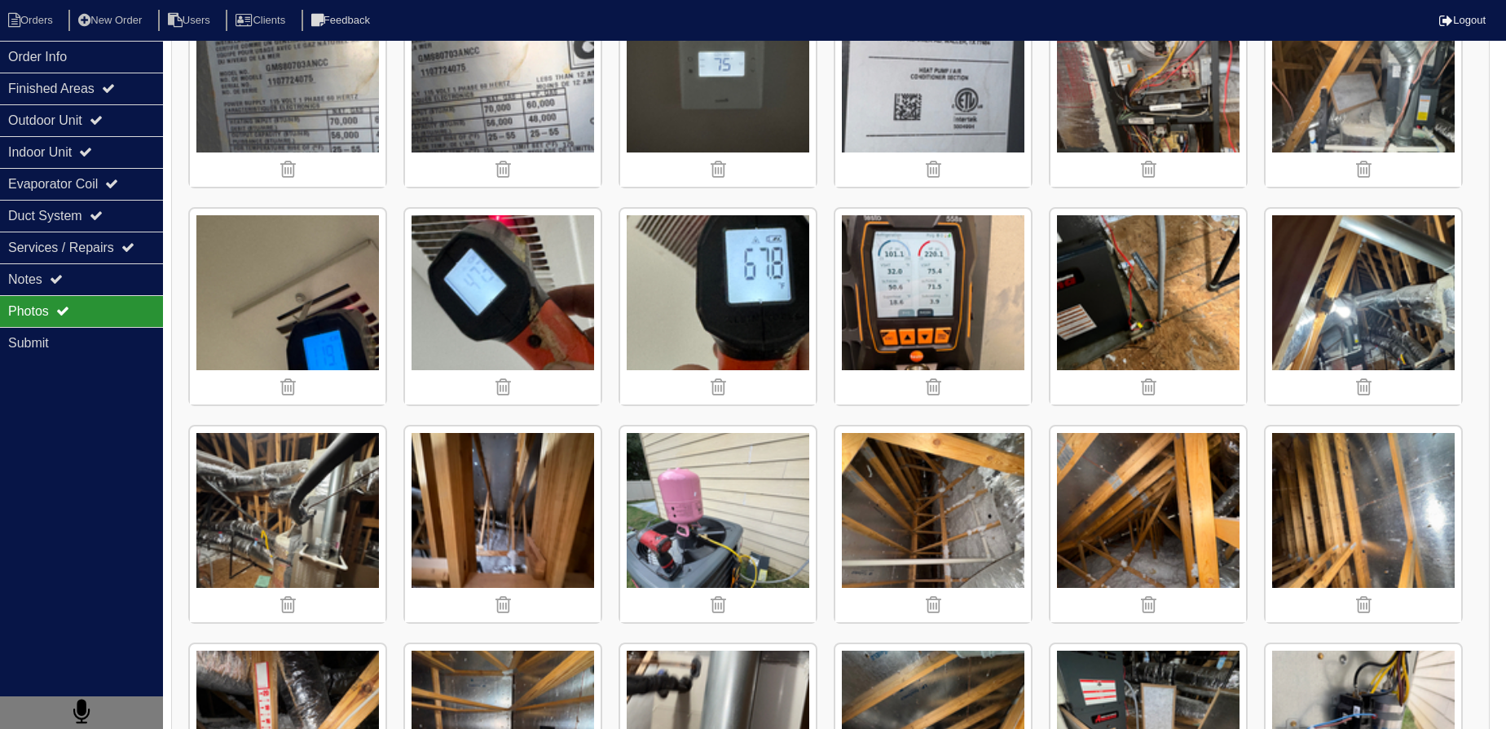
scroll to position [1259, 0]
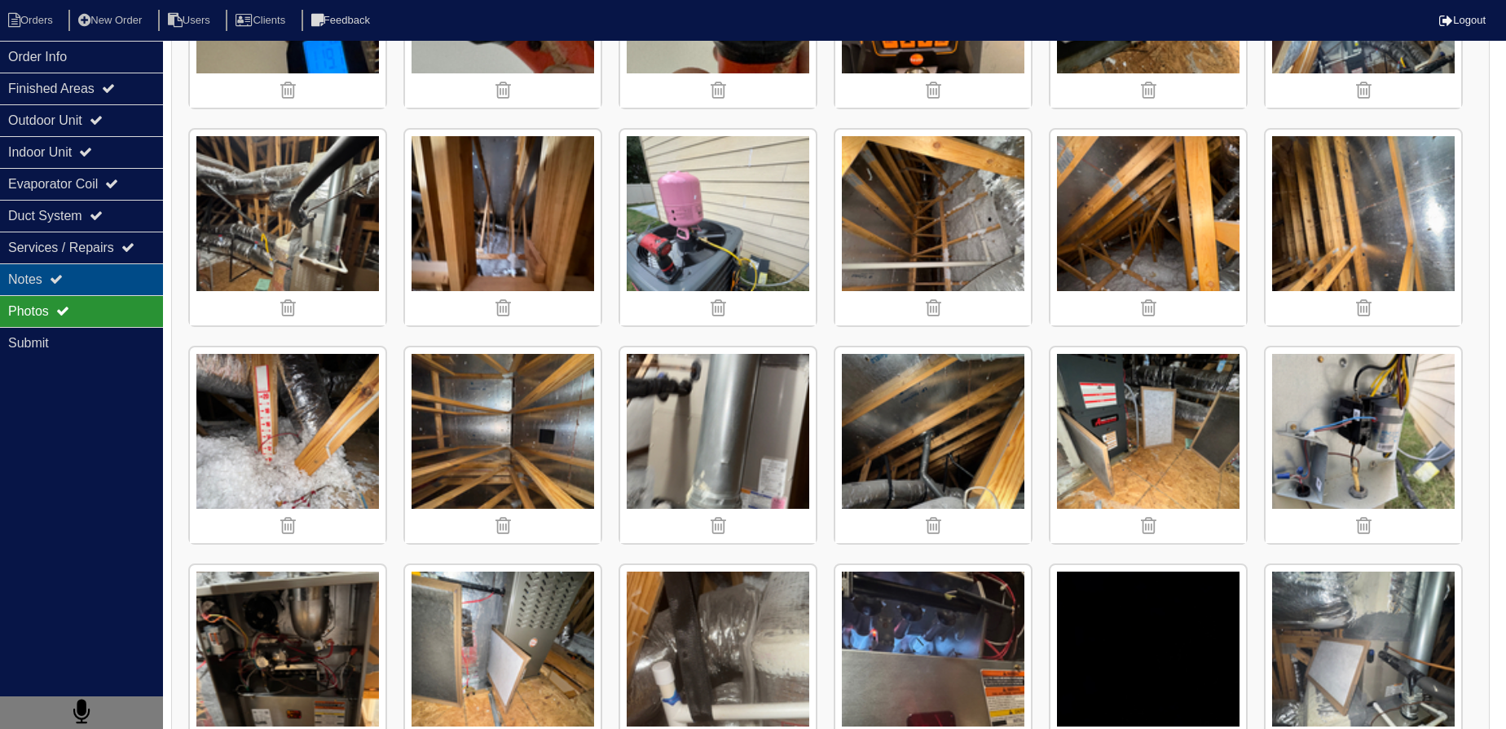
drag, startPoint x: 65, startPoint y: 284, endPoint x: 55, endPoint y: 282, distance: 10.9
click at [56, 284] on div "Notes" at bounding box center [81, 279] width 163 height 32
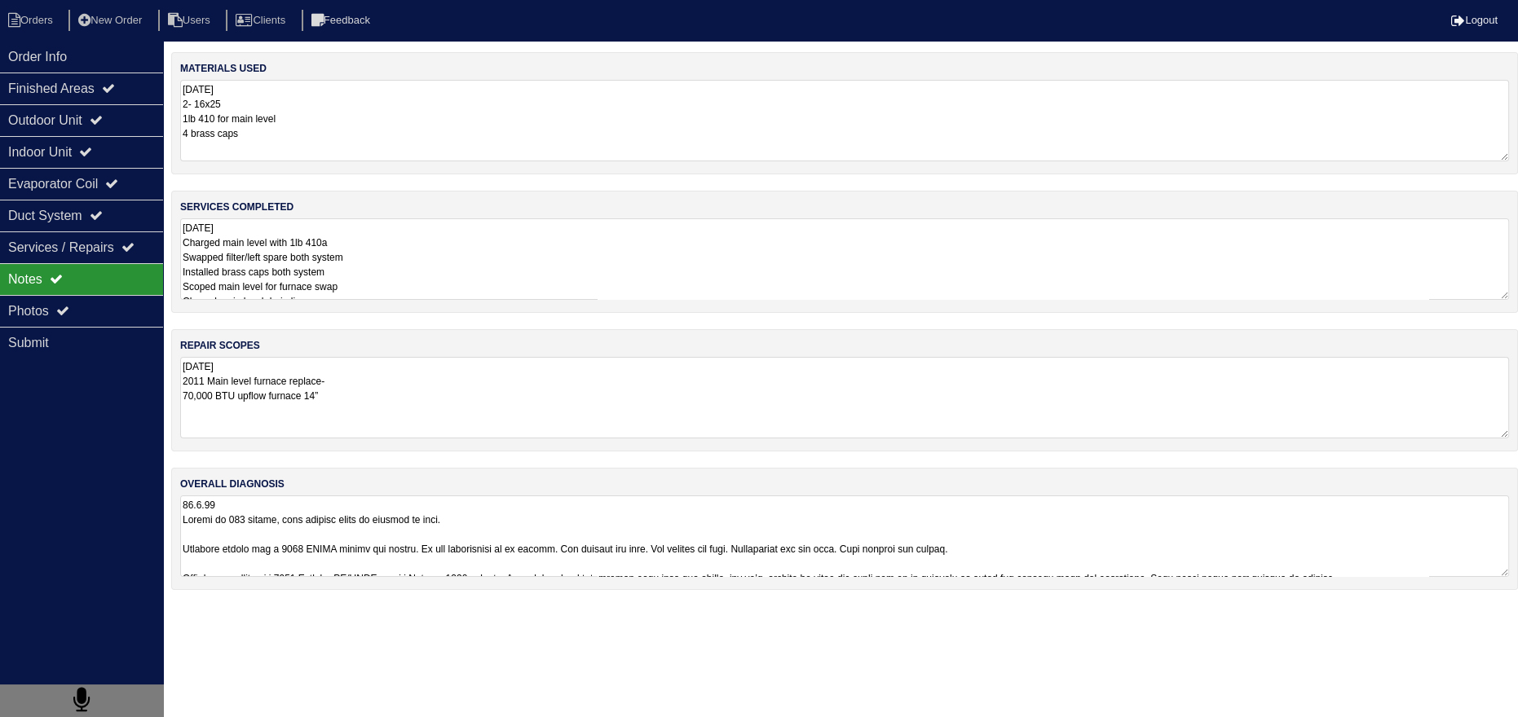
click at [391, 385] on textarea "10.9.25 2011 Main level furnace replace- 70,000 BTU upflow furnace 14”" at bounding box center [844, 398] width 1329 height 82
click at [396, 395] on textarea "10.9.25 2011 Main level furnace replace- 70,000 BTU upflow furnace 14”" at bounding box center [844, 397] width 1329 height 81
click at [404, 264] on textarea "10.9.25 Charged main level with 1lb 410a Swapped filter/left spare both system …" at bounding box center [844, 259] width 1329 height 82
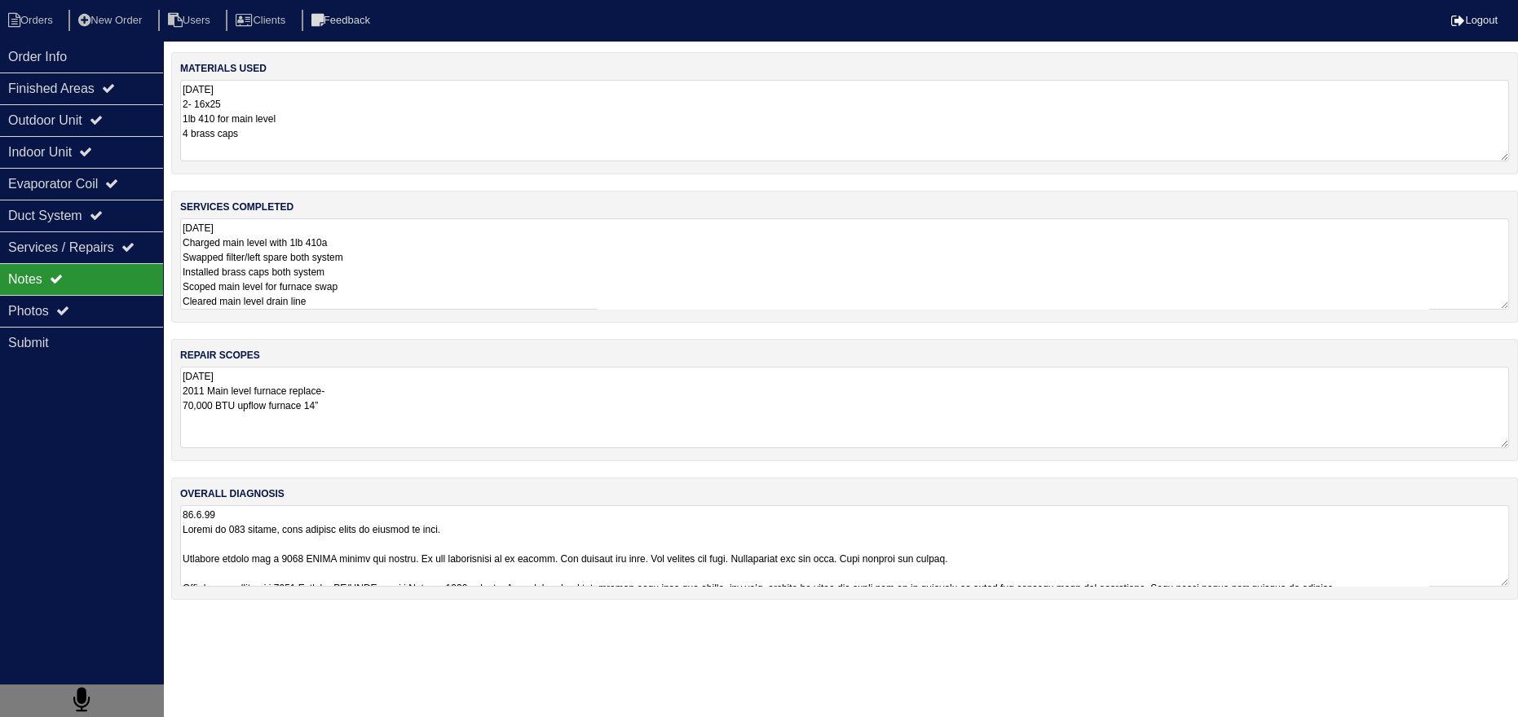
click at [401, 284] on textarea "10.9.25 Charged main level with 1lb 410a Swapped filter/left spare both system …" at bounding box center [844, 263] width 1329 height 91
click at [73, 318] on div "Photos" at bounding box center [81, 311] width 163 height 32
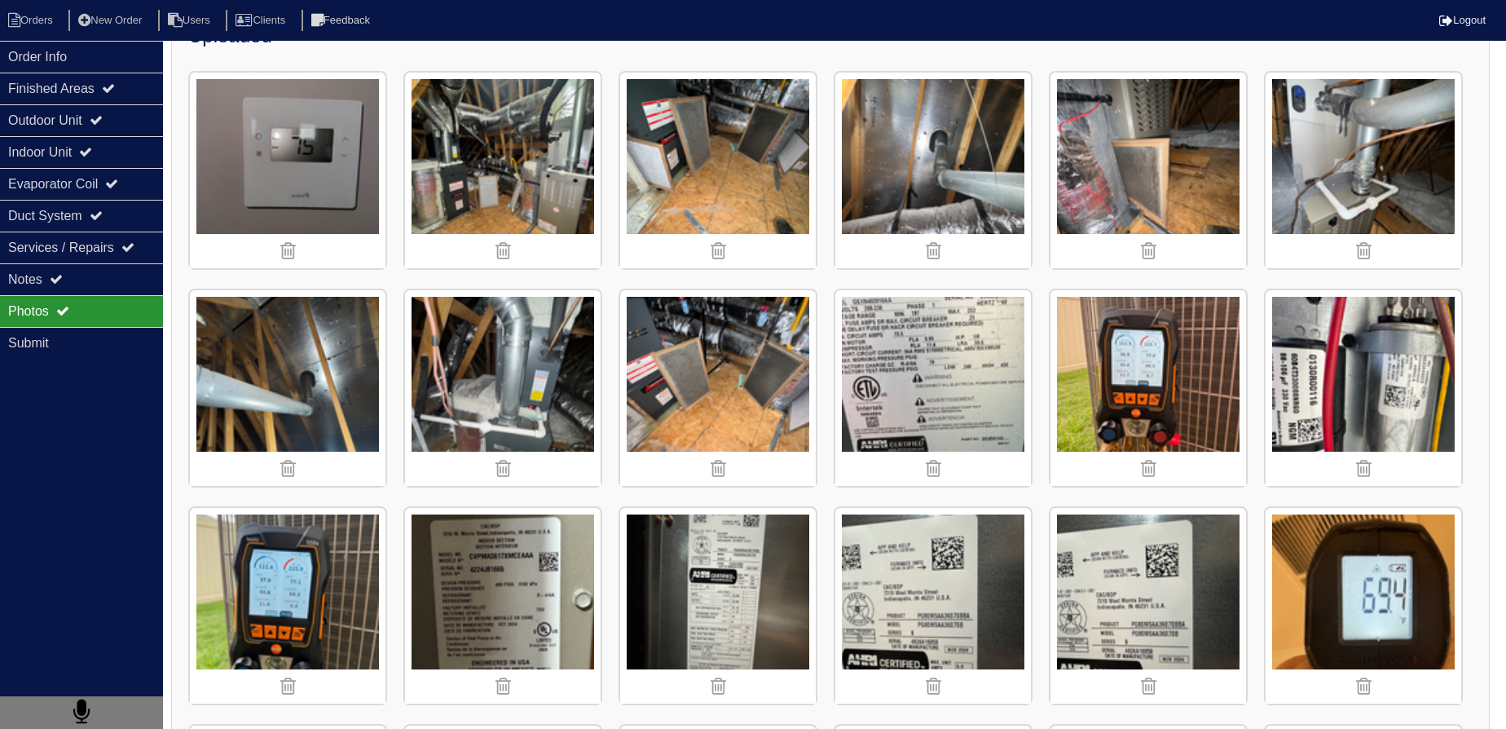
scroll to position [370, 0]
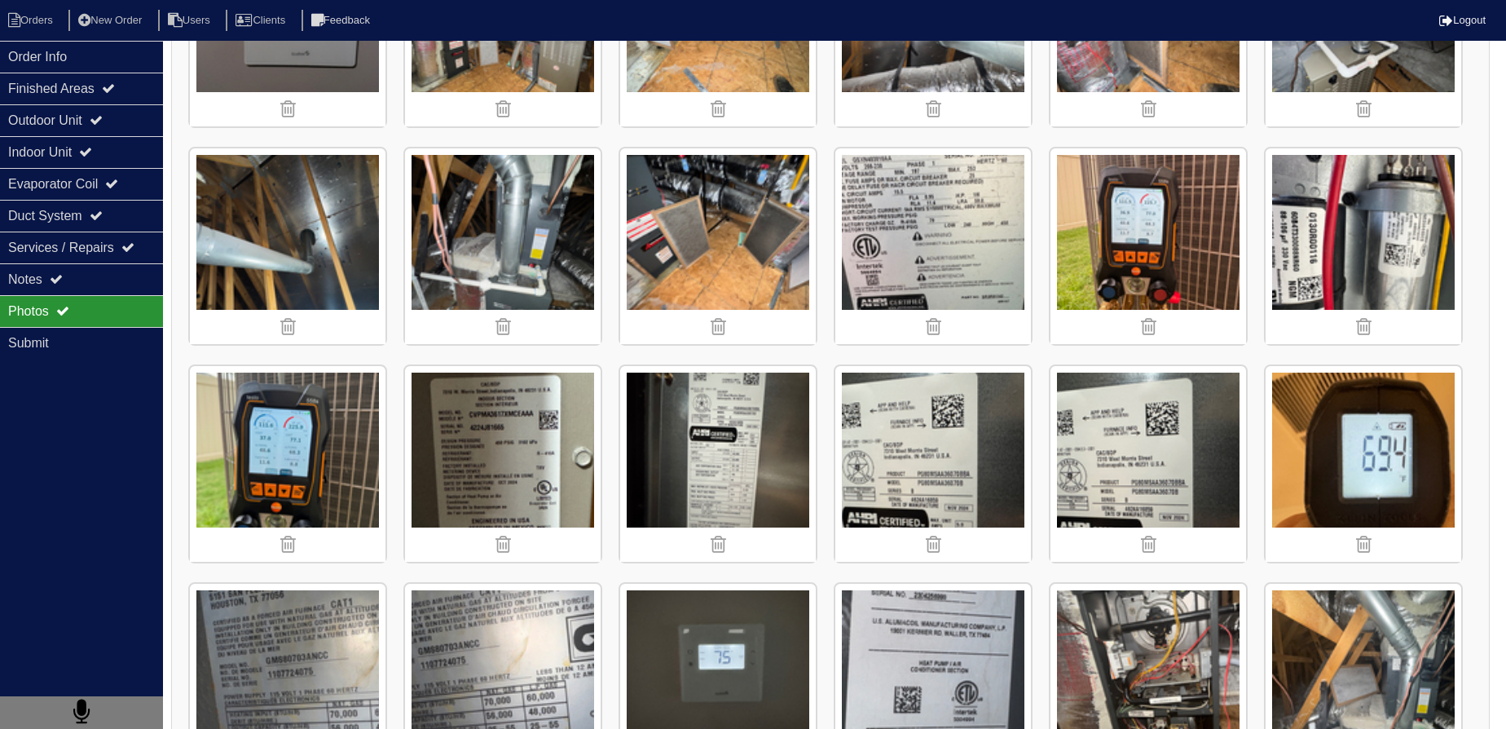
click at [734, 236] on img at bounding box center [718, 246] width 196 height 196
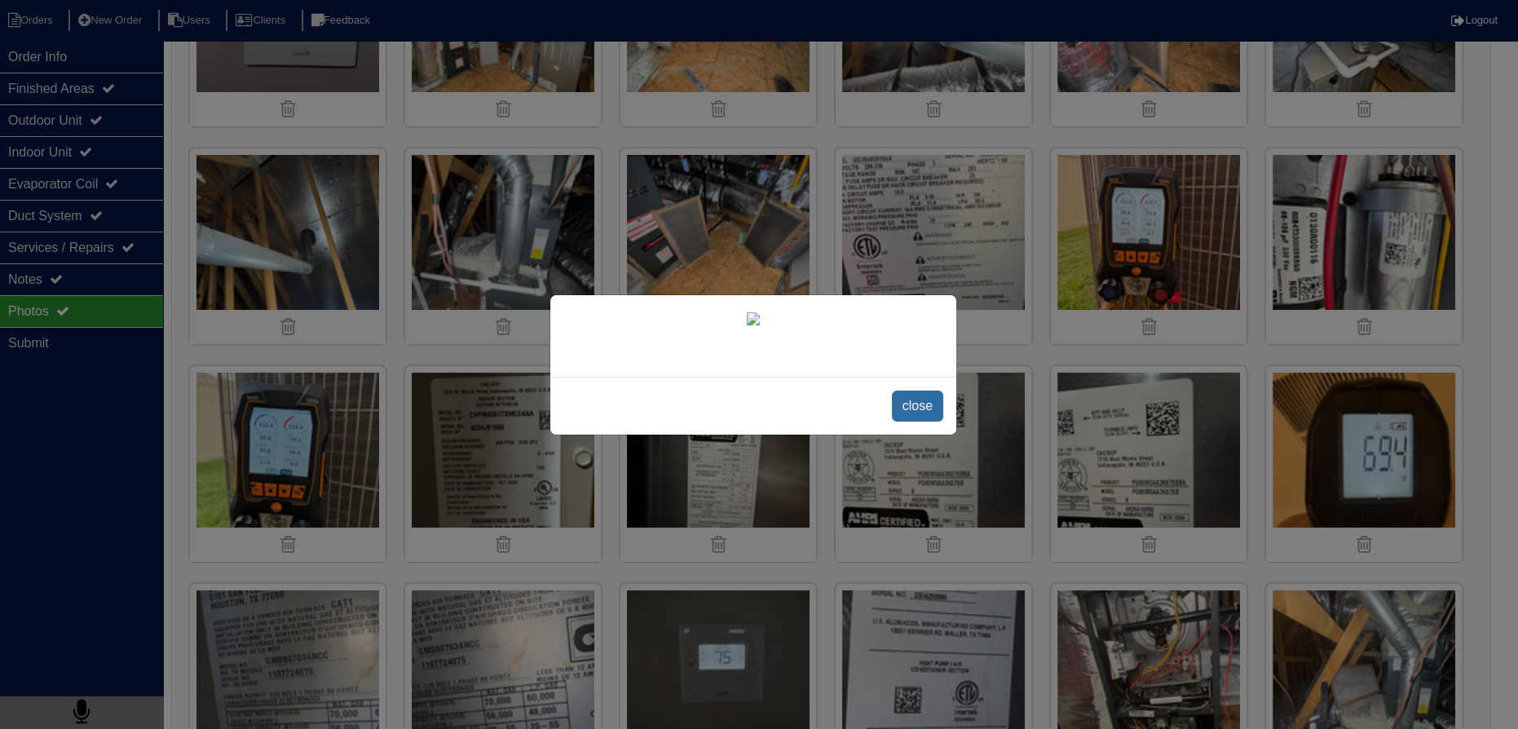
click at [897, 421] on span "close" at bounding box center [917, 405] width 51 height 31
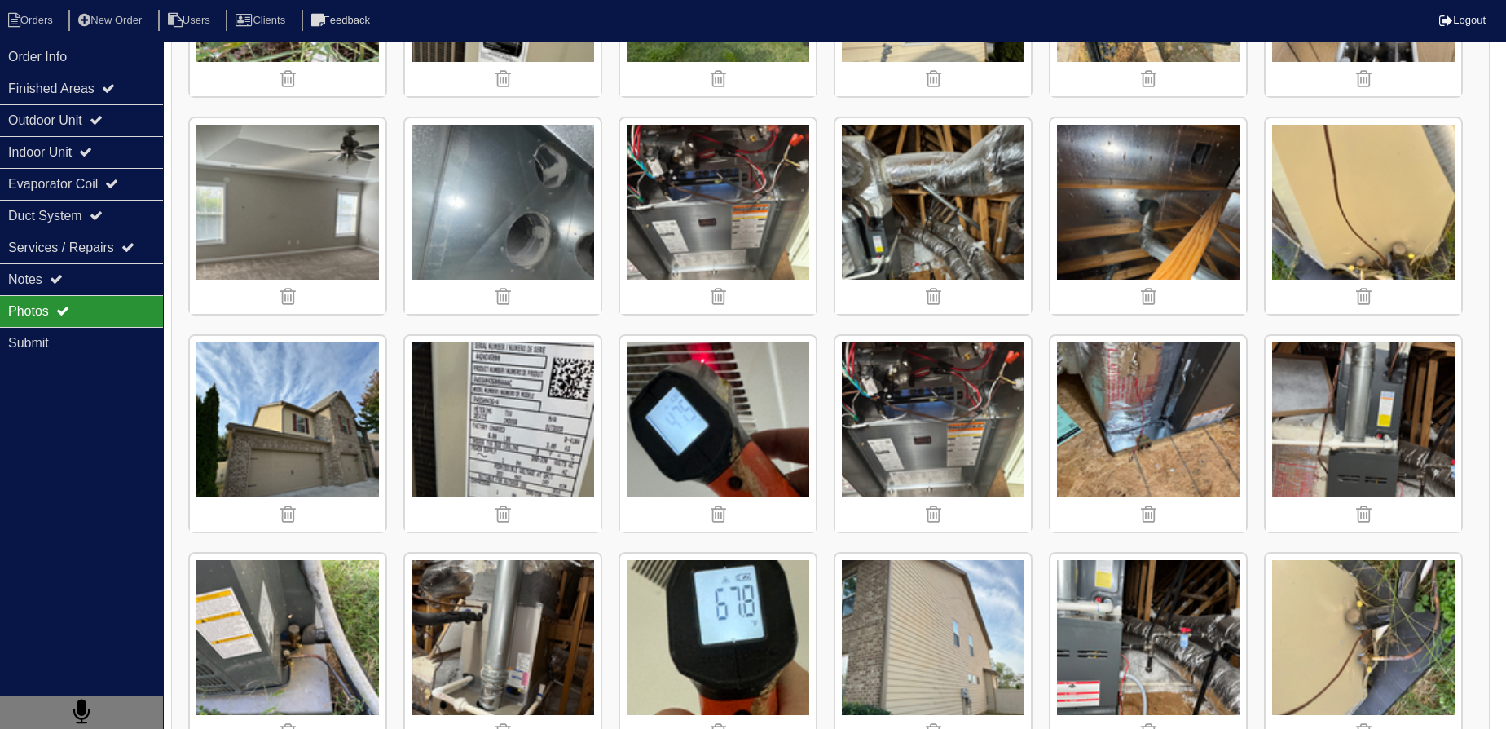
scroll to position [2834, 0]
